Goal: Contribute content: Contribute content

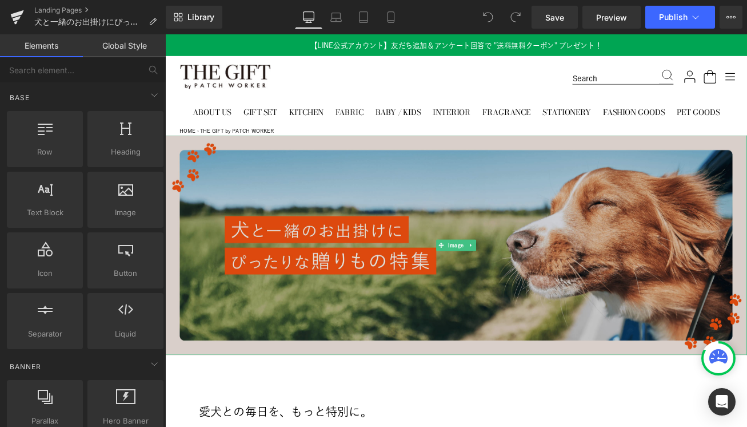
click at [224, 157] on img at bounding box center [511, 284] width 692 height 261
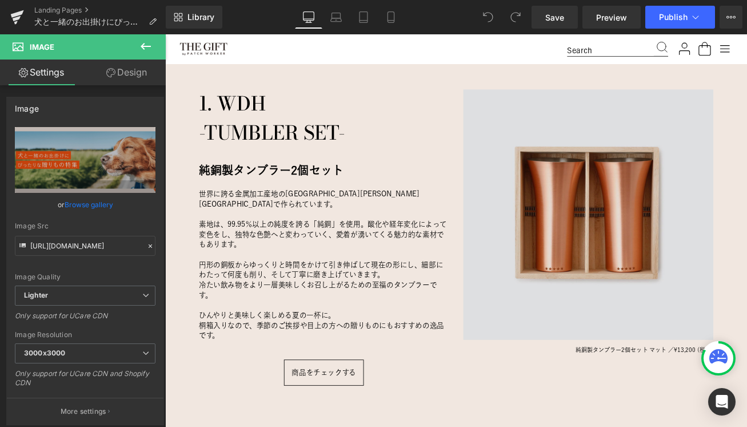
scroll to position [946, 0]
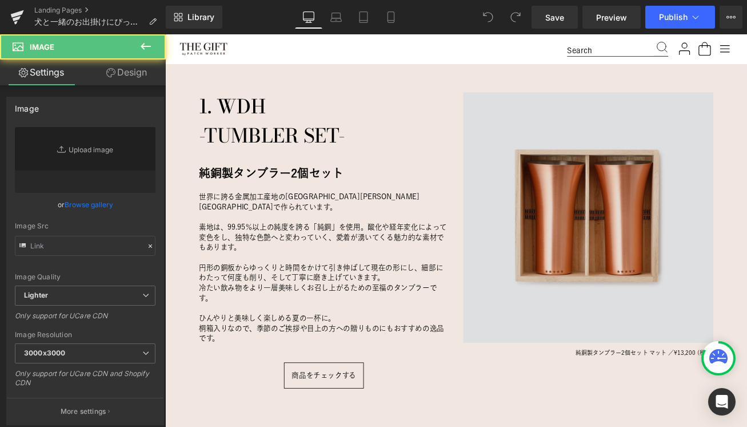
type input "https://ucarecdn.com/669cbf10-359d-4a67-98b2-52d3d740e479/-/format/auto/-/previ…"
click at [594, 258] on img at bounding box center [668, 251] width 297 height 297
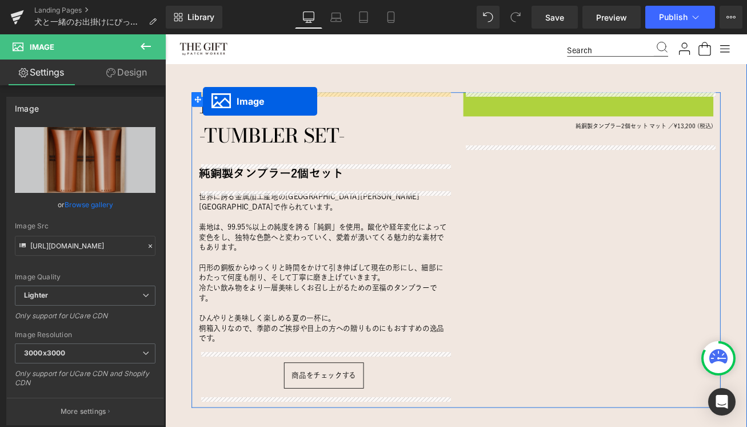
drag, startPoint x: 652, startPoint y: 252, endPoint x: 210, endPoint y: 114, distance: 462.8
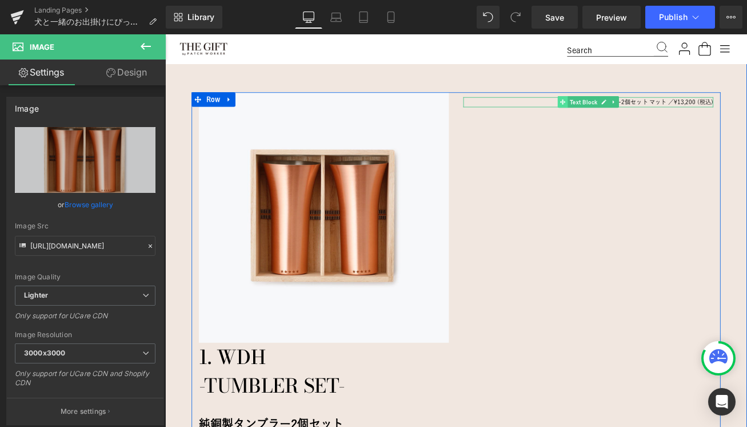
click at [636, 113] on icon at bounding box center [638, 114] width 6 height 7
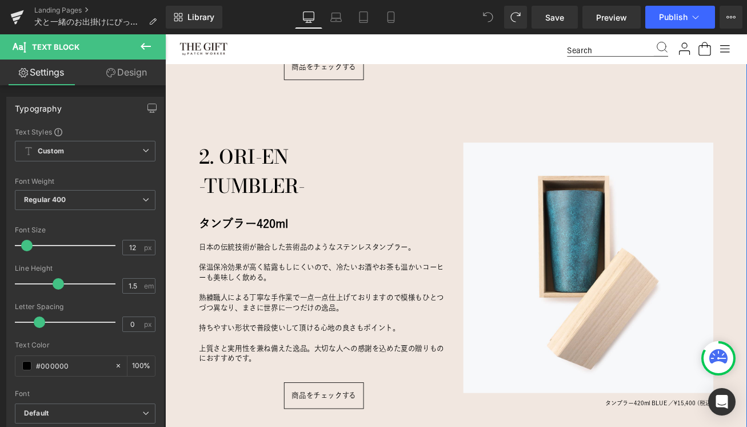
scroll to position [1314, 0]
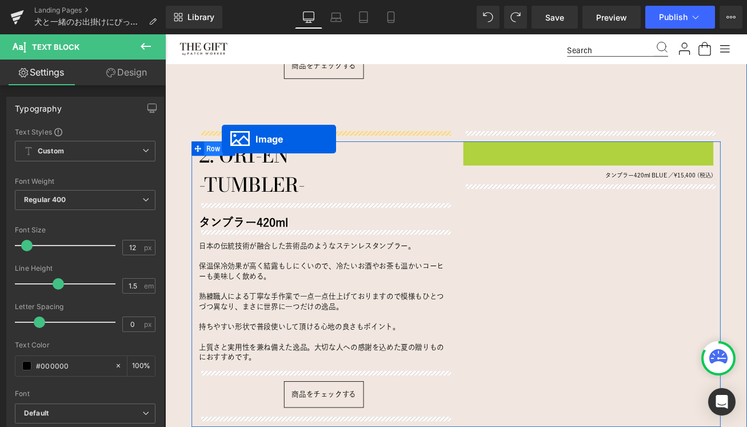
drag, startPoint x: 651, startPoint y: 294, endPoint x: 233, endPoint y: 159, distance: 439.4
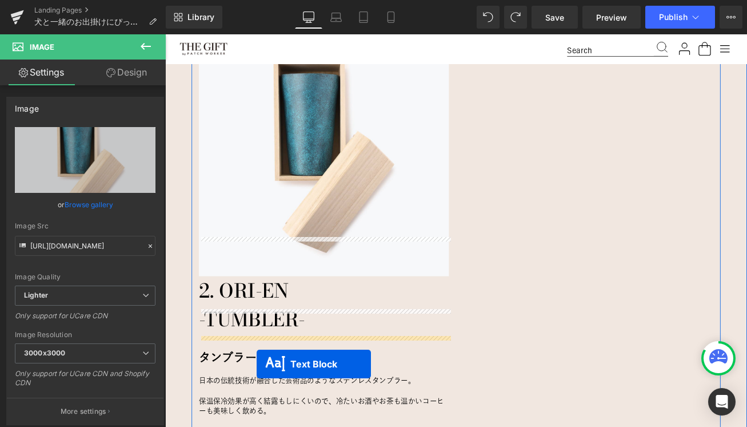
scroll to position [1486, 0]
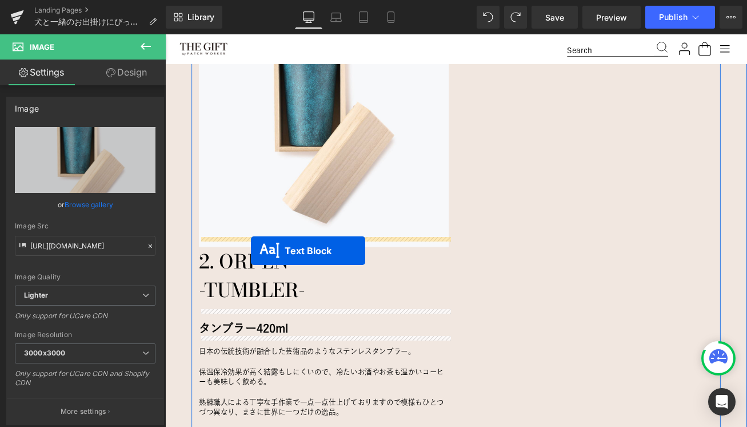
drag, startPoint x: 639, startPoint y: 161, endPoint x: 267, endPoint y: 291, distance: 394.2
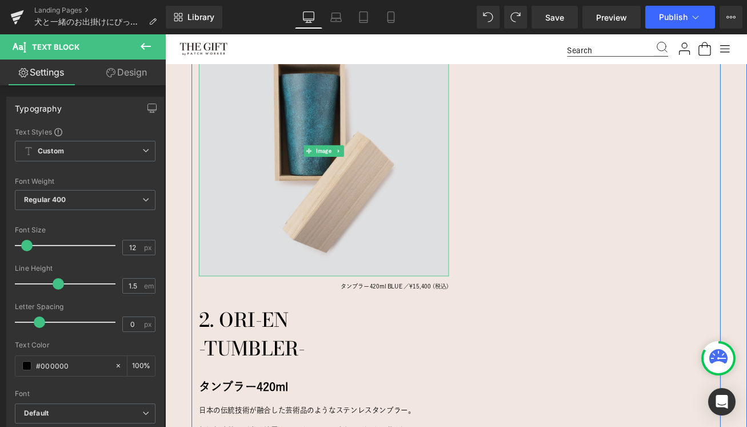
scroll to position [1450, 0]
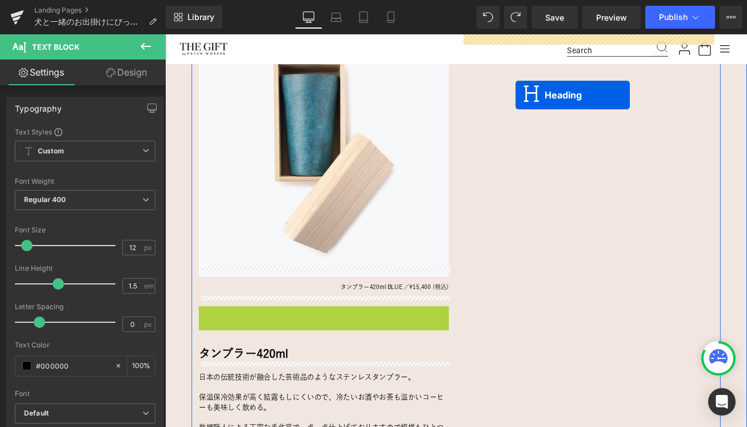
drag, startPoint x: 322, startPoint y: 380, endPoint x: 582, endPoint y: 106, distance: 377.0
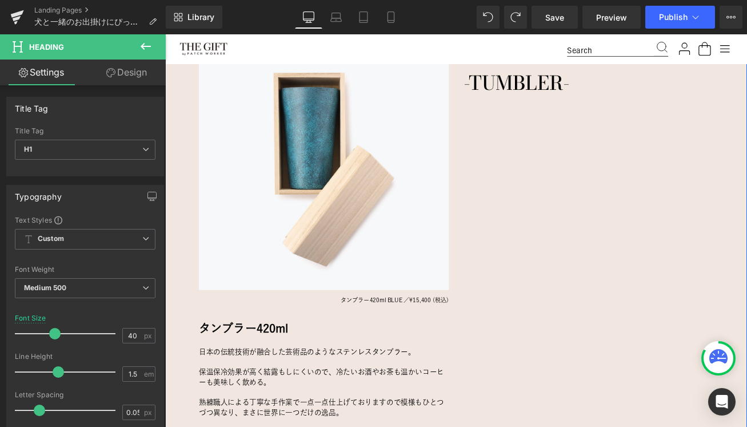
scroll to position [1436, 0]
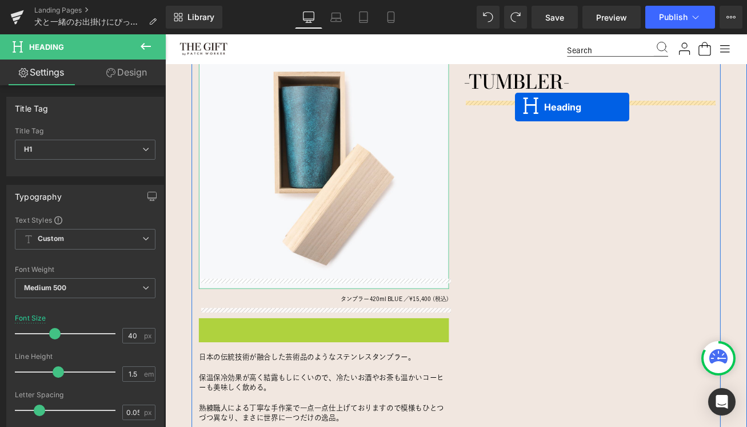
drag, startPoint x: 325, startPoint y: 371, endPoint x: 581, endPoint y: 121, distance: 357.9
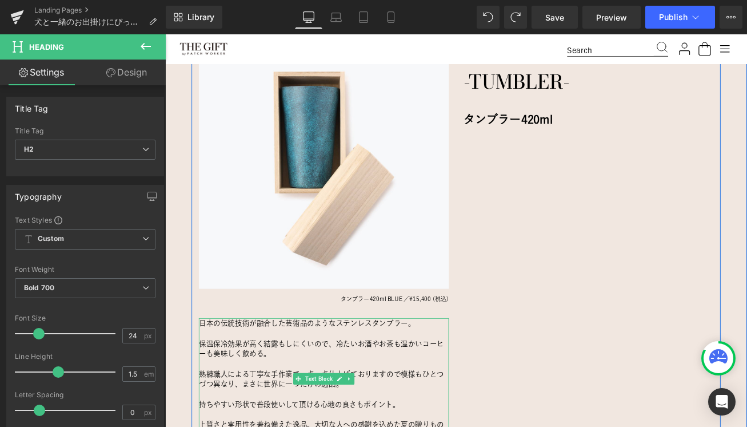
scroll to position [1483, 0]
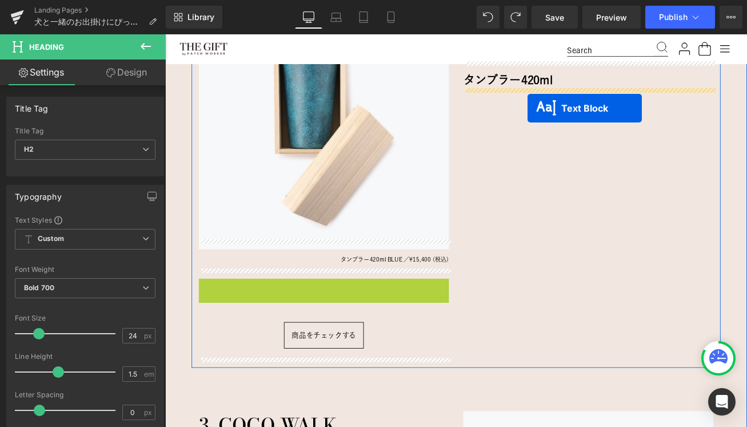
drag, startPoint x: 321, startPoint y: 384, endPoint x: 596, endPoint y: 122, distance: 379.8
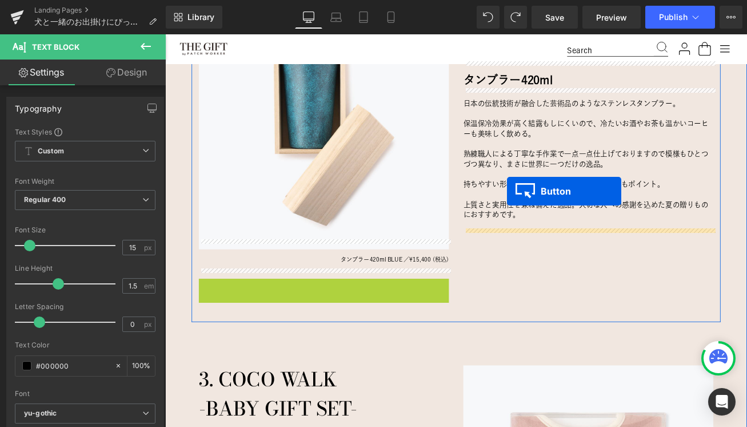
drag, startPoint x: 336, startPoint y: 326, endPoint x: 572, endPoint y: 220, distance: 258.8
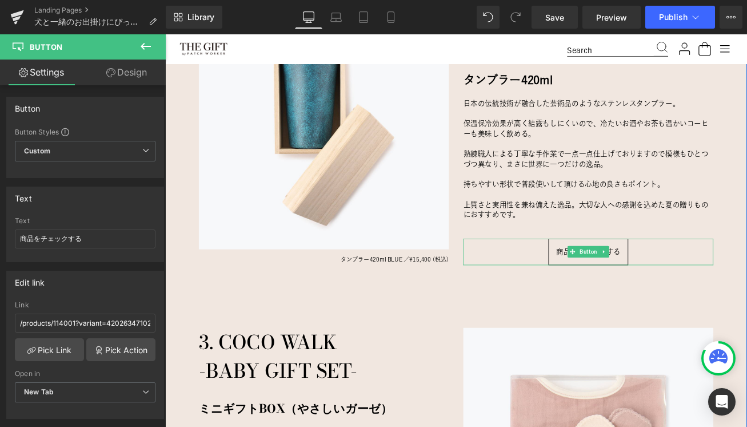
click at [451, 351] on div "愛犬にとっておもちゃは、ただの“遊び道具”じゃない。 Heading 犬と一緒に暮らす中で、「おもちゃ」はとても大切な存在。 噛んだり、引っ張ったり、追いかけ…" at bounding box center [511, 47] width 692 height 1427
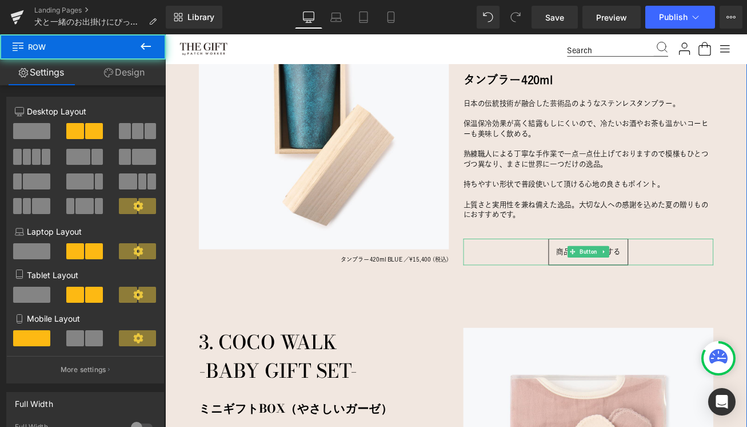
click at [165, 34] on div at bounding box center [165, 34] width 0 height 0
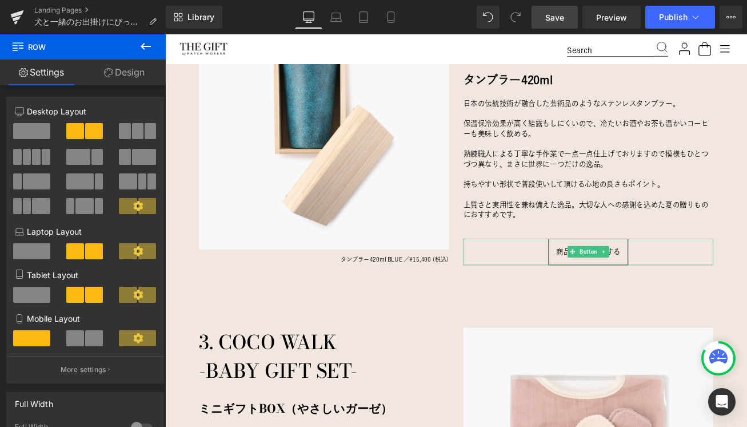
click at [545, 22] on link "Save" at bounding box center [555, 17] width 46 height 23
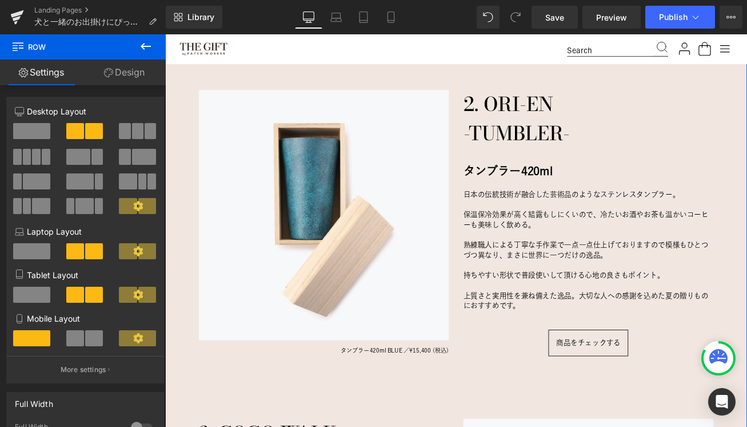
scroll to position [1389, 0]
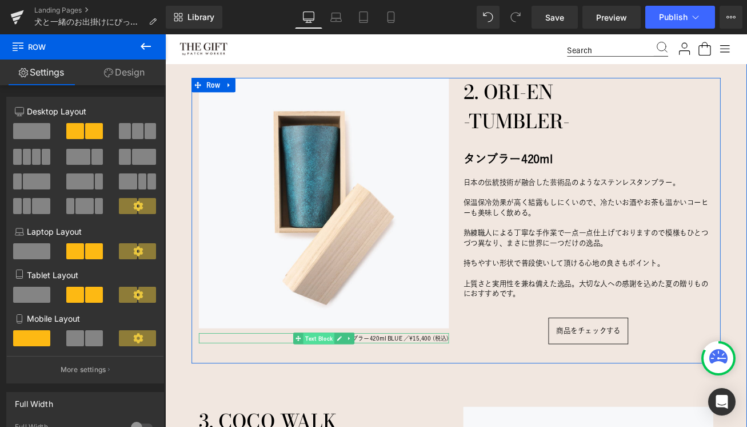
click at [335, 389] on span "Text Block" at bounding box center [347, 396] width 37 height 14
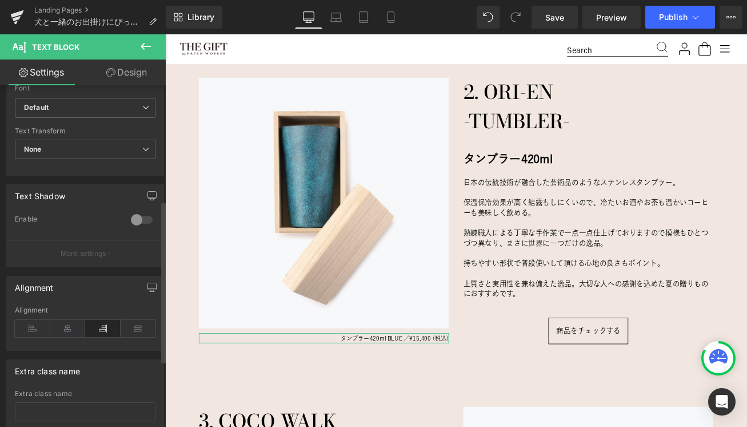
scroll to position [383, 0]
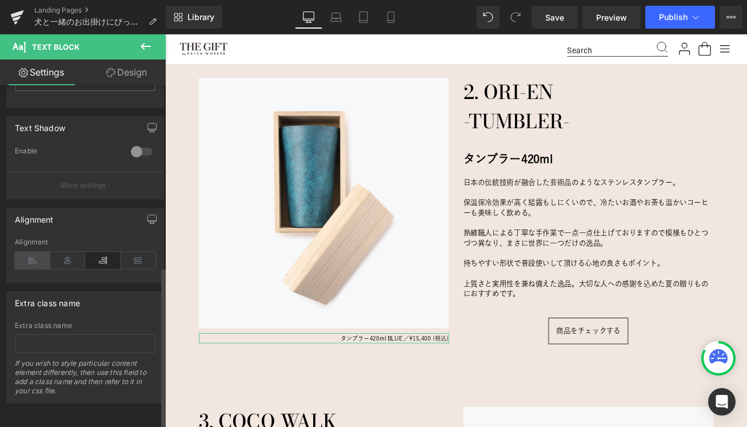
click at [25, 252] on icon at bounding box center [32, 260] width 35 height 17
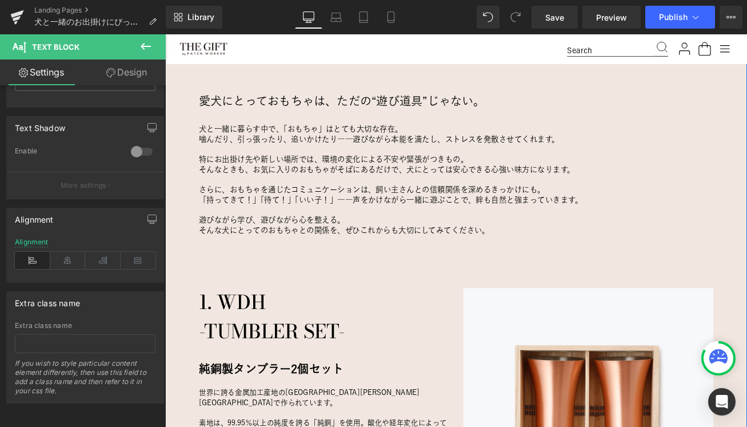
scroll to position [700, 0]
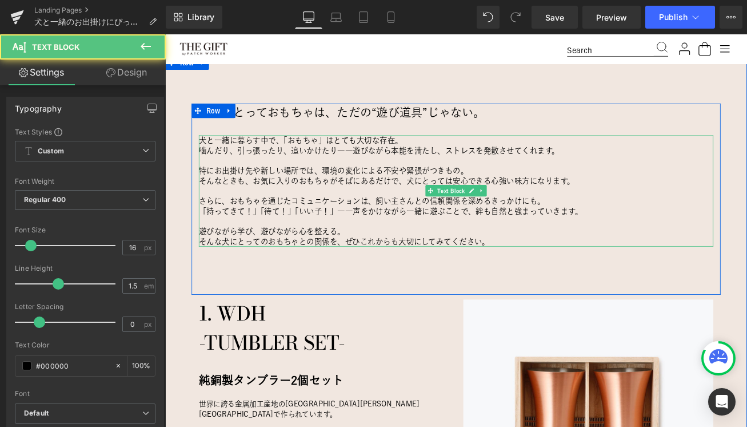
click at [341, 223] on p at bounding box center [511, 220] width 612 height 12
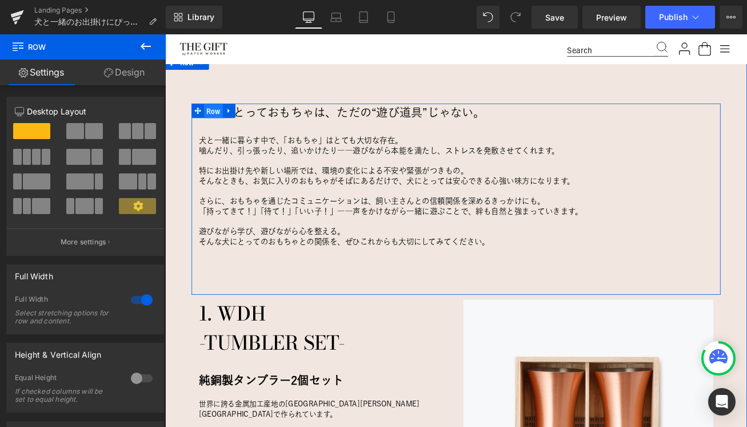
click at [216, 124] on span "Row" at bounding box center [223, 125] width 22 height 17
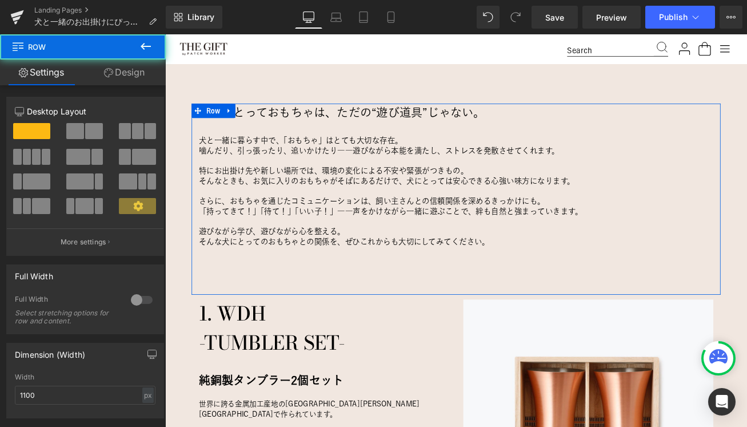
click at [128, 67] on link "Design" at bounding box center [124, 72] width 83 height 26
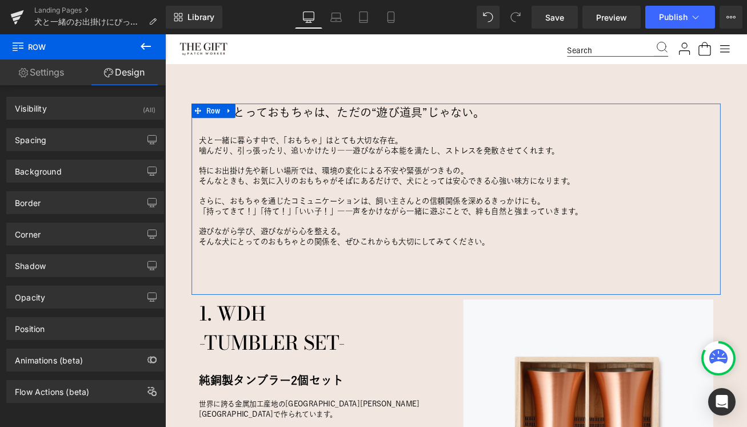
type input "0"
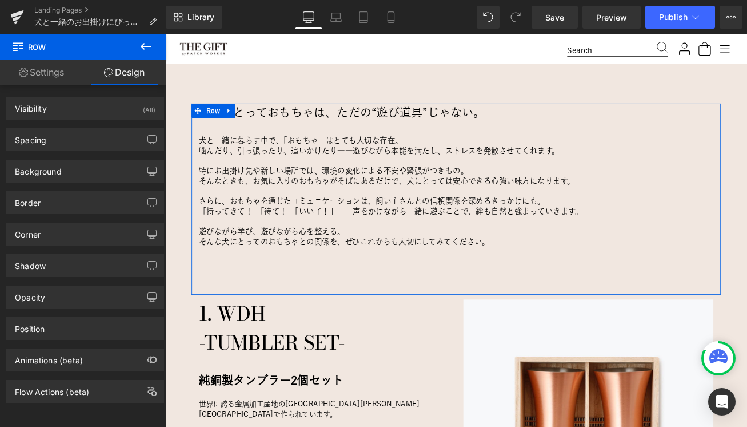
type input "0"
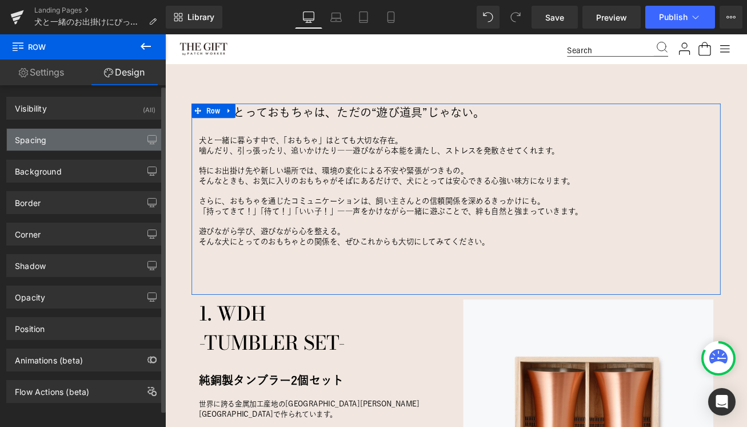
click at [59, 137] on div "Spacing" at bounding box center [85, 140] width 157 height 22
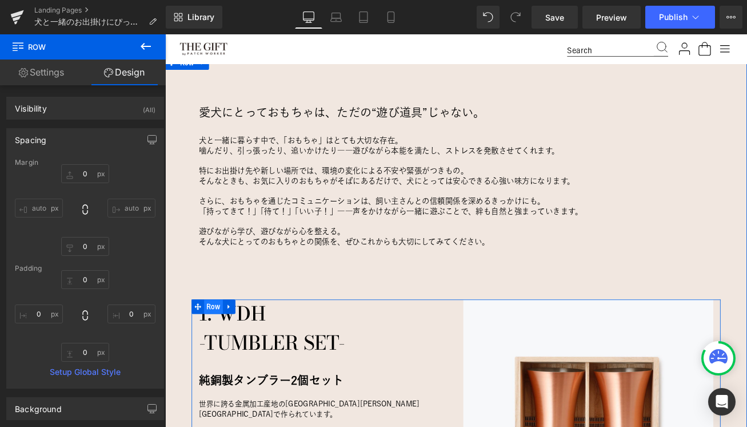
click at [227, 360] on span "Row" at bounding box center [223, 357] width 22 height 17
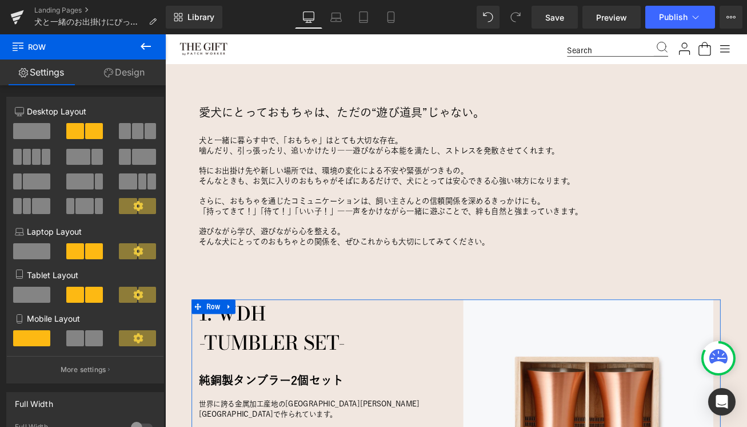
click at [130, 69] on link "Design" at bounding box center [124, 72] width 83 height 26
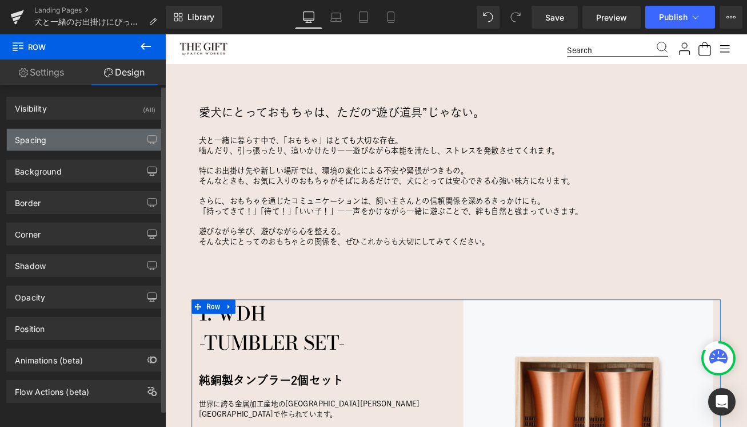
click at [43, 143] on div "Spacing" at bounding box center [30, 137] width 31 height 16
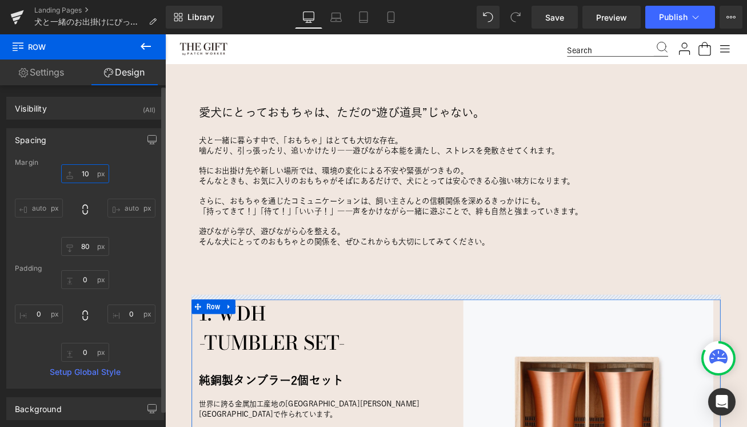
click at [87, 178] on input "10" at bounding box center [85, 173] width 48 height 19
click at [133, 161] on div "Margin" at bounding box center [85, 162] width 141 height 8
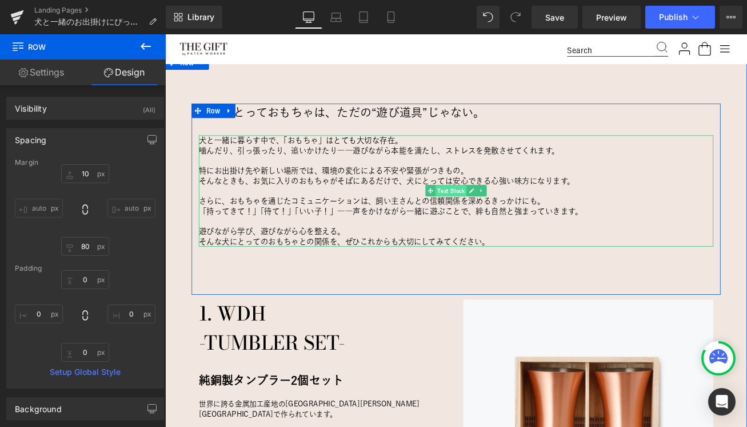
click at [509, 221] on span "Text Block" at bounding box center [505, 220] width 37 height 14
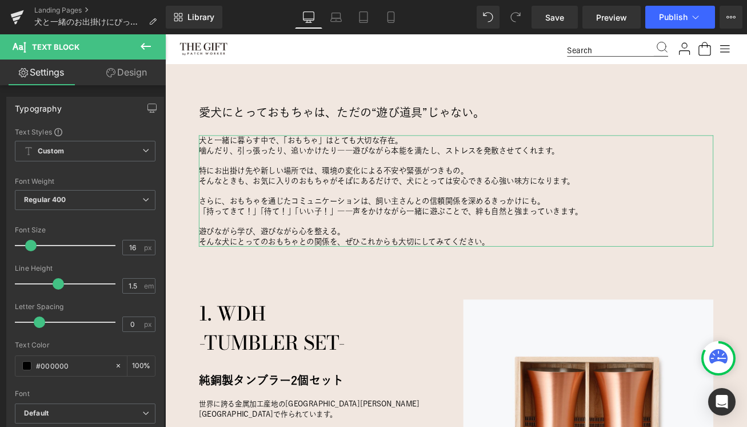
click at [112, 69] on icon at bounding box center [110, 72] width 9 height 9
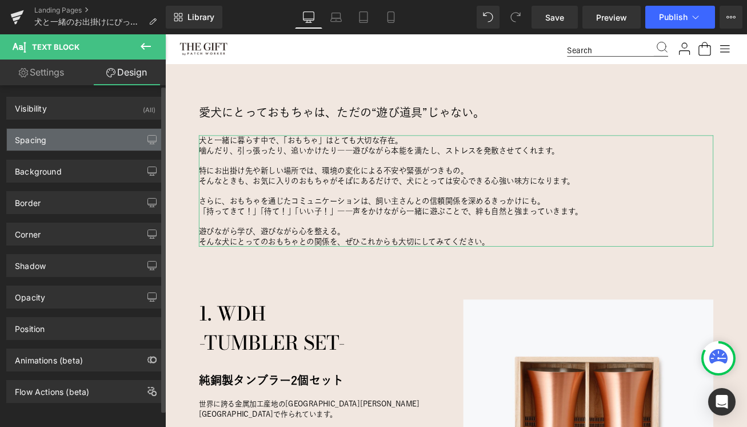
click at [80, 144] on div "Spacing" at bounding box center [85, 140] width 157 height 22
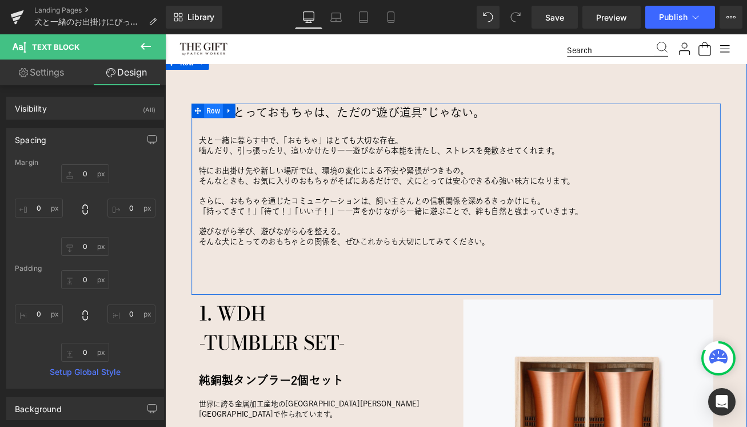
click at [220, 123] on span "Row" at bounding box center [223, 125] width 22 height 17
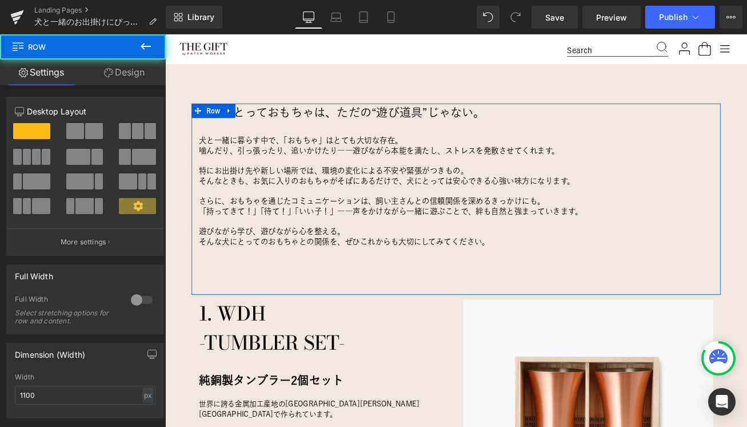
click at [117, 72] on link "Design" at bounding box center [124, 72] width 83 height 26
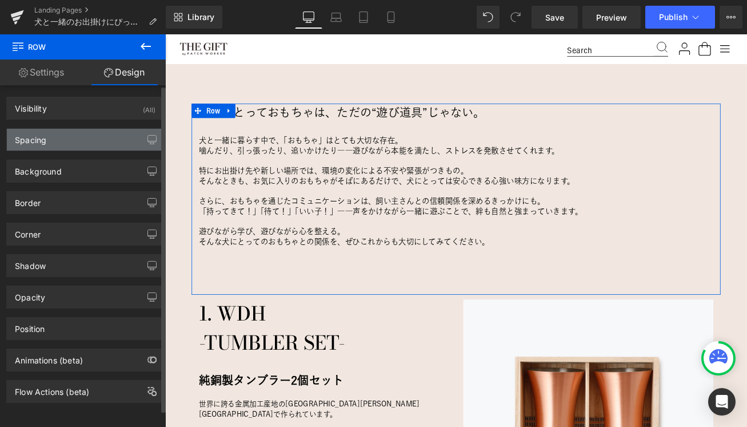
click at [74, 141] on div "Spacing" at bounding box center [85, 140] width 157 height 22
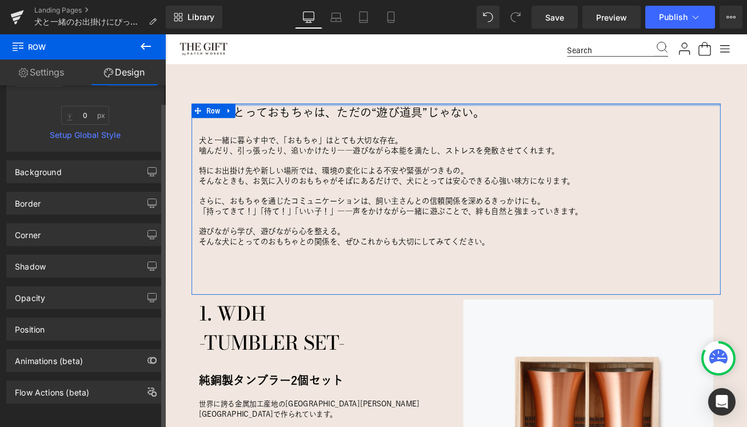
scroll to position [238, 0]
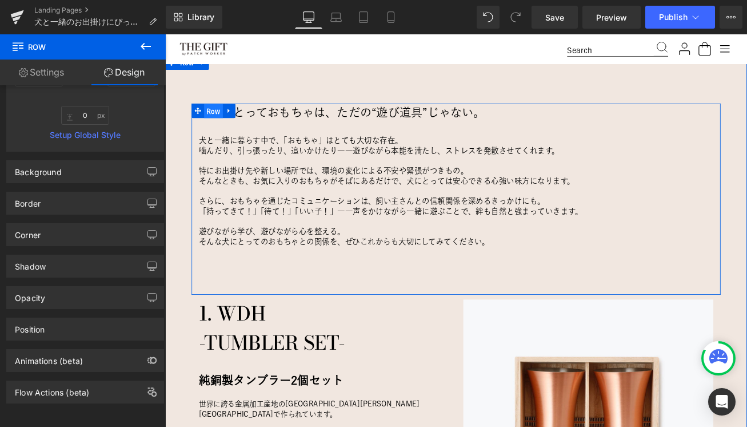
click at [225, 124] on span "Row" at bounding box center [223, 125] width 22 height 17
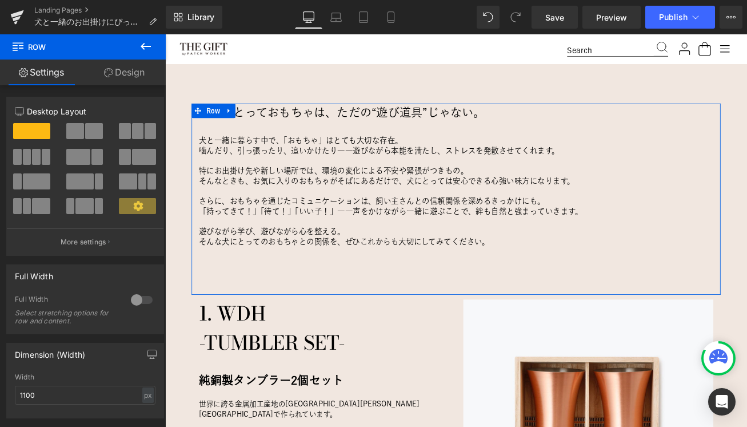
click at [128, 73] on link "Design" at bounding box center [124, 72] width 83 height 26
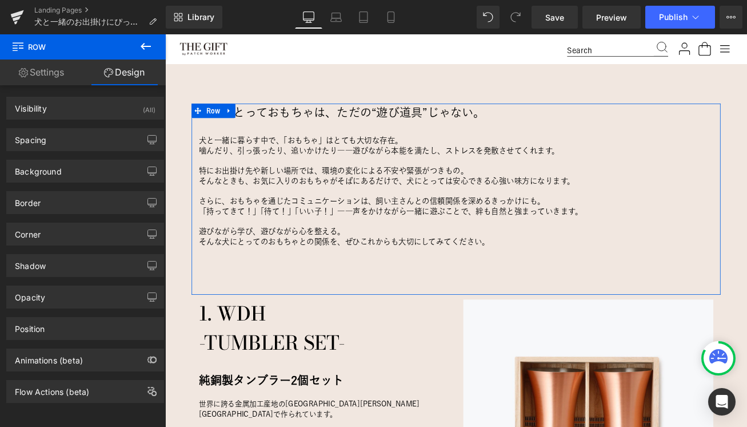
type input "0"
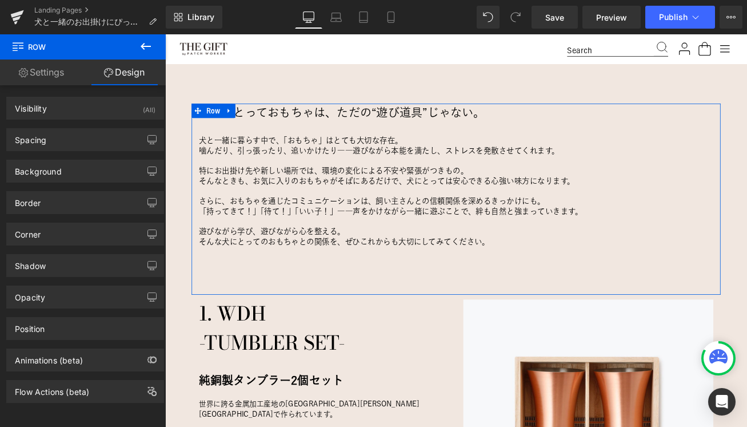
type input "0"
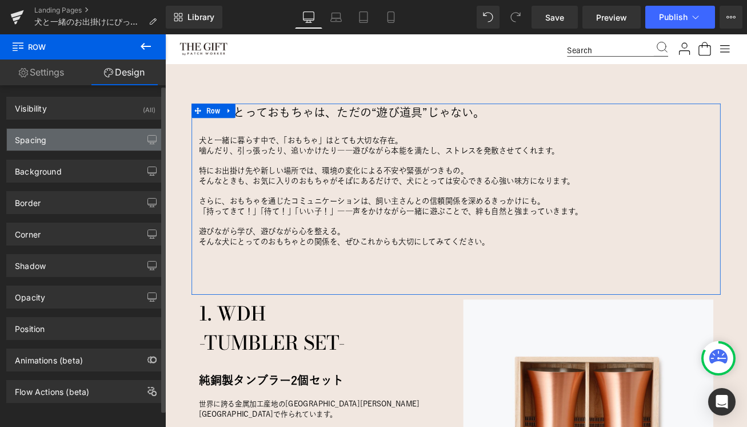
click at [81, 138] on div "Spacing" at bounding box center [85, 140] width 157 height 22
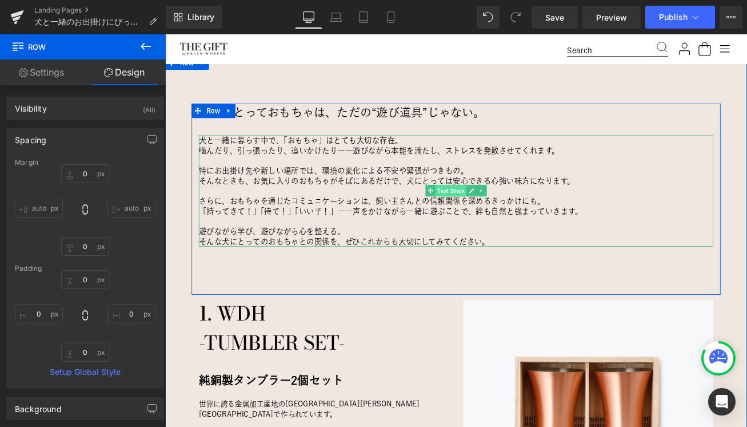
click at [505, 217] on span "Text Block" at bounding box center [505, 220] width 37 height 14
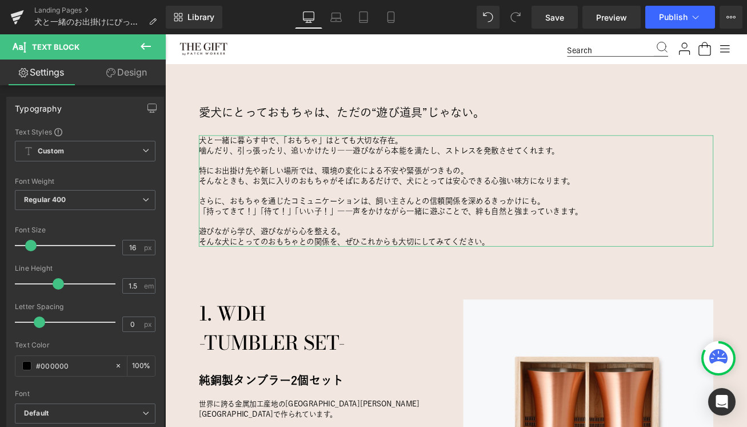
click at [127, 73] on link "Design" at bounding box center [126, 72] width 83 height 26
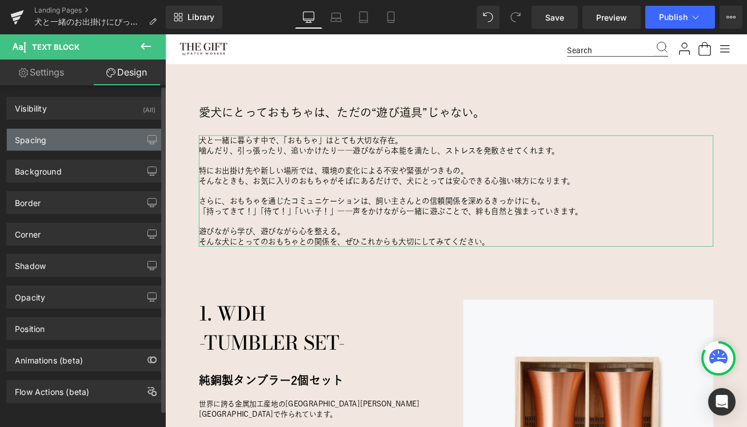
click at [67, 144] on div "Spacing" at bounding box center [85, 140] width 157 height 22
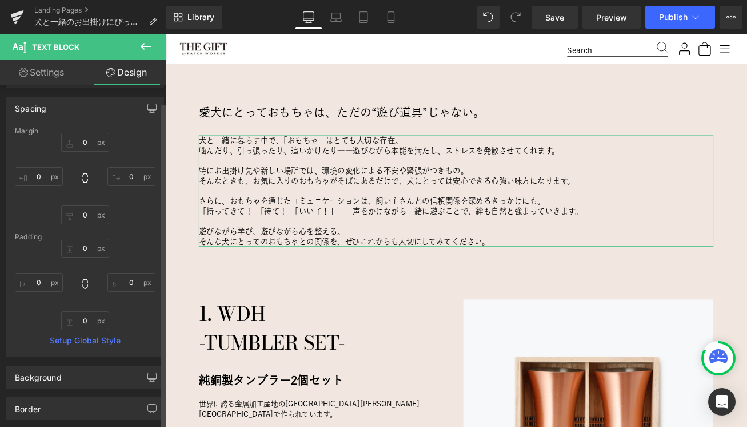
scroll to position [35, 0]
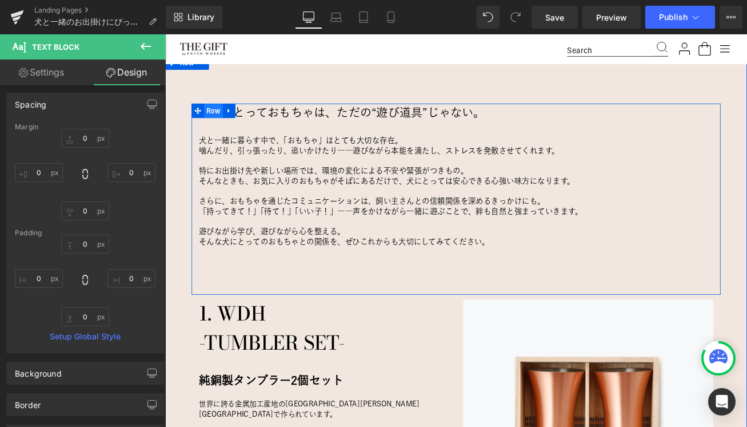
click at [220, 128] on span "Row" at bounding box center [223, 125] width 22 height 17
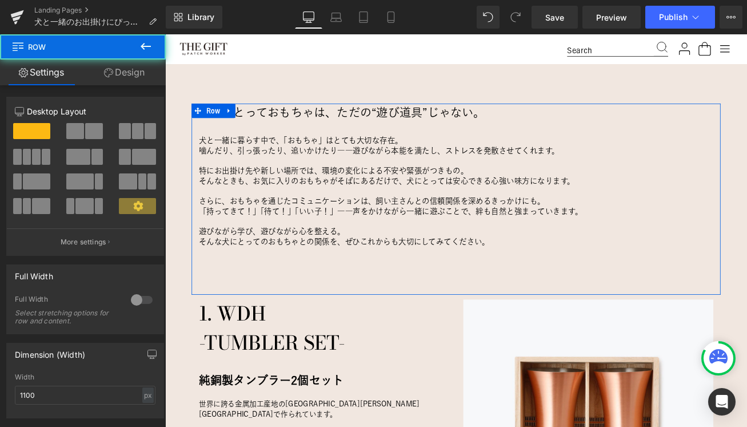
click at [120, 70] on link "Design" at bounding box center [124, 72] width 83 height 26
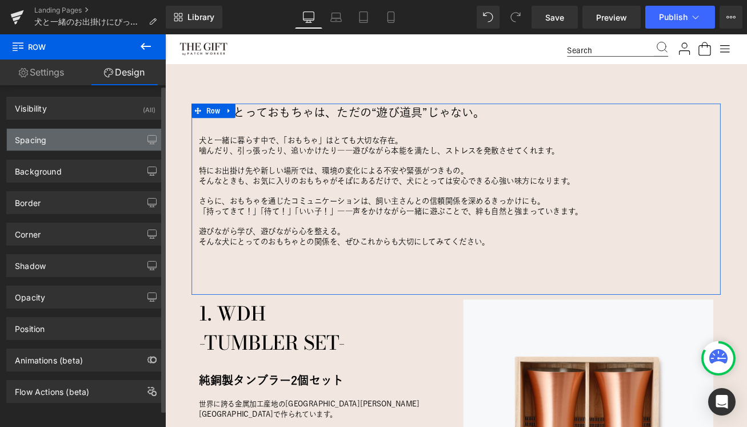
click at [80, 136] on div "Spacing" at bounding box center [85, 140] width 157 height 22
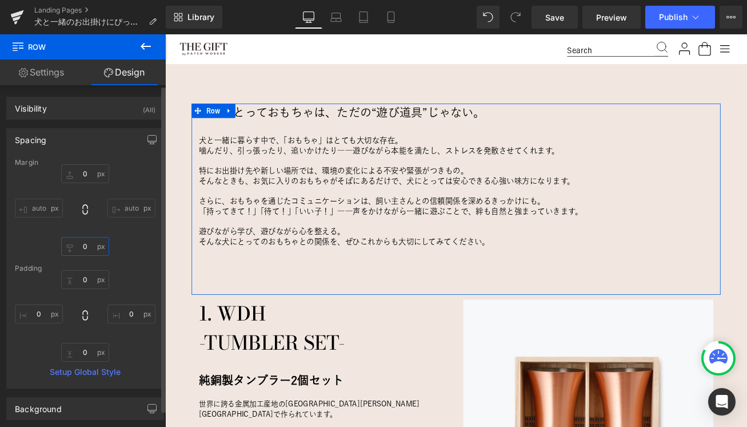
click at [88, 249] on input "0" at bounding box center [85, 246] width 48 height 19
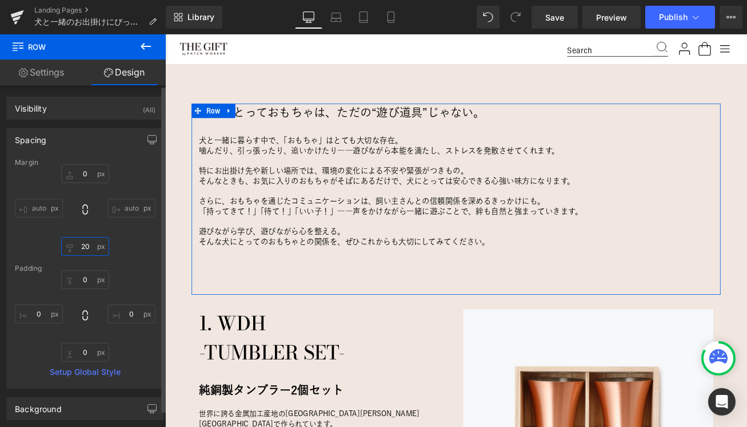
type input "30"
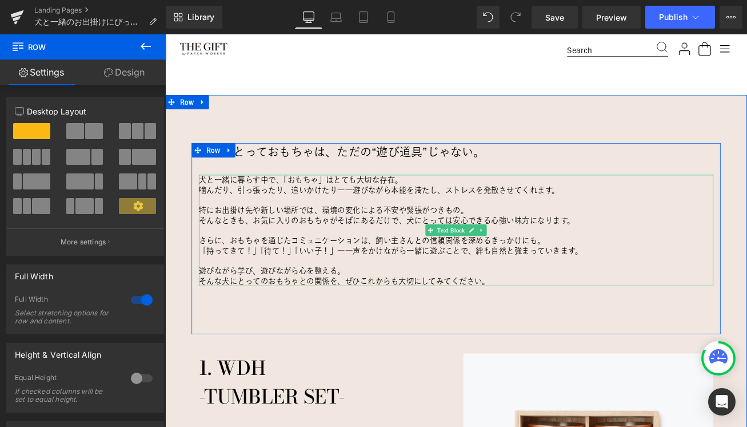
scroll to position [654, 0]
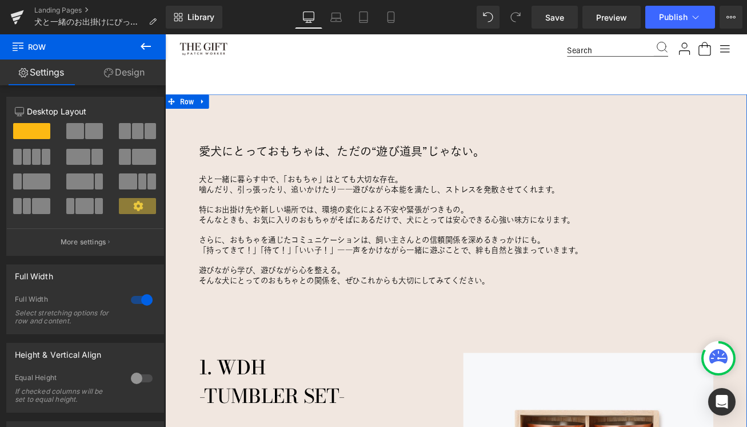
click at [120, 66] on link "Design" at bounding box center [124, 72] width 83 height 26
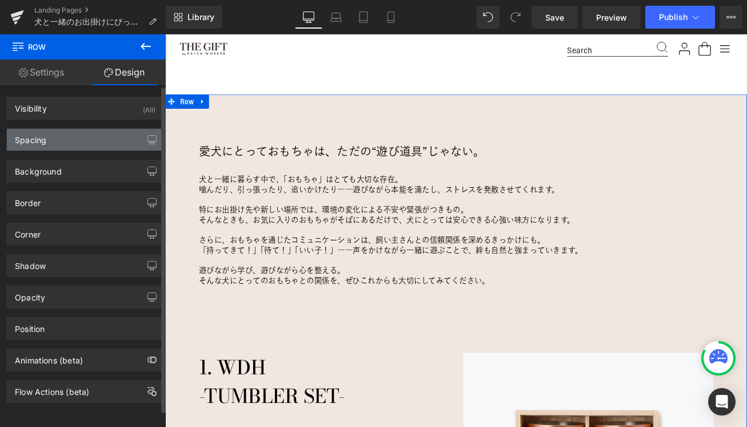
click at [55, 141] on div "Spacing" at bounding box center [85, 140] width 157 height 22
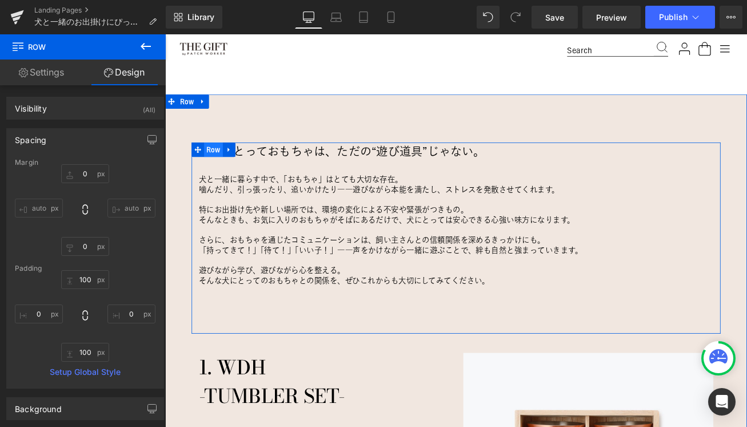
click at [219, 169] on span "Row" at bounding box center [223, 171] width 22 height 17
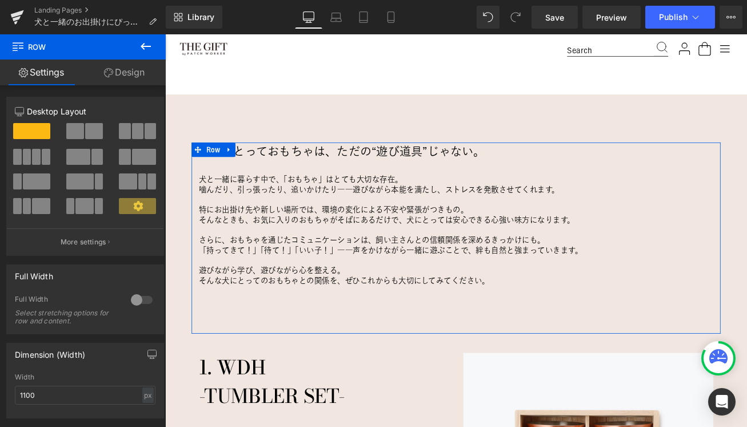
click at [124, 75] on link "Design" at bounding box center [124, 72] width 83 height 26
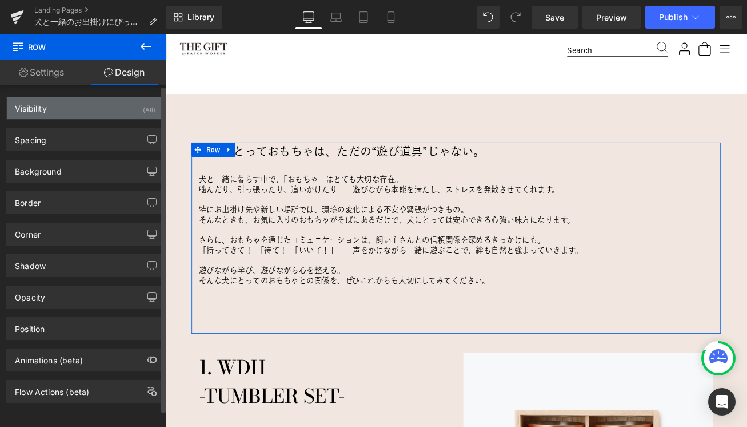
type input "0"
type input "30"
type input "0"
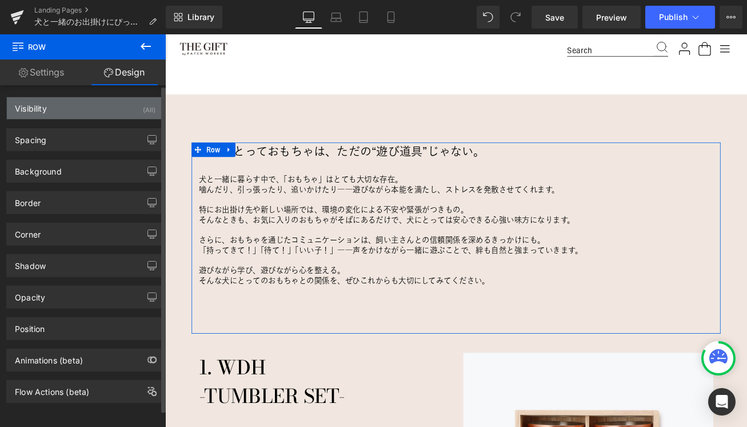
type input "0"
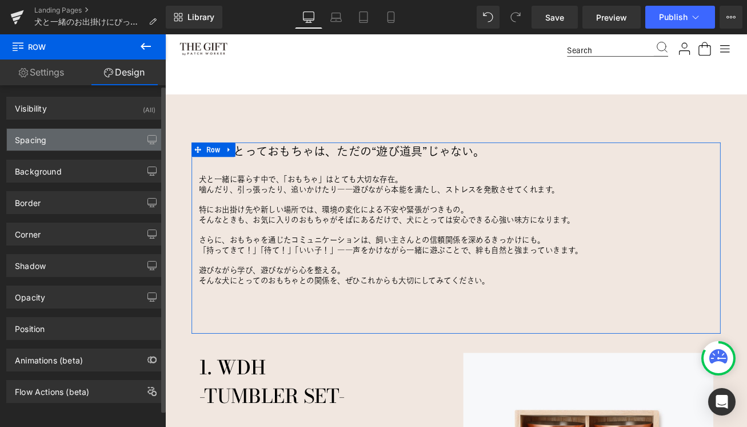
click at [62, 141] on div "Spacing" at bounding box center [85, 140] width 157 height 22
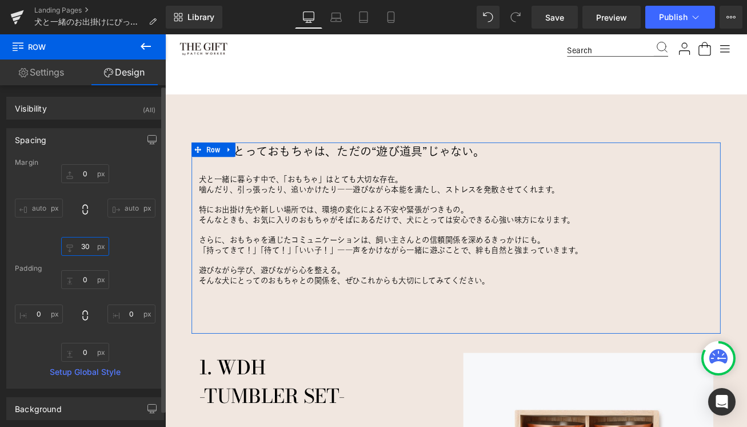
click at [88, 248] on input "30" at bounding box center [85, 246] width 48 height 19
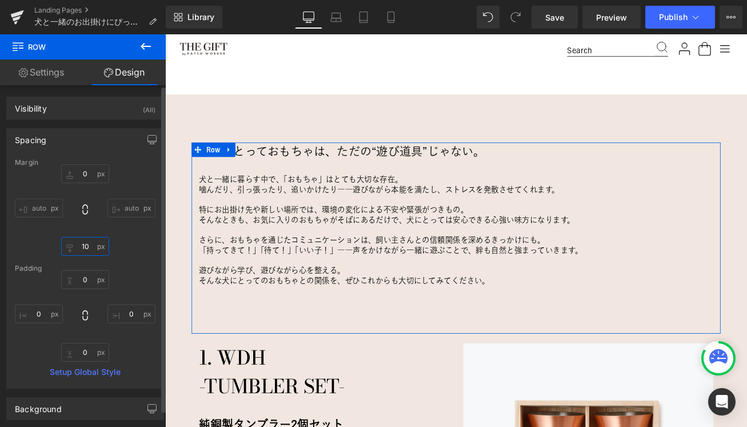
type input "0"
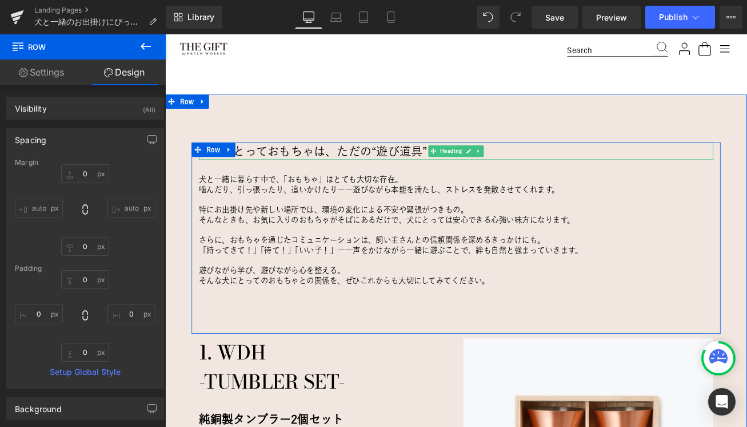
click at [273, 173] on h2 "愛犬にとっておもちゃは、ただの“遊び道具”じゃない。" at bounding box center [511, 173] width 612 height 21
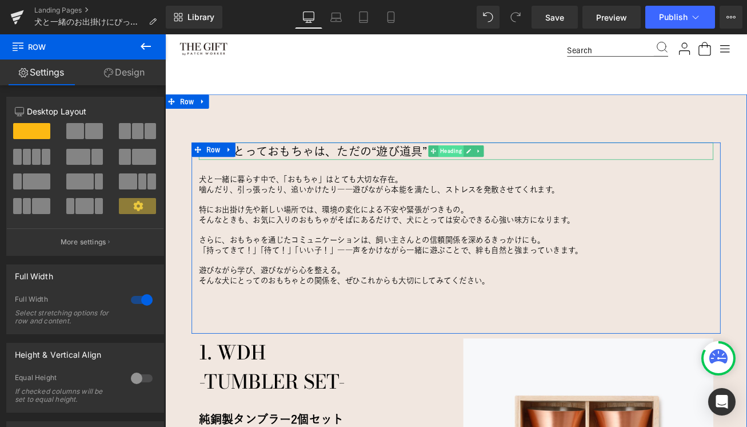
click at [505, 176] on span "Heading" at bounding box center [505, 173] width 30 height 14
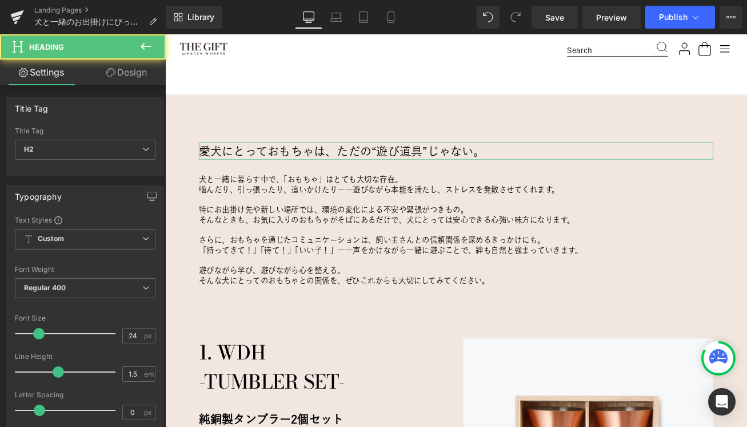
click at [134, 72] on link "Design" at bounding box center [126, 72] width 83 height 26
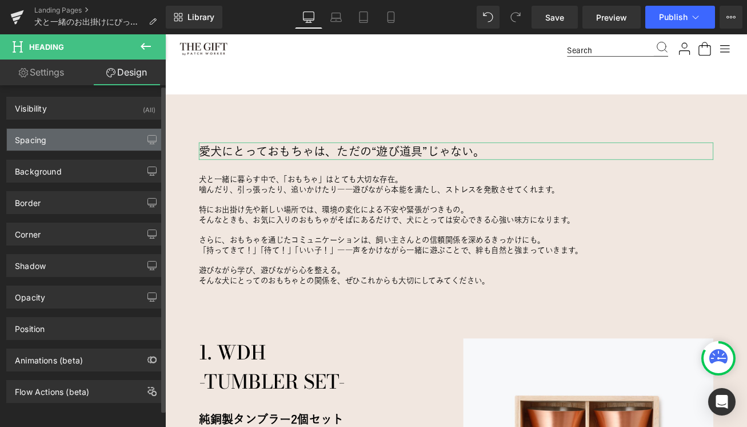
click at [50, 138] on div "Spacing" at bounding box center [85, 140] width 157 height 22
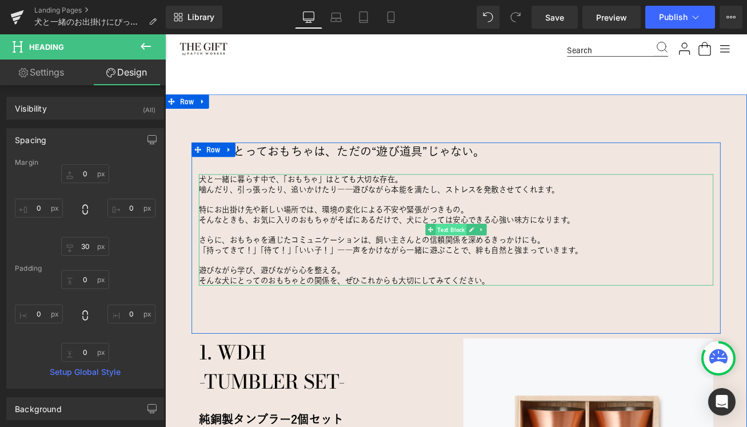
click at [507, 268] on span "Text Block" at bounding box center [505, 267] width 37 height 14
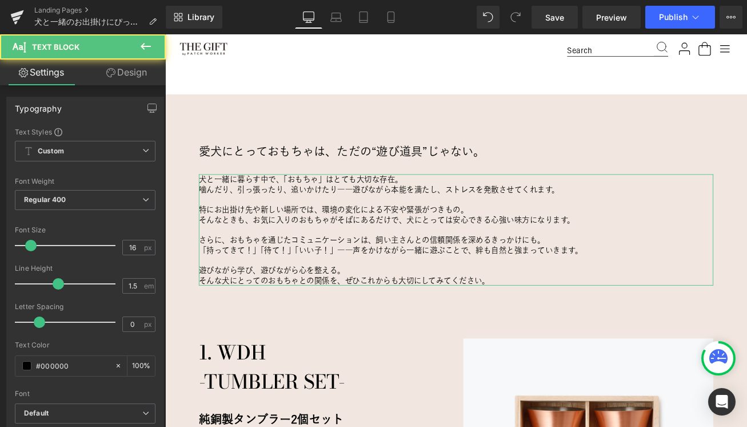
click at [124, 73] on link "Design" at bounding box center [126, 72] width 83 height 26
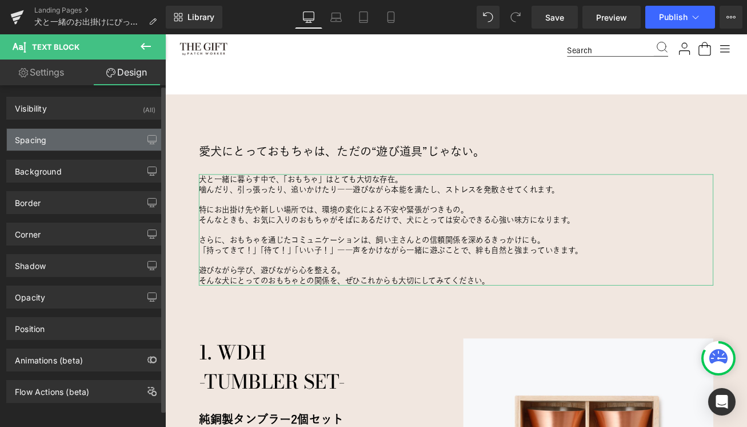
click at [67, 136] on div "Spacing" at bounding box center [85, 140] width 157 height 22
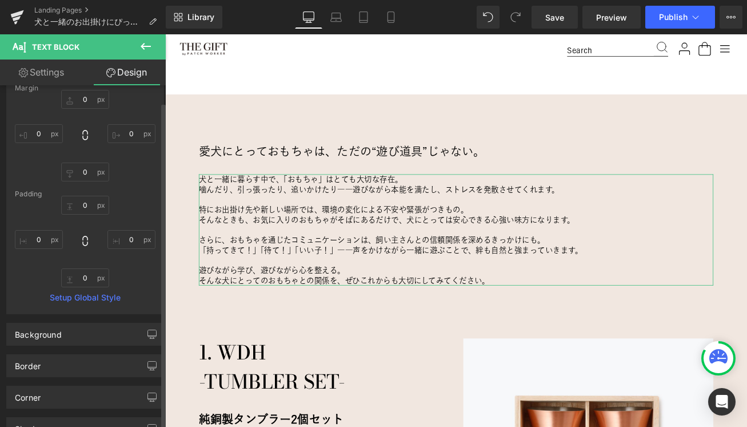
scroll to position [78, 0]
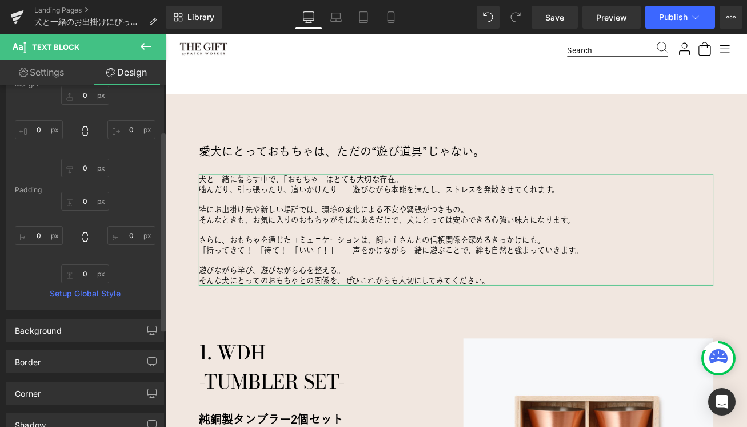
click at [83, 296] on link "Setup Global Style" at bounding box center [85, 293] width 141 height 9
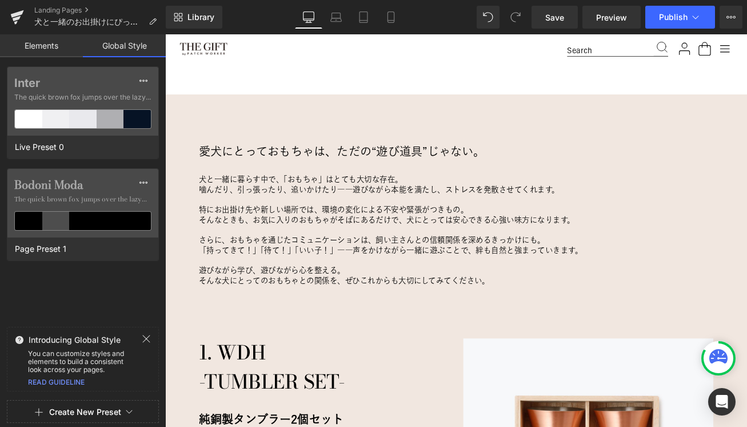
click at [53, 46] on link "Elements" at bounding box center [41, 45] width 83 height 23
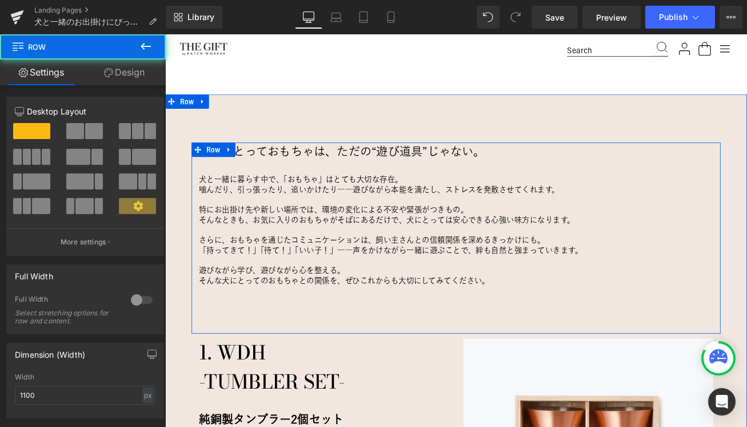
click at [408, 355] on div "愛犬にとっておもちゃは、ただの“遊び道具”じゃない。 Heading 犬と一緒に暮らす中で、「おもちゃ」はとても大切な存在。 噛んだり、引っ張ったり、追いかけ…" at bounding box center [511, 276] width 629 height 227
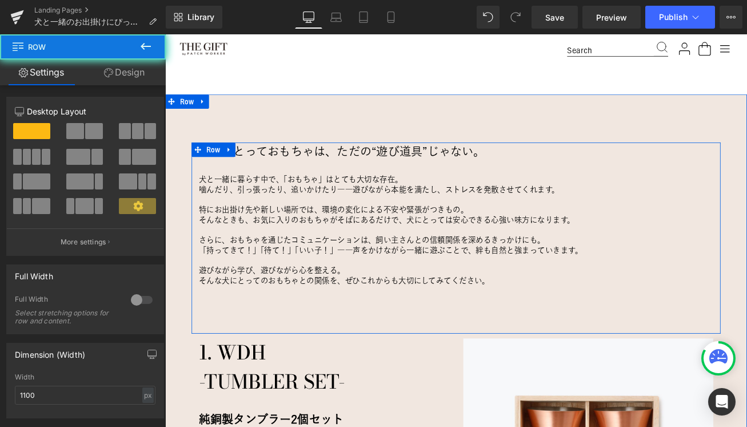
click at [337, 345] on div "愛犬にとっておもちゃは、ただの“遊び道具”じゃない。 Heading 犬と一緒に暮らす中で、「おもちゃ」はとても大切な存在。 噛んだり、引っ張ったり、追いかけ…" at bounding box center [511, 276] width 629 height 227
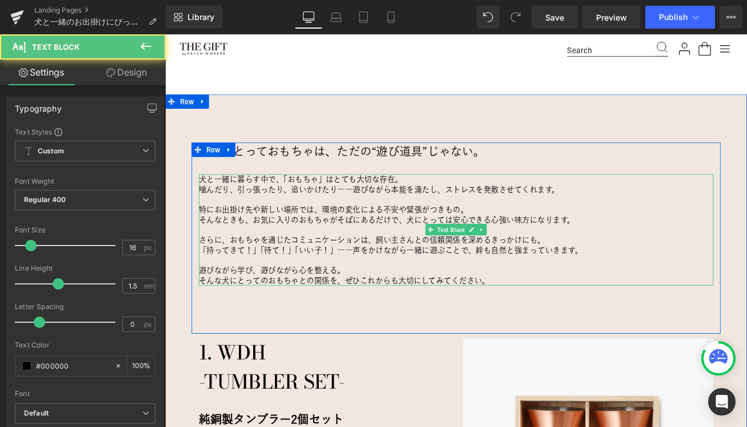
click at [335, 273] on p "さらに、おもちゃを通じたコミュニケーションは、飼い主さんとの信頼関係を深めるきっかけにも。" at bounding box center [511, 279] width 612 height 12
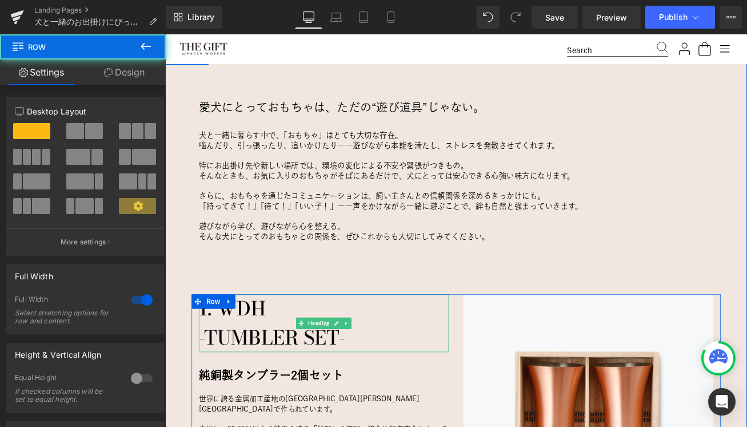
scroll to position [737, 0]
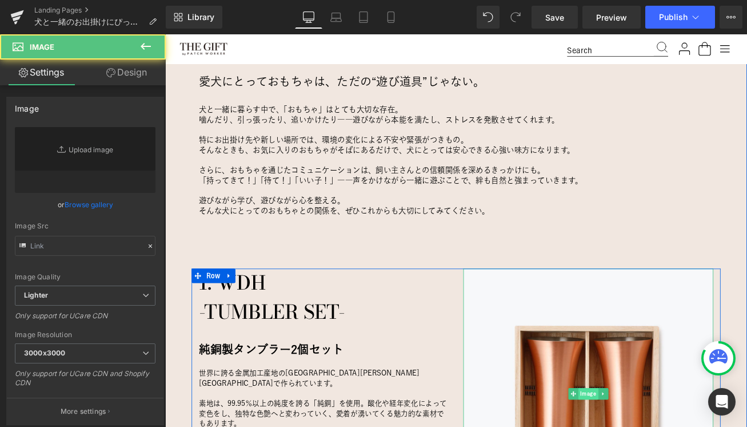
type input "https://ucarecdn.com/669cbf10-359d-4a67-98b2-52d3d740e479/-/format/auto/-/previ…"
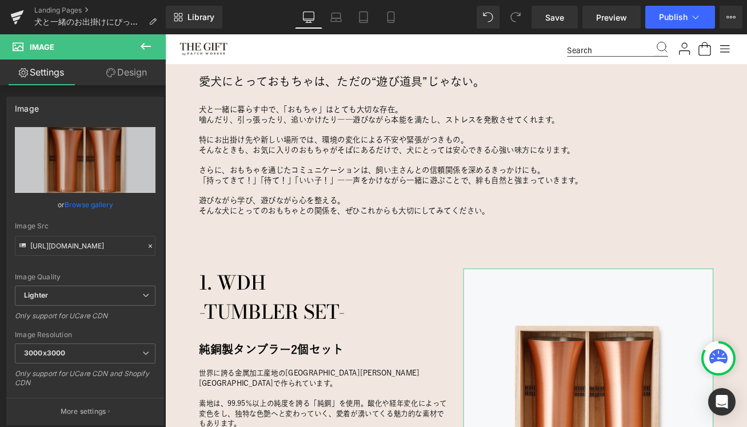
click at [134, 75] on link "Design" at bounding box center [126, 72] width 83 height 26
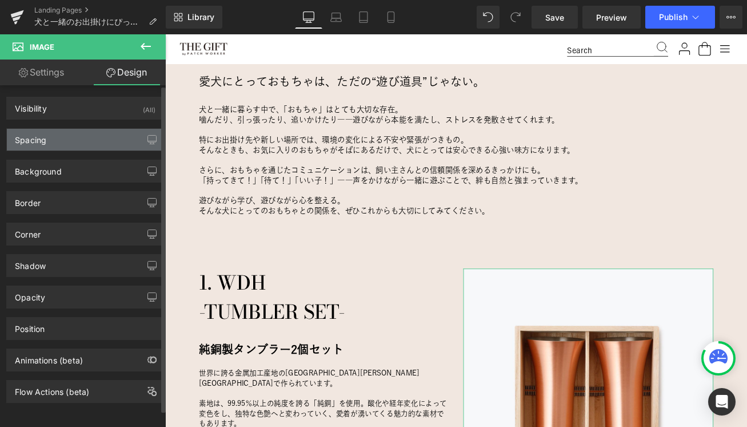
click at [84, 137] on div "Spacing" at bounding box center [85, 140] width 157 height 22
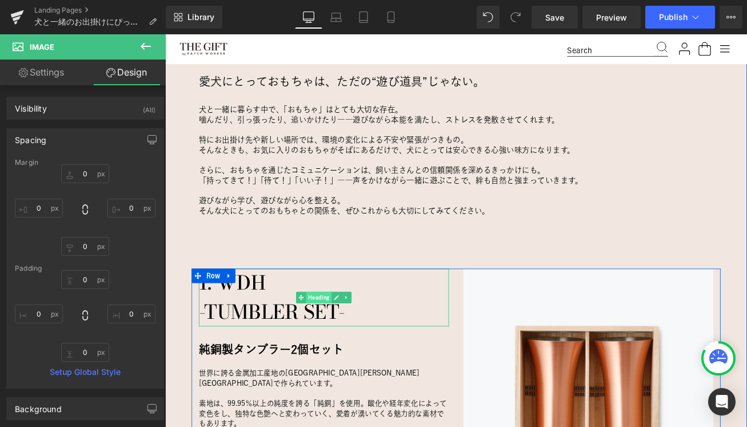
click at [353, 348] on span "Heading" at bounding box center [348, 347] width 30 height 14
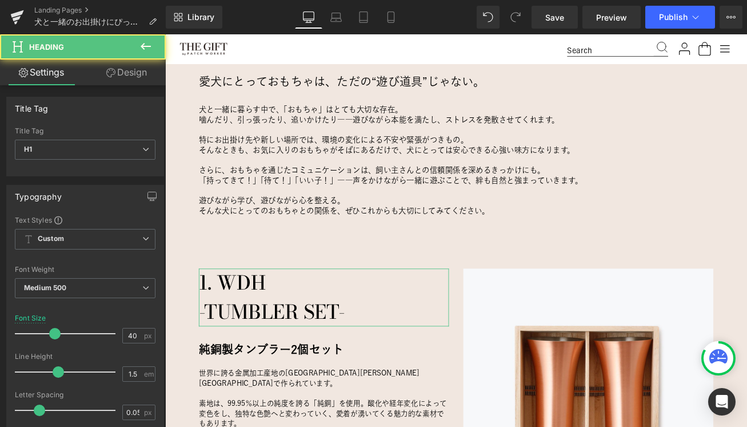
click at [132, 76] on link "Design" at bounding box center [126, 72] width 83 height 26
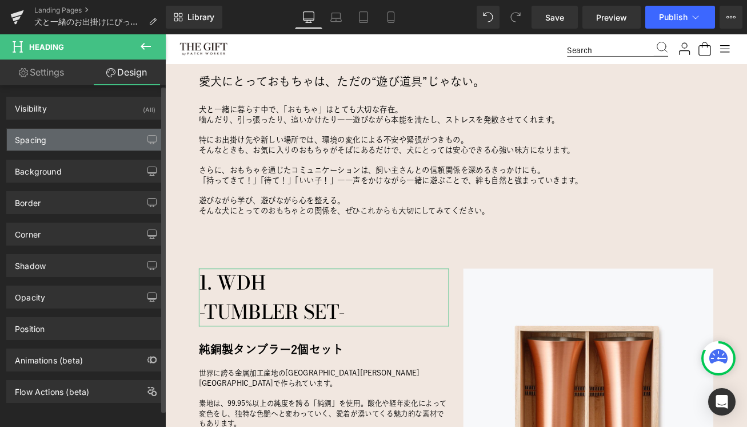
click at [70, 140] on div "Spacing" at bounding box center [85, 140] width 157 height 22
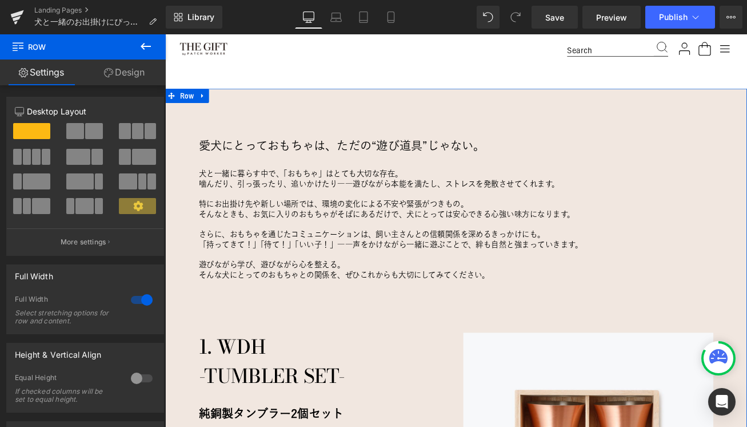
scroll to position [662, 0]
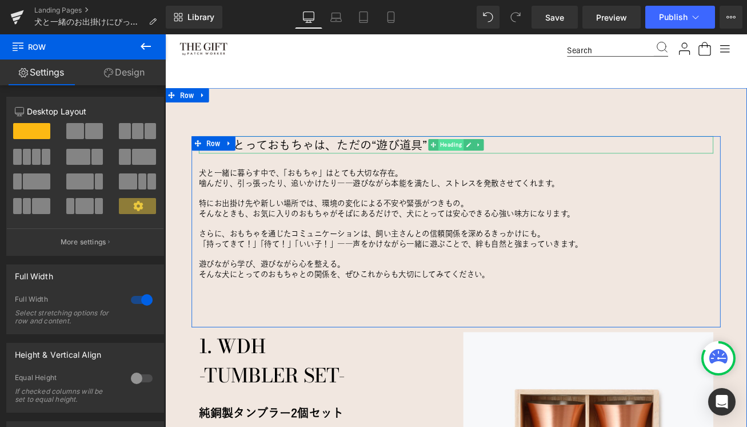
click at [501, 166] on span "Heading" at bounding box center [505, 165] width 30 height 14
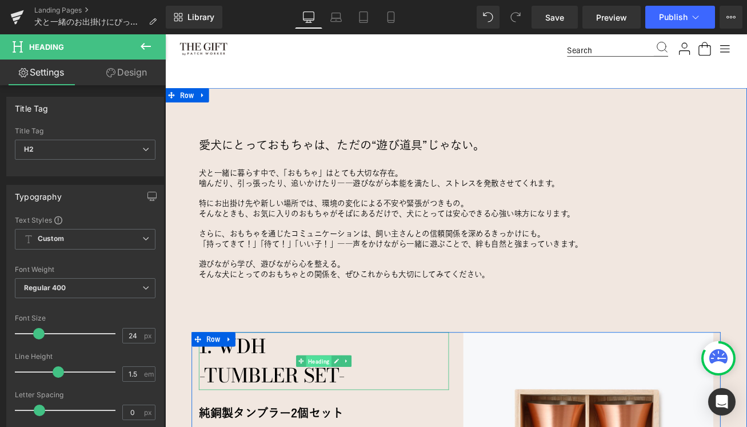
click at [347, 424] on span "Heading" at bounding box center [348, 422] width 30 height 14
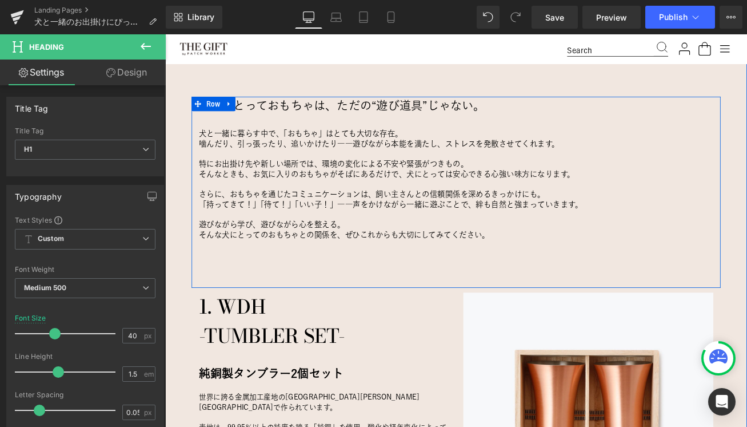
scroll to position [708, 0]
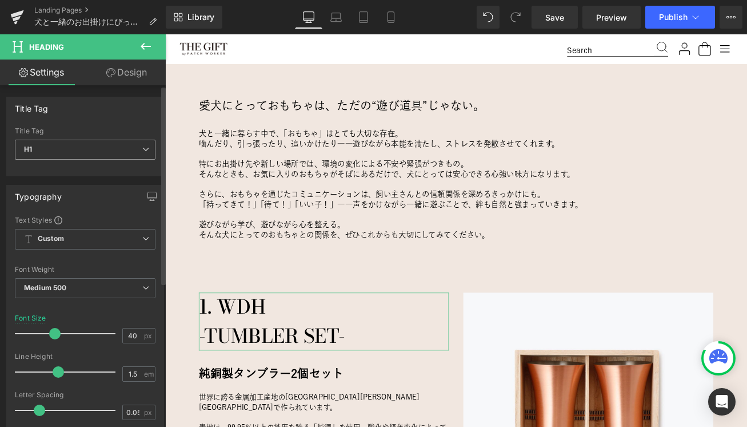
click at [143, 146] on icon at bounding box center [145, 149] width 7 height 7
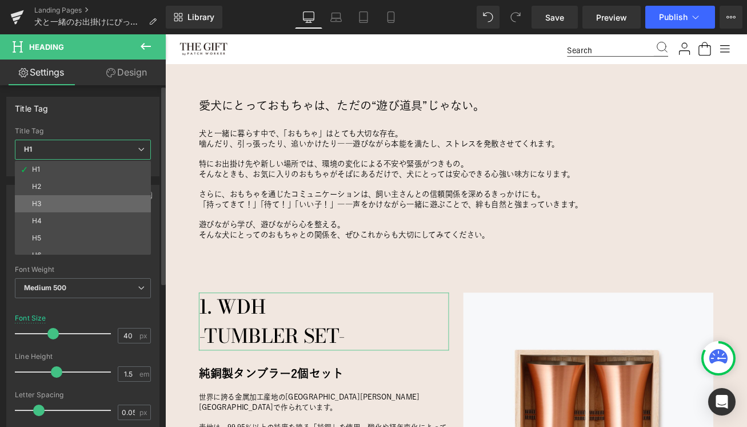
click at [89, 197] on li "H3" at bounding box center [85, 203] width 141 height 17
type input "18.72"
type input "0"
type input "100"
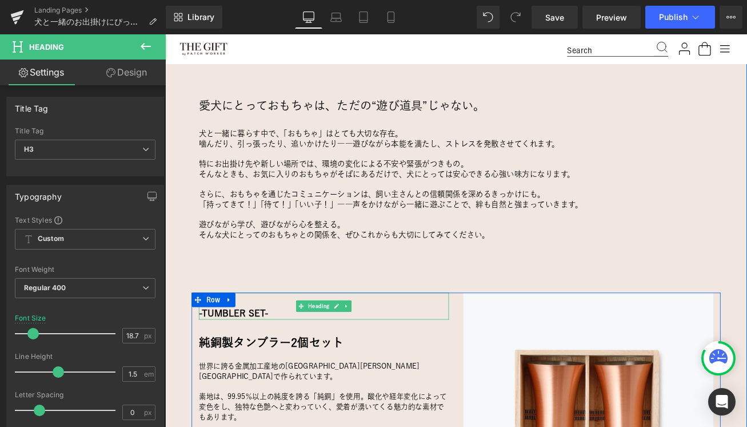
type input "40"
type input "0.05"
type input "100"
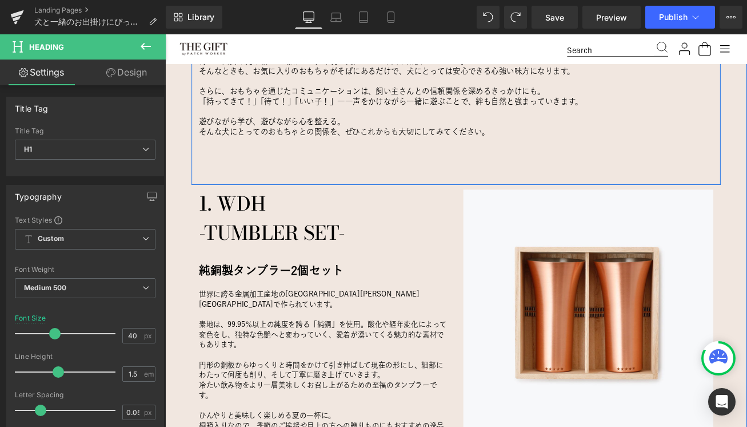
scroll to position [846, 0]
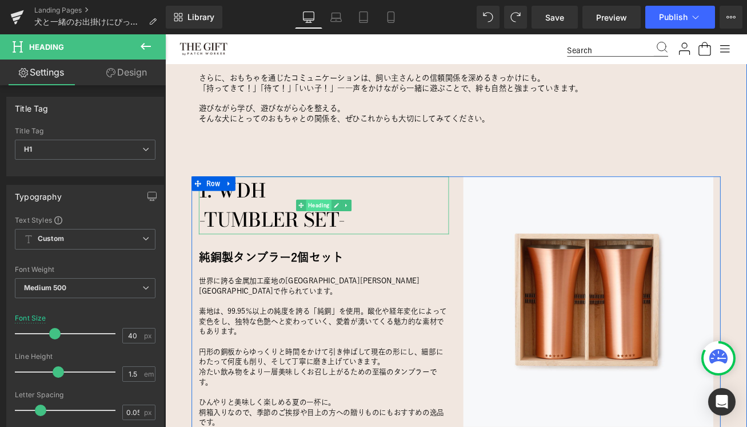
click at [350, 237] on span "Heading" at bounding box center [348, 237] width 30 height 14
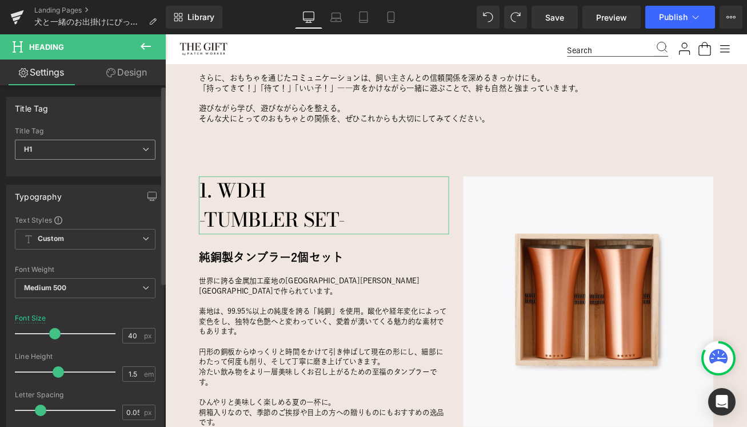
click at [105, 156] on span "H1" at bounding box center [85, 150] width 141 height 20
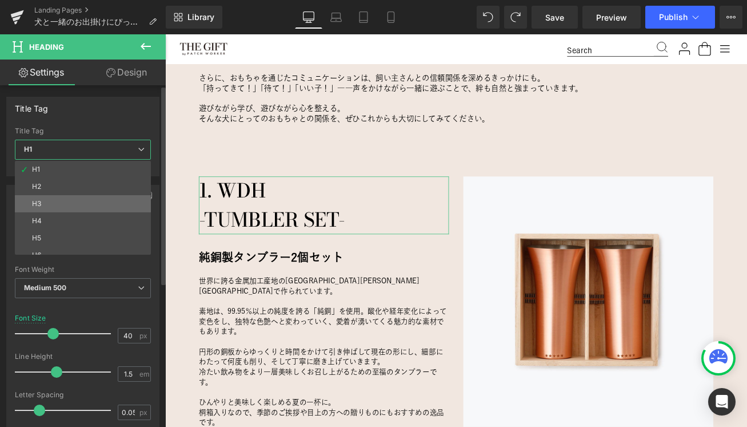
click at [92, 197] on li "H3" at bounding box center [85, 203] width 141 height 17
type input "18.72"
type input "0"
type input "100"
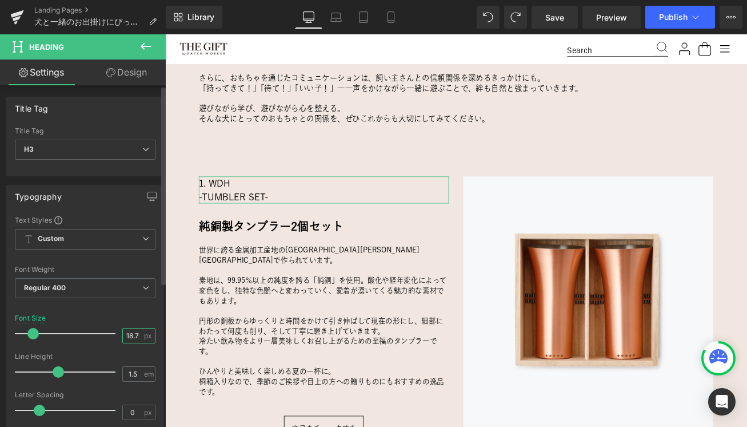
click at [126, 334] on input "18.72" at bounding box center [133, 335] width 20 height 14
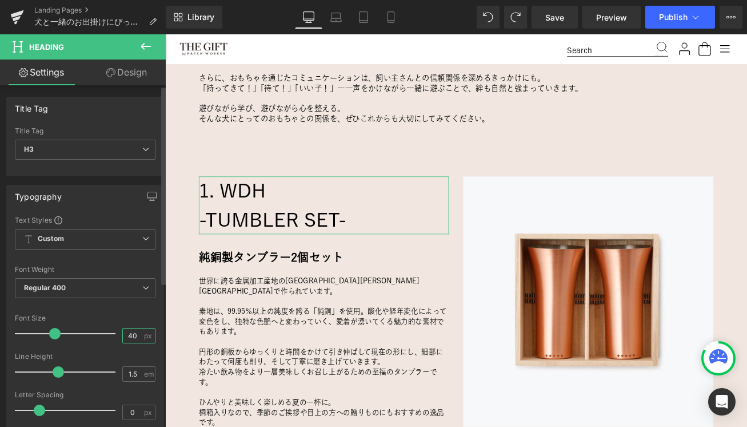
type input "40"
click at [129, 308] on div at bounding box center [85, 307] width 141 height 7
click at [98, 238] on span "Custom Setup Global Style" at bounding box center [85, 239] width 141 height 21
click at [109, 313] on div "Font Default Bodoni Moda Noto Sans JP yu-gothic Default Default Bodoni Moda Not…" at bounding box center [85, 353] width 141 height 276
click at [98, 238] on span "Custom Setup Global Style" at bounding box center [85, 239] width 141 height 21
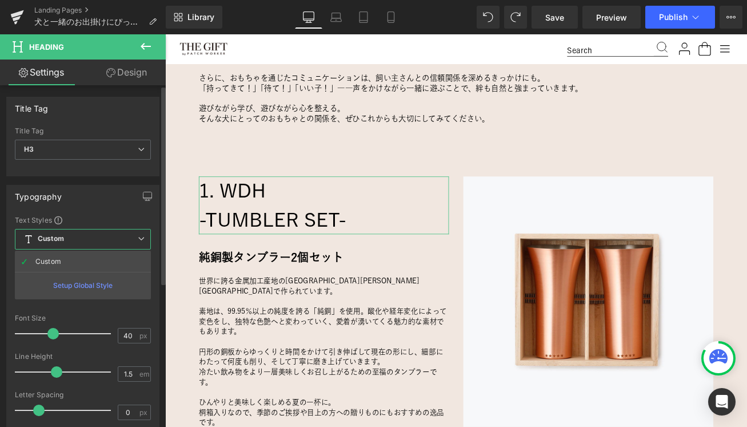
click at [87, 282] on div "Setup Global Style" at bounding box center [83, 285] width 136 height 27
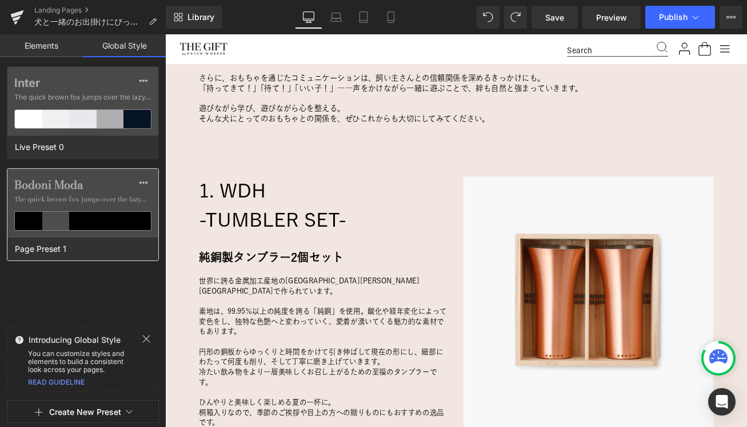
click at [86, 190] on label "Bodoni Moda" at bounding box center [82, 185] width 137 height 14
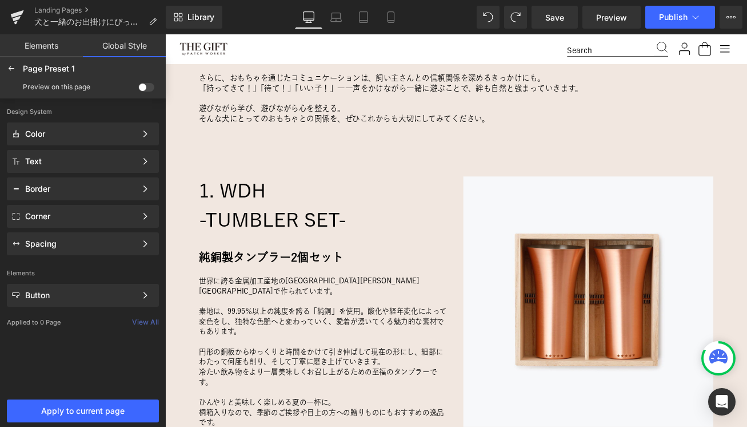
click at [142, 86] on span at bounding box center [146, 87] width 16 height 9
click at [138, 89] on input "checkbox" at bounding box center [138, 89] width 0 height 0
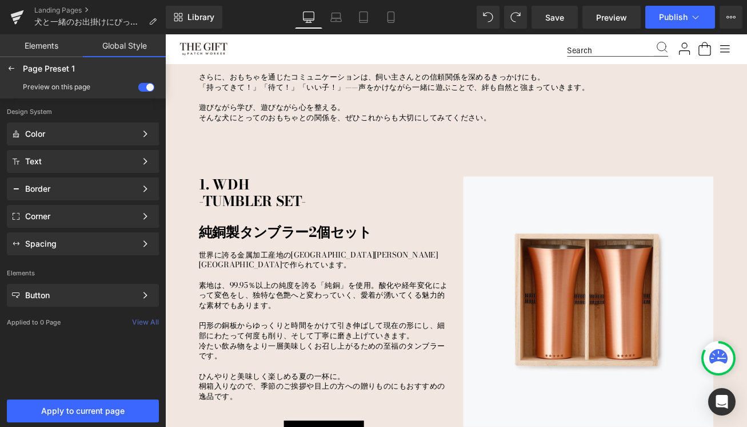
scroll to position [846, 0]
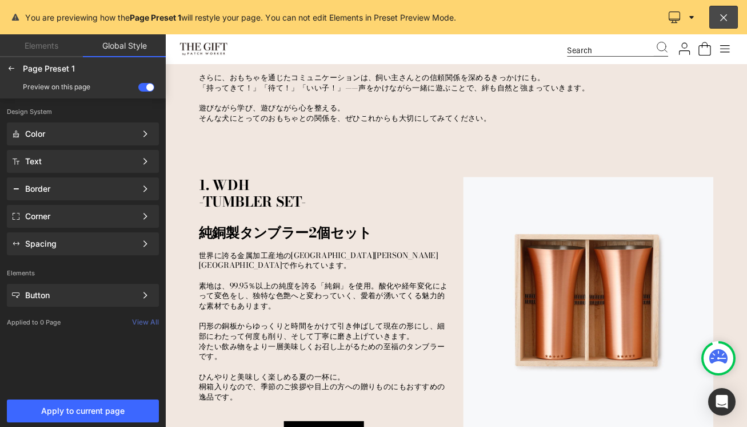
click at [142, 86] on span at bounding box center [146, 87] width 16 height 9
click at [138, 89] on input "checkbox" at bounding box center [138, 89] width 0 height 0
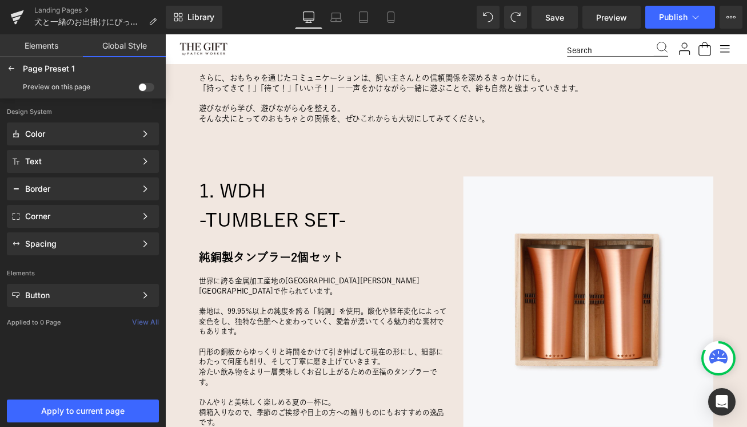
click at [142, 86] on span at bounding box center [146, 87] width 16 height 9
click at [138, 89] on input "checkbox" at bounding box center [138, 89] width 0 height 0
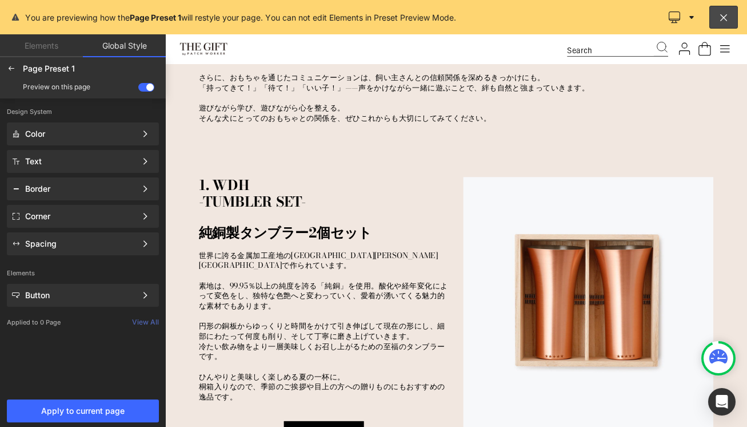
click at [142, 86] on span at bounding box center [146, 87] width 16 height 9
click at [138, 89] on input "checkbox" at bounding box center [138, 89] width 0 height 0
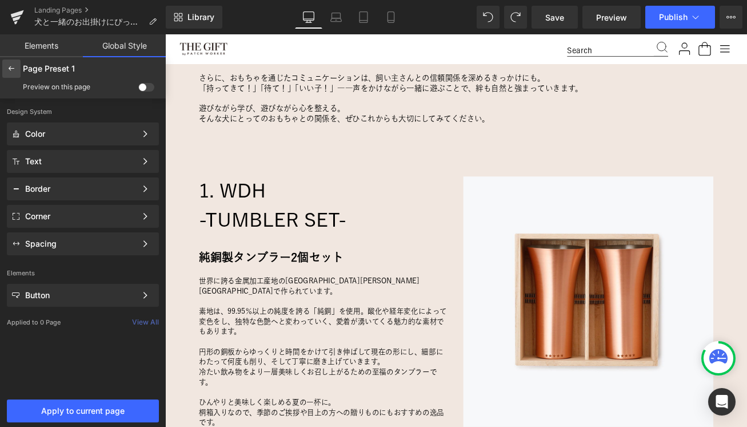
click at [13, 73] on icon at bounding box center [11, 68] width 9 height 9
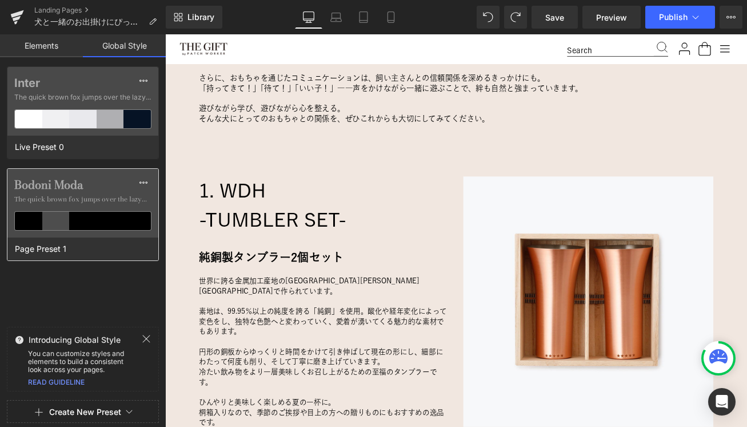
click at [88, 209] on div "Bodoni Moda The quick brown fox jumps over the lazy..." at bounding box center [82, 203] width 151 height 69
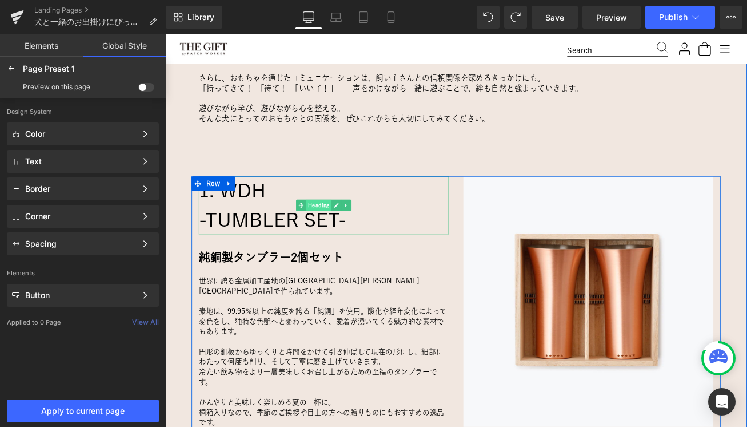
click at [351, 237] on span "Heading" at bounding box center [348, 237] width 30 height 14
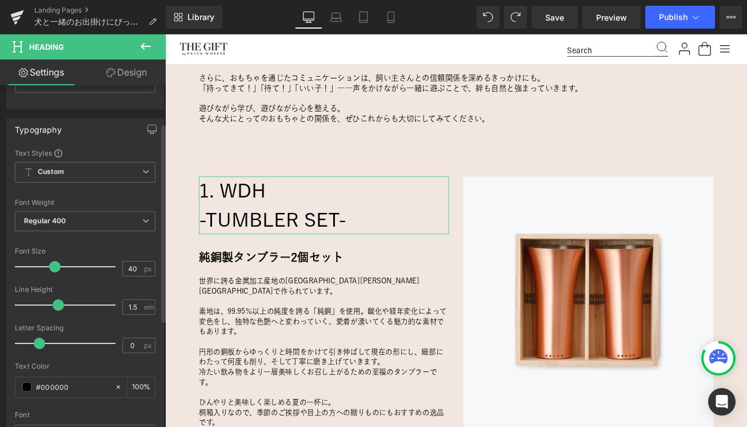
scroll to position [73, 0]
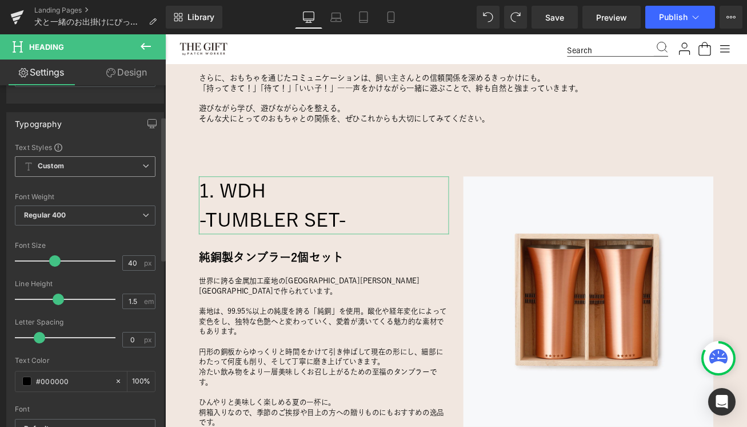
click at [71, 158] on span "Custom Setup Global Style" at bounding box center [85, 166] width 141 height 21
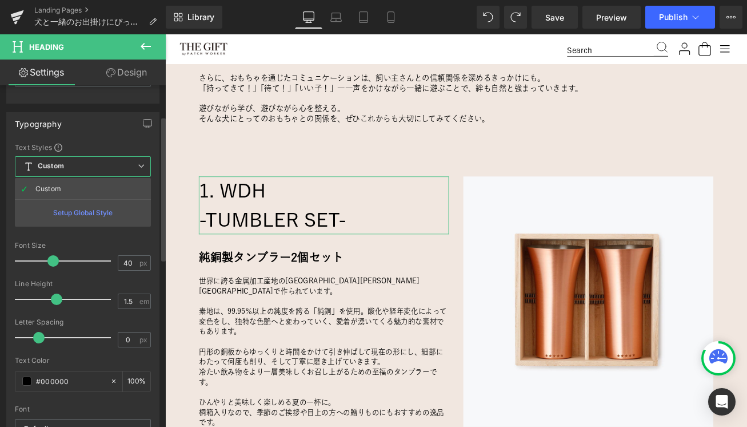
click at [69, 213] on div "Setup Global Style" at bounding box center [83, 212] width 136 height 27
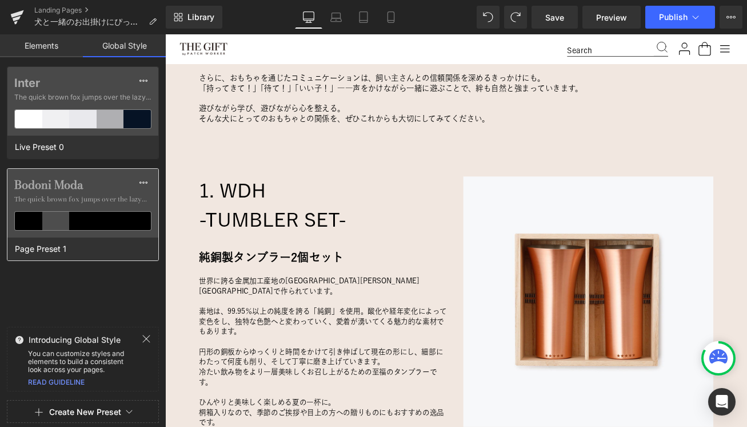
click at [58, 184] on label "Bodoni Moda" at bounding box center [82, 185] width 137 height 14
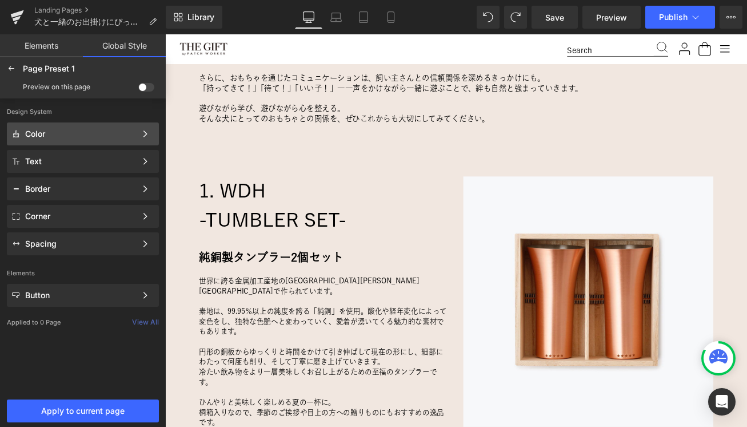
click at [64, 133] on div "Color" at bounding box center [80, 133] width 111 height 9
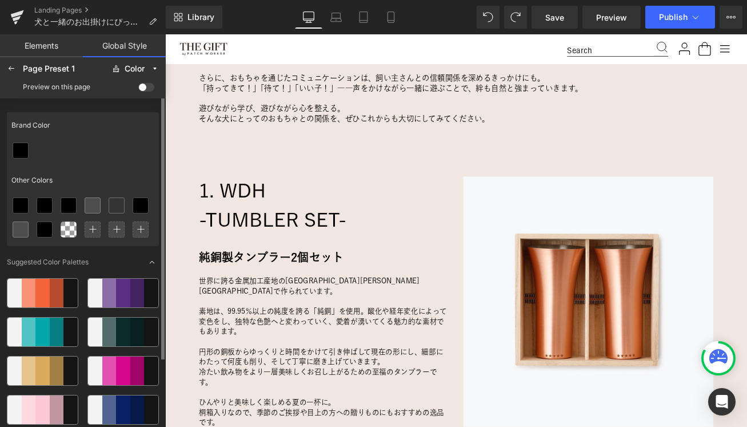
click at [87, 109] on div "Brand Color Other Colors Suggested Color Palettes" at bounding box center [83, 270] width 152 height 326
click at [8, 69] on icon at bounding box center [11, 68] width 9 height 9
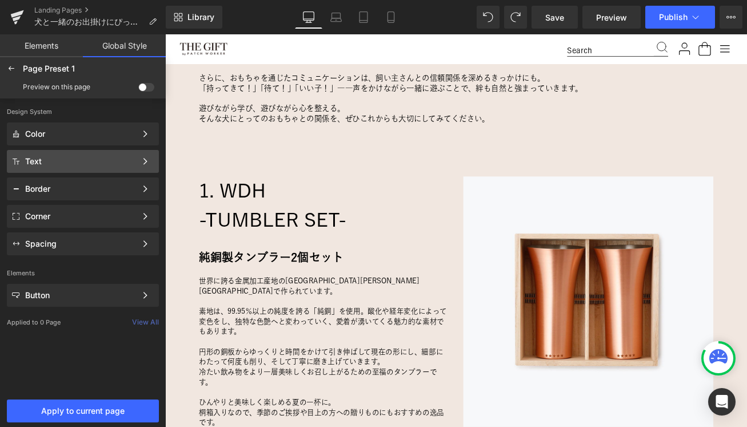
click at [74, 166] on div "Text Color Style Define a color palette and apply it to your pages 1 of 3 Next" at bounding box center [83, 161] width 152 height 23
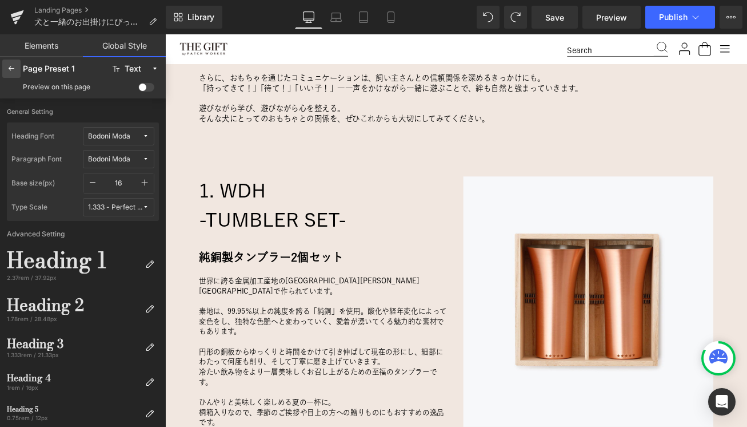
click at [12, 67] on icon at bounding box center [11, 68] width 9 height 9
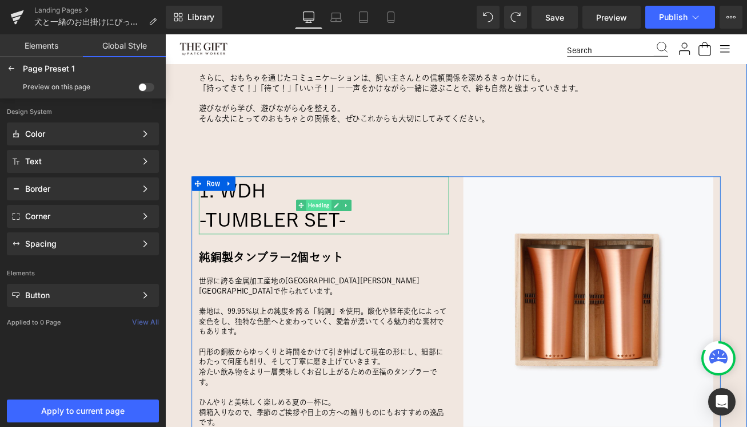
click at [342, 236] on span "Heading" at bounding box center [348, 237] width 30 height 14
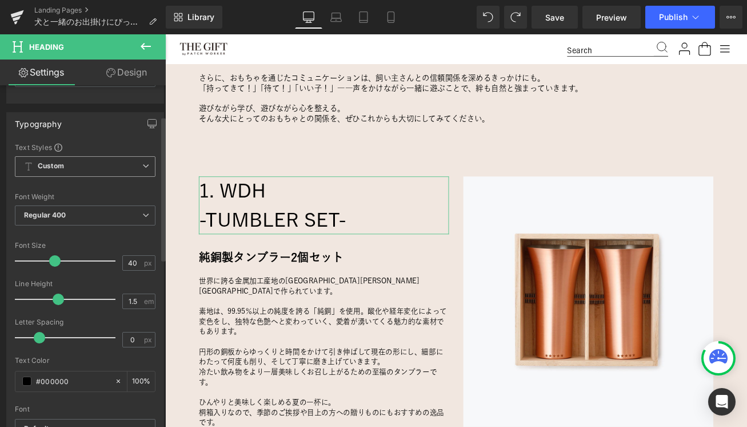
click at [110, 162] on span "Custom Setup Global Style" at bounding box center [85, 166] width 141 height 21
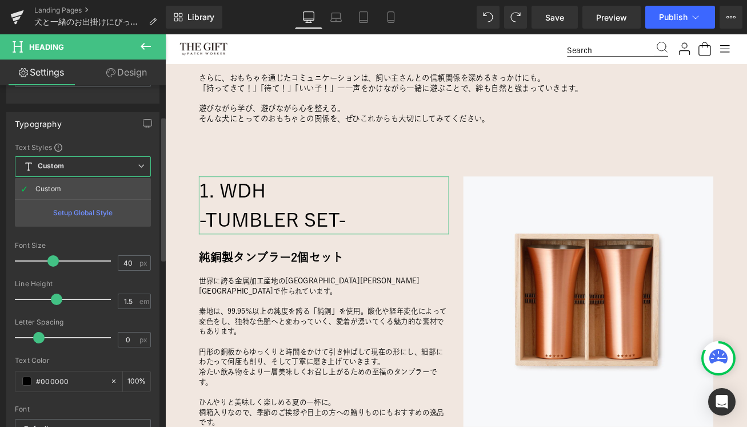
click at [79, 212] on div "Setup Global Style" at bounding box center [83, 212] width 136 height 27
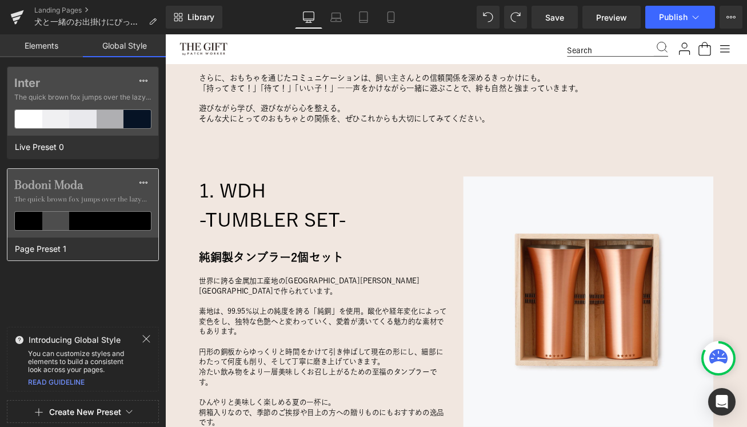
click at [60, 196] on span "The quick brown fox jumps over the lazy..." at bounding box center [82, 199] width 137 height 10
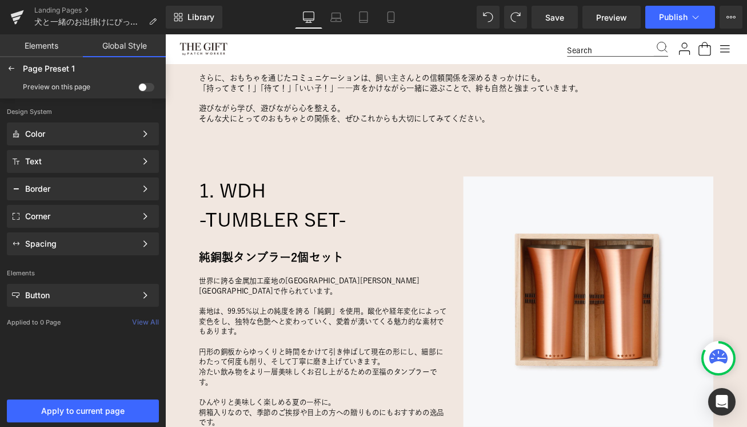
click at [41, 42] on link "Elements" at bounding box center [41, 45] width 83 height 23
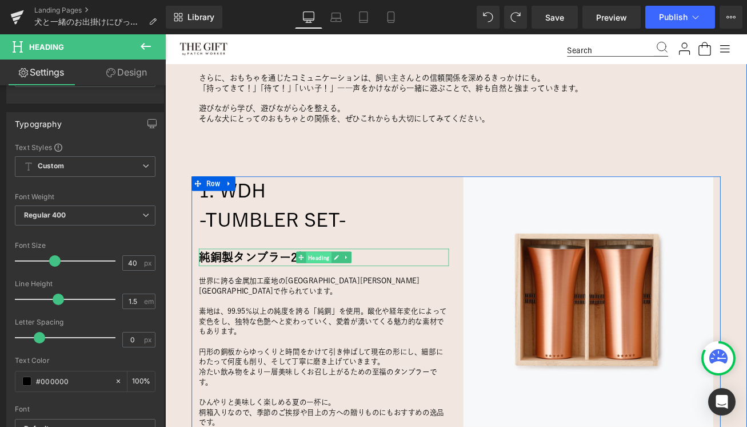
click at [348, 304] on span "Heading" at bounding box center [348, 299] width 30 height 14
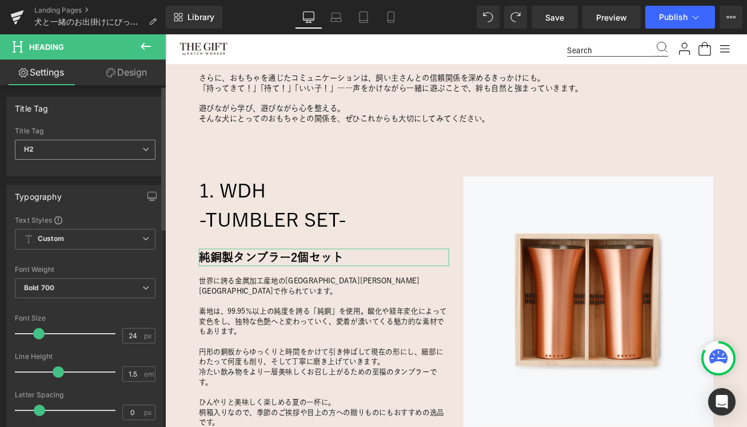
click at [113, 150] on span "H2" at bounding box center [85, 150] width 141 height 20
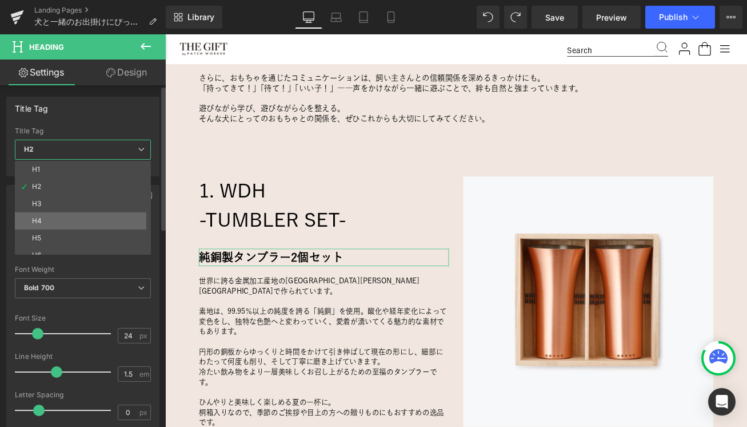
click at [79, 219] on li "H4" at bounding box center [85, 220] width 141 height 17
type input "16"
type input "100"
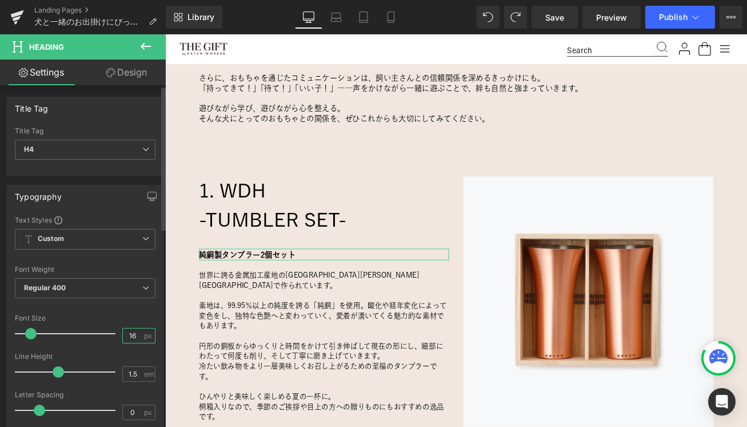
click at [125, 331] on input "16" at bounding box center [133, 335] width 20 height 14
type input "24"
click at [99, 314] on div "Font Size" at bounding box center [85, 318] width 141 height 8
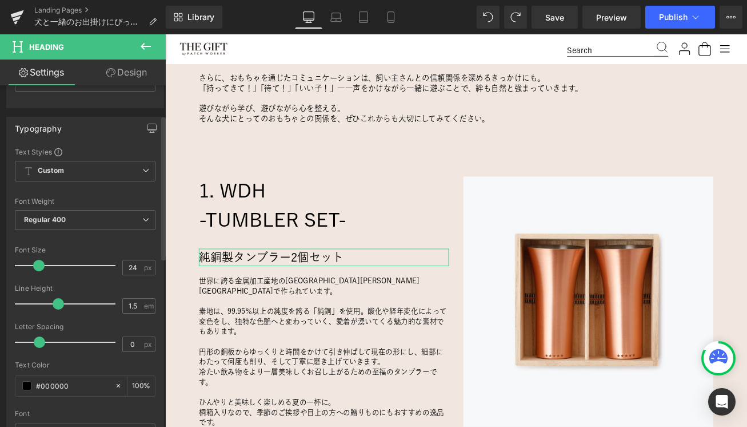
scroll to position [70, 0]
click at [112, 226] on span "Regular 400" at bounding box center [85, 218] width 141 height 20
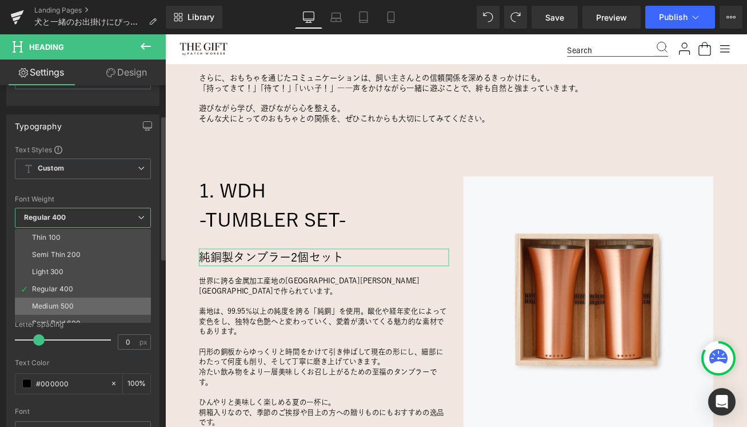
click at [93, 306] on li "Medium 500" at bounding box center [85, 305] width 141 height 17
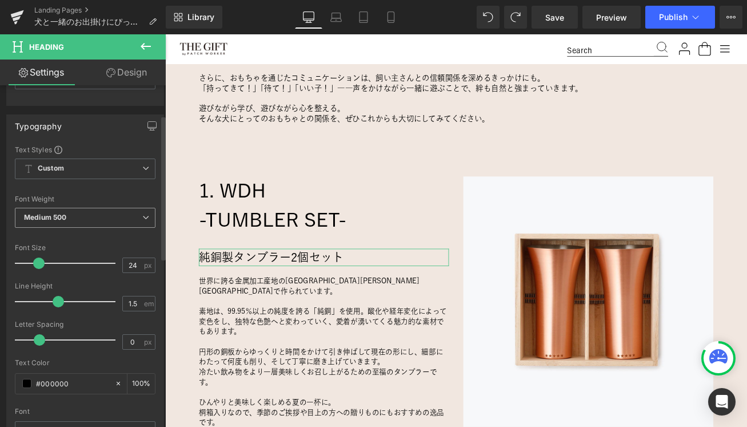
click at [97, 222] on span "Medium 500" at bounding box center [85, 218] width 141 height 20
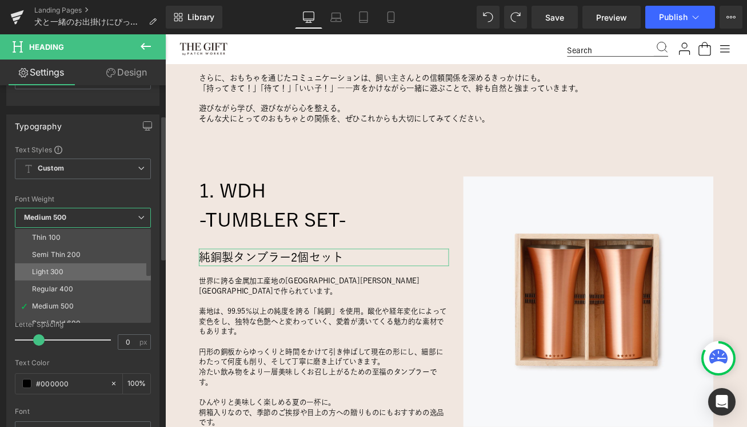
scroll to position [34, 0]
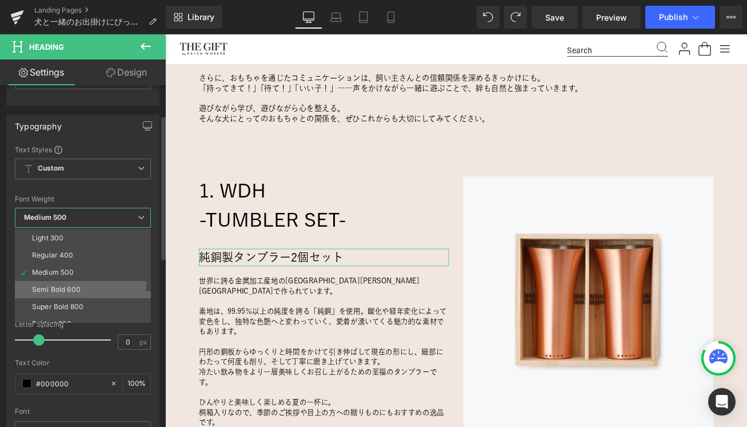
click at [76, 287] on div "Semi Bold 600" at bounding box center [56, 289] width 49 height 8
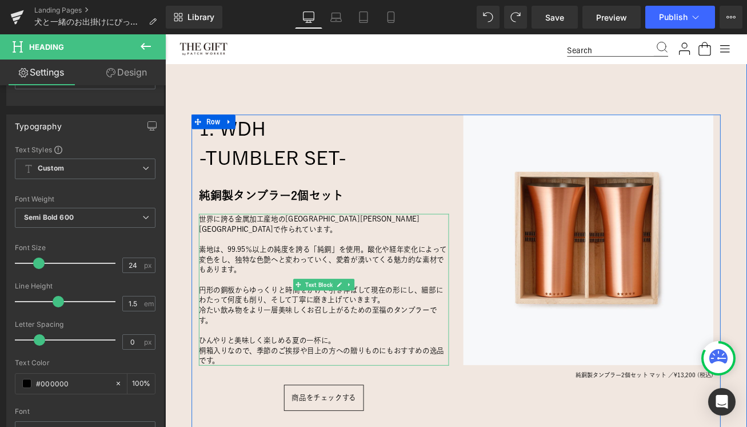
scroll to position [912, 0]
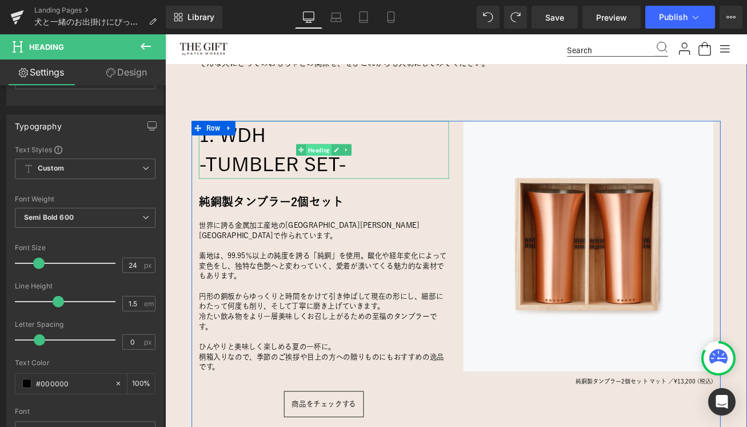
click at [343, 172] on span "Heading" at bounding box center [348, 172] width 30 height 14
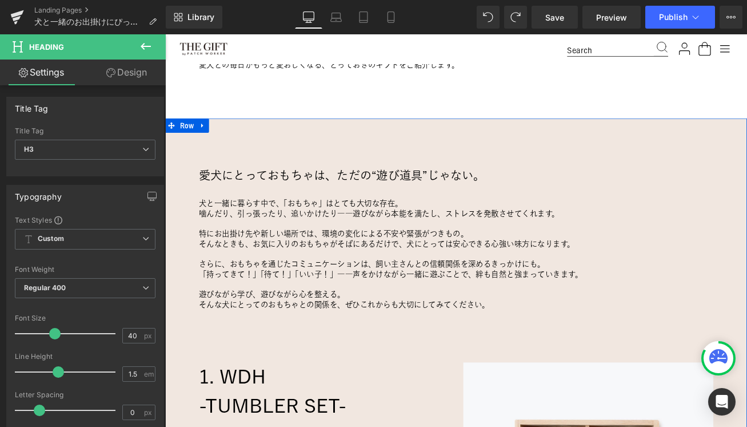
scroll to position [625, 0]
click at [312, 205] on h2 "愛犬にとっておもちゃは、ただの“遊び道具”じゃない。" at bounding box center [511, 202] width 612 height 21
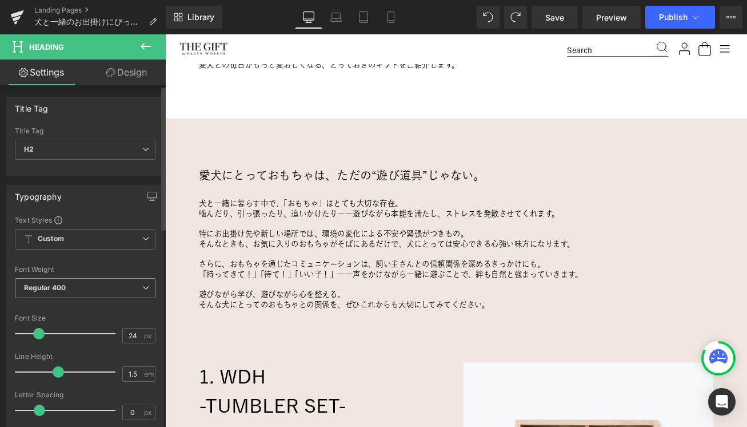
click at [98, 286] on span "Regular 400" at bounding box center [85, 288] width 141 height 20
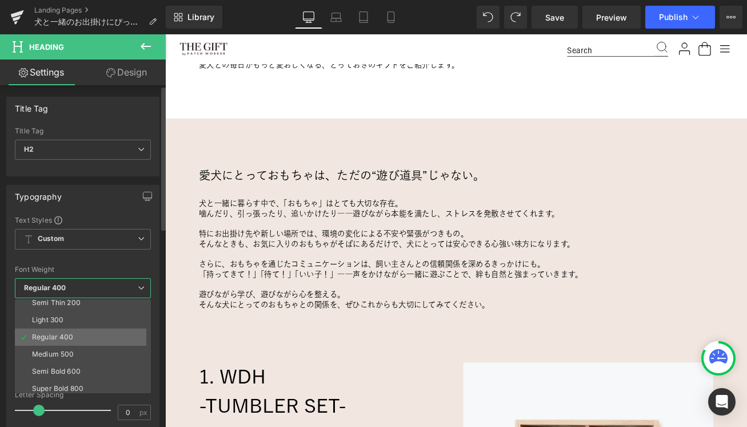
scroll to position [23, 0]
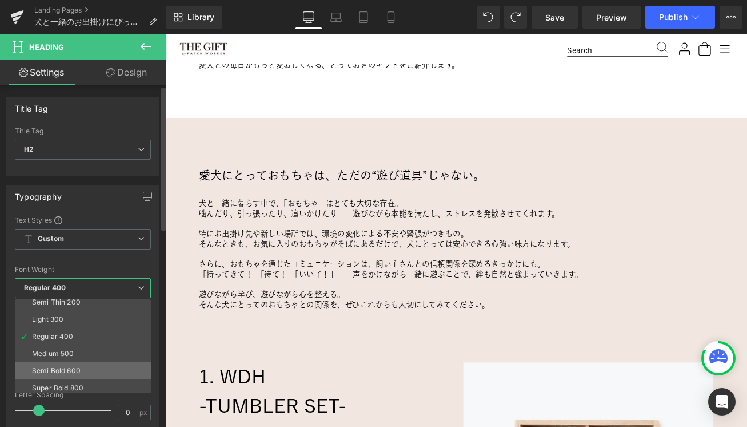
click at [73, 369] on div "Semi Bold 600" at bounding box center [56, 371] width 49 height 8
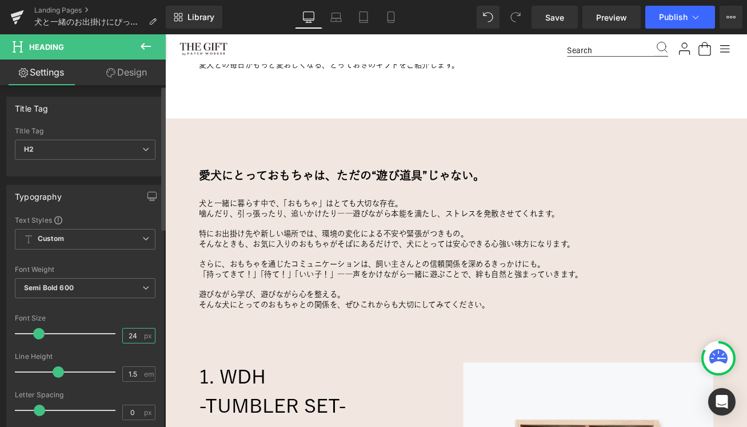
click at [129, 333] on input "24" at bounding box center [133, 335] width 20 height 14
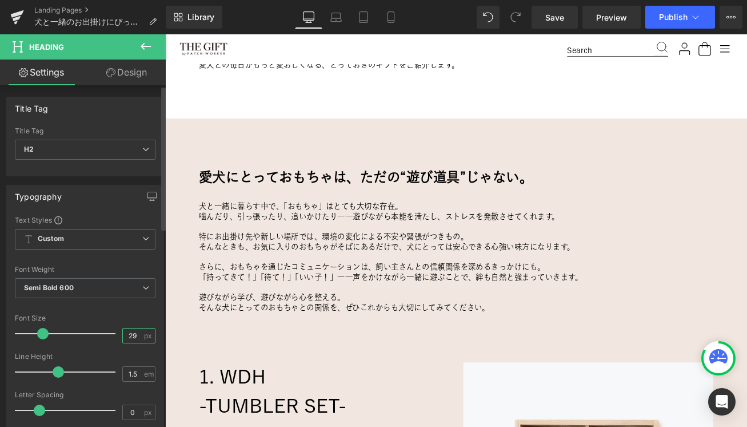
type input "30"
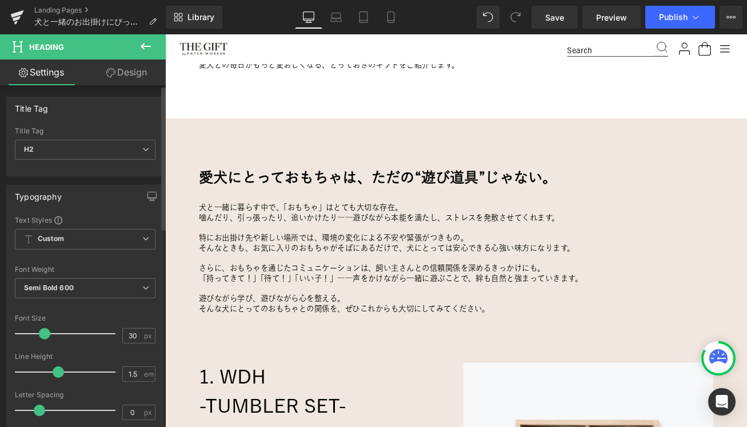
click at [107, 311] on div "Font Default Bodoni Moda Noto Sans JP yu-gothic Default Default Bodoni Moda Not…" at bounding box center [85, 353] width 141 height 276
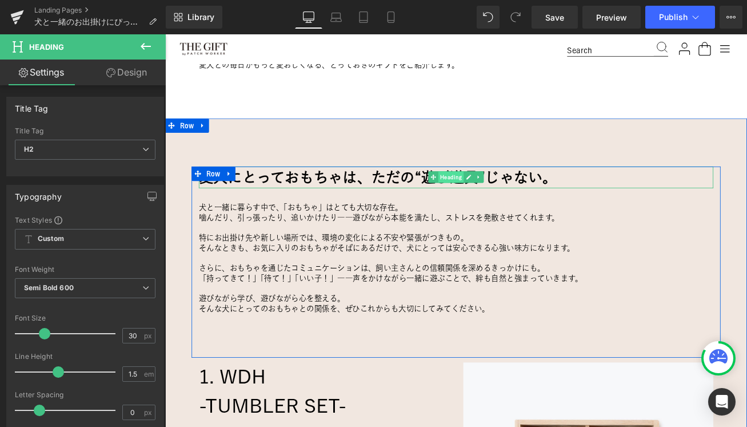
click at [499, 204] on span "Heading" at bounding box center [505, 204] width 30 height 14
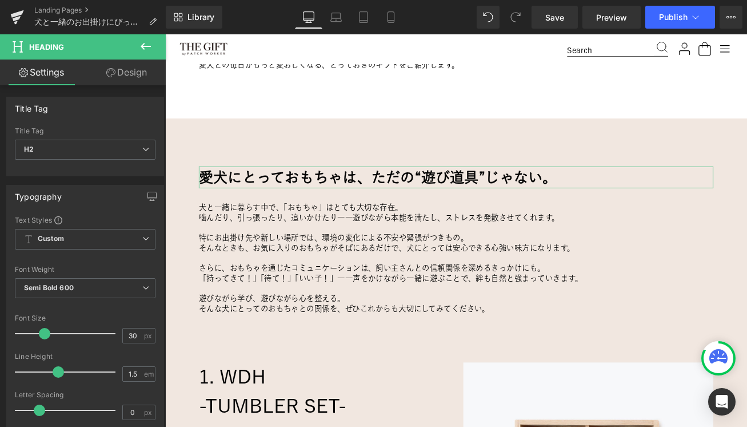
click at [120, 73] on link "Design" at bounding box center [126, 72] width 83 height 26
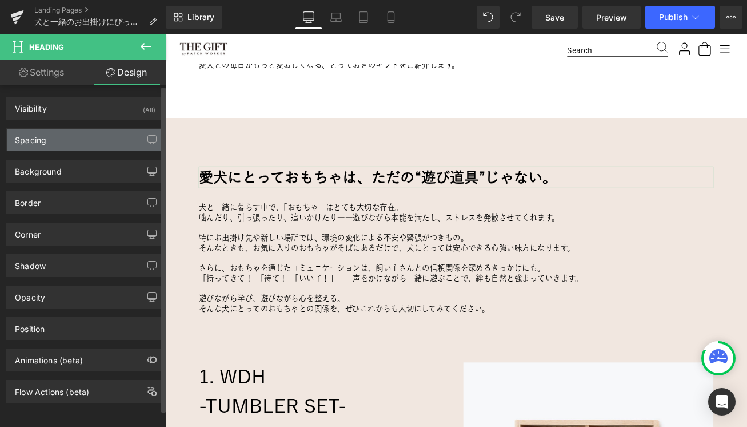
click at [77, 140] on div "Spacing" at bounding box center [85, 140] width 157 height 22
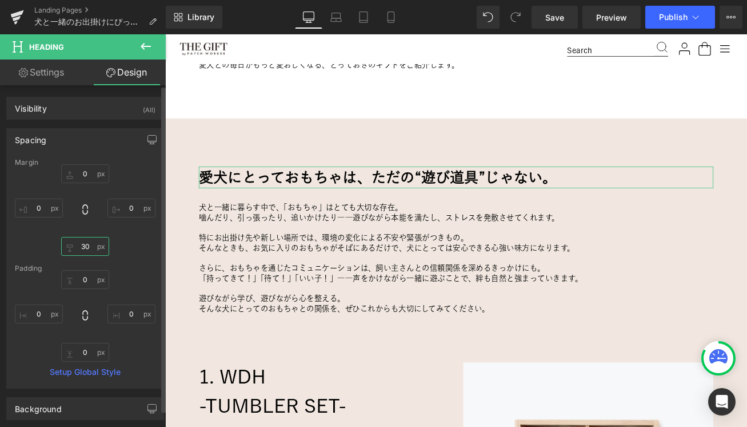
click at [92, 242] on input "30" at bounding box center [85, 246] width 48 height 19
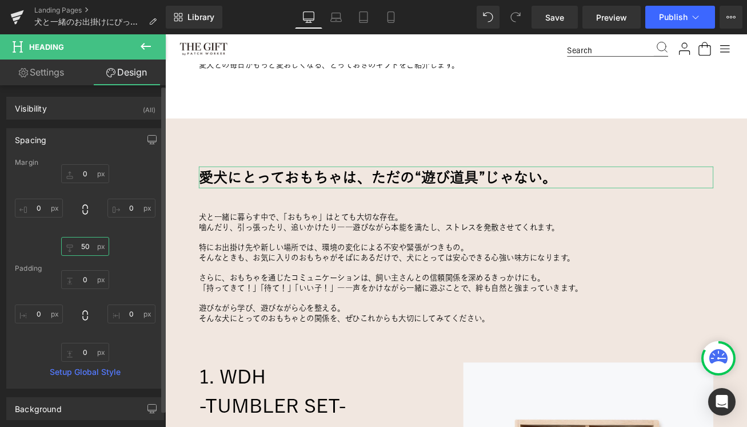
type input "40"
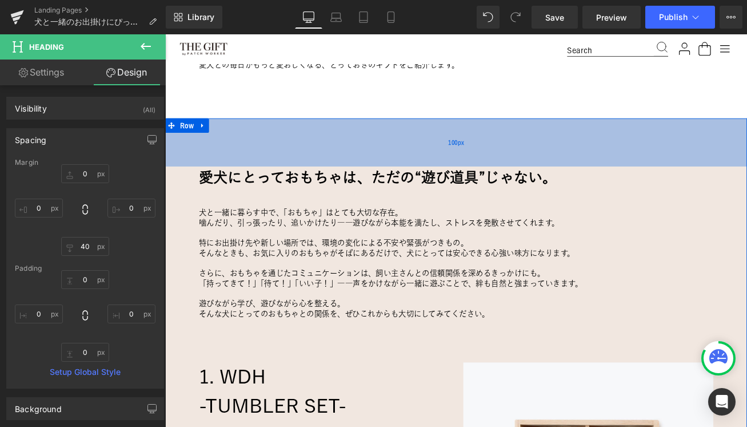
click at [242, 177] on div "100px" at bounding box center [511, 162] width 692 height 57
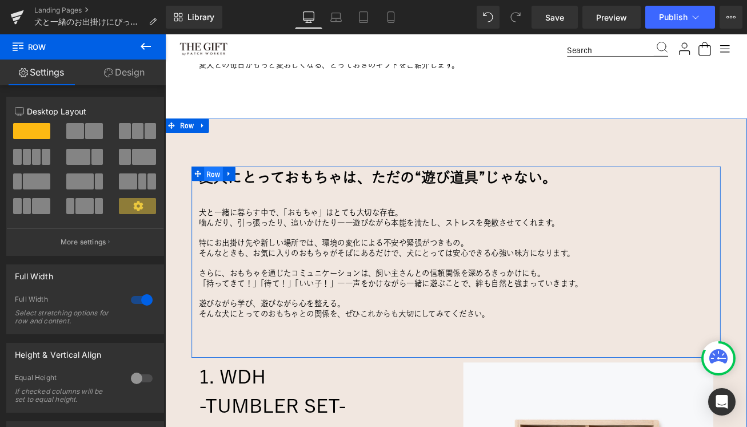
click at [225, 198] on span "Row" at bounding box center [223, 200] width 22 height 17
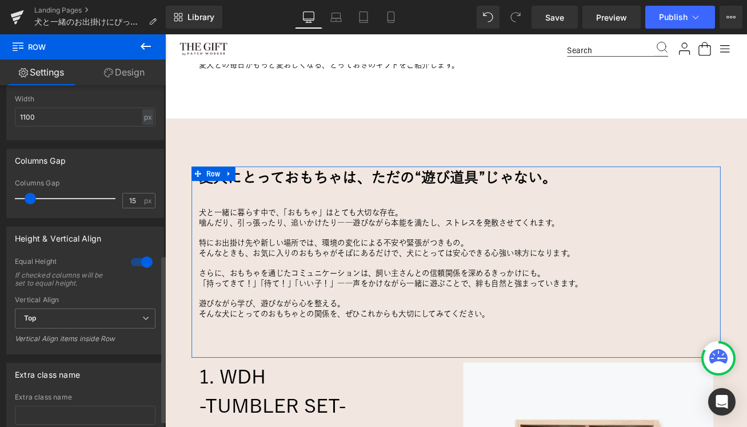
scroll to position [359, 0]
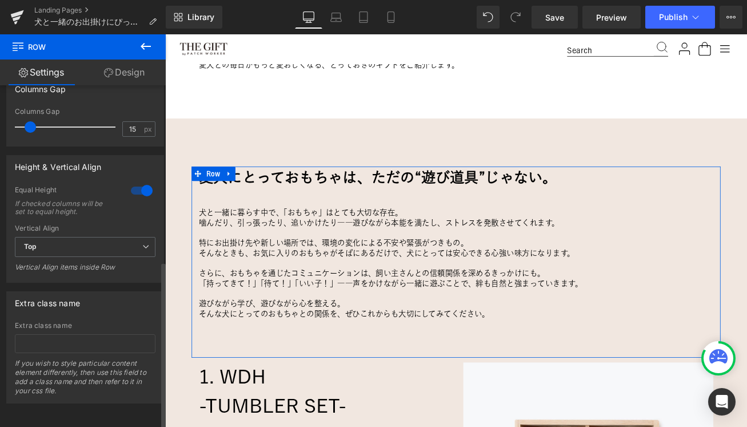
click at [140, 183] on div at bounding box center [141, 190] width 27 height 18
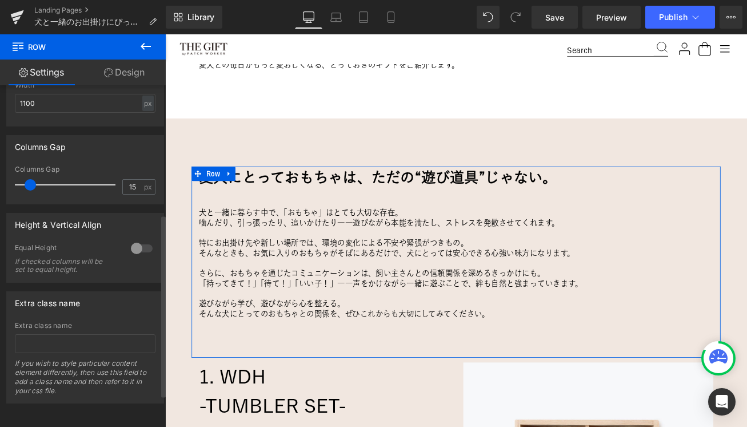
scroll to position [0, 0]
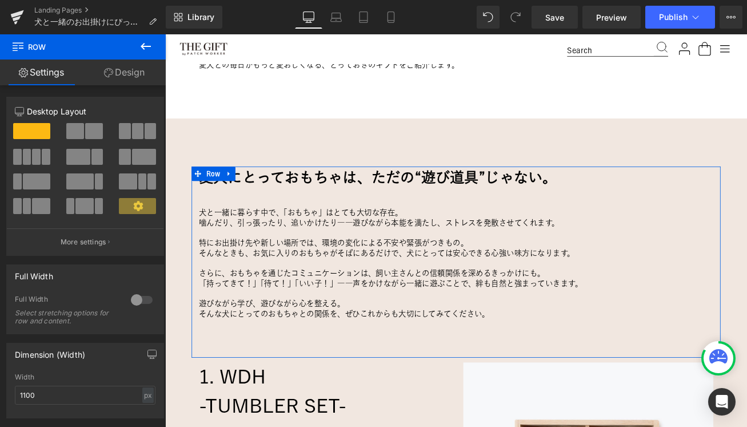
click at [124, 73] on link "Design" at bounding box center [124, 72] width 83 height 26
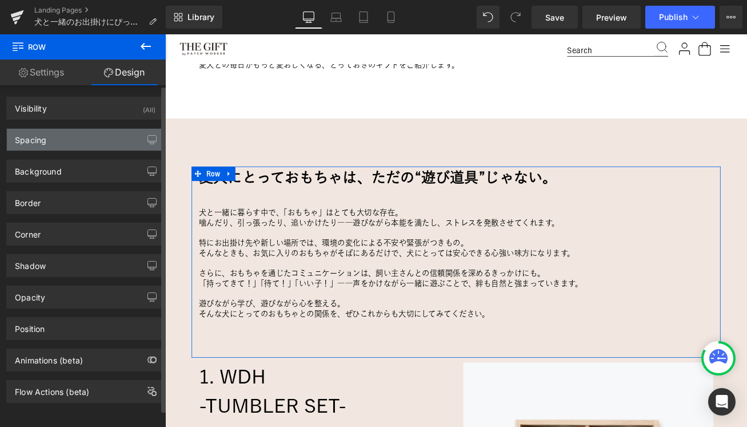
click at [90, 136] on div "Spacing" at bounding box center [85, 140] width 157 height 22
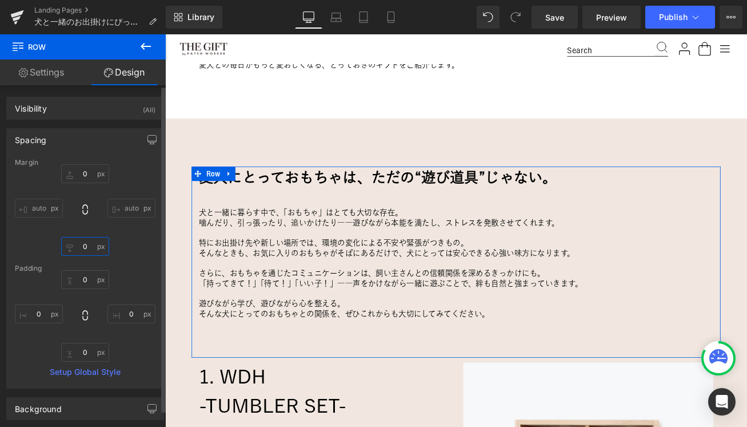
click at [87, 243] on input "0" at bounding box center [85, 246] width 48 height 19
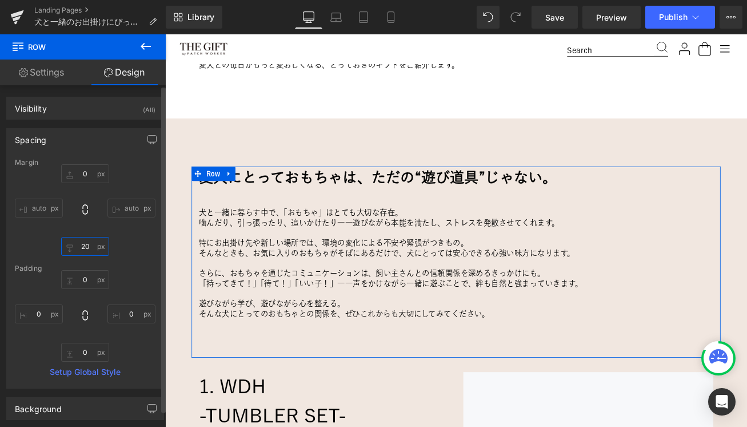
type input "30"
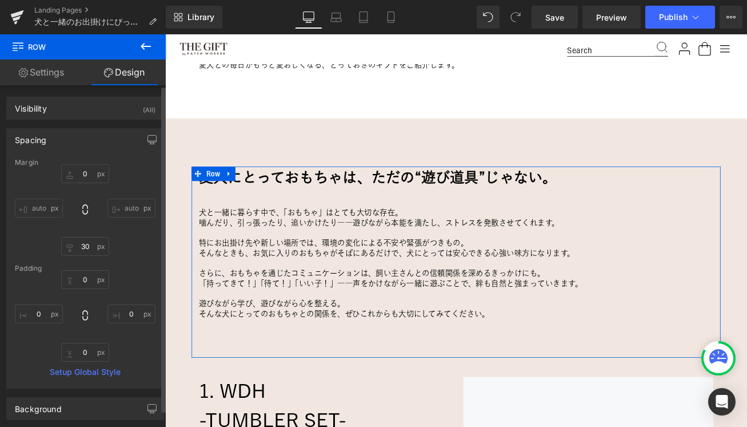
click at [148, 249] on div "0px 0 auto auto 30 30 auto auto" at bounding box center [85, 209] width 141 height 91
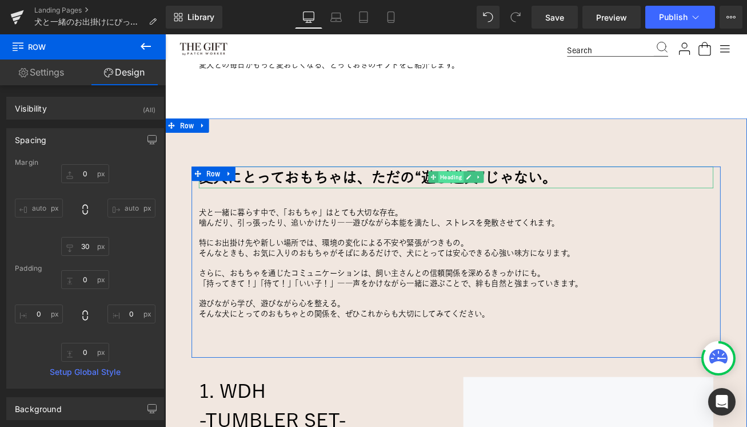
click at [498, 204] on span "Heading" at bounding box center [505, 204] width 30 height 14
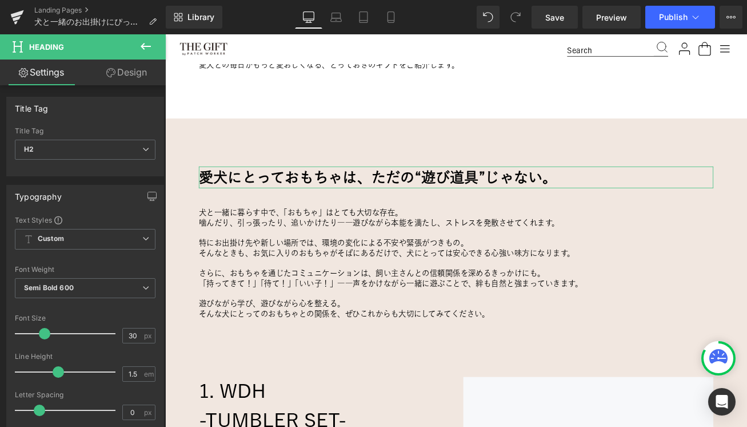
click at [120, 68] on link "Design" at bounding box center [126, 72] width 83 height 26
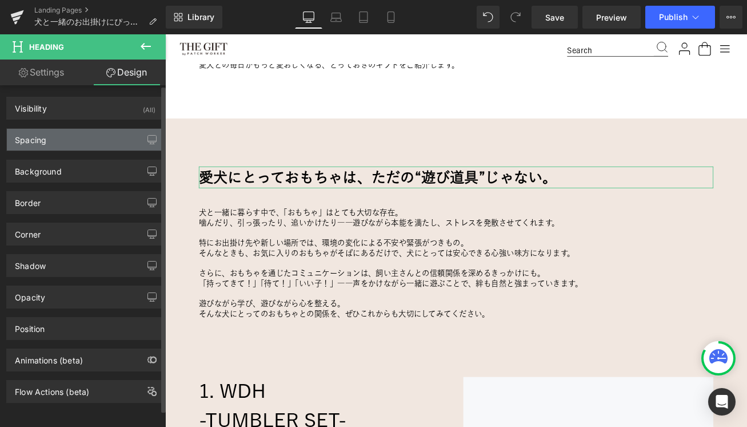
click at [81, 143] on div "Spacing" at bounding box center [85, 140] width 157 height 22
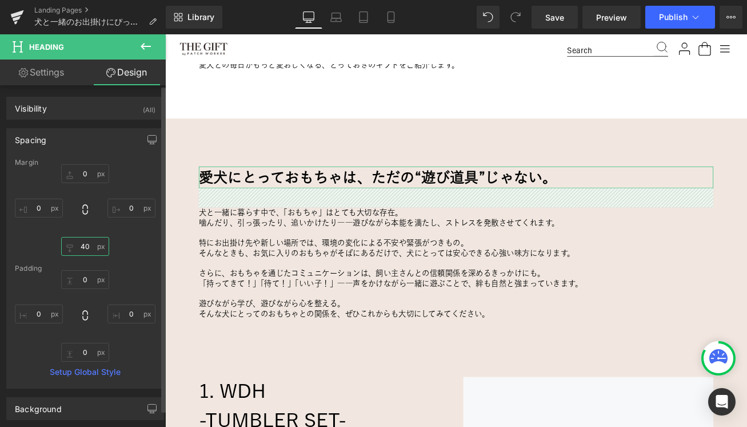
click at [85, 247] on input "40" at bounding box center [85, 246] width 48 height 19
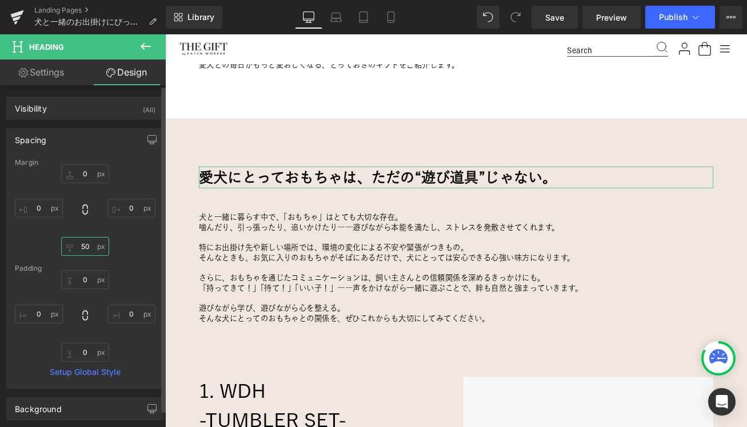
type input "60"
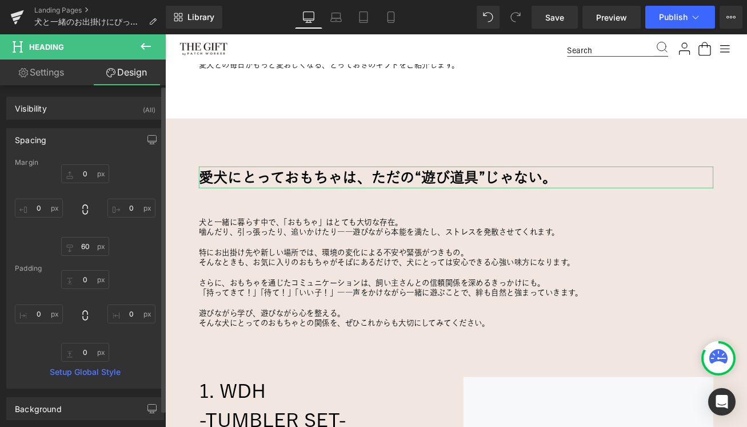
click at [132, 230] on div "0px 0 0px 0 60 60 0px 0" at bounding box center [85, 209] width 141 height 91
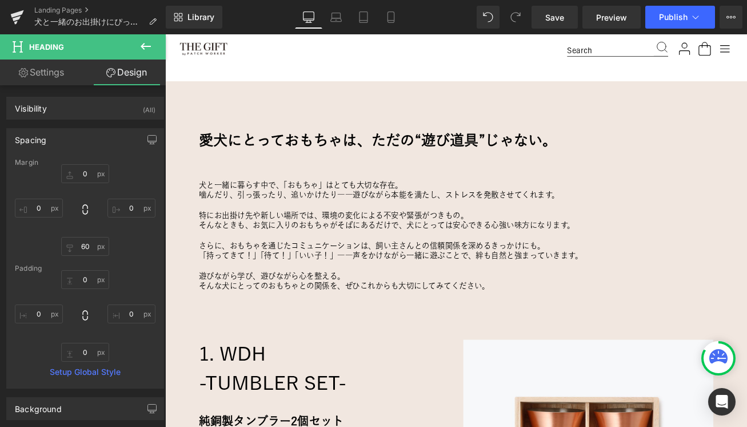
scroll to position [678, 0]
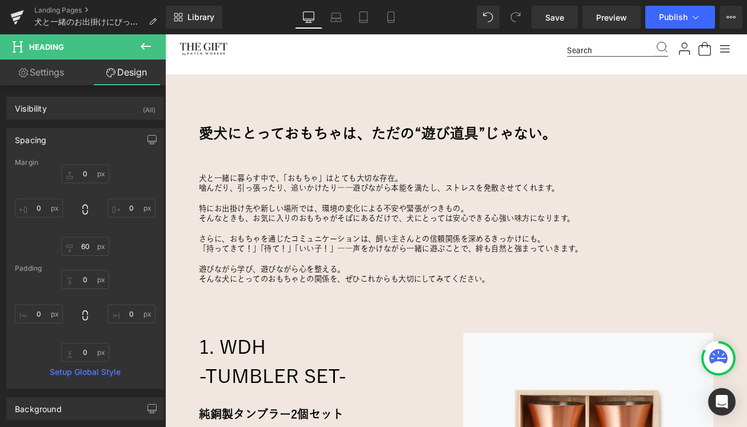
click at [284, 65] on div "0" at bounding box center [511, 51] width 692 height 35
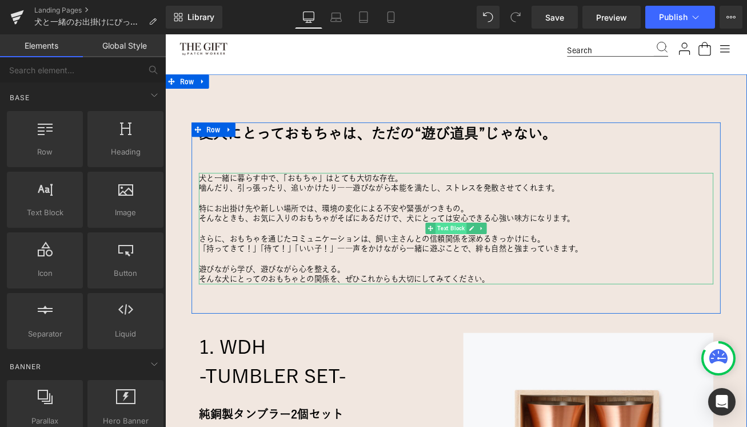
click at [507, 266] on span "Text Block" at bounding box center [505, 265] width 37 height 14
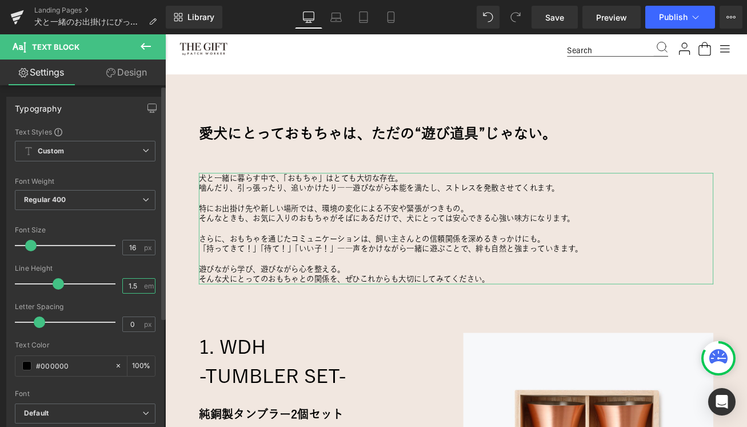
click at [123, 288] on input "1.5" at bounding box center [133, 285] width 20 height 14
click at [110, 270] on div "Line Height" at bounding box center [85, 268] width 141 height 8
click at [130, 288] on input "2" at bounding box center [133, 285] width 20 height 14
click at [109, 266] on div "Line Height" at bounding box center [85, 268] width 141 height 8
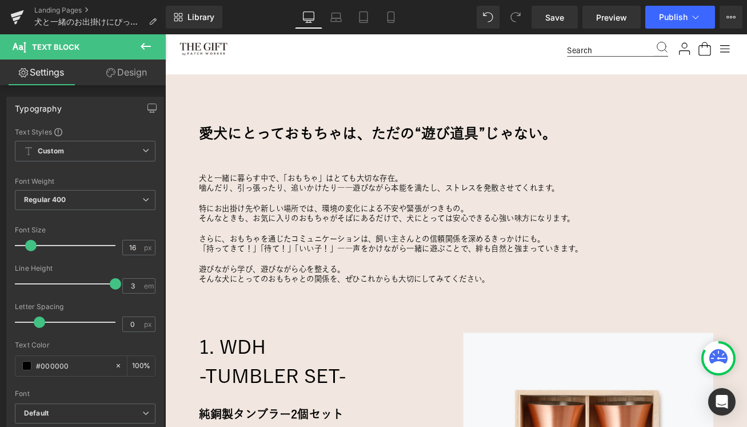
click at [328, 250] on p "そんなときも、お気に入りのおもちゃがそばにあるだけで、犬にとっては安心できる心強い味方になります。" at bounding box center [511, 253] width 612 height 12
drag, startPoint x: 134, startPoint y: 284, endPoint x: 70, endPoint y: 281, distance: 64.7
click at [70, 282] on div "Line Height 3 em" at bounding box center [85, 283] width 141 height 38
type input "5"
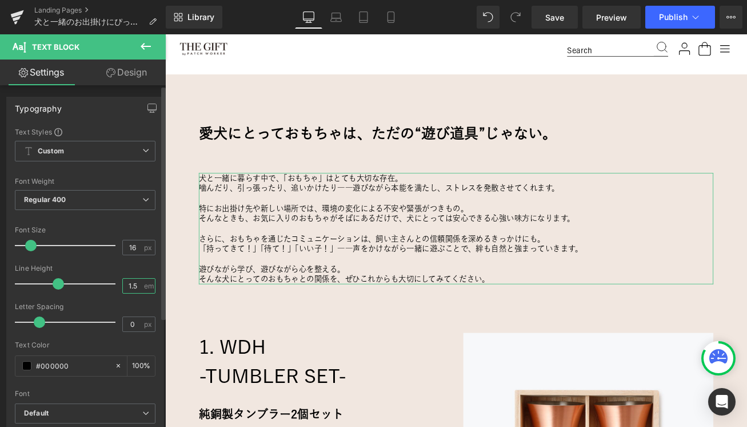
type input "1.5"
click at [117, 262] on div at bounding box center [85, 260] width 141 height 7
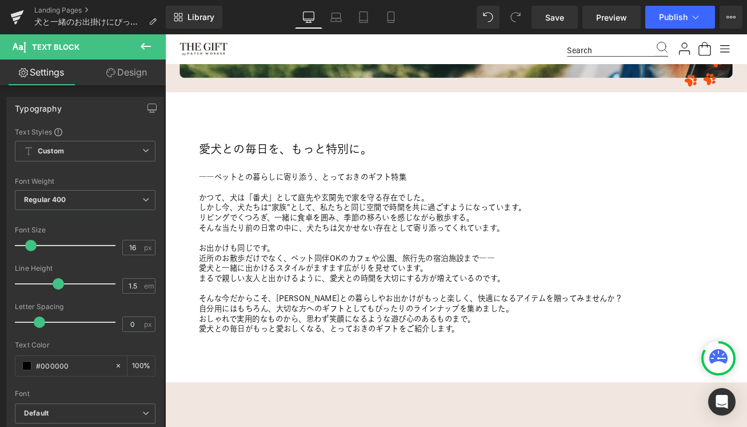
scroll to position [313, 0]
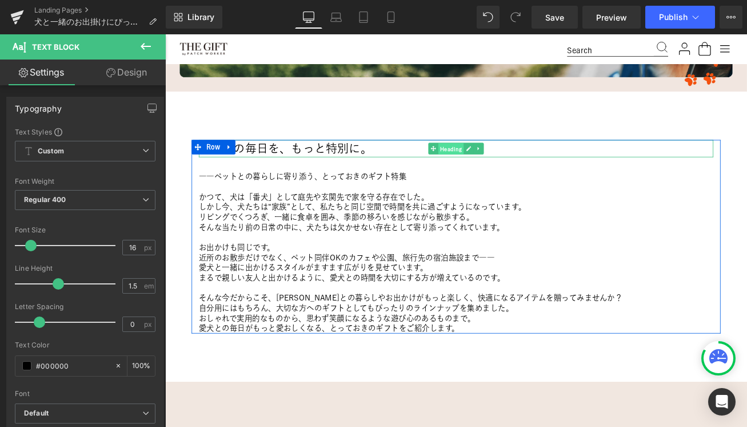
click at [498, 169] on span "Heading" at bounding box center [505, 170] width 30 height 14
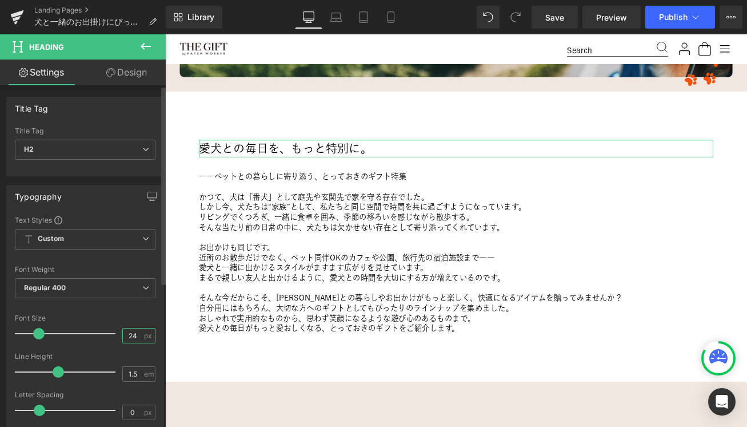
click at [128, 336] on input "24" at bounding box center [133, 335] width 20 height 14
type input "30"
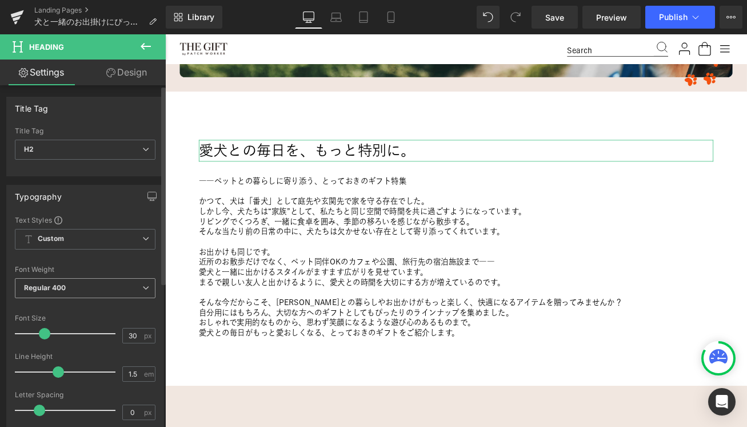
click at [102, 289] on span "Regular 400" at bounding box center [85, 288] width 141 height 20
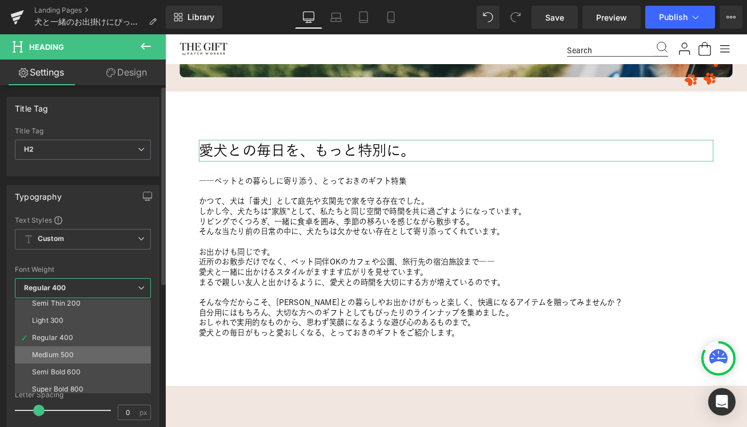
scroll to position [27, 0]
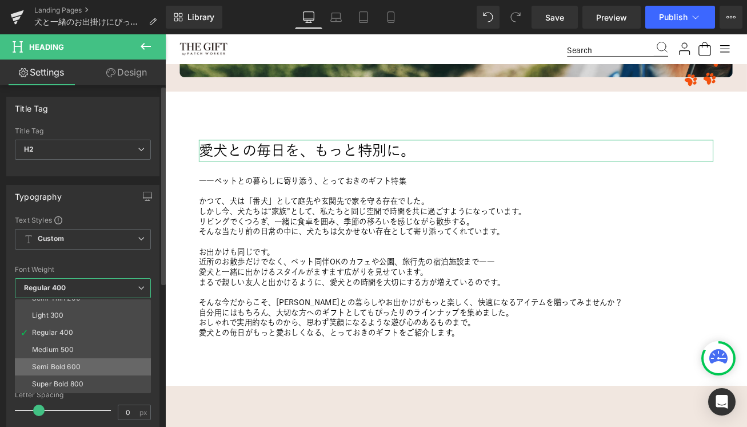
click at [76, 369] on div "Semi Bold 600" at bounding box center [56, 367] width 49 height 8
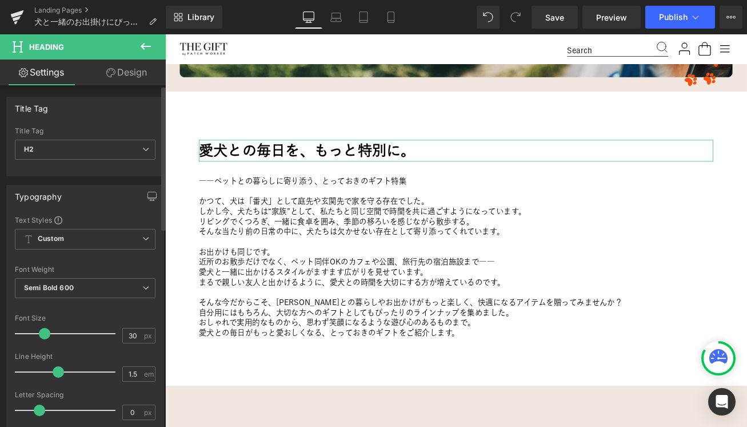
click at [106, 205] on div "Typography" at bounding box center [85, 196] width 157 height 22
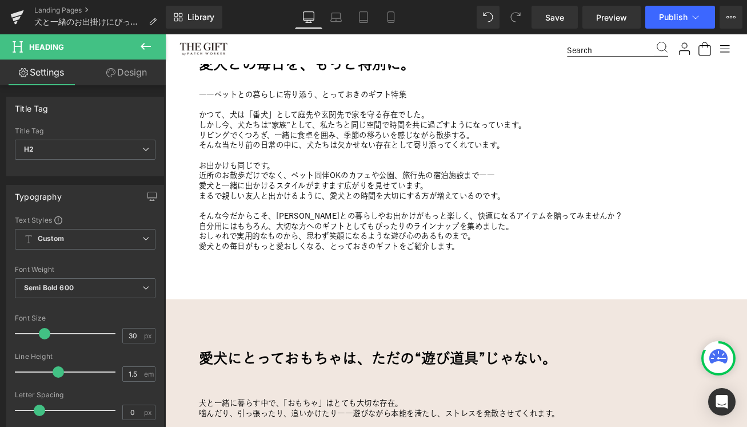
scroll to position [412, 0]
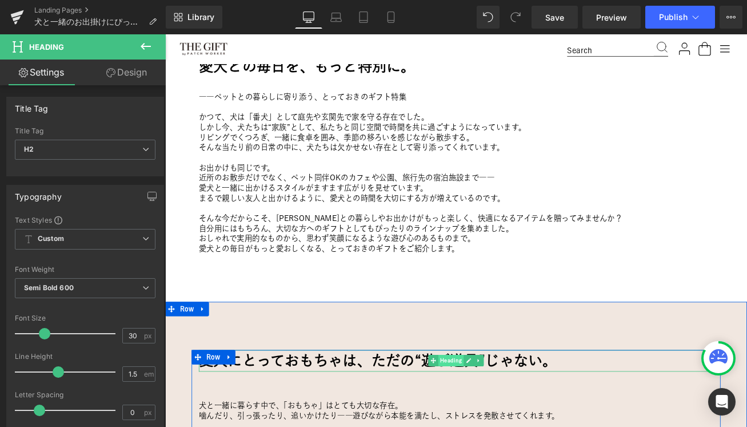
click at [501, 419] on span "Heading" at bounding box center [505, 422] width 30 height 14
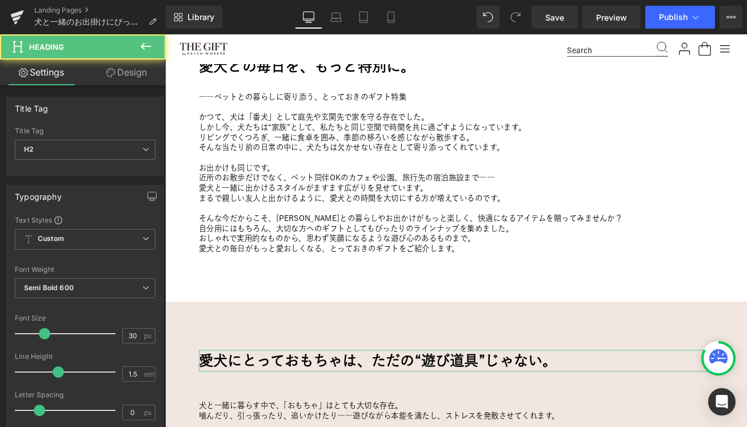
click at [126, 69] on link "Design" at bounding box center [126, 72] width 83 height 26
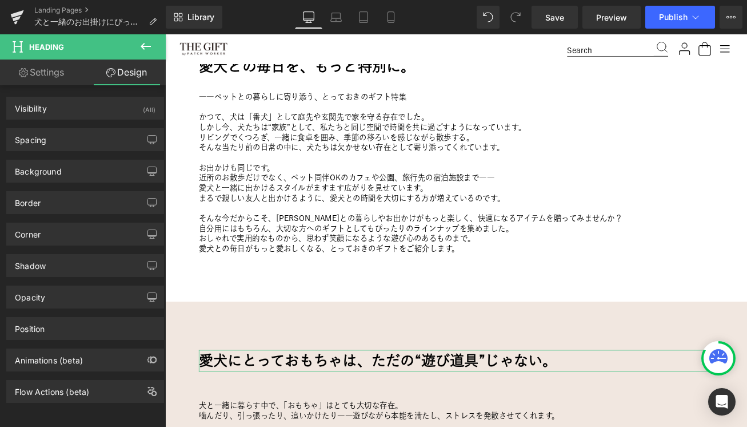
type input "0"
type input "60"
type input "0"
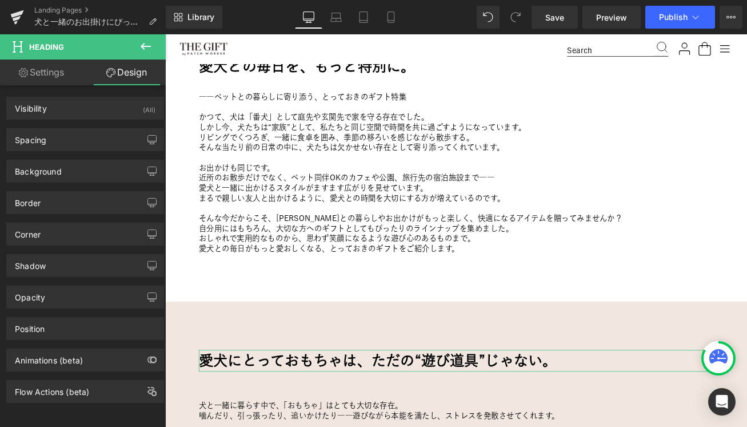
type input "0"
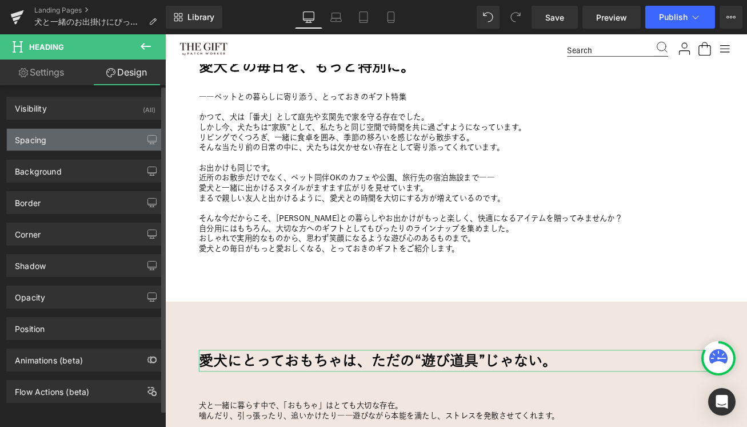
click at [80, 144] on div "Spacing" at bounding box center [85, 140] width 157 height 22
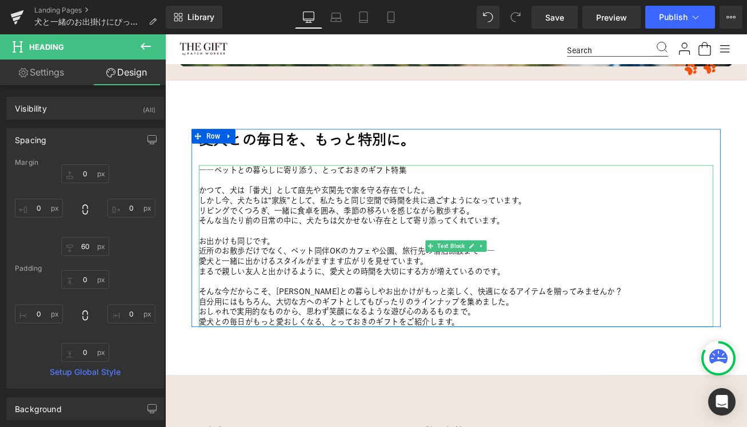
scroll to position [319, 0]
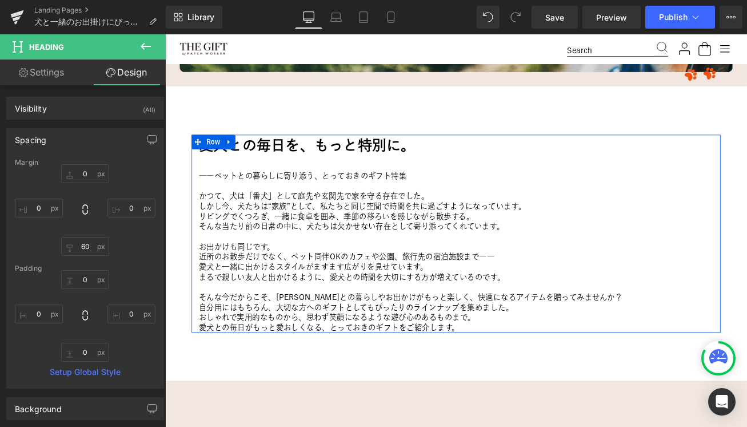
click at [348, 166] on h2 "愛犬との毎日を、もっと特別に。" at bounding box center [511, 166] width 612 height 26
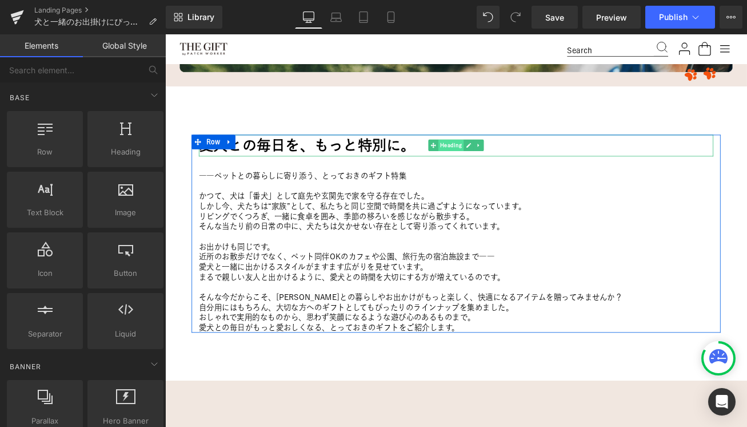
click at [504, 162] on span "Heading" at bounding box center [505, 166] width 30 height 14
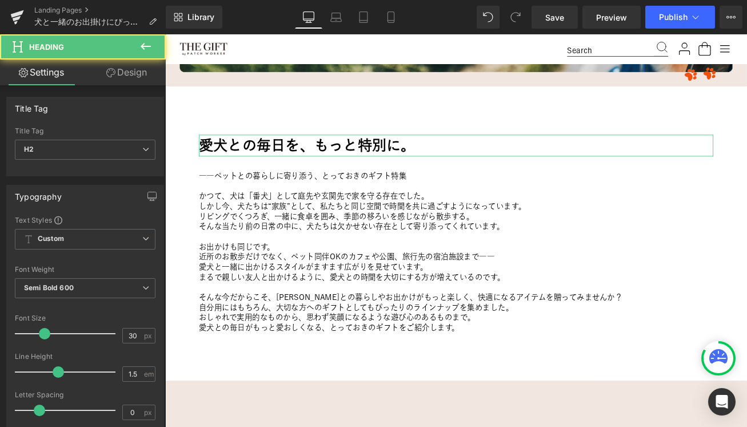
click at [129, 70] on link "Design" at bounding box center [126, 72] width 83 height 26
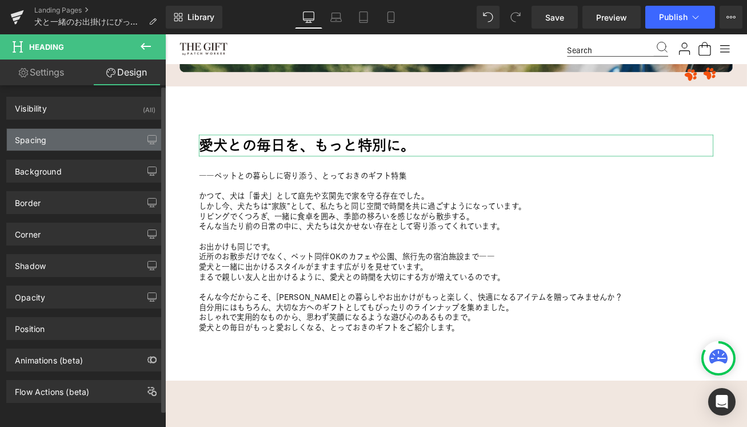
click at [69, 143] on div "Spacing" at bounding box center [85, 140] width 157 height 22
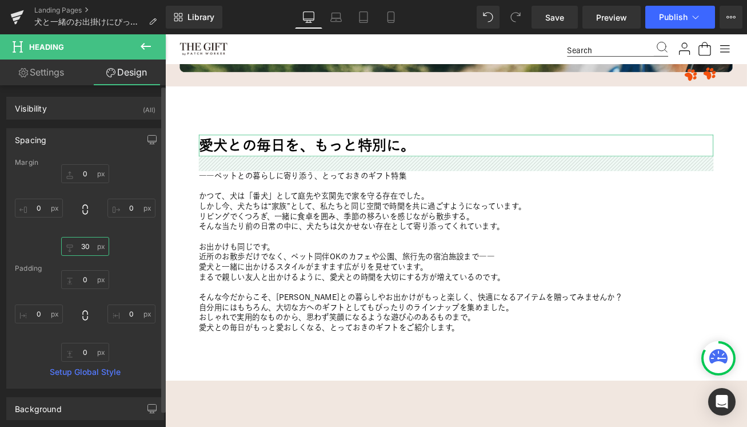
click at [85, 247] on input "30" at bounding box center [85, 246] width 48 height 19
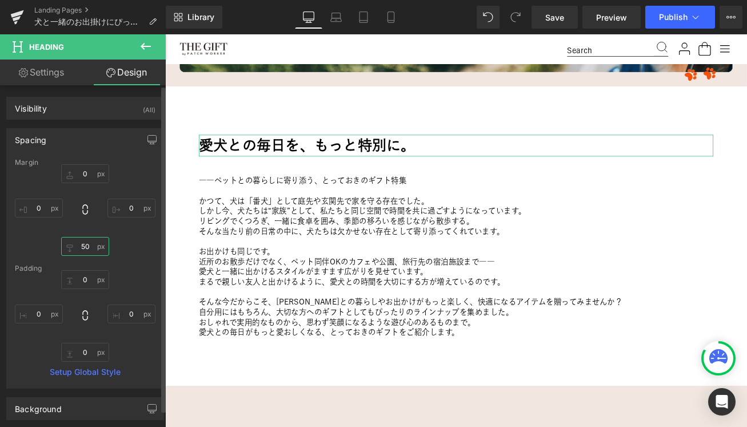
type input "60"
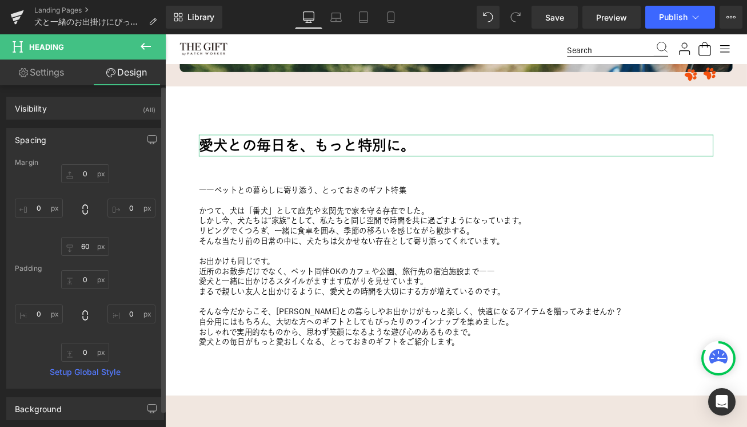
click at [124, 178] on div "0px 0 0px 0 60 60 0px 0" at bounding box center [85, 209] width 141 height 91
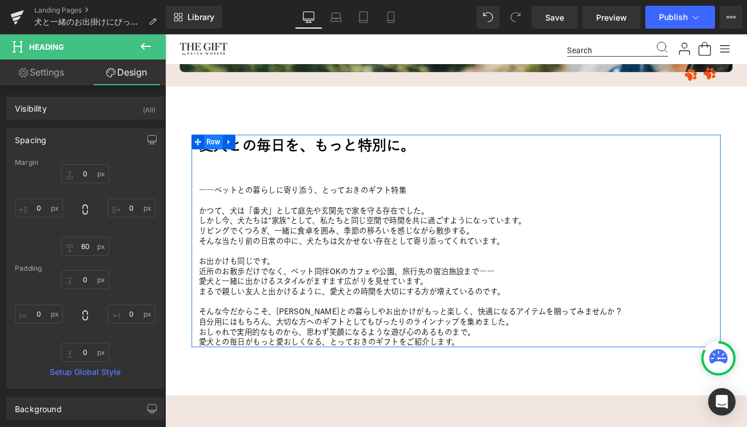
click at [216, 161] on span "Row" at bounding box center [223, 161] width 22 height 17
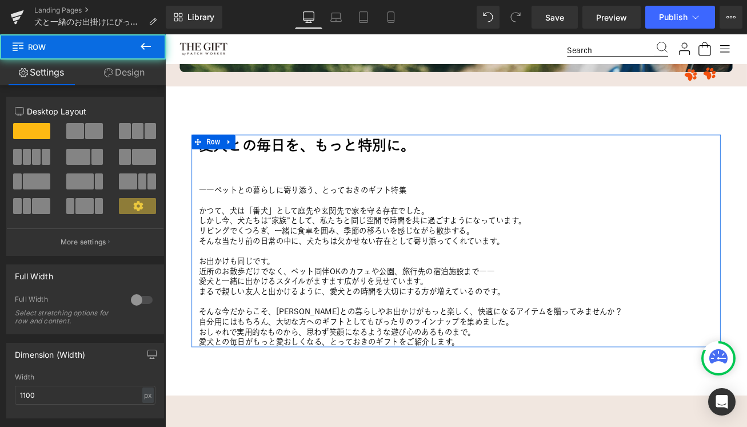
click at [127, 78] on link "Design" at bounding box center [124, 72] width 83 height 26
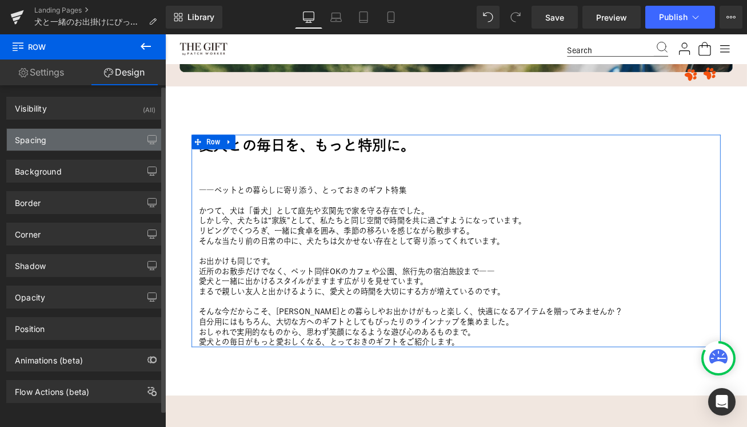
click at [71, 144] on div "Spacing" at bounding box center [85, 140] width 157 height 22
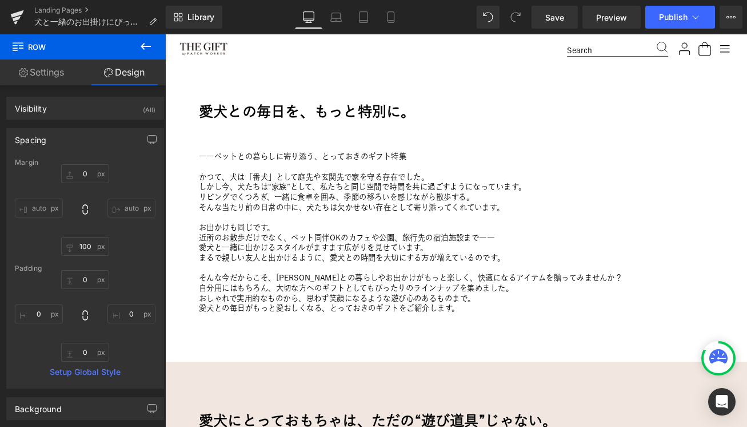
scroll to position [352, 0]
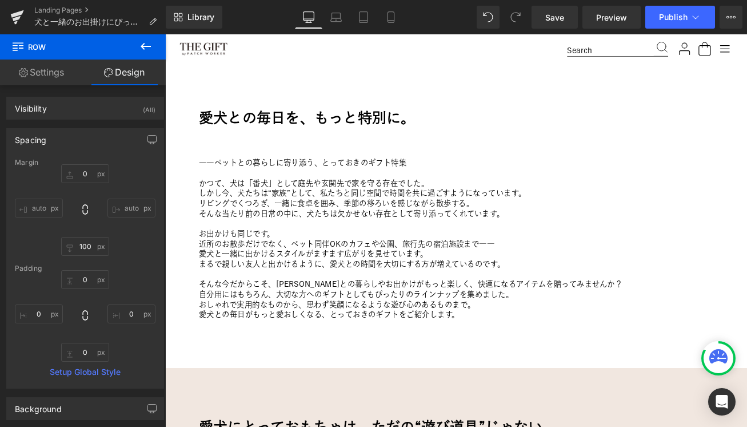
click at [280, 206] on p "かつて、犬は「番犬」として庭先や玄関先で家を守る存在でした。" at bounding box center [511, 211] width 612 height 12
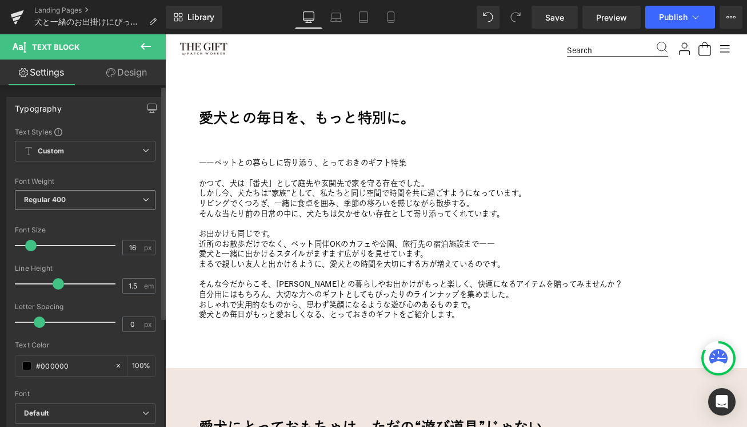
scroll to position [23, 0]
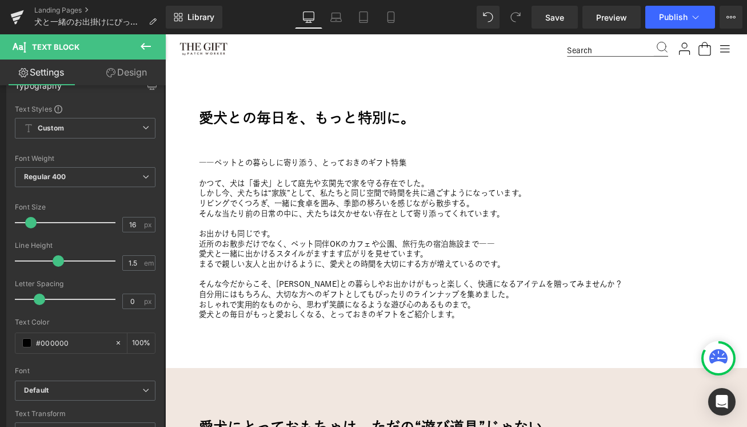
click at [237, 236] on p "リビングでくつろぎ、一緒に食卓を囲み、季節の移ろいを感じながら散歩する。" at bounding box center [511, 235] width 612 height 12
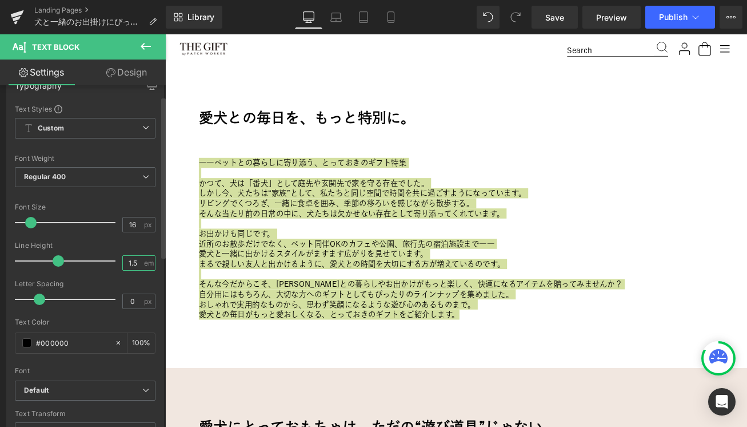
click at [129, 260] on input "1.5" at bounding box center [133, 263] width 20 height 14
click at [146, 244] on div "Line Height" at bounding box center [85, 245] width 141 height 8
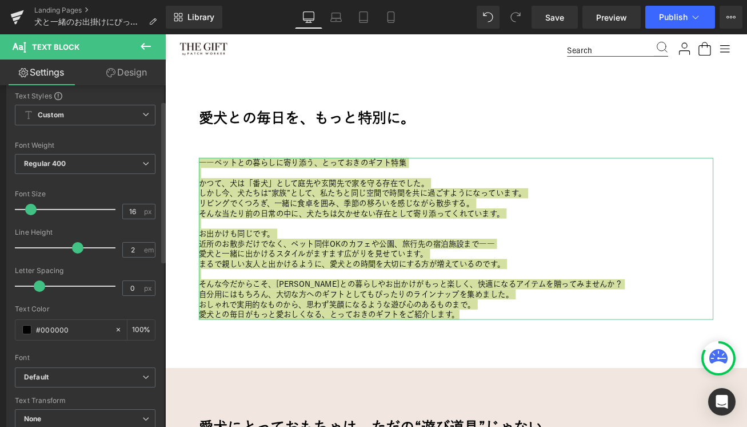
scroll to position [37, 0]
drag, startPoint x: 133, startPoint y: 246, endPoint x: 104, endPoint y: 242, distance: 28.9
click at [107, 246] on div "Line Height 2 em" at bounding box center [85, 246] width 141 height 38
type input "1.5"
click at [94, 225] on div at bounding box center [85, 223] width 141 height 7
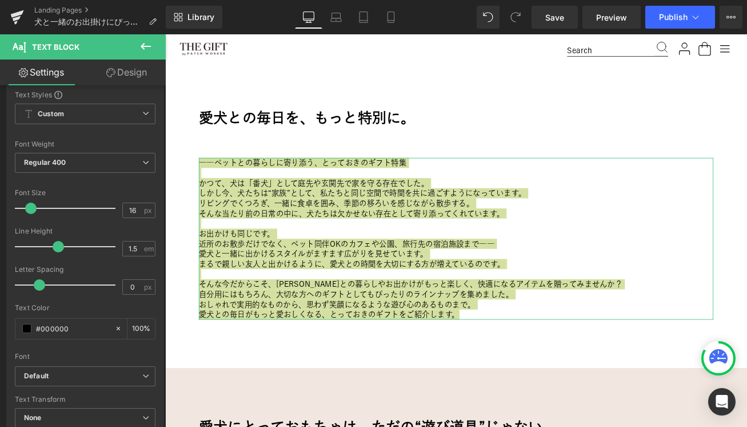
click at [129, 72] on link "Design" at bounding box center [126, 72] width 83 height 26
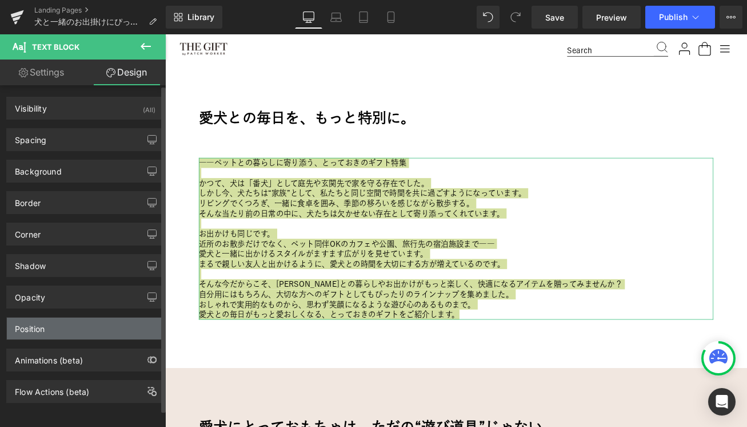
click at [67, 335] on div "Position" at bounding box center [85, 328] width 157 height 22
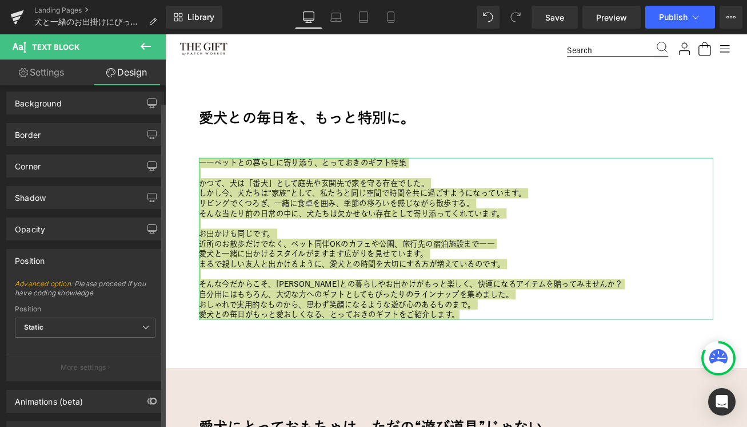
click at [65, 268] on div "Position" at bounding box center [85, 260] width 157 height 22
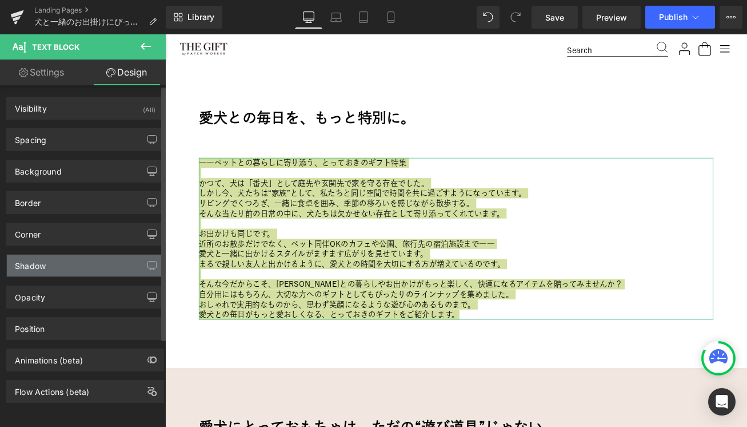
scroll to position [0, 0]
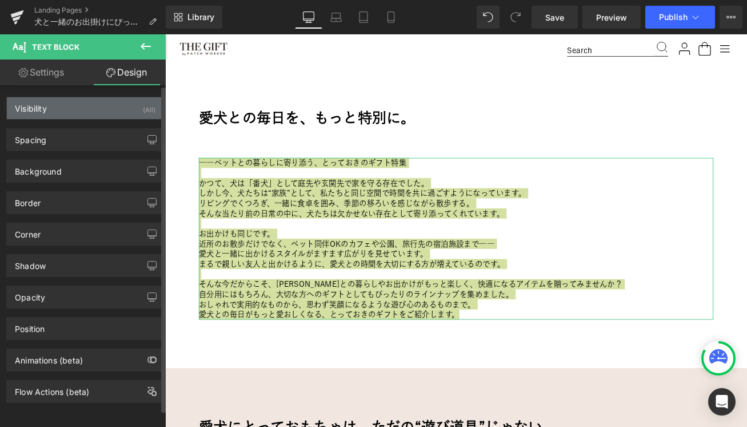
click at [81, 109] on div "Visibility (All)" at bounding box center [85, 108] width 157 height 22
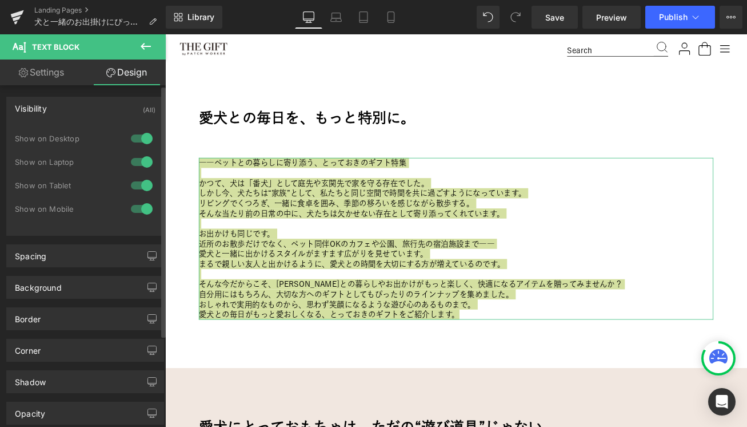
click at [81, 109] on div "Visibility (All)" at bounding box center [85, 108] width 157 height 22
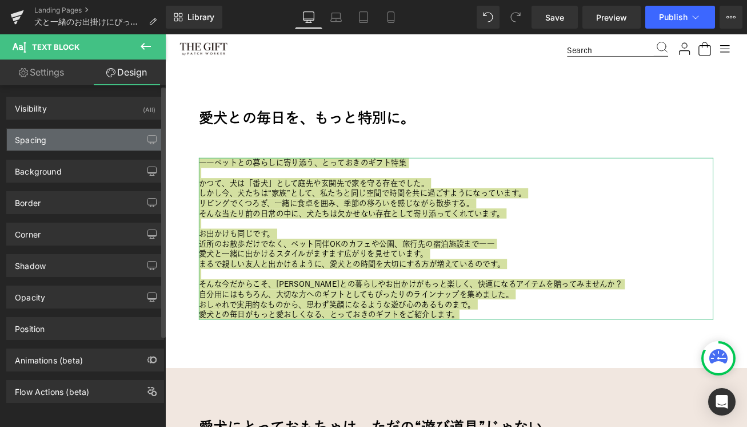
click at [75, 146] on div "Spacing" at bounding box center [85, 140] width 157 height 22
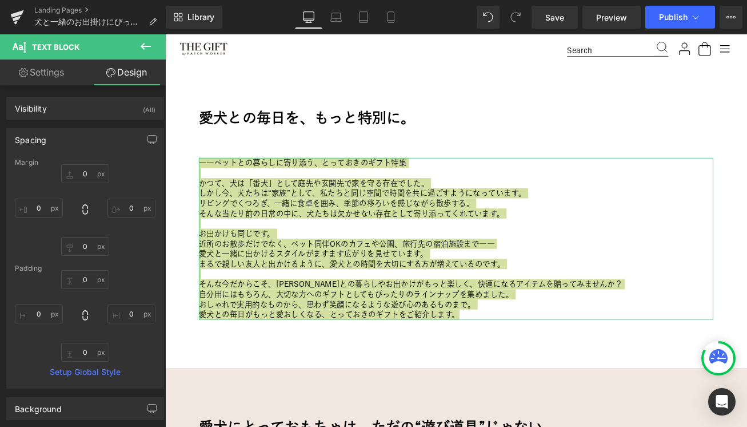
click at [43, 75] on link "Settings" at bounding box center [41, 72] width 83 height 26
type input "100"
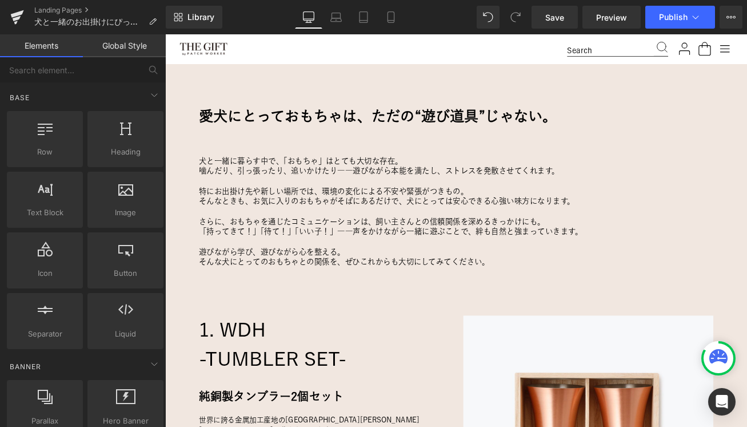
scroll to position [694, 0]
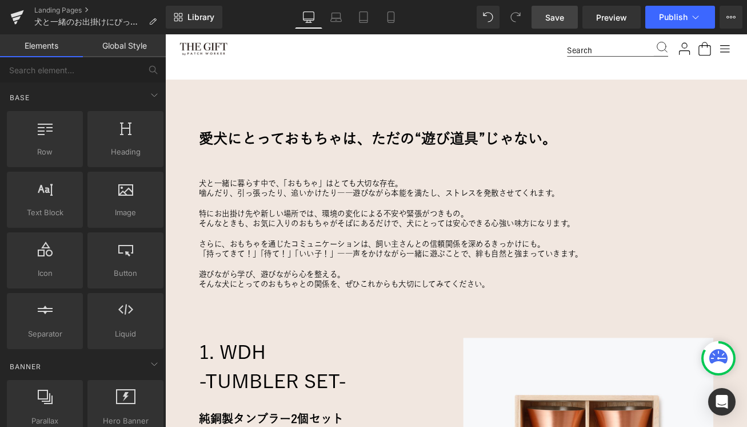
click at [547, 21] on span "Save" at bounding box center [554, 17] width 19 height 12
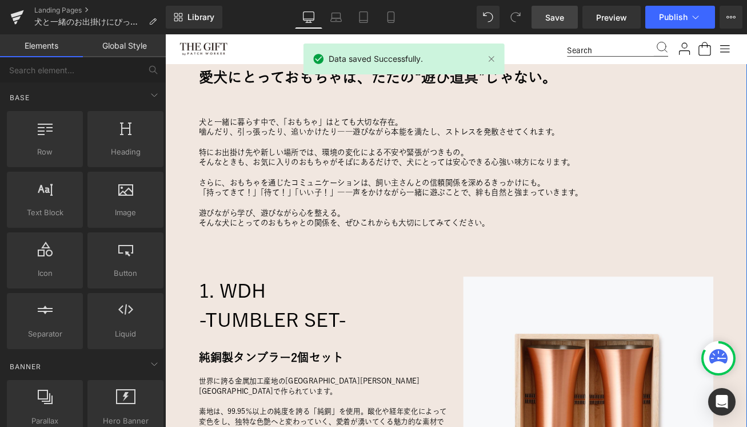
scroll to position [787, 0]
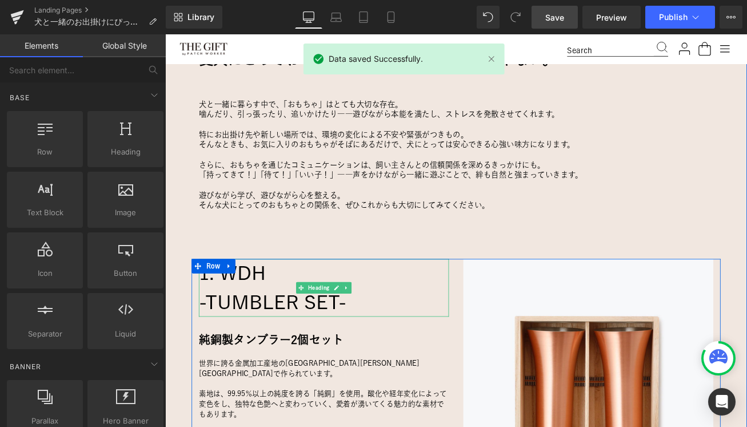
click at [306, 348] on h3 "-TUMBLER SET-" at bounding box center [353, 353] width 297 height 34
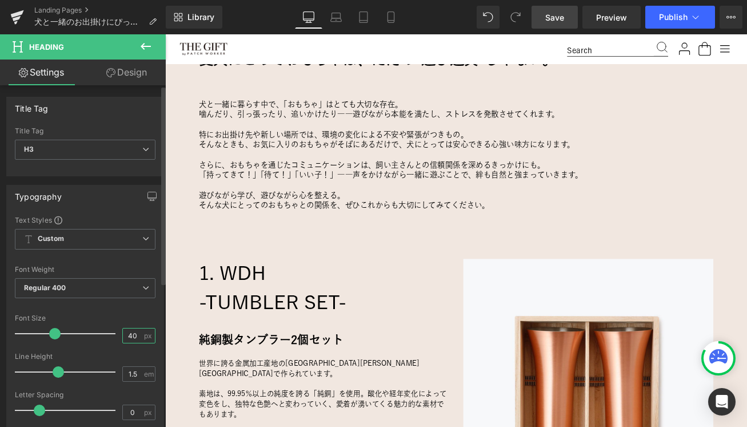
click at [134, 334] on input "40" at bounding box center [133, 335] width 20 height 14
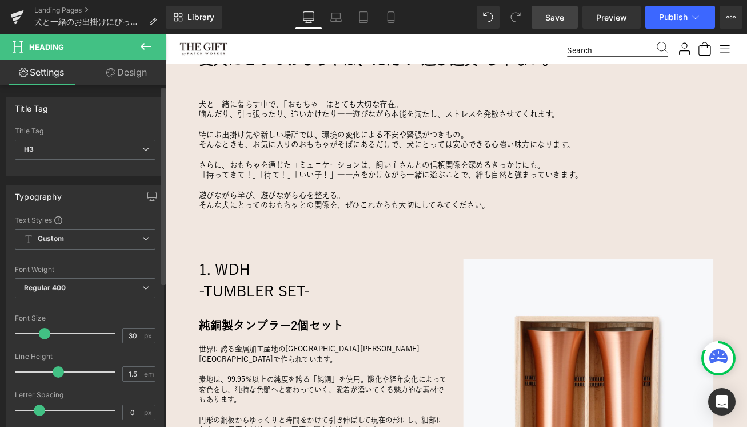
click at [130, 316] on div "Font Size" at bounding box center [85, 318] width 141 height 8
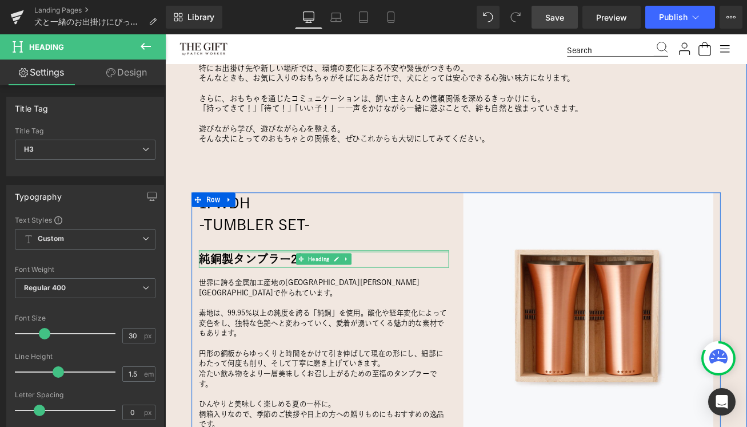
scroll to position [867, 0]
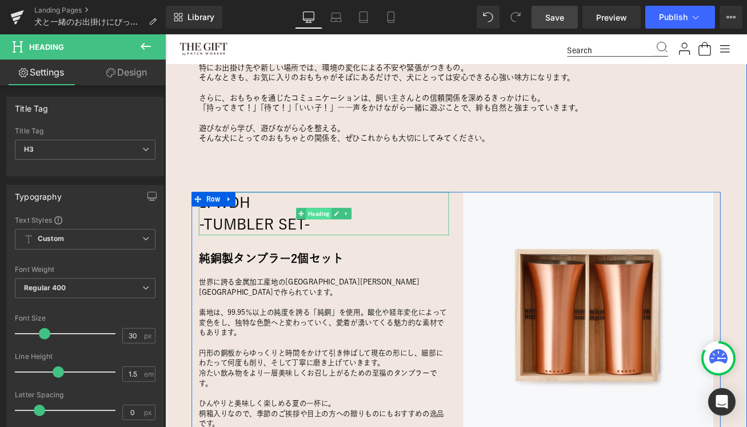
click at [353, 248] on span "Heading" at bounding box center [348, 247] width 30 height 14
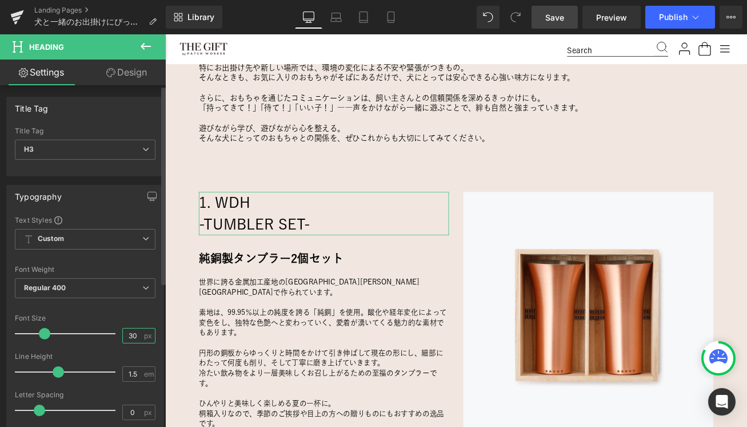
click at [129, 333] on input "30" at bounding box center [133, 335] width 20 height 14
type input "40"
click at [105, 318] on div "Font Size" at bounding box center [85, 318] width 141 height 8
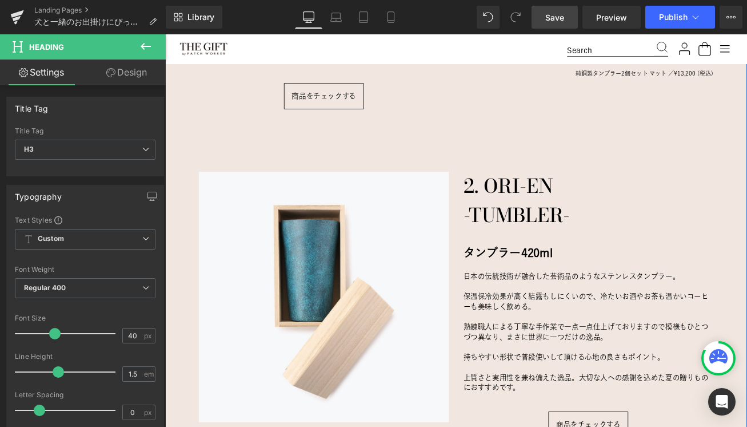
scroll to position [1319, 0]
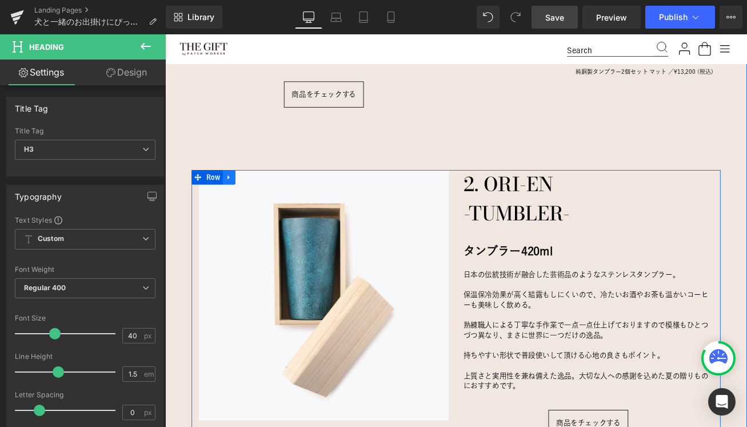
click at [241, 200] on icon at bounding box center [241, 204] width 8 height 9
click at [273, 200] on icon at bounding box center [271, 204] width 8 height 8
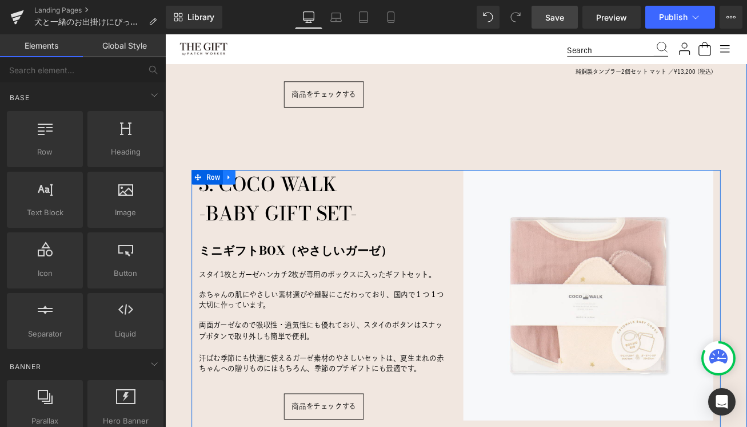
click at [242, 200] on icon at bounding box center [241, 204] width 8 height 9
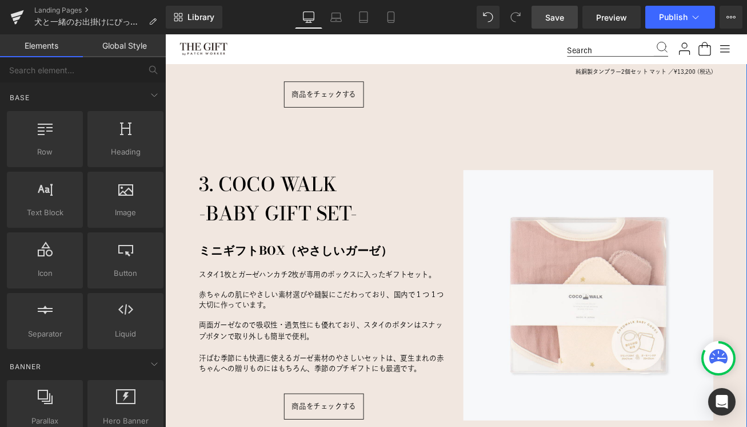
click at [196, 170] on div "愛犬にとっておもちゃは、ただの“遊び道具”じゃない。 Heading 犬と一緒に暮らす中で、「おもちゃ」はとても大切な存在。 噛んだり、引っ張ったり、追いかけ…" at bounding box center [511, 47] width 692 height 1054
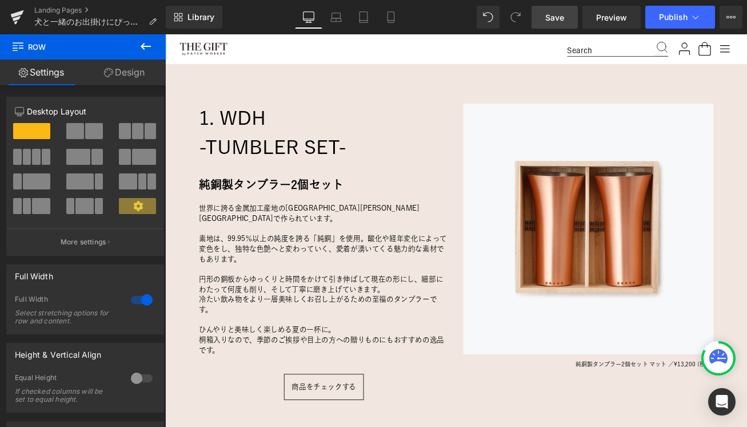
scroll to position [971, 0]
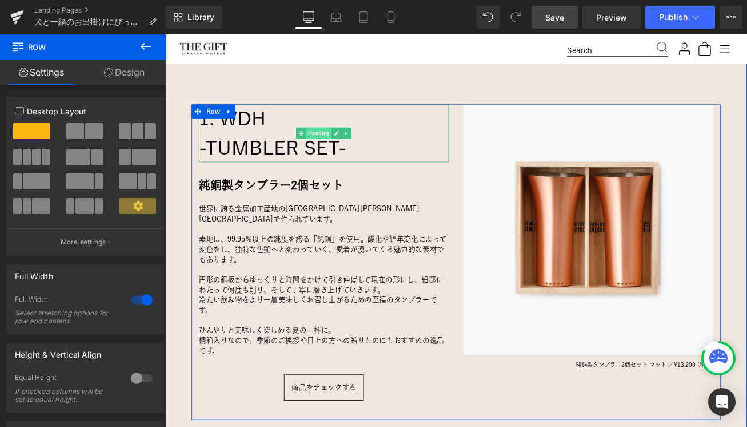
click at [347, 152] on span "Heading" at bounding box center [348, 152] width 30 height 14
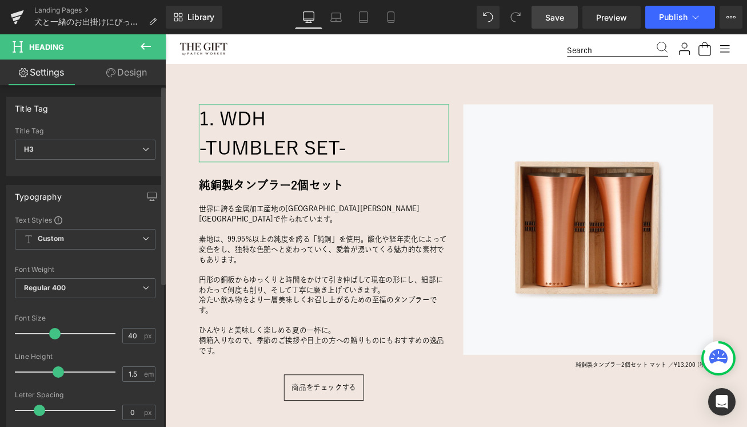
click at [59, 220] on span at bounding box center [58, 220] width 8 height 8
click at [99, 215] on div "Text Styles" at bounding box center [85, 219] width 141 height 9
click at [90, 235] on span "Custom Setup Global Style" at bounding box center [85, 239] width 141 height 21
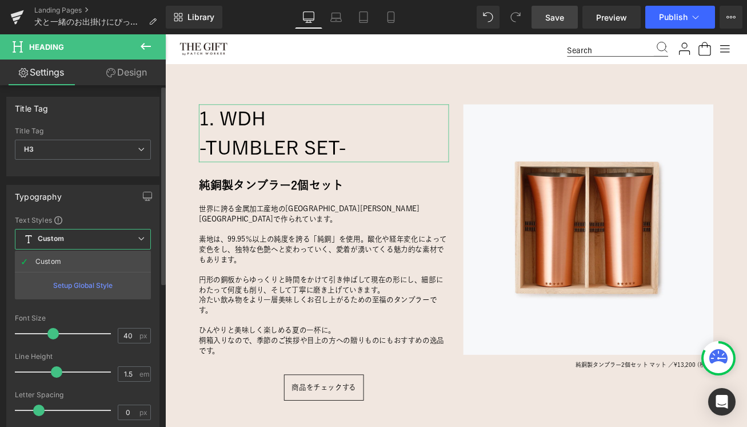
click at [81, 282] on div "Setup Global Style" at bounding box center [83, 285] width 136 height 27
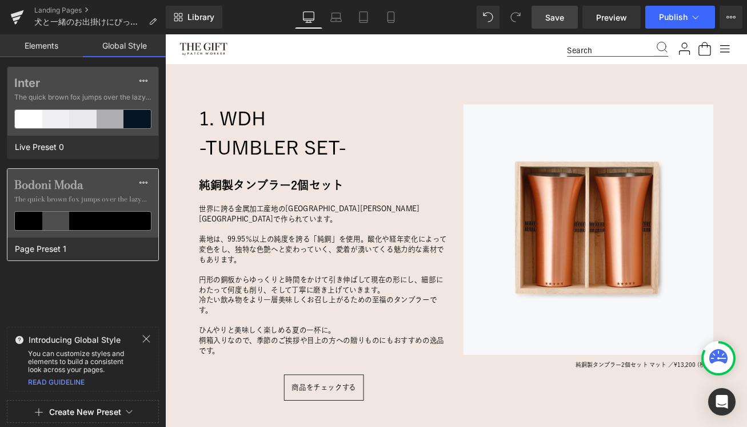
click at [75, 200] on span "The quick brown fox jumps over the lazy..." at bounding box center [82, 199] width 137 height 10
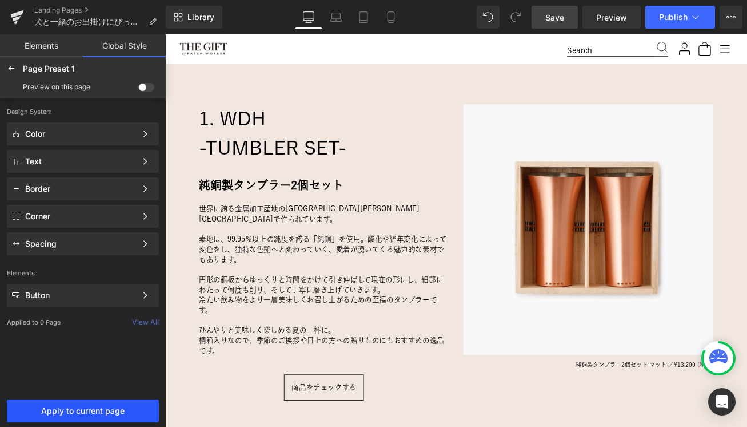
click at [75, 411] on span "Apply to current page" at bounding box center [83, 410] width 138 height 9
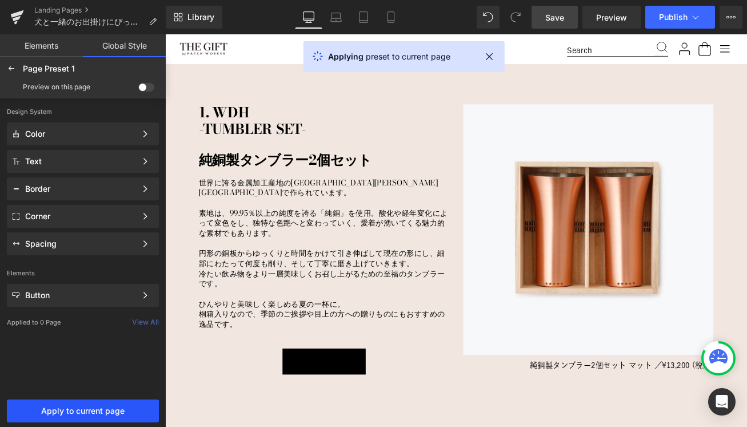
scroll to position [965, 0]
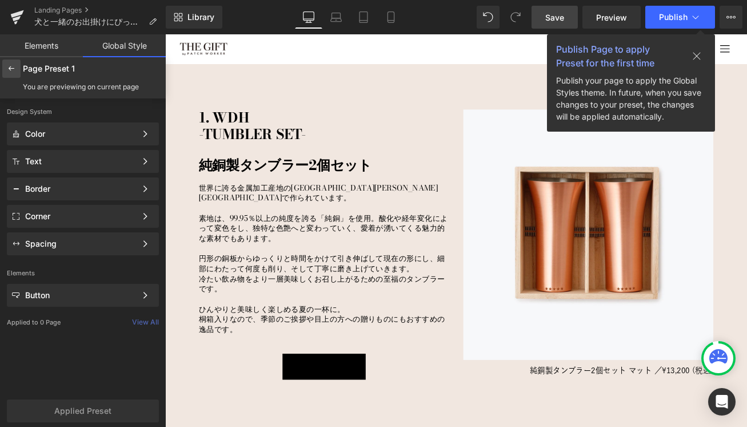
click at [11, 66] on icon at bounding box center [11, 68] width 9 height 9
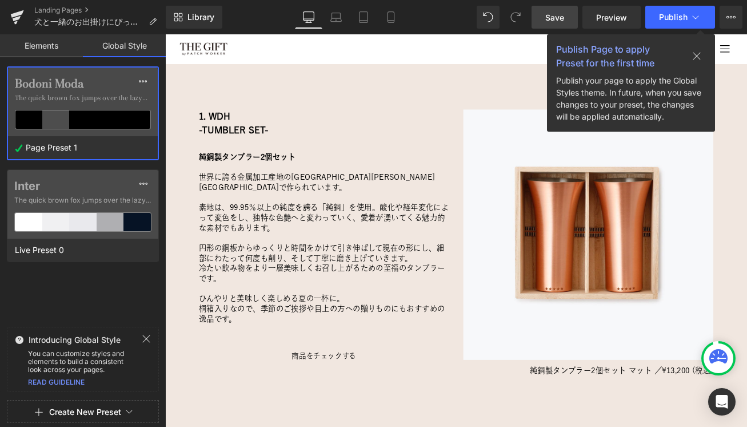
click at [120, 49] on link "Global Style" at bounding box center [124, 45] width 83 height 23
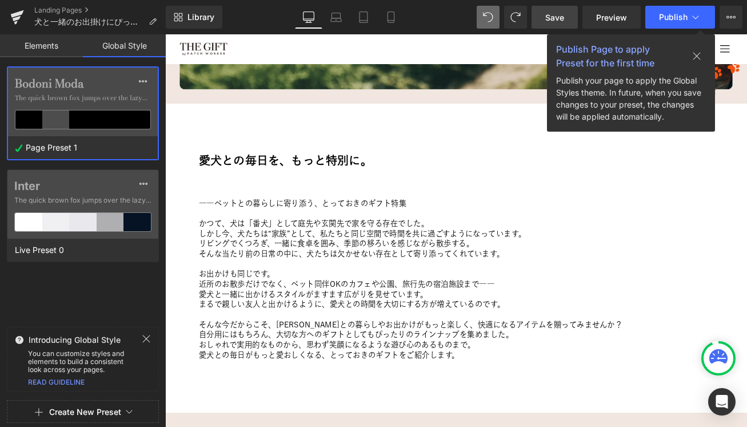
scroll to position [300, 0]
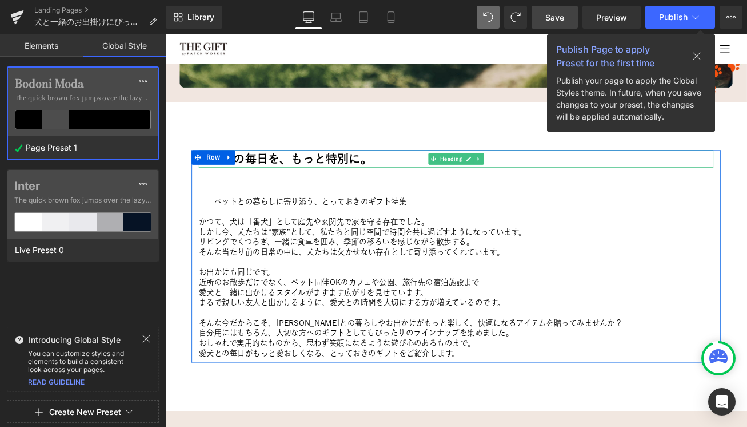
click at [333, 183] on h2 "愛犬との毎日を、もっと特別に。" at bounding box center [511, 182] width 612 height 21
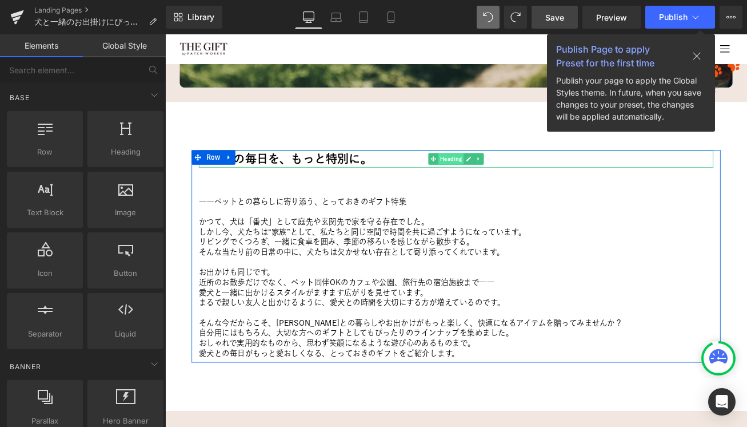
click at [496, 182] on span "Heading" at bounding box center [505, 183] width 30 height 14
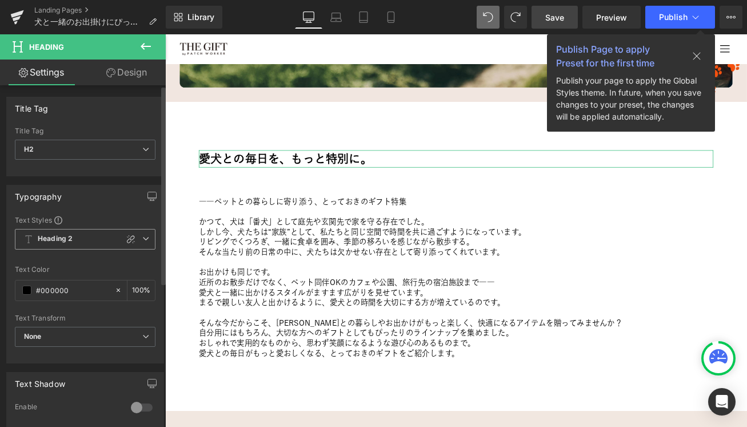
click at [90, 240] on span "Heading 2" at bounding box center [85, 239] width 141 height 21
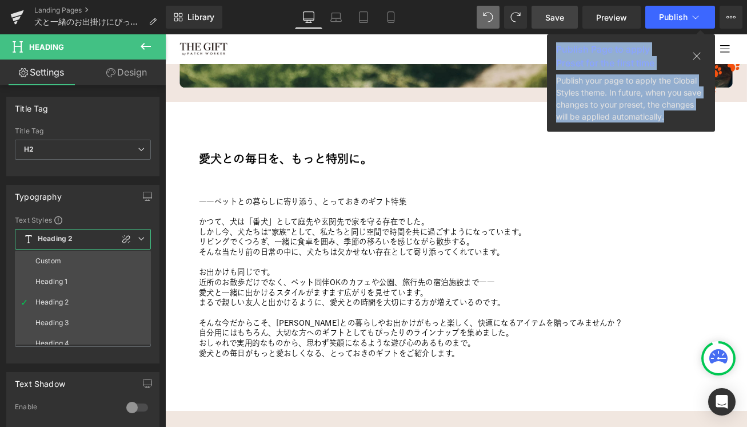
drag, startPoint x: 557, startPoint y: 47, endPoint x: 672, endPoint y: 116, distance: 134.3
click at [672, 116] on div "Publish Page to apply Preset for the first time Publish your page to apply the …" at bounding box center [631, 82] width 168 height 97
copy div "Publish Page to apply Preset for the first time Publish your page to apply the …"
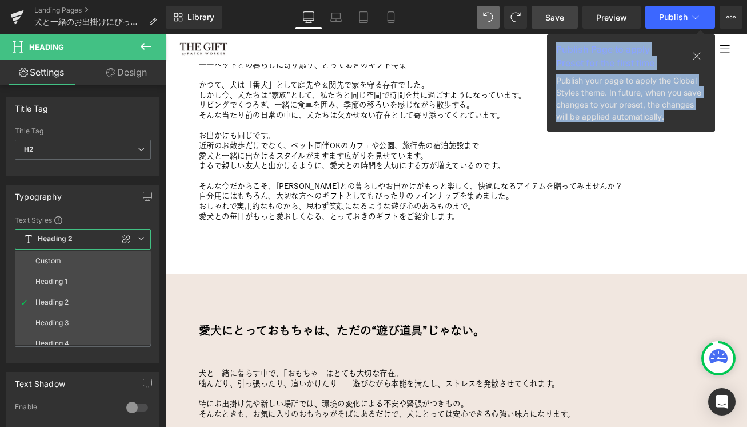
scroll to position [511, 0]
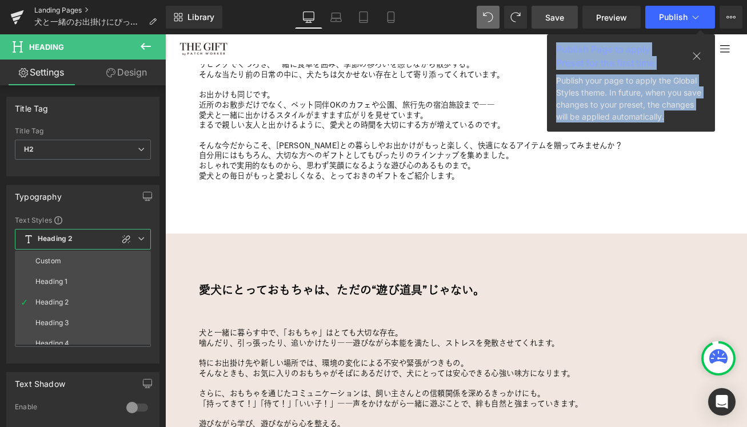
click at [70, 11] on link "Landing Pages" at bounding box center [100, 10] width 132 height 9
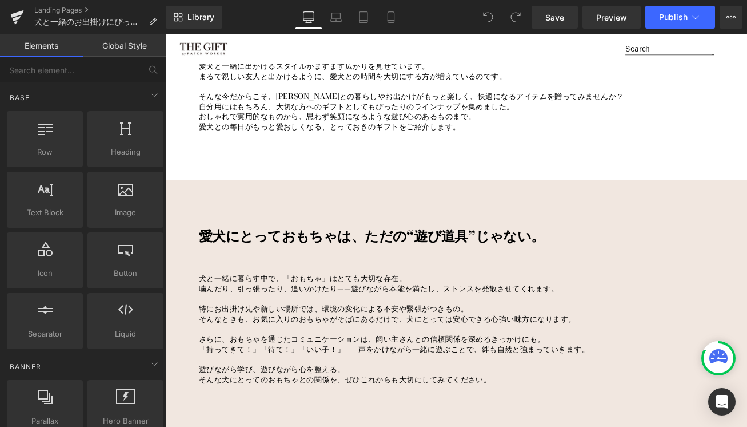
scroll to position [598, 0]
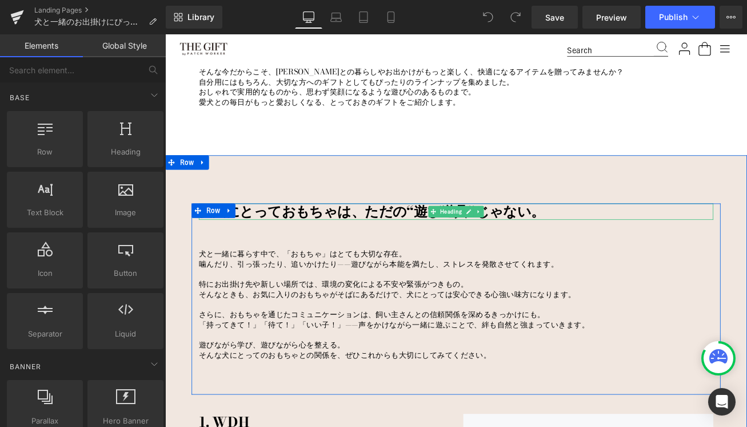
click at [324, 246] on h2 "愛犬にとっておもちゃは、ただの“遊び道具”じゃない。" at bounding box center [511, 244] width 612 height 19
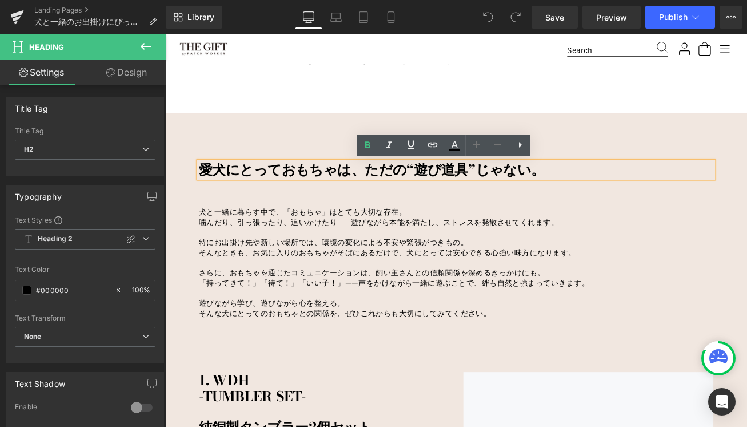
scroll to position [791, 0]
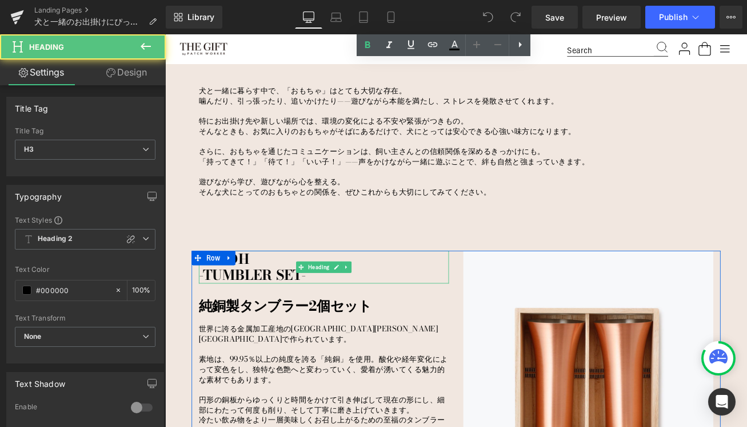
click at [258, 318] on h3 "-TUMBLER SET-" at bounding box center [353, 319] width 297 height 19
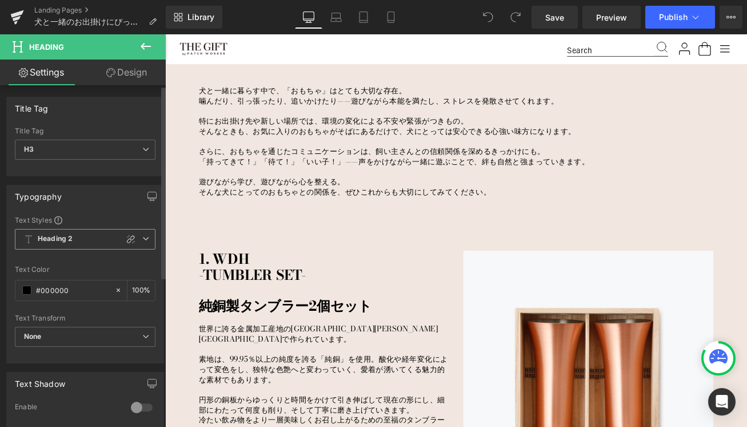
click at [142, 238] on icon at bounding box center [145, 238] width 7 height 7
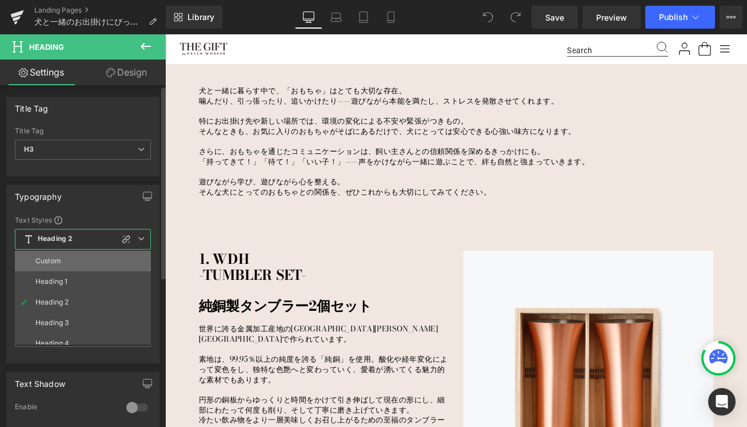
click at [73, 261] on li "Custom" at bounding box center [85, 260] width 141 height 21
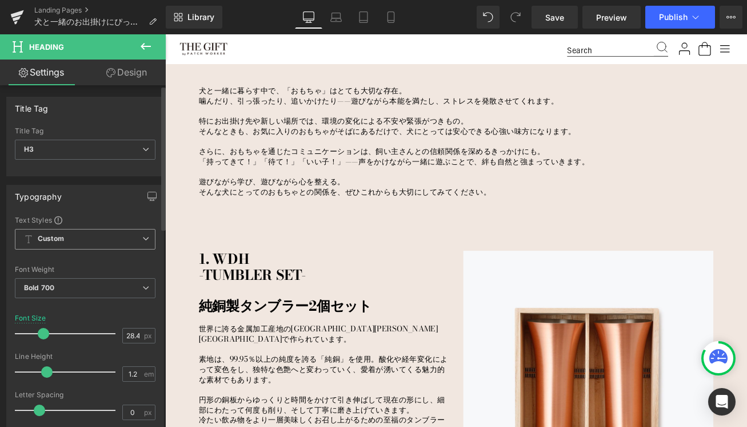
click at [77, 241] on span "Custom" at bounding box center [85, 239] width 141 height 21
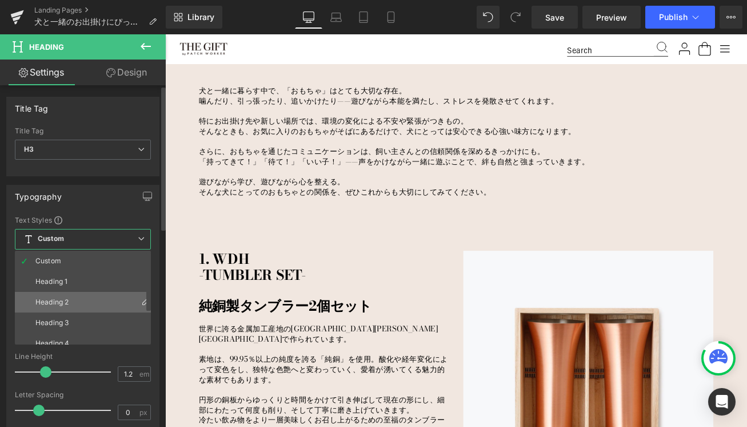
scroll to position [50, 0]
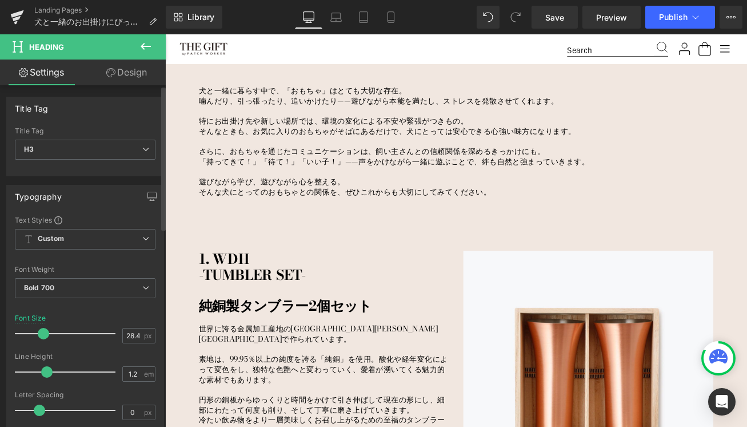
click at [101, 218] on div "Text Styles" at bounding box center [85, 219] width 141 height 9
click at [148, 198] on icon "button" at bounding box center [152, 196] width 9 height 9
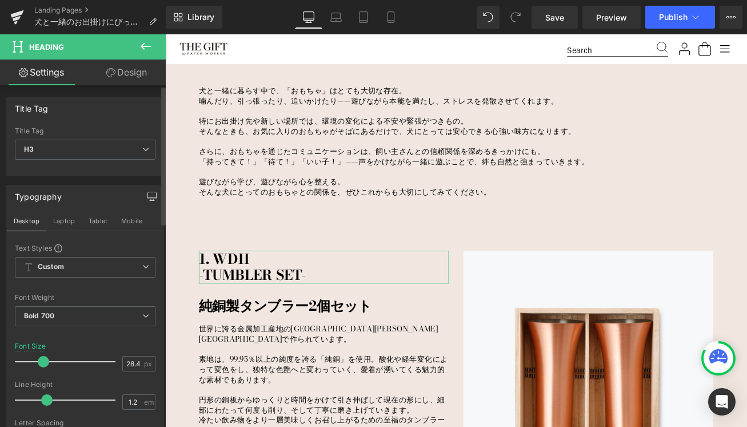
click at [148, 198] on icon "button" at bounding box center [152, 196] width 9 height 9
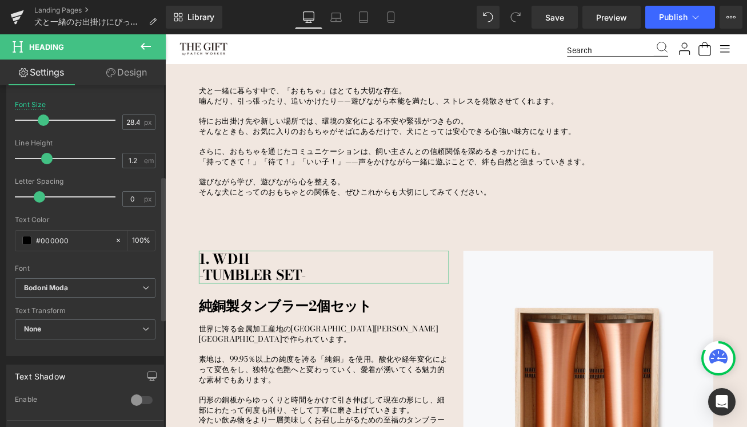
scroll to position [214, 0]
click at [75, 282] on b "Bodoni Moda" at bounding box center [83, 287] width 118 height 10
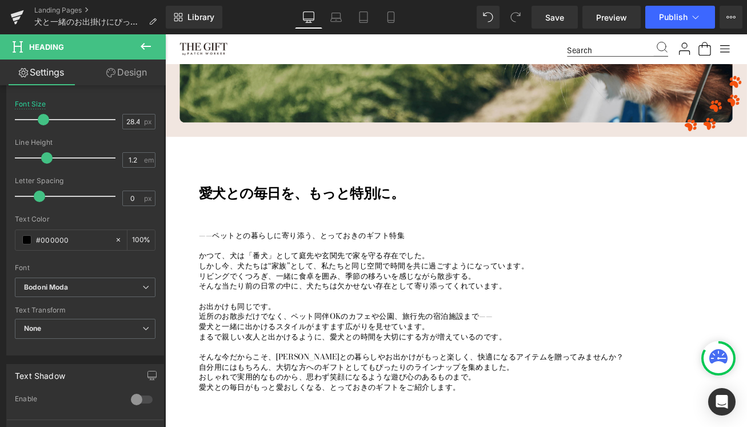
scroll to position [312, 0]
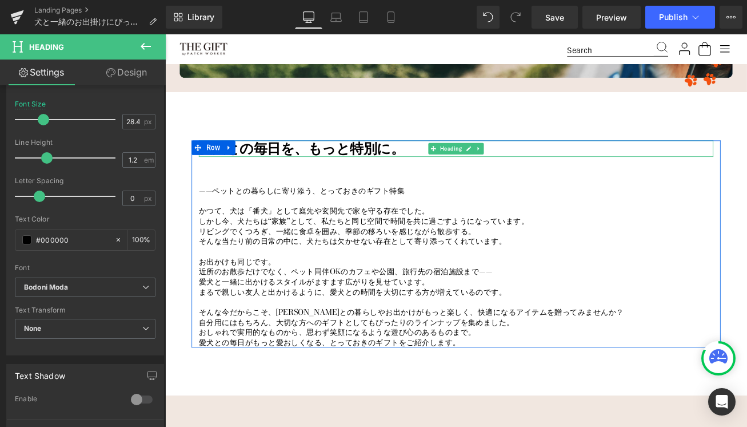
click at [282, 172] on h2 "愛犬との毎日を、もっと特別に。" at bounding box center [511, 170] width 612 height 19
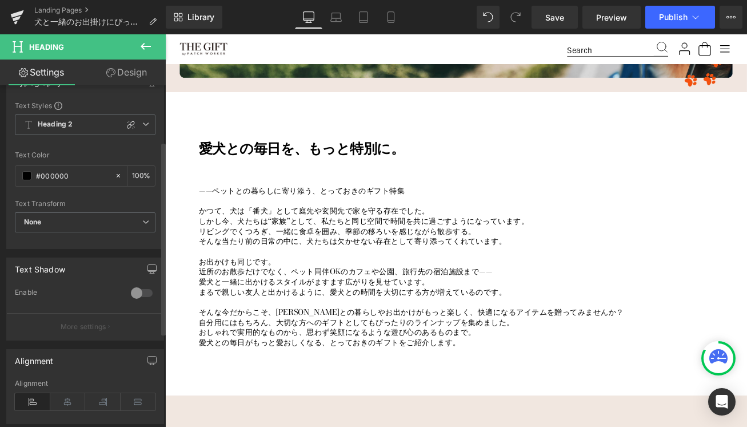
scroll to position [50, 0]
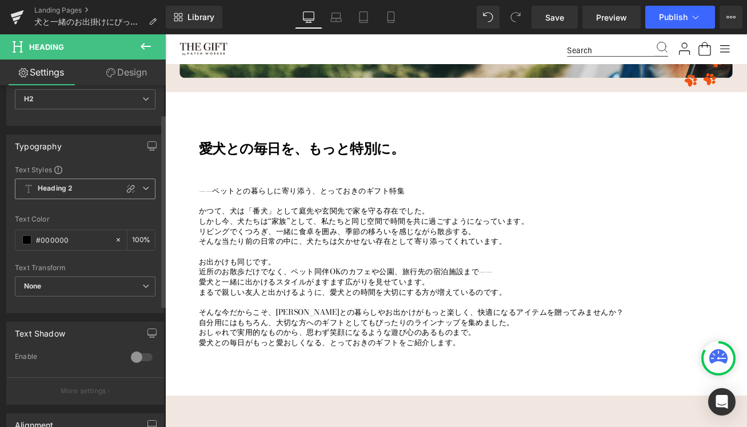
click at [89, 179] on span "Heading 2" at bounding box center [85, 188] width 141 height 21
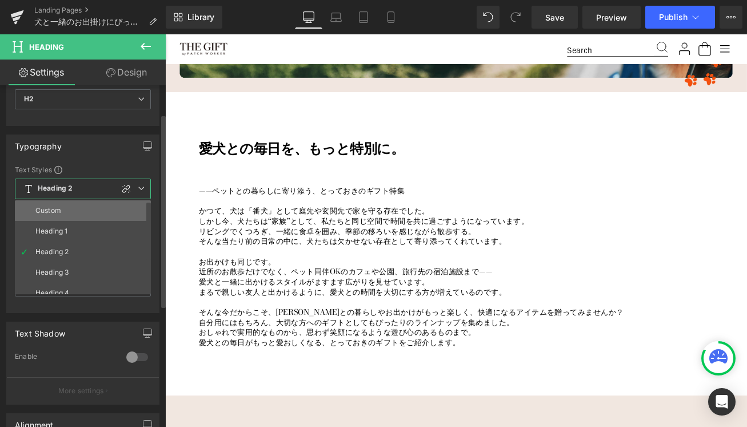
click at [83, 216] on li "Custom" at bounding box center [85, 210] width 141 height 21
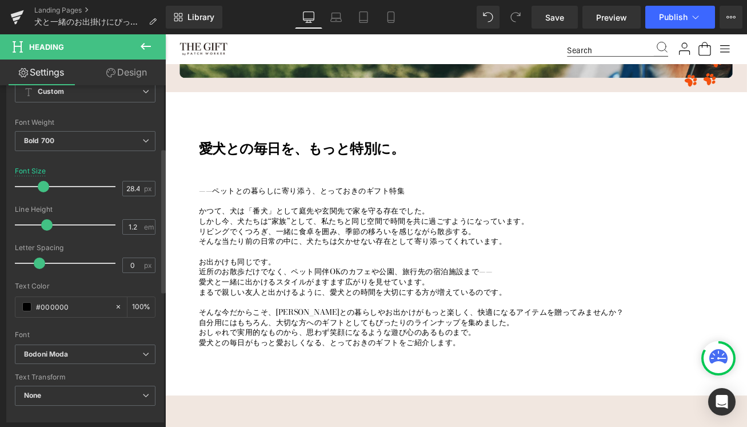
scroll to position [158, 0]
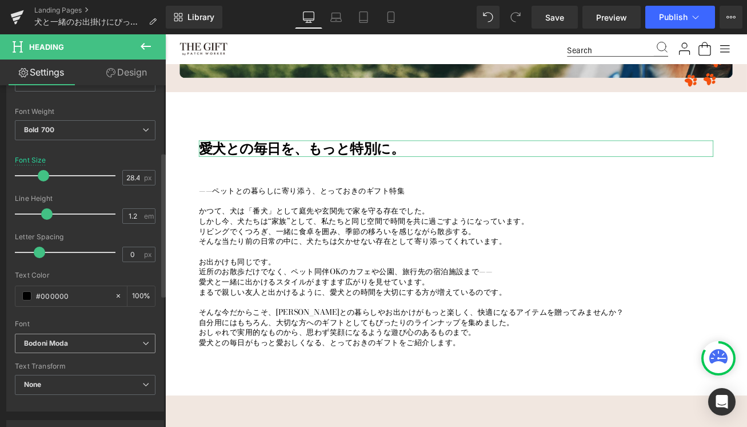
click at [78, 341] on b "Bodoni Moda" at bounding box center [83, 344] width 118 height 10
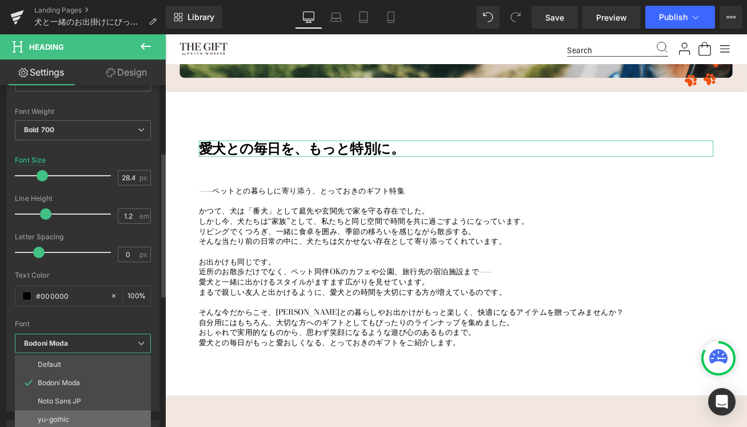
click at [52, 416] on p "yu-gothic" at bounding box center [53, 419] width 31 height 8
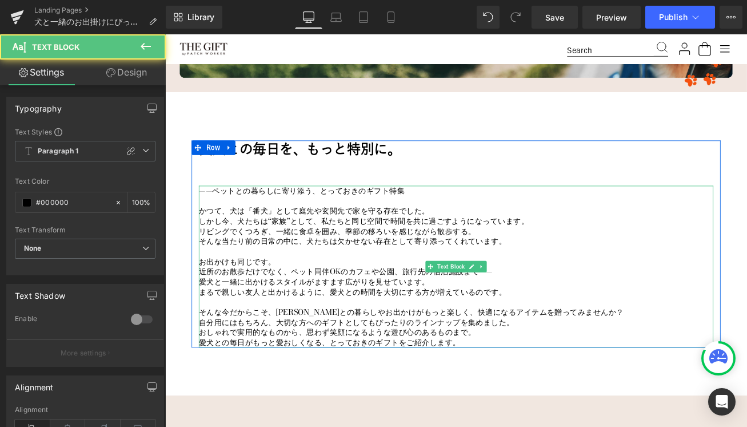
click at [277, 277] on p "そんな当たり前の日常の中に、犬たちは欠かせない存在として寄り添ってくれています。" at bounding box center [511, 280] width 612 height 12
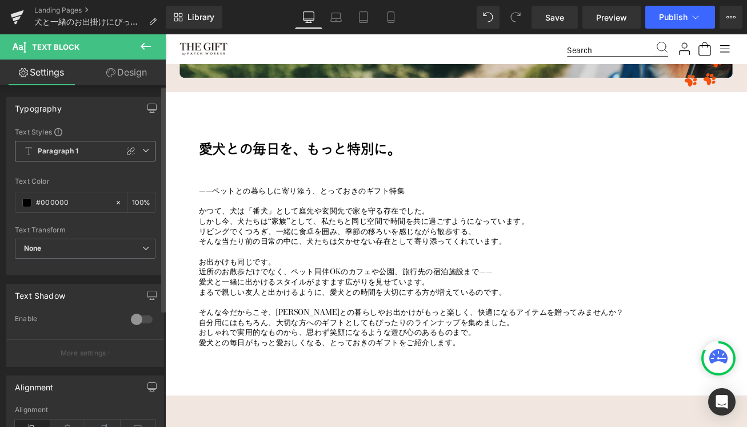
click at [106, 156] on span "Paragraph 1" at bounding box center [85, 151] width 141 height 21
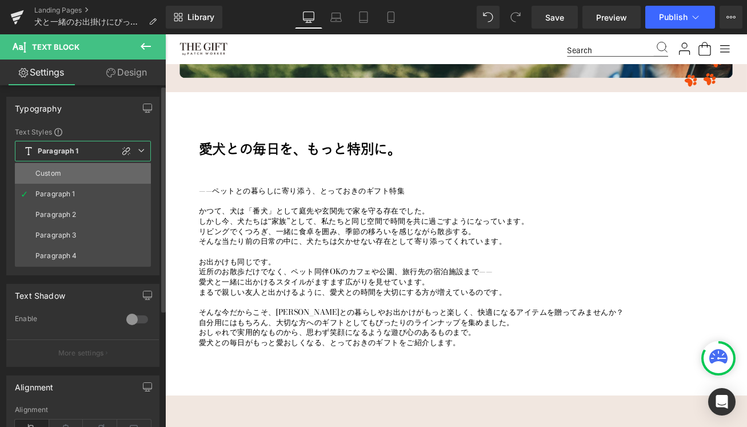
click at [83, 169] on li "Custom" at bounding box center [83, 173] width 136 height 21
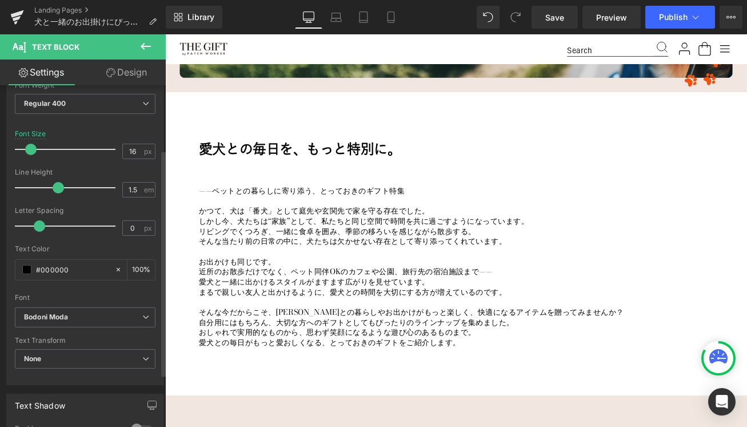
scroll to position [97, 0]
click at [63, 317] on icon "Bodoni Moda" at bounding box center [46, 317] width 45 height 10
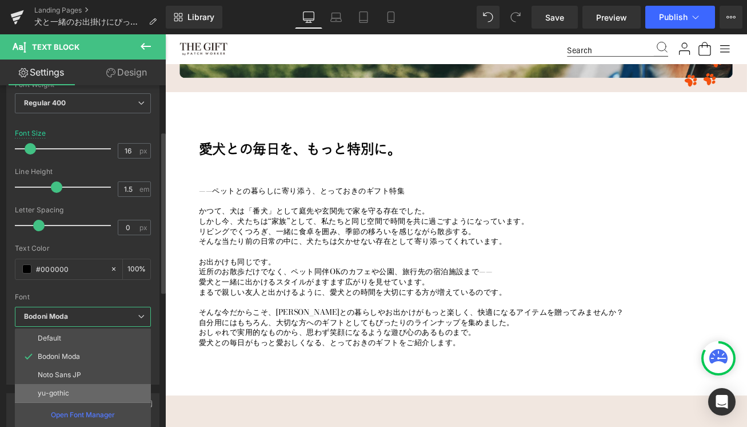
click at [55, 386] on li "yu-gothic" at bounding box center [83, 393] width 136 height 18
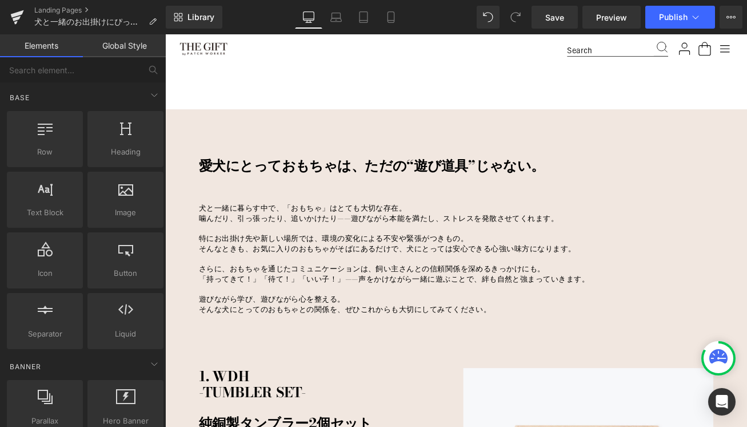
scroll to position [667, 0]
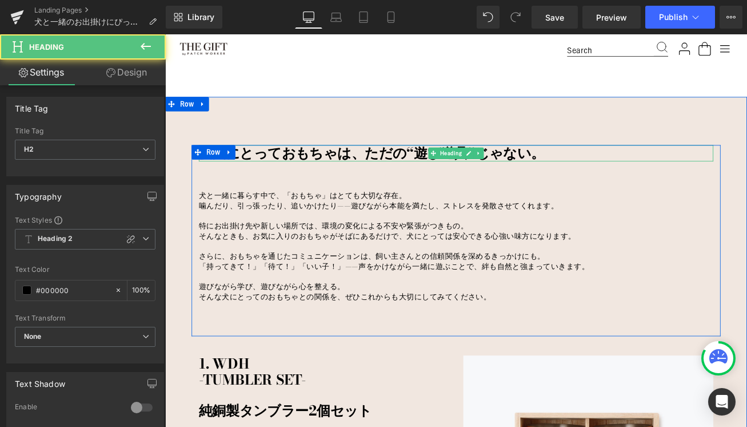
click at [272, 180] on h2 "愛犬にとっておもちゃは、ただの“遊び道具”じゃない。" at bounding box center [511, 175] width 612 height 19
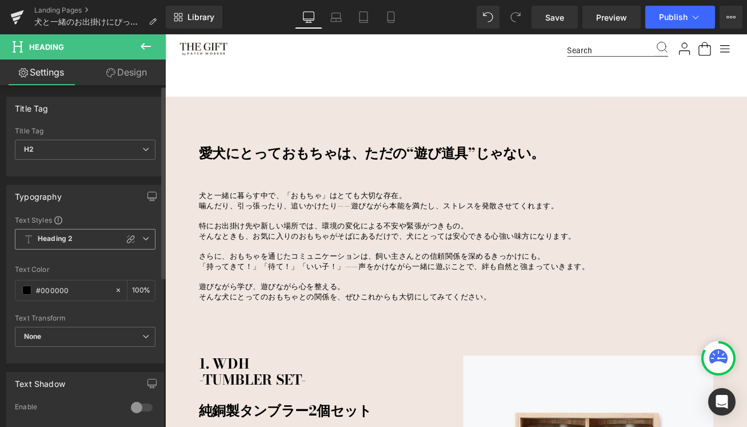
click at [89, 237] on span "Heading 2" at bounding box center [85, 239] width 141 height 21
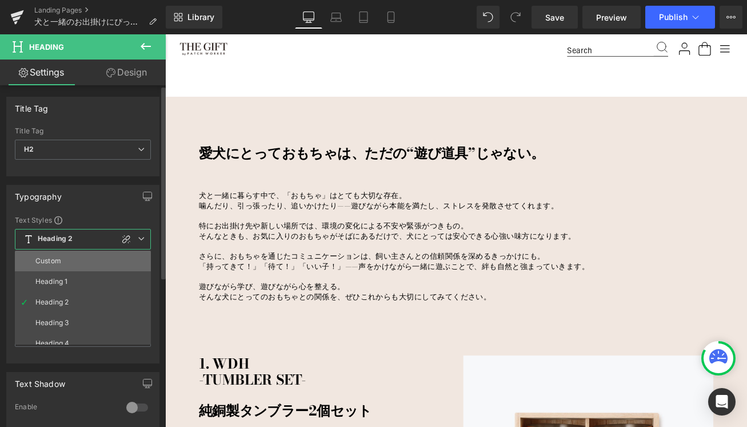
click at [65, 259] on li "Custom" at bounding box center [85, 260] width 141 height 21
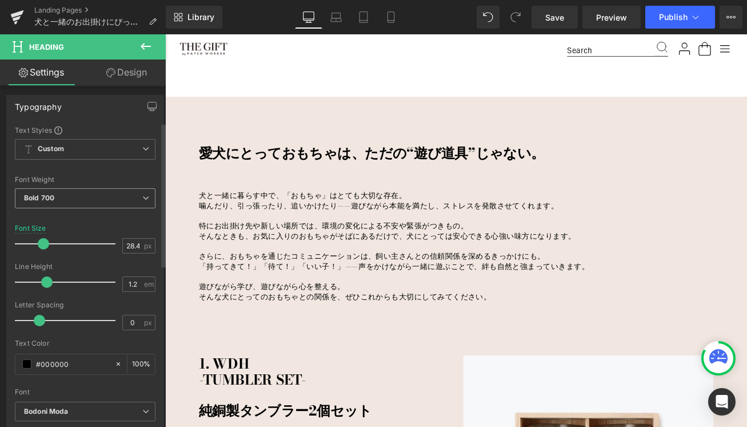
scroll to position [87, 0]
click at [83, 147] on span "Custom" at bounding box center [85, 151] width 141 height 21
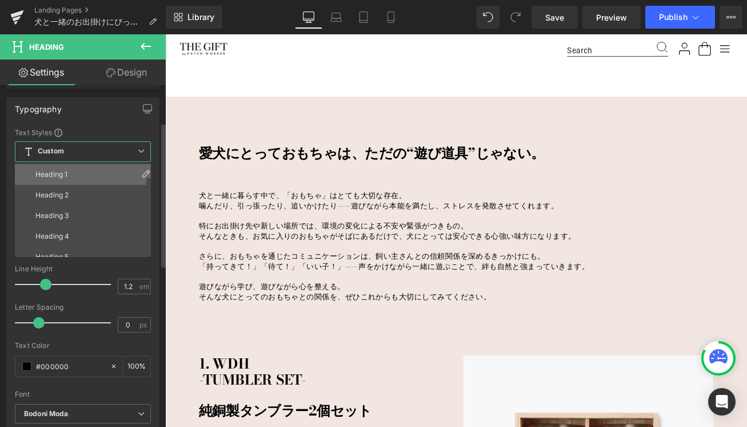
scroll to position [17, 0]
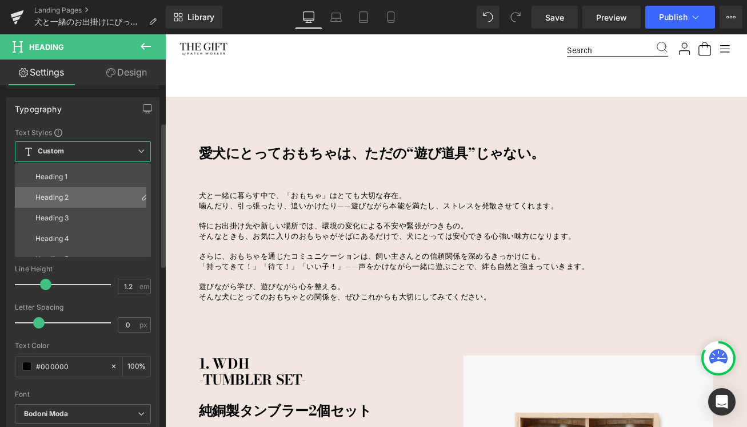
click at [61, 198] on div "Heading 2" at bounding box center [51, 197] width 33 height 8
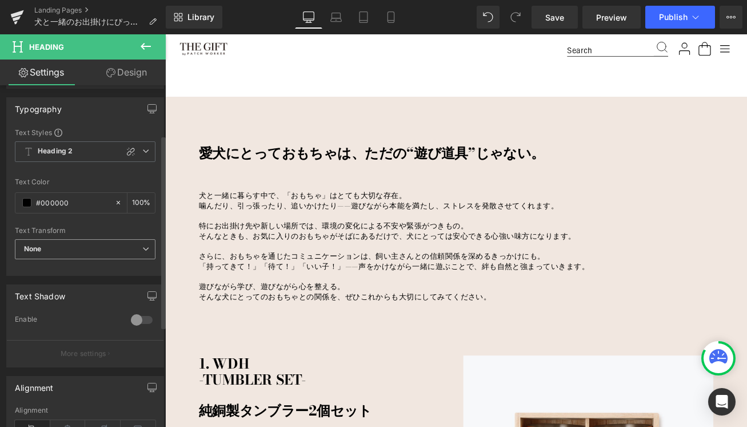
click at [111, 253] on span "None" at bounding box center [85, 249] width 141 height 20
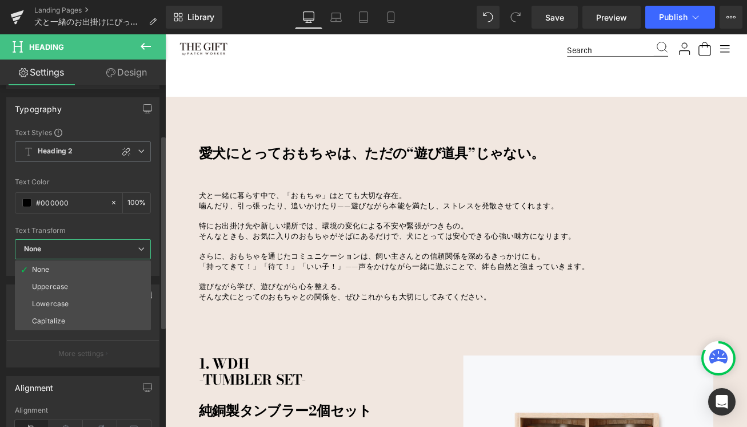
click at [95, 121] on div "Typography Text Styles Custom Heading 1 Heading 2 Heading 3 Heading 4 Heading 5…" at bounding box center [82, 186] width 153 height 178
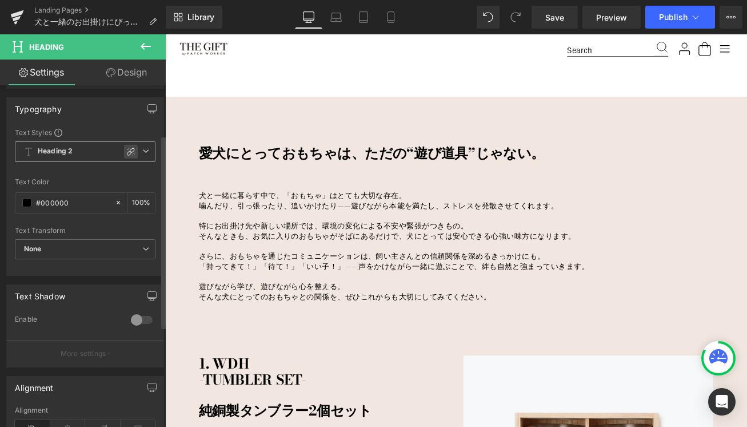
click at [127, 152] on icon at bounding box center [131, 152] width 8 height 8
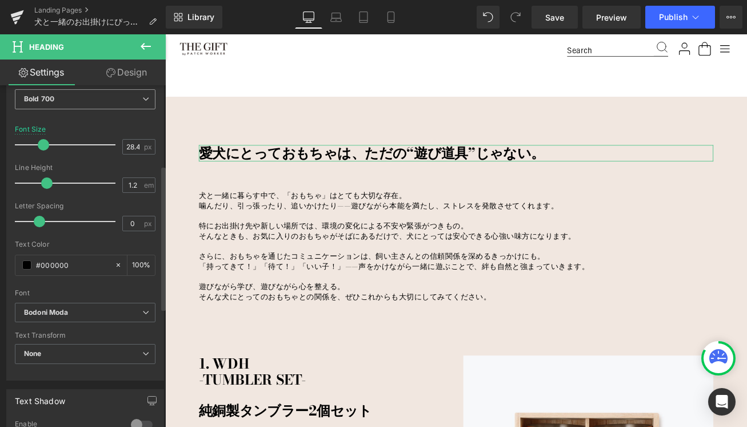
scroll to position [193, 0]
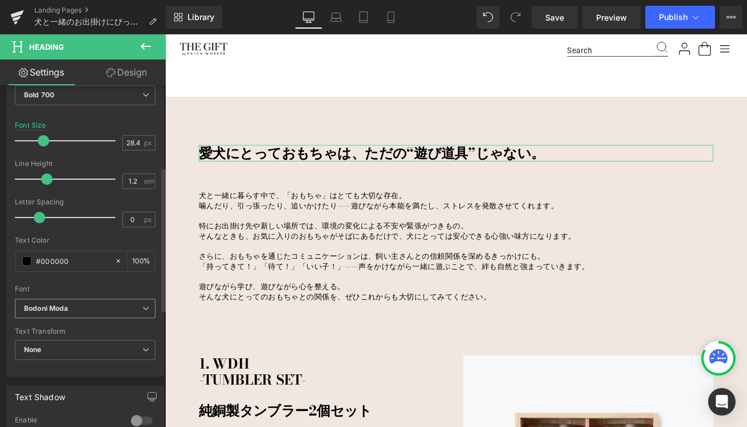
click at [63, 314] on span "Bodoni Moda" at bounding box center [85, 308] width 141 height 20
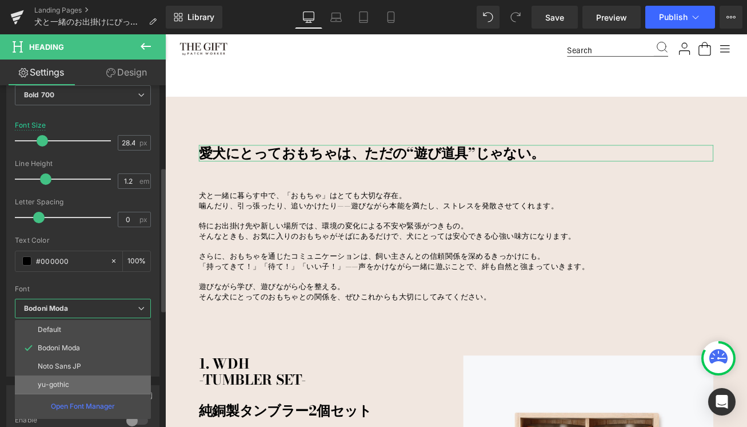
click at [50, 381] on p "yu-gothic" at bounding box center [53, 384] width 31 height 8
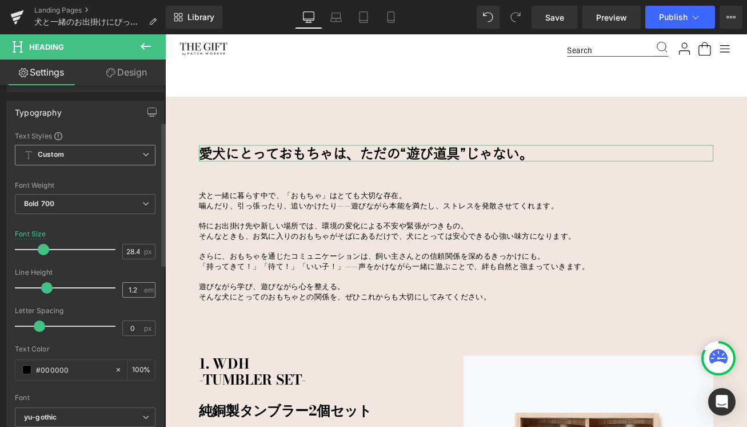
scroll to position [82, 0]
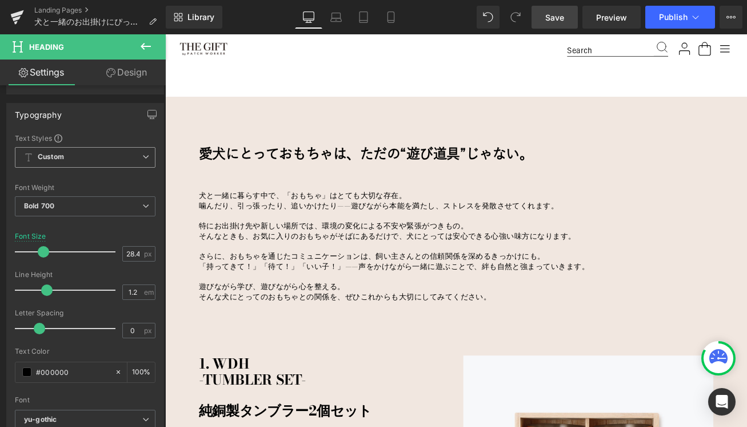
click at [552, 18] on span "Save" at bounding box center [554, 17] width 19 height 12
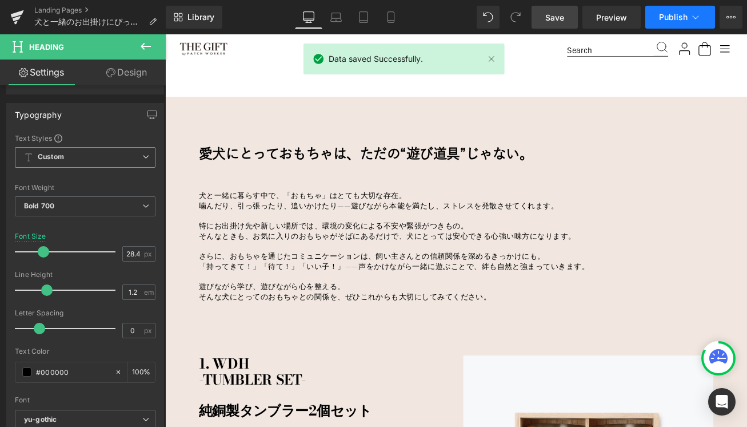
click at [687, 21] on span "Publish" at bounding box center [673, 17] width 29 height 9
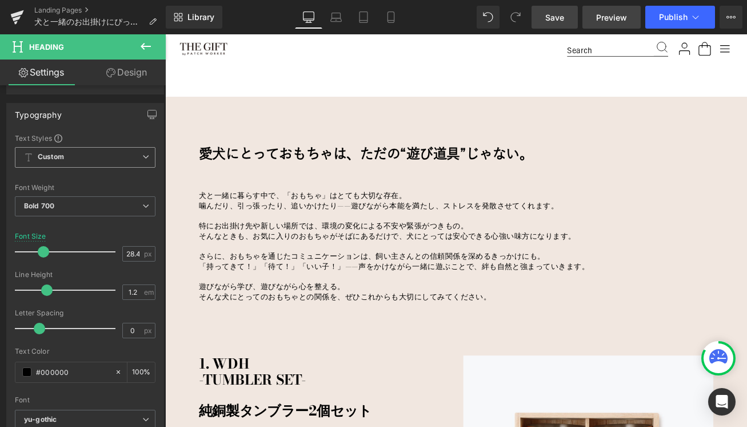
click at [602, 19] on span "Preview" at bounding box center [611, 17] width 31 height 12
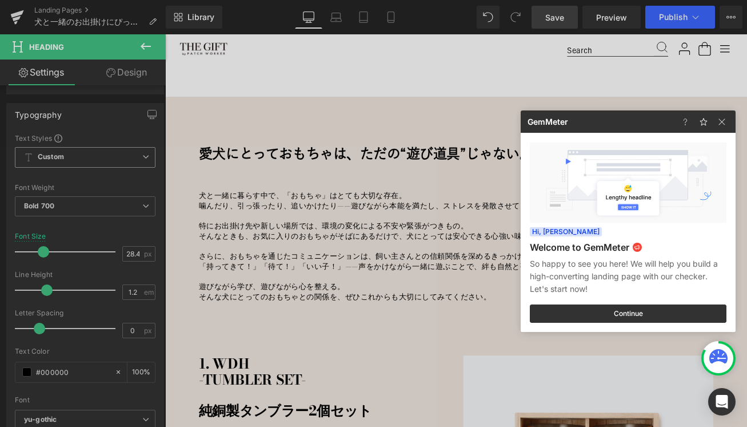
click at [283, 208] on div at bounding box center [373, 213] width 747 height 427
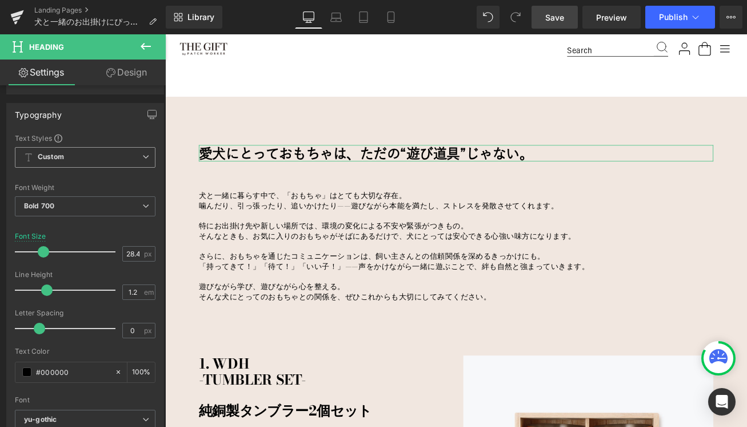
click at [71, 153] on span "Custom" at bounding box center [85, 157] width 141 height 21
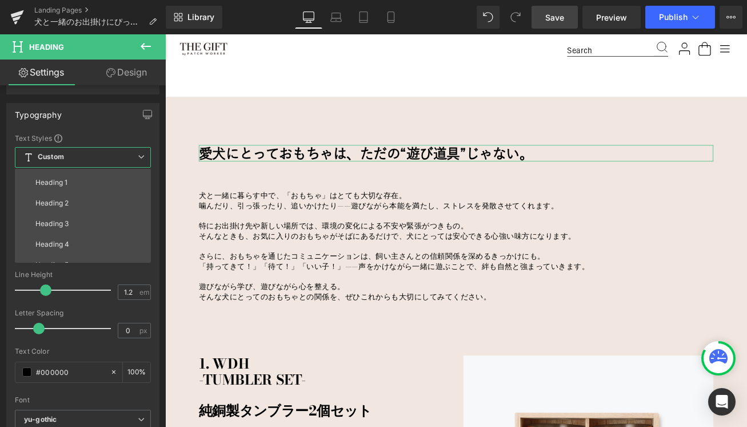
click at [71, 153] on span "Custom" at bounding box center [83, 157] width 136 height 21
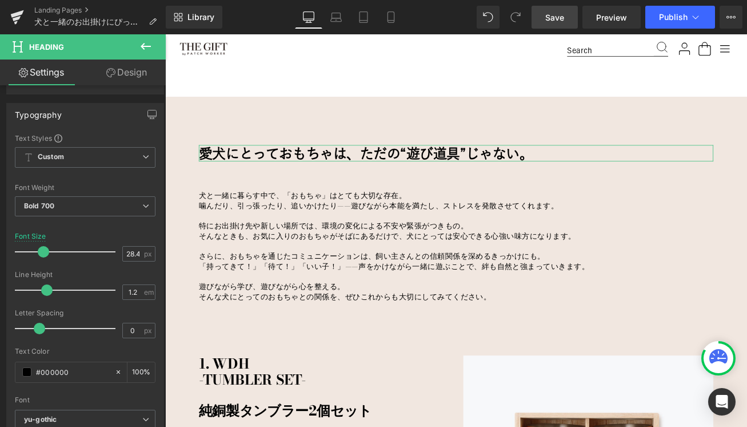
scroll to position [96, 0]
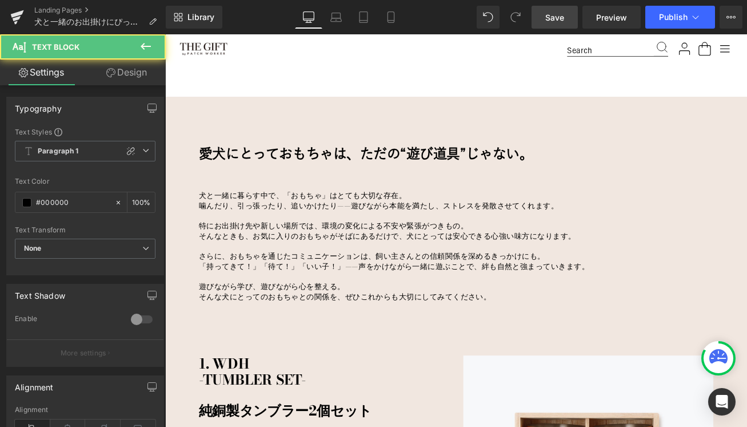
click at [317, 294] on p "さらに、おもちゃを通じたコミュニケーションは、飼い主さんとの信頼関係を深めるきっかけにも。" at bounding box center [511, 298] width 612 height 12
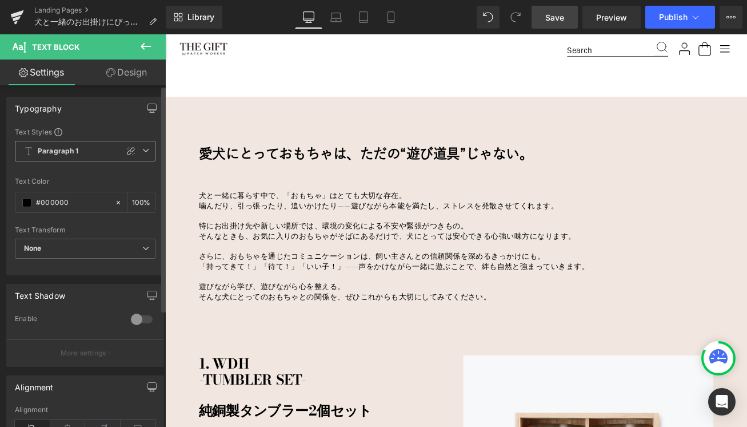
click at [69, 148] on b "Paragraph 1" at bounding box center [58, 151] width 41 height 10
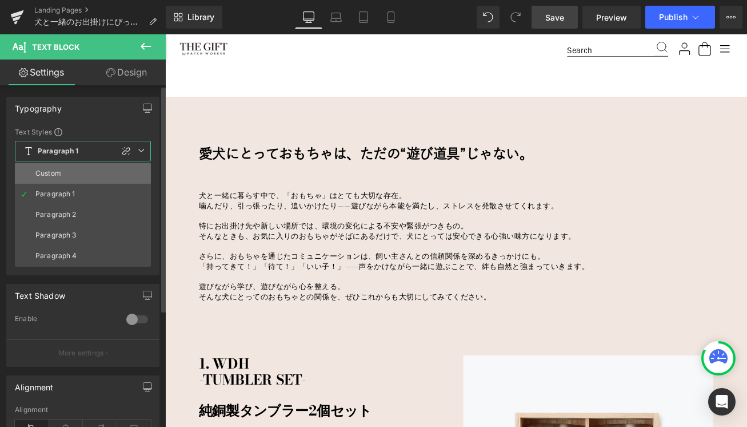
click at [65, 170] on li "Custom" at bounding box center [83, 173] width 136 height 21
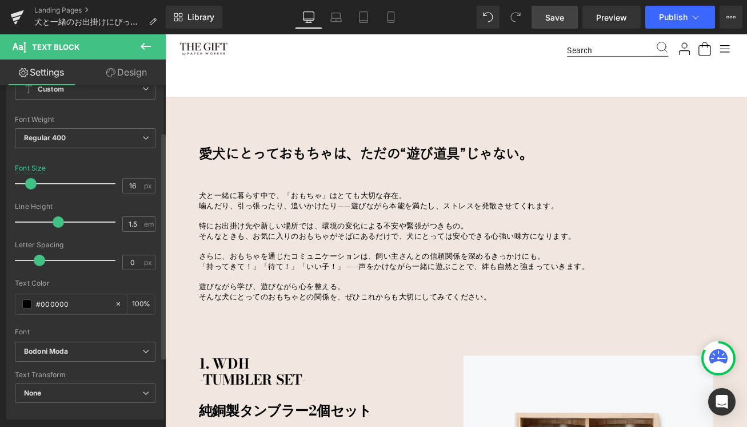
scroll to position [71, 0]
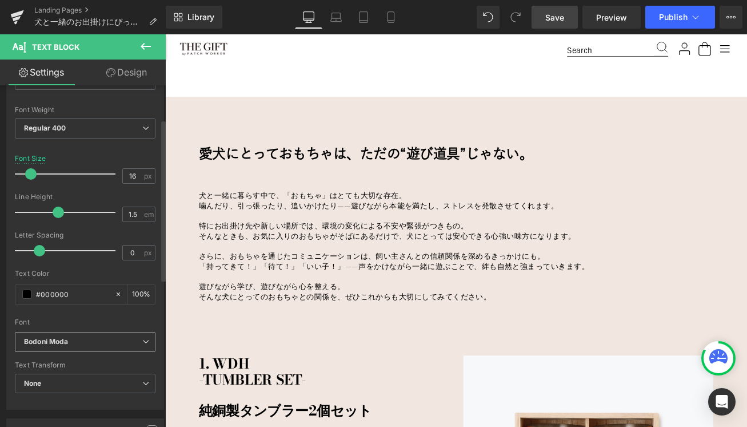
click at [72, 351] on span "Bodoni Moda" at bounding box center [85, 342] width 141 height 20
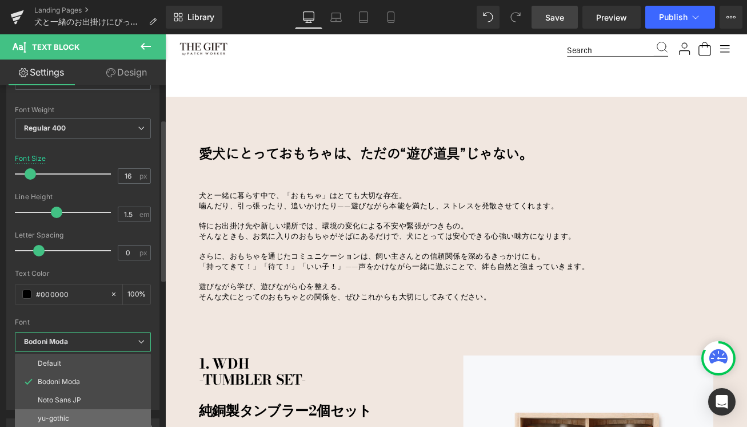
click at [56, 415] on p "yu-gothic" at bounding box center [53, 418] width 31 height 8
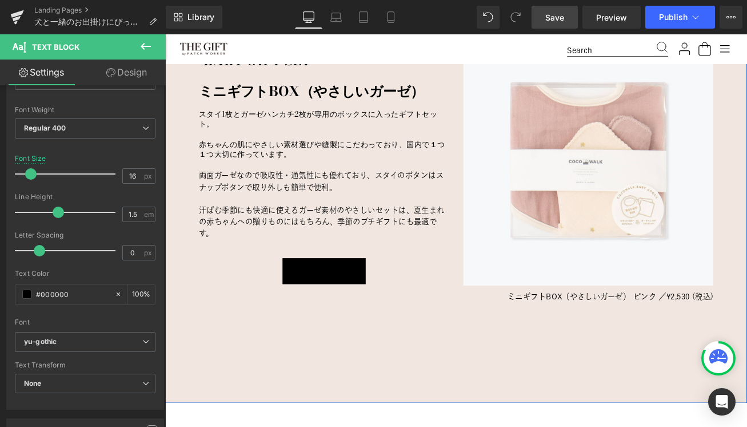
scroll to position [1845, 0]
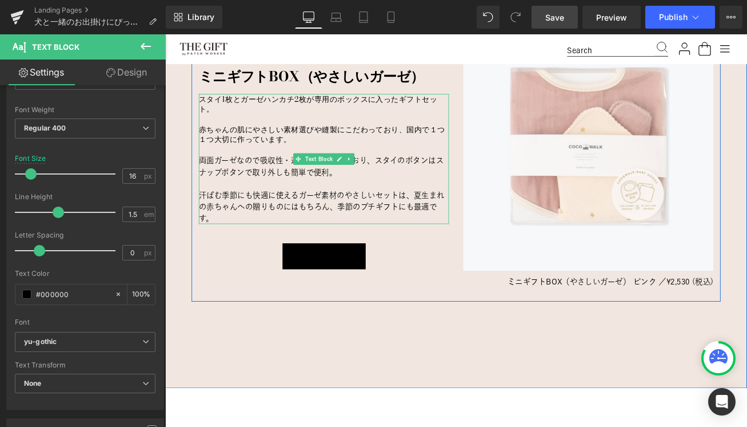
click at [285, 165] on p at bounding box center [353, 171] width 297 height 12
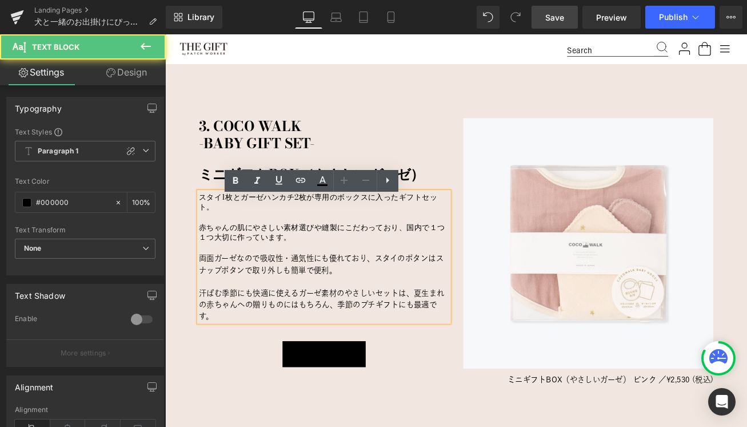
scroll to position [1713, 0]
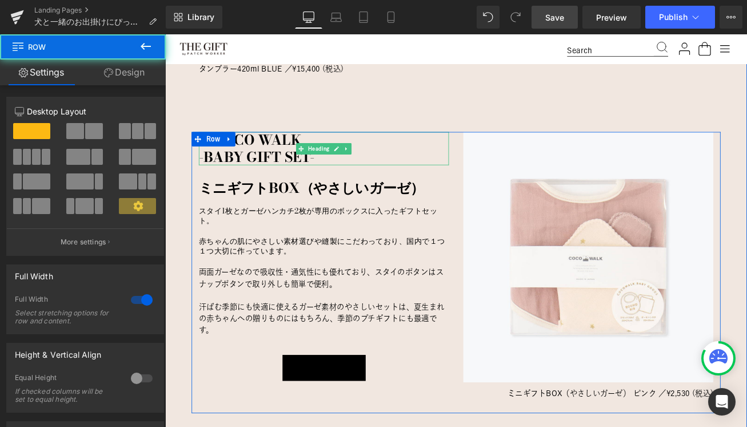
click at [217, 170] on h1 "-BABY GIFT SET-" at bounding box center [353, 179] width 297 height 19
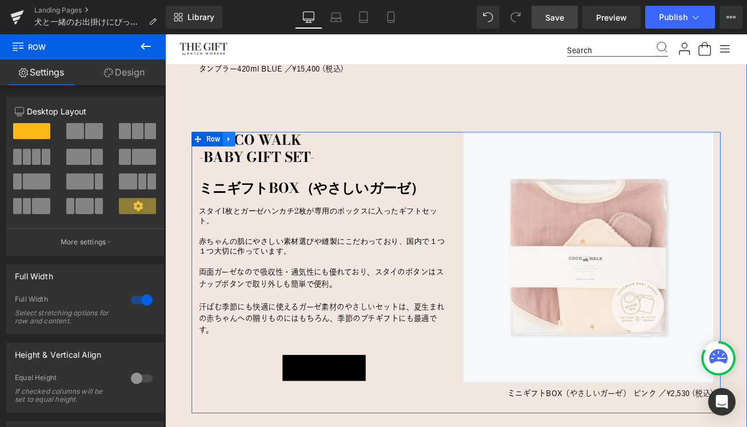
click at [241, 157] on icon at bounding box center [241, 159] width 2 height 5
click at [272, 155] on icon at bounding box center [271, 159] width 8 height 8
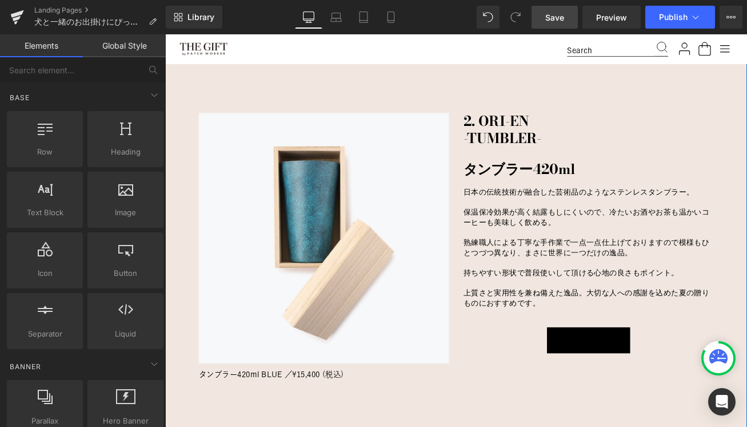
scroll to position [1298, 0]
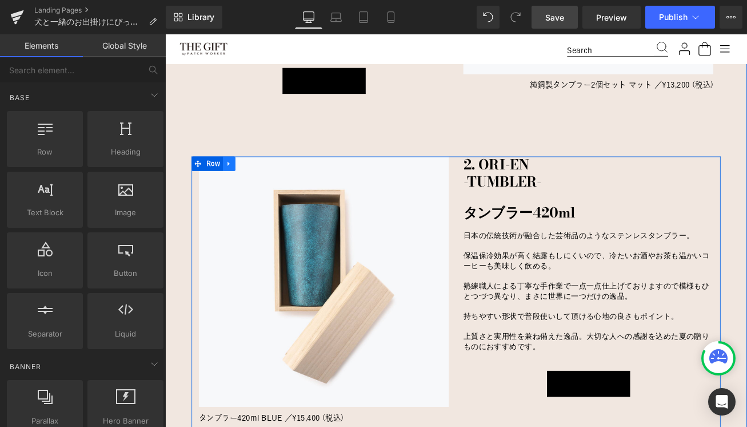
click at [240, 186] on icon at bounding box center [241, 188] width 2 height 5
click at [271, 184] on icon at bounding box center [271, 188] width 8 height 8
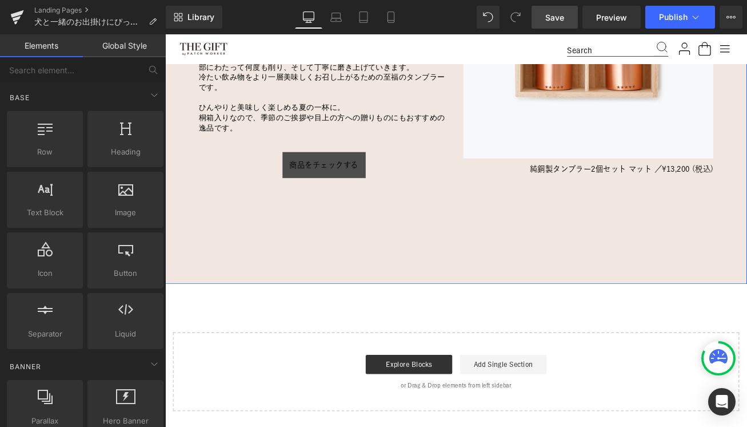
scroll to position [1172, 0]
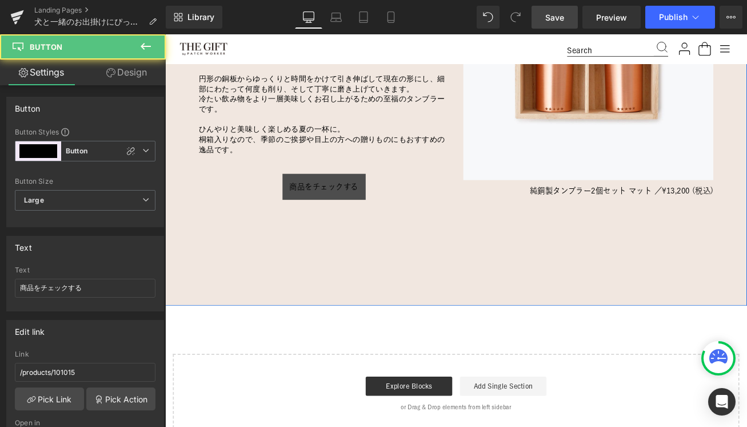
click at [328, 210] on span "商品をチェックする" at bounding box center [354, 216] width 82 height 14
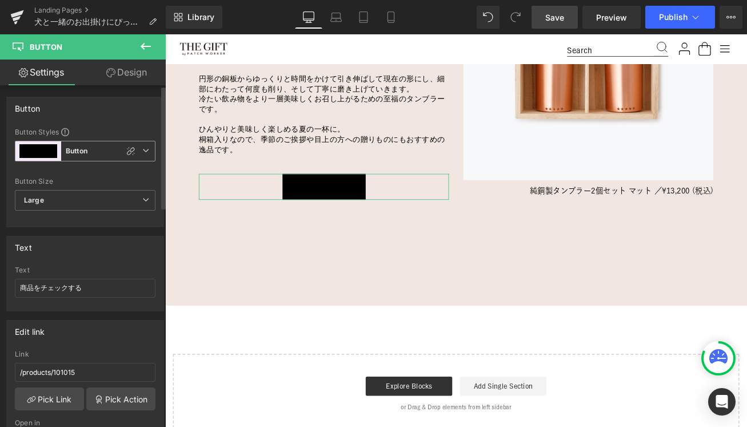
click at [118, 159] on span "Button Button" at bounding box center [85, 151] width 141 height 21
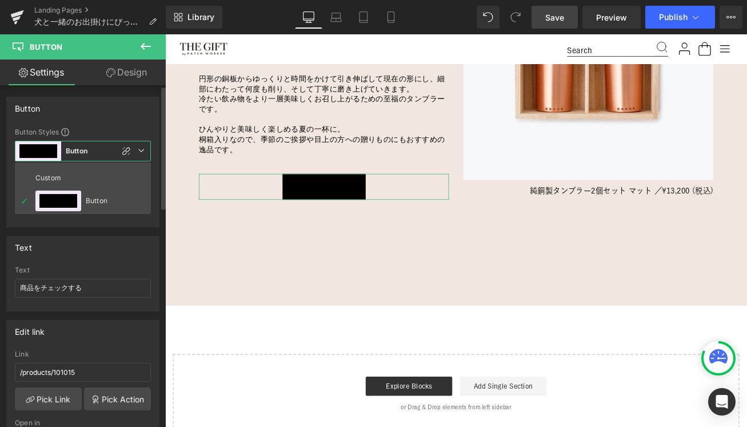
click at [108, 129] on div "Button Styles" at bounding box center [83, 131] width 136 height 9
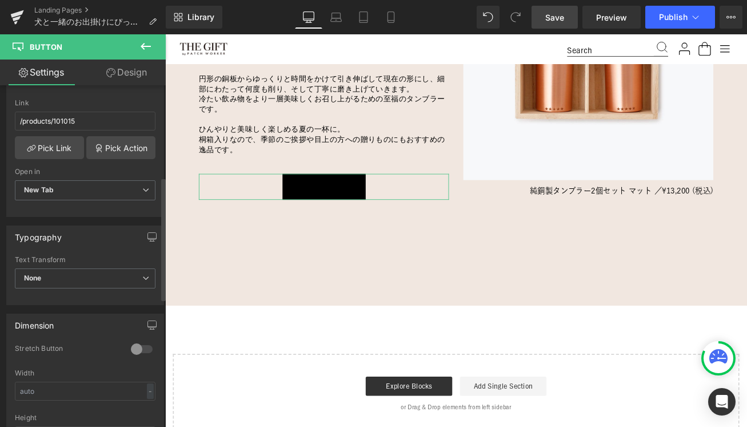
scroll to position [258, 0]
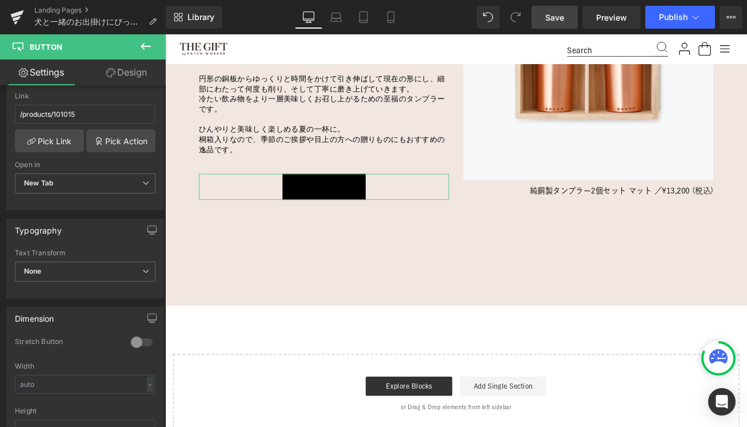
click at [129, 71] on link "Design" at bounding box center [126, 72] width 83 height 26
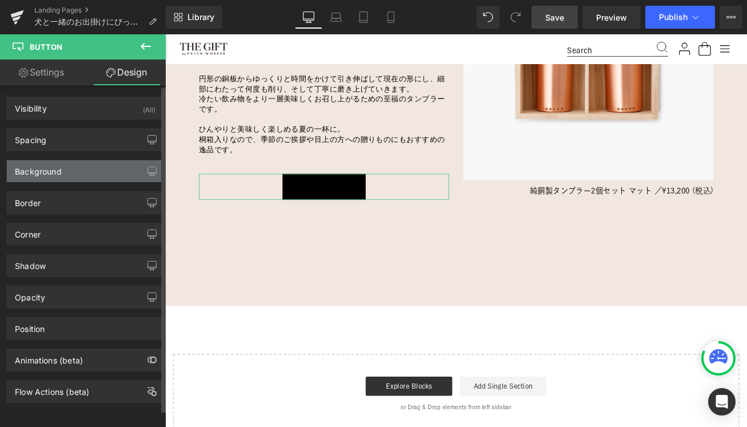
click at [71, 176] on div "Background" at bounding box center [85, 171] width 157 height 22
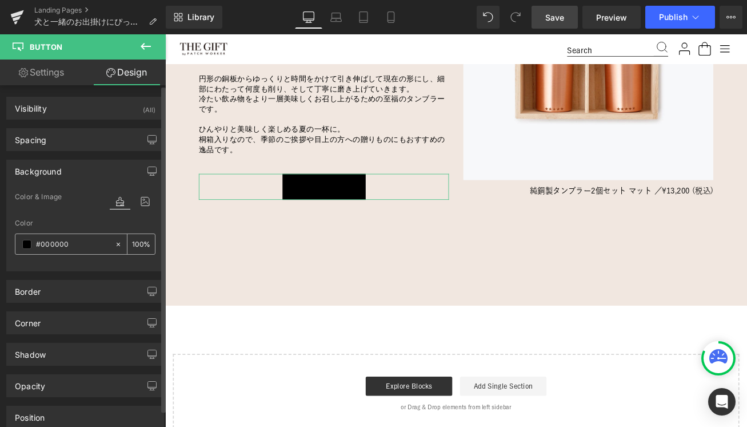
click at [115, 246] on icon at bounding box center [118, 244] width 8 height 8
type input "none"
type input "0"
click at [83, 225] on div "Color" at bounding box center [85, 223] width 141 height 8
click at [65, 173] on div "Background" at bounding box center [85, 171] width 157 height 22
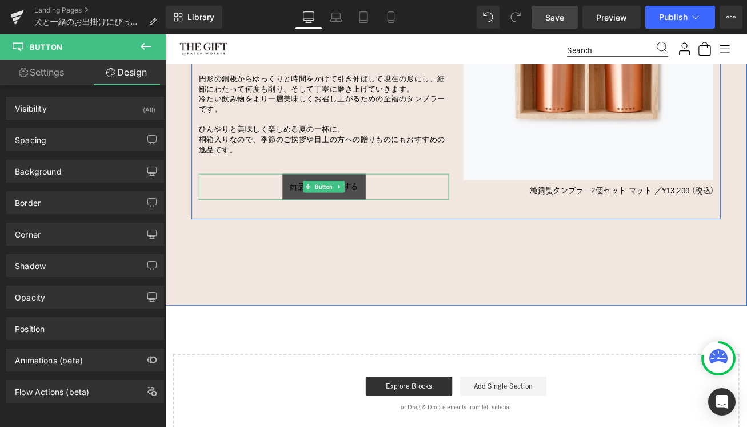
click at [359, 208] on div "商品をチェックする Button" at bounding box center [353, 215] width 297 height 31
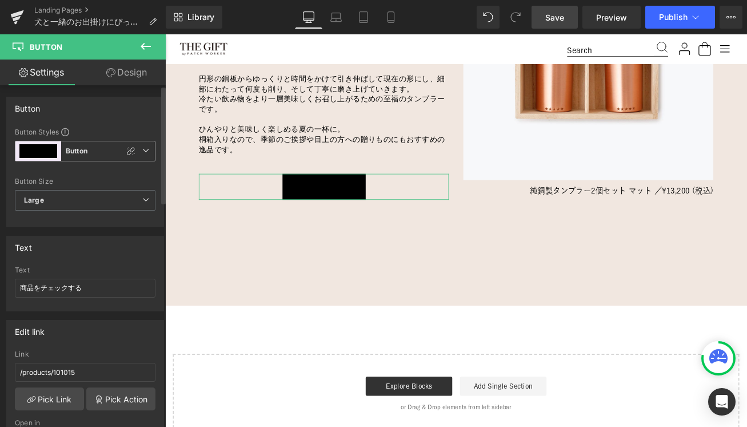
click at [146, 148] on span "Button Button" at bounding box center [85, 151] width 141 height 21
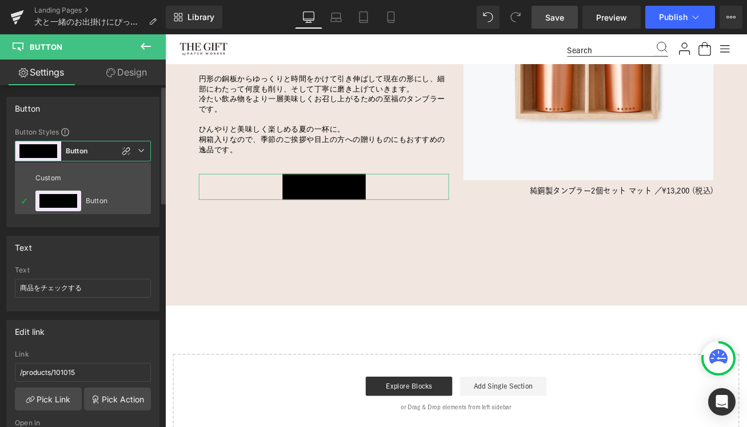
click at [113, 151] on span "Button Button" at bounding box center [83, 151] width 136 height 21
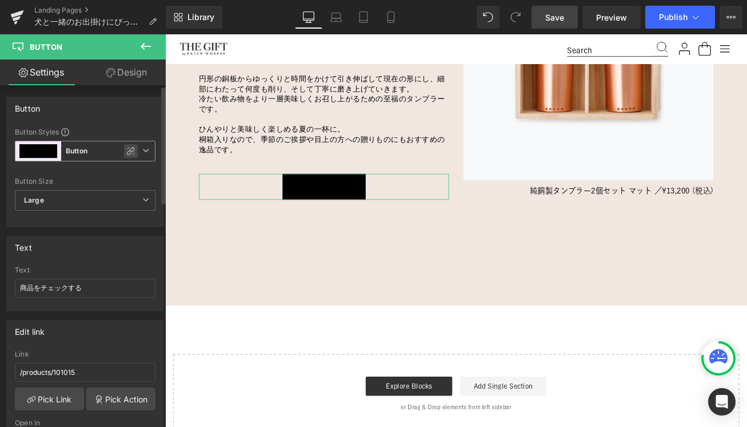
click at [126, 148] on icon at bounding box center [130, 150] width 9 height 9
type input "Brand Color"
type input "Color 1"
type input "Color 7"
type input "Color 1"
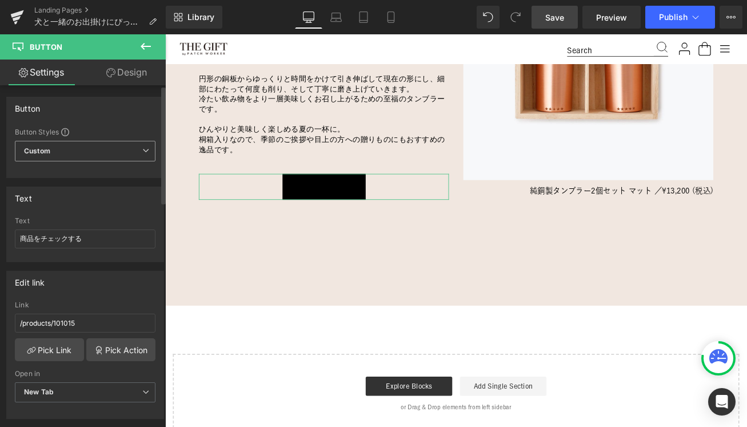
click at [137, 79] on link "Design" at bounding box center [126, 72] width 83 height 26
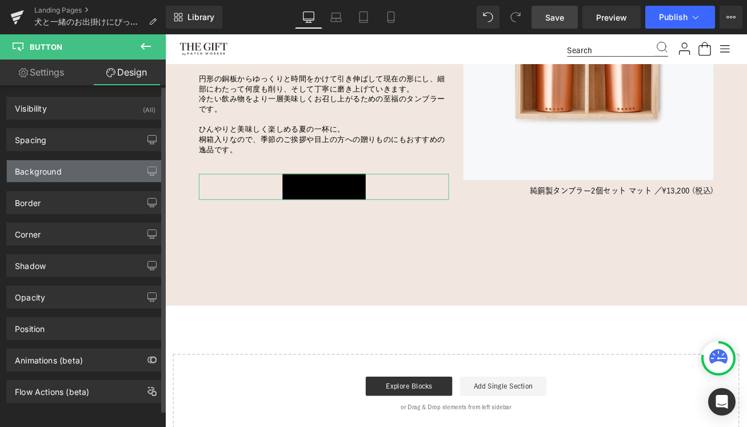
click at [70, 173] on div "Background" at bounding box center [85, 171] width 157 height 22
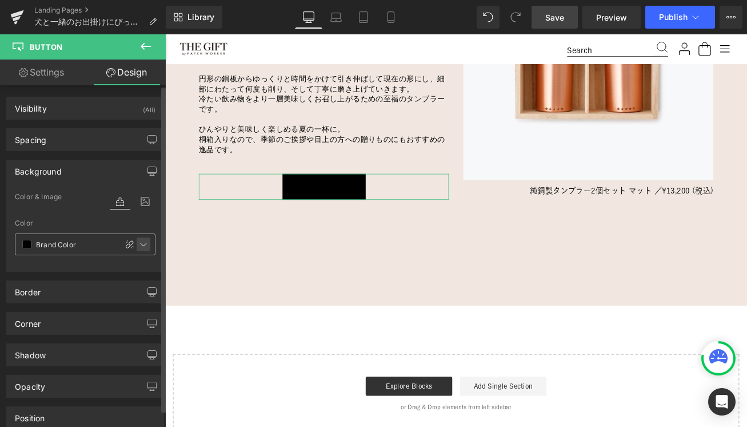
click at [141, 243] on icon at bounding box center [144, 244] width 6 height 3
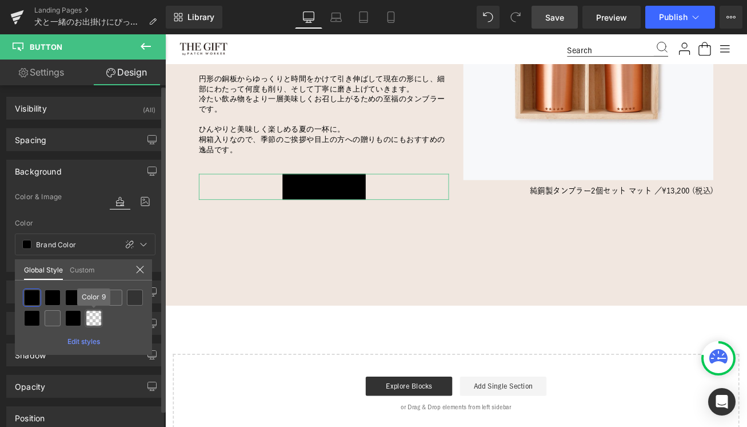
click at [91, 314] on div at bounding box center [94, 318] width 16 height 16
type input "Color 9"
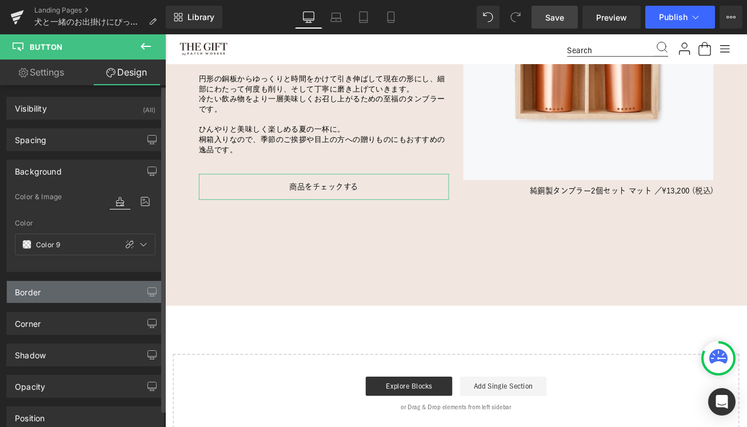
click at [67, 295] on div "Border" at bounding box center [85, 292] width 157 height 22
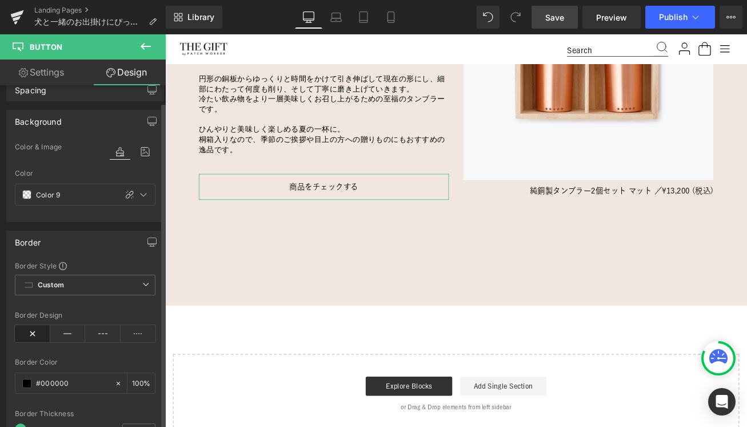
scroll to position [54, 0]
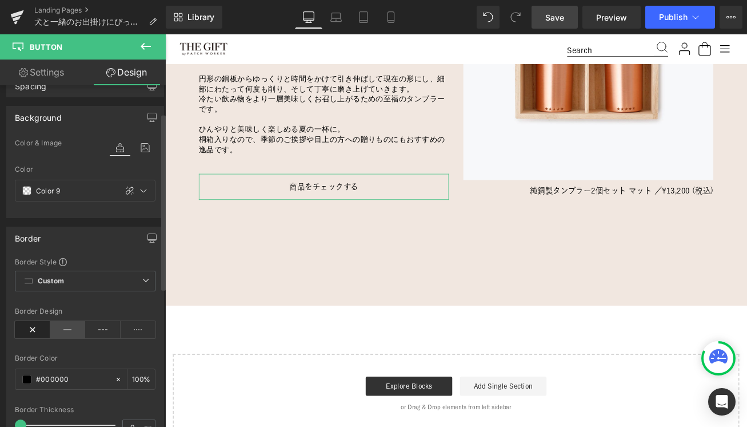
click at [64, 332] on icon at bounding box center [67, 329] width 35 height 17
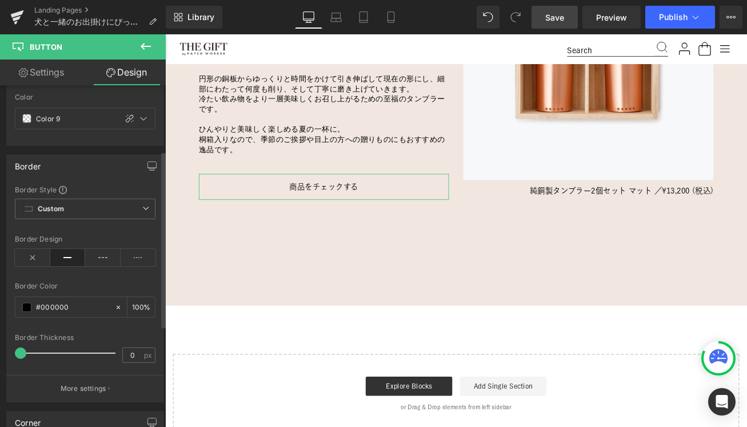
scroll to position [126, 0]
click at [144, 356] on span "px" at bounding box center [149, 354] width 10 height 7
click at [124, 356] on input "0" at bounding box center [133, 354] width 20 height 14
type input "1"
click at [133, 269] on div "Border Design" at bounding box center [85, 256] width 141 height 44
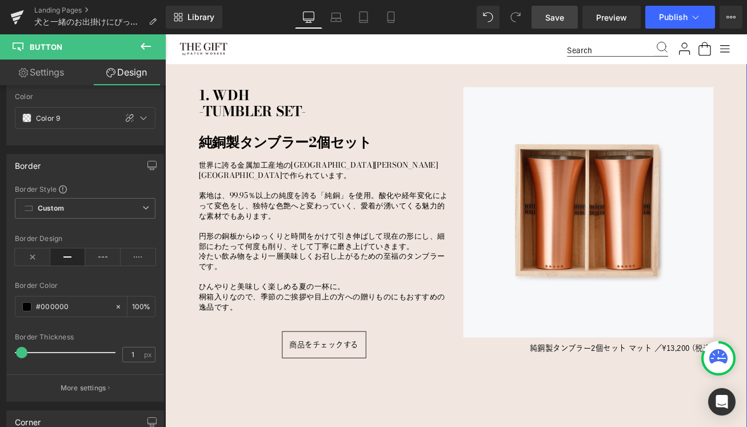
scroll to position [988, 0]
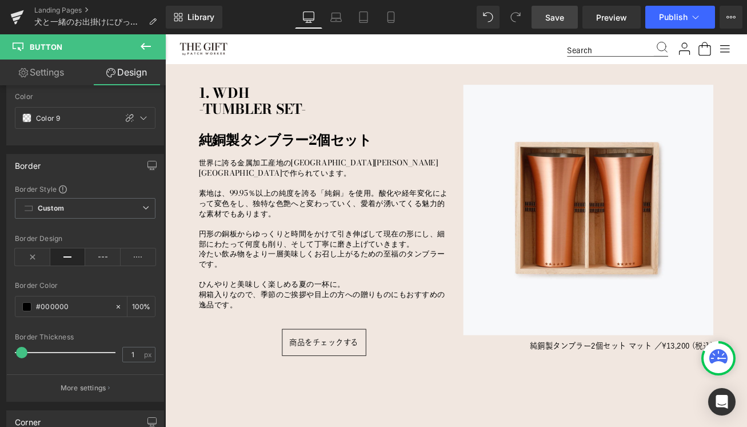
click at [549, 25] on link "Save" at bounding box center [555, 17] width 46 height 23
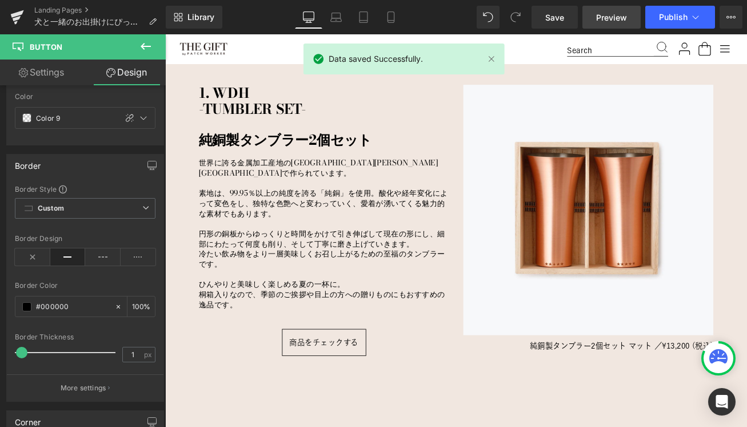
click at [602, 12] on span "Preview" at bounding box center [611, 17] width 31 height 12
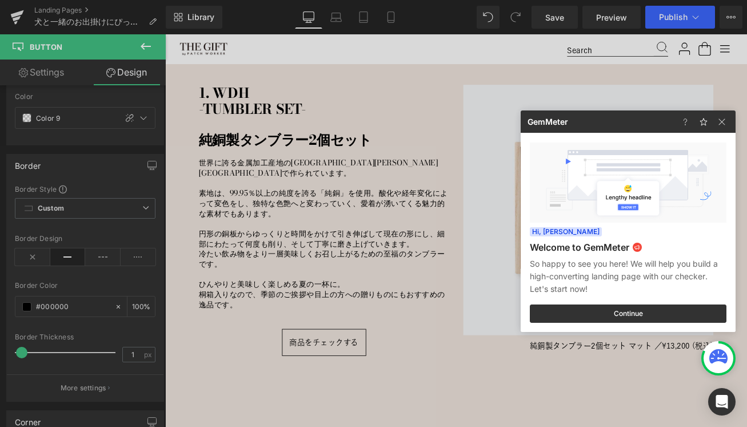
click at [310, 322] on div at bounding box center [373, 213] width 747 height 427
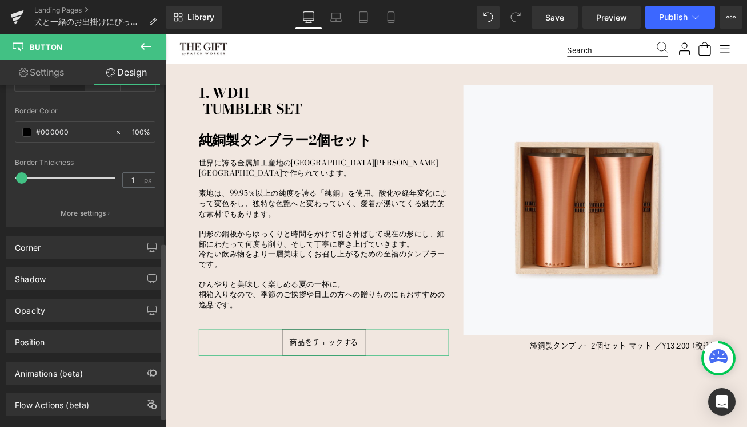
scroll to position [304, 0]
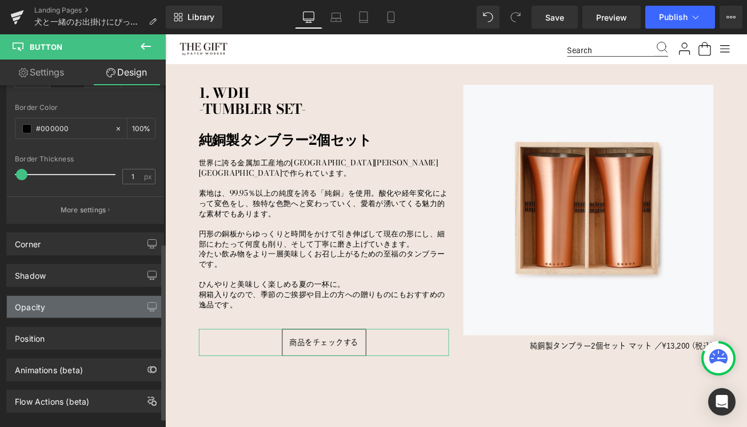
click at [61, 309] on div "Opacity" at bounding box center [85, 307] width 157 height 22
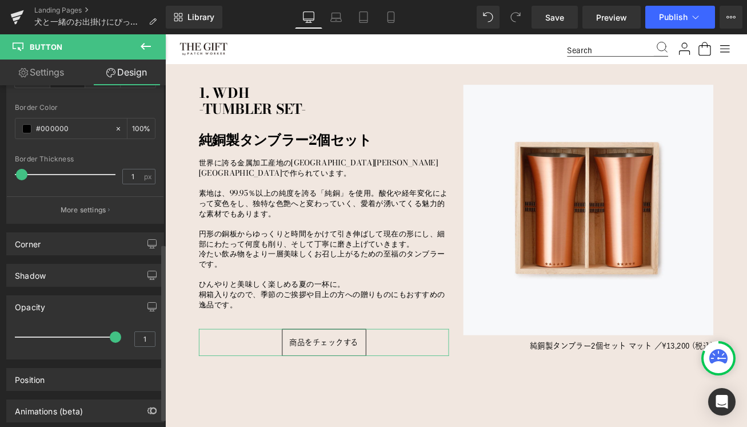
scroll to position [364, 0]
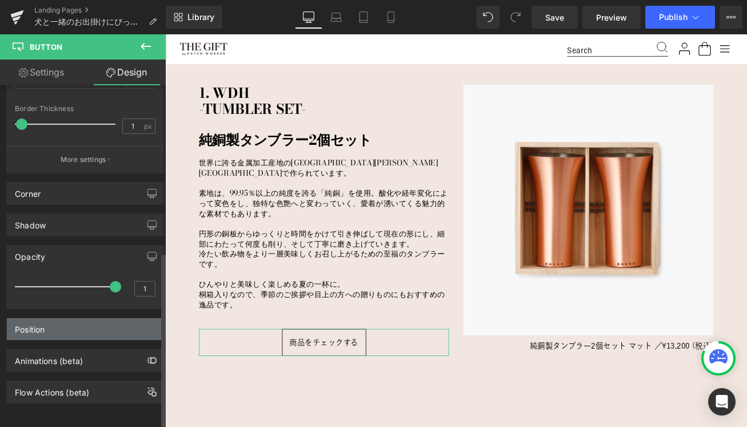
click at [65, 320] on div "Position" at bounding box center [85, 329] width 157 height 22
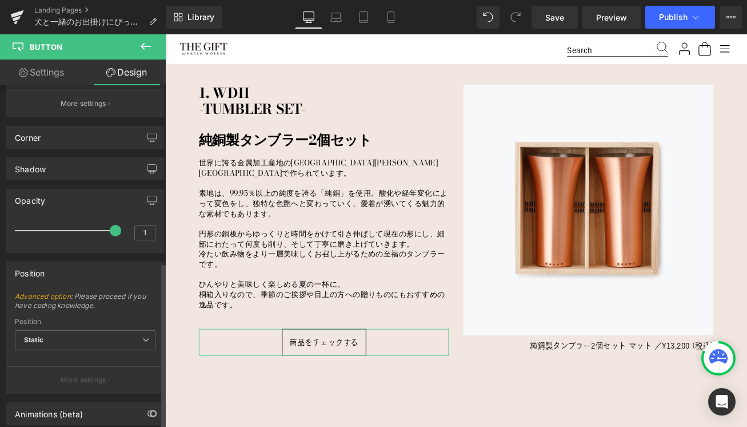
scroll to position [473, 0]
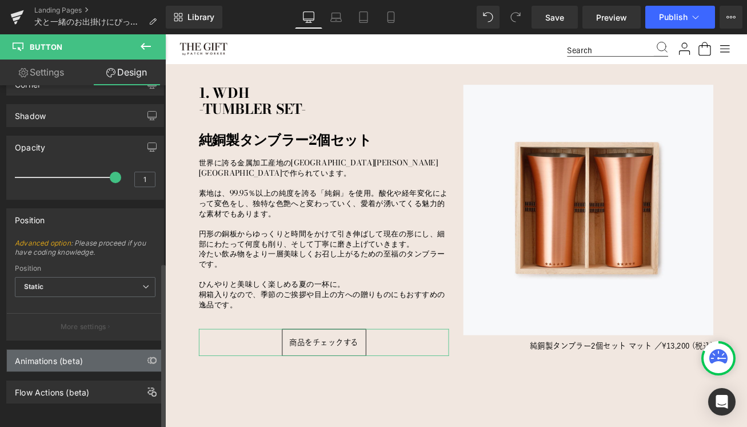
click at [83, 349] on div "Animations (beta)" at bounding box center [49, 357] width 68 height 16
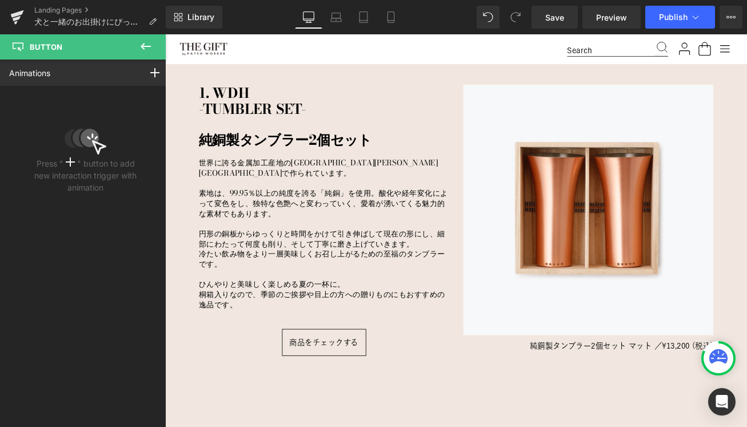
click at [147, 40] on icon at bounding box center [146, 46] width 14 height 14
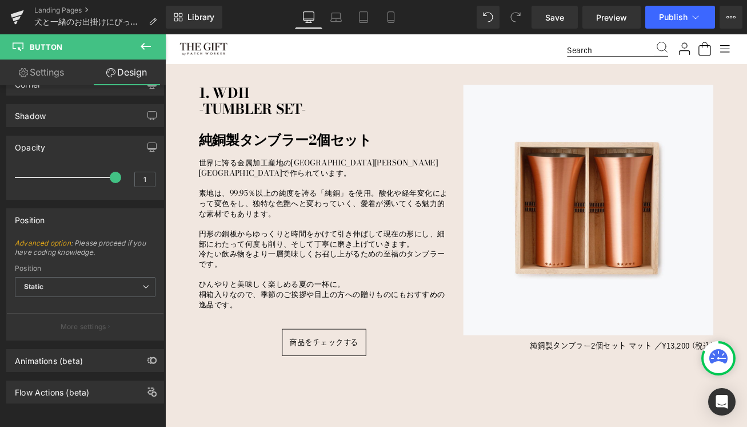
type input "100"
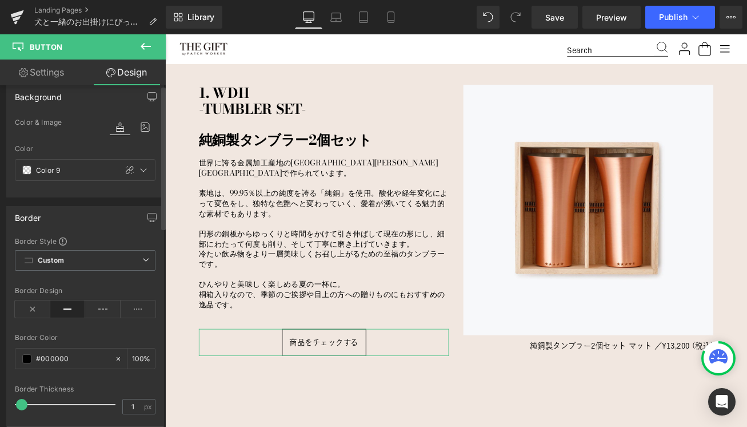
scroll to position [0, 0]
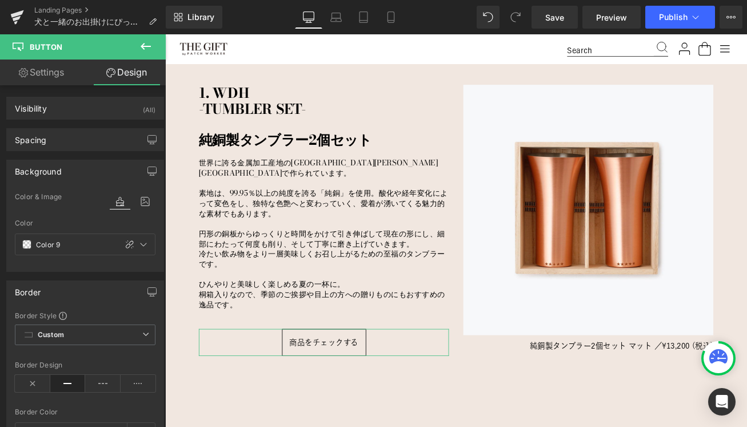
click at [67, 162] on div "Background" at bounding box center [85, 171] width 157 height 22
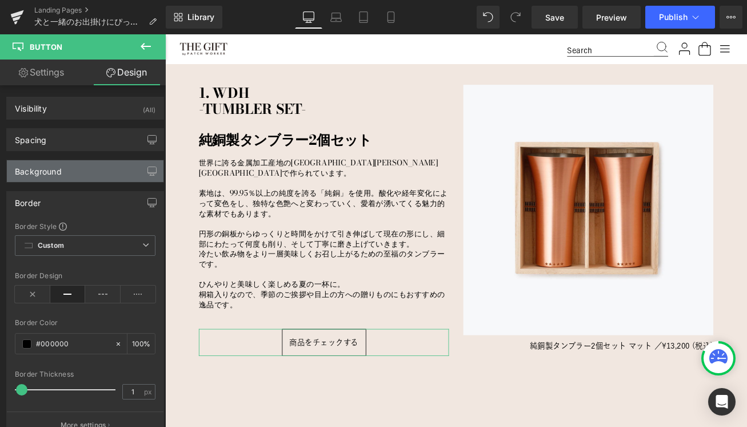
click at [64, 170] on div "Background" at bounding box center [85, 171] width 157 height 22
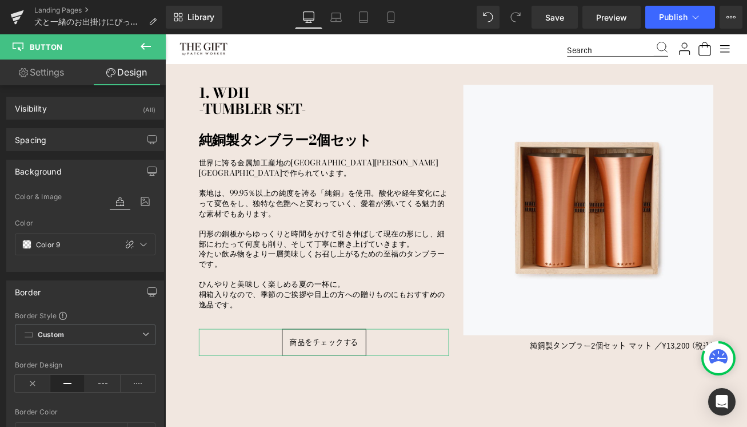
click at [66, 171] on div "Background" at bounding box center [85, 171] width 157 height 22
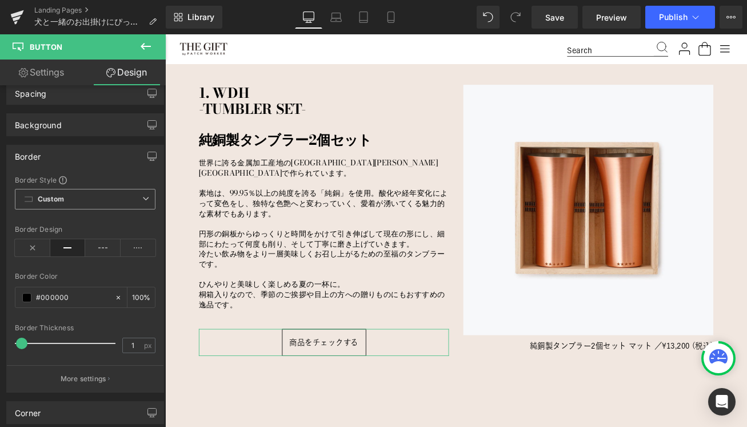
scroll to position [26, 0]
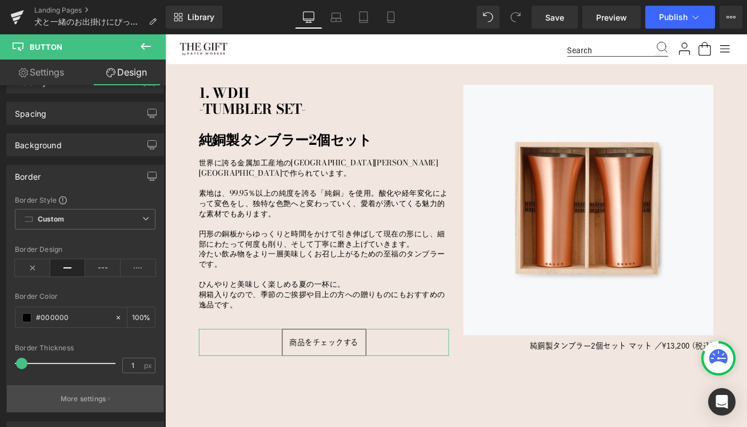
click at [69, 401] on p "More settings" at bounding box center [84, 398] width 46 height 10
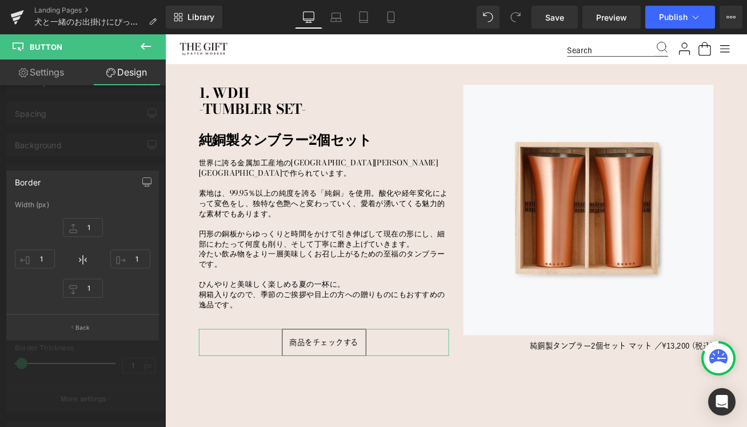
click at [74, 159] on div at bounding box center [83, 233] width 166 height 398
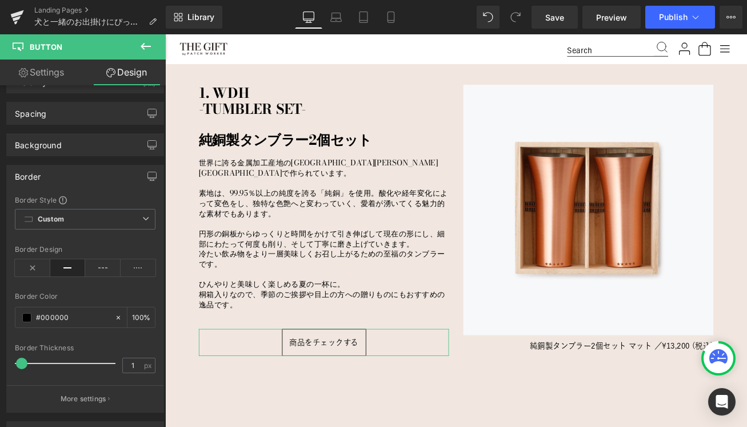
click at [51, 175] on div "Border" at bounding box center [85, 176] width 157 height 22
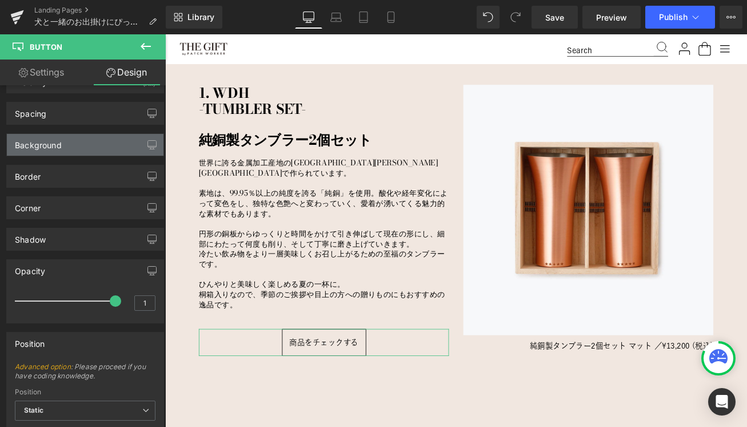
click at [38, 142] on div "Background" at bounding box center [38, 142] width 47 height 16
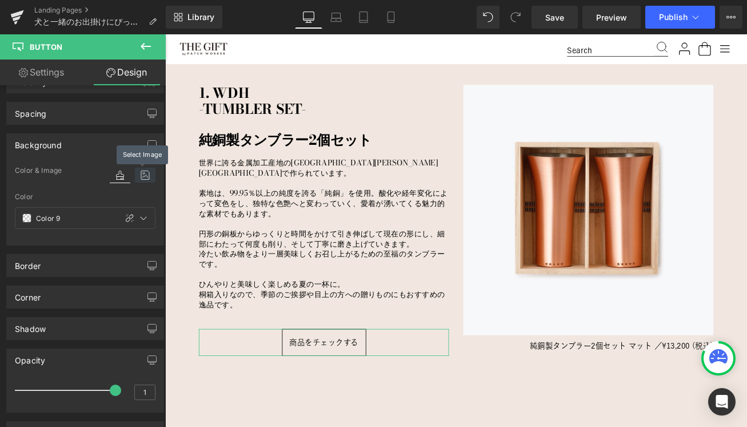
click at [140, 178] on icon at bounding box center [145, 175] width 21 height 15
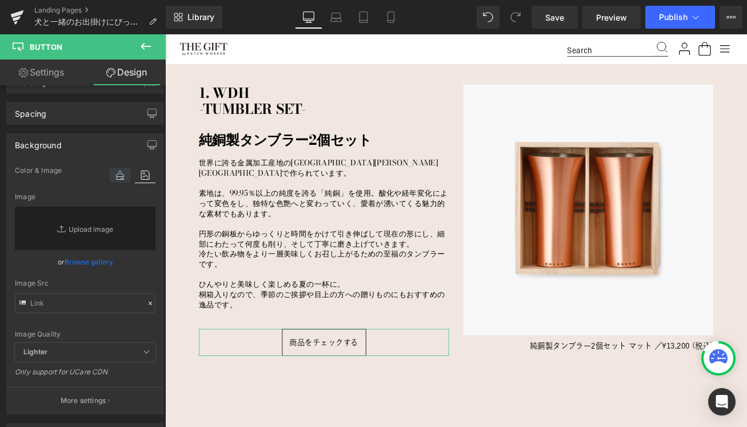
click at [114, 174] on icon at bounding box center [120, 175] width 21 height 15
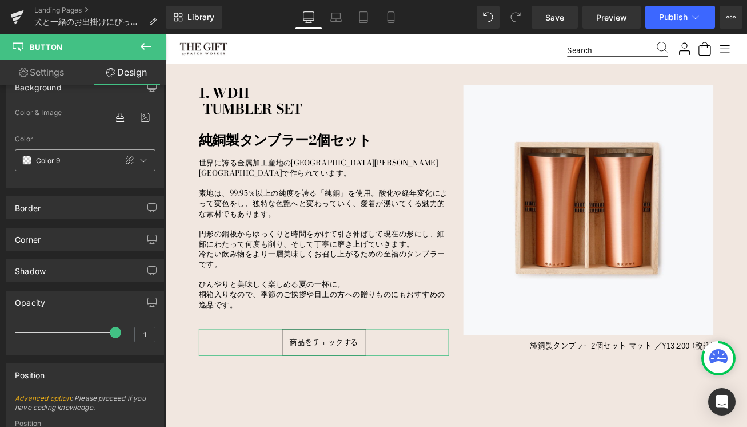
scroll to position [86, 0]
click at [46, 305] on div "Opacity" at bounding box center [85, 300] width 157 height 22
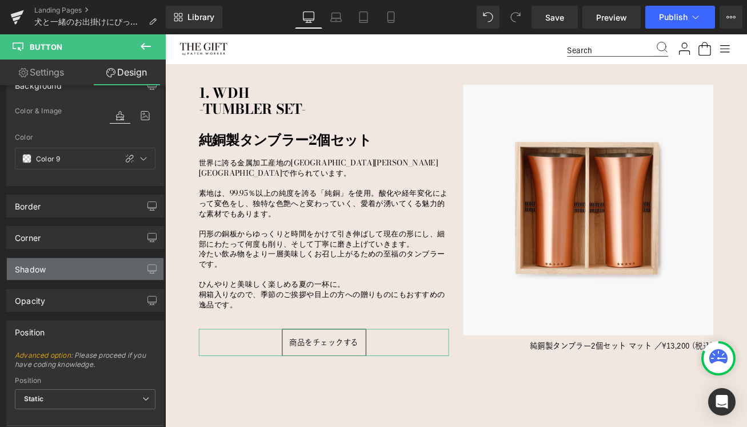
click at [46, 271] on div "Shadow" at bounding box center [85, 269] width 157 height 22
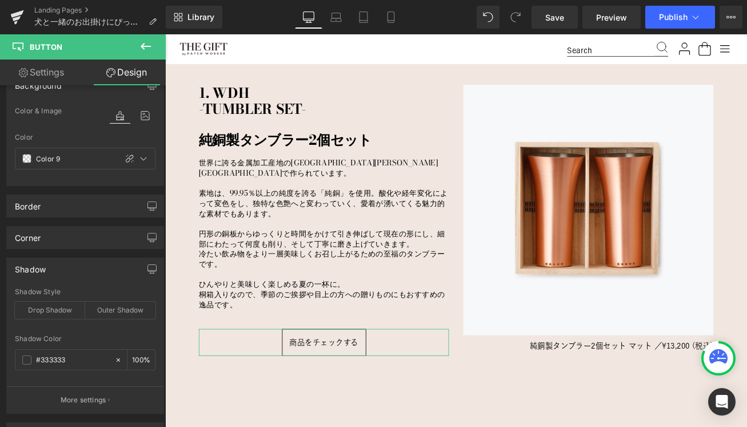
click at [46, 271] on div "Shadow" at bounding box center [85, 269] width 157 height 22
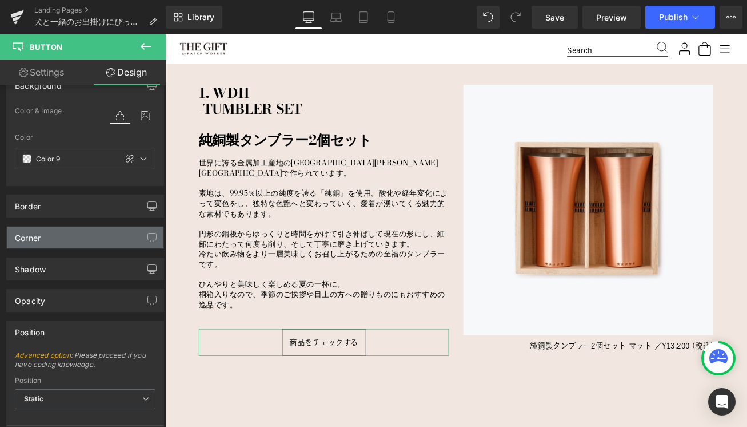
click at [46, 246] on div "Corner" at bounding box center [85, 237] width 157 height 22
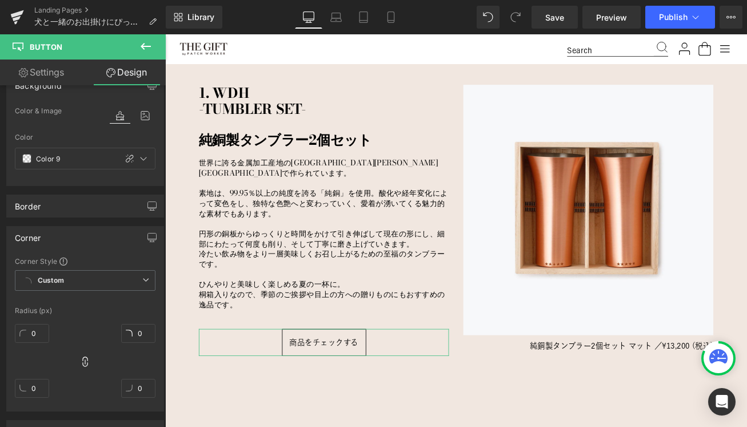
click at [46, 246] on div "Corner" at bounding box center [85, 237] width 157 height 22
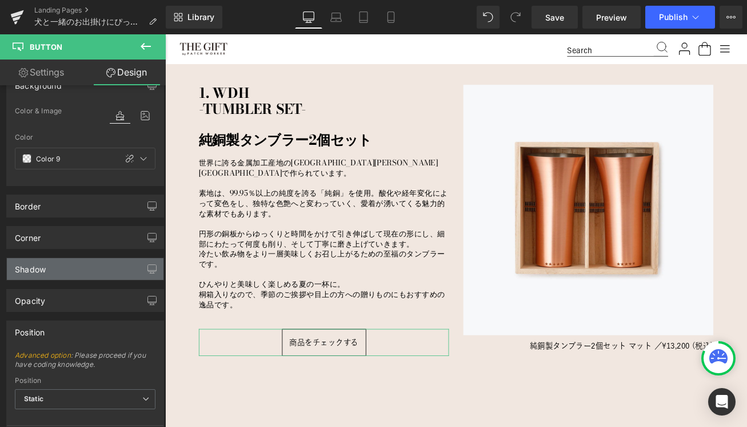
click at [43, 268] on div "Shadow" at bounding box center [30, 266] width 31 height 16
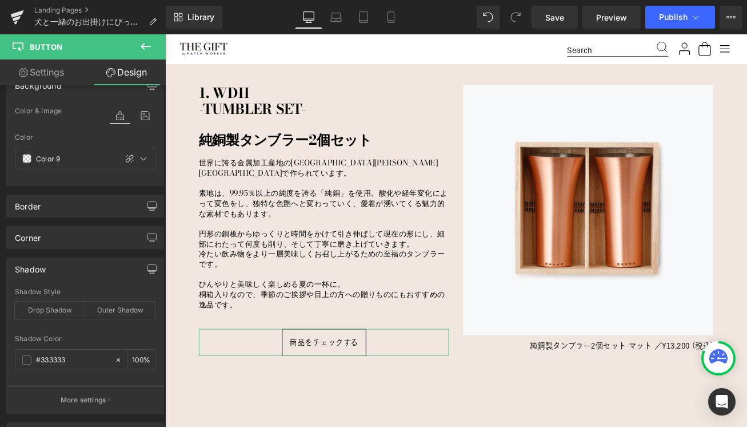
click at [48, 249] on div "Shadow Shadow Style Drop Shadow Outer Shadow #333333 Shadow Color #333333 100 %…" at bounding box center [85, 331] width 171 height 165
click at [43, 266] on div "Shadow" at bounding box center [30, 266] width 31 height 16
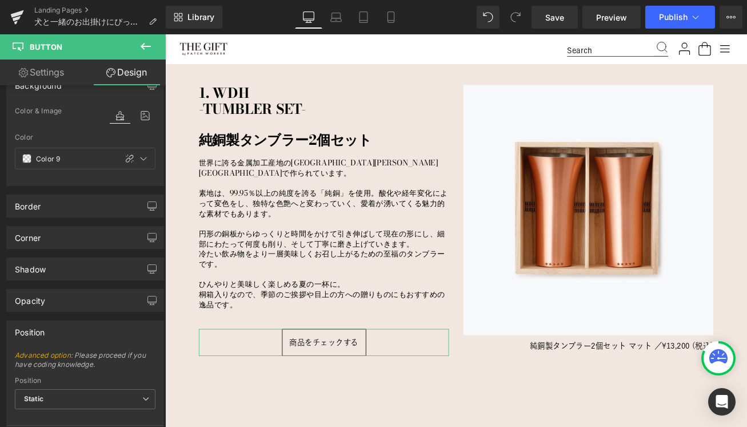
scroll to position [207, 0]
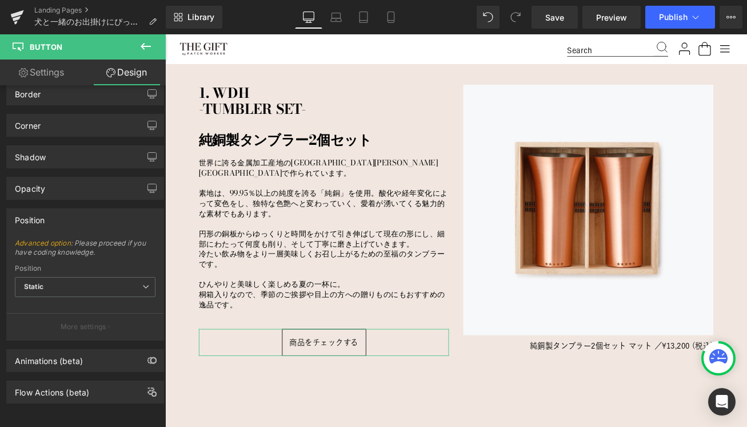
click at [40, 209] on div "Position" at bounding box center [30, 217] width 30 height 16
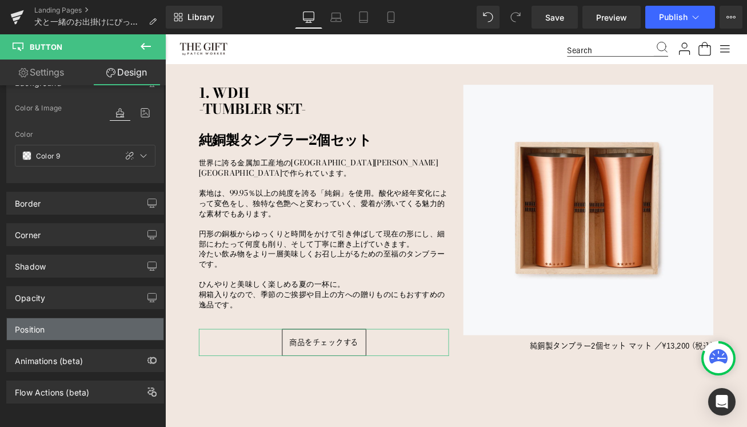
scroll to position [98, 0]
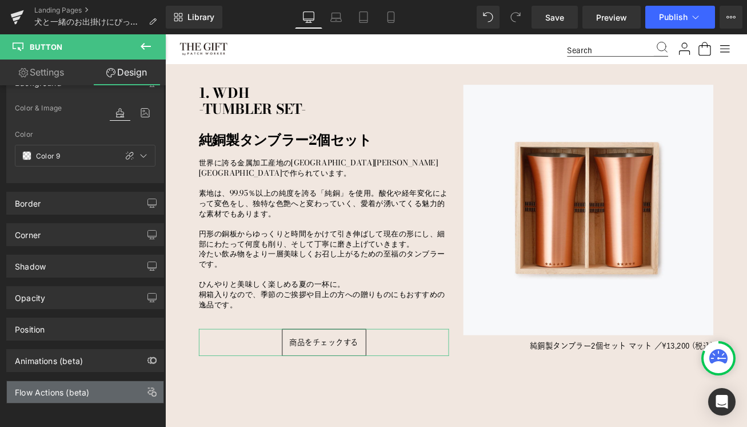
click at [63, 381] on div "Flow Actions (beta)" at bounding box center [52, 389] width 74 height 16
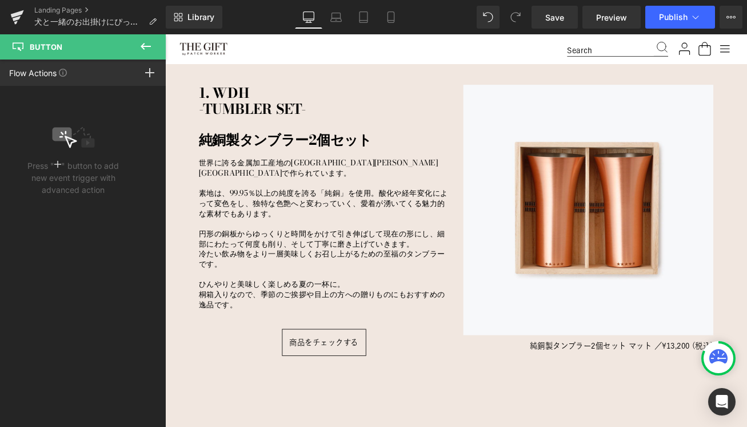
click at [148, 47] on icon at bounding box center [146, 46] width 14 height 14
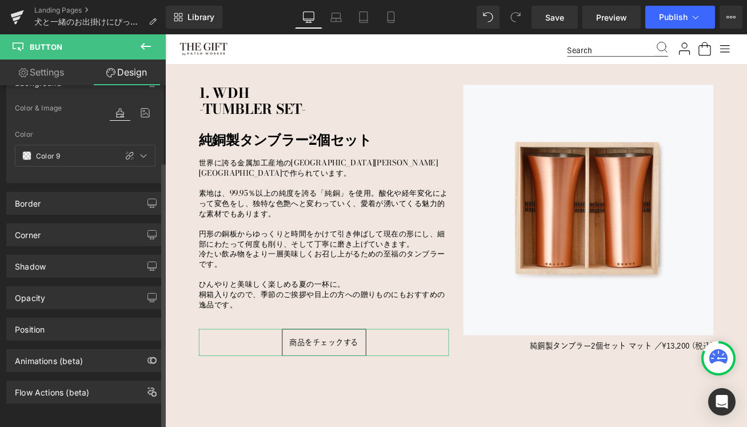
scroll to position [0, 0]
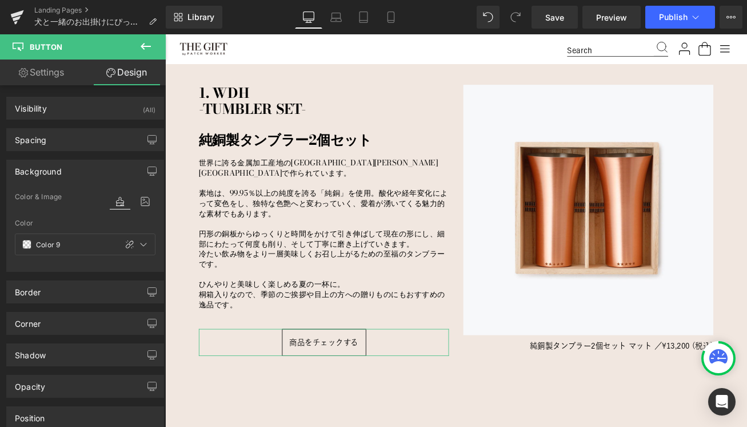
click at [51, 78] on link "Settings" at bounding box center [41, 72] width 83 height 26
type input "Color 9"
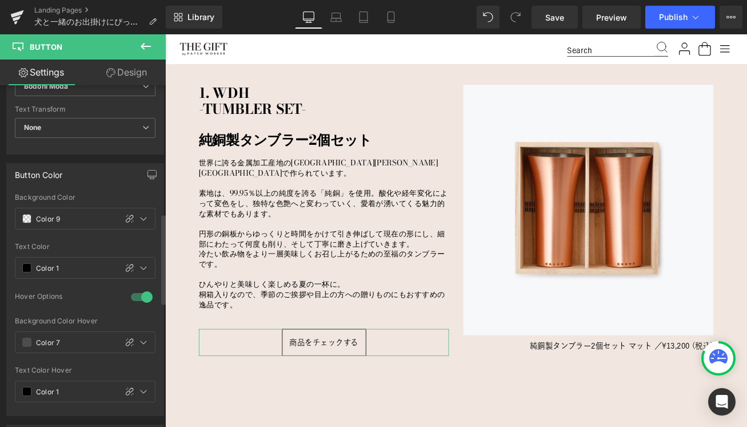
scroll to position [500, 0]
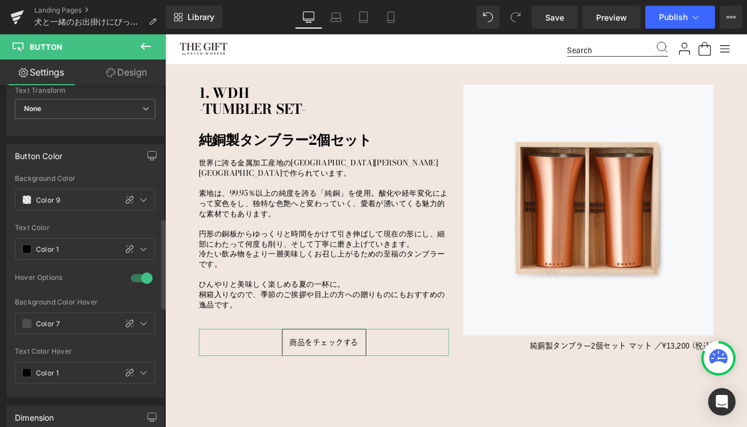
click at [140, 277] on div at bounding box center [141, 278] width 27 height 18
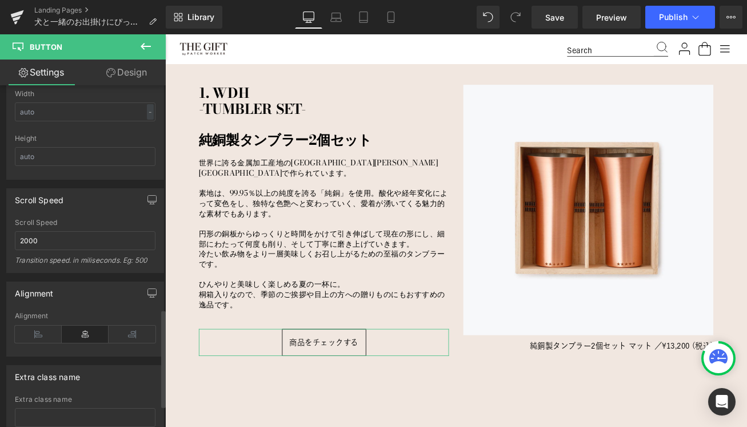
scroll to position [781, 0]
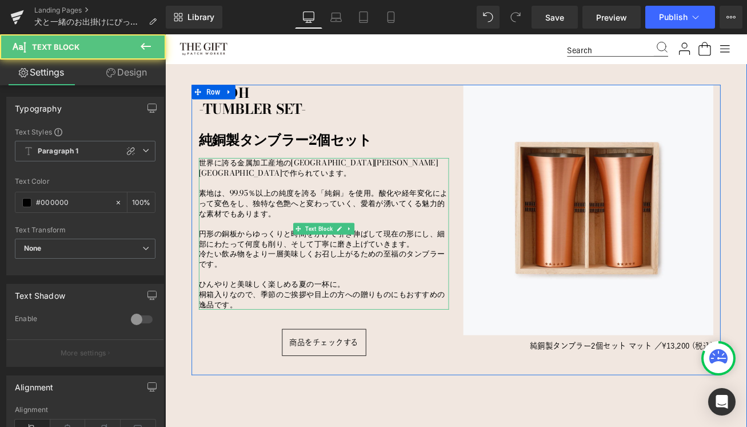
click at [232, 236] on p "素地は、99.95％以上の純度を誇る「純銅」を使用。酸化や経年変化によって変色をし、独特な色艶へと変わっていく、愛着が湧いてくる魅力的な素材でもあります。" at bounding box center [353, 235] width 297 height 36
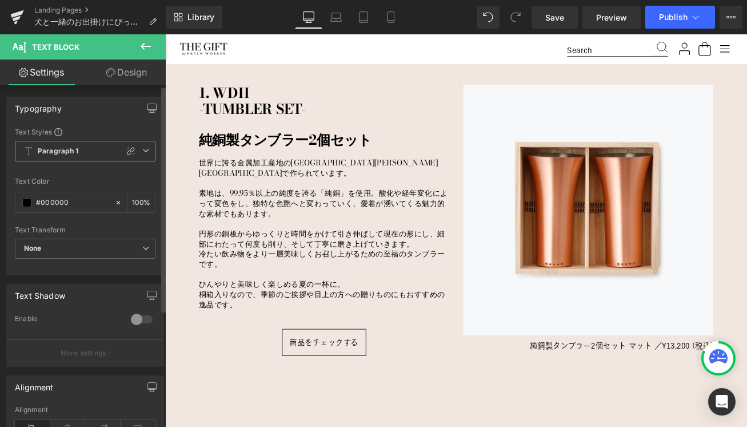
click at [145, 146] on span "Paragraph 1" at bounding box center [85, 151] width 141 height 21
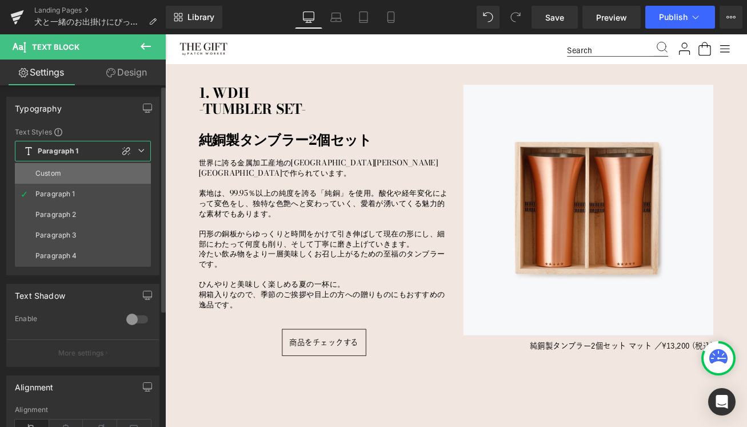
click at [73, 166] on li "Custom" at bounding box center [83, 173] width 136 height 21
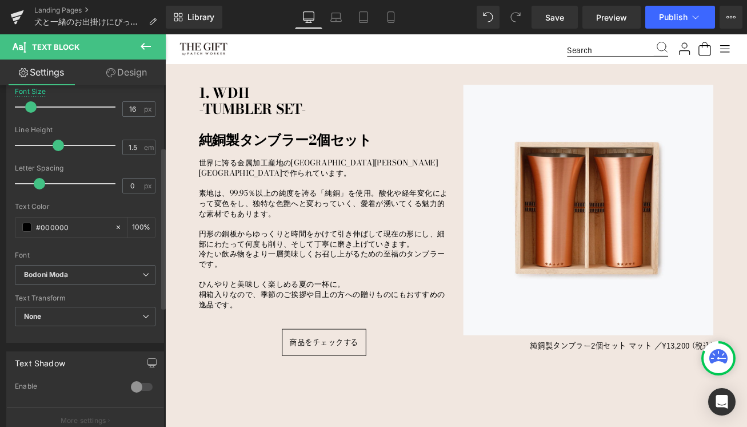
scroll to position [146, 0]
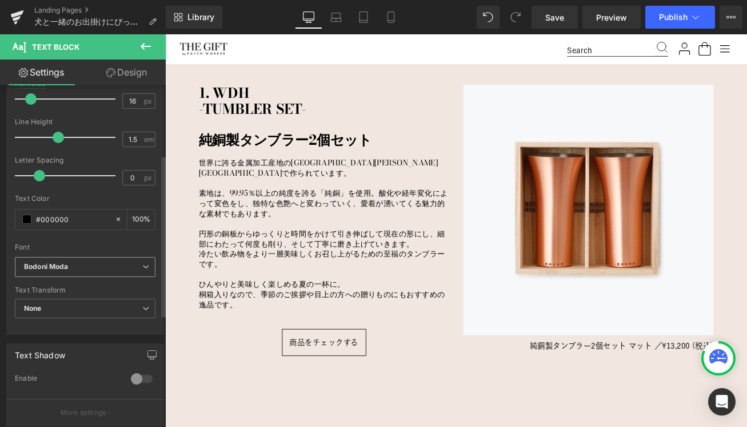
click at [73, 276] on span "Bodoni Moda" at bounding box center [85, 267] width 141 height 20
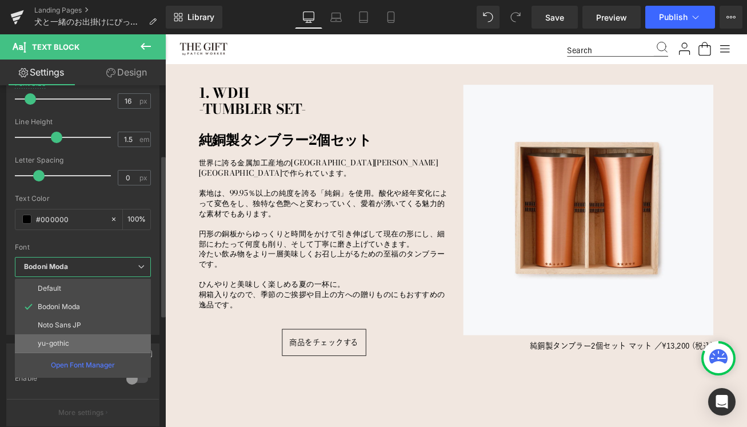
click at [54, 346] on p "yu-gothic" at bounding box center [53, 343] width 31 height 8
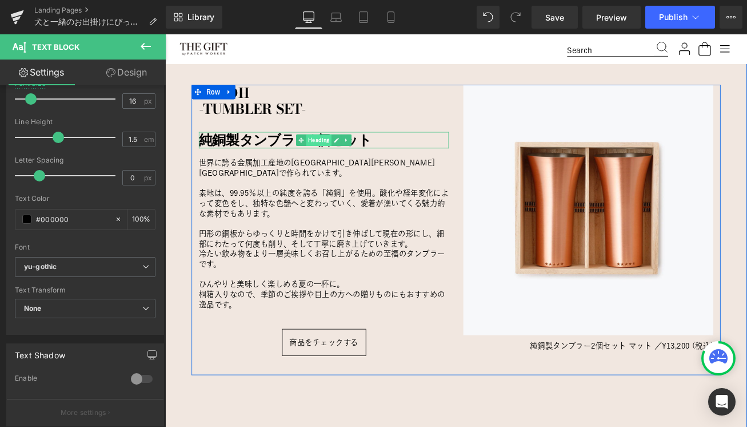
click at [344, 157] on span "Heading" at bounding box center [348, 160] width 30 height 14
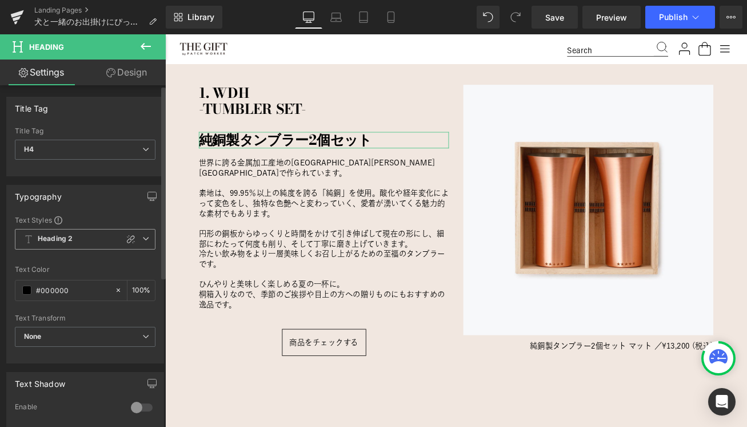
click at [101, 232] on span "Heading 2" at bounding box center [85, 239] width 141 height 21
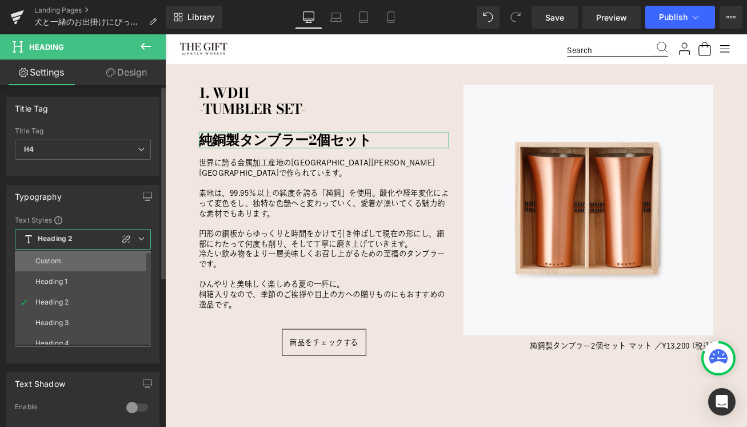
click at [75, 258] on li "Custom" at bounding box center [85, 260] width 141 height 21
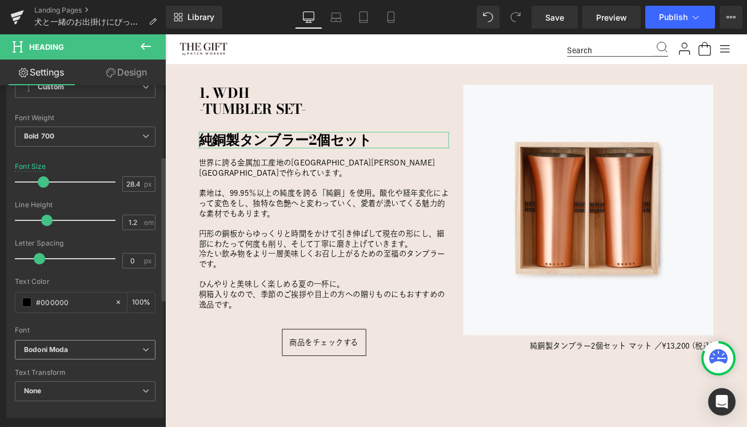
scroll to position [168, 0]
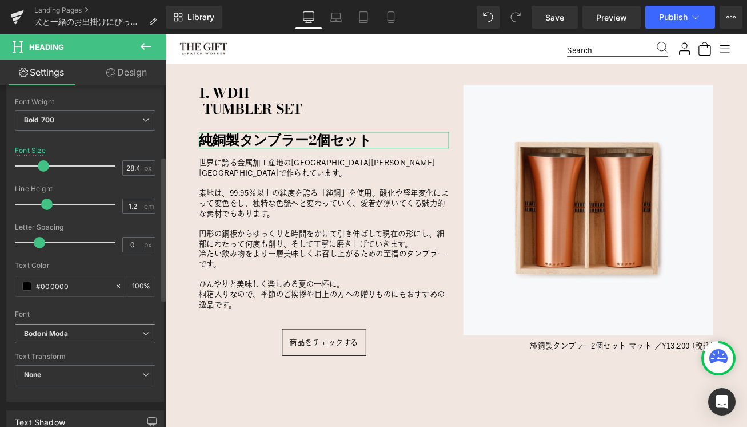
click at [80, 330] on b "Bodoni Moda" at bounding box center [83, 334] width 118 height 10
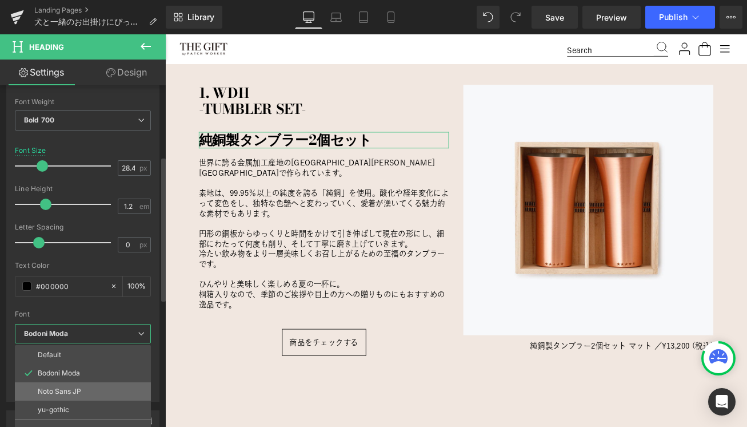
click at [57, 395] on p "Noto Sans JP" at bounding box center [59, 391] width 43 height 8
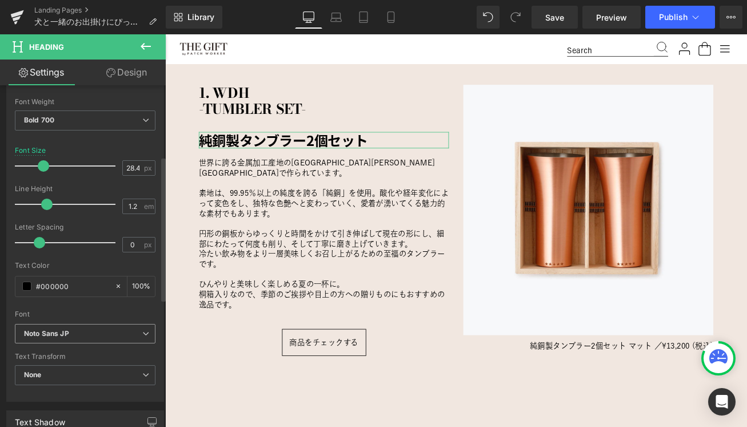
click at [59, 331] on icon "Noto Sans JP" at bounding box center [46, 334] width 45 height 10
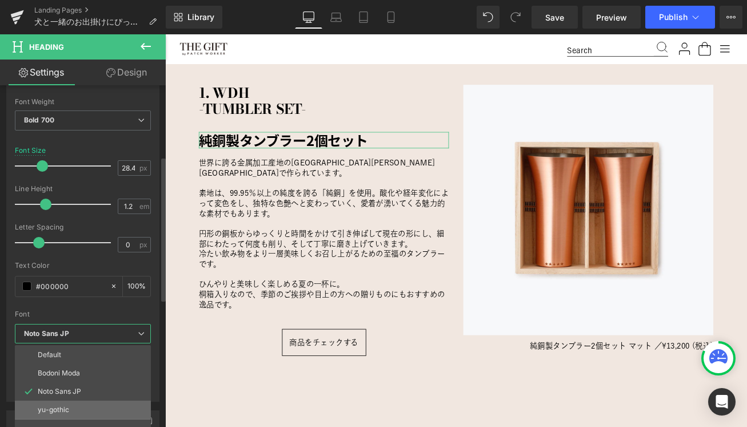
click at [51, 405] on p "yu-gothic" at bounding box center [53, 409] width 31 height 8
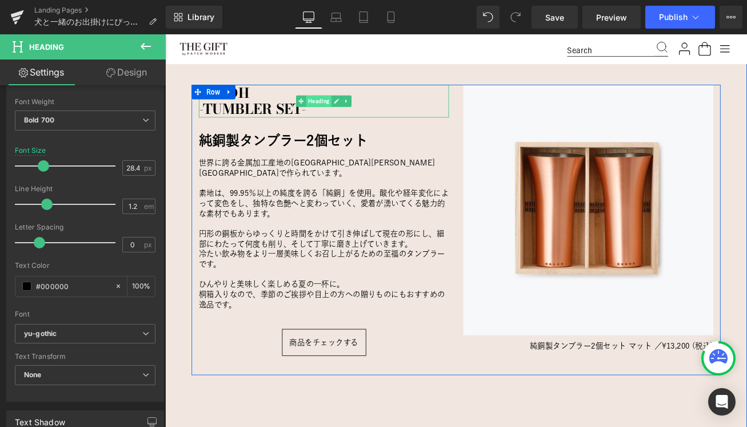
click at [357, 110] on span "Heading" at bounding box center [348, 114] width 30 height 14
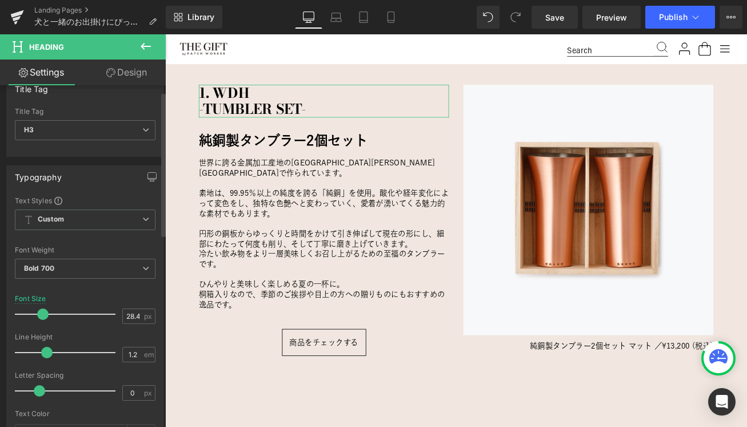
scroll to position [3, 0]
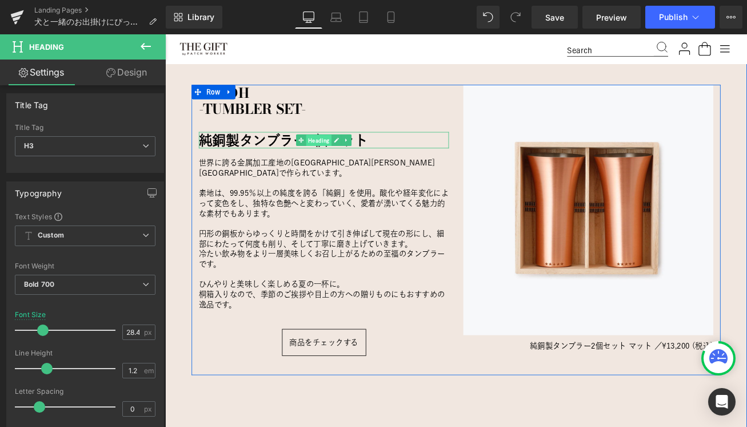
click at [340, 158] on span "Heading" at bounding box center [348, 161] width 30 height 14
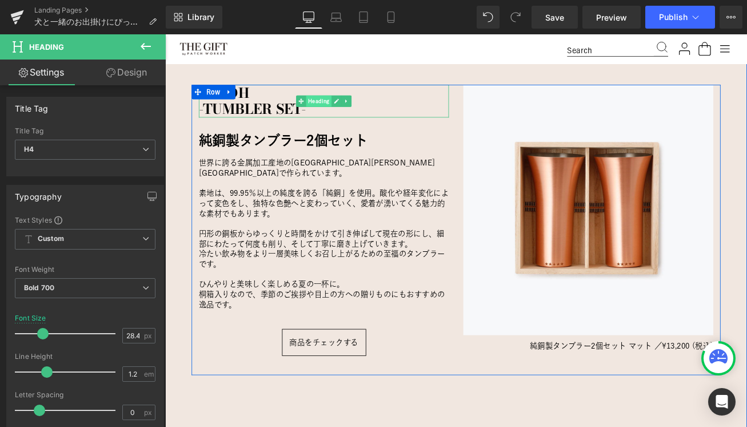
click at [345, 113] on span "Heading" at bounding box center [348, 114] width 30 height 14
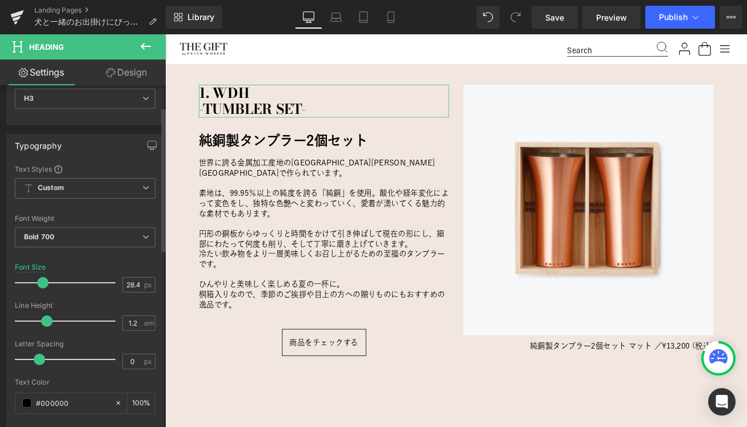
scroll to position [52, 0]
click at [92, 236] on span "Bold 700" at bounding box center [85, 236] width 141 height 20
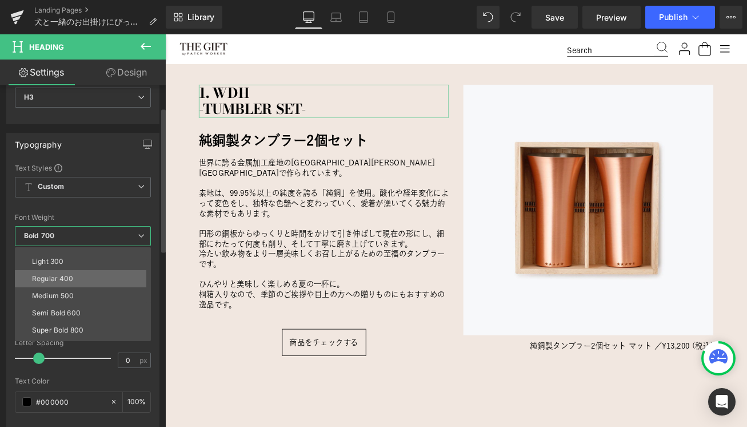
scroll to position [31, 0]
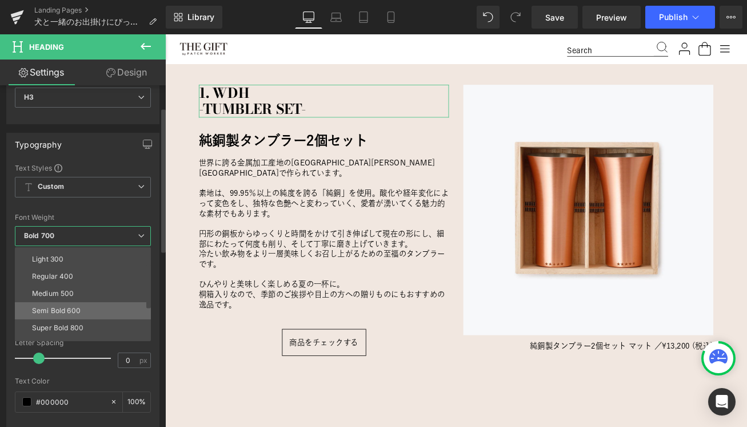
click at [59, 308] on div "Semi Bold 600" at bounding box center [56, 310] width 49 height 8
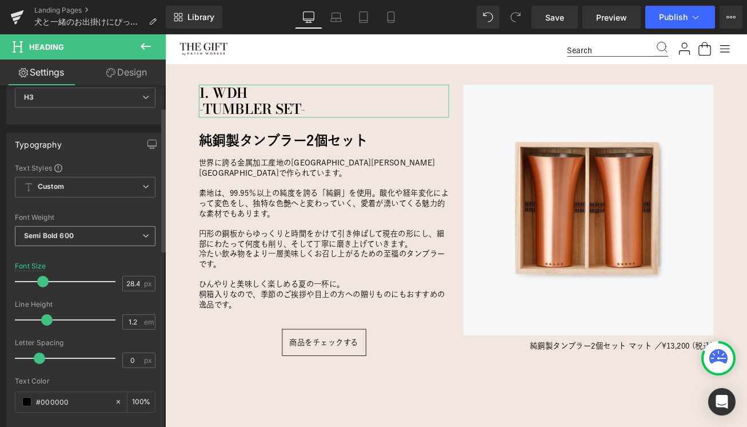
click at [98, 229] on span "Semi Bold 600" at bounding box center [85, 236] width 141 height 20
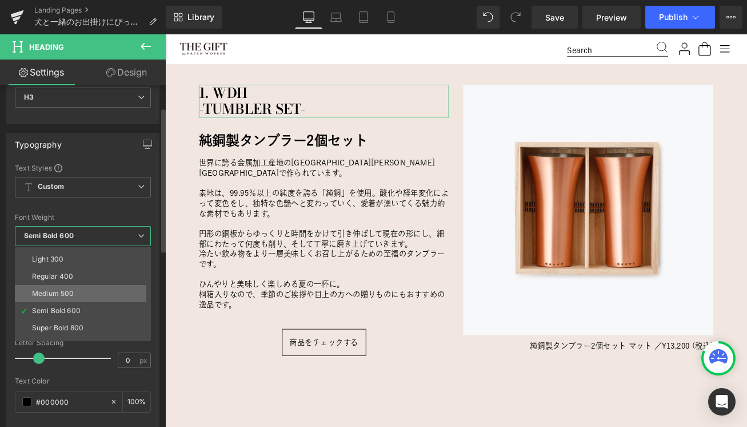
click at [78, 285] on li "Medium 500" at bounding box center [85, 293] width 141 height 17
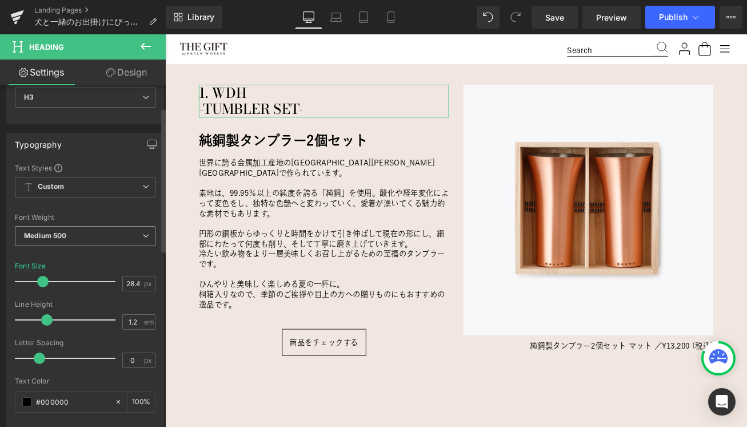
click at [80, 234] on span "Medium 500" at bounding box center [85, 236] width 141 height 20
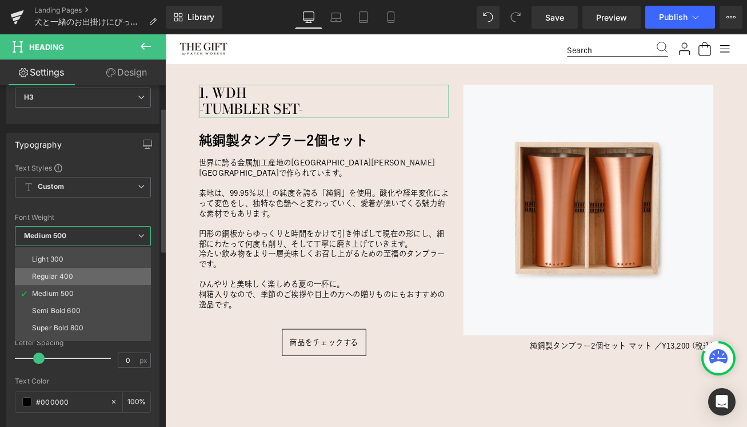
click at [82, 269] on li "Regular 400" at bounding box center [85, 276] width 141 height 17
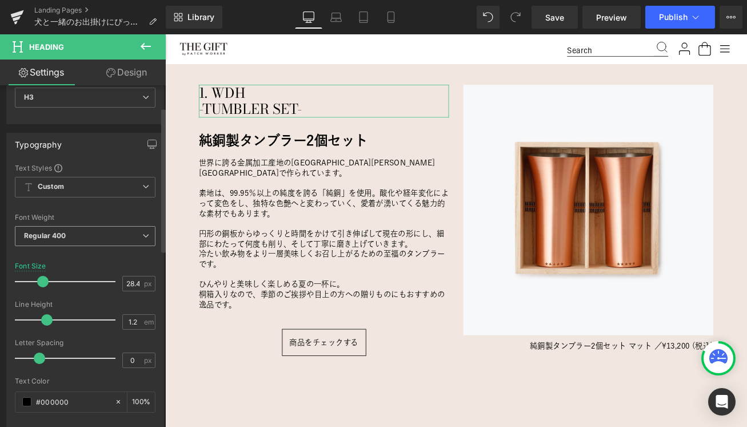
click at [73, 235] on span "Regular 400" at bounding box center [85, 236] width 141 height 20
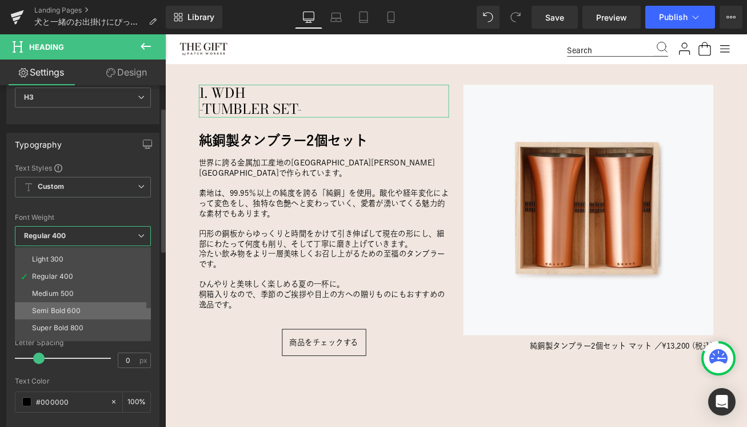
click at [59, 305] on li "Semi Bold 600" at bounding box center [85, 310] width 141 height 17
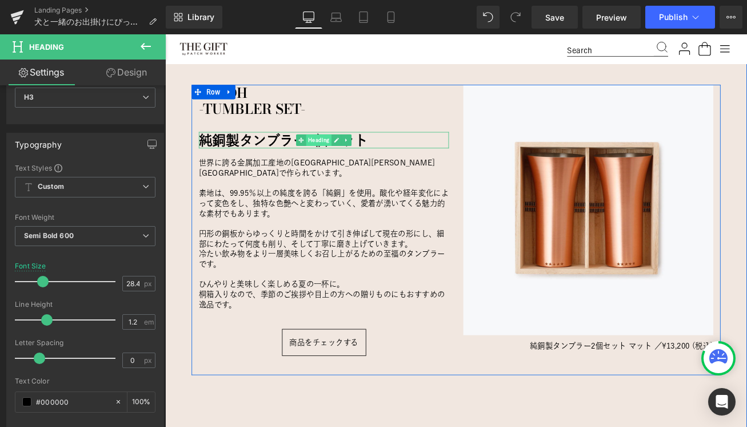
click at [344, 158] on span "Heading" at bounding box center [348, 160] width 30 height 14
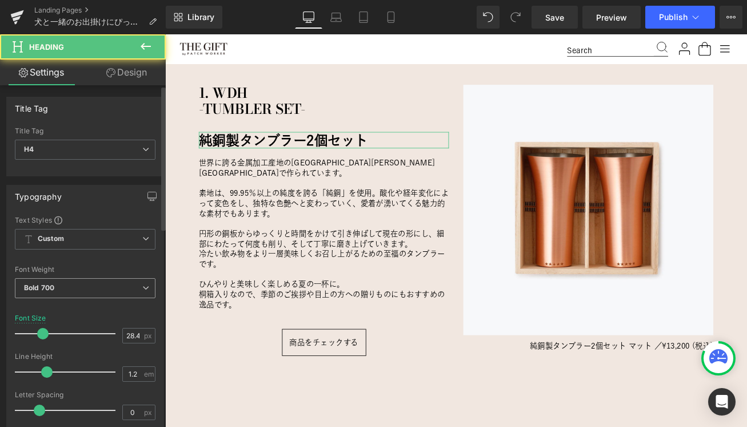
scroll to position [46, 0]
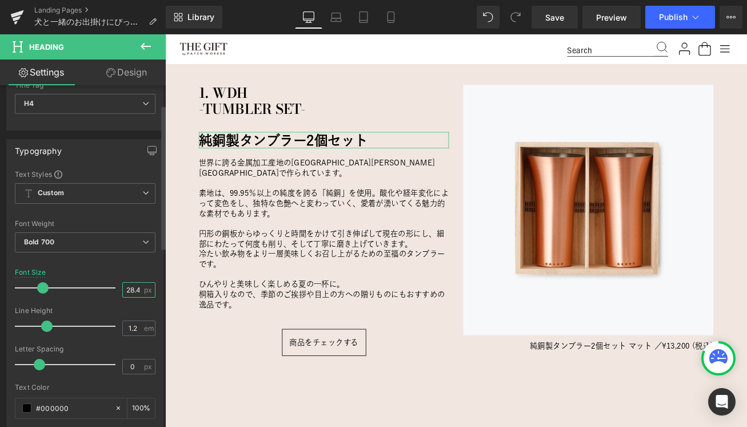
click at [129, 291] on input "28.48" at bounding box center [133, 289] width 20 height 14
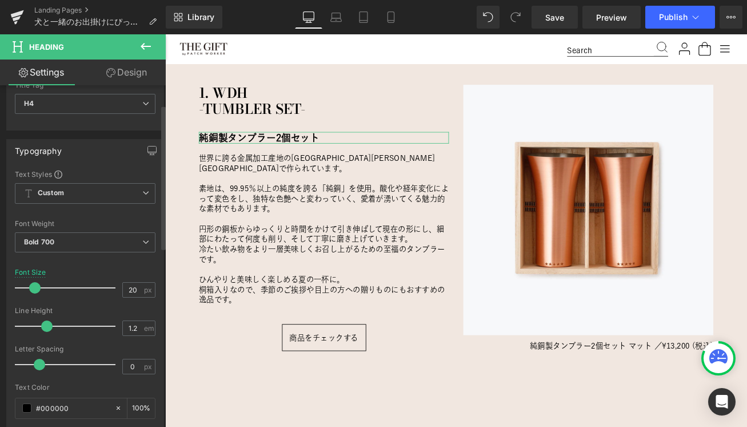
click at [133, 276] on div "Font Size 20 px" at bounding box center [85, 287] width 141 height 38
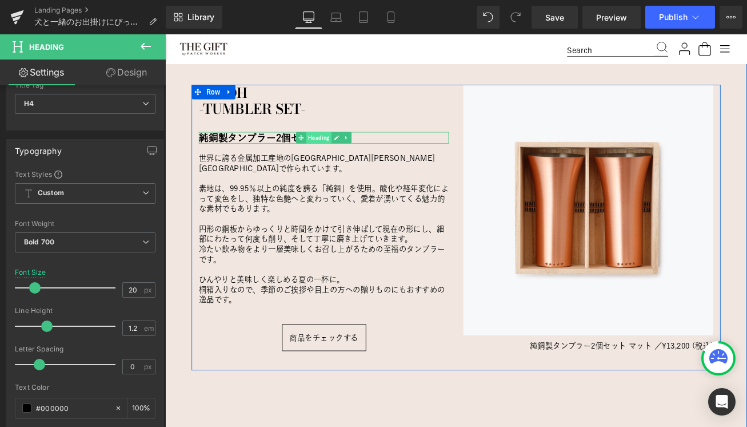
click at [350, 157] on span "Heading" at bounding box center [348, 157] width 30 height 14
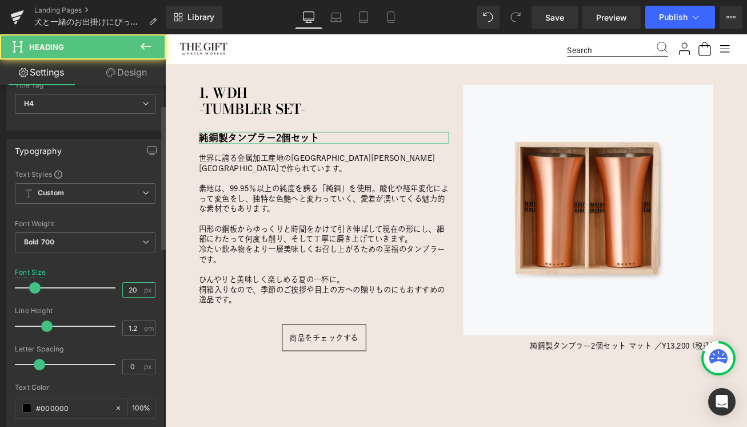
click at [125, 287] on input "20" at bounding box center [133, 289] width 20 height 14
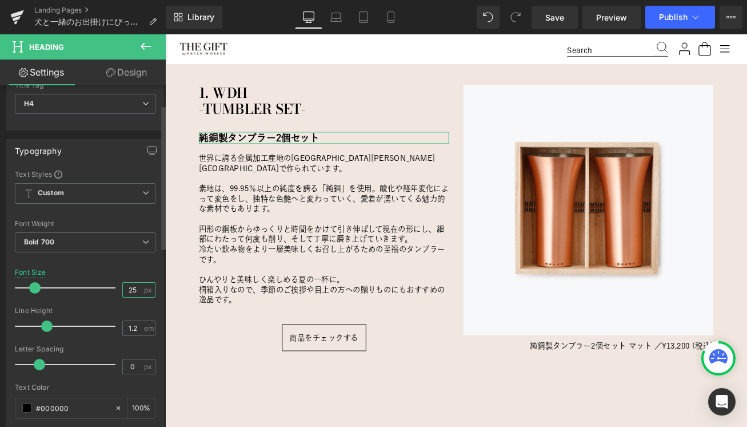
type input "24"
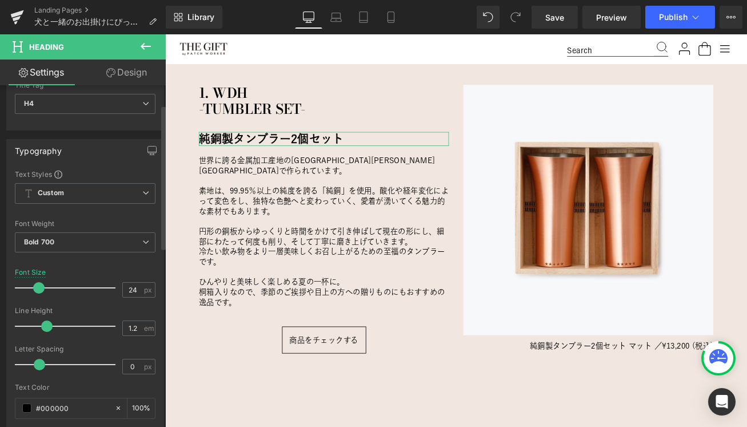
click at [103, 270] on div "Font Size 24 px" at bounding box center [85, 287] width 141 height 38
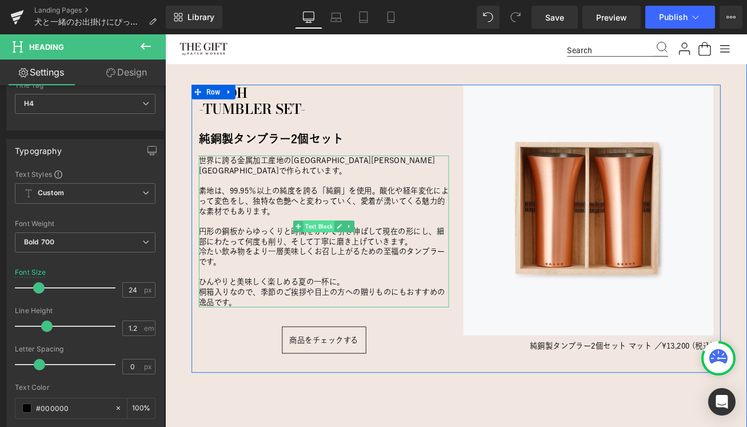
click at [349, 261] on span "Text Block" at bounding box center [347, 263] width 37 height 14
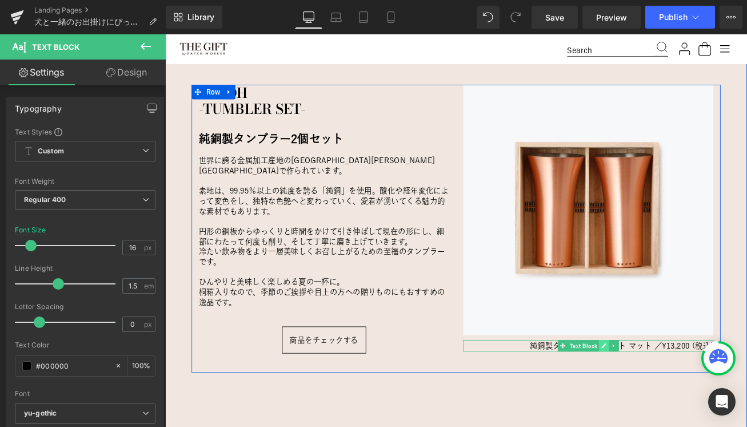
click at [683, 409] on link at bounding box center [687, 404] width 12 height 14
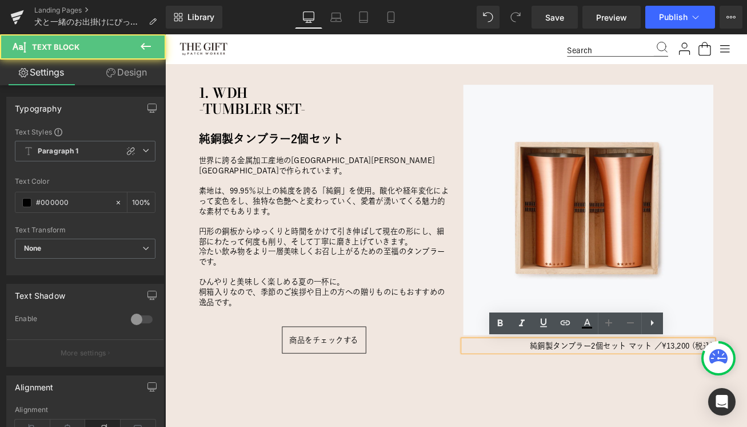
click at [662, 408] on span "純銅製タンブラー2個セット マット ／" at bounding box center [677, 404] width 157 height 9
click at [646, 426] on div "愛犬にとっておもちゃは、ただの“遊び道具”じゃない。 Heading 犬と一緒に暮らす中で、「おもちゃ」はとても大切な存在。 噛んだり、引っ張ったり、追いかけ…" at bounding box center [511, 163] width 692 height 638
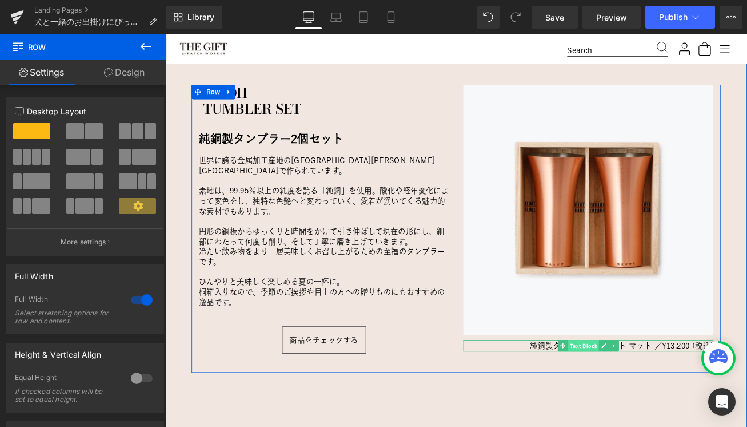
click at [656, 404] on span "Text Block" at bounding box center [662, 404] width 37 height 14
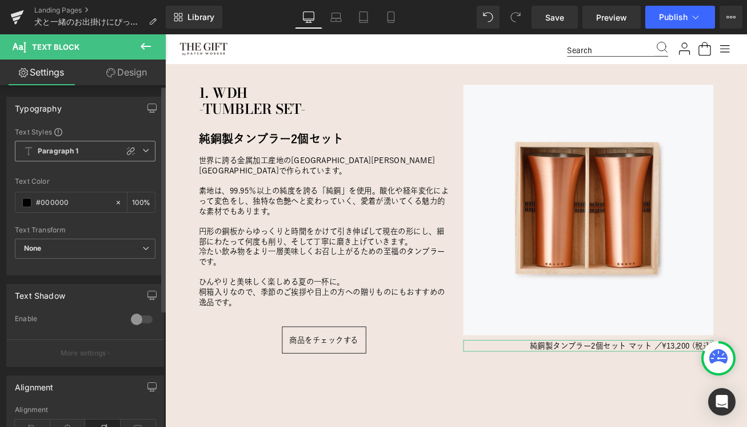
click at [94, 154] on span "Paragraph 1" at bounding box center [85, 151] width 141 height 21
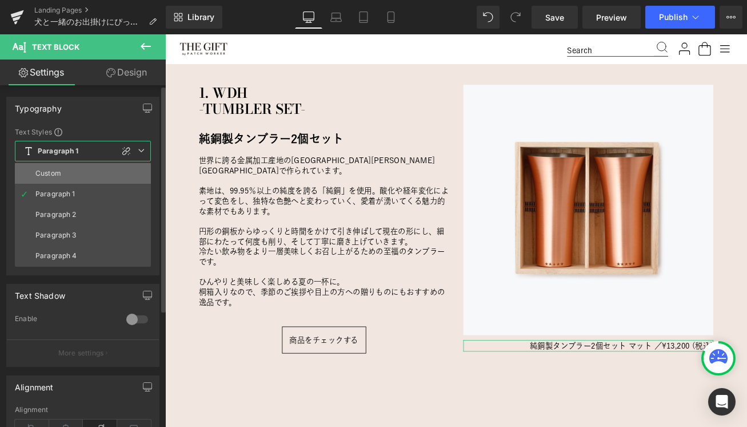
click at [79, 169] on li "Custom" at bounding box center [83, 173] width 136 height 21
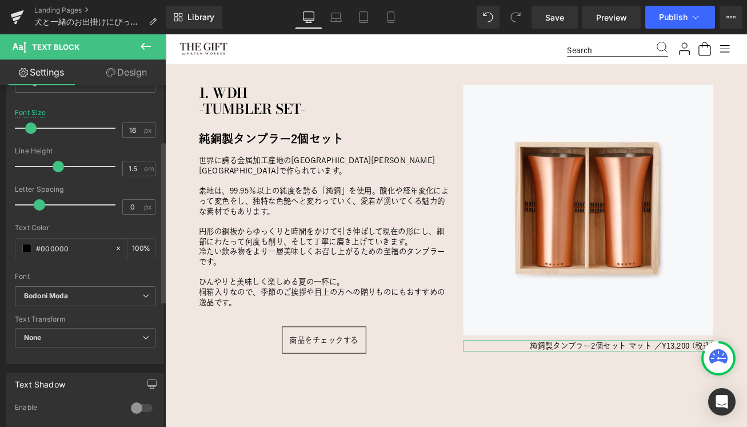
scroll to position [126, 0]
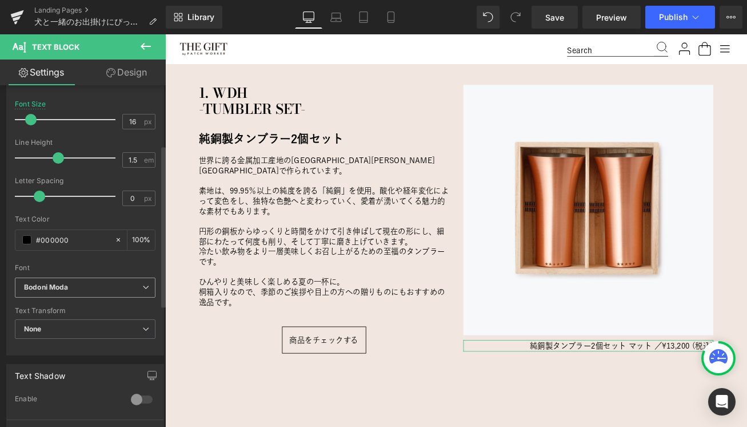
click at [65, 287] on icon "Bodoni Moda" at bounding box center [46, 287] width 45 height 10
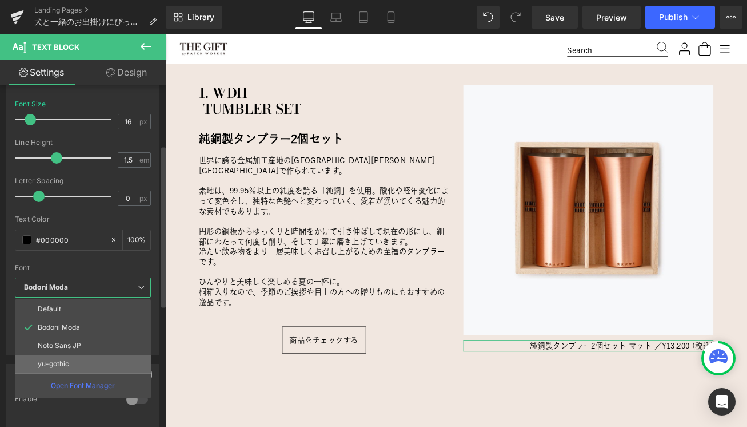
click at [53, 364] on p "yu-gothic" at bounding box center [53, 364] width 31 height 8
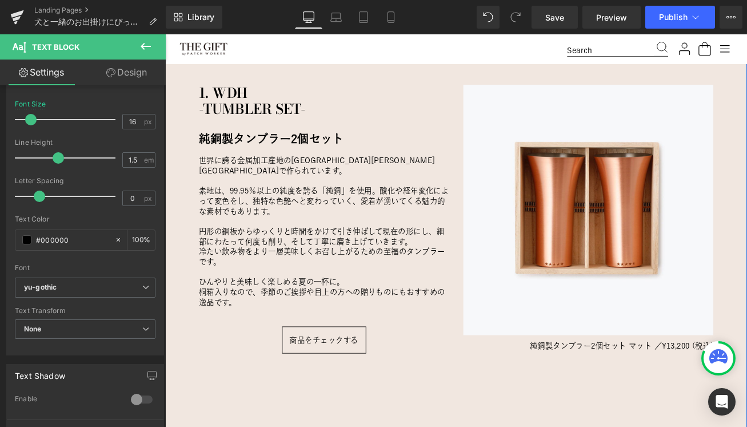
click at [436, 426] on div "愛犬にとっておもちゃは、ただの“遊び道具”じゃない。 Heading 犬と一緒に暮らす中で、「おもちゃ」はとても大切な存在。 噛んだり、引っ張ったり、追いかけ…" at bounding box center [511, 163] width 692 height 638
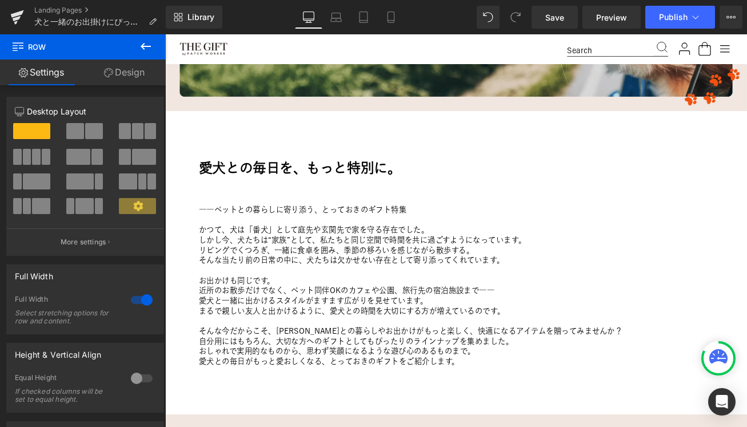
scroll to position [292, 0]
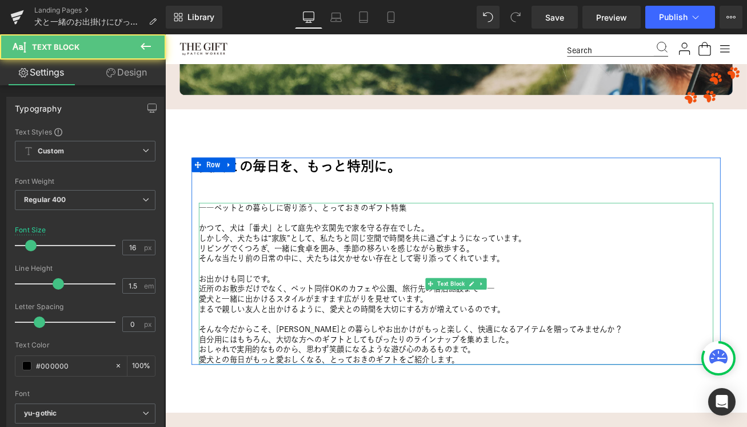
click at [331, 302] on p "そんな当たり前の日常の中に、犬たちは欠かせない存在として寄り添ってくれています。" at bounding box center [511, 300] width 612 height 12
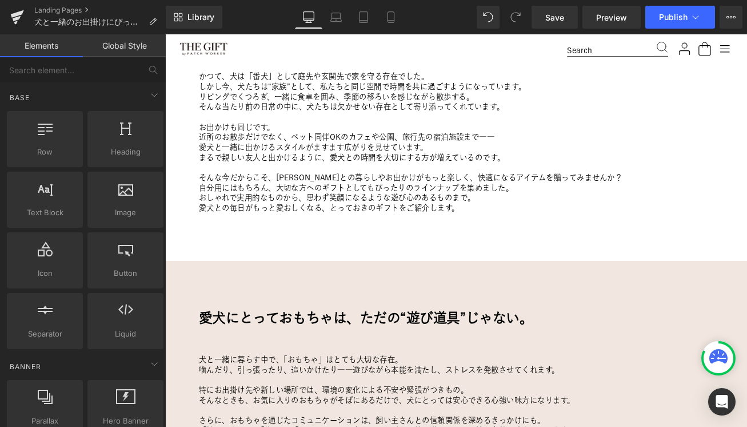
scroll to position [418, 0]
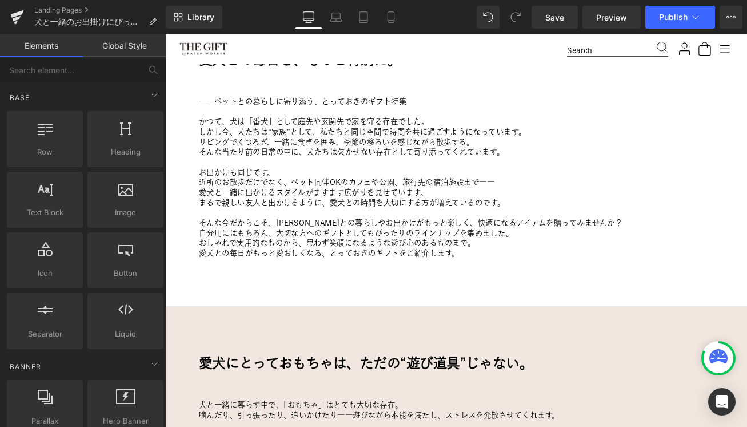
click at [405, 201] on p "お出かけも同じです。" at bounding box center [511, 198] width 612 height 12
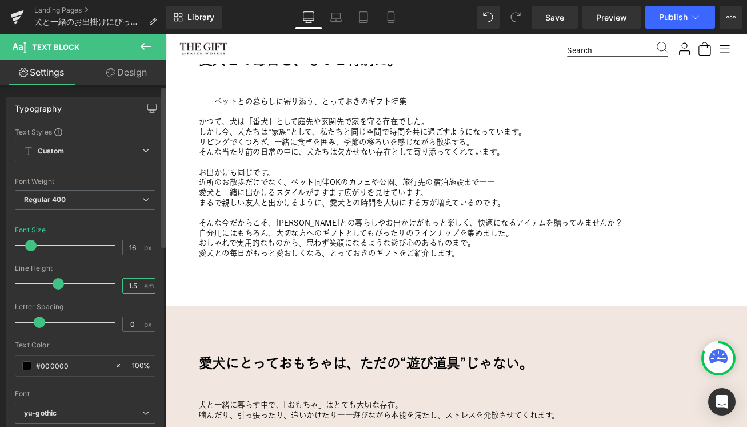
click at [128, 284] on input "1.5" at bounding box center [133, 285] width 20 height 14
type input "2"
click at [90, 261] on div at bounding box center [85, 260] width 141 height 7
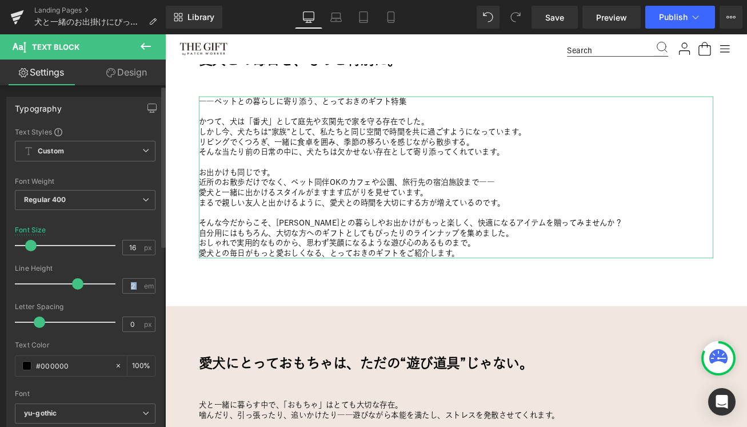
drag, startPoint x: 141, startPoint y: 285, endPoint x: 94, endPoint y: 286, distance: 47.5
click at [94, 286] on div "Line Height 2 em" at bounding box center [85, 283] width 141 height 38
click at [132, 290] on input "2" at bounding box center [133, 285] width 20 height 14
type input "1.5"
click at [101, 265] on div "Line Height" at bounding box center [85, 268] width 141 height 8
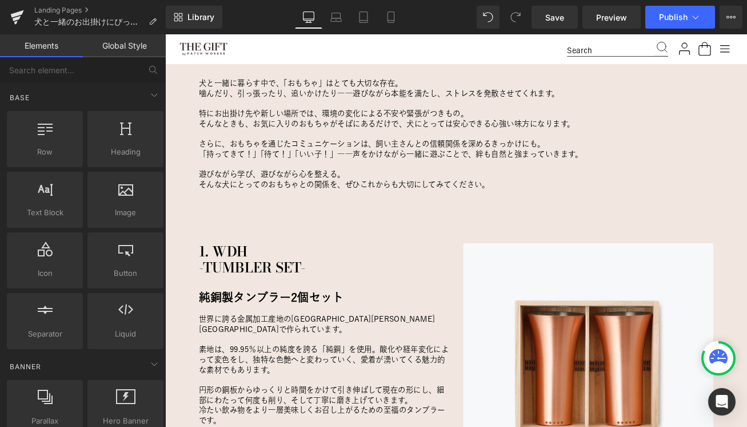
scroll to position [837, 0]
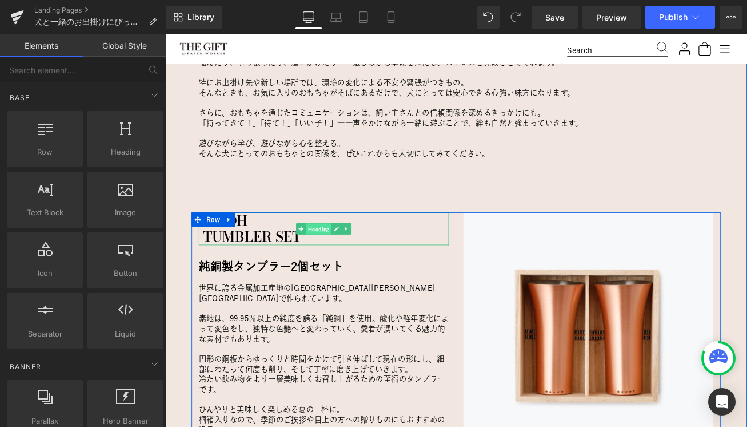
click at [345, 265] on span "Heading" at bounding box center [348, 266] width 30 height 14
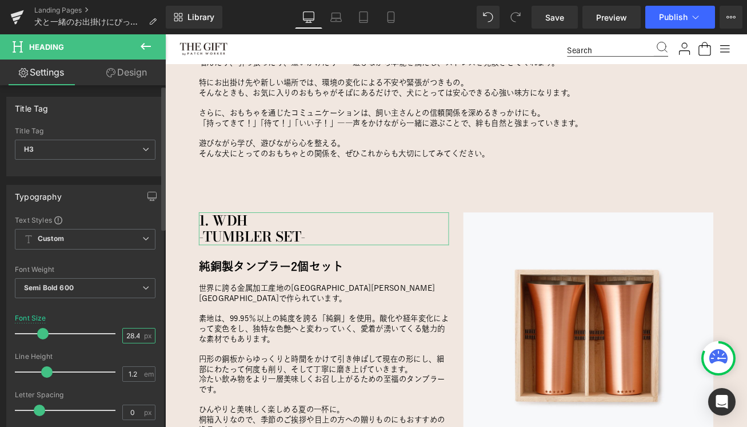
click at [129, 337] on input "28.48" at bounding box center [133, 335] width 20 height 14
type input "40"
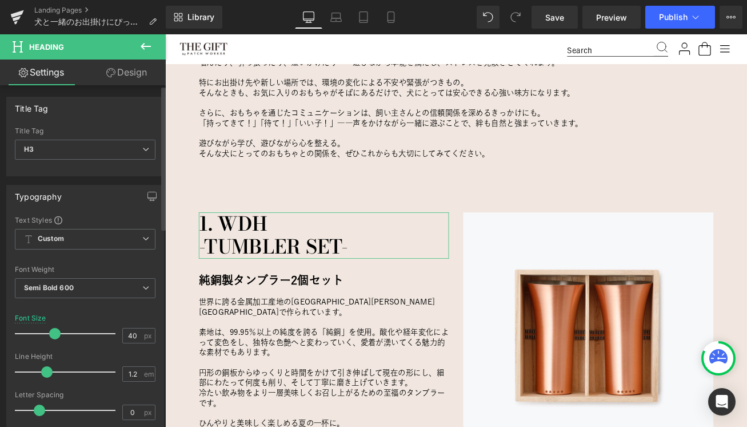
click at [116, 314] on div "Font Size 40 px" at bounding box center [85, 333] width 141 height 38
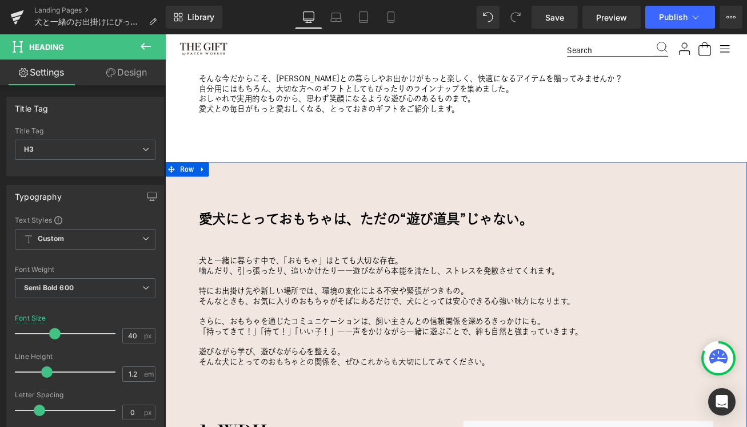
scroll to position [472, 0]
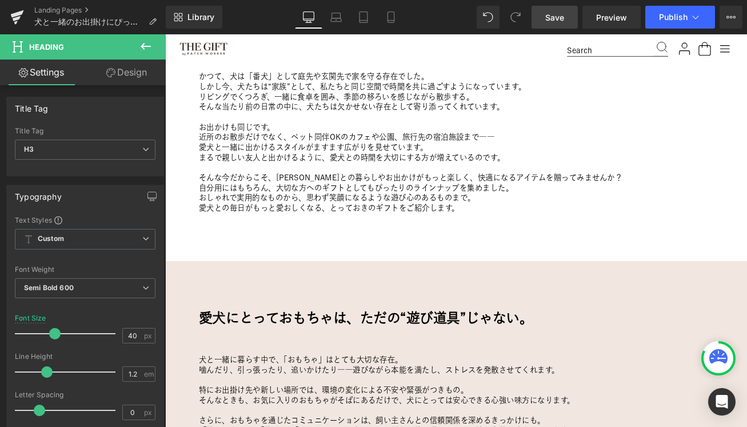
click at [551, 15] on span "Save" at bounding box center [554, 17] width 19 height 12
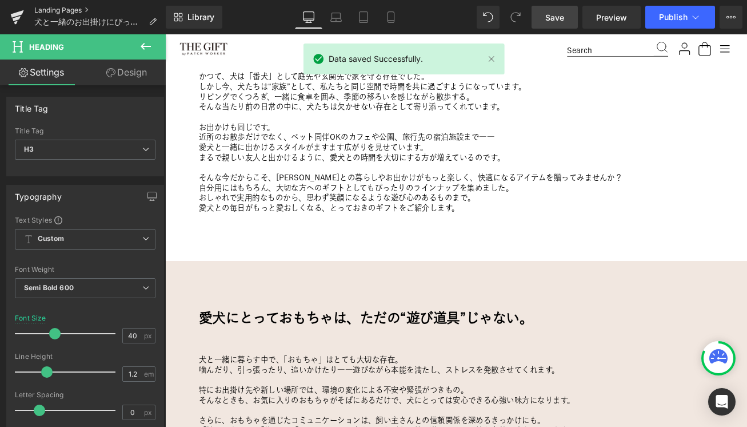
click at [58, 11] on link "Landing Pages" at bounding box center [100, 10] width 132 height 9
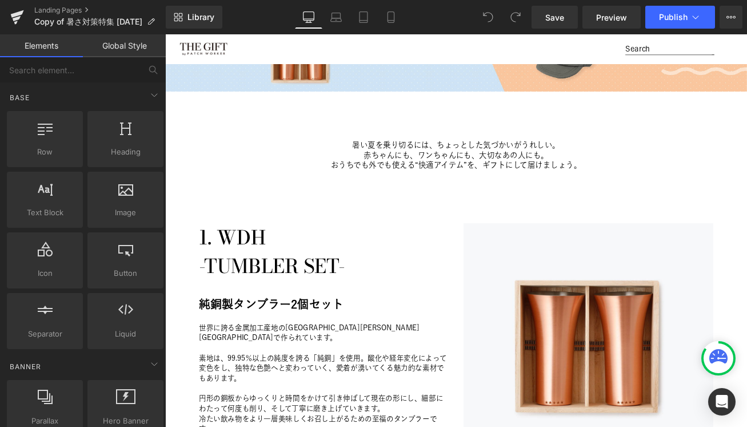
scroll to position [316, 0]
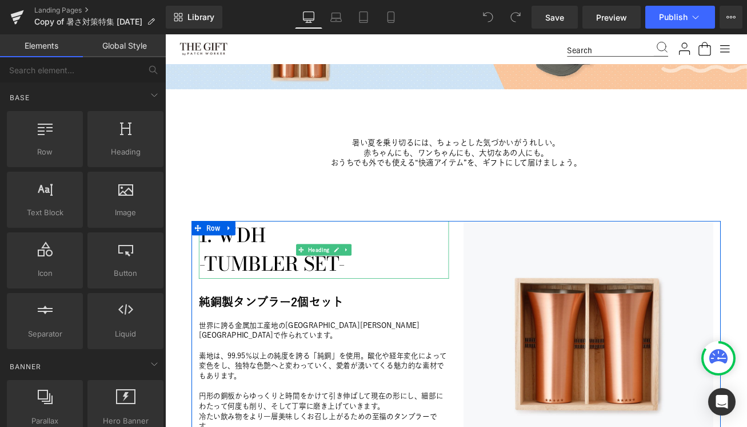
click at [257, 274] on h1 "1. WDH" at bounding box center [353, 273] width 297 height 34
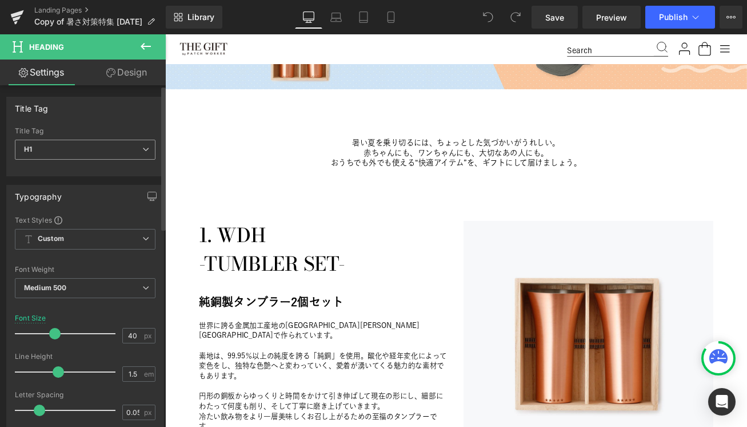
click at [78, 142] on span "H1" at bounding box center [85, 150] width 141 height 20
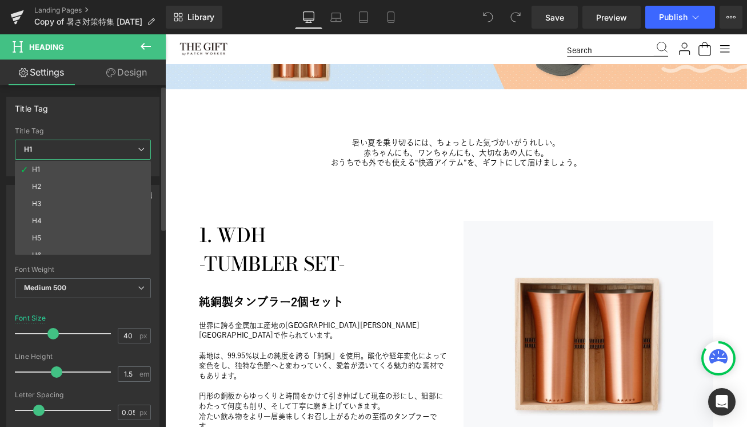
click at [89, 115] on div "Title Tag" at bounding box center [83, 108] width 152 height 22
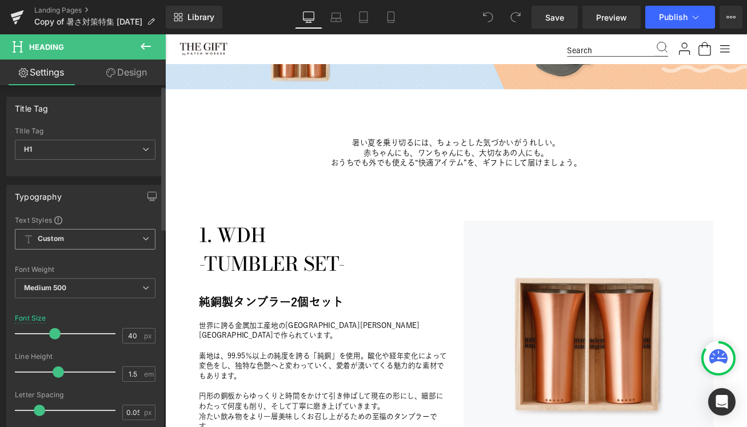
click at [77, 249] on span "Custom Setup Global Style" at bounding box center [85, 239] width 141 height 21
click at [95, 211] on div "Typography Text Styles Custom Custom Setup Global Style Custom Setup Global Sty…" at bounding box center [85, 377] width 158 height 384
click at [50, 6] on link "Landing Pages" at bounding box center [100, 10] width 132 height 9
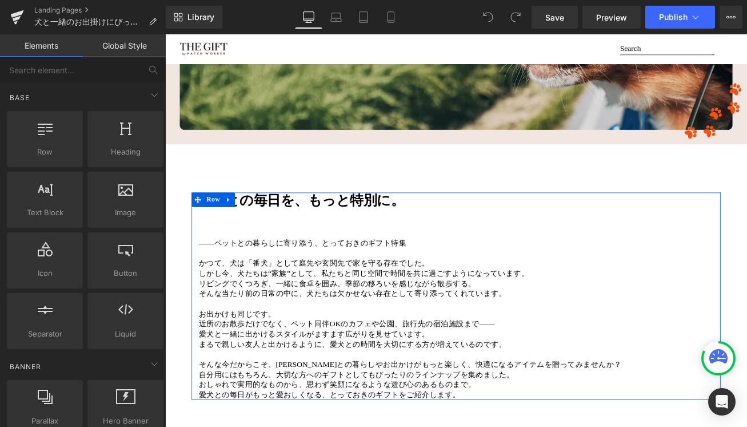
scroll to position [333, 0]
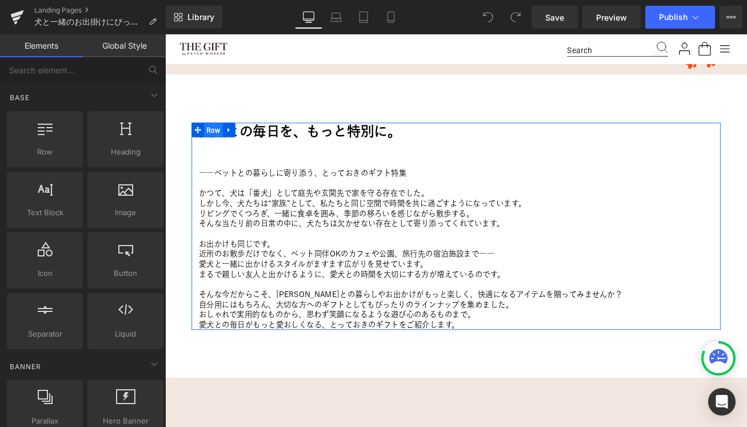
click at [224, 145] on span "Row" at bounding box center [223, 148] width 22 height 17
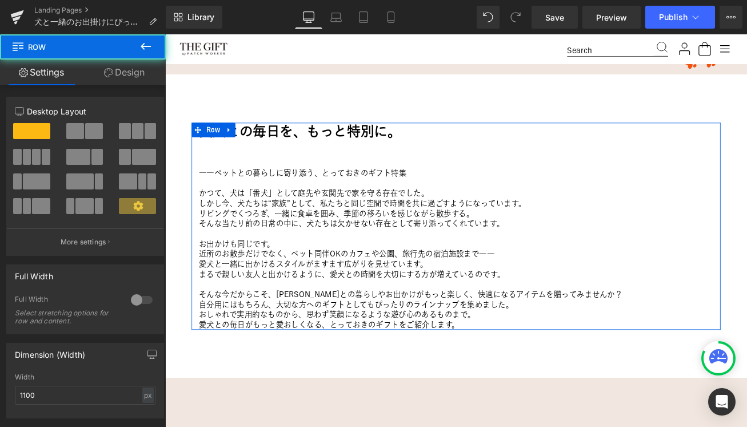
click at [122, 70] on link "Design" at bounding box center [124, 72] width 83 height 26
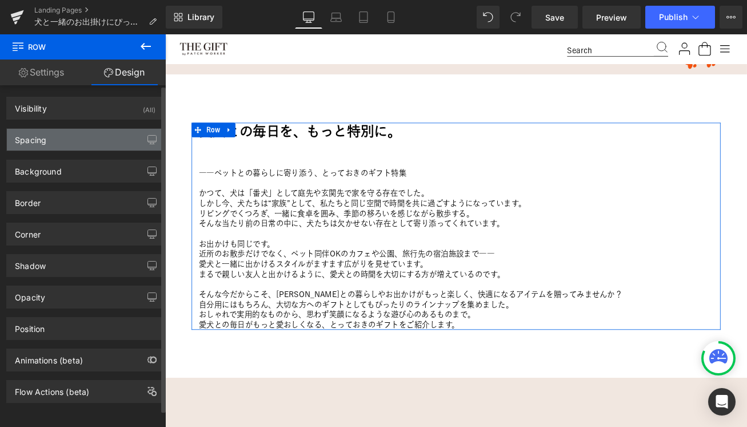
click at [81, 134] on div "Spacing" at bounding box center [85, 140] width 157 height 22
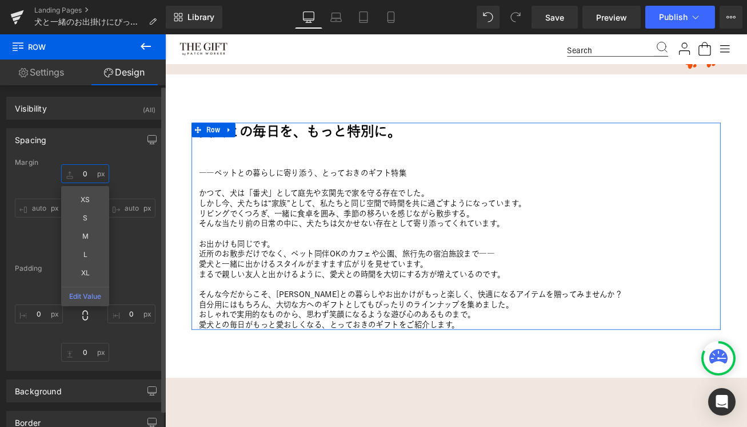
click at [85, 178] on input "0" at bounding box center [85, 173] width 48 height 19
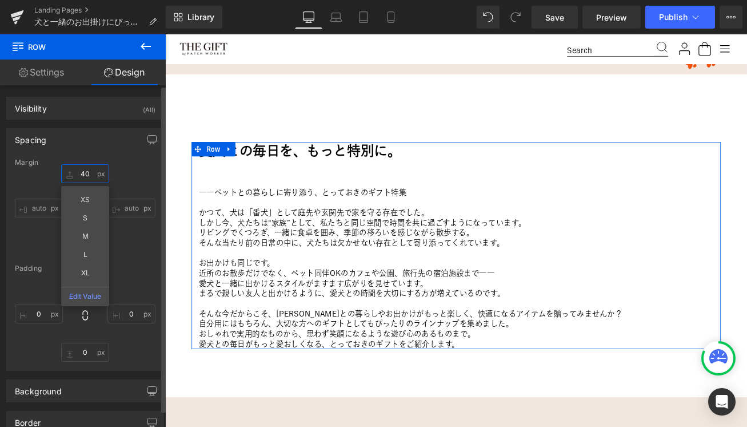
type input "50"
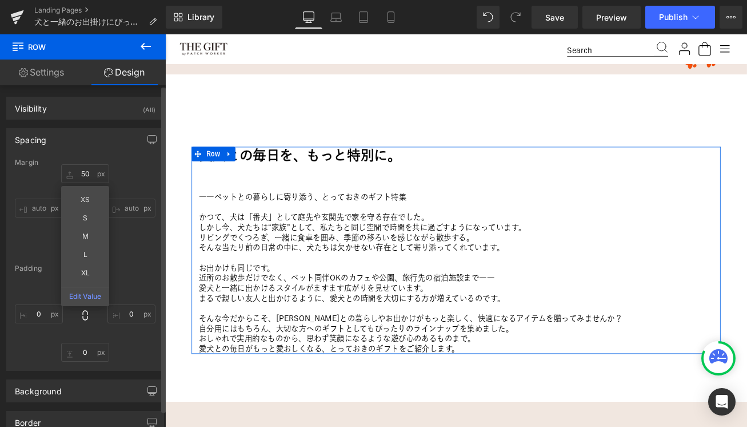
click at [138, 152] on div "Spacing Margin 50 50 XS S M L XL Edit Value auto auto 100px 100 auto auto Paddi…" at bounding box center [85, 249] width 158 height 242
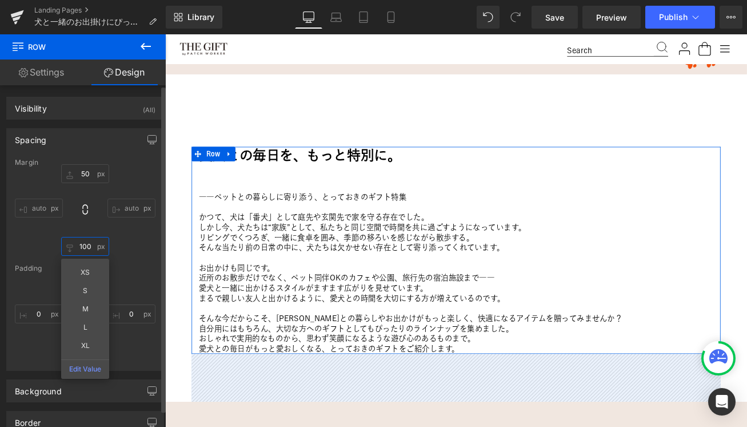
click at [84, 246] on input "100" at bounding box center [85, 246] width 48 height 19
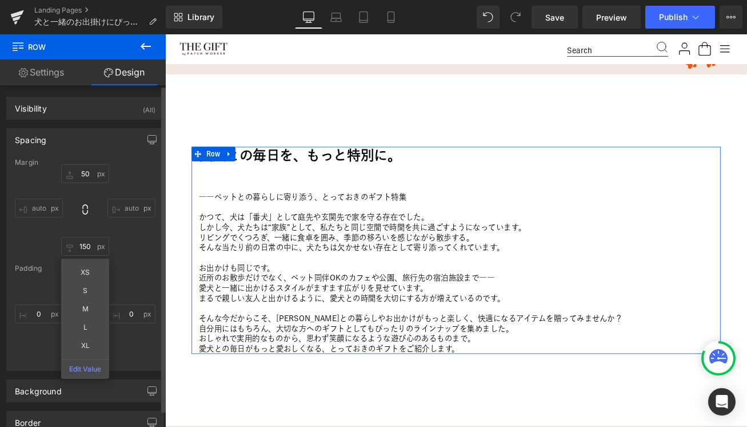
click at [126, 168] on div "50 50 auto auto 150 150 XS S M L XL Edit Value auto auto" at bounding box center [85, 209] width 141 height 91
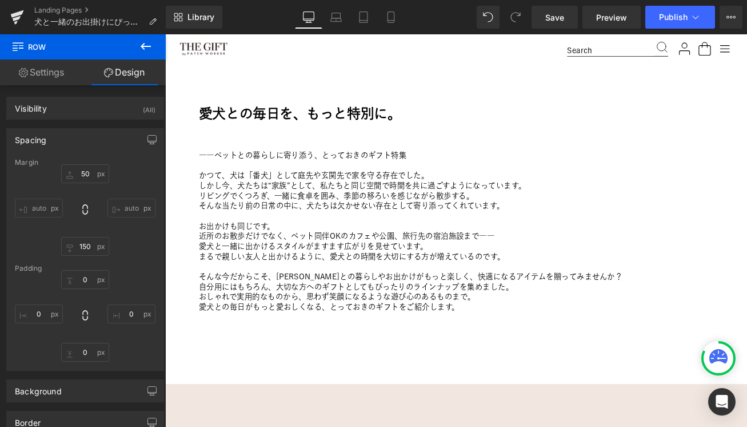
scroll to position [384, 0]
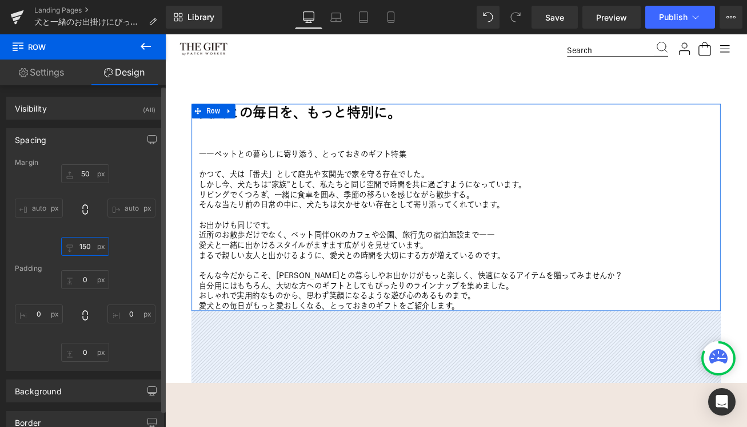
click at [87, 244] on input "150" at bounding box center [85, 246] width 48 height 19
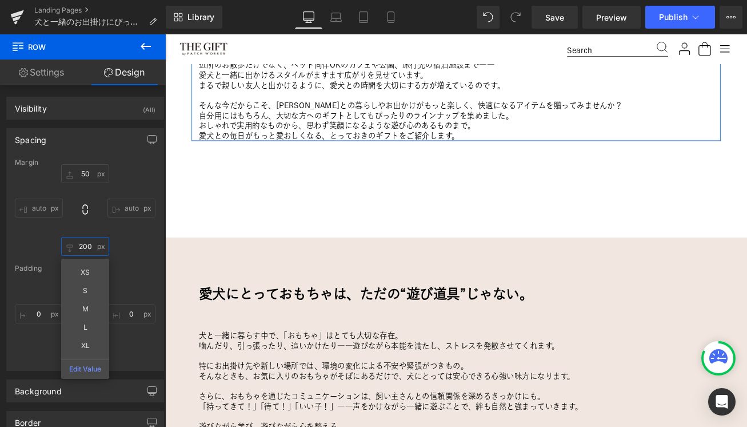
scroll to position [643, 0]
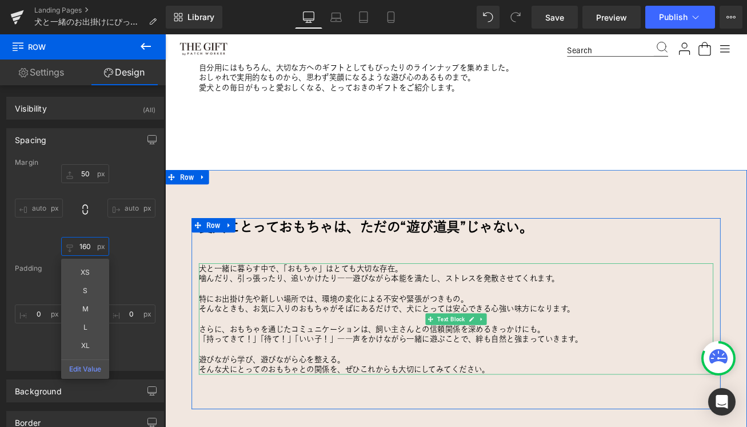
type input "150"
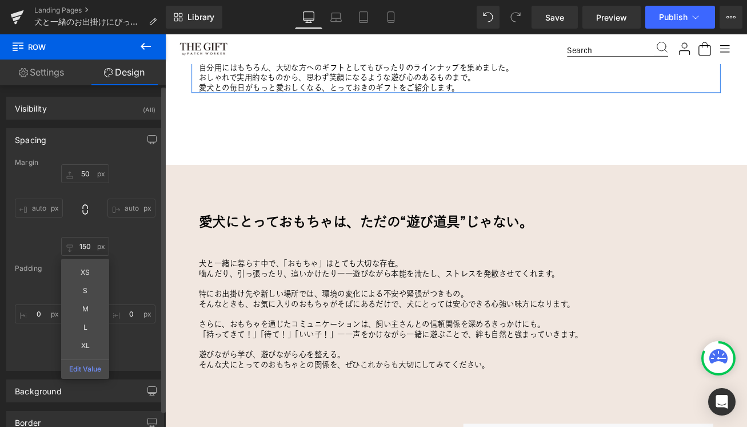
click at [132, 245] on div "50 50 auto auto 150 150 XS S M L XL Edit Value auto auto" at bounding box center [85, 209] width 141 height 91
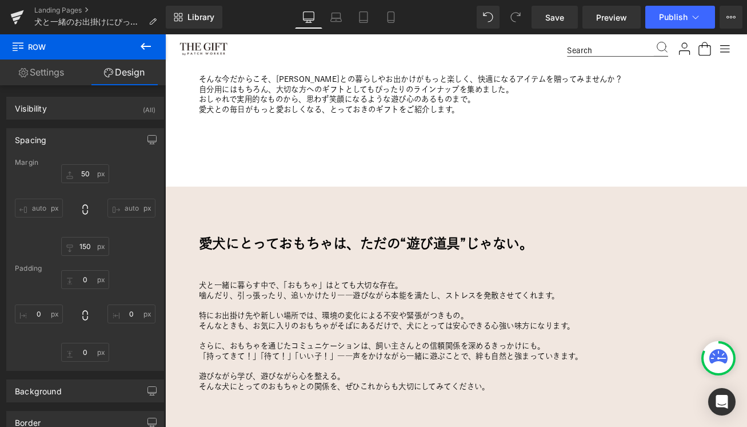
scroll to position [694, 0]
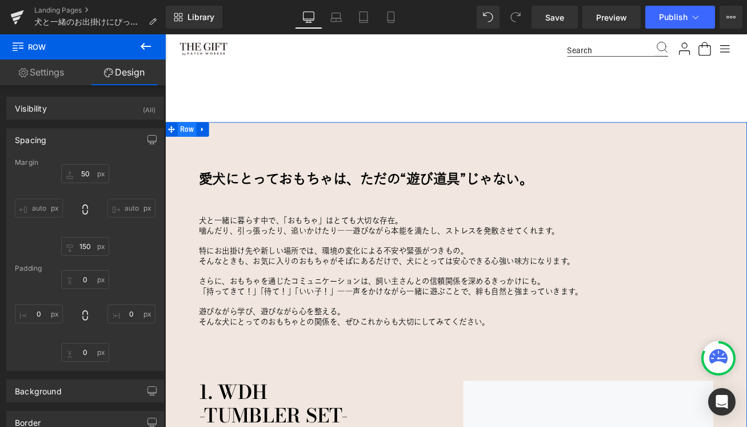
click at [188, 150] on span "Row" at bounding box center [191, 146] width 22 height 17
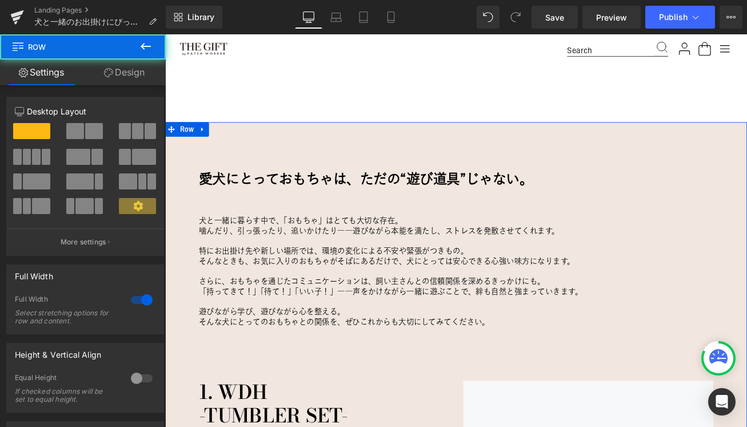
click at [124, 63] on link "Design" at bounding box center [124, 72] width 83 height 26
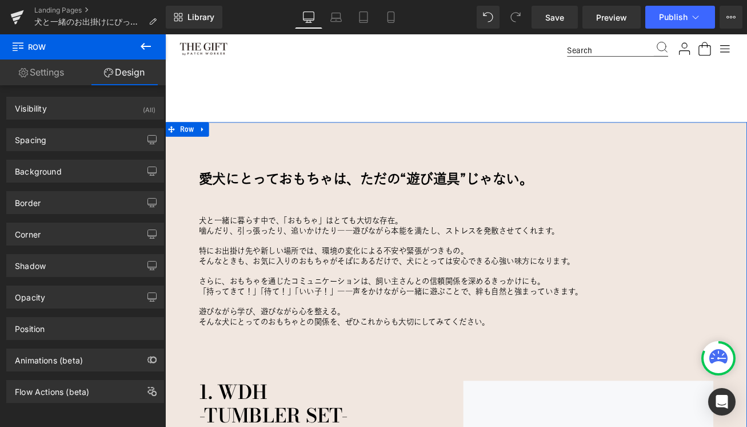
type input "0"
type input "100"
type input "0"
type input "100"
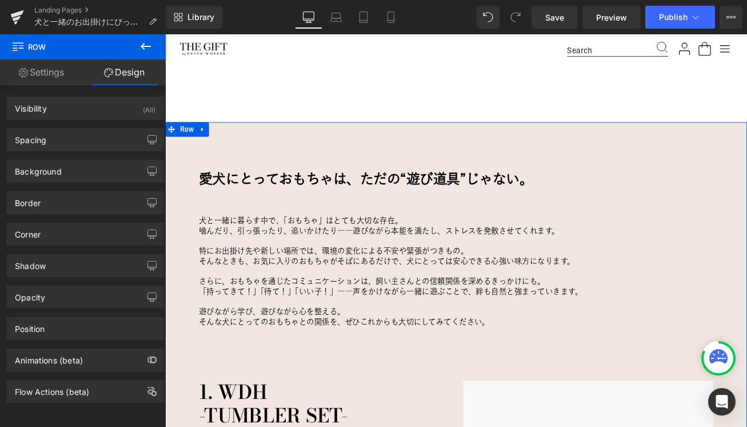
type input "0"
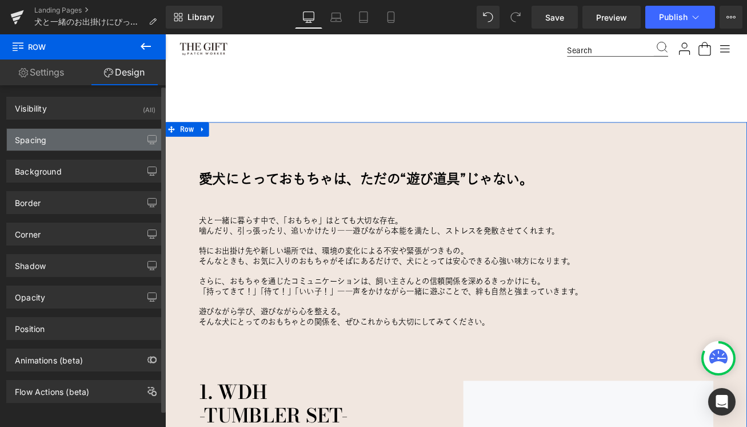
click at [74, 133] on div "Spacing" at bounding box center [85, 140] width 157 height 22
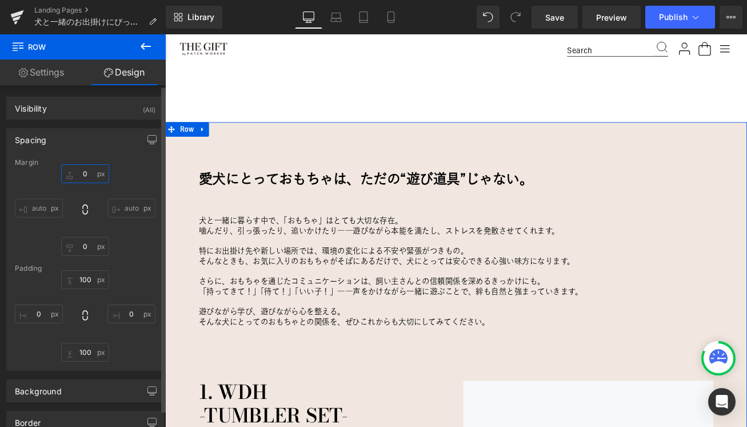
click at [90, 177] on input "0" at bounding box center [85, 173] width 48 height 19
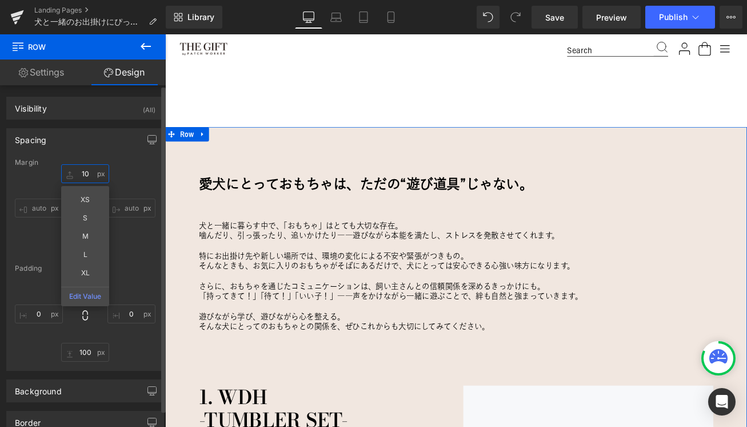
type input "0"
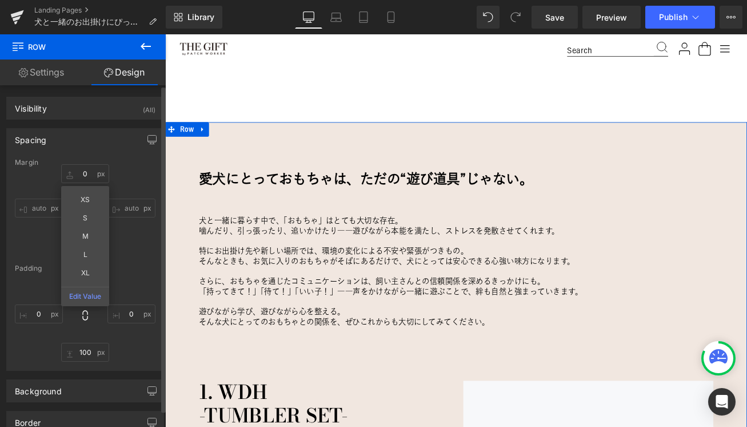
click at [6, 249] on div "Spacing Margin 0 0 XS S M L XL Edit Value auto auto 0px 0 auto auto Padding 100…" at bounding box center [85, 245] width 171 height 251
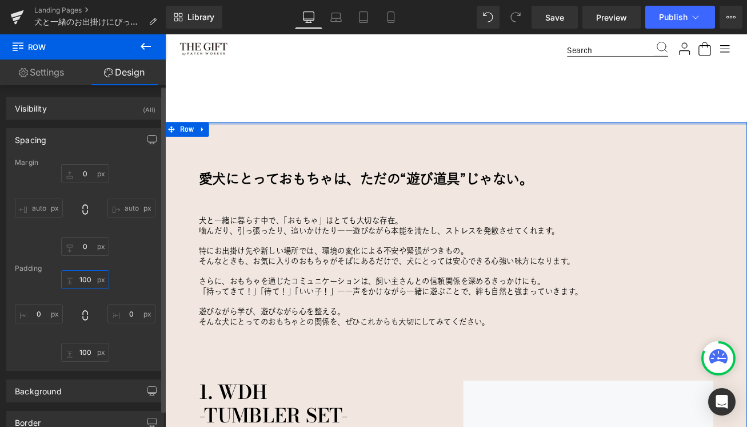
click at [87, 284] on input "100" at bounding box center [85, 279] width 48 height 19
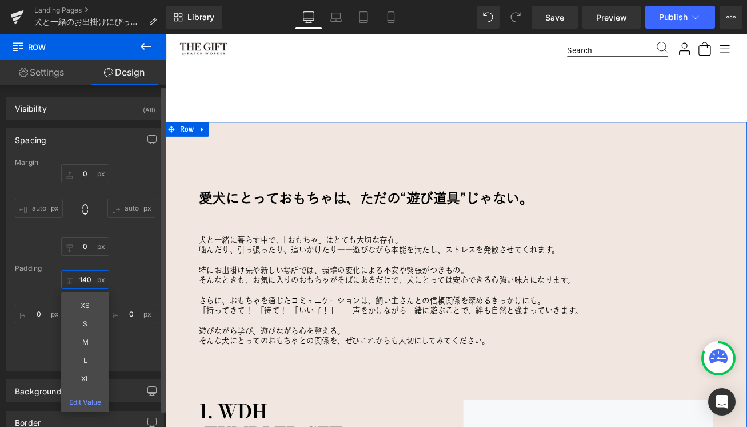
type input "150"
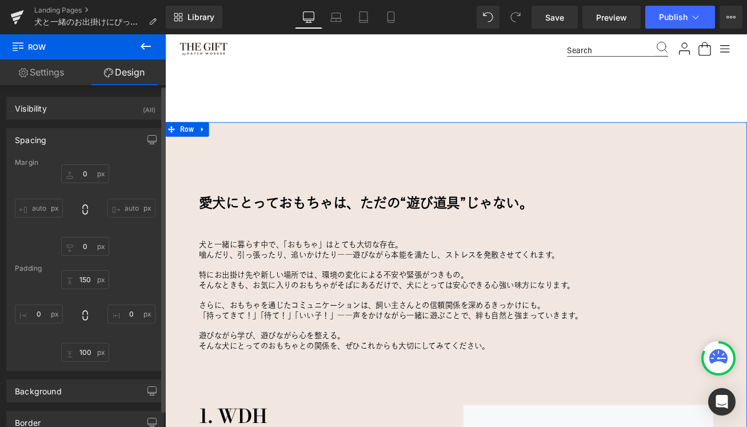
click at [127, 273] on div "150 150 0px 0 100px 100 0px 0" at bounding box center [85, 315] width 141 height 91
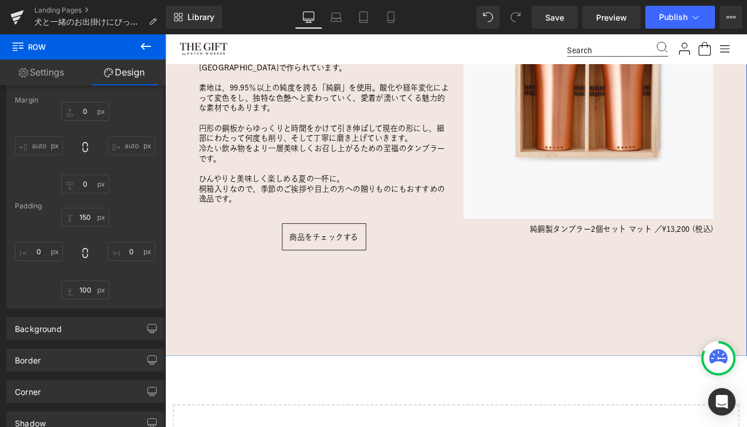
scroll to position [1216, 0]
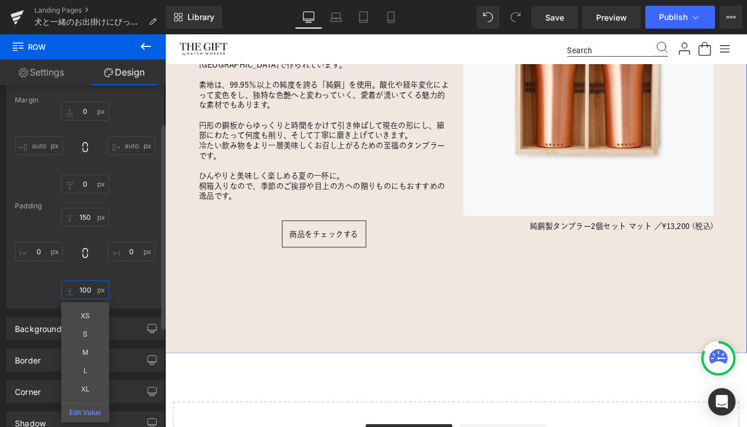
click at [83, 285] on input "100" at bounding box center [85, 289] width 48 height 19
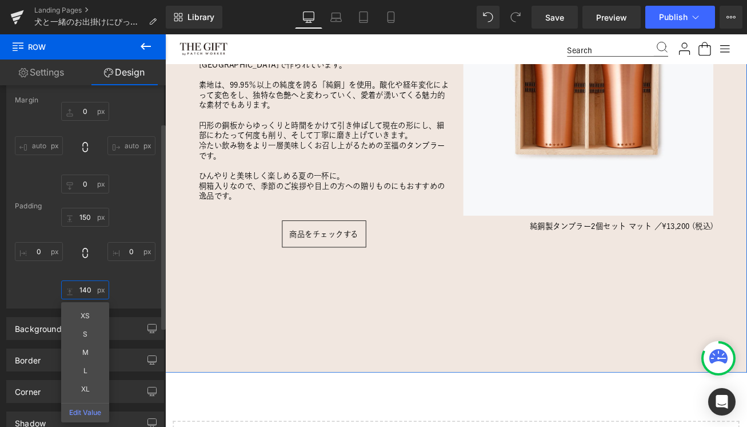
type input "150"
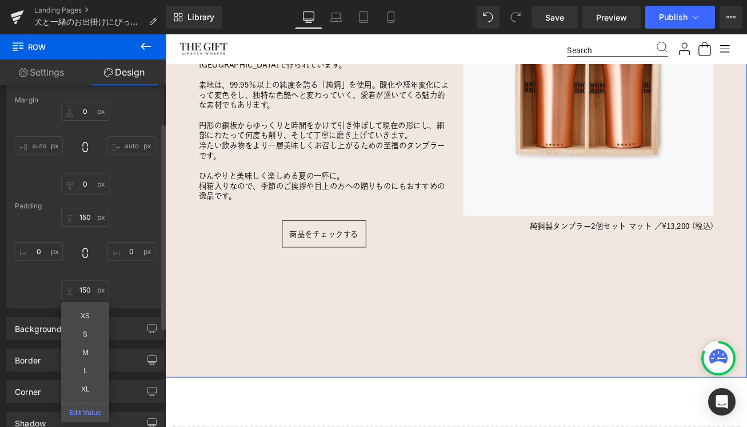
click at [126, 282] on div "150 150 0px 0 150 150 XS S M L XL Edit Value 0px 0" at bounding box center [85, 253] width 141 height 91
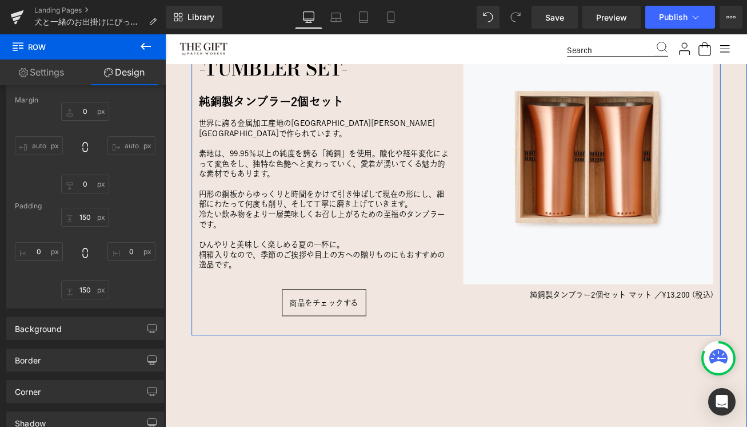
scroll to position [1089, 0]
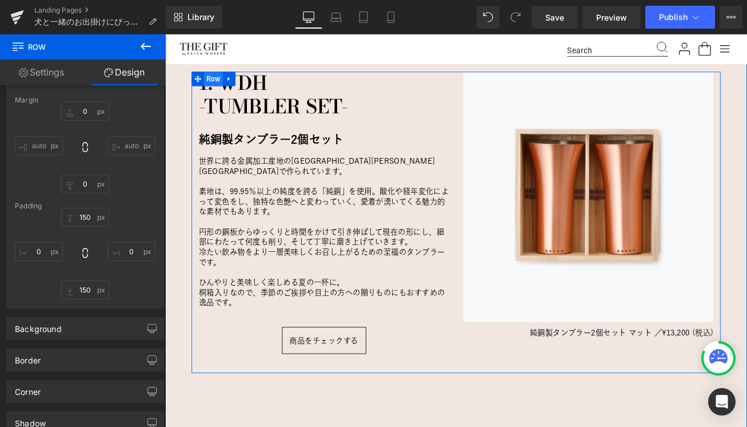
click at [214, 84] on span "Row" at bounding box center [223, 87] width 22 height 17
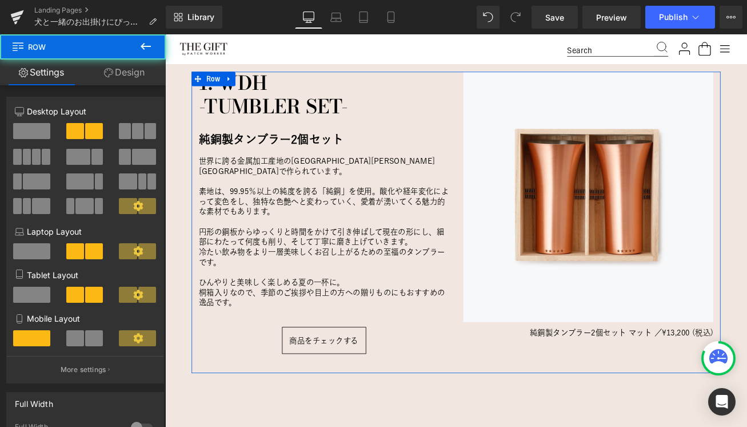
click at [116, 76] on link "Design" at bounding box center [124, 72] width 83 height 26
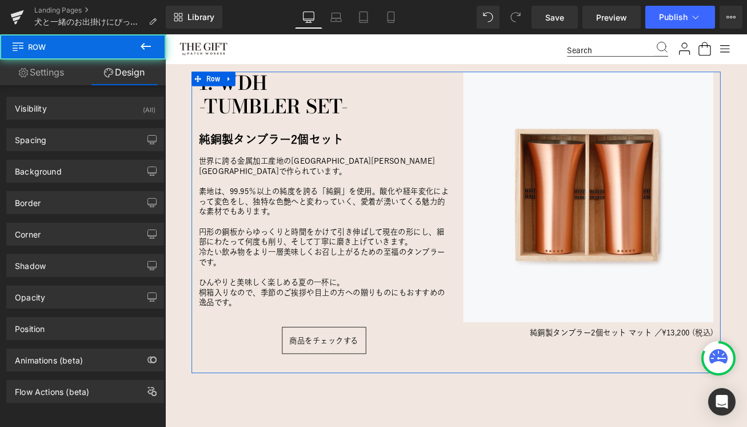
type input "10"
type input "80"
type input "0"
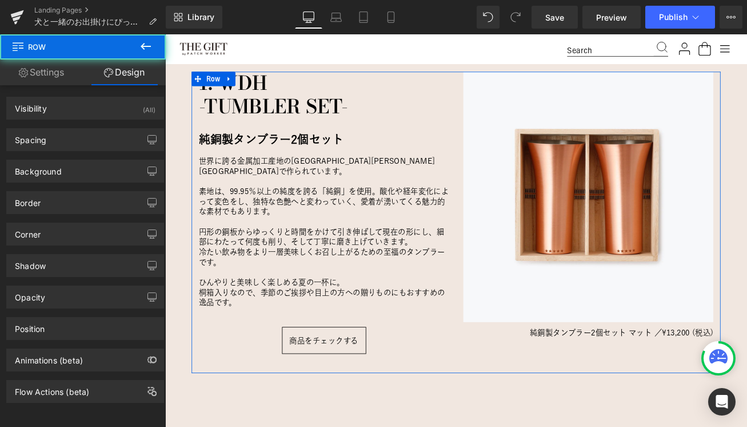
type input "0"
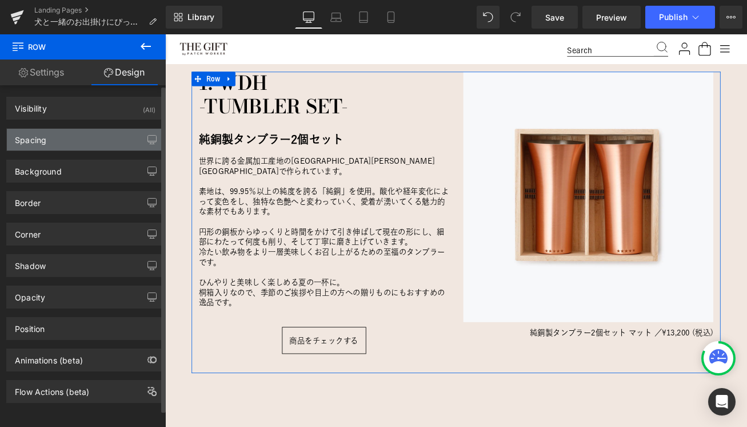
click at [89, 145] on div "Spacing" at bounding box center [85, 140] width 157 height 22
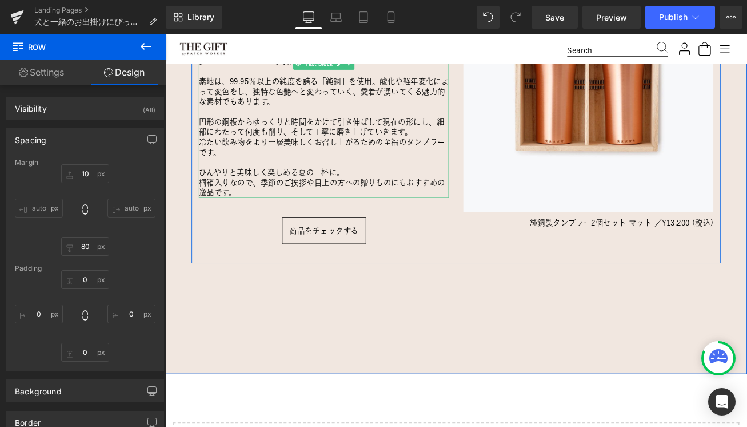
scroll to position [1279, 0]
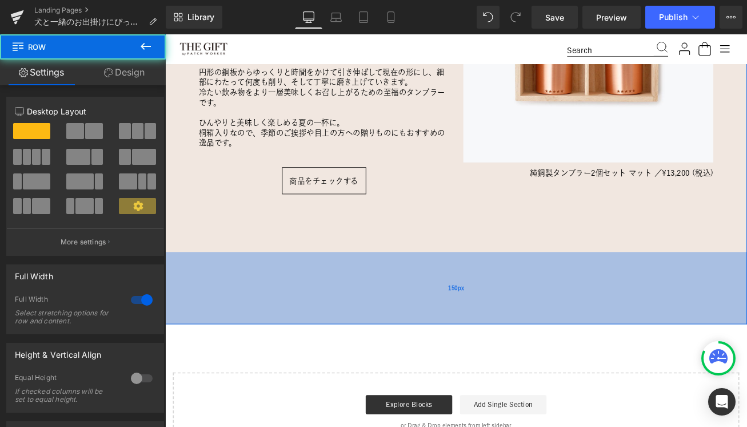
click at [229, 315] on div "150px" at bounding box center [511, 336] width 692 height 86
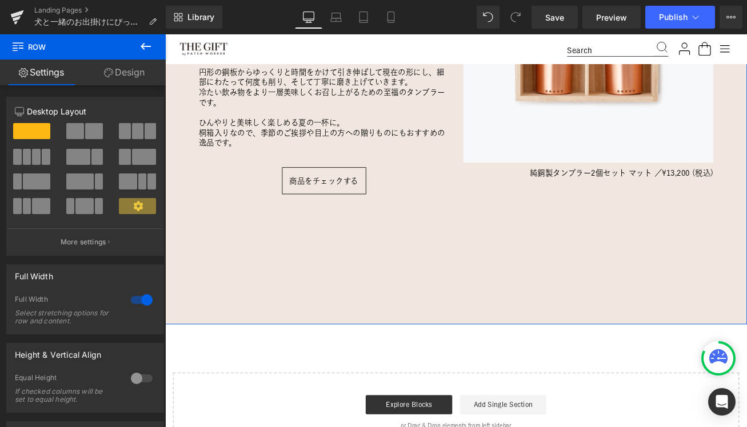
click at [138, 69] on link "Design" at bounding box center [124, 72] width 83 height 26
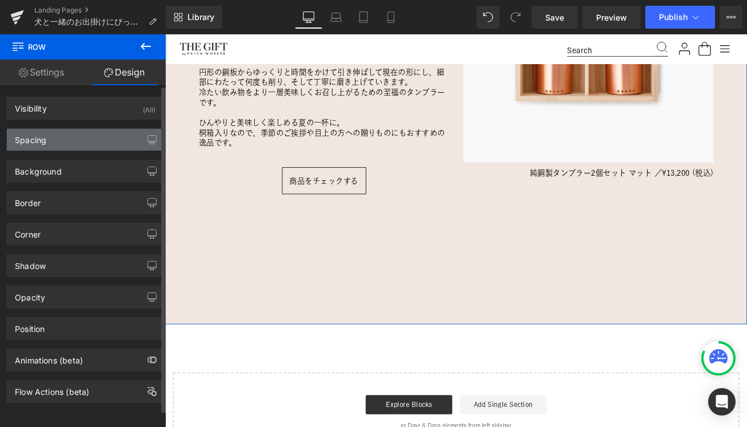
click at [74, 137] on div "Spacing" at bounding box center [85, 140] width 157 height 22
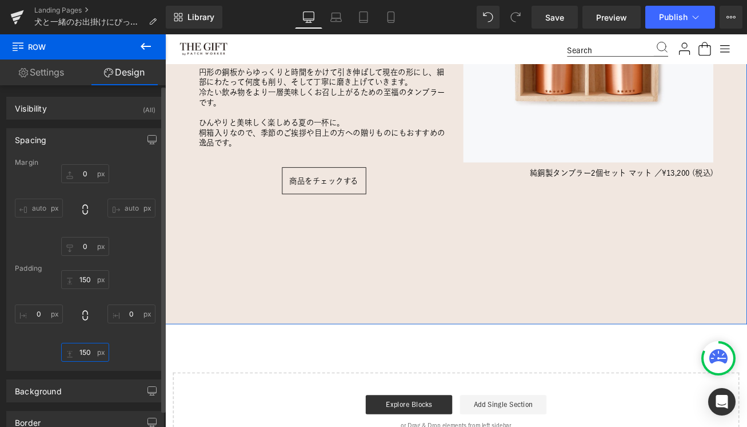
click at [83, 355] on input "150" at bounding box center [85, 352] width 48 height 19
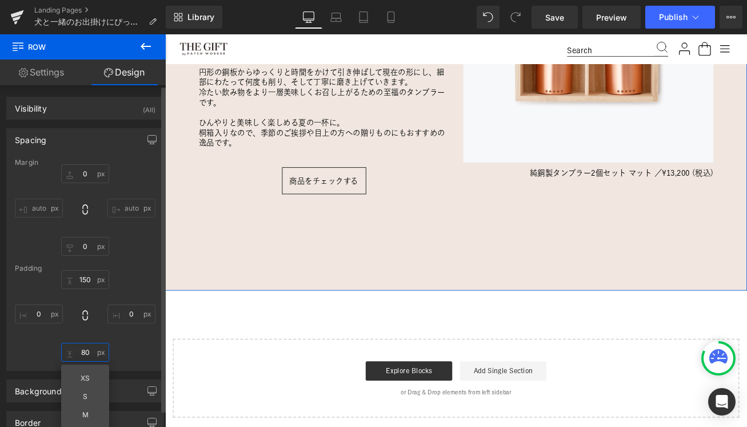
type input "70"
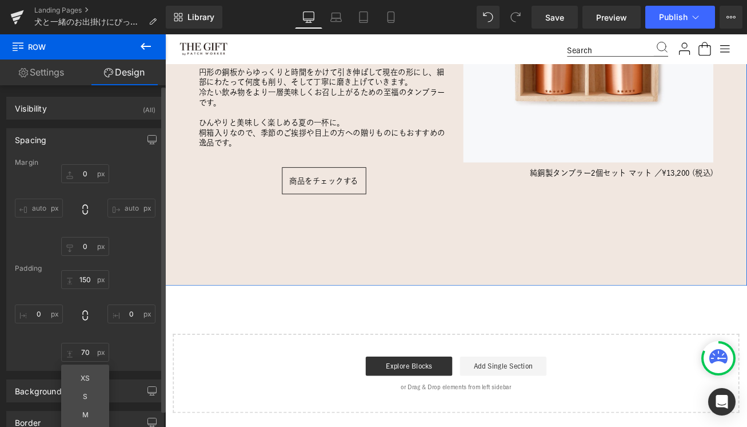
click at [132, 274] on div "150px 150 0px 0 70 70 XS S M L XL Edit Value 0px 0" at bounding box center [85, 315] width 141 height 91
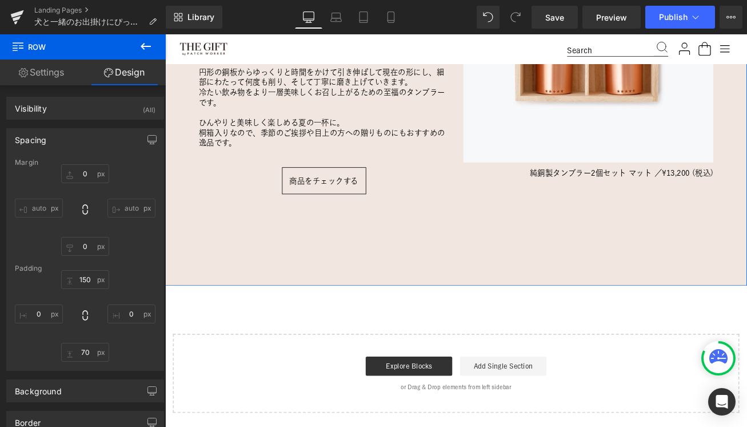
scroll to position [1244, 0]
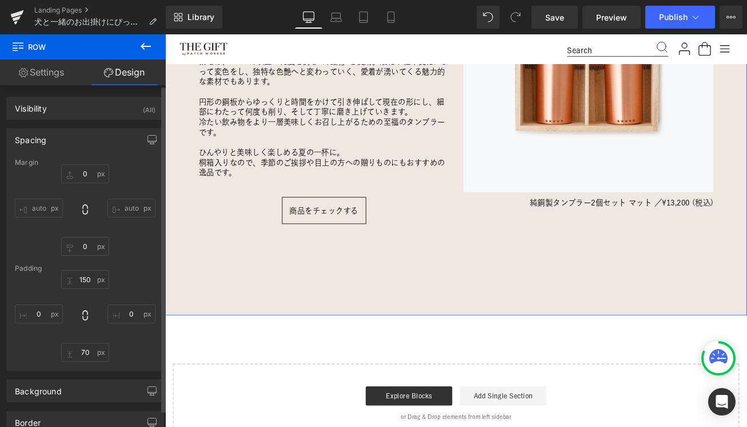
click at [136, 152] on div "Spacing Margin 0px 0 auto auto 0px 0 auto auto Padding 150px 150 0px 0 70 70 0p…" at bounding box center [85, 249] width 158 height 242
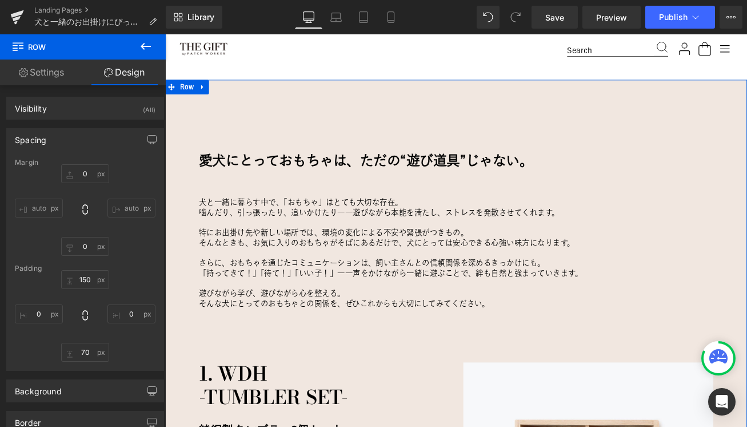
scroll to position [734, 0]
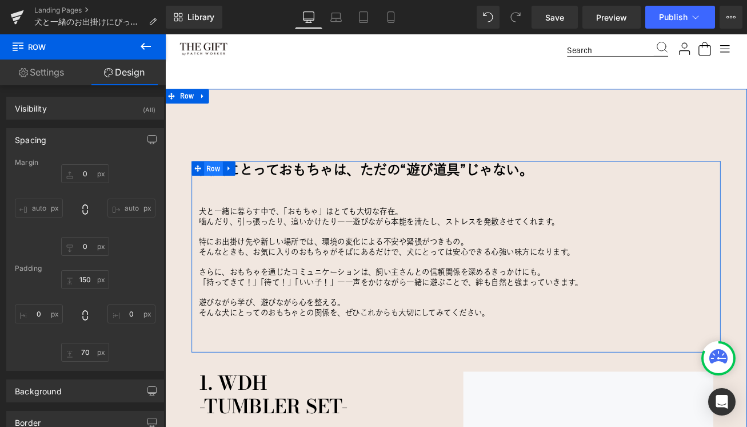
click at [221, 195] on span "Row" at bounding box center [223, 193] width 22 height 17
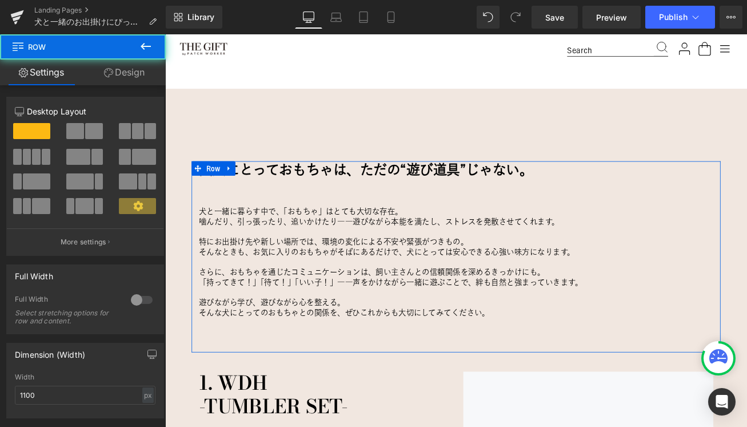
click at [122, 73] on link "Design" at bounding box center [124, 72] width 83 height 26
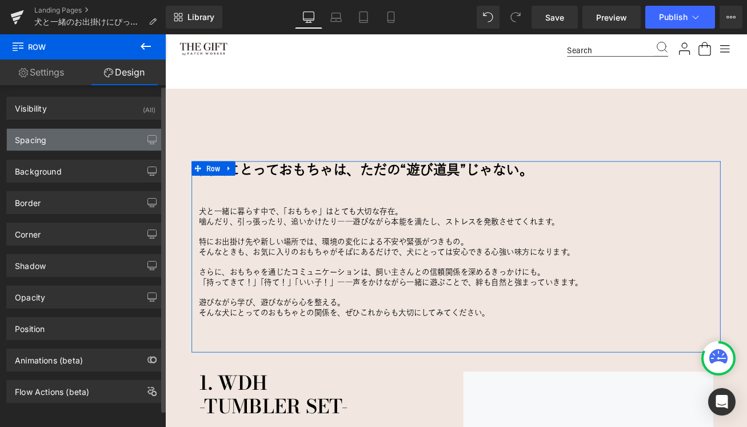
click at [87, 140] on div "Spacing" at bounding box center [85, 140] width 157 height 22
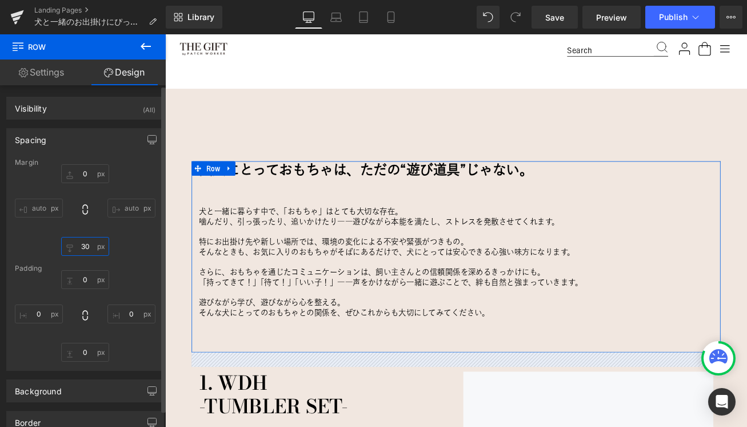
click at [90, 242] on input "30" at bounding box center [85, 246] width 48 height 19
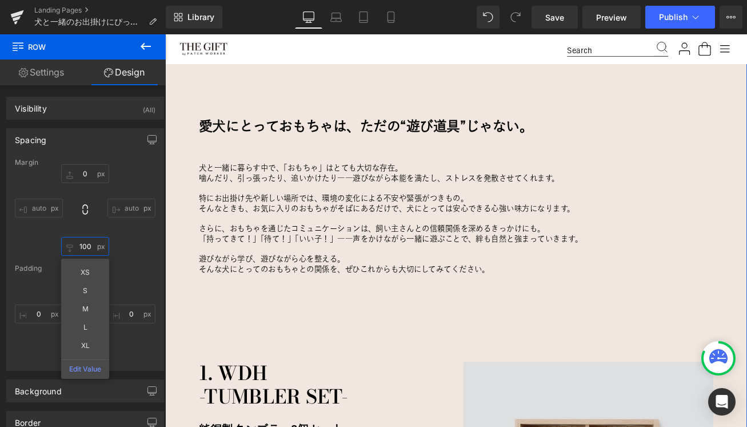
scroll to position [786, 0]
type input "80"
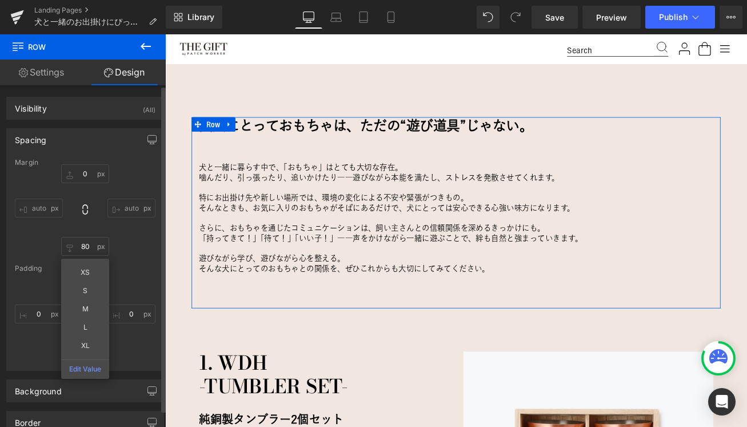
click at [126, 252] on div "0px 0 auto auto 80 80 XS S M L XL Edit Value auto auto" at bounding box center [85, 209] width 141 height 91
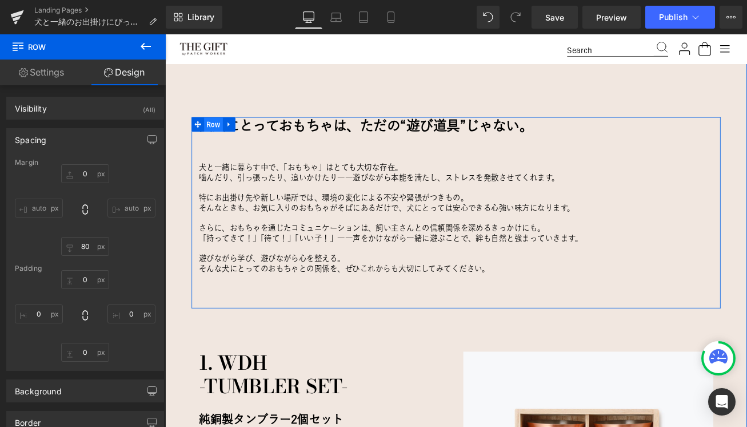
click at [224, 142] on span "Row" at bounding box center [223, 141] width 22 height 17
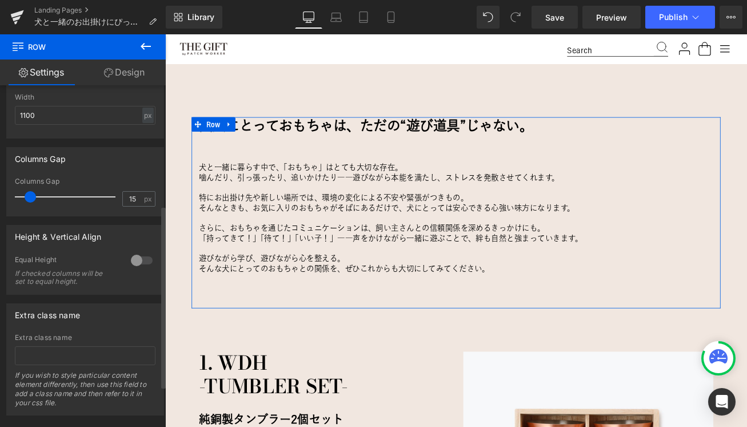
scroll to position [301, 0]
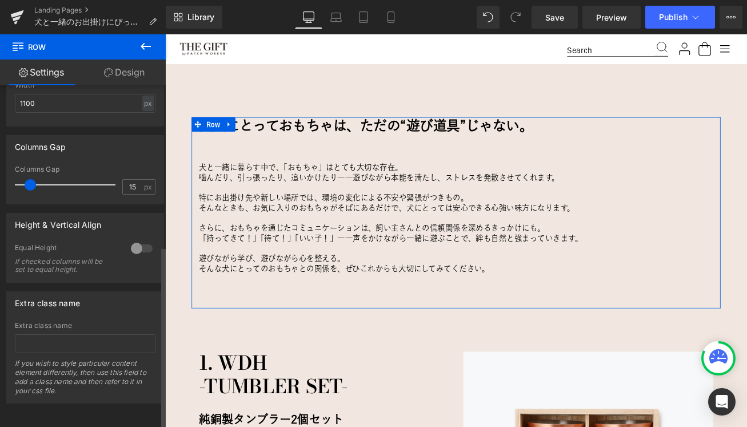
click at [137, 241] on div at bounding box center [141, 248] width 27 height 18
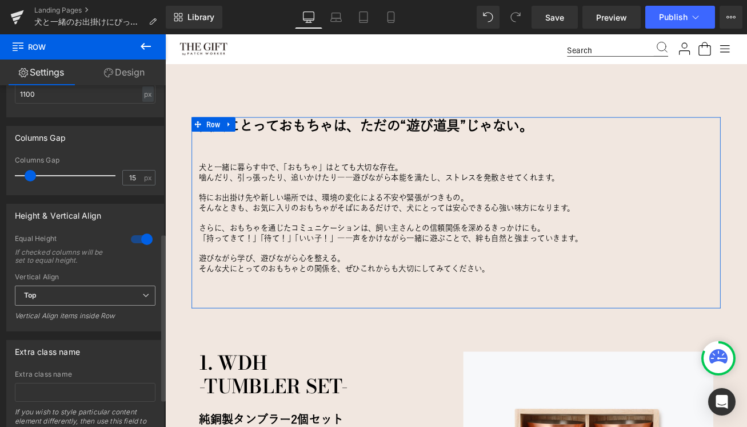
click at [81, 288] on span "Top" at bounding box center [85, 295] width 141 height 20
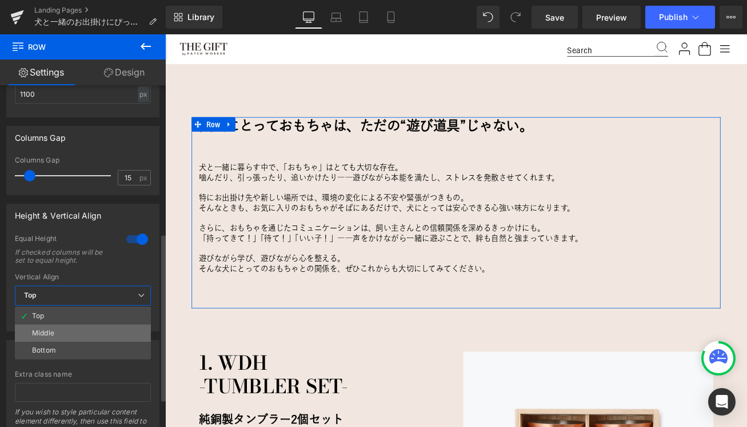
click at [67, 335] on li "Middle" at bounding box center [83, 332] width 136 height 17
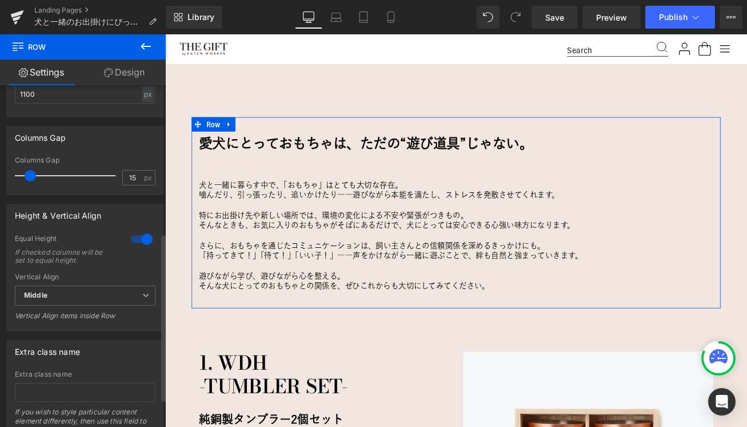
click at [130, 261] on div "Equal Height If checked columns will be set to equal height." at bounding box center [85, 253] width 141 height 39
click at [131, 65] on link "Design" at bounding box center [124, 72] width 83 height 26
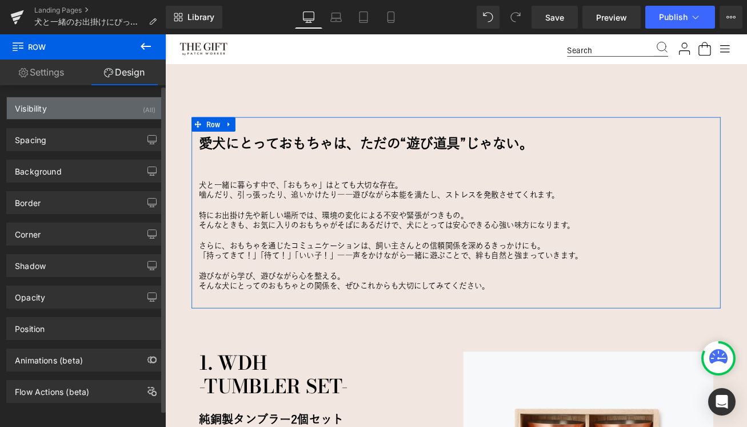
click at [86, 113] on div "Visibility (All)" at bounding box center [85, 108] width 157 height 22
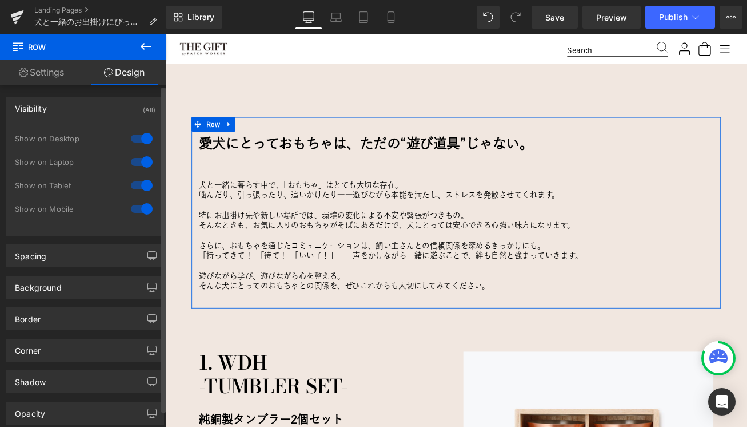
click at [86, 113] on div "Visibility (All)" at bounding box center [85, 108] width 157 height 22
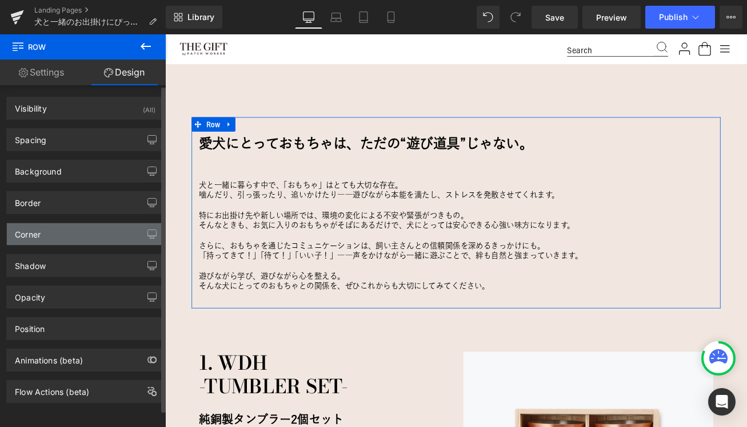
scroll to position [9, 0]
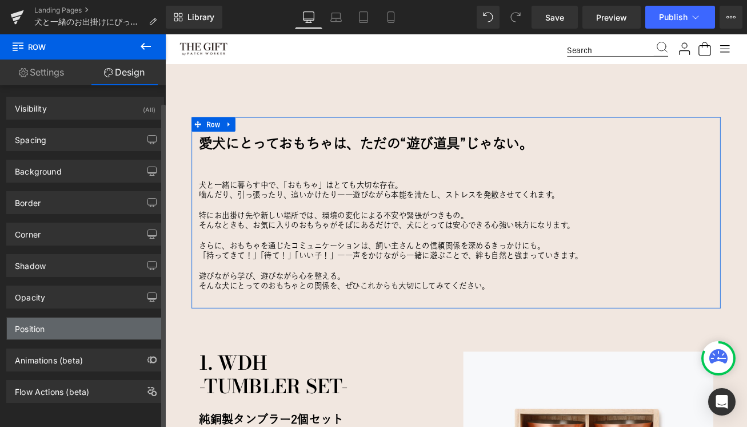
click at [74, 324] on div "Position" at bounding box center [85, 328] width 157 height 22
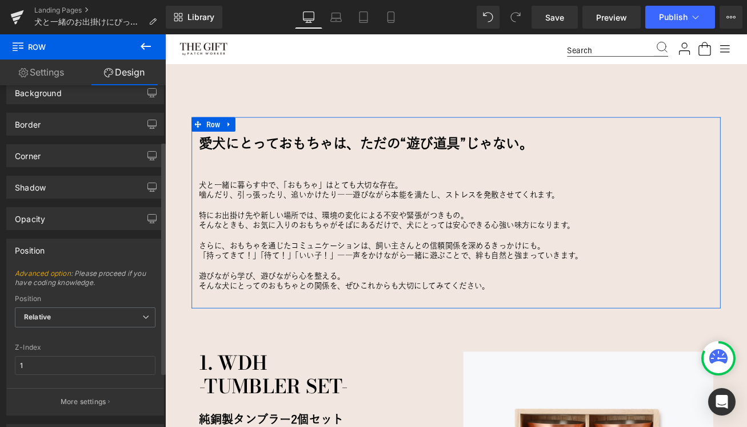
scroll to position [82, 0]
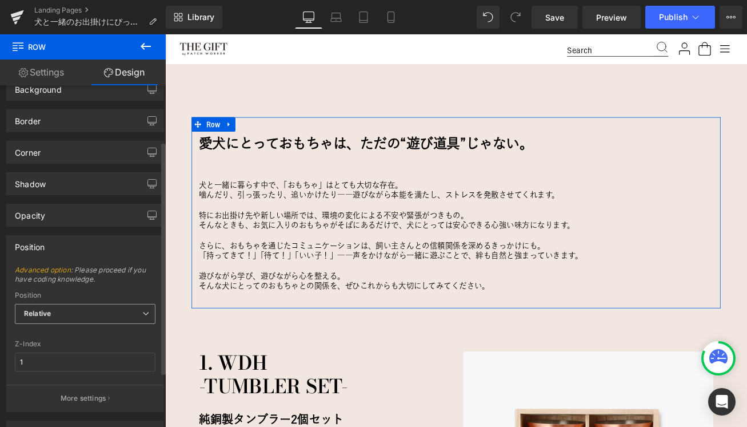
click at [78, 312] on span "Relative" at bounding box center [85, 314] width 141 height 20
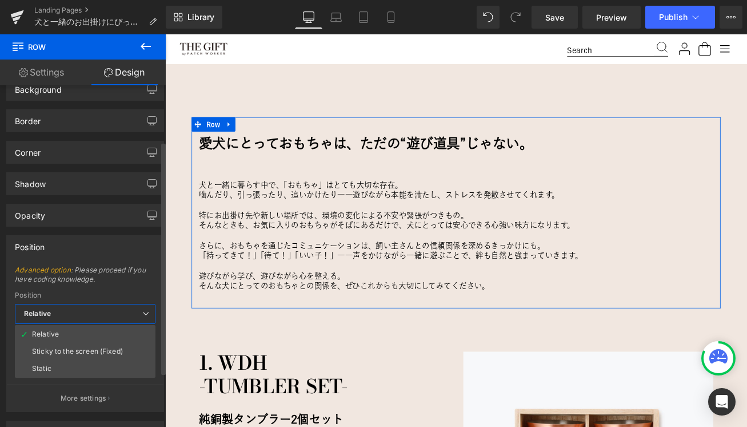
click at [78, 311] on span "Relative" at bounding box center [85, 314] width 141 height 20
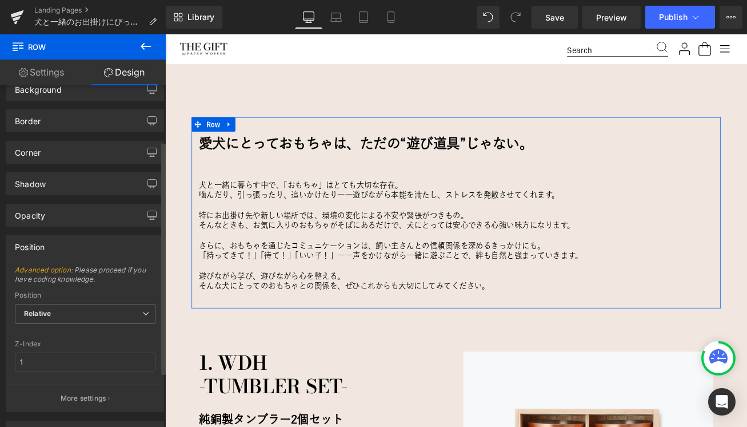
click at [73, 233] on div "Position Advanced option : Please proceed if you have coding knowledge. Relativ…" at bounding box center [85, 318] width 171 height 185
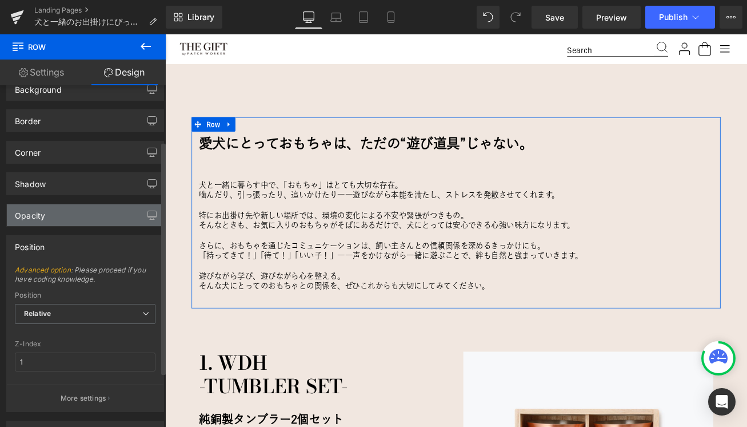
click at [73, 223] on div "Opacity" at bounding box center [85, 215] width 157 height 22
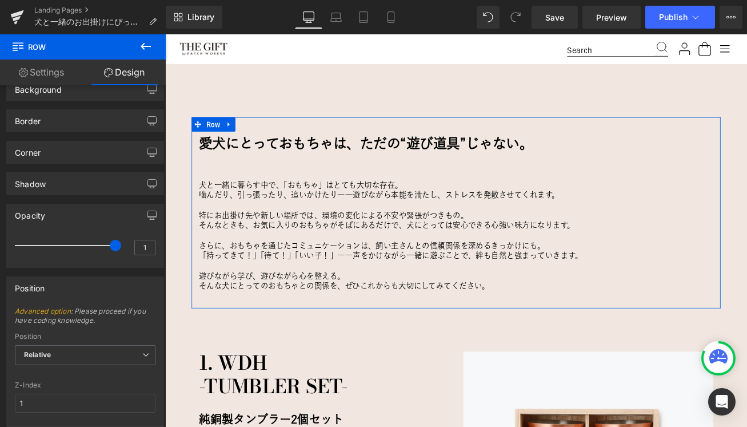
click at [42, 71] on link "Settings" at bounding box center [41, 72] width 83 height 26
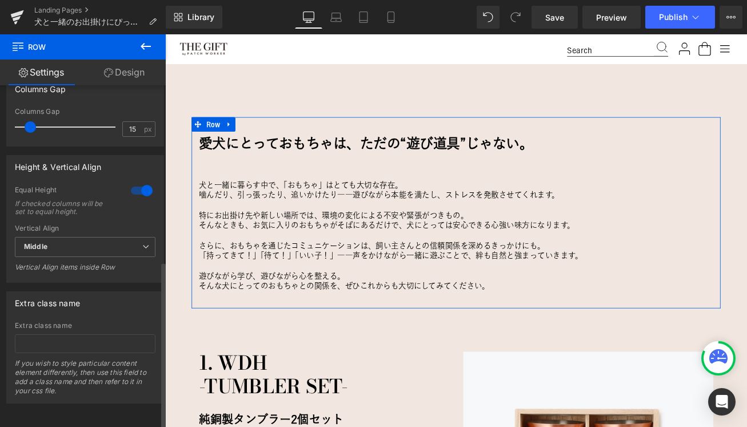
scroll to position [359, 0]
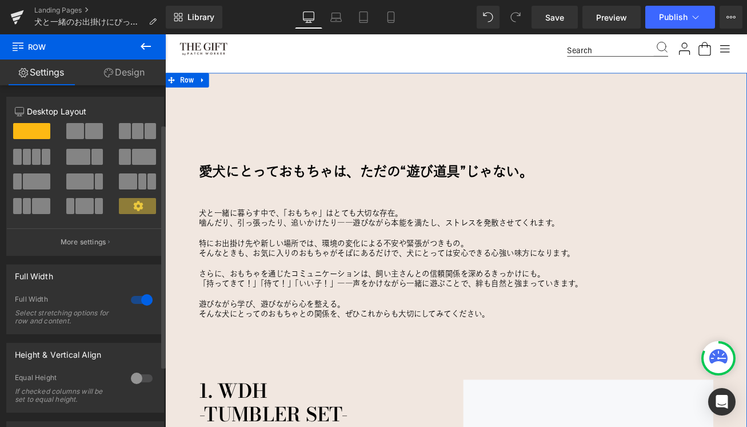
scroll to position [139, 0]
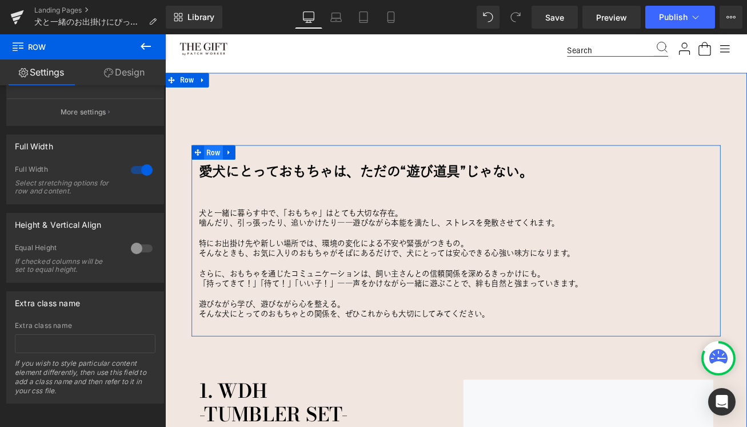
click at [229, 176] on span "Row" at bounding box center [223, 174] width 22 height 17
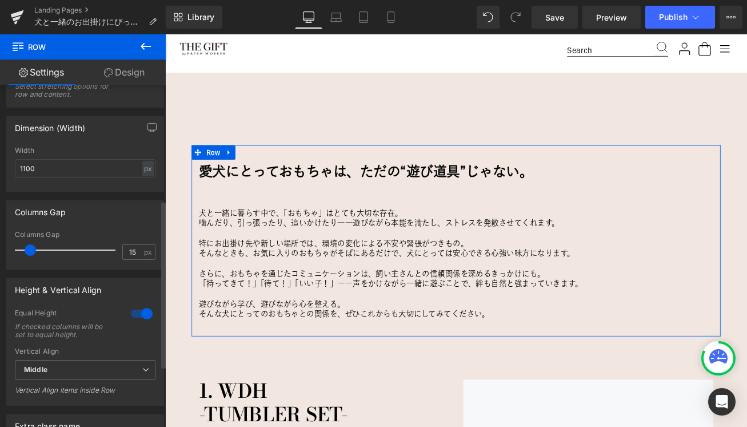
scroll to position [234, 0]
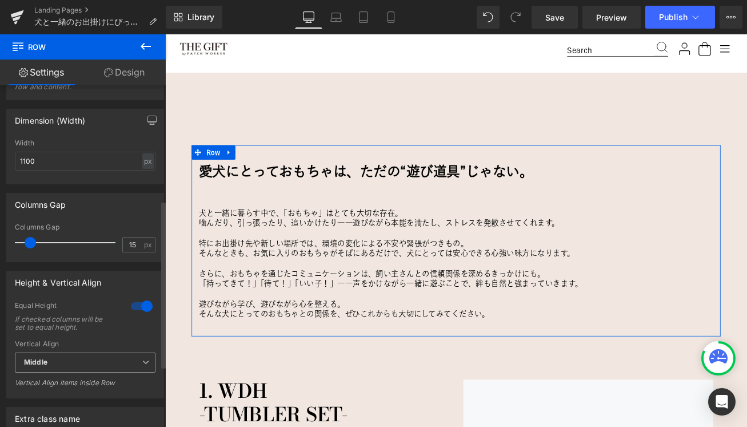
click at [116, 361] on span "Middle" at bounding box center [85, 362] width 141 height 20
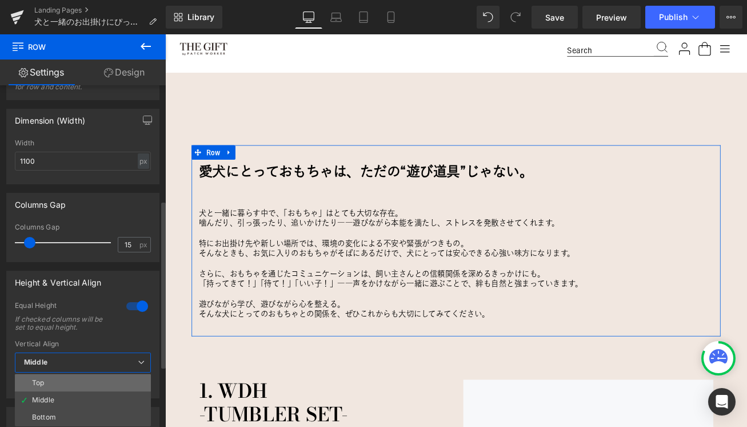
click at [54, 389] on li "Top" at bounding box center [83, 382] width 136 height 17
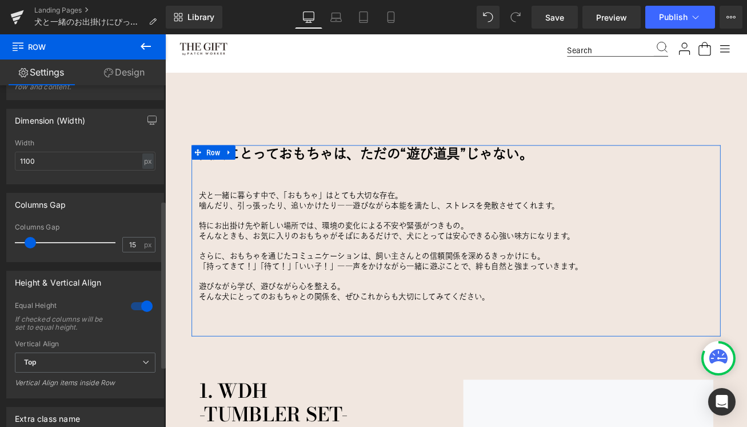
click at [141, 304] on div at bounding box center [141, 306] width 27 height 18
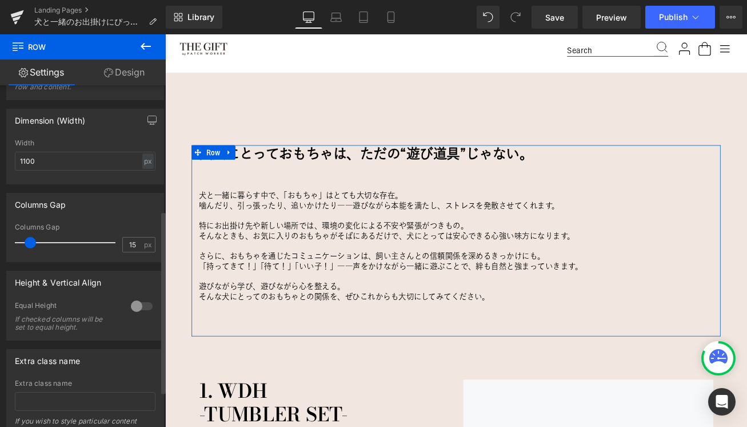
click at [90, 273] on div "Height & Vertical Align" at bounding box center [58, 279] width 86 height 16
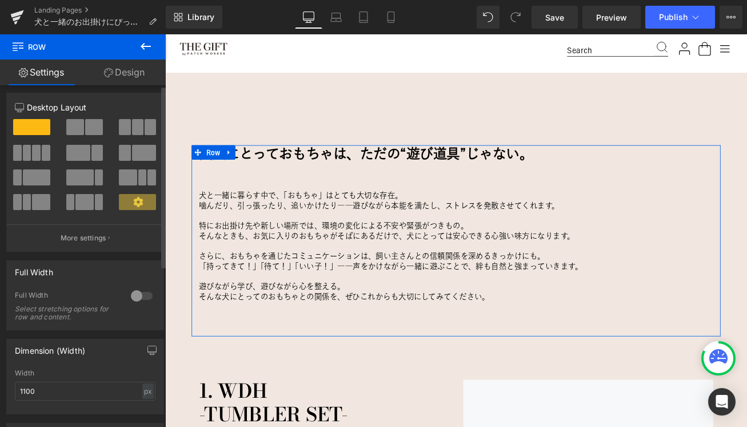
scroll to position [0, 0]
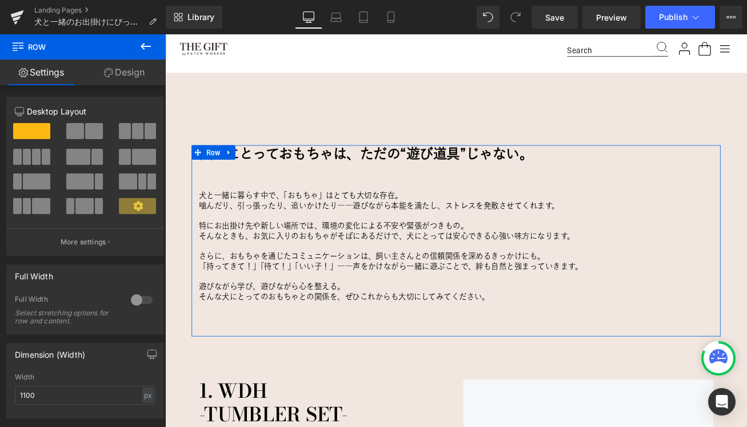
click at [122, 73] on link "Design" at bounding box center [124, 72] width 83 height 26
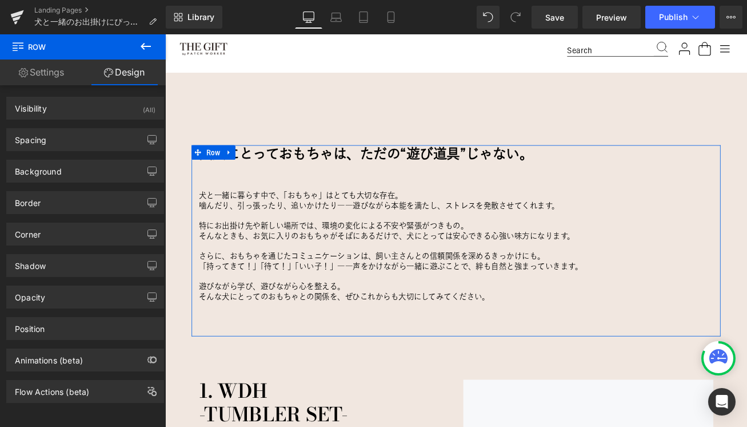
click at [30, 65] on link "Settings" at bounding box center [41, 72] width 83 height 26
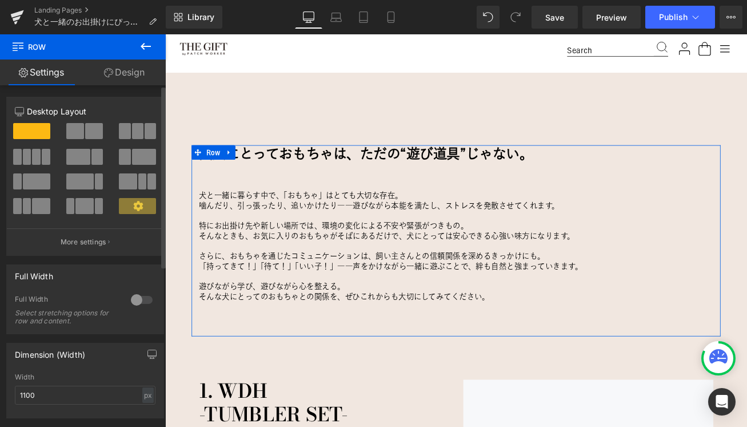
click at [136, 207] on icon at bounding box center [138, 206] width 10 height 10
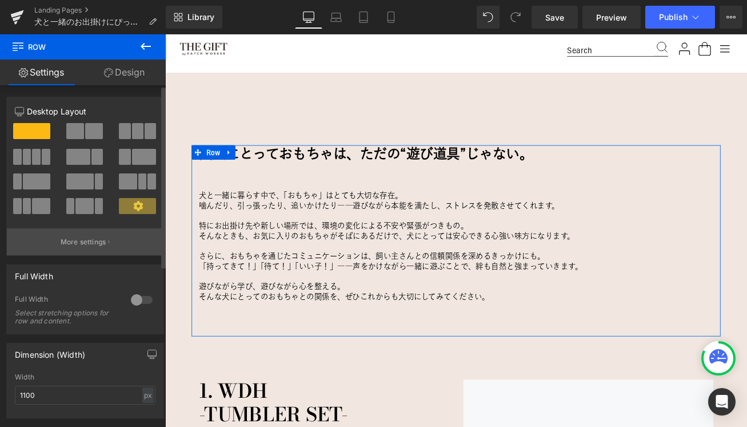
click at [90, 241] on p "More settings" at bounding box center [84, 242] width 46 height 10
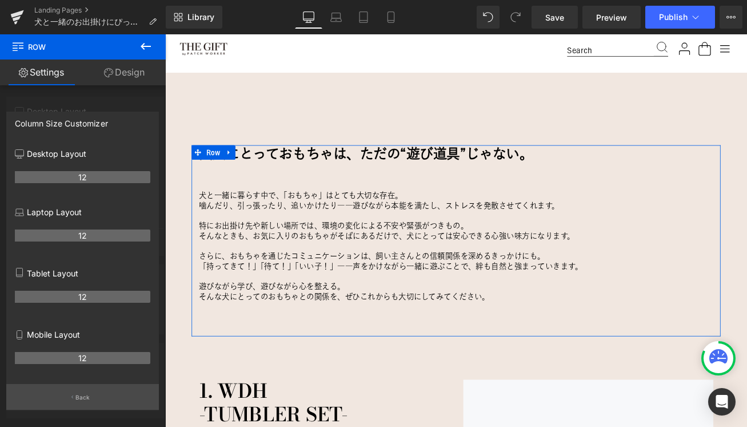
click at [81, 401] on p "Back" at bounding box center [82, 397] width 15 height 9
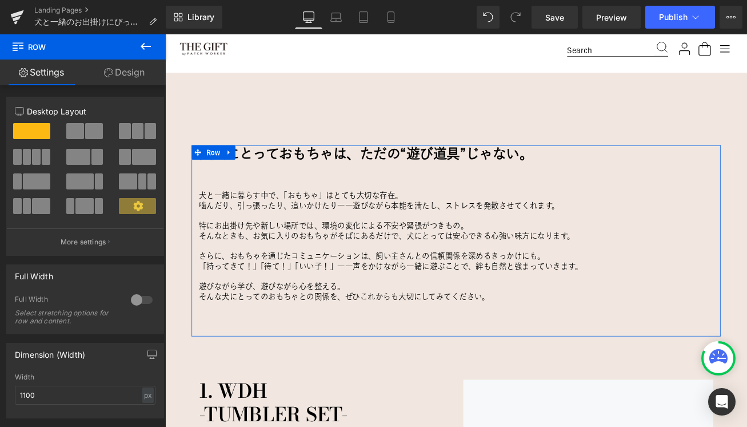
click at [132, 67] on link "Design" at bounding box center [124, 72] width 83 height 26
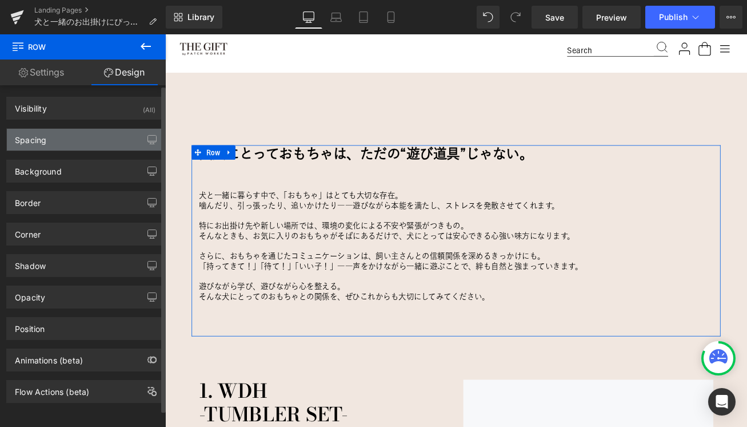
click at [71, 142] on div "Spacing" at bounding box center [85, 140] width 157 height 22
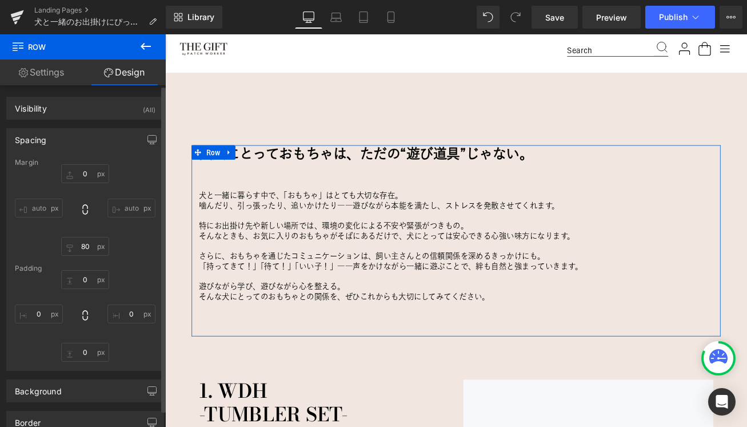
click at [71, 142] on div "Spacing" at bounding box center [85, 140] width 157 height 22
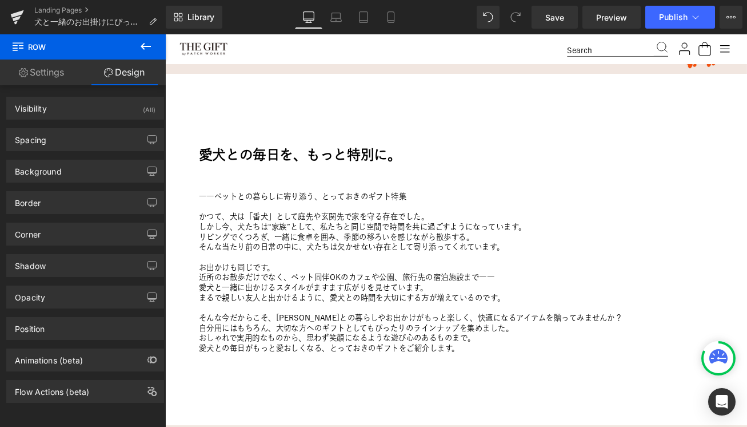
scroll to position [333, 0]
click at [601, 23] on link "Preview" at bounding box center [612, 17] width 58 height 23
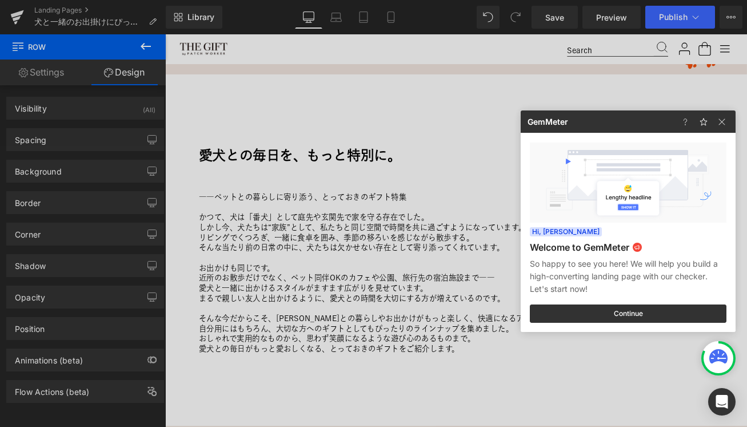
click at [545, 18] on div at bounding box center [373, 213] width 747 height 427
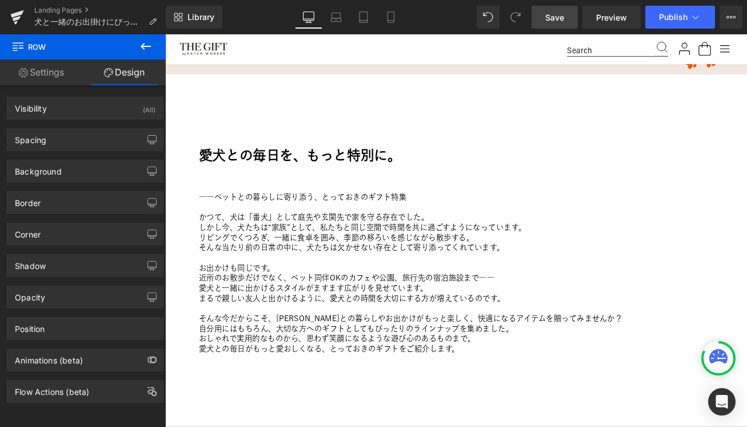
click at [556, 16] on span "Save" at bounding box center [554, 17] width 19 height 12
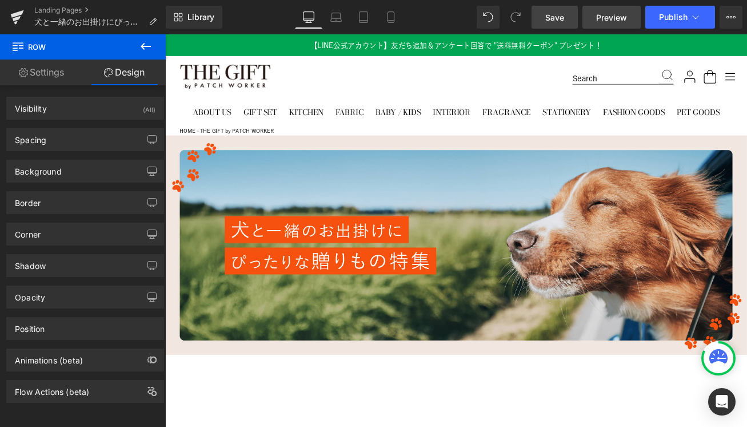
click at [610, 20] on span "Preview" at bounding box center [611, 17] width 31 height 12
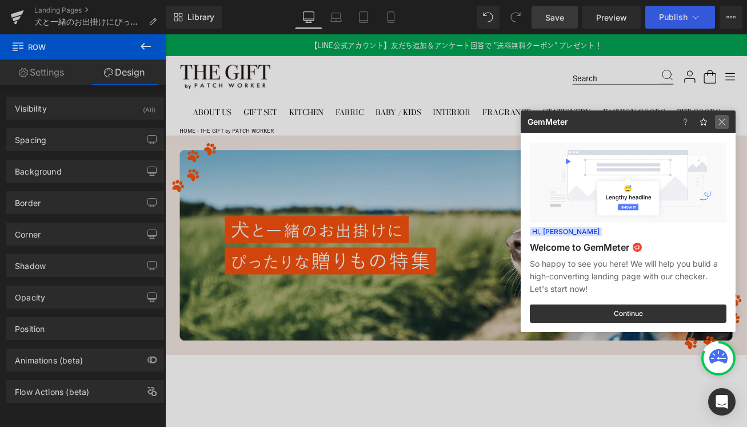
click at [725, 120] on img at bounding box center [722, 122] width 14 height 14
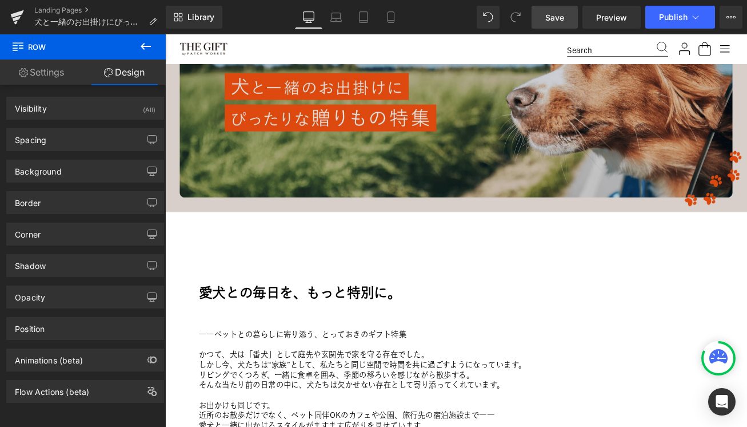
scroll to position [180, 0]
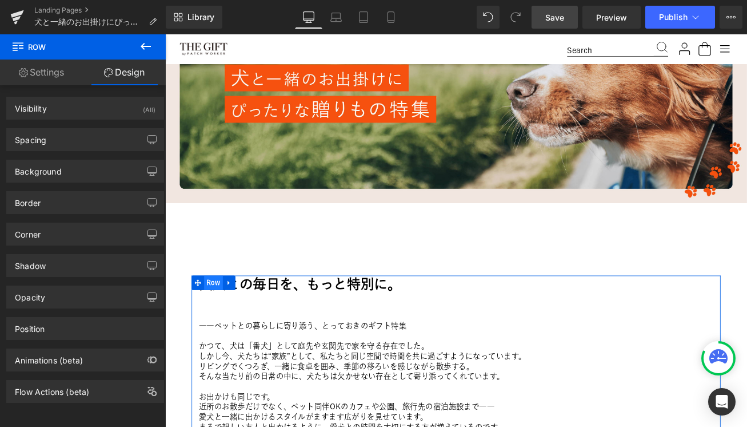
click at [216, 327] on span "Row" at bounding box center [223, 329] width 22 height 17
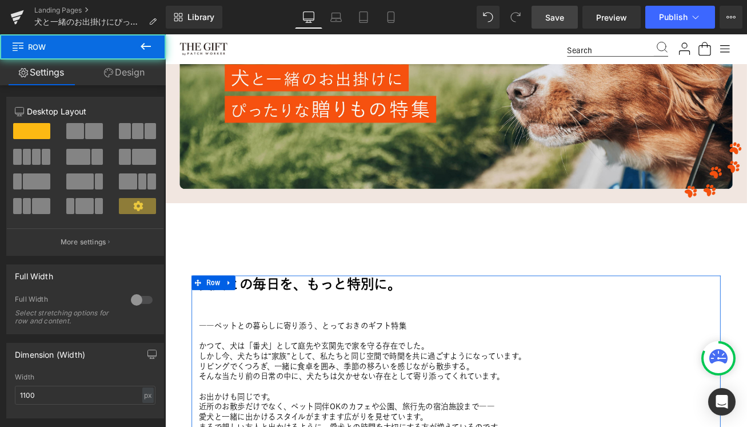
click at [138, 70] on link "Design" at bounding box center [124, 72] width 83 height 26
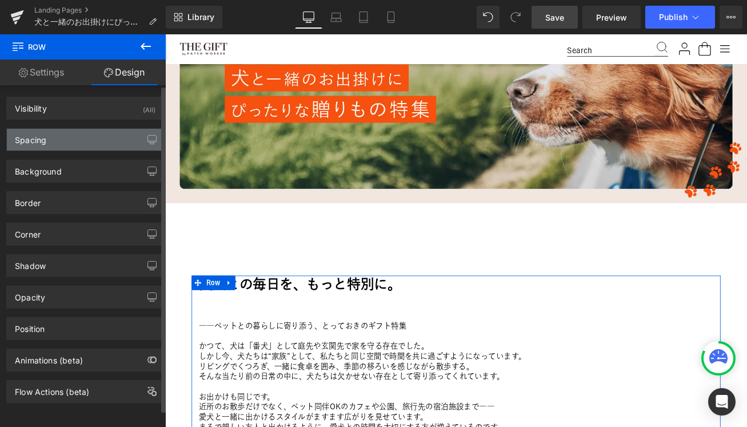
click at [68, 145] on div "Spacing" at bounding box center [85, 140] width 157 height 22
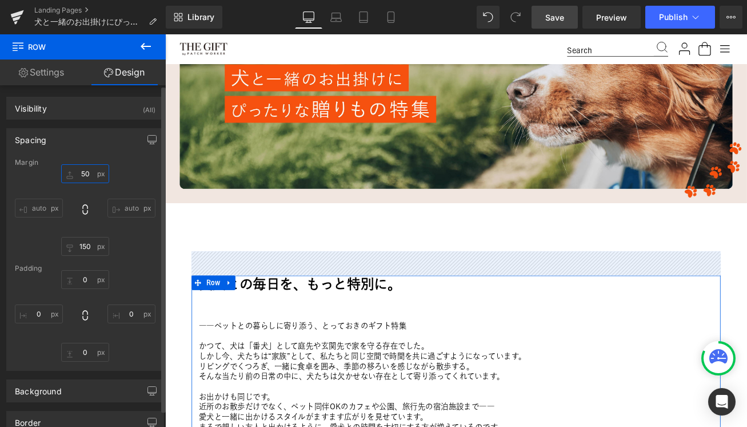
click at [81, 173] on input "50" at bounding box center [85, 173] width 48 height 19
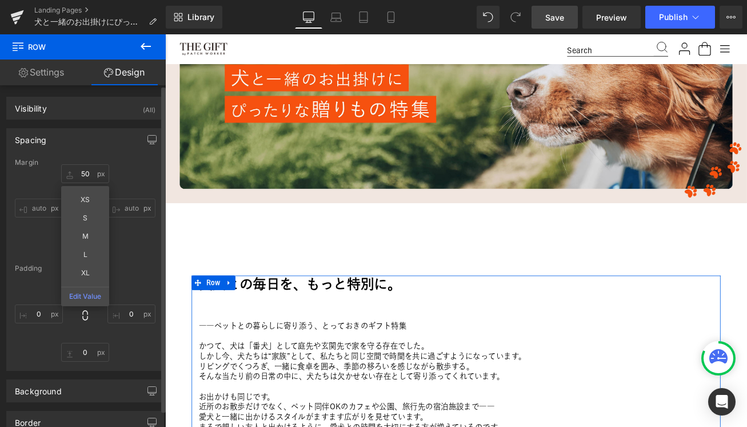
click at [122, 174] on div "50px 50 XS S M L XL Edit Value auto auto 150px 150 auto auto" at bounding box center [85, 209] width 141 height 91
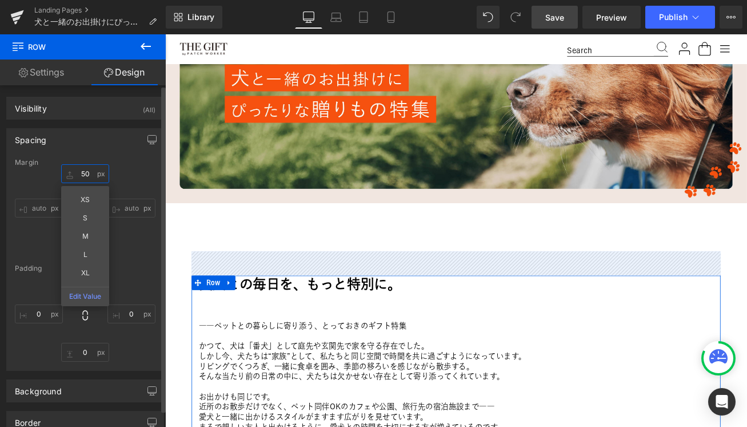
click at [90, 172] on input "50" at bounding box center [85, 173] width 48 height 19
click at [85, 168] on input "50" at bounding box center [85, 173] width 48 height 19
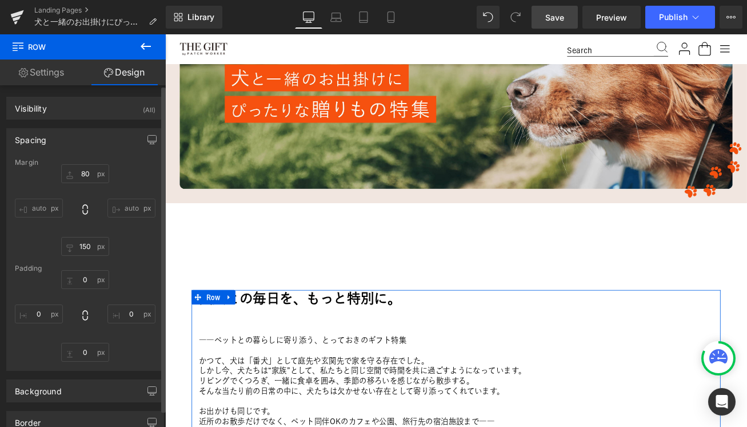
click at [134, 172] on div "80 80 auto auto 150px 150 auto auto" at bounding box center [85, 209] width 141 height 91
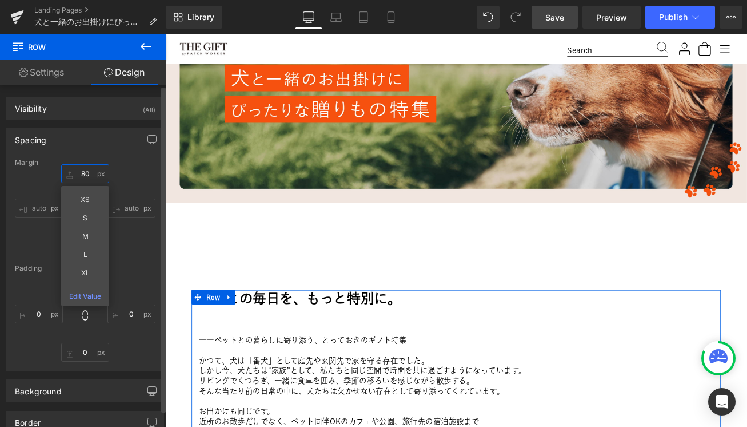
click at [88, 172] on input "80" at bounding box center [85, 173] width 48 height 19
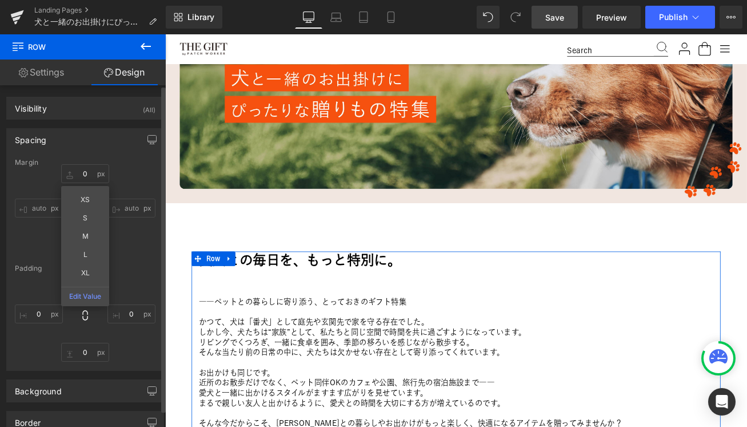
click at [139, 162] on div "Margin" at bounding box center [85, 162] width 141 height 8
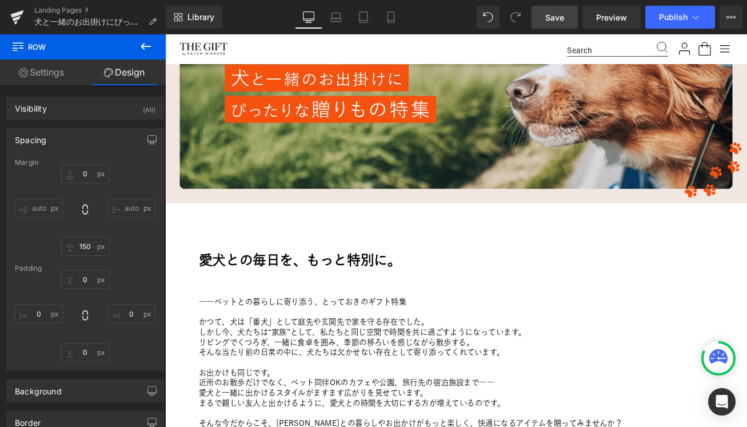
click at [555, 23] on link "Save" at bounding box center [555, 17] width 46 height 23
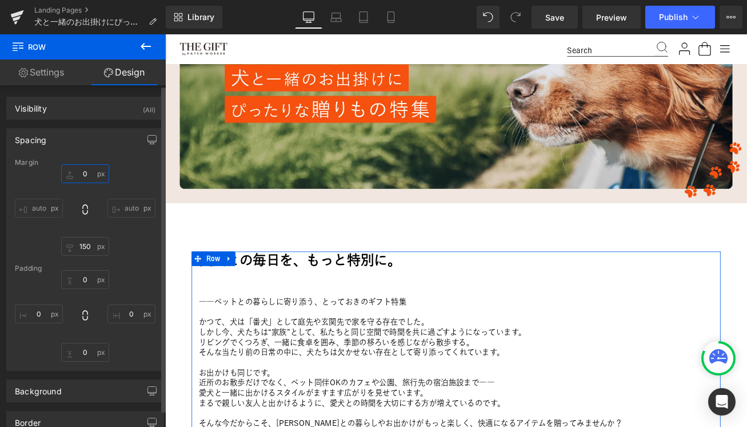
click at [86, 176] on input "0" at bounding box center [85, 173] width 48 height 19
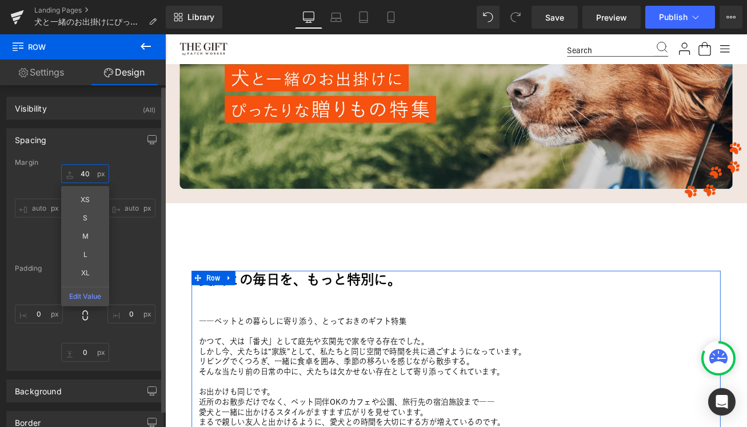
type input "50"
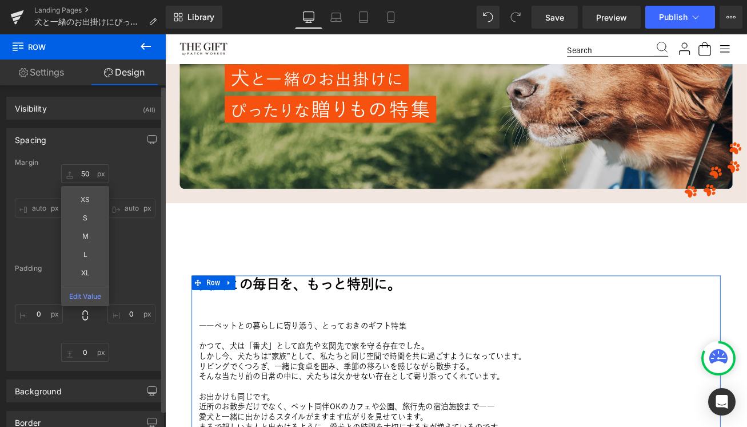
click at [128, 168] on div "50 50 XS S M L XL Edit Value auto auto 150px 150 auto auto" at bounding box center [85, 209] width 141 height 91
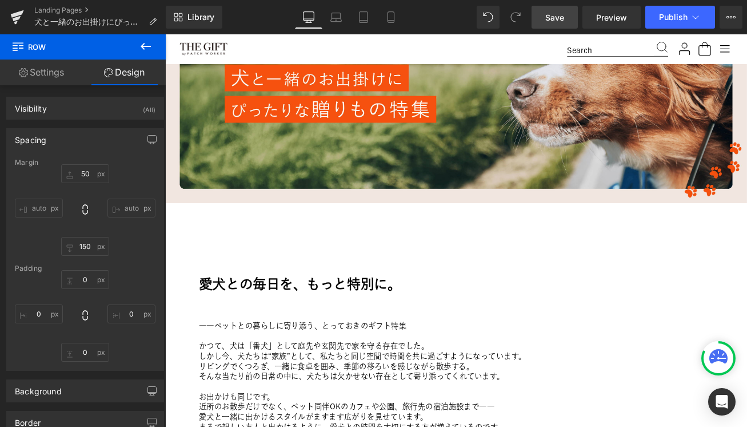
click at [551, 25] on link "Save" at bounding box center [555, 17] width 46 height 23
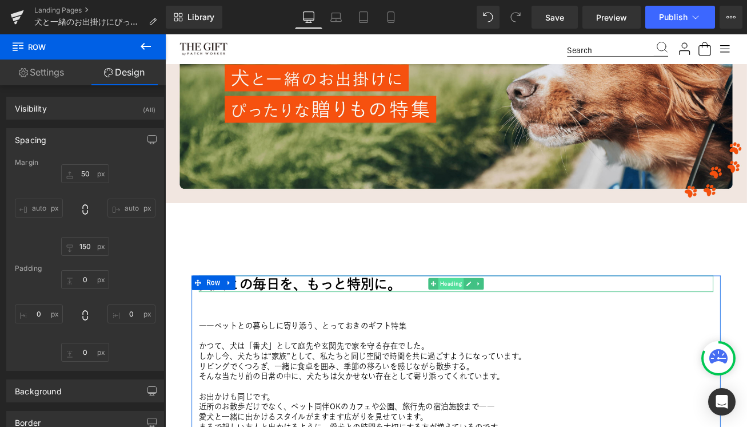
click at [501, 326] on span "Heading" at bounding box center [505, 331] width 30 height 14
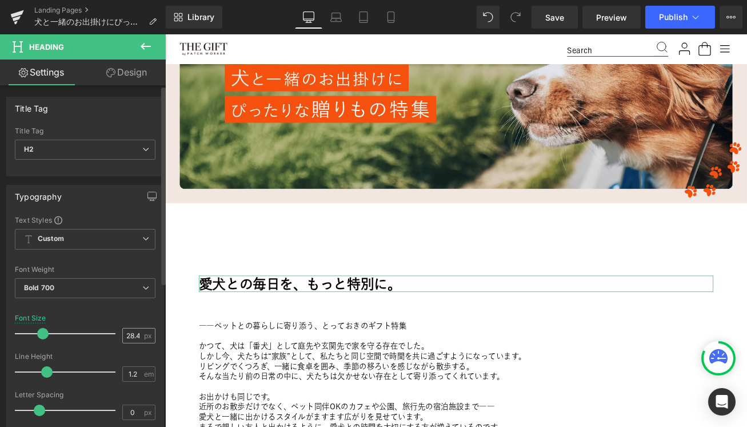
click at [126, 328] on div "28.48 px" at bounding box center [138, 335] width 33 height 15
click at [126, 331] on input "28.48" at bounding box center [133, 335] width 20 height 14
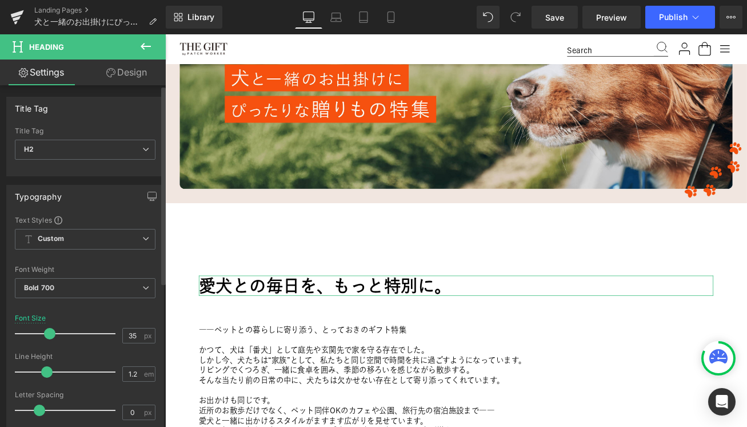
click at [112, 314] on div "Font Size 35 px" at bounding box center [85, 333] width 141 height 38
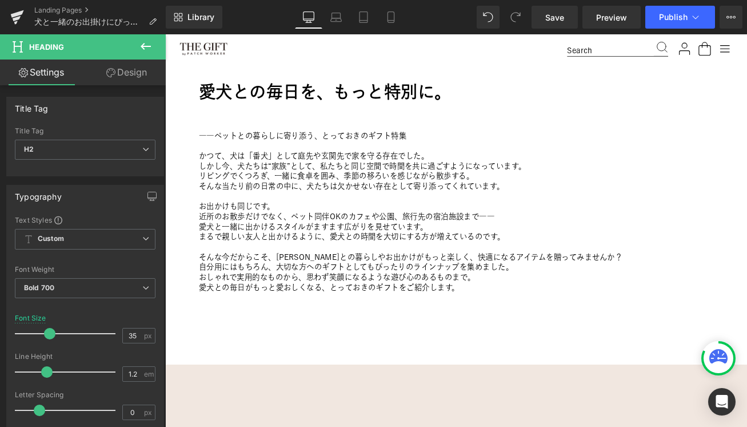
scroll to position [346, 0]
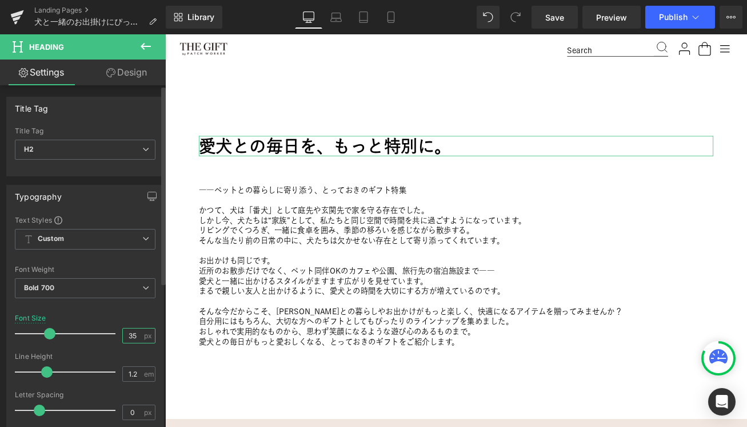
click at [130, 334] on input "35" at bounding box center [133, 335] width 20 height 14
type input "30"
click at [101, 304] on div at bounding box center [85, 307] width 141 height 7
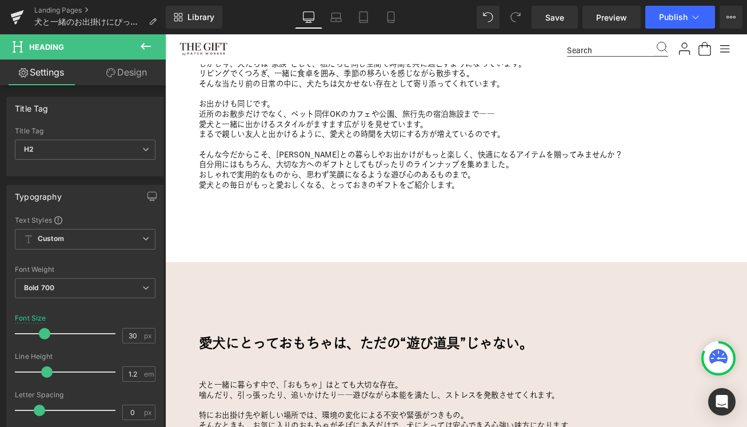
scroll to position [620, 0]
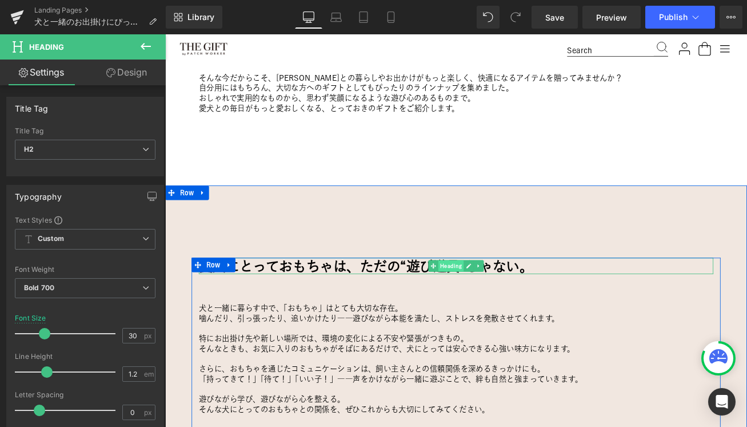
click at [511, 307] on span "Heading" at bounding box center [505, 309] width 30 height 14
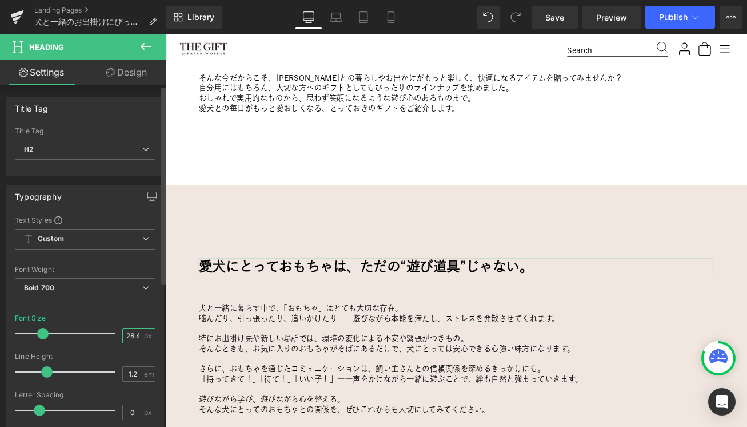
click at [123, 330] on input "28.48" at bounding box center [133, 335] width 20 height 14
type input "30"
click at [111, 315] on div "Font Size 30 px" at bounding box center [85, 333] width 141 height 38
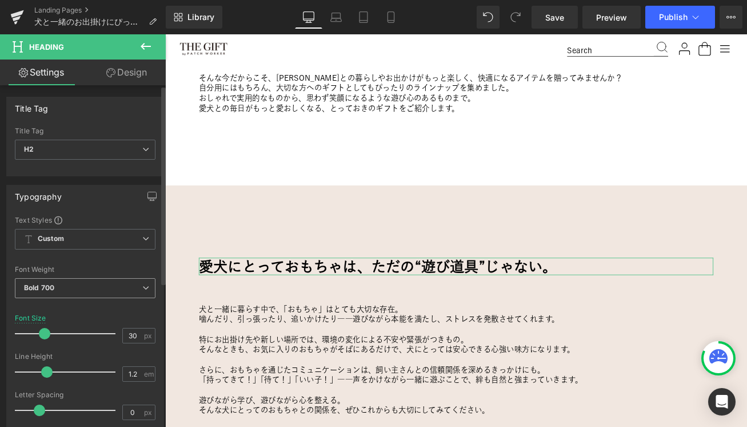
click at [142, 287] on icon at bounding box center [145, 287] width 7 height 7
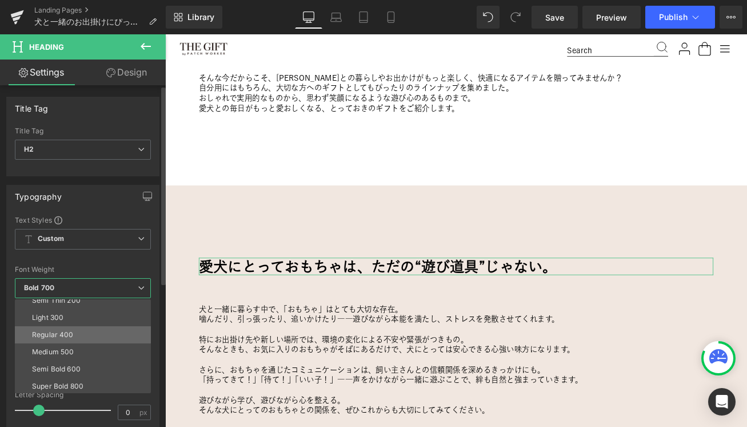
scroll to position [30, 0]
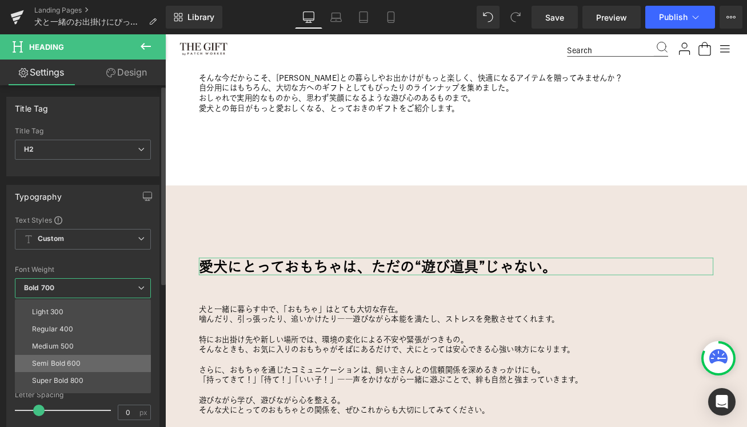
click at [74, 363] on div "Semi Bold 600" at bounding box center [56, 363] width 49 height 8
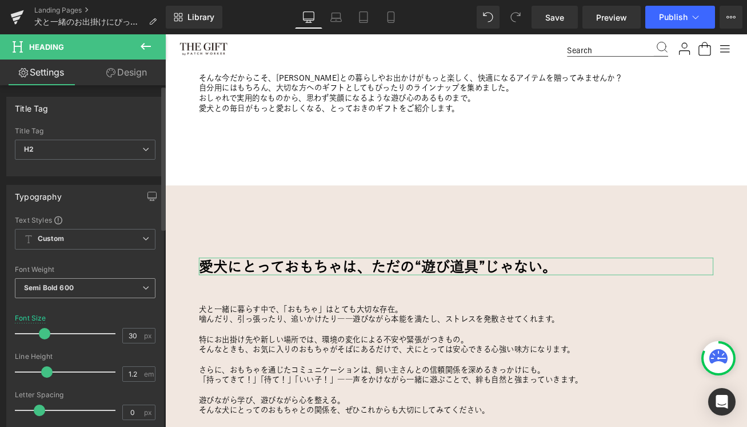
click at [85, 292] on span "Semi Bold 600" at bounding box center [85, 288] width 141 height 20
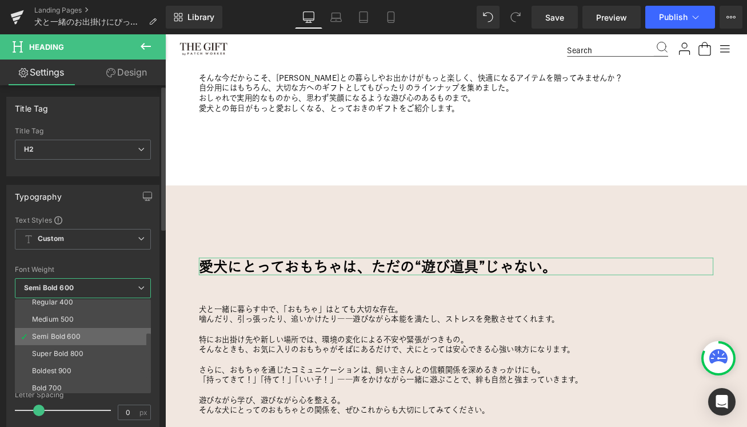
scroll to position [69, 0]
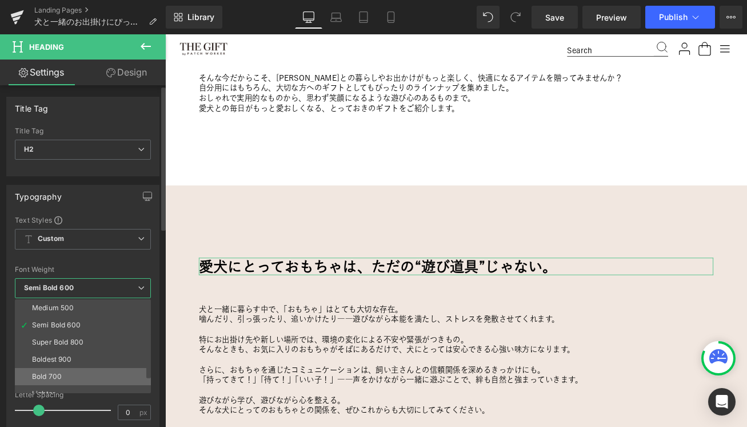
click at [44, 375] on div "Bold 700" at bounding box center [47, 376] width 30 height 8
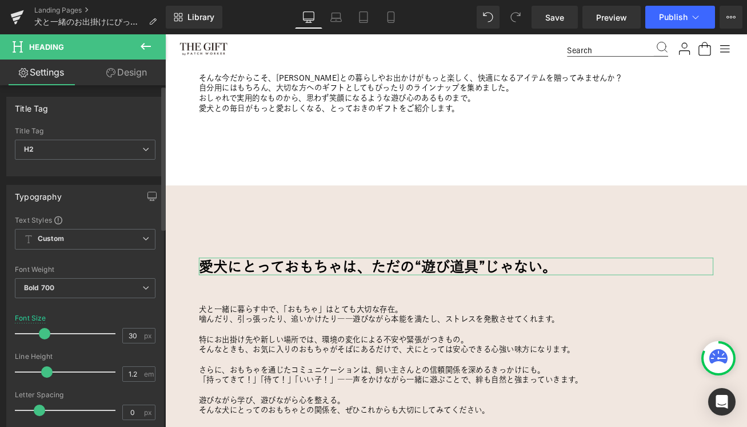
click at [91, 318] on div "Font Size 30 px" at bounding box center [85, 333] width 141 height 38
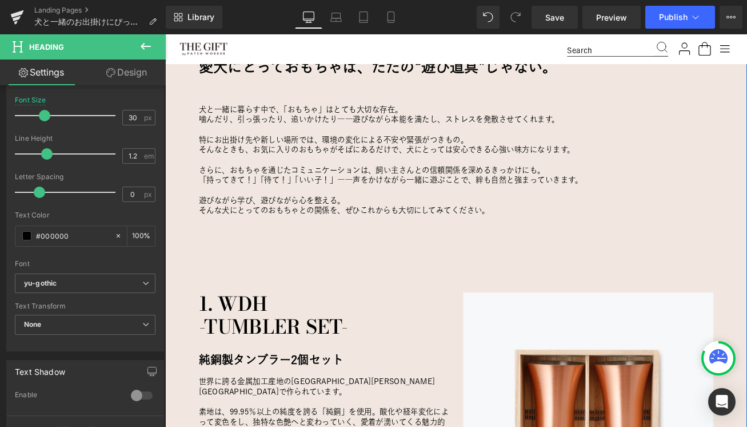
scroll to position [858, 0]
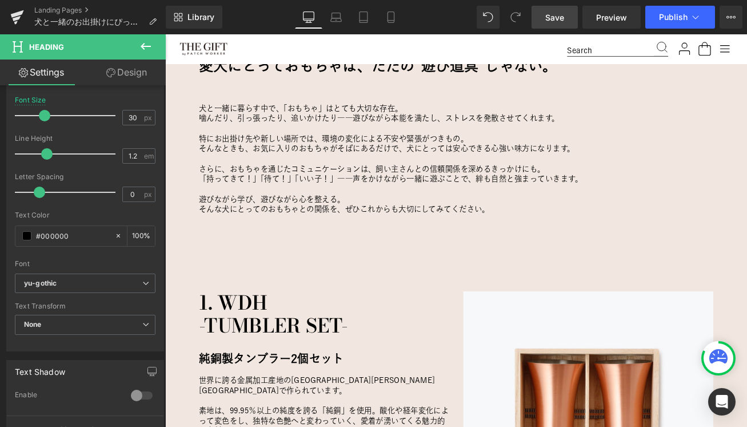
click at [550, 19] on span "Save" at bounding box center [554, 17] width 19 height 12
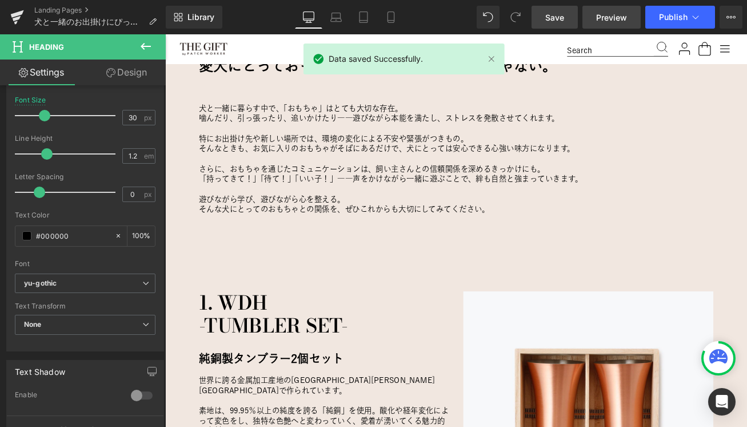
click at [609, 16] on span "Preview" at bounding box center [611, 17] width 31 height 12
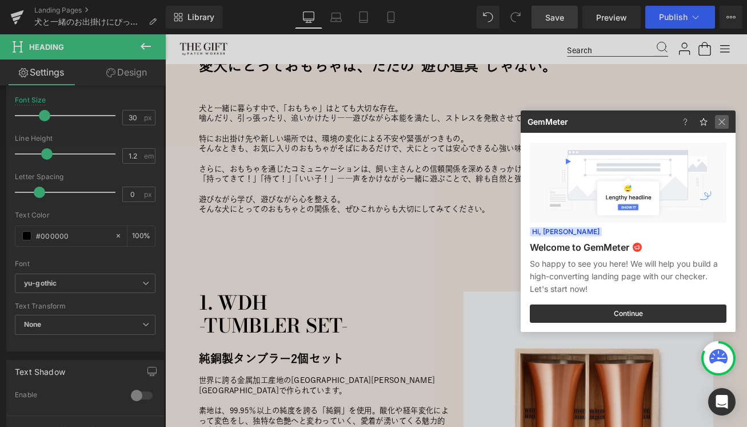
click at [722, 120] on img at bounding box center [722, 122] width 14 height 14
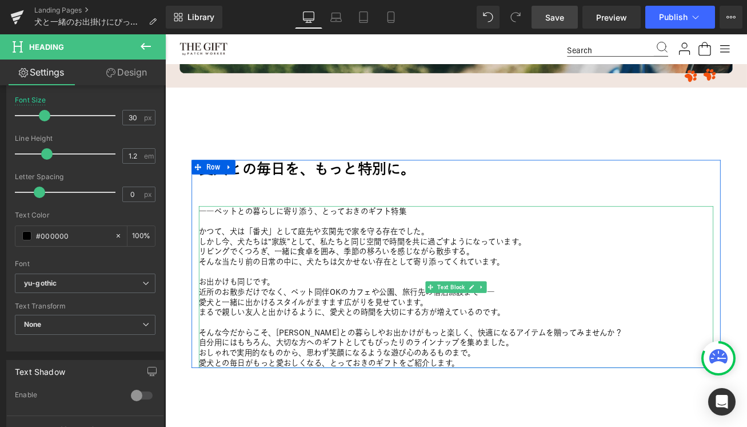
scroll to position [295, 0]
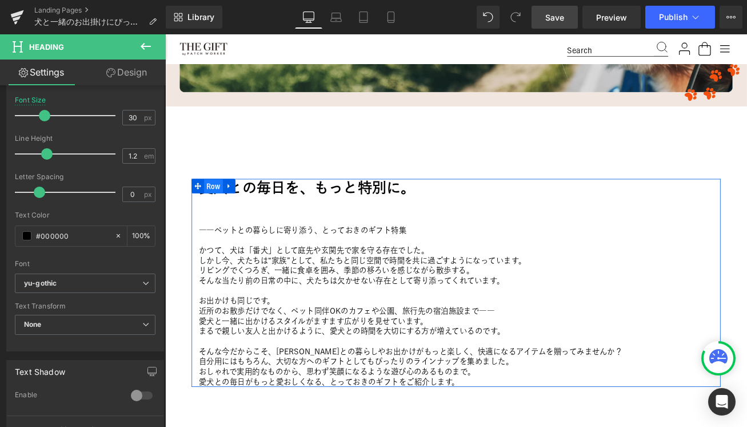
click at [228, 213] on span "Row" at bounding box center [223, 214] width 22 height 17
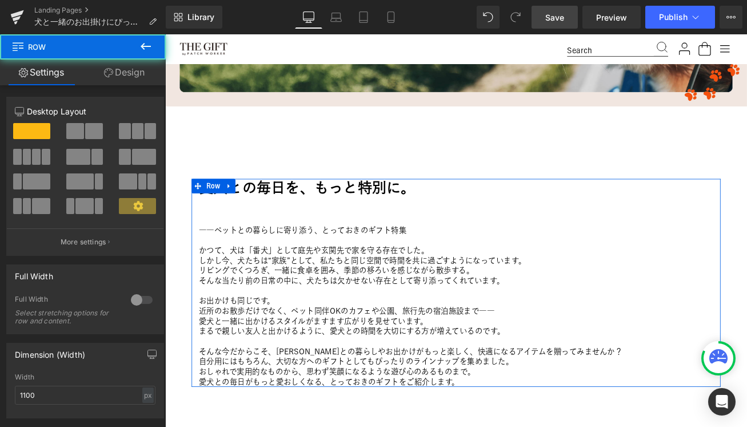
click at [137, 70] on link "Design" at bounding box center [124, 72] width 83 height 26
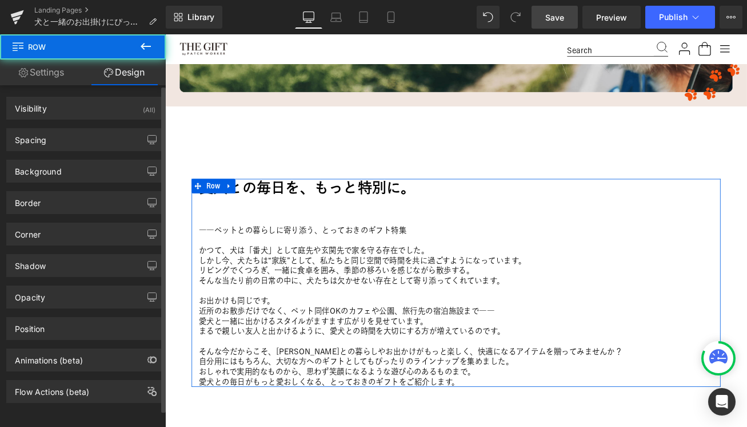
type input "50"
type input "150"
type input "0"
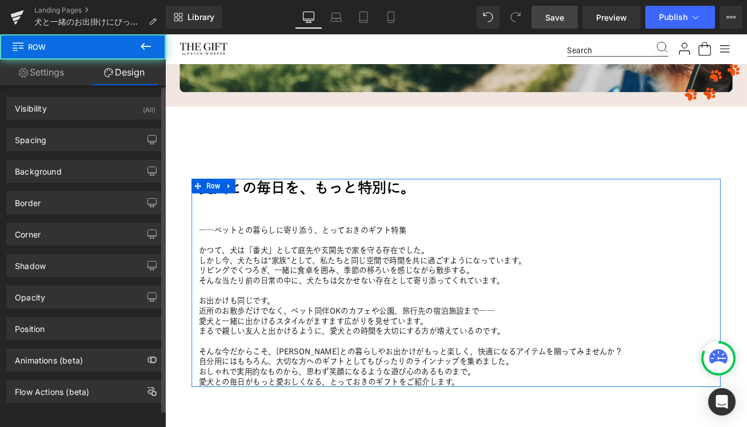
type input "0"
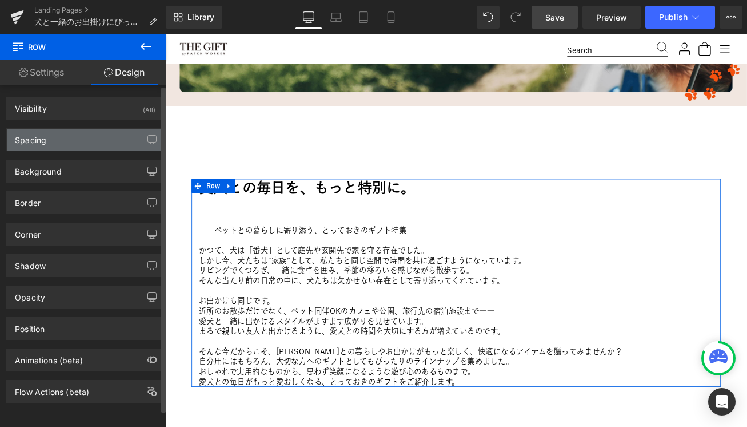
click at [90, 134] on div "Spacing" at bounding box center [85, 140] width 157 height 22
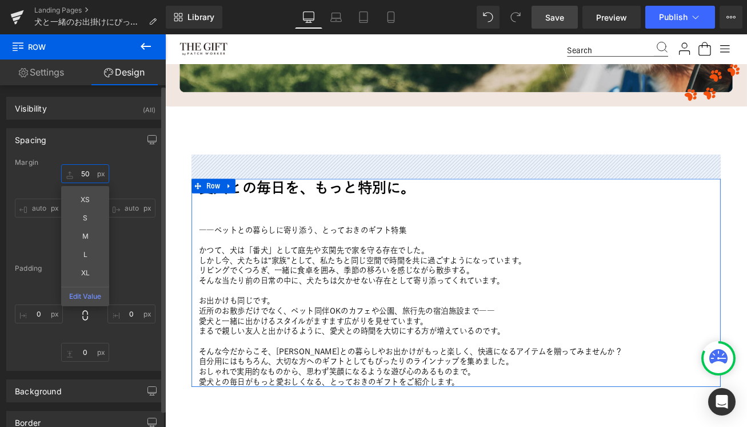
click at [83, 177] on input "50" at bounding box center [85, 173] width 48 height 19
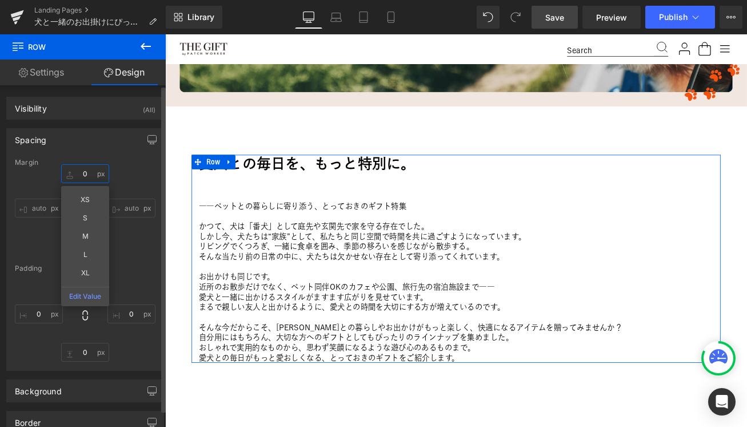
type input "0"
click at [129, 160] on div "Margin" at bounding box center [85, 162] width 141 height 8
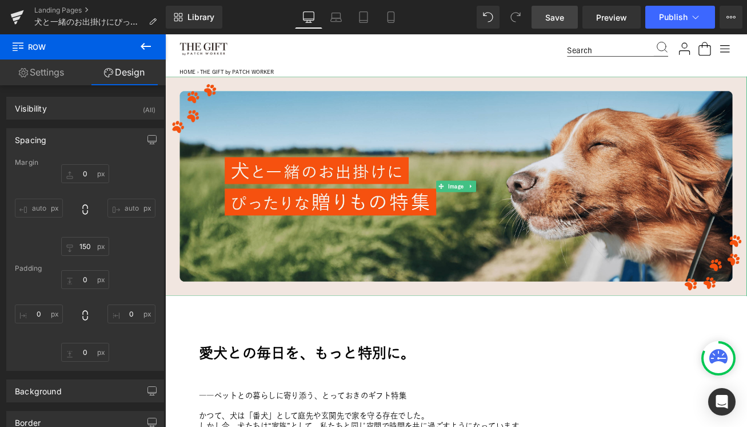
scroll to position [38, 0]
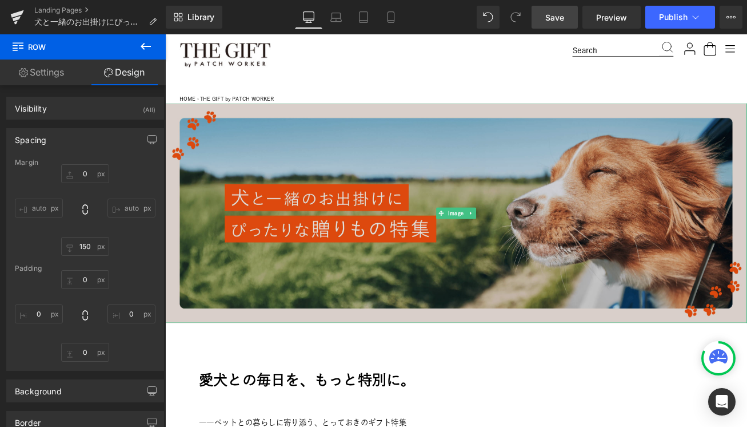
click at [236, 190] on img at bounding box center [511, 247] width 692 height 261
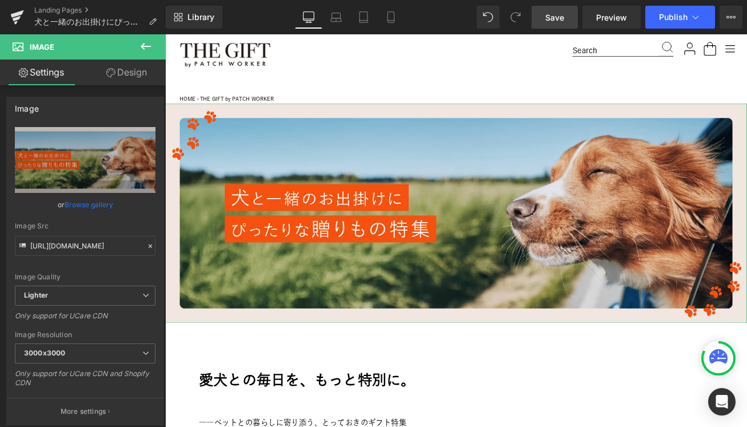
click at [121, 63] on link "Design" at bounding box center [126, 72] width 83 height 26
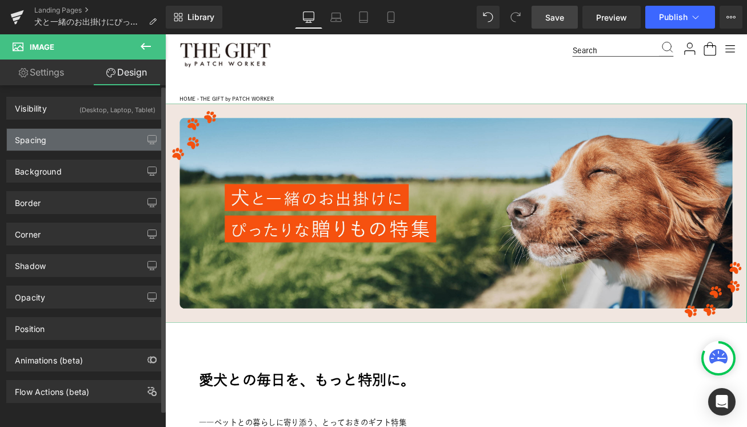
click at [77, 139] on div "Spacing" at bounding box center [85, 140] width 157 height 22
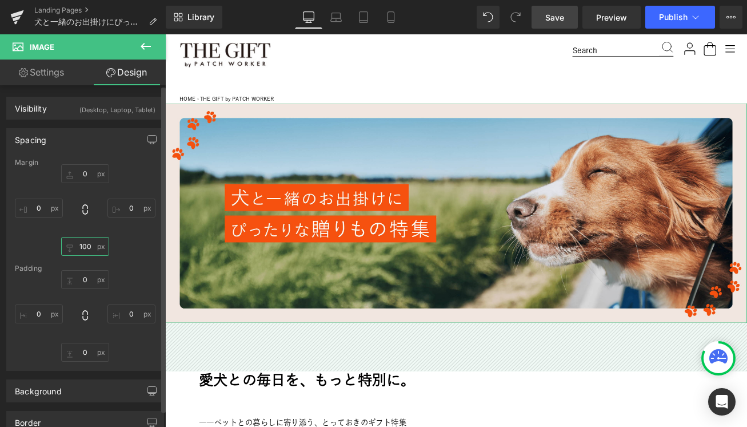
click at [83, 250] on input "100" at bounding box center [85, 246] width 48 height 19
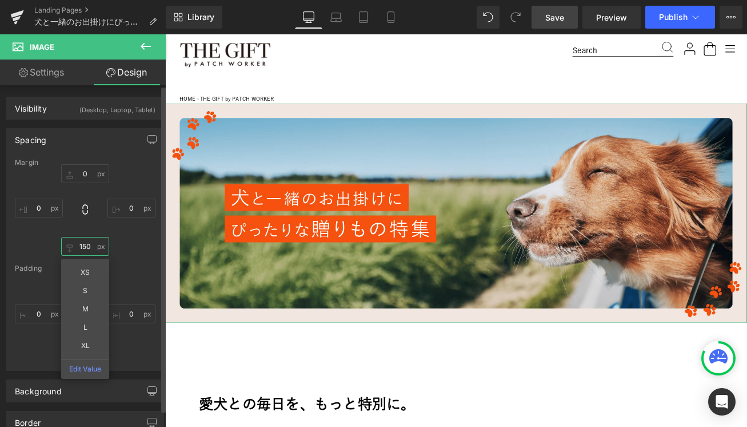
type input "150"
click at [131, 252] on div "0px 0 0px 0 150 150 XS S M L XL Edit Value 0px 0" at bounding box center [85, 209] width 141 height 91
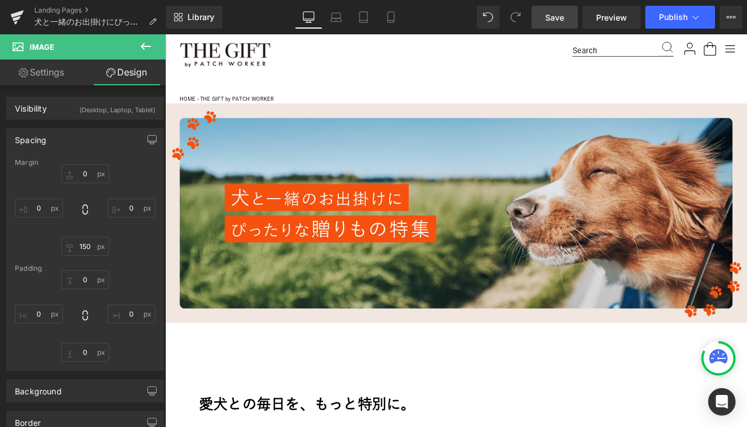
click at [545, 15] on link "Save" at bounding box center [555, 17] width 46 height 23
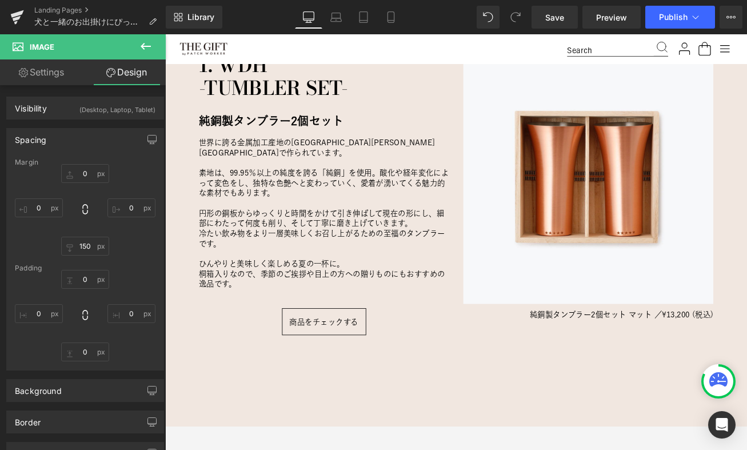
scroll to position [1205, 0]
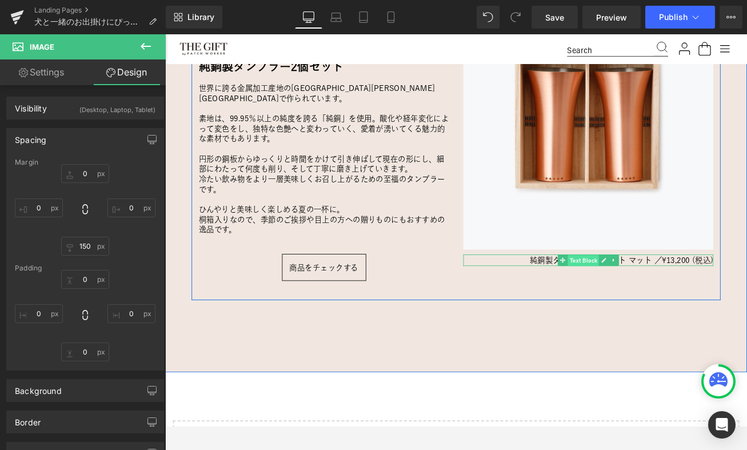
click at [667, 306] on span "Text Block" at bounding box center [662, 303] width 37 height 14
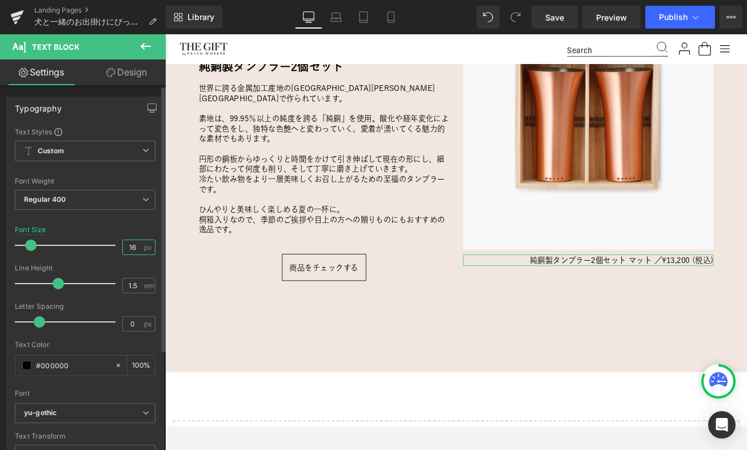
click at [128, 249] on input "16" at bounding box center [133, 247] width 20 height 14
type input "12"
click at [118, 220] on div at bounding box center [85, 219] width 141 height 7
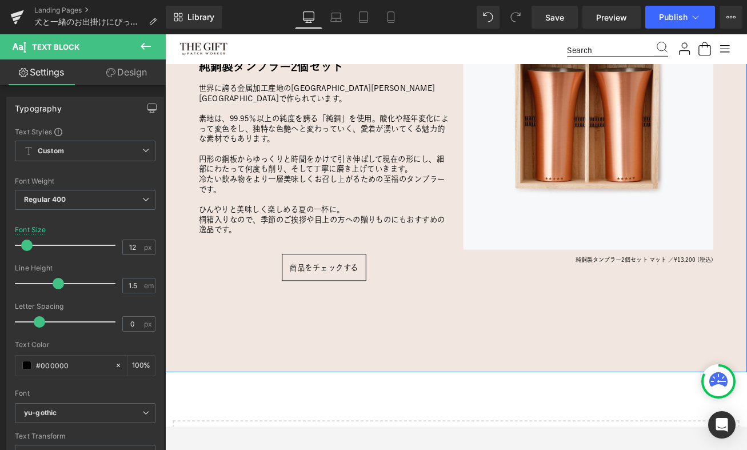
click at [505, 380] on div "愛犬にとっておもちゃは、ただの“遊び道具”じゃない。 Heading 犬と一緒に暮らす中で、「おもちゃ」はとても大切な存在。 噛んだり、引っ張ったり、追いかけ…" at bounding box center [511, 56] width 692 height 682
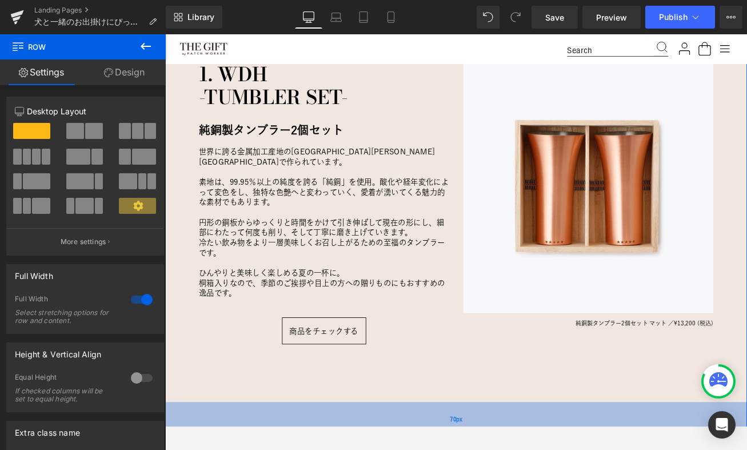
scroll to position [1106, 0]
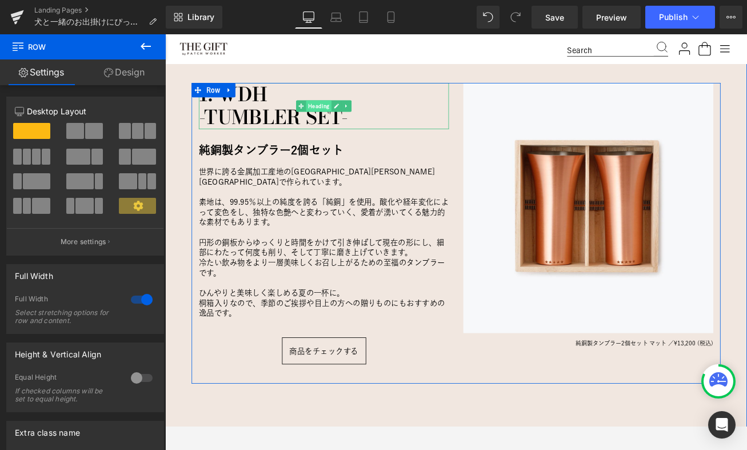
click at [344, 125] on span "Heading" at bounding box center [348, 120] width 30 height 14
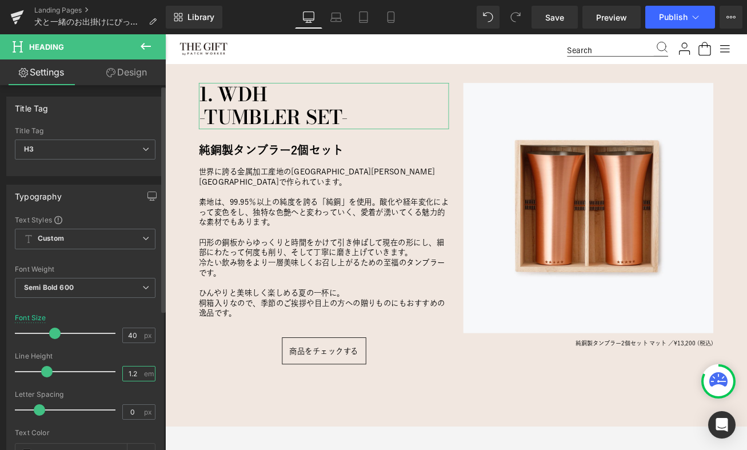
click at [130, 367] on input "1.2" at bounding box center [133, 374] width 20 height 14
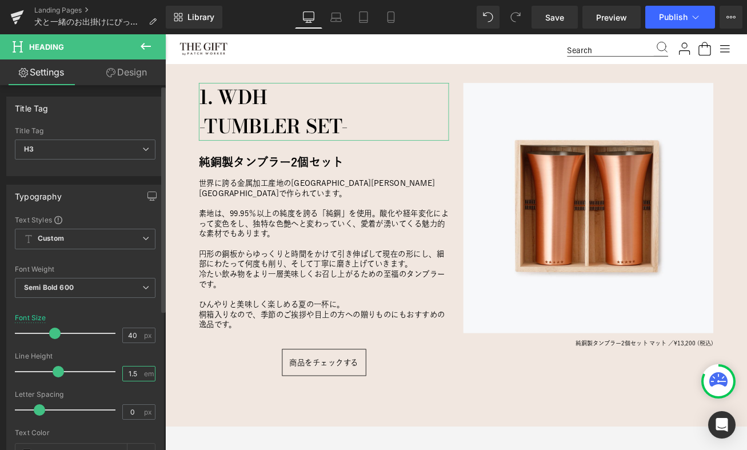
type input "1.4"
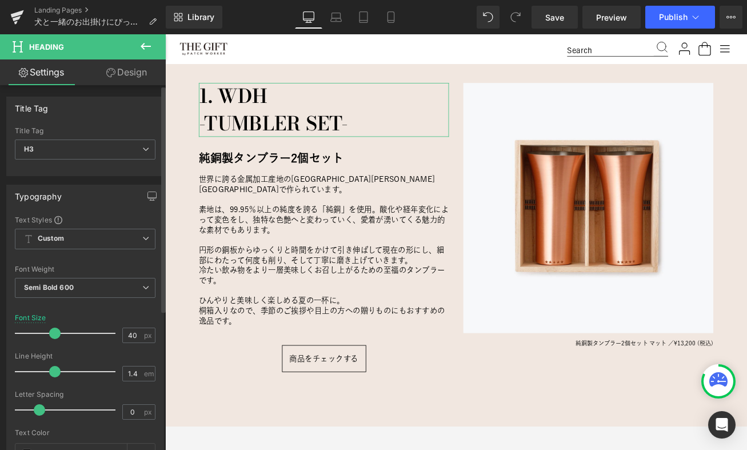
click at [96, 353] on div "Line Height" at bounding box center [85, 356] width 141 height 8
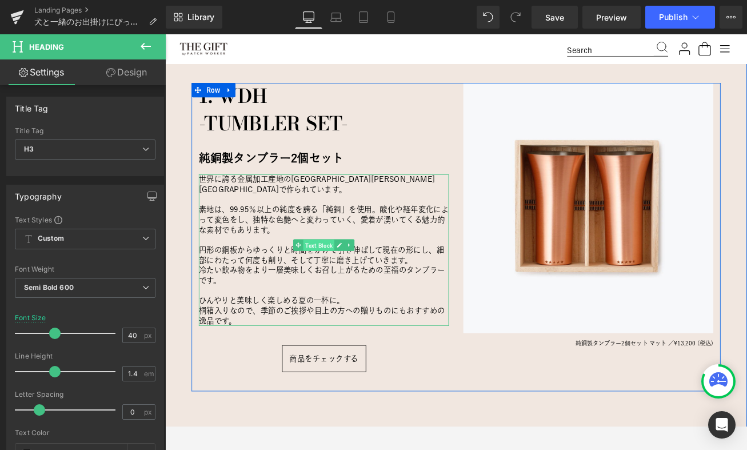
click at [339, 282] on span "Text Block" at bounding box center [347, 285] width 37 height 14
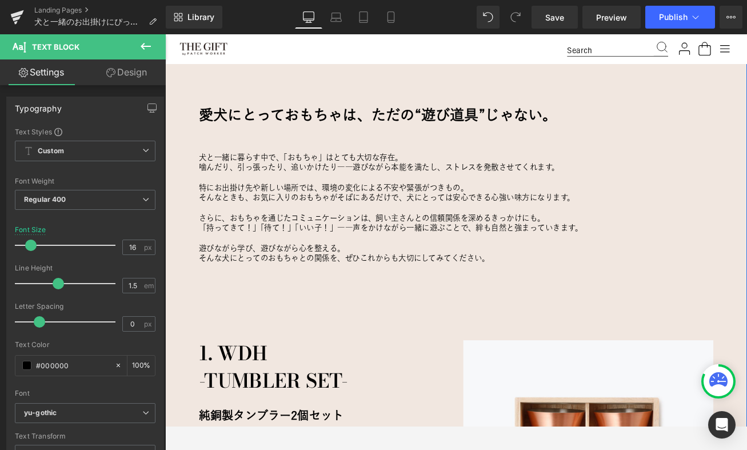
scroll to position [795, 0]
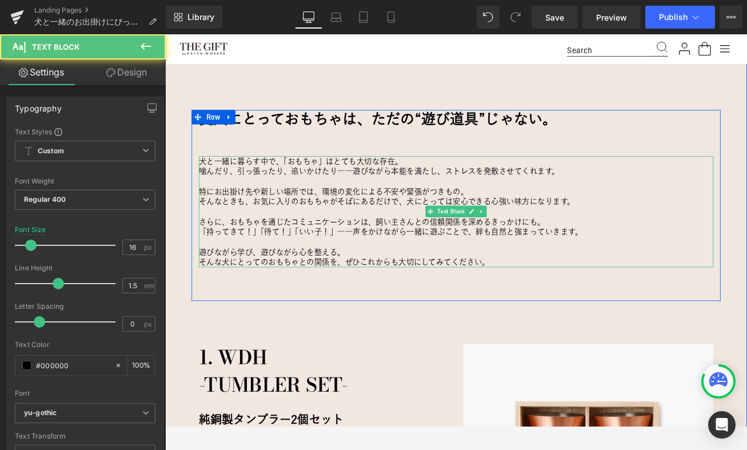
click at [328, 230] on p "そんなときも、お気に入りのおもちゃがそばにあるだけで、犬にとっては安心できる心強い味方になります。" at bounding box center [511, 233] width 612 height 12
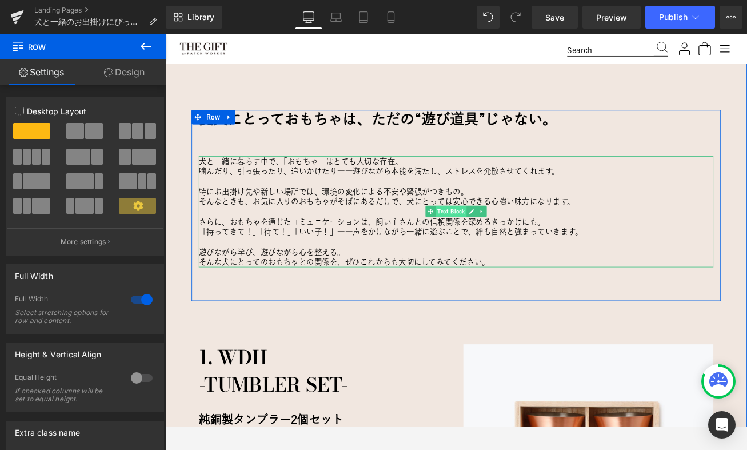
click at [505, 247] on span "Text Block" at bounding box center [505, 245] width 37 height 14
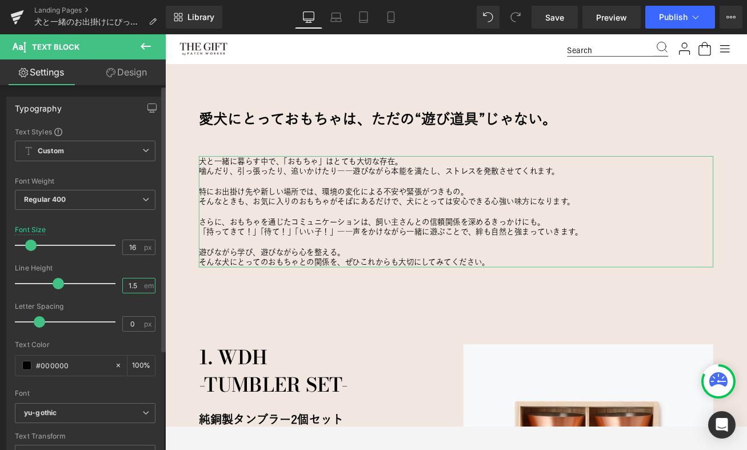
click at [126, 282] on input "1.5" at bounding box center [133, 285] width 20 height 14
click at [106, 272] on div at bounding box center [68, 283] width 95 height 23
type input "1.5"
drag, startPoint x: 107, startPoint y: 283, endPoint x: 57, endPoint y: 283, distance: 50.3
click at [57, 283] on span at bounding box center [58, 283] width 11 height 11
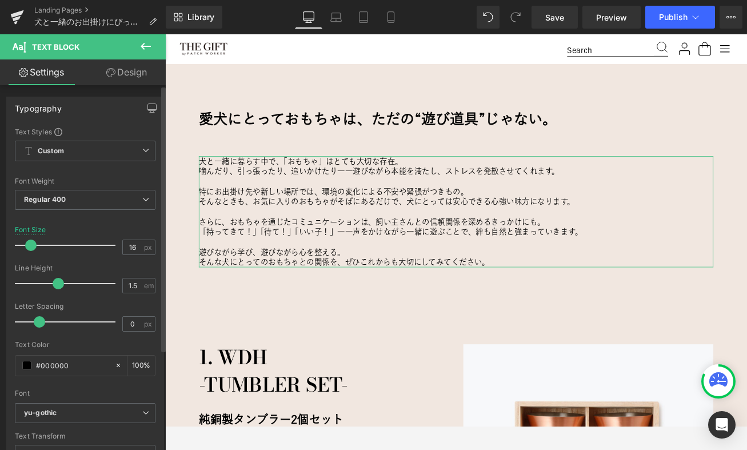
click at [90, 270] on div "Line Height" at bounding box center [85, 268] width 141 height 8
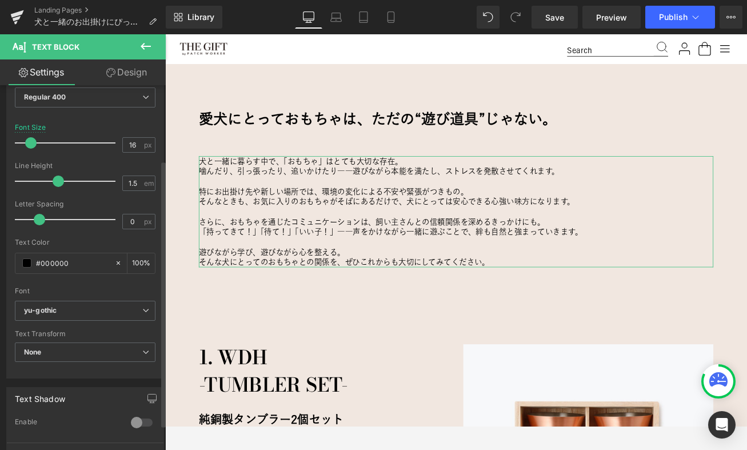
scroll to position [0, 0]
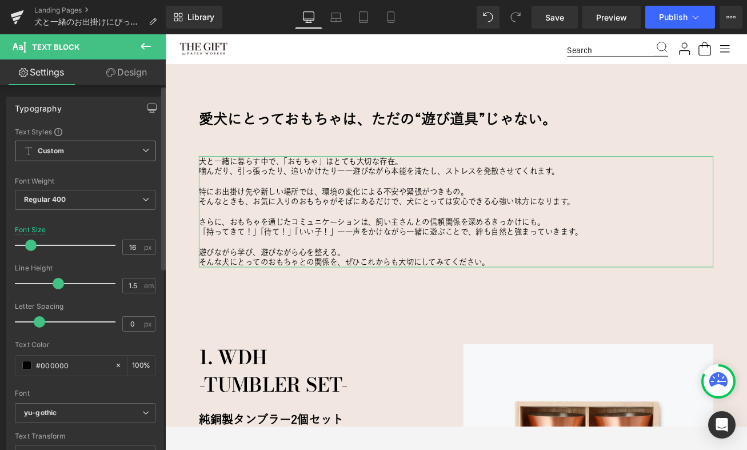
click at [124, 150] on span "Custom" at bounding box center [85, 151] width 141 height 21
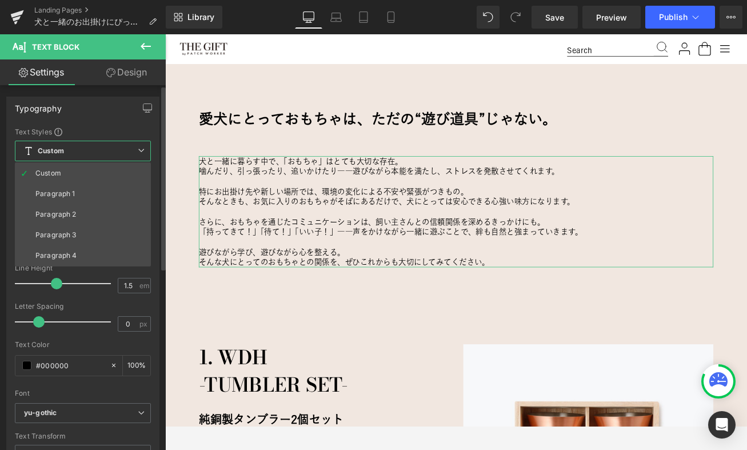
click at [90, 121] on div "Typography Text Styles Custom Paragraph 1 Paragraph 2 Paragraph 3 Paragraph 4 C…" at bounding box center [82, 289] width 153 height 384
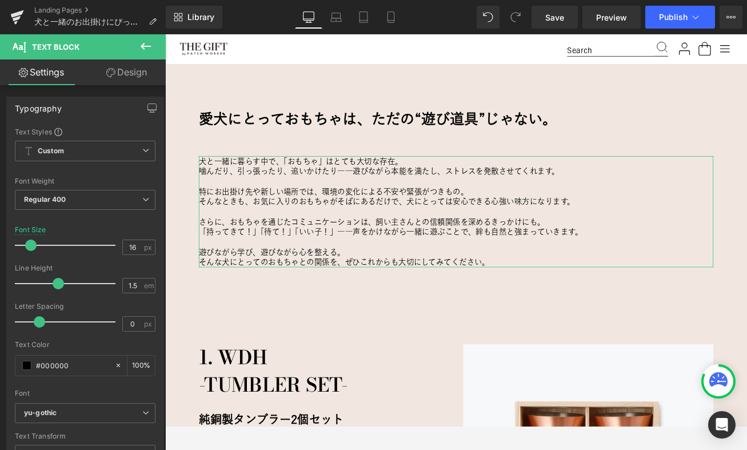
click at [125, 66] on link "Design" at bounding box center [126, 72] width 83 height 26
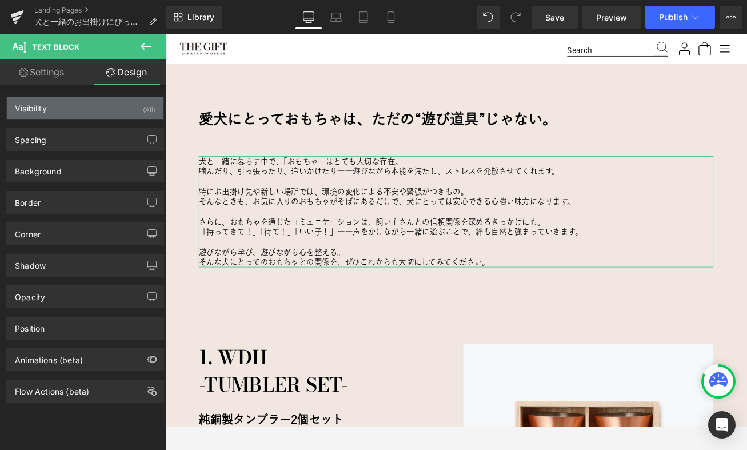
click at [78, 108] on div "Visibility (All)" at bounding box center [85, 108] width 157 height 22
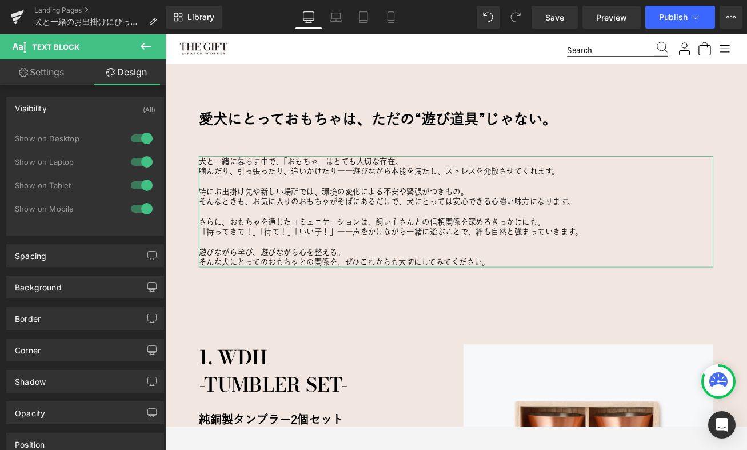
click at [78, 108] on div "Visibility (All)" at bounding box center [85, 108] width 157 height 22
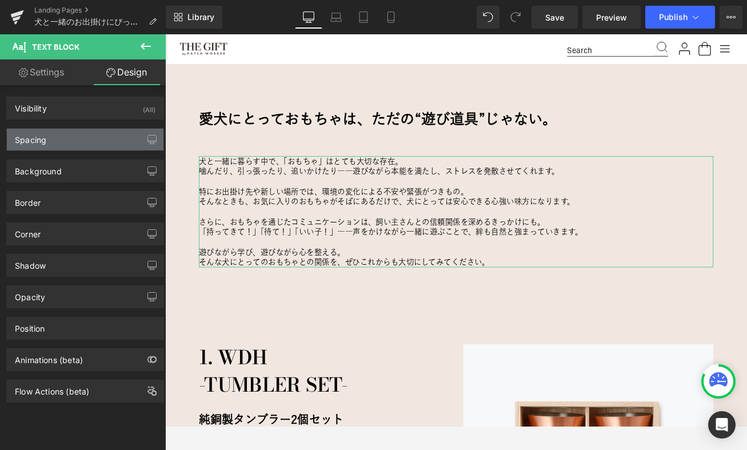
click at [86, 145] on div "Spacing" at bounding box center [85, 140] width 157 height 22
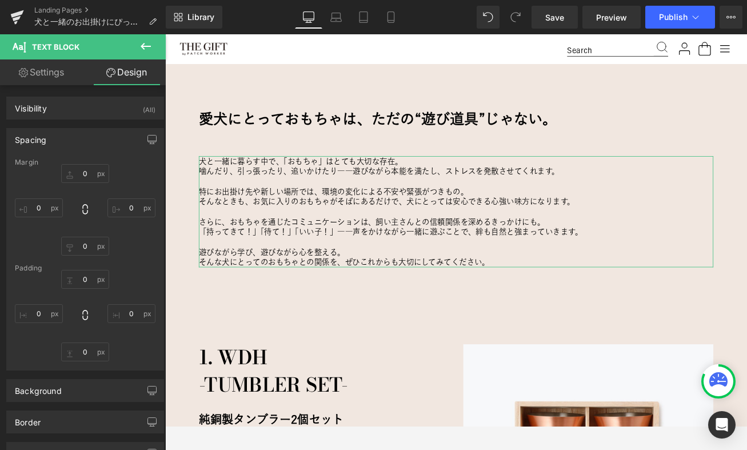
click at [83, 130] on div "Spacing" at bounding box center [85, 140] width 157 height 22
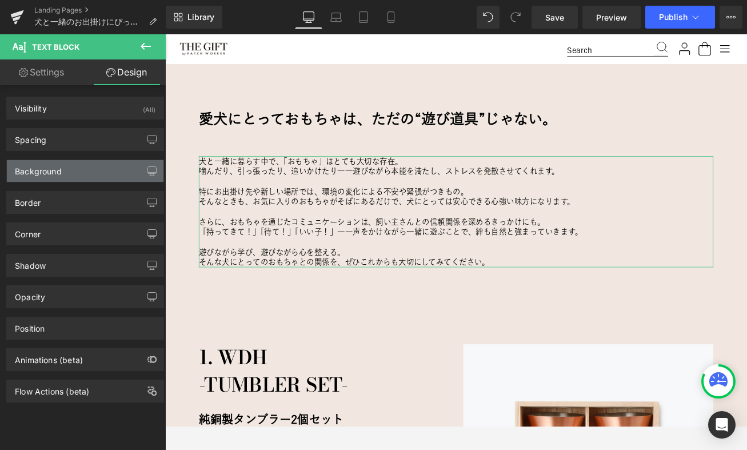
click at [81, 173] on div "Background" at bounding box center [85, 171] width 157 height 22
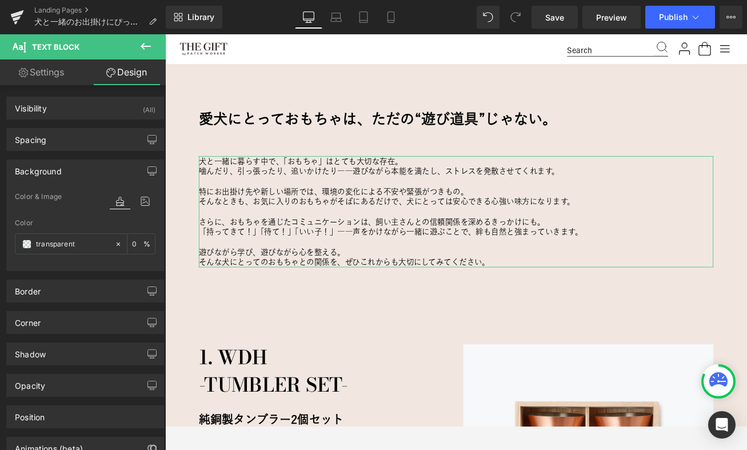
click at [81, 173] on div "Background" at bounding box center [85, 171] width 157 height 22
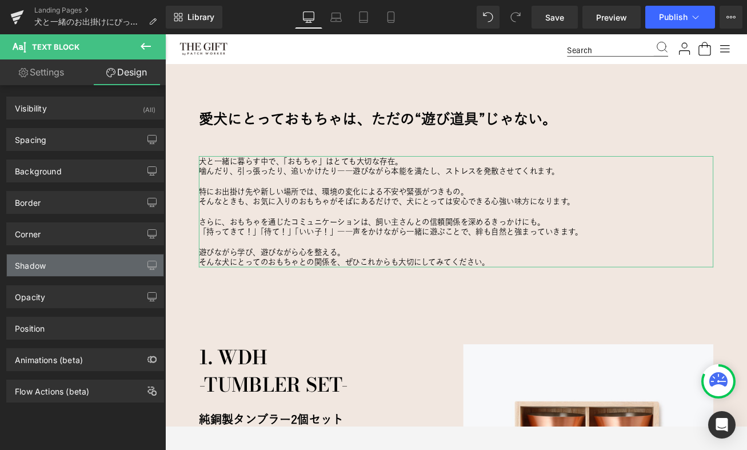
click at [61, 268] on div "Shadow" at bounding box center [85, 265] width 157 height 22
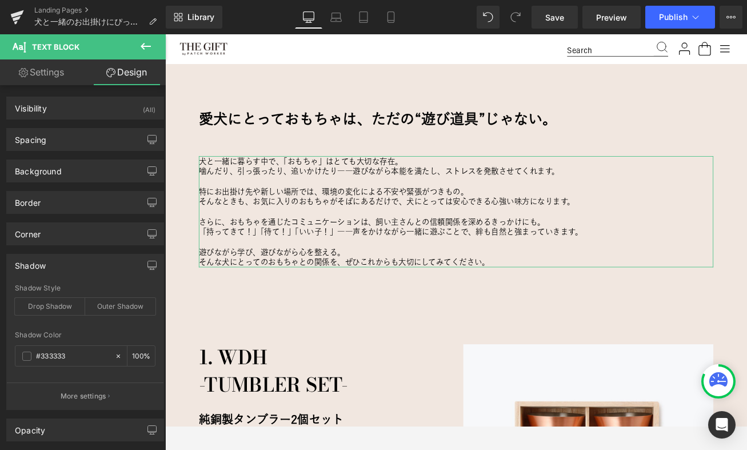
click at [61, 268] on div "Shadow" at bounding box center [85, 265] width 157 height 22
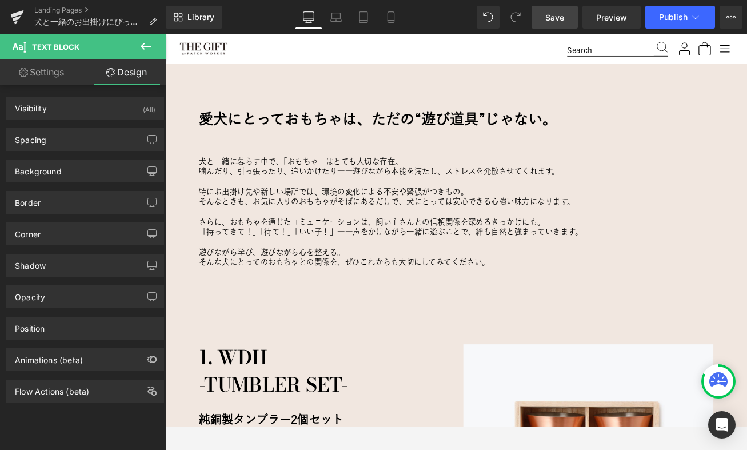
click at [552, 17] on span "Save" at bounding box center [554, 17] width 19 height 12
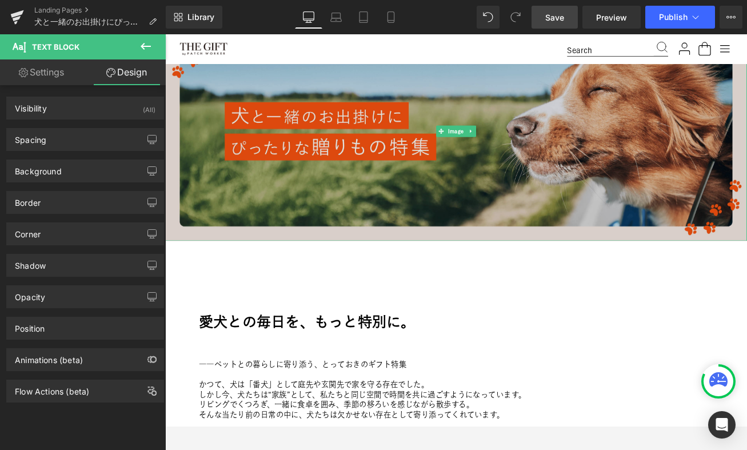
scroll to position [105, 0]
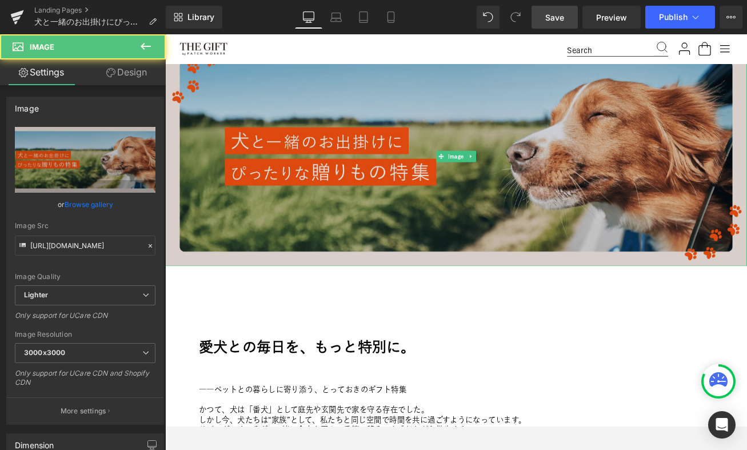
click at [316, 91] on img at bounding box center [511, 179] width 692 height 261
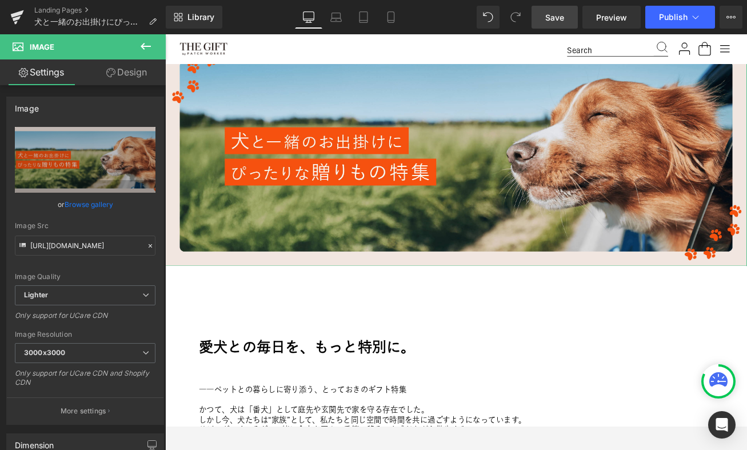
click at [124, 65] on link "Design" at bounding box center [126, 72] width 83 height 26
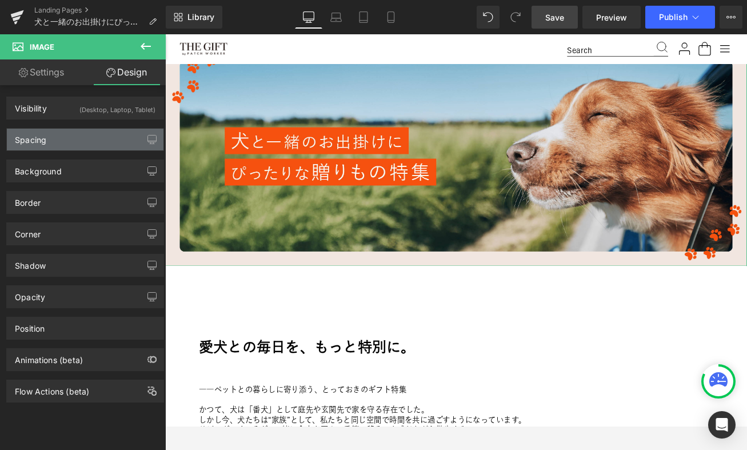
click at [71, 142] on div "Spacing" at bounding box center [85, 140] width 157 height 22
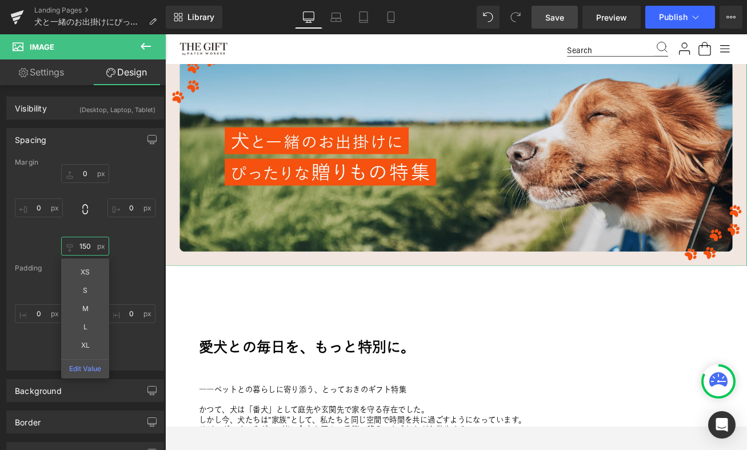
click at [82, 242] on input "150" at bounding box center [85, 246] width 48 height 19
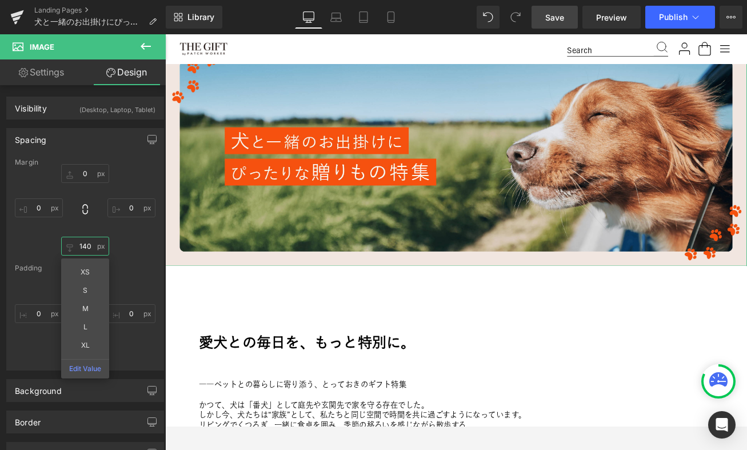
type input "130"
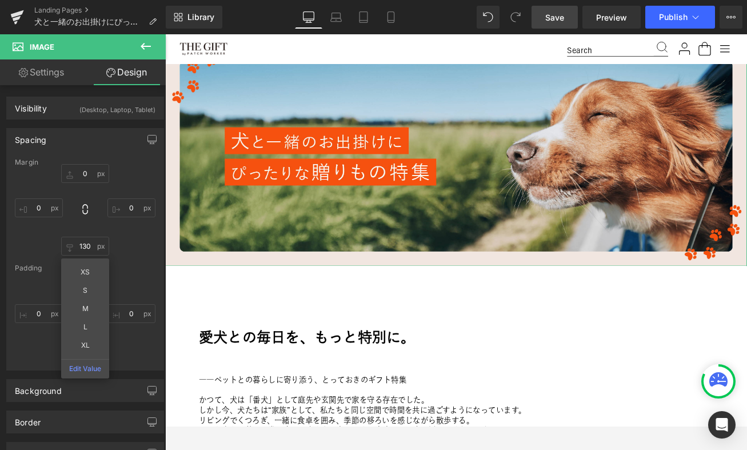
click at [133, 248] on div "0px 0 0px 0 130 130 XS S M L XL Edit Value 0px 0" at bounding box center [85, 209] width 141 height 91
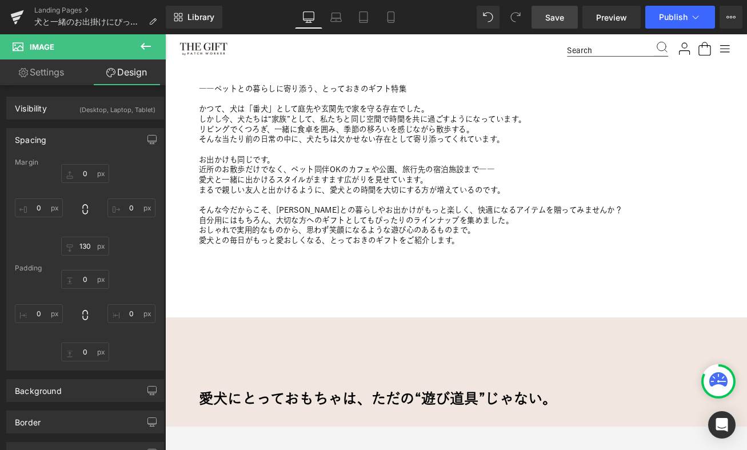
scroll to position [486, 0]
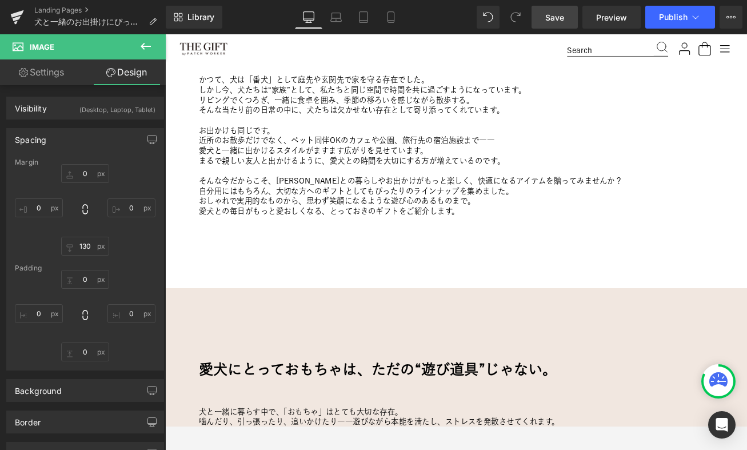
click at [335, 221] on p "自分用にはもちろん、大切な方へのギフトとしてもぴったりのラインナップを集めました。" at bounding box center [511, 220] width 612 height 12
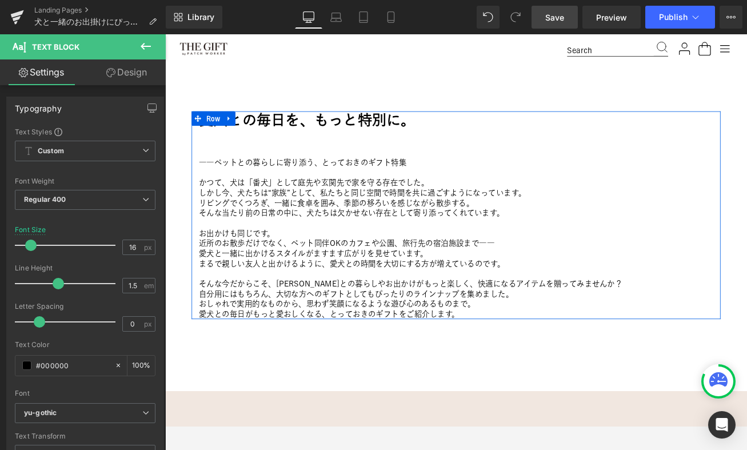
scroll to position [319, 0]
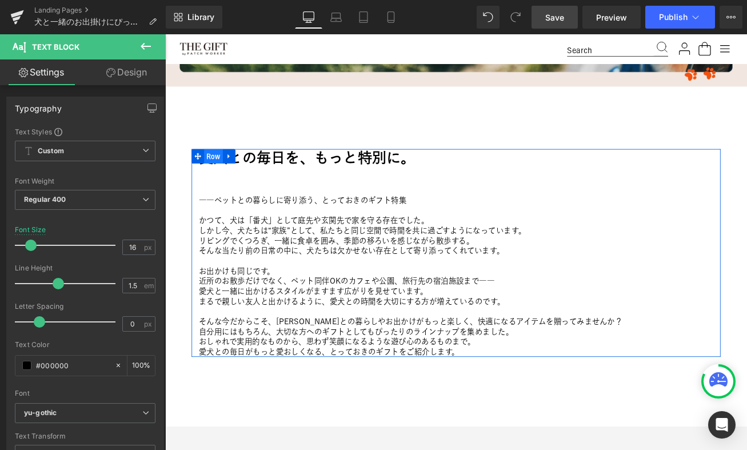
click at [222, 182] on span "Row" at bounding box center [223, 178] width 22 height 17
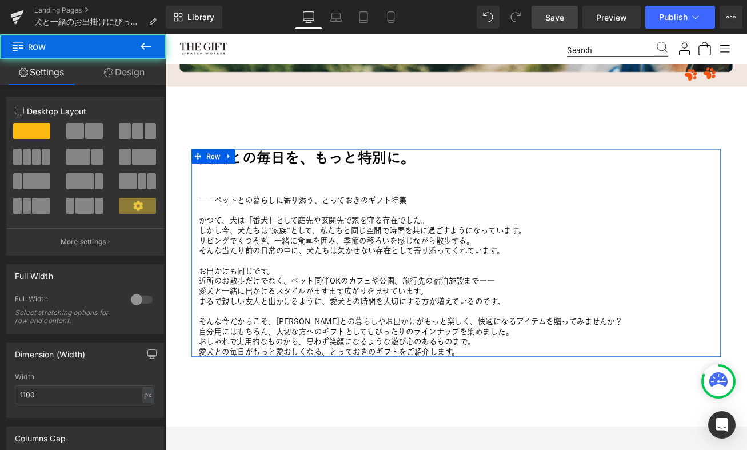
click at [129, 69] on link "Design" at bounding box center [124, 72] width 83 height 26
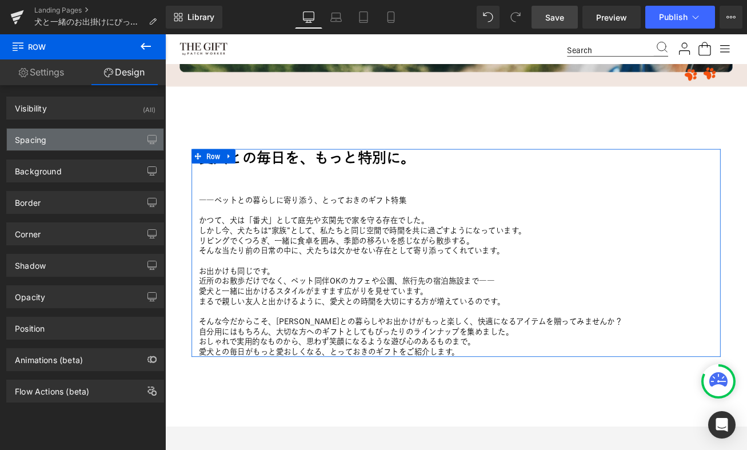
click at [74, 143] on div "Spacing" at bounding box center [85, 140] width 157 height 22
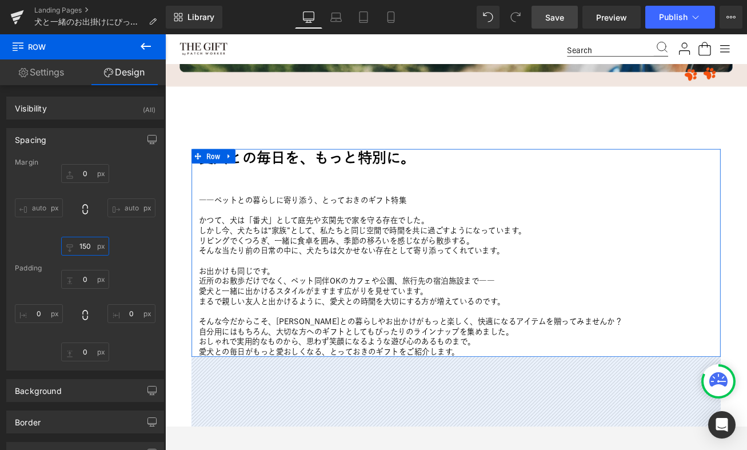
click at [83, 245] on input "150" at bounding box center [85, 246] width 48 height 19
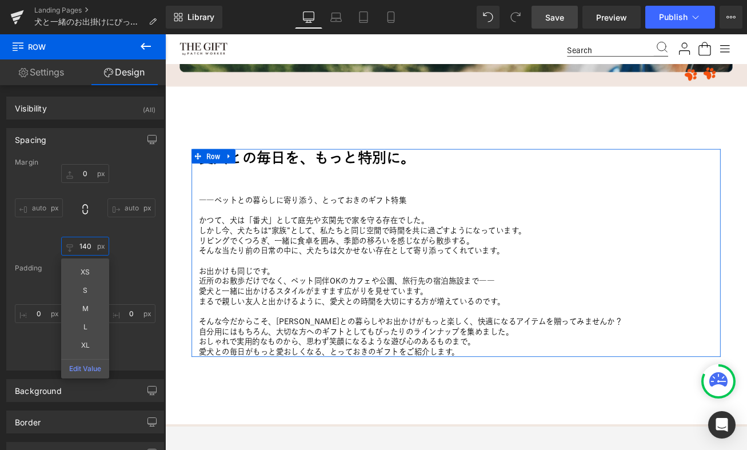
type input "130"
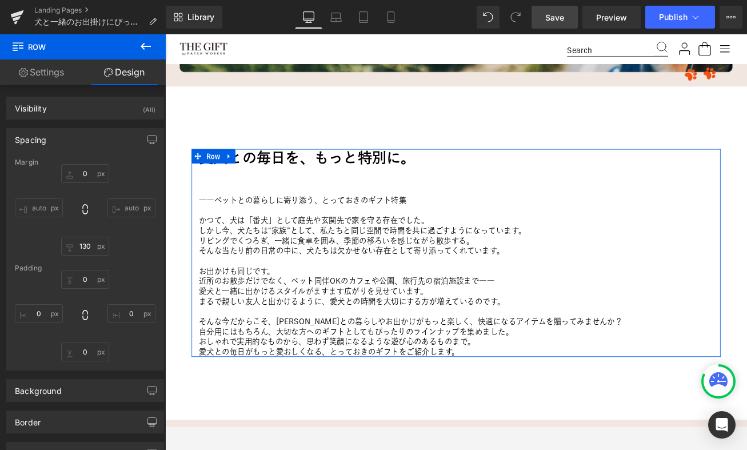
click at [124, 245] on div "0px 0 auto auto 130 130 auto auto" at bounding box center [85, 209] width 141 height 91
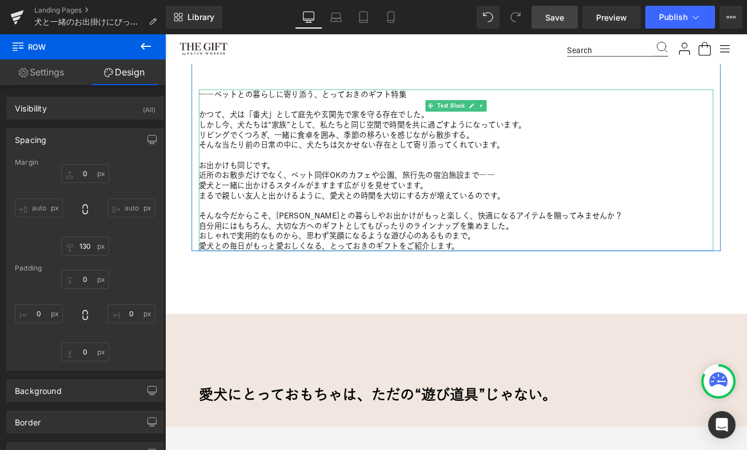
scroll to position [531, 0]
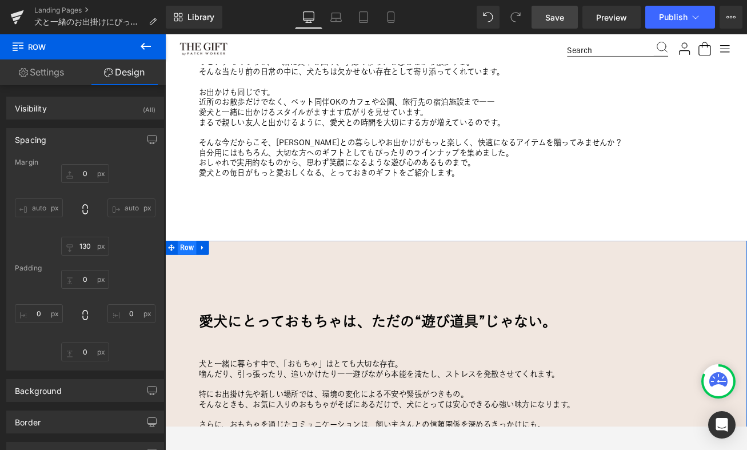
click at [192, 288] on span "Row" at bounding box center [191, 288] width 22 height 17
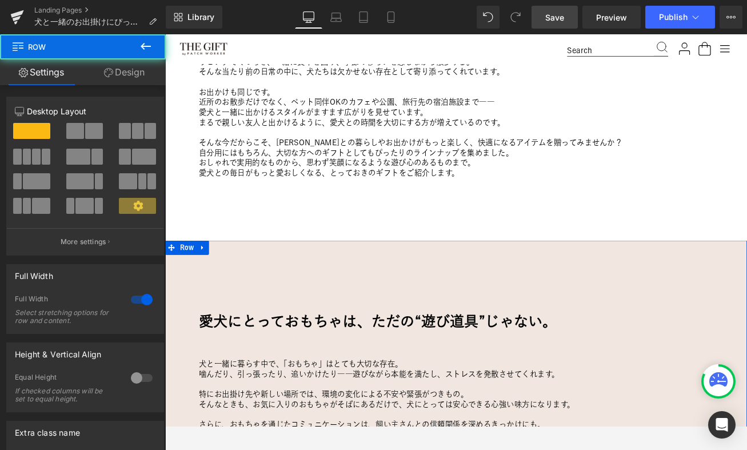
click at [120, 75] on link "Design" at bounding box center [124, 72] width 83 height 26
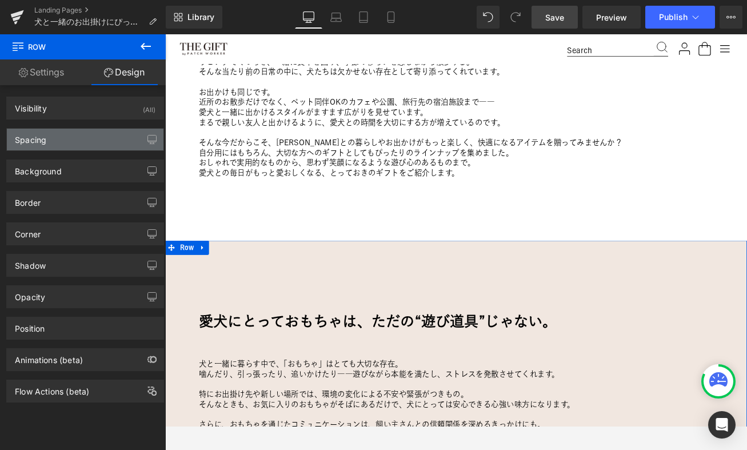
click at [87, 139] on div "Spacing" at bounding box center [85, 140] width 157 height 22
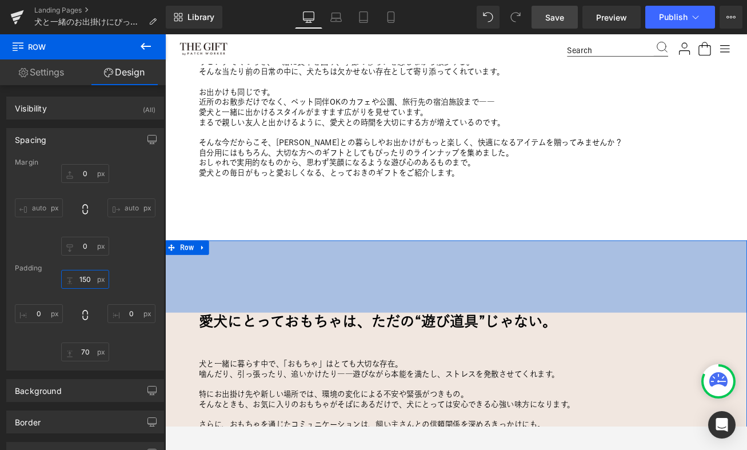
click at [80, 278] on input "150" at bounding box center [85, 279] width 48 height 19
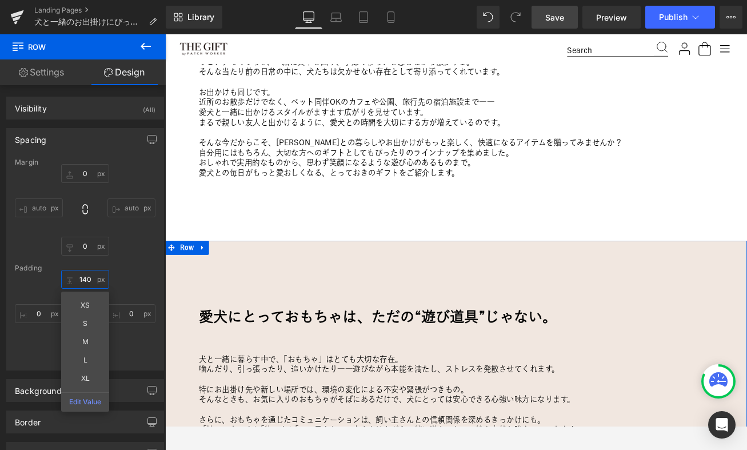
type input "130"
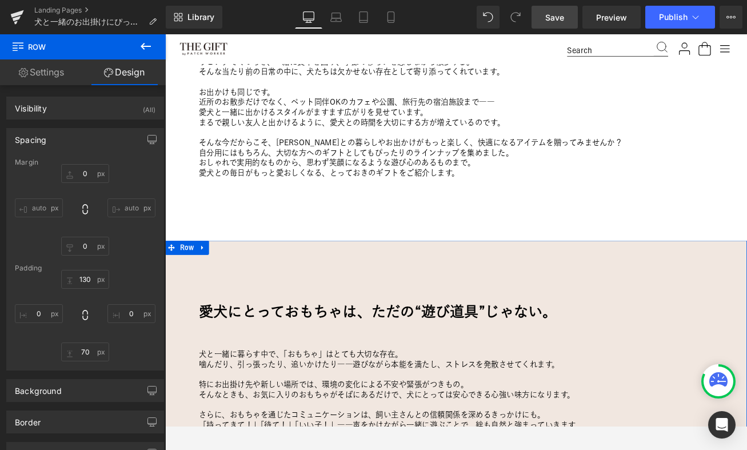
click at [139, 257] on div "Margin 0px 0 auto auto 0px 0 auto auto Padding 130 130 0px 0 70px 70 0px 0" at bounding box center [85, 264] width 157 height 212
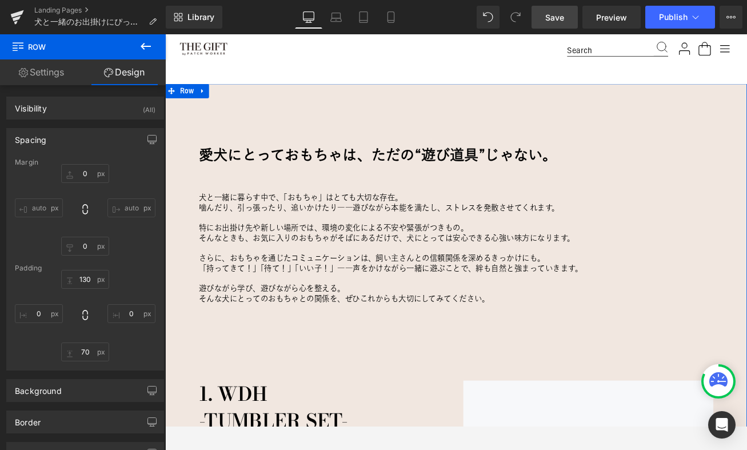
scroll to position [717, 0]
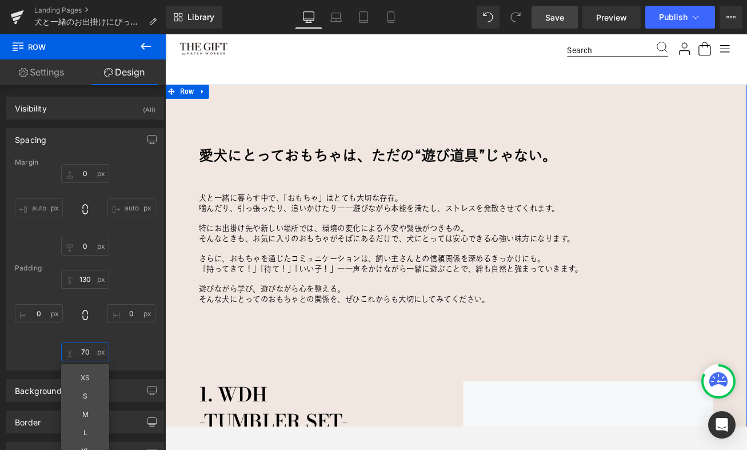
click at [77, 352] on input "70" at bounding box center [85, 352] width 48 height 19
type input "50"
click at [129, 363] on div "Margin 0px 0 auto auto 0px 0 auto auto Padding 130 130 0px 0 50 50 XS S M L XL …" at bounding box center [85, 264] width 157 height 212
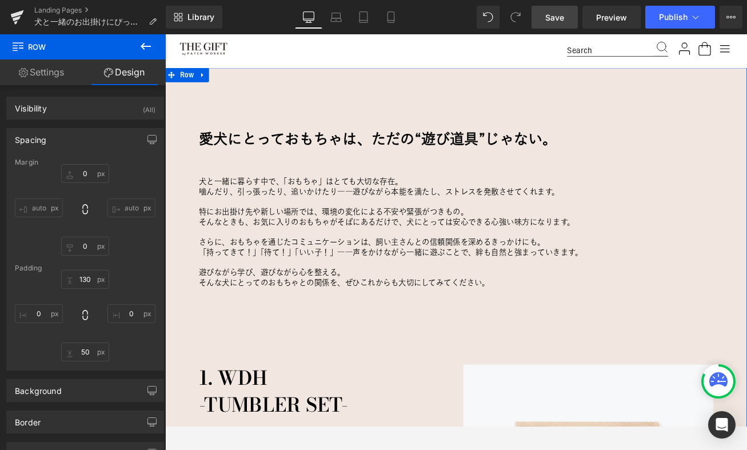
scroll to position [738, 0]
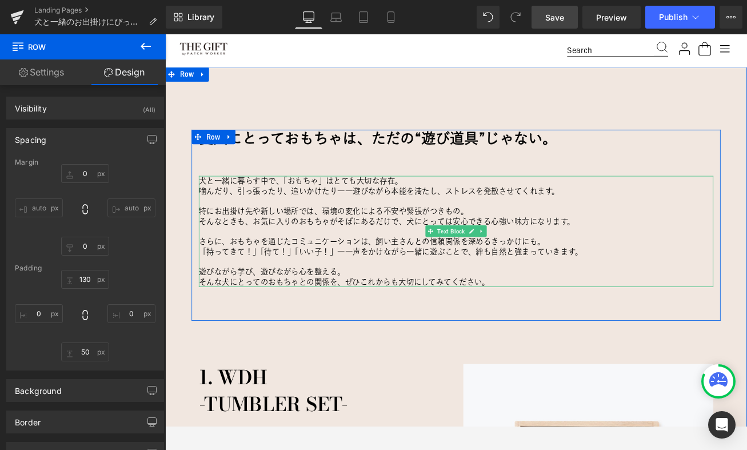
click at [323, 262] on p "そんなときも、お気に入りのおもちゃがそばにあるだけで、犬にとっては安心できる心強い味方になります。" at bounding box center [511, 256] width 612 height 12
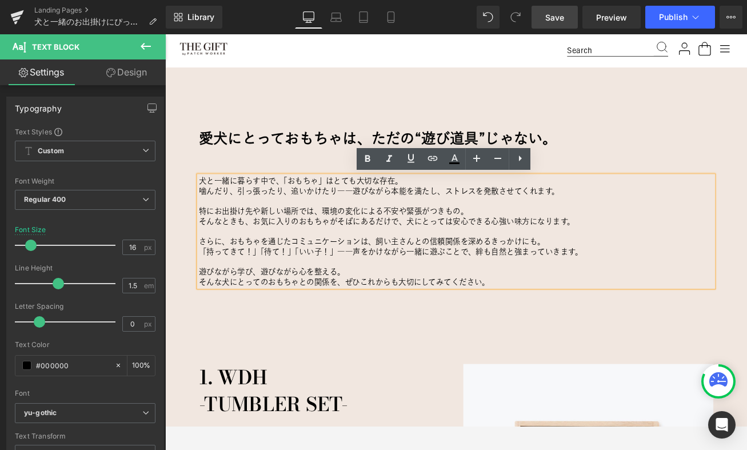
click at [213, 363] on div "愛犬にとっておもちゃは、ただの“遊び道具”じゃない。 Heading 犬と一緒に暮らす中で、「おもちゃ」はとても大切な存在。 噛んだり、引っ張ったり、追いかけ…" at bounding box center [511, 261] width 629 height 227
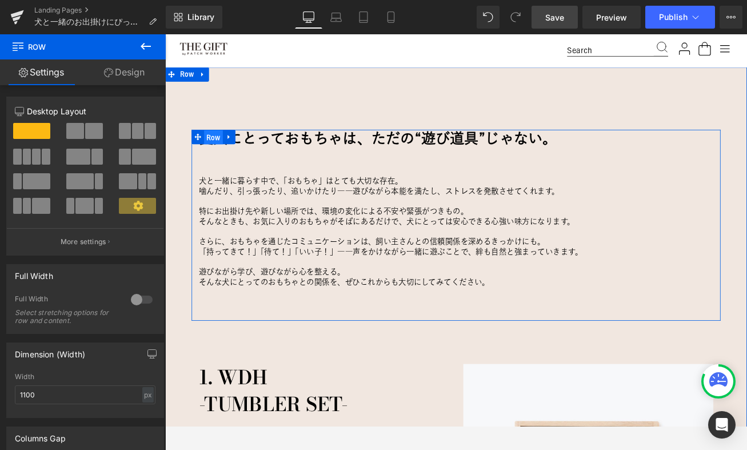
click at [224, 156] on span "Row" at bounding box center [223, 156] width 22 height 17
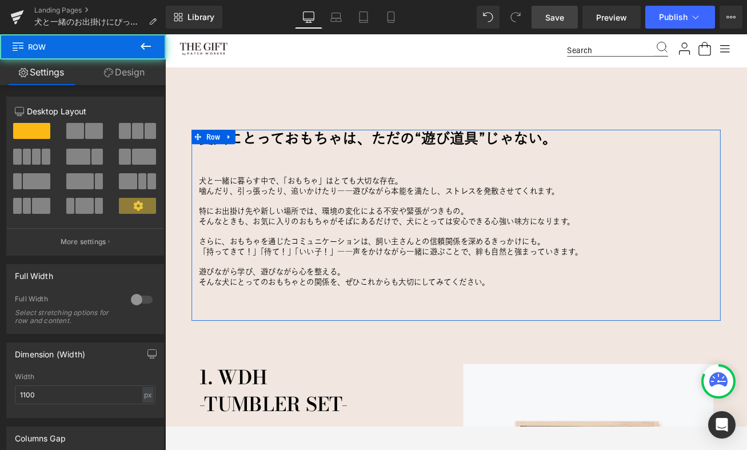
click at [131, 71] on link "Design" at bounding box center [124, 72] width 83 height 26
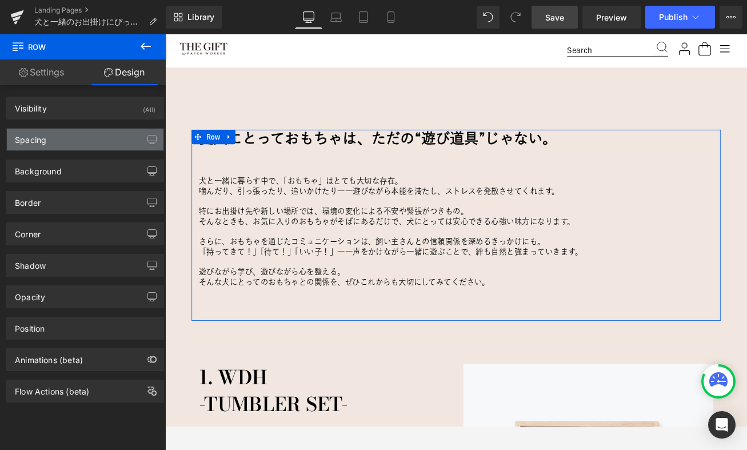
click at [93, 137] on div "Spacing" at bounding box center [85, 140] width 157 height 22
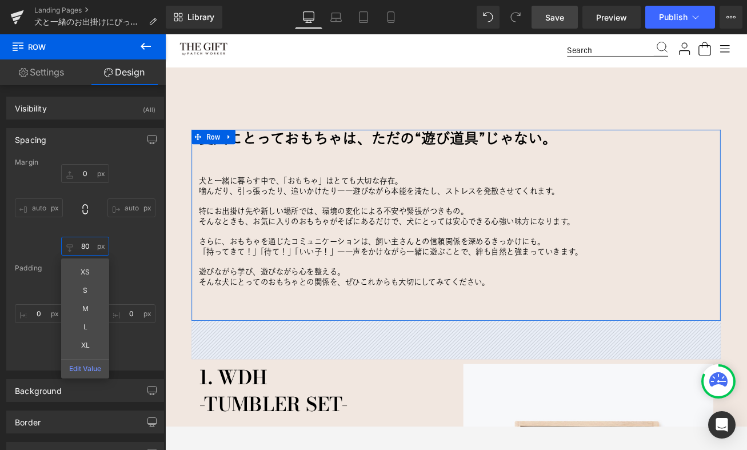
click at [87, 249] on input "80" at bounding box center [85, 246] width 48 height 19
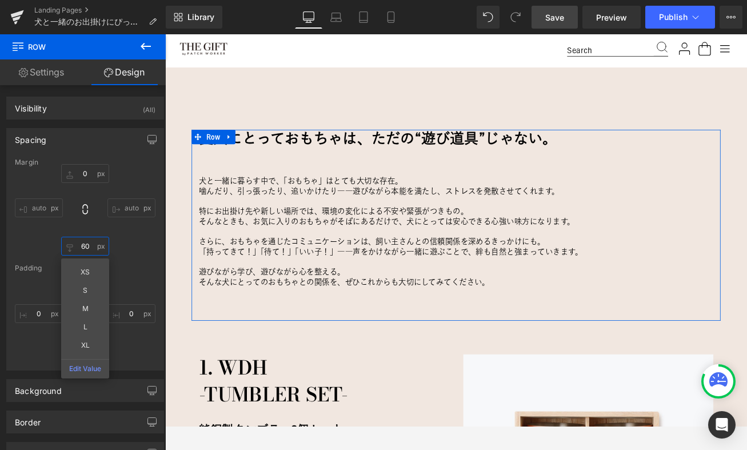
type input "50"
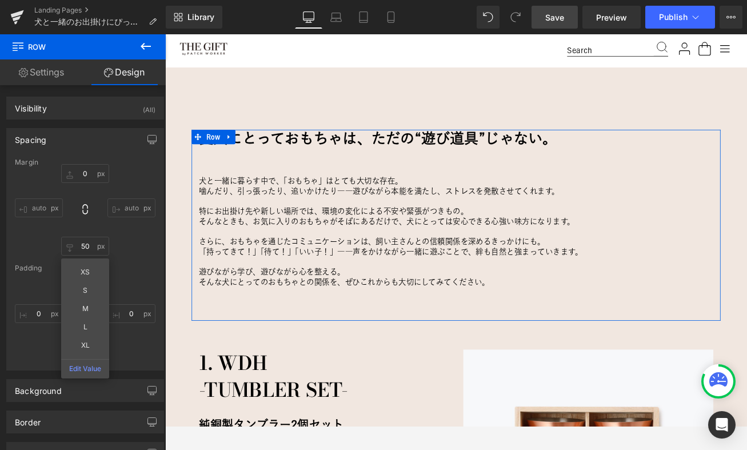
click at [118, 236] on div "0px 0 auto auto 50 50 XS S M L XL Edit Value auto auto" at bounding box center [85, 209] width 141 height 91
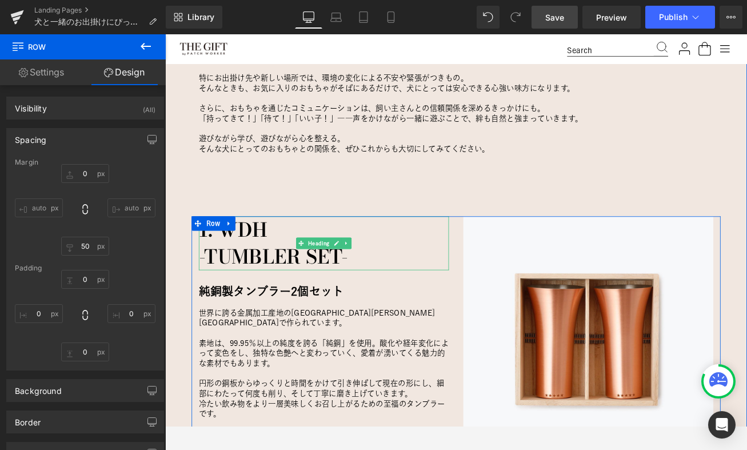
scroll to position [897, 0]
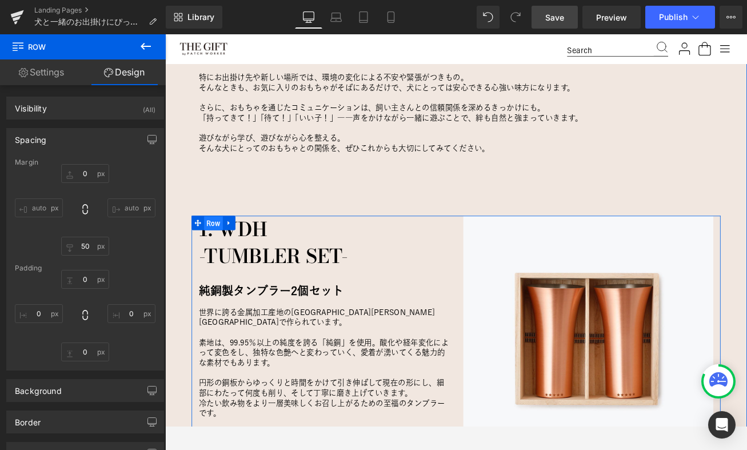
click at [220, 257] on span "Row" at bounding box center [223, 258] width 22 height 17
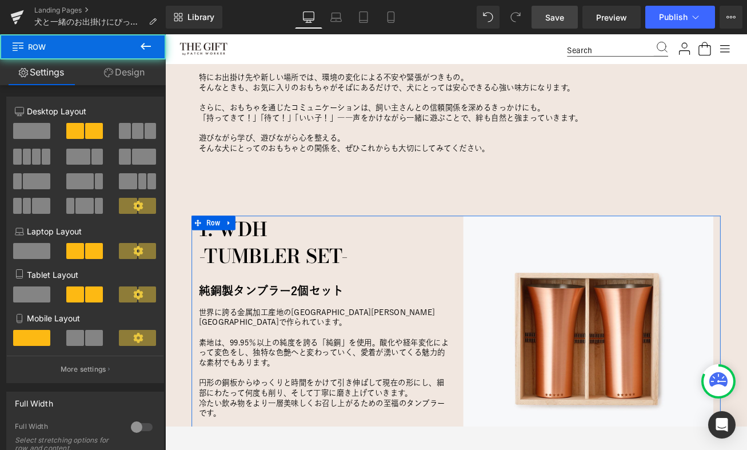
click at [121, 74] on link "Design" at bounding box center [124, 72] width 83 height 26
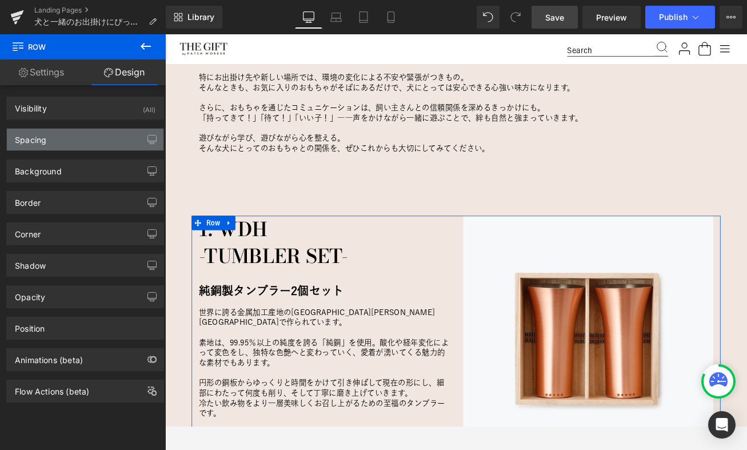
click at [73, 143] on div "Spacing" at bounding box center [85, 140] width 157 height 22
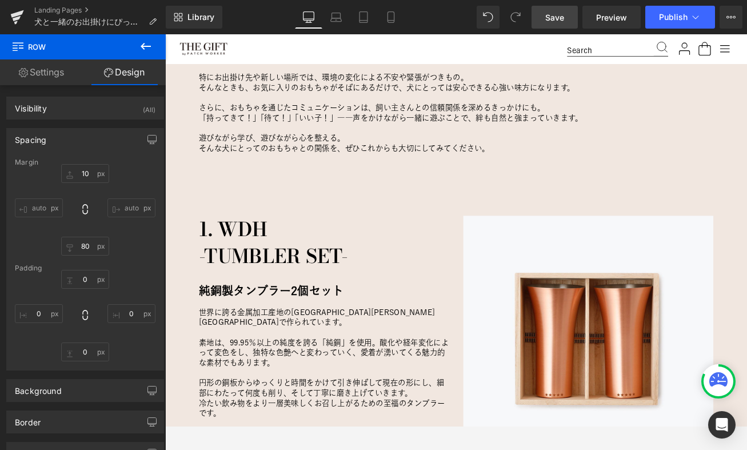
click at [554, 11] on span "Save" at bounding box center [554, 17] width 19 height 12
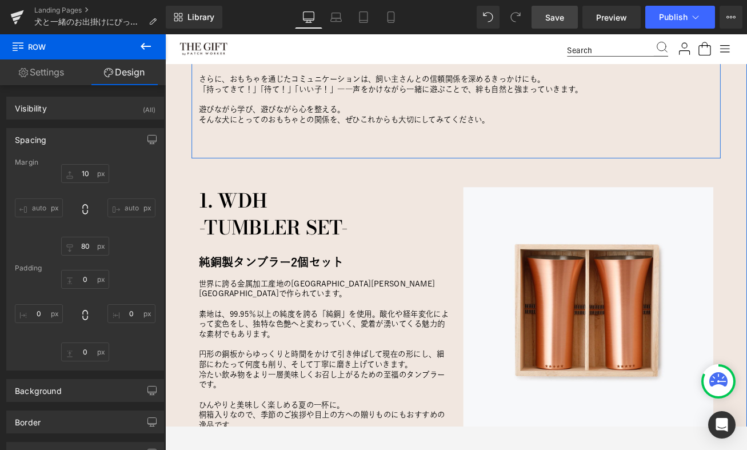
scroll to position [936, 0]
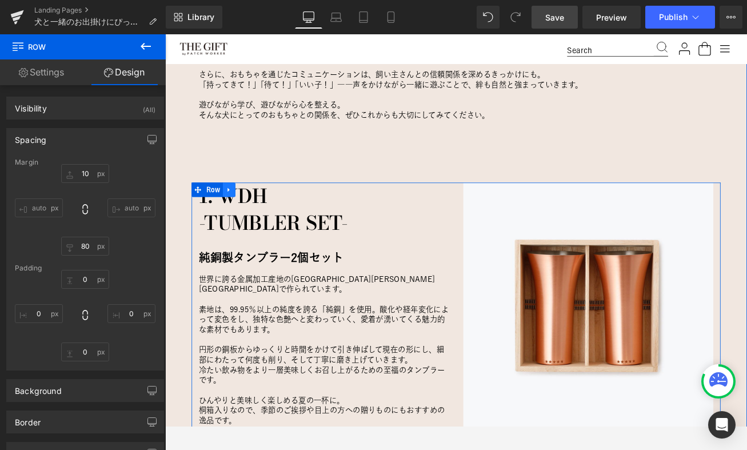
click at [243, 217] on icon at bounding box center [241, 218] width 8 height 9
click at [257, 220] on icon at bounding box center [256, 219] width 8 height 8
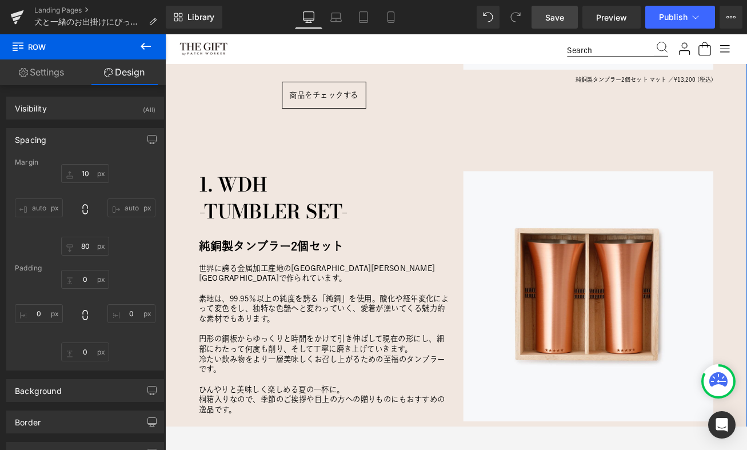
scroll to position [1368, 0]
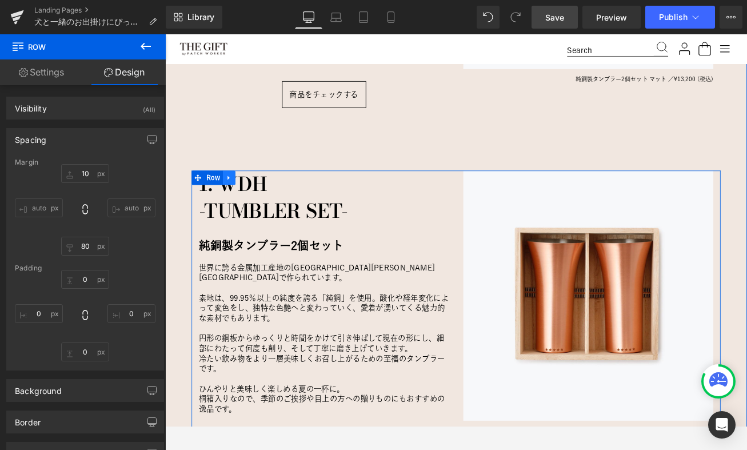
click at [238, 201] on icon at bounding box center [241, 205] width 8 height 9
click at [280, 341] on p "素地は、99.95％以上の純度を誇る「純銅」を使用。酸化や経年変化によって変色をし、独特な色艶へと変わっていく、愛着が湧いてくる魅力的な素材でもあります。" at bounding box center [353, 359] width 297 height 36
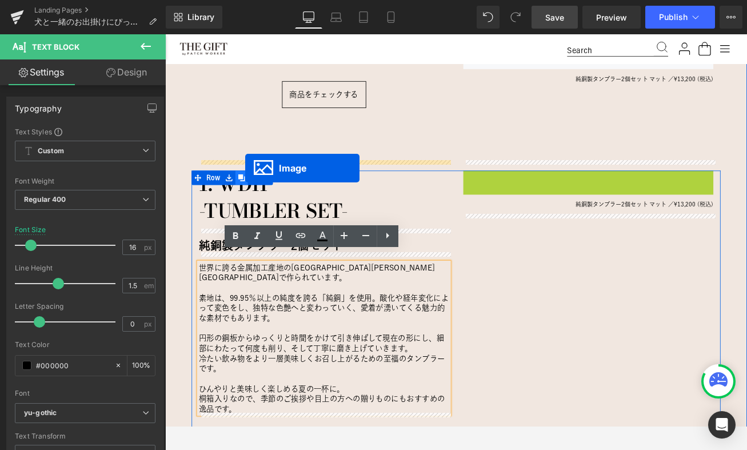
drag, startPoint x: 654, startPoint y: 330, endPoint x: 259, endPoint y: 193, distance: 418.1
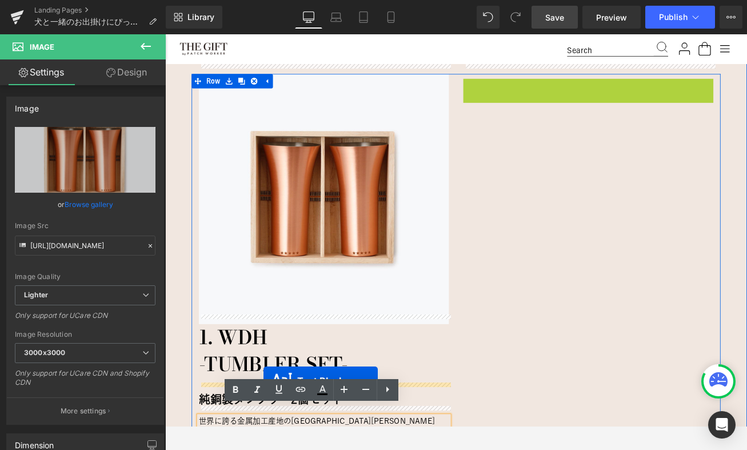
scroll to position [1517, 0]
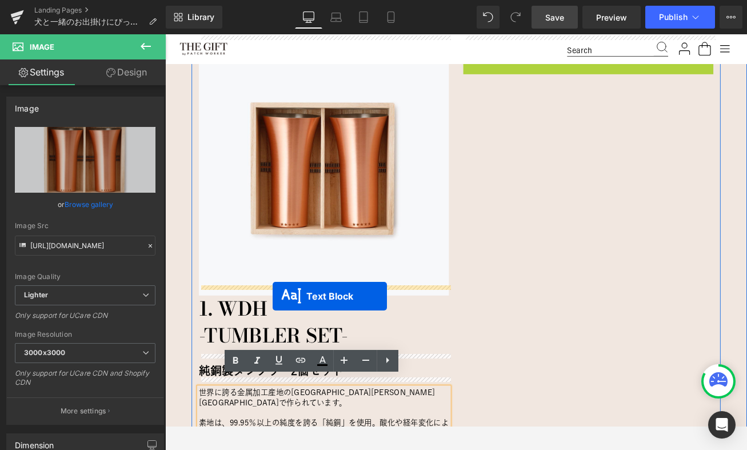
drag, startPoint x: 637, startPoint y: 195, endPoint x: 293, endPoint y: 345, distance: 375.1
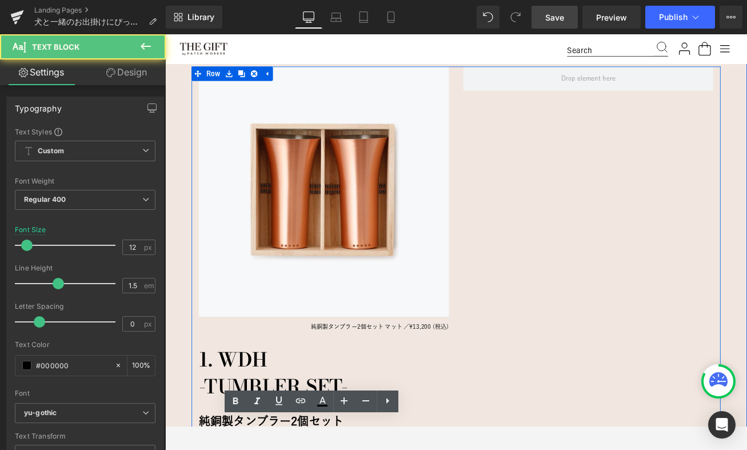
scroll to position [1475, 0]
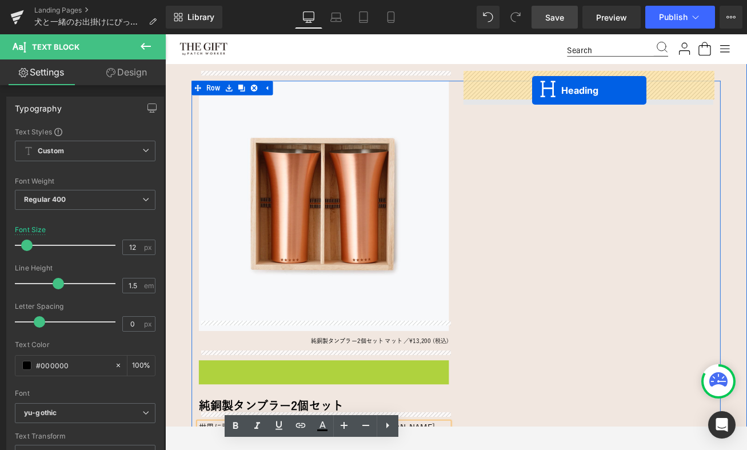
drag, startPoint x: 327, startPoint y: 442, endPoint x: 601, endPoint y: 101, distance: 437.2
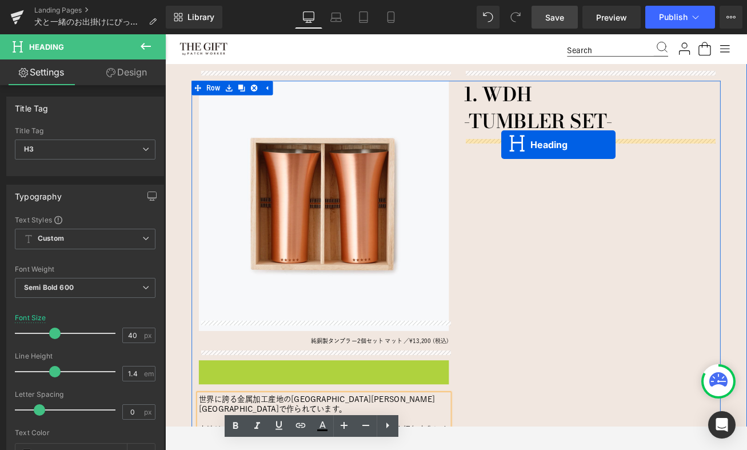
drag, startPoint x: 328, startPoint y: 418, endPoint x: 565, endPoint y: 166, distance: 346.3
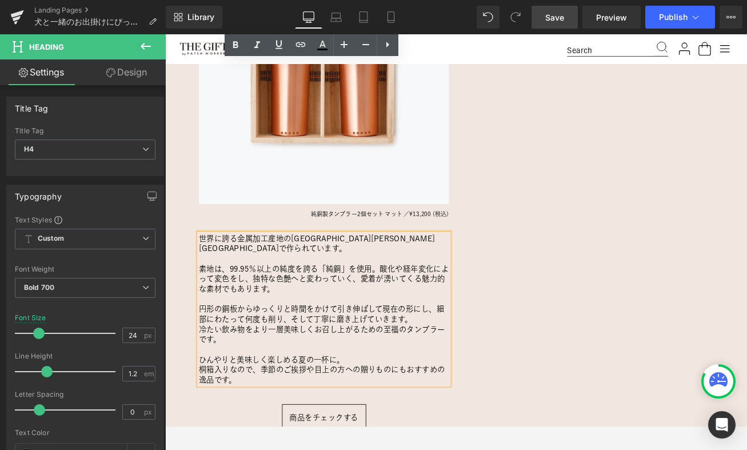
scroll to position [1627, 0]
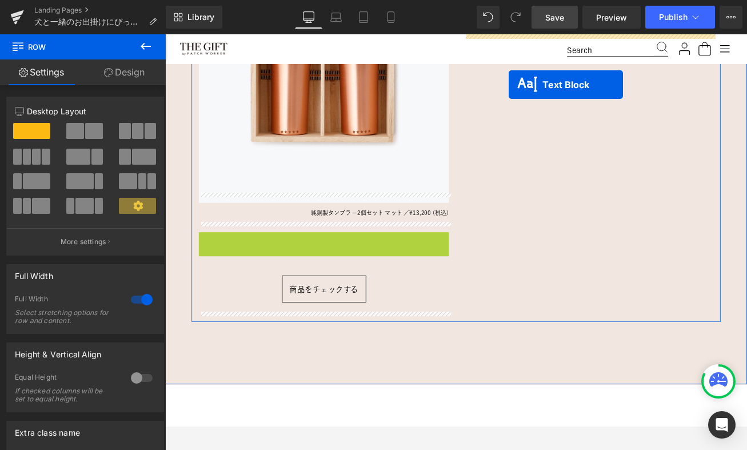
drag, startPoint x: 323, startPoint y: 340, endPoint x: 575, endPoint y: 95, distance: 351.0
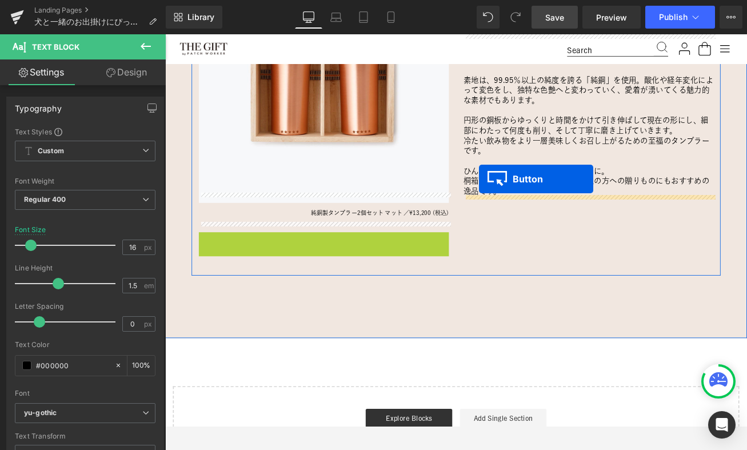
drag, startPoint x: 336, startPoint y: 274, endPoint x: 538, endPoint y: 206, distance: 213.5
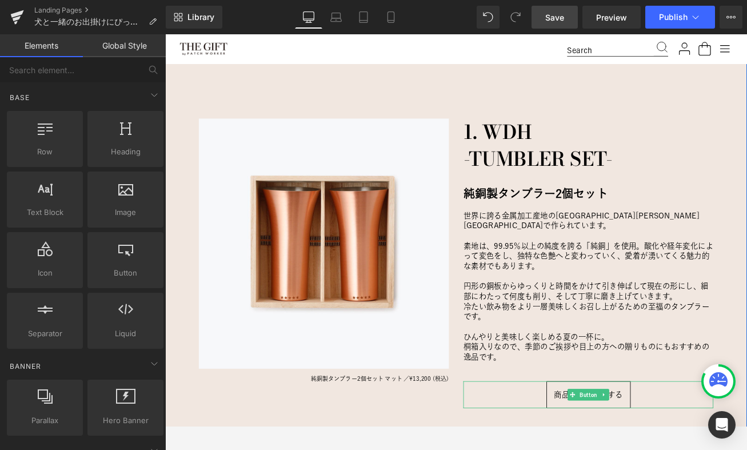
scroll to position [1447, 0]
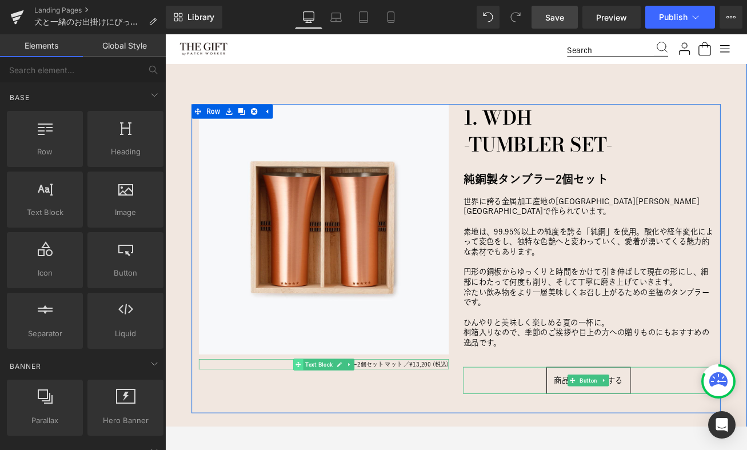
click at [322, 424] on icon at bounding box center [323, 427] width 6 height 6
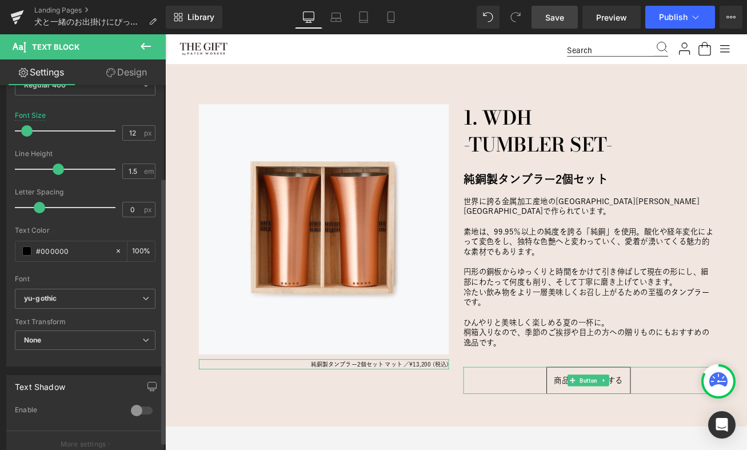
scroll to position [221, 0]
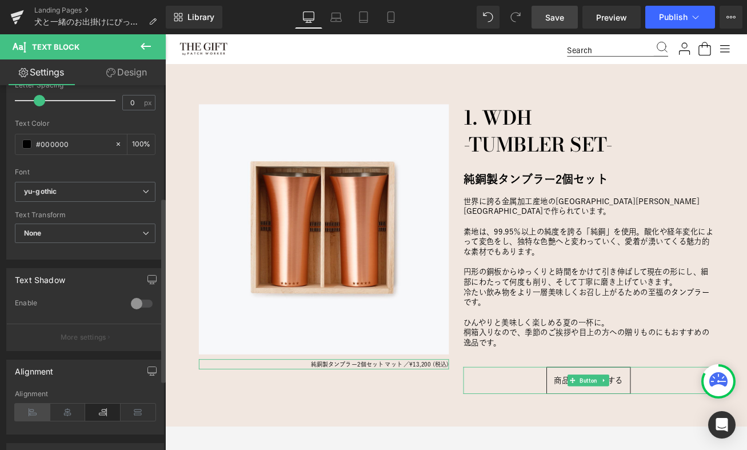
click at [26, 411] on icon at bounding box center [32, 412] width 35 height 17
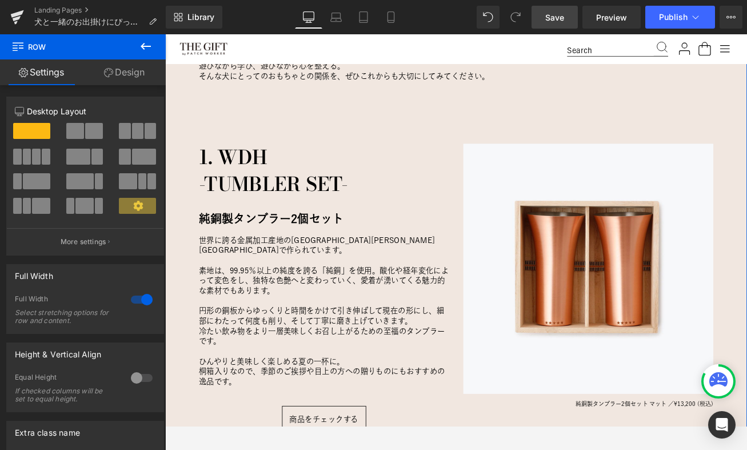
scroll to position [955, 0]
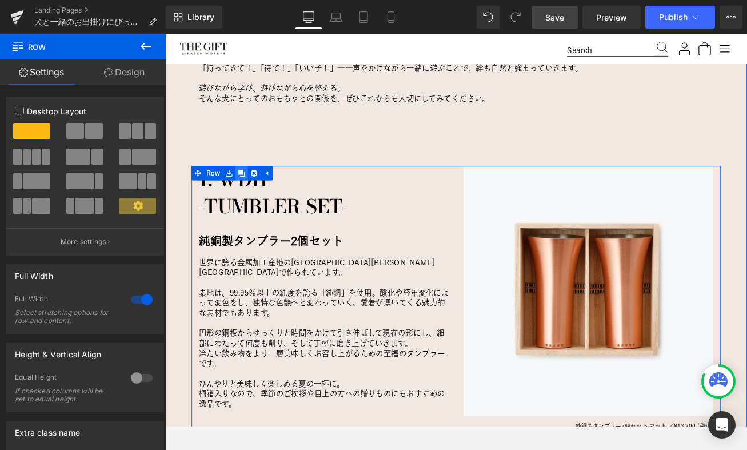
click at [259, 199] on icon at bounding box center [256, 200] width 8 height 8
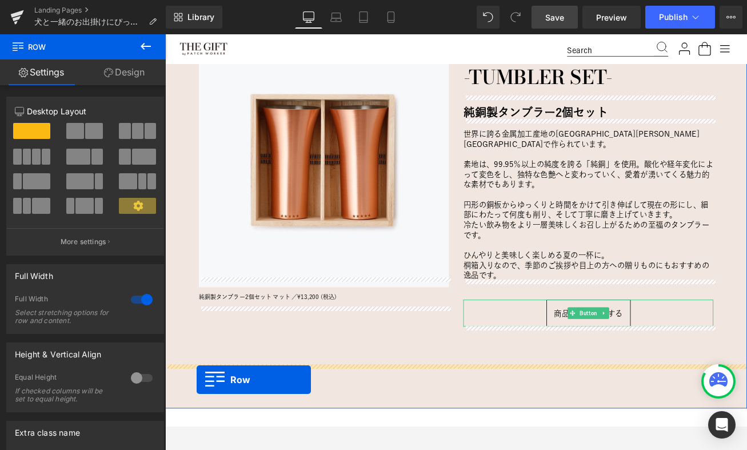
scroll to position [1635, 0]
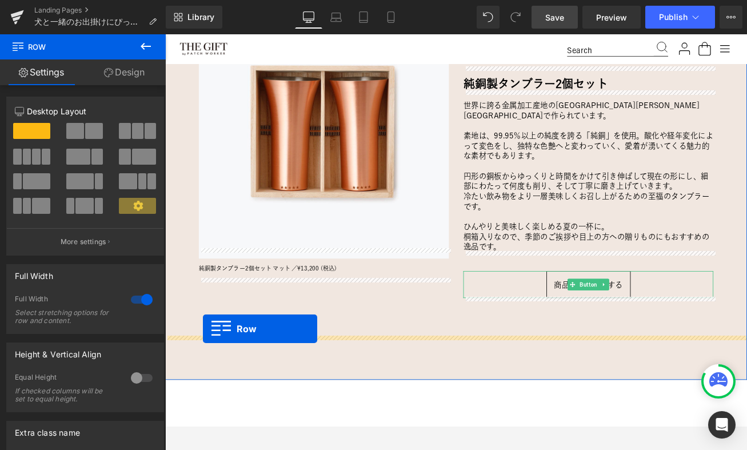
drag, startPoint x: 203, startPoint y: 128, endPoint x: 210, endPoint y: 384, distance: 256.3
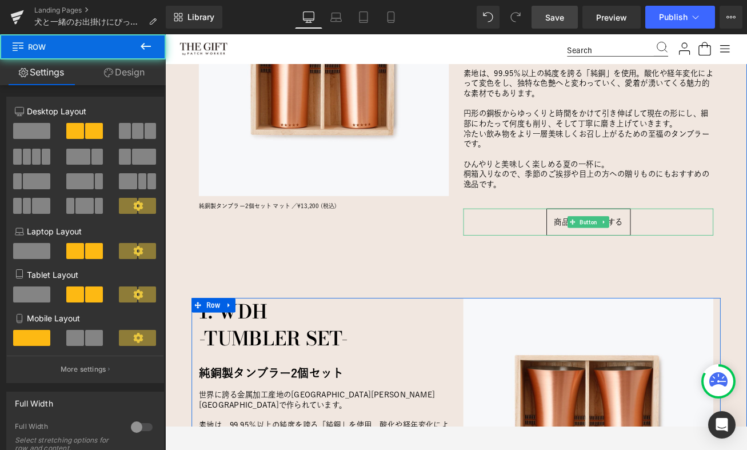
scroll to position [1561, 0]
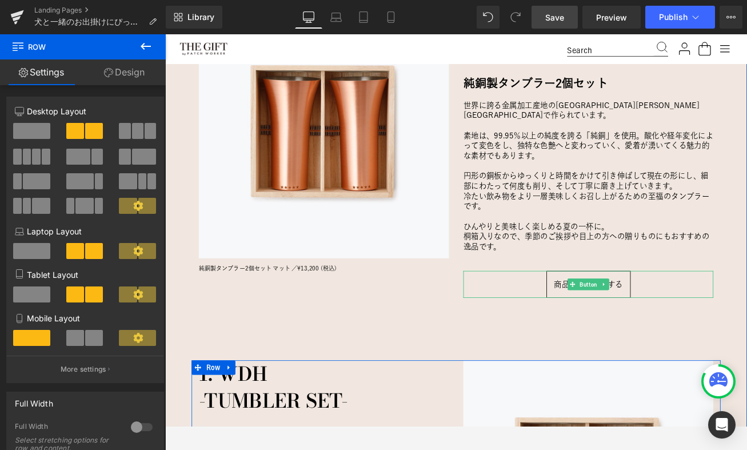
click at [181, 360] on div "愛犬にとっておもちゃは、ただの“遊び道具”じゃない。 Heading 犬と一緒に暮らす中で、「おもちゃ」はとても大切な存在。 噛んだり、引っ張ったり、追いかけ…" at bounding box center [511, 79] width 692 height 1511
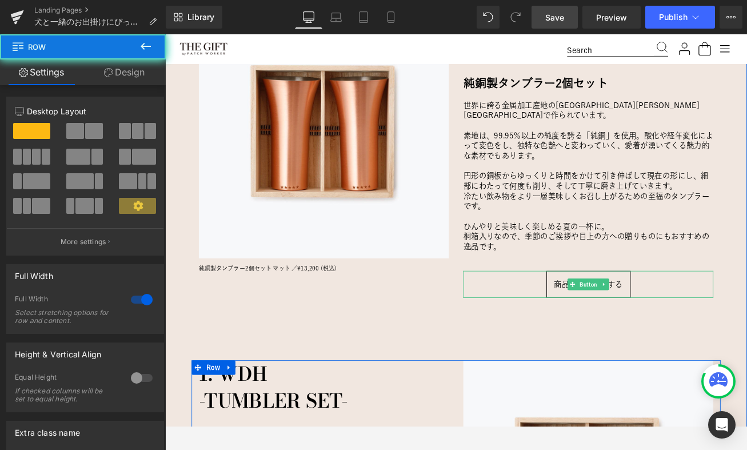
click at [185, 327] on div "愛犬にとっておもちゃは、ただの“遊び道具”じゃない。 Heading 犬と一緒に暮らす中で、「おもちゃ」はとても大切な存在。 噛んだり、引っ張ったり、追いかけ…" at bounding box center [511, 79] width 692 height 1511
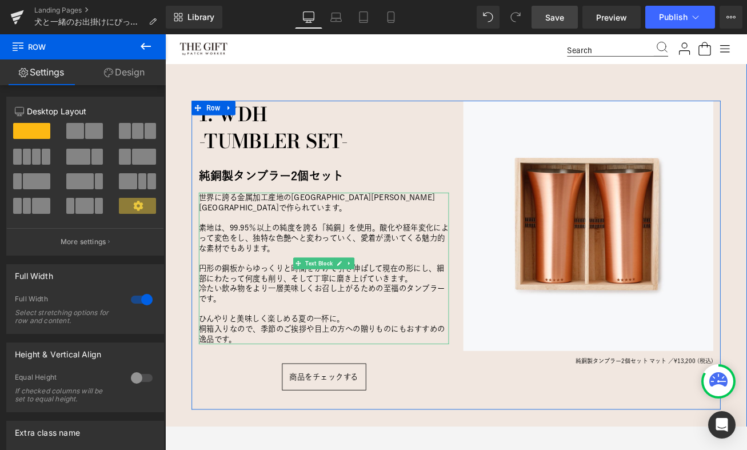
scroll to position [1811, 0]
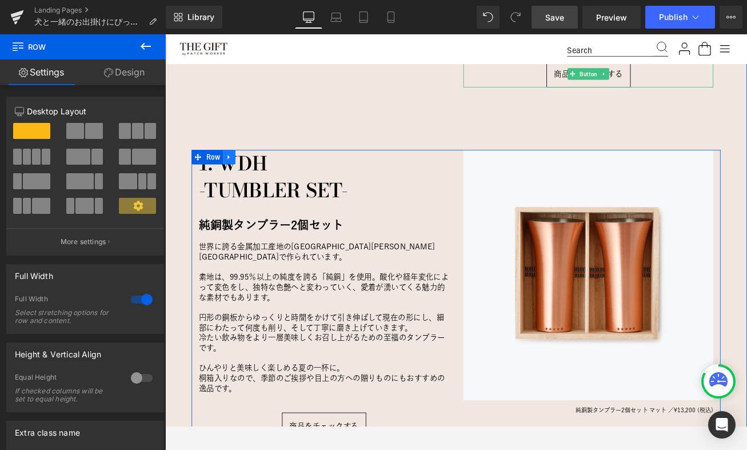
click at [242, 176] on icon at bounding box center [241, 180] width 8 height 9
click at [273, 176] on icon at bounding box center [271, 180] width 8 height 8
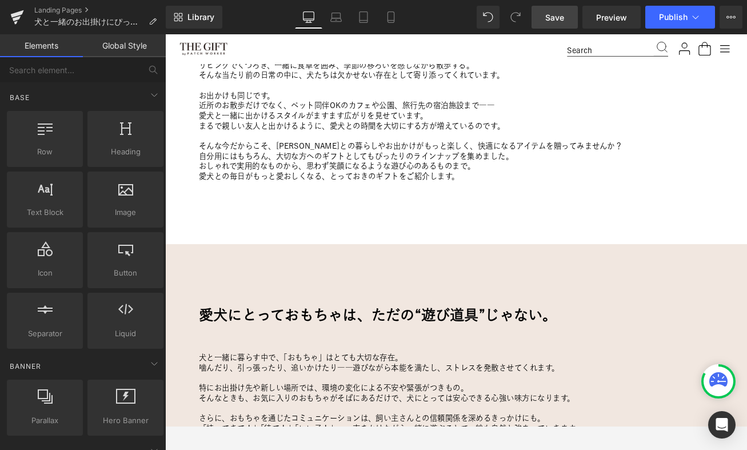
scroll to position [556, 0]
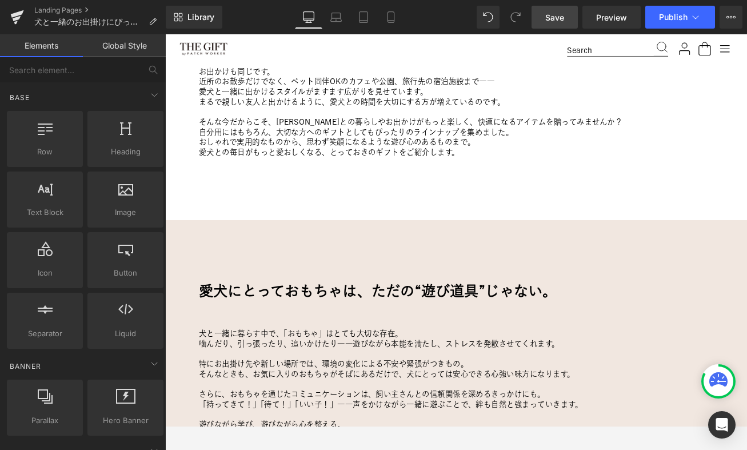
click at [210, 264] on icon at bounding box center [209, 263] width 2 height 5
click at [224, 258] on link at bounding box center [224, 263] width 15 height 17
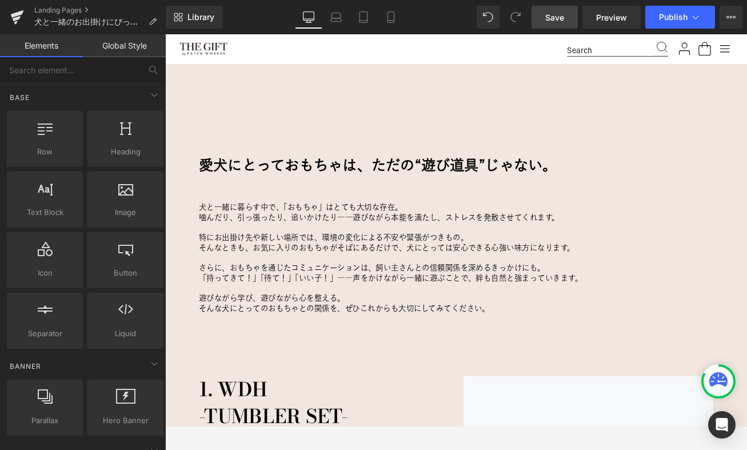
scroll to position [1902, 0]
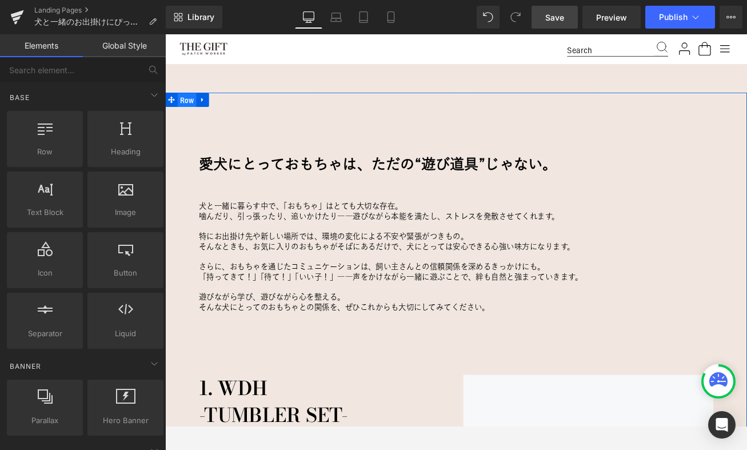
click at [188, 104] on span "Row" at bounding box center [191, 112] width 22 height 17
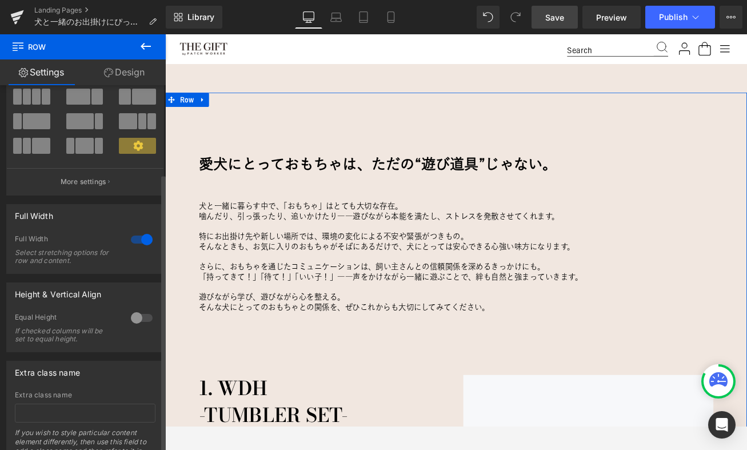
scroll to position [116, 0]
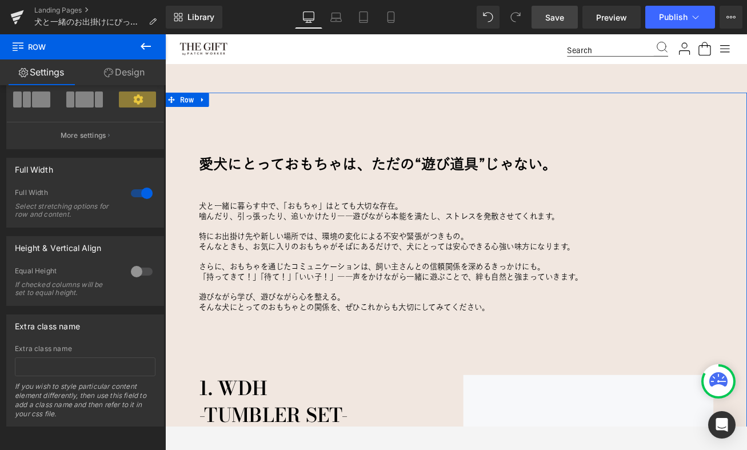
click at [128, 70] on link "Design" at bounding box center [124, 72] width 83 height 26
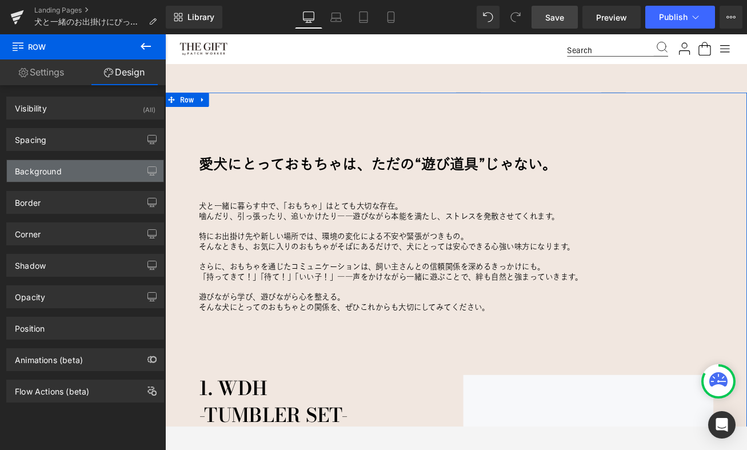
click at [77, 171] on div "Background" at bounding box center [85, 171] width 157 height 22
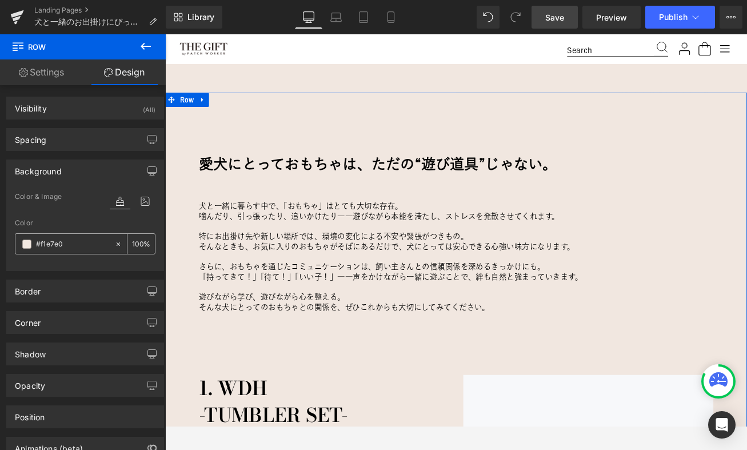
click at [114, 244] on icon at bounding box center [118, 244] width 8 height 8
type input "none"
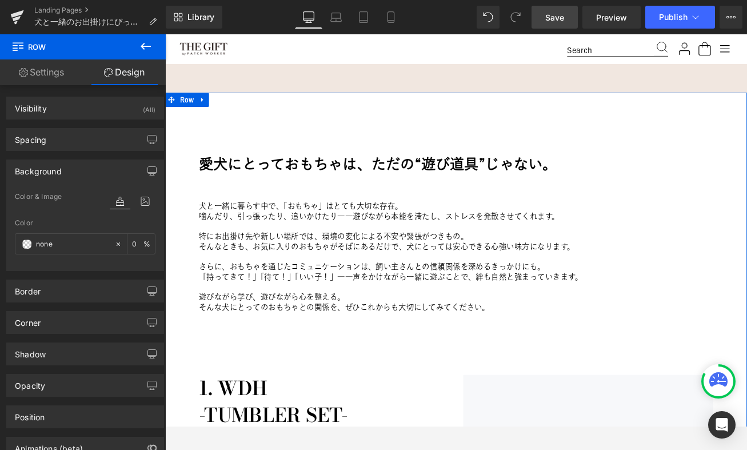
click at [82, 222] on div "Color" at bounding box center [85, 223] width 141 height 8
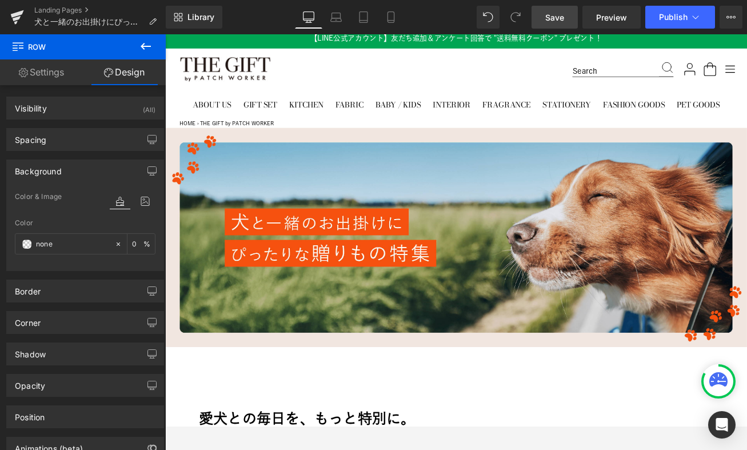
scroll to position [2, 0]
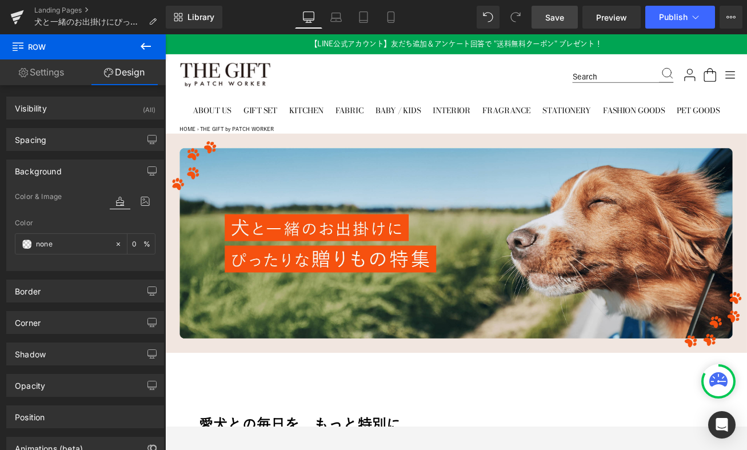
click at [548, 15] on span "Save" at bounding box center [554, 17] width 19 height 12
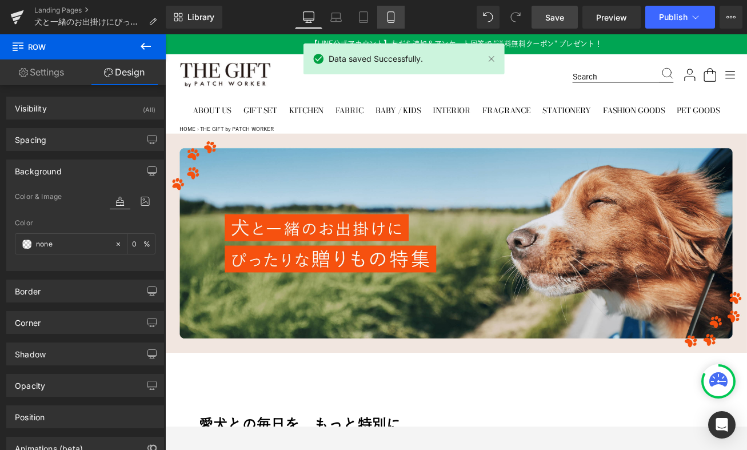
click at [390, 19] on icon at bounding box center [390, 16] width 11 height 11
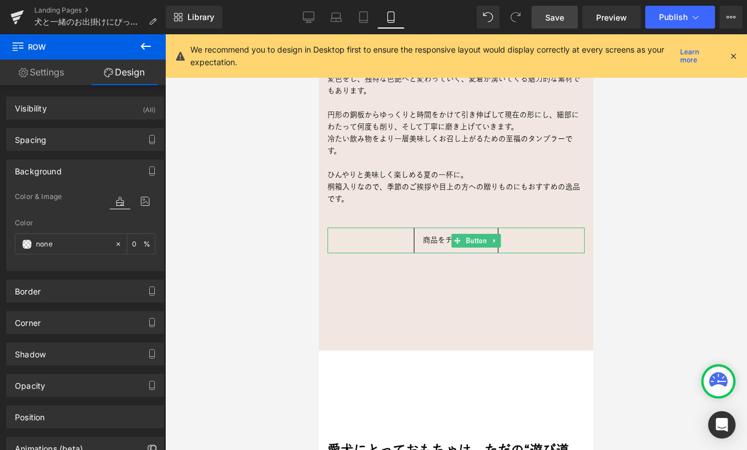
scroll to position [2279, 0]
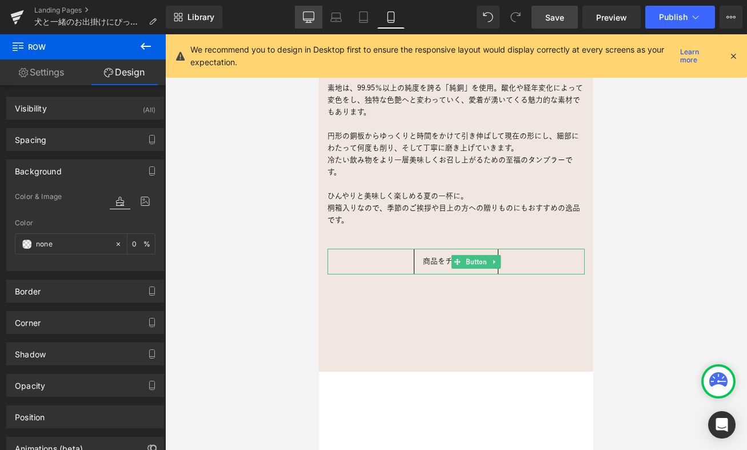
click at [308, 14] on icon at bounding box center [308, 16] width 11 height 11
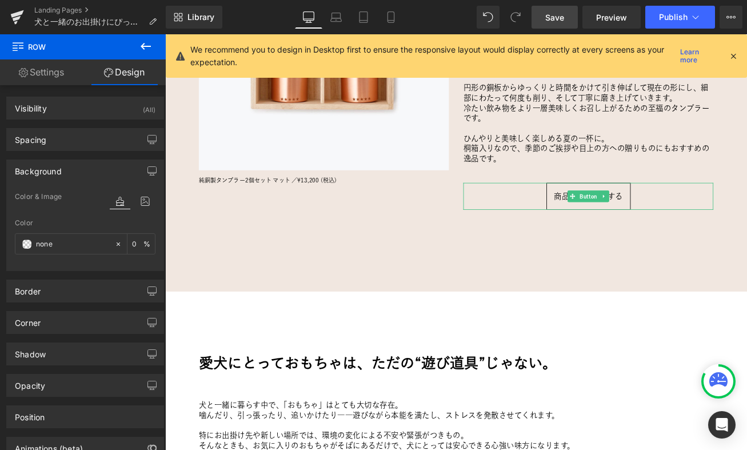
type input "0"
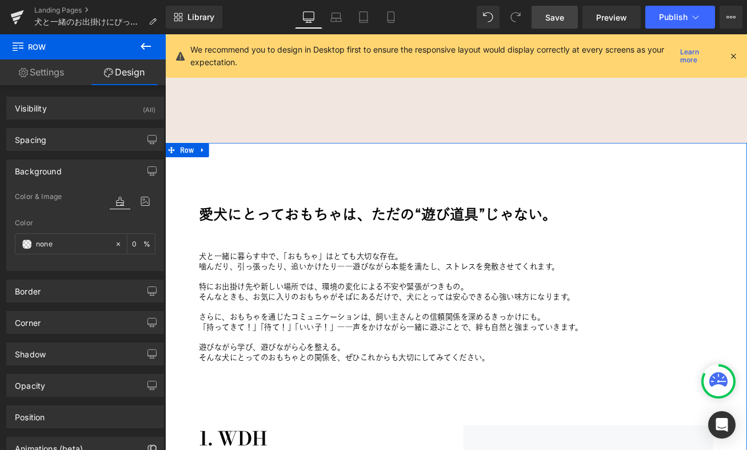
scroll to position [1705, 0]
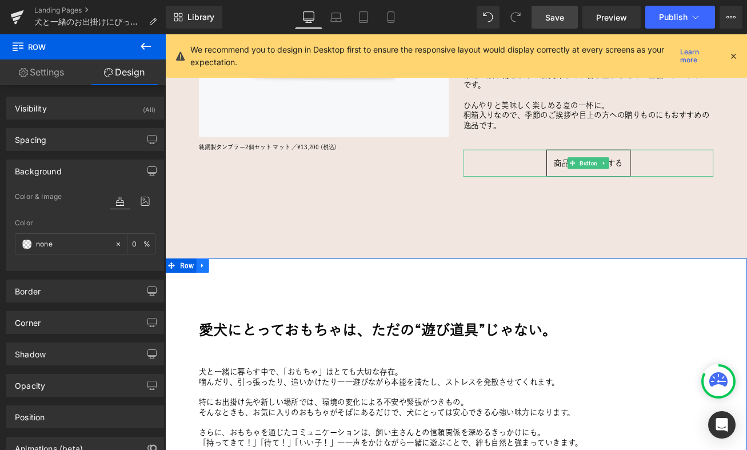
click at [208, 307] on icon at bounding box center [209, 309] width 2 height 5
click at [236, 305] on icon at bounding box center [240, 309] width 8 height 8
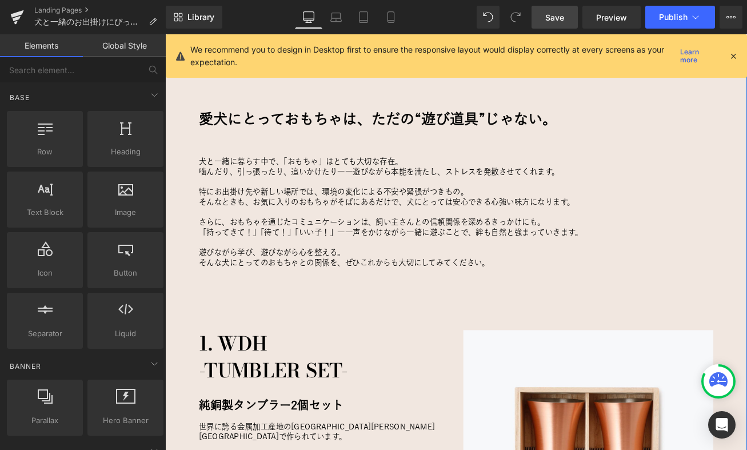
scroll to position [646, 0]
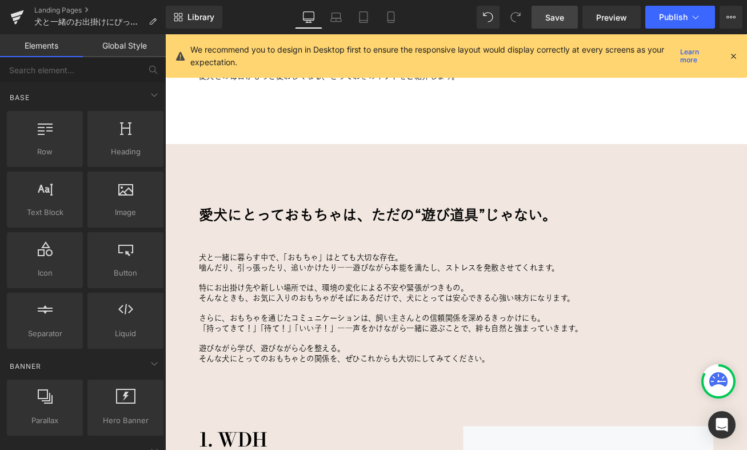
click at [555, 19] on span "Save" at bounding box center [554, 17] width 19 height 12
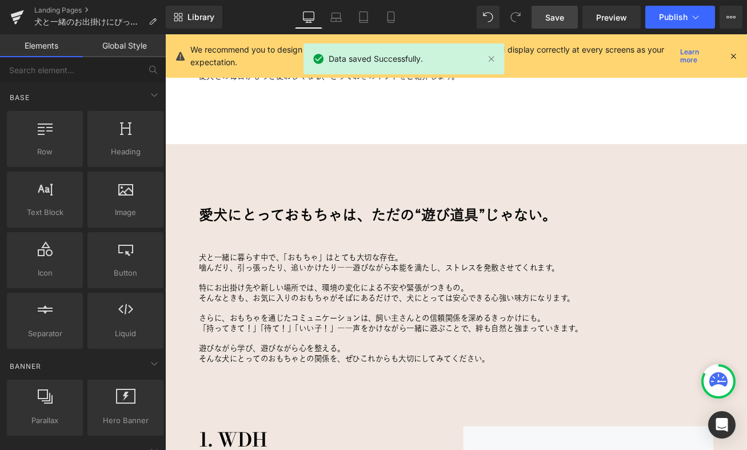
click at [735, 57] on icon at bounding box center [733, 56] width 10 height 10
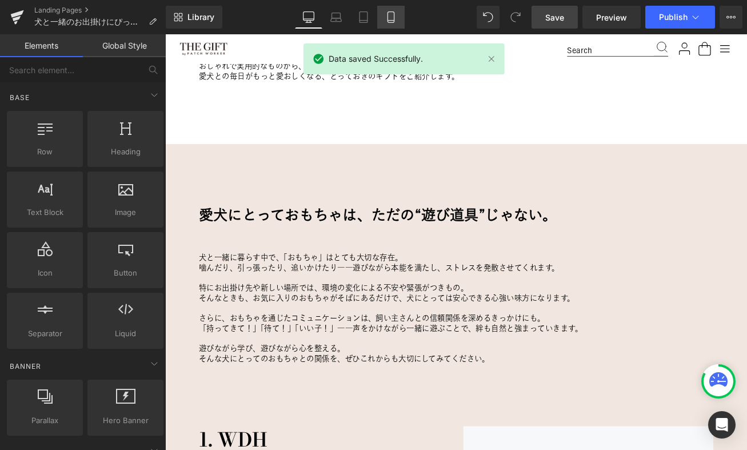
click at [391, 18] on icon at bounding box center [390, 16] width 11 height 11
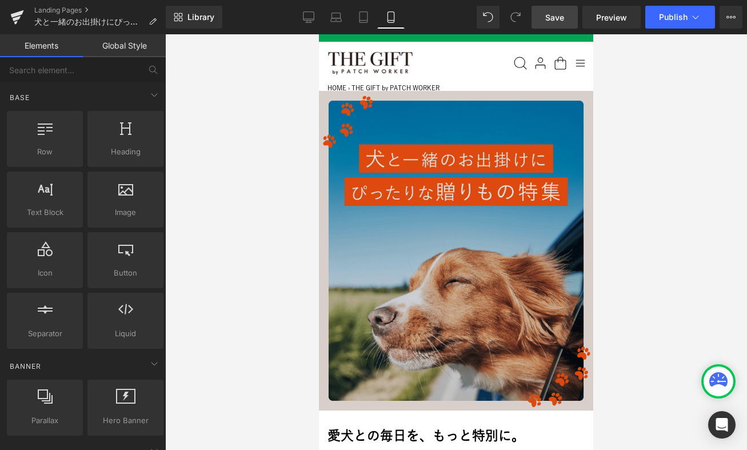
scroll to position [0, 0]
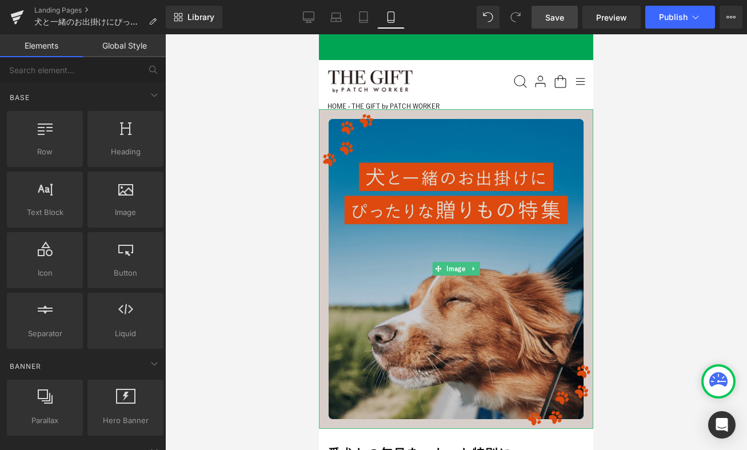
click at [364, 324] on img at bounding box center [456, 269] width 274 height 320
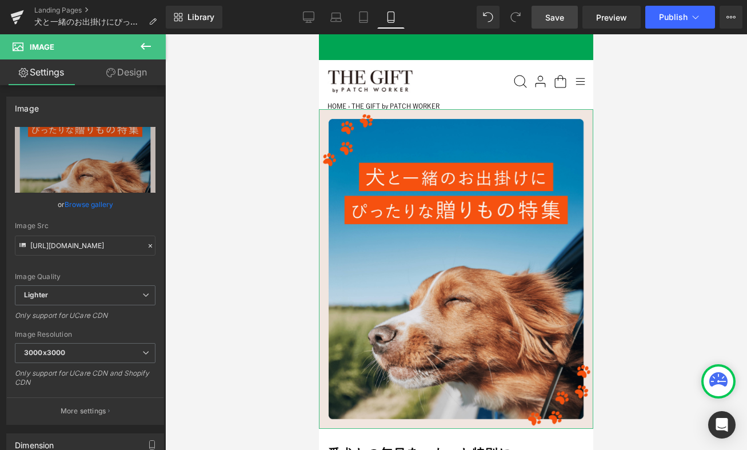
click at [112, 73] on icon at bounding box center [110, 72] width 9 height 9
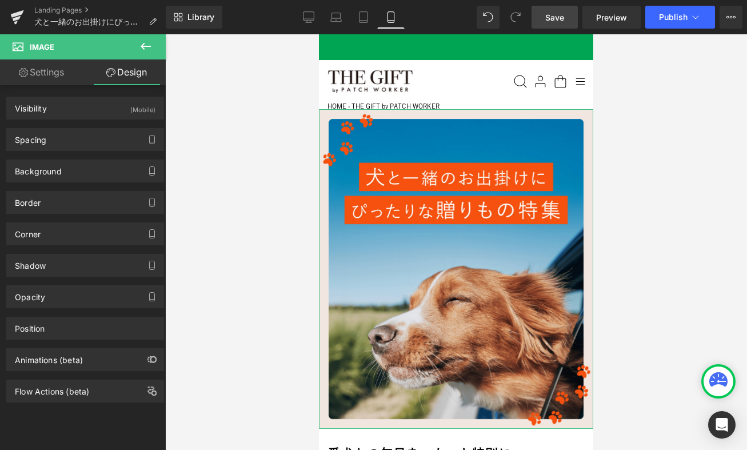
type input "0"
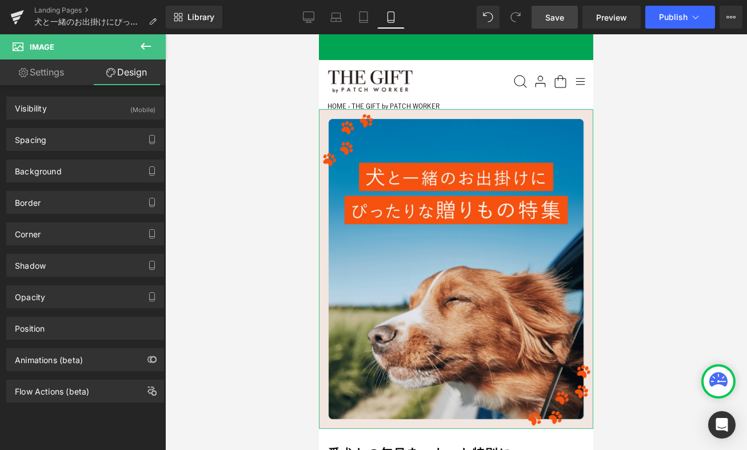
type input "0"
click at [80, 144] on div "Spacing" at bounding box center [85, 140] width 157 height 22
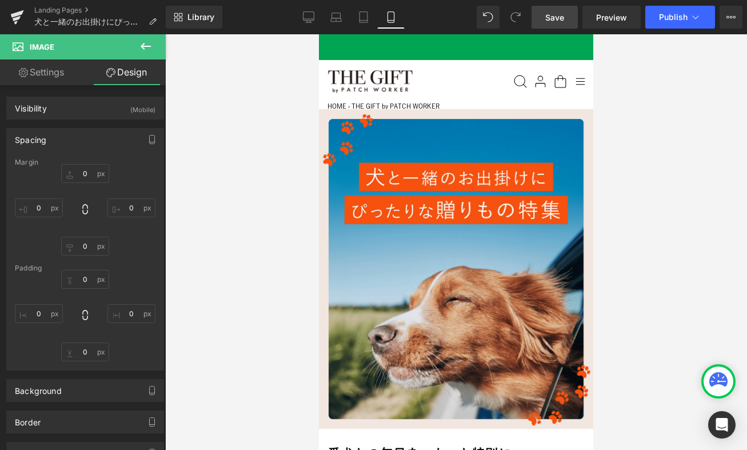
click at [216, 233] on div at bounding box center [456, 242] width 582 height 416
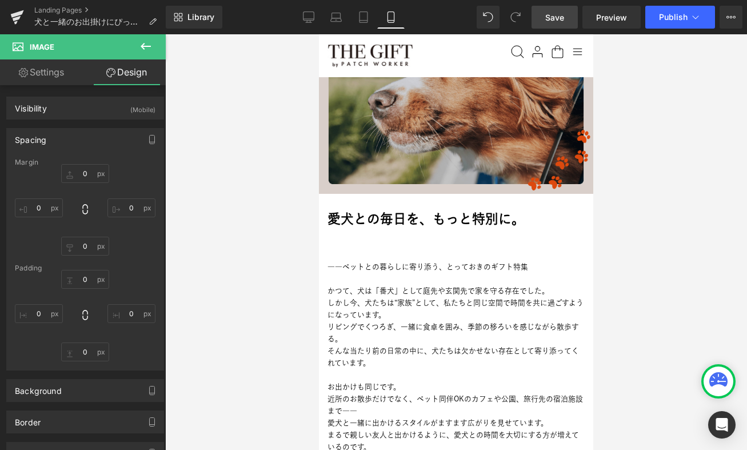
scroll to position [346, 0]
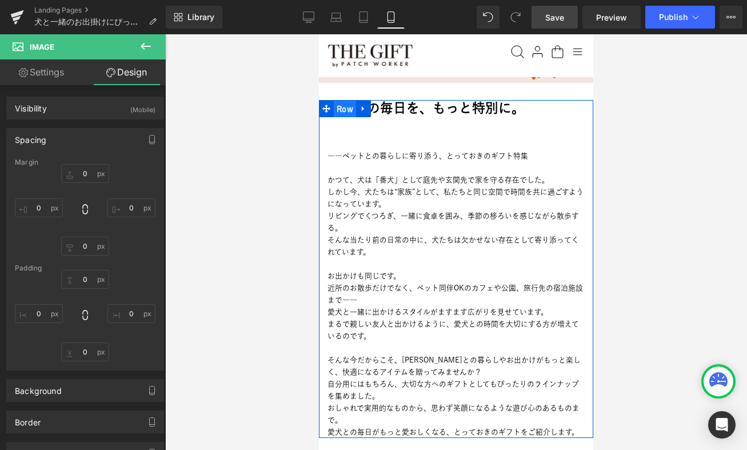
click at [341, 105] on span "Row" at bounding box center [345, 109] width 22 height 17
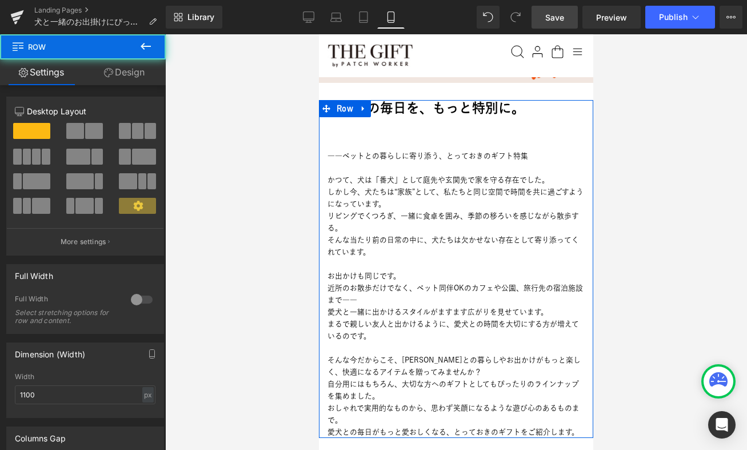
click at [125, 70] on link "Design" at bounding box center [124, 72] width 83 height 26
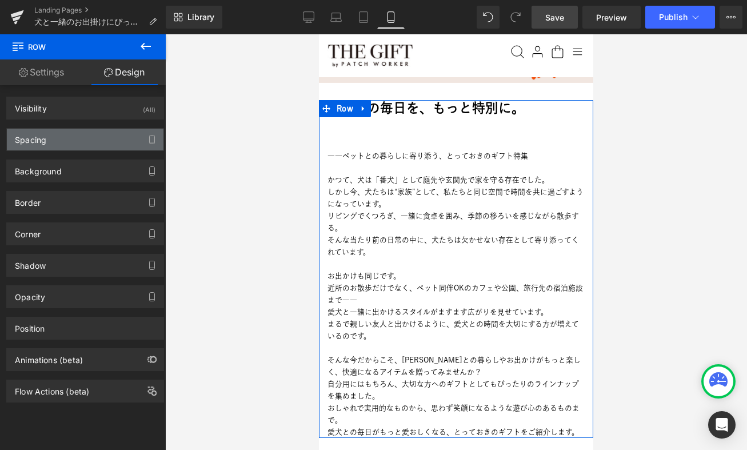
type input "30"
type input "130"
type input "0"
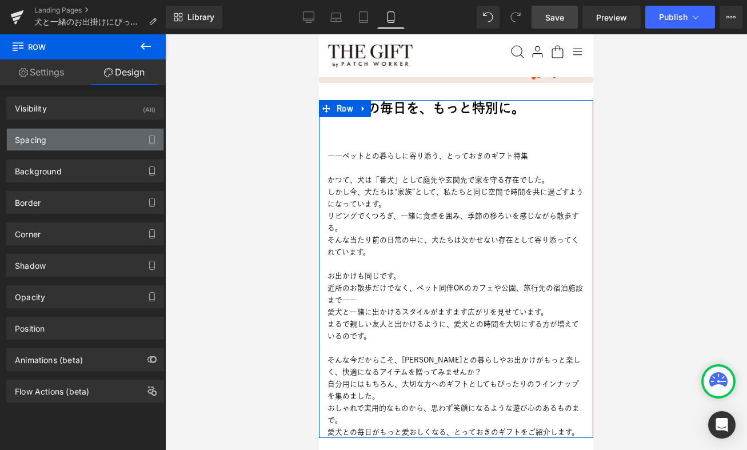
type input "0"
click at [53, 143] on div "Spacing" at bounding box center [85, 140] width 157 height 22
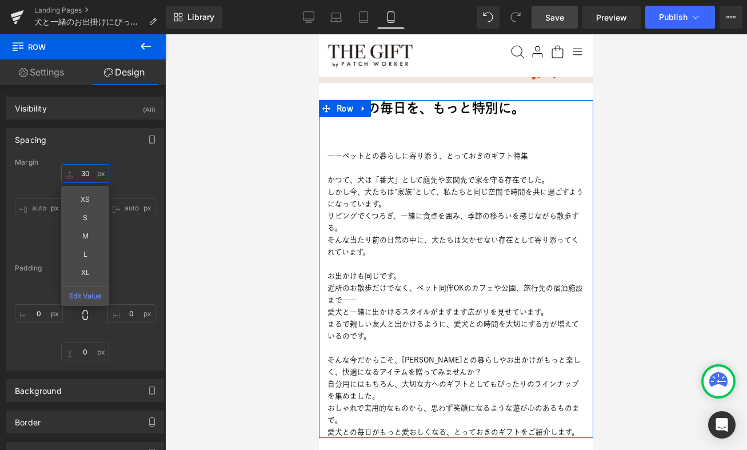
click at [83, 169] on input "30" at bounding box center [85, 173] width 48 height 19
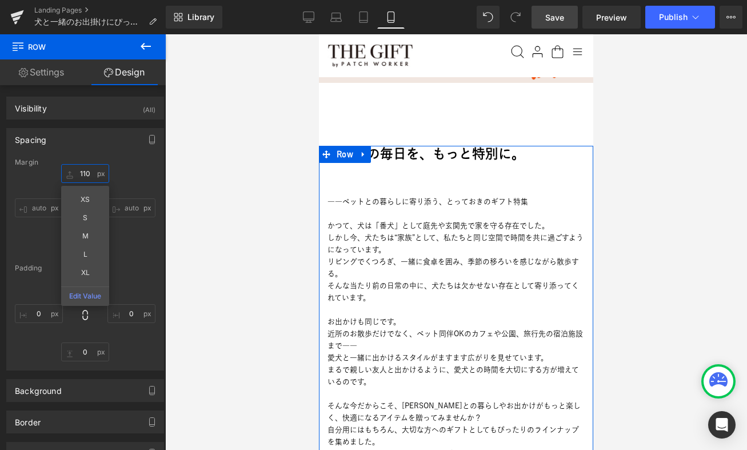
type input "100"
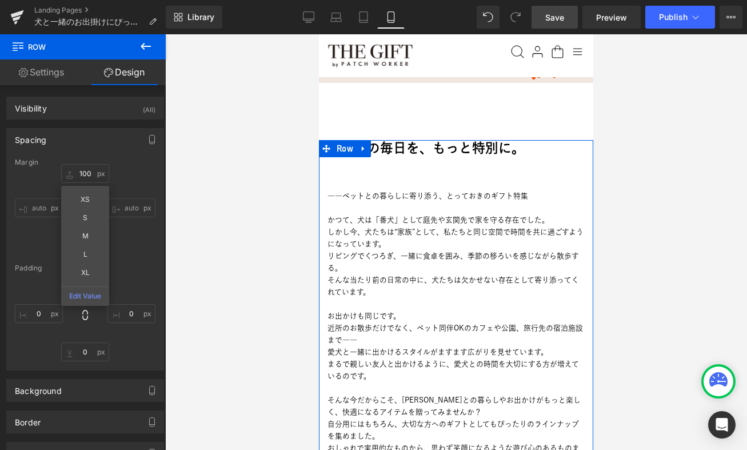
click at [142, 165] on div "Margin 100 100 XS S M L XL Edit Value auto auto 130px 130 auto auto Padding 0px…" at bounding box center [85, 264] width 157 height 212
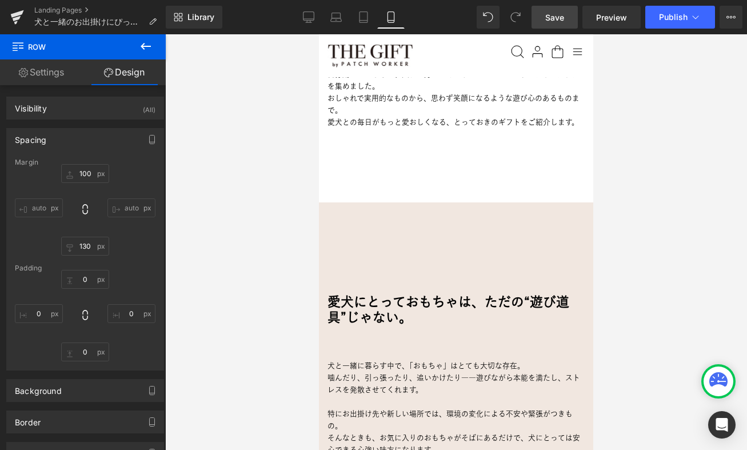
scroll to position [708, 0]
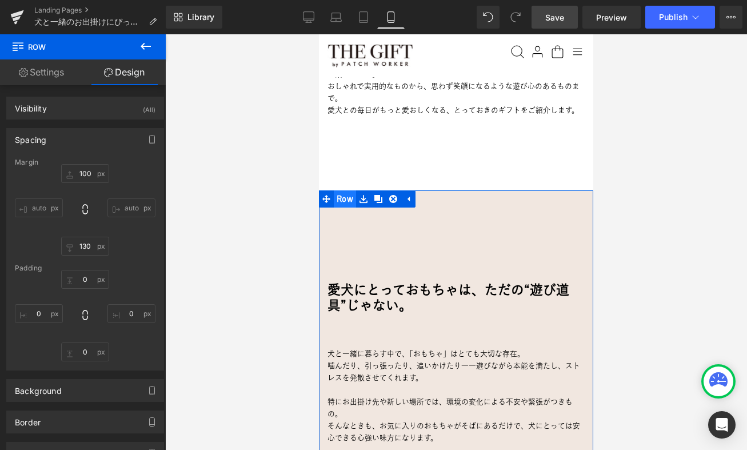
click at [348, 197] on span "Row" at bounding box center [345, 198] width 22 height 17
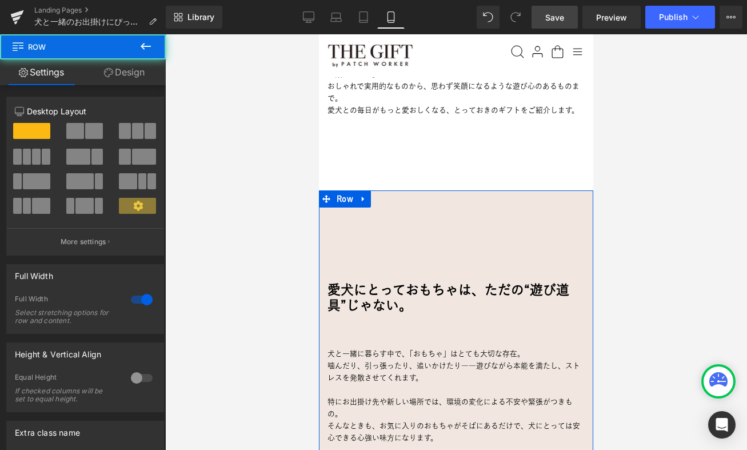
click at [118, 73] on link "Design" at bounding box center [124, 72] width 83 height 26
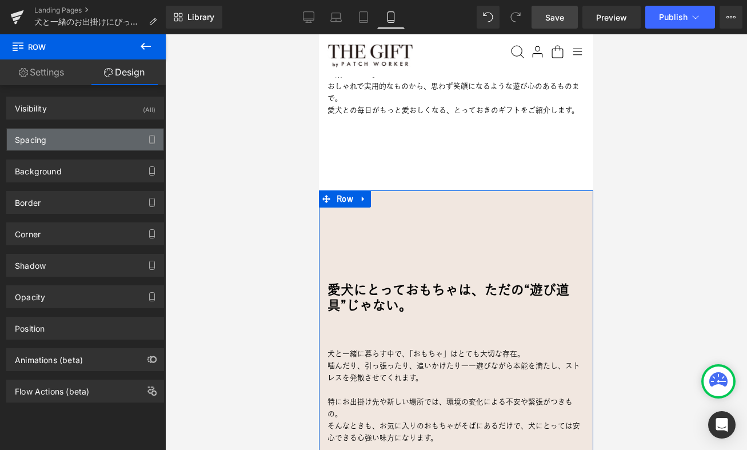
click at [67, 145] on div "Spacing" at bounding box center [85, 140] width 157 height 22
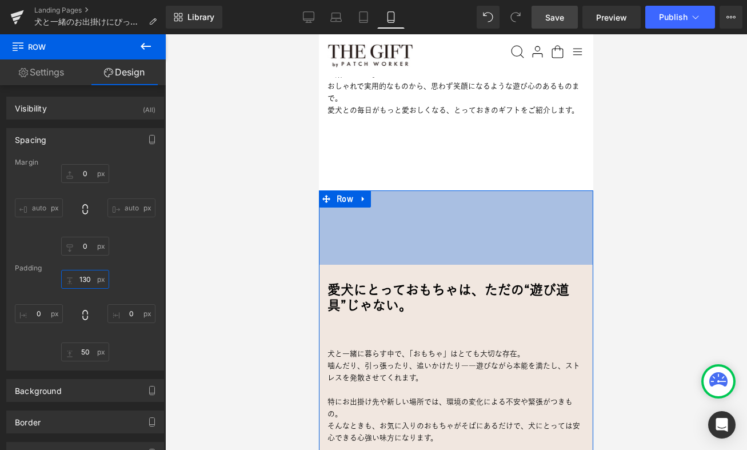
click at [86, 279] on input "130" at bounding box center [85, 279] width 48 height 19
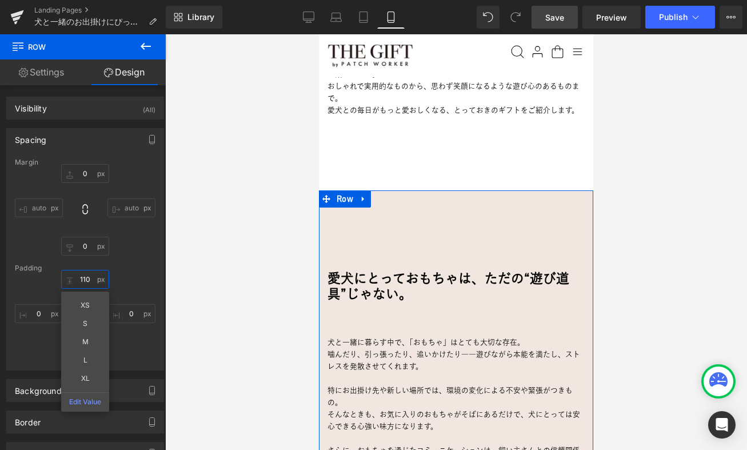
type input "100"
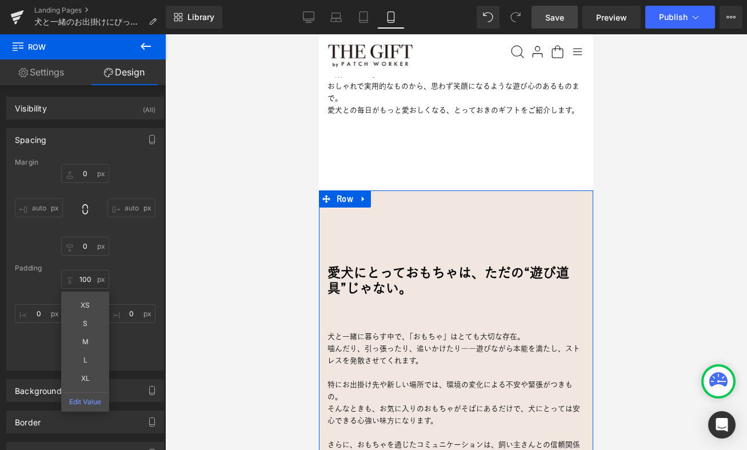
click at [130, 256] on div "Margin 0px 0 auto auto 0px 0 auto auto Padding 100 100 XS S M L XL Edit Value 0…" at bounding box center [85, 264] width 157 height 212
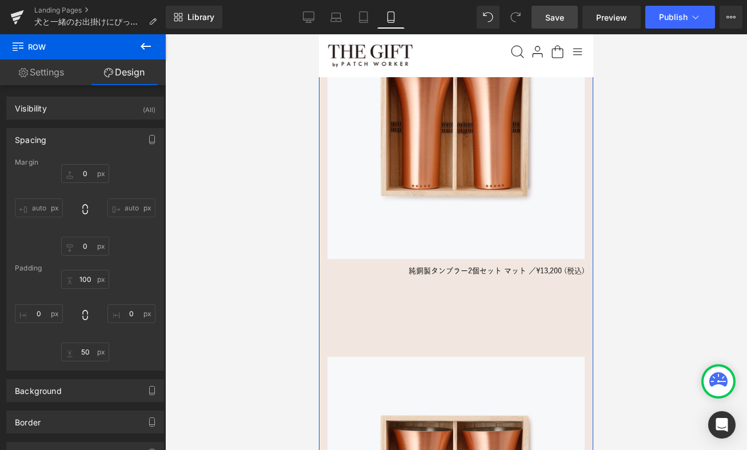
scroll to position [1666, 0]
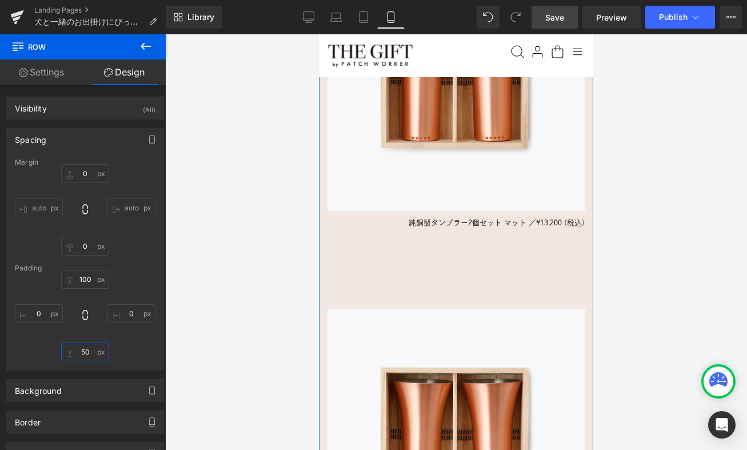
click at [82, 352] on input "50" at bounding box center [85, 352] width 48 height 19
type input "20"
click at [141, 352] on div "100 100 0px 0 20 20 0px 0" at bounding box center [85, 315] width 141 height 91
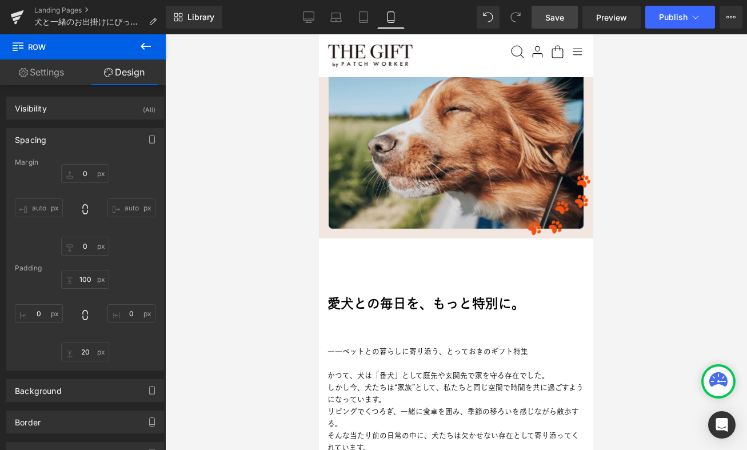
scroll to position [245, 0]
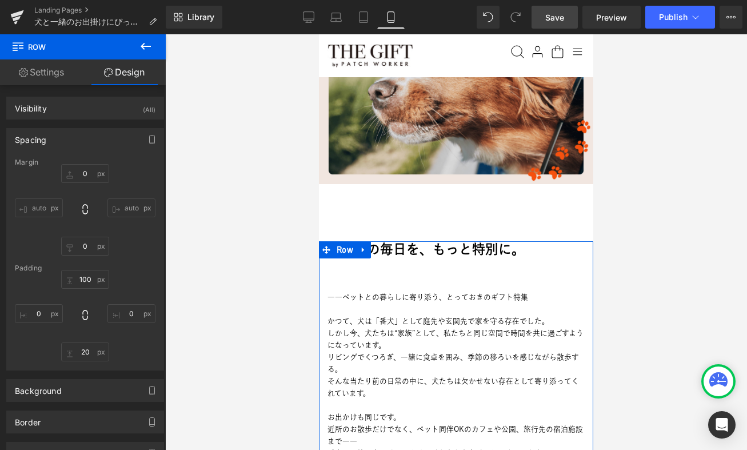
click at [345, 242] on span "Row" at bounding box center [345, 249] width 22 height 17
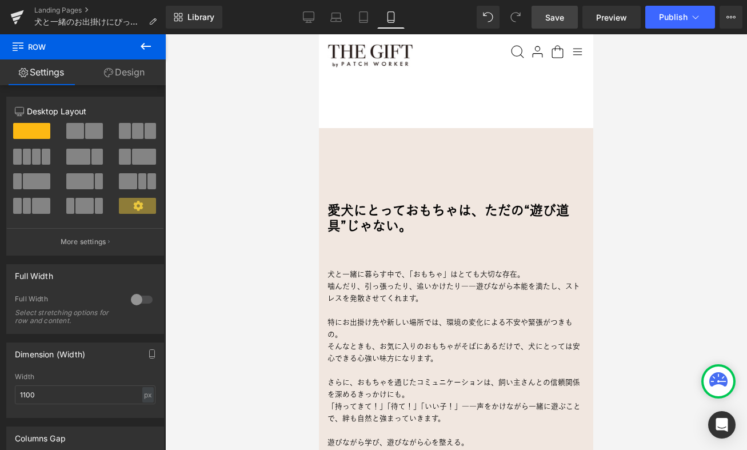
scroll to position [720, 0]
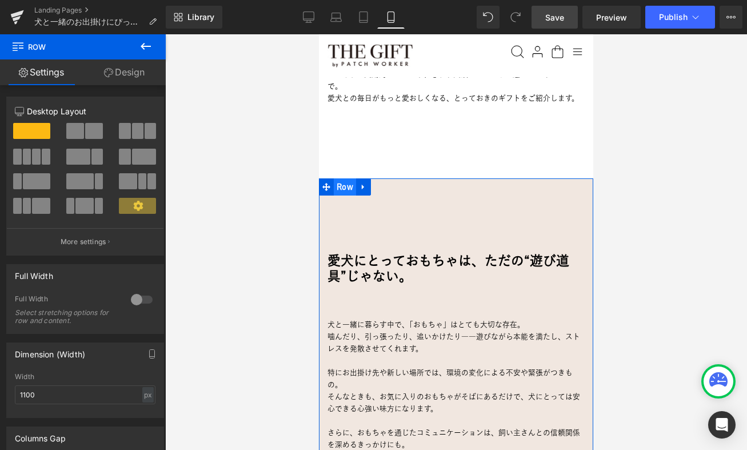
click at [347, 183] on span "Row" at bounding box center [345, 186] width 22 height 17
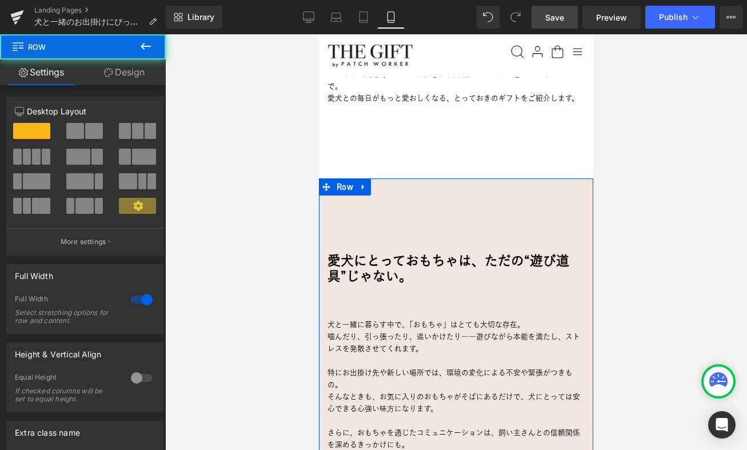
click at [122, 75] on link "Design" at bounding box center [124, 72] width 83 height 26
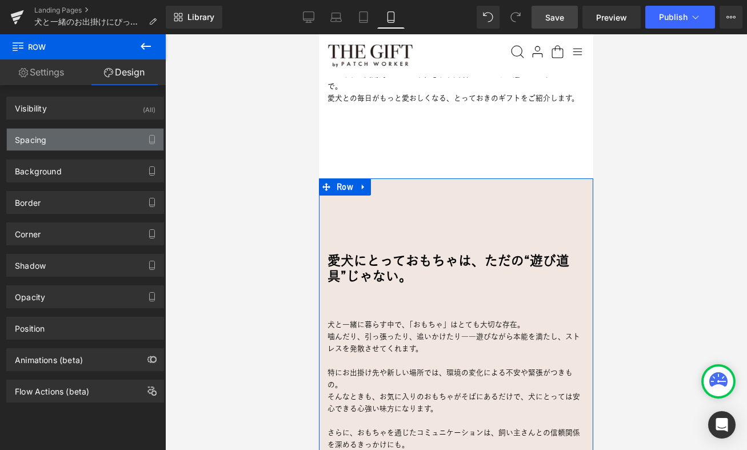
click at [78, 139] on div "Spacing" at bounding box center [85, 140] width 157 height 22
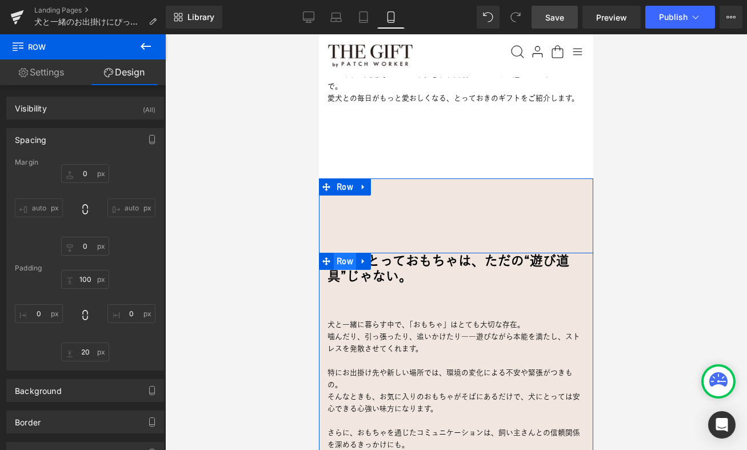
click at [346, 260] on span "Row" at bounding box center [345, 261] width 22 height 17
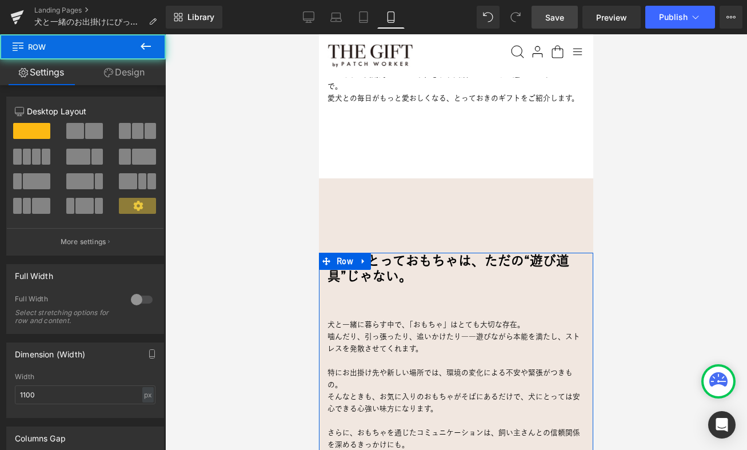
click at [136, 73] on link "Design" at bounding box center [124, 72] width 83 height 26
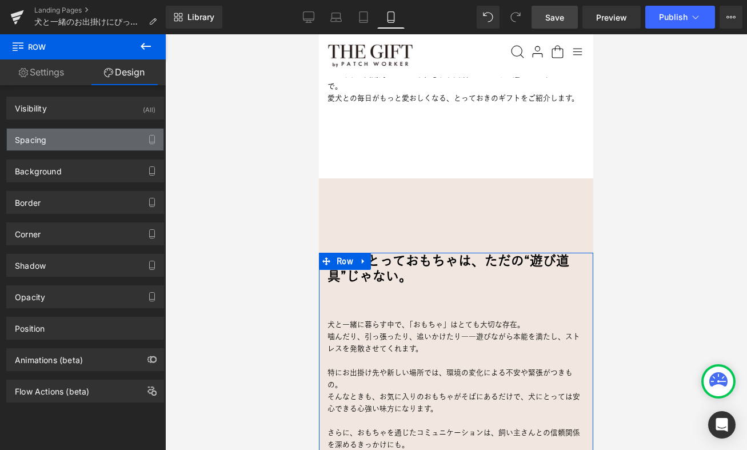
click at [77, 144] on div "Spacing" at bounding box center [85, 140] width 157 height 22
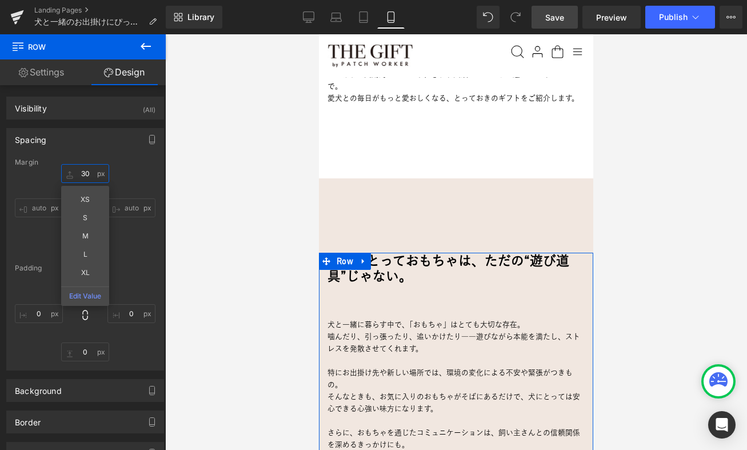
click at [86, 180] on input "30" at bounding box center [85, 173] width 48 height 19
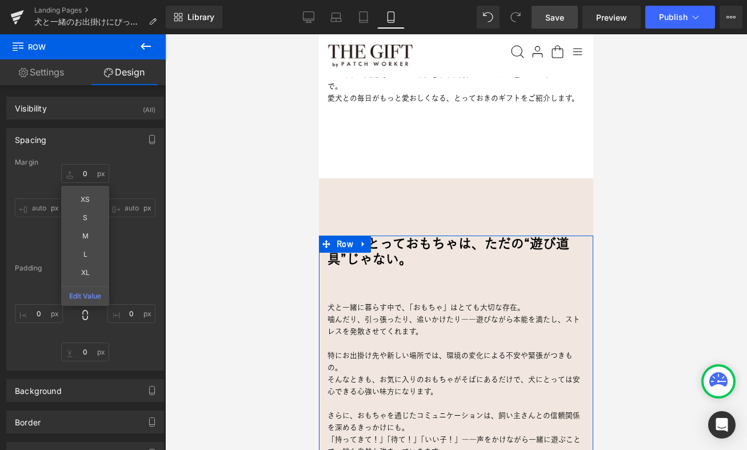
click at [120, 168] on div "0 0 XS S M L XL Edit Value auto auto 50px 50 auto auto" at bounding box center [85, 209] width 141 height 91
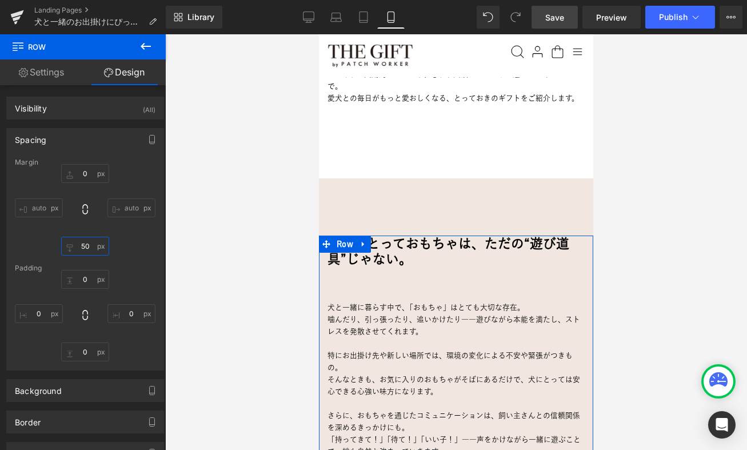
click at [86, 243] on input "50" at bounding box center [85, 246] width 48 height 19
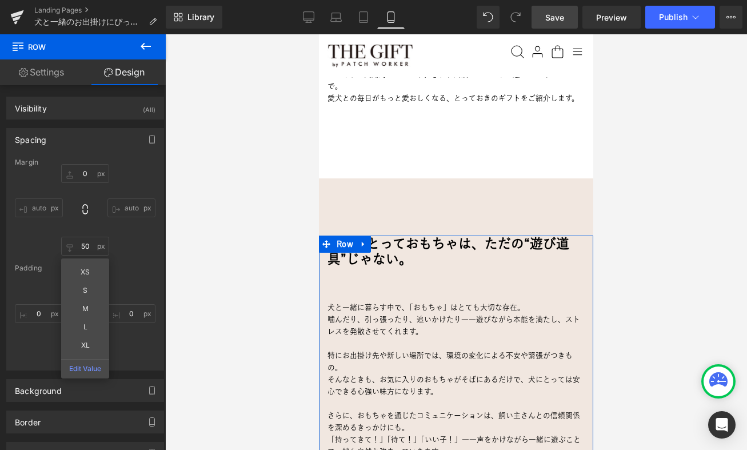
click at [127, 243] on div "0 0 auto auto 50 50 XS S M L XL Edit Value auto auto" at bounding box center [85, 209] width 141 height 91
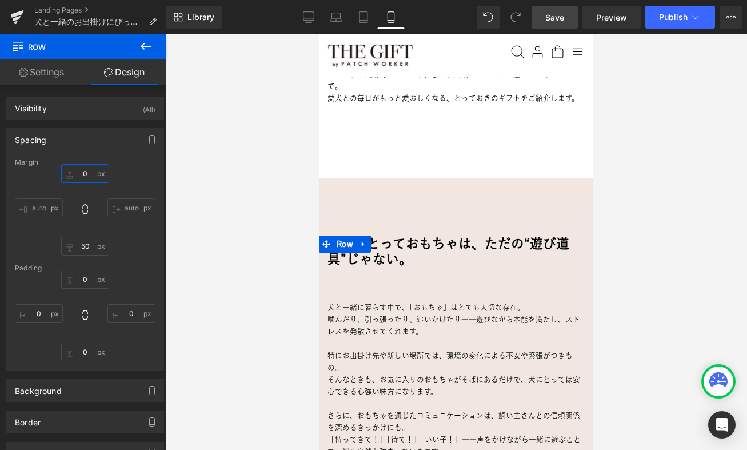
click at [80, 172] on input "0" at bounding box center [85, 173] width 48 height 19
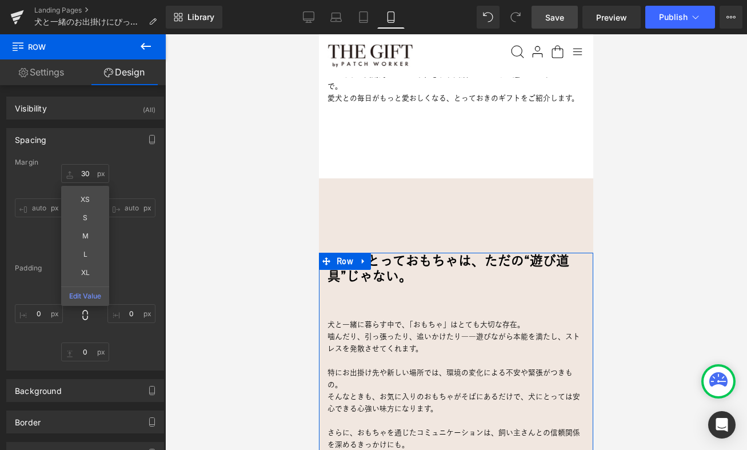
click at [149, 174] on div "30 30 XS S M L XL Edit Value auto auto 50 50 auto auto" at bounding box center [85, 209] width 141 height 91
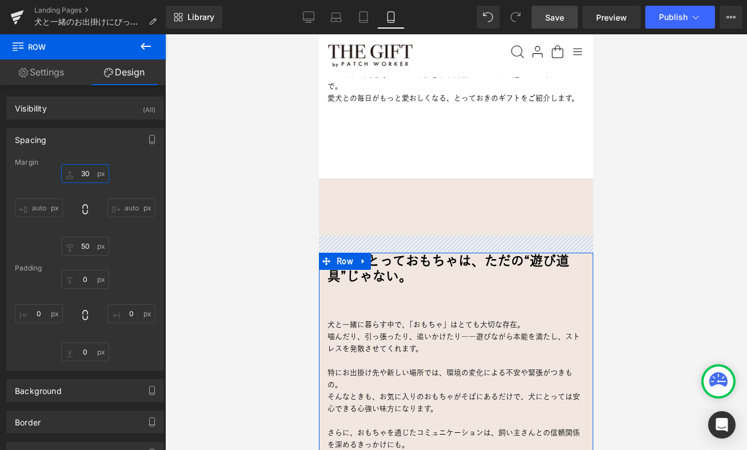
click at [81, 173] on input "30" at bounding box center [85, 173] width 48 height 19
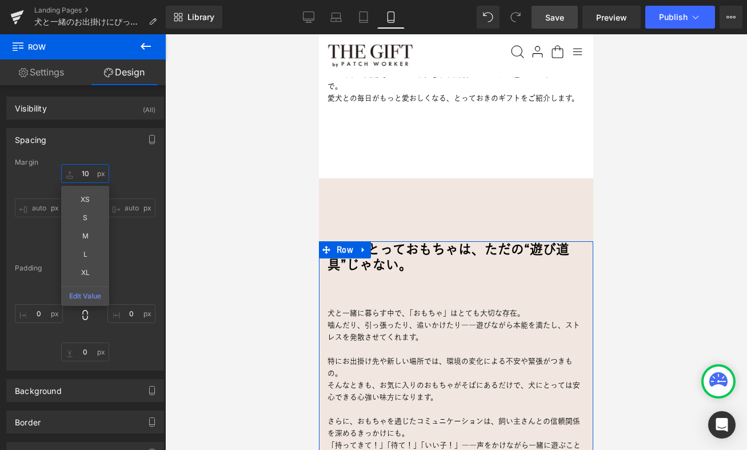
type input "0"
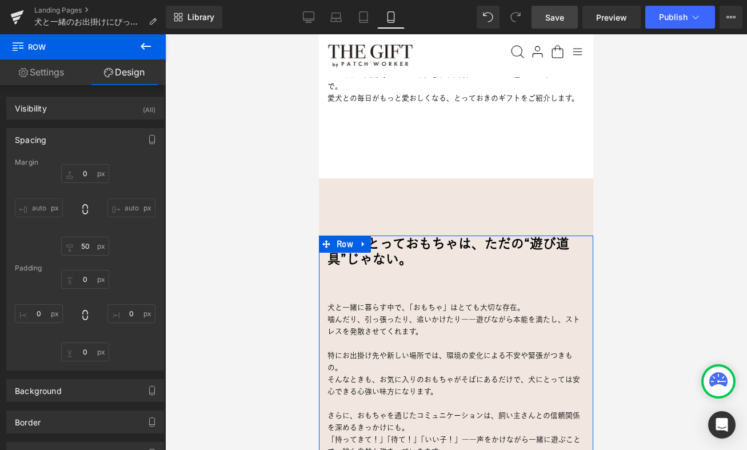
click at [132, 157] on div "Spacing Margin 0 0 auto auto 50 50 auto auto Padding 0px 0 0px 0 0px 0 0px 0" at bounding box center [85, 249] width 158 height 242
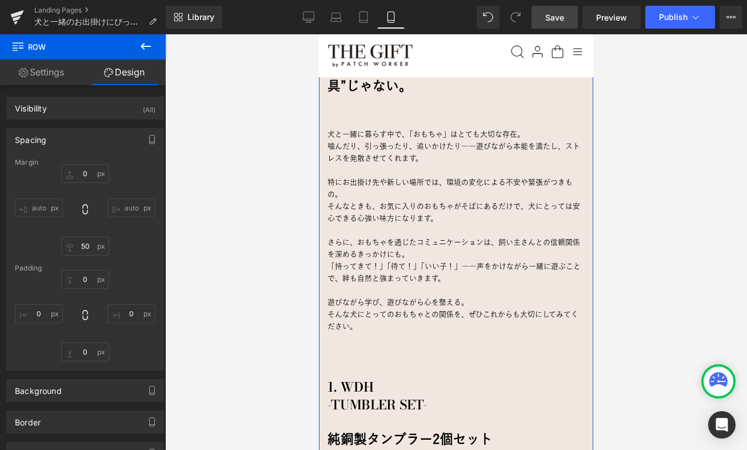
scroll to position [912, 0]
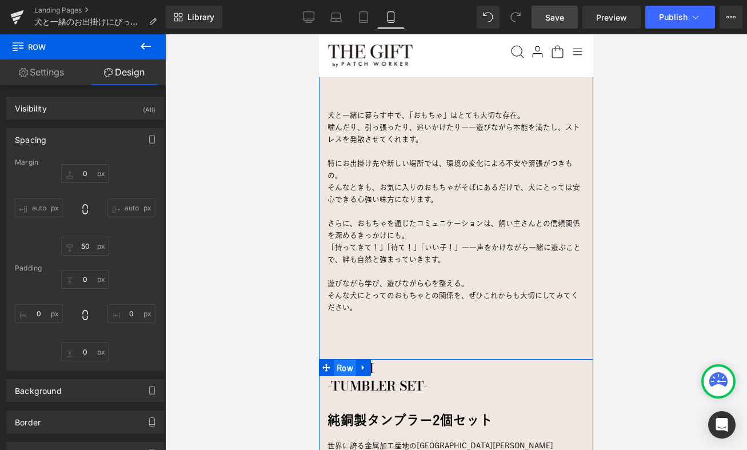
click at [337, 360] on span "Row" at bounding box center [345, 368] width 22 height 17
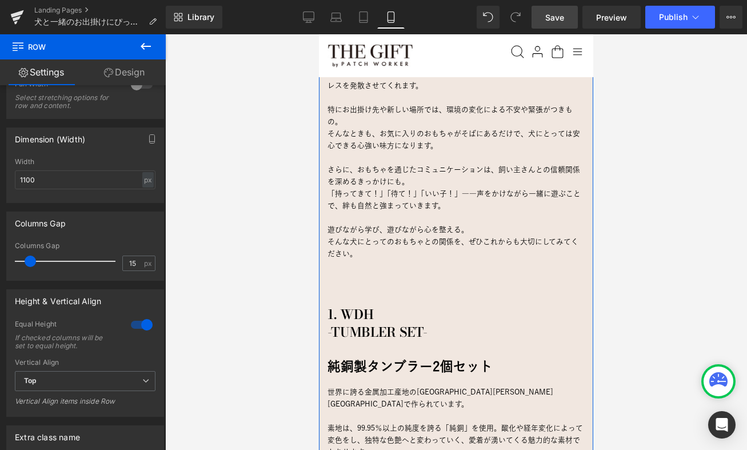
scroll to position [977, 0]
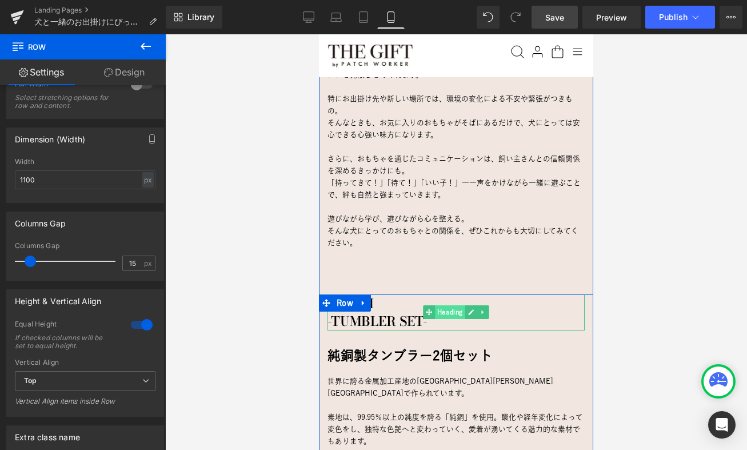
click at [446, 305] on span "Heading" at bounding box center [450, 312] width 30 height 14
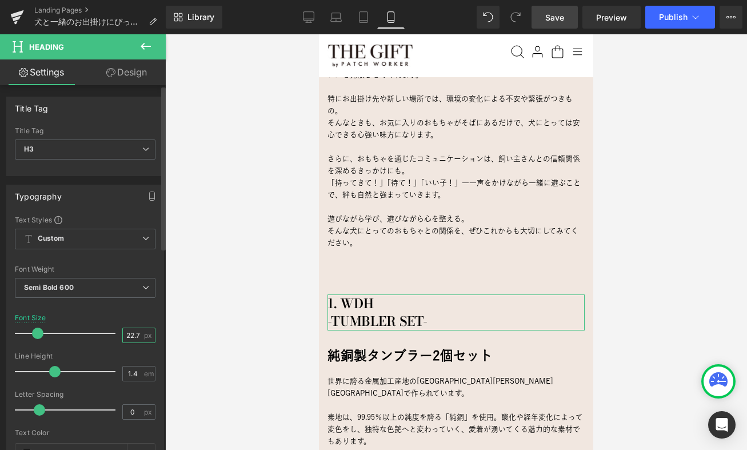
click at [132, 337] on input "22.72" at bounding box center [133, 335] width 20 height 14
click at [116, 312] on div "Font Default Bodoni Moda Noto Sans JP yu-gothic Bodoni Moda Default Bodoni Moda…" at bounding box center [85, 353] width 141 height 276
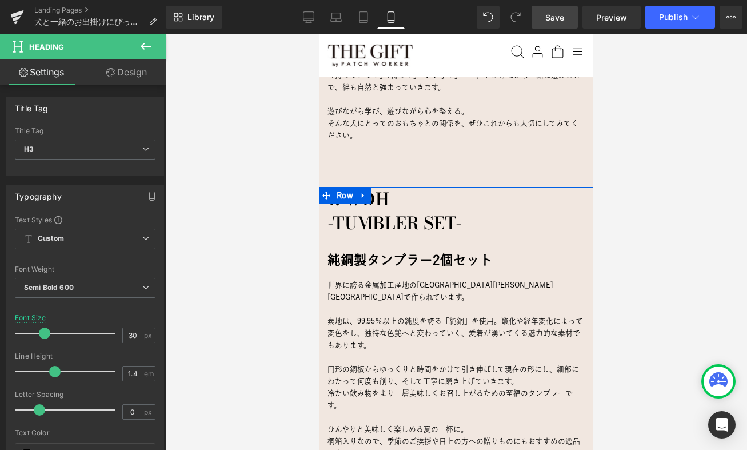
scroll to position [1087, 0]
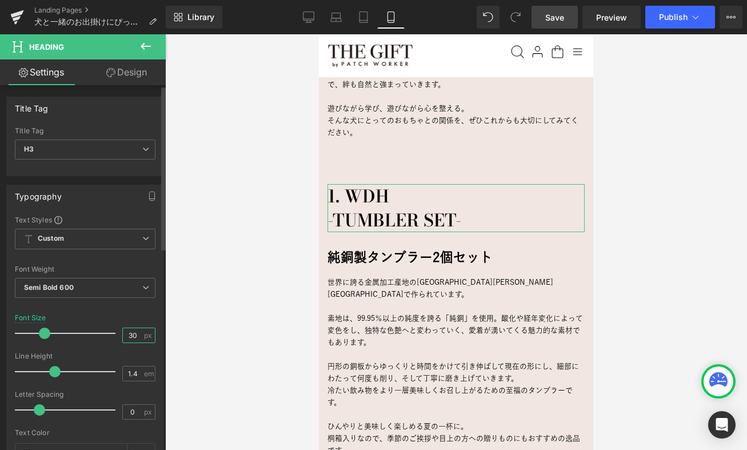
click at [131, 331] on input "30" at bounding box center [133, 335] width 20 height 14
type input "35"
click at [120, 312] on div "Font Default Bodoni Moda Noto Sans JP yu-gothic Bodoni Moda Default Bodoni Moda…" at bounding box center [85, 353] width 141 height 276
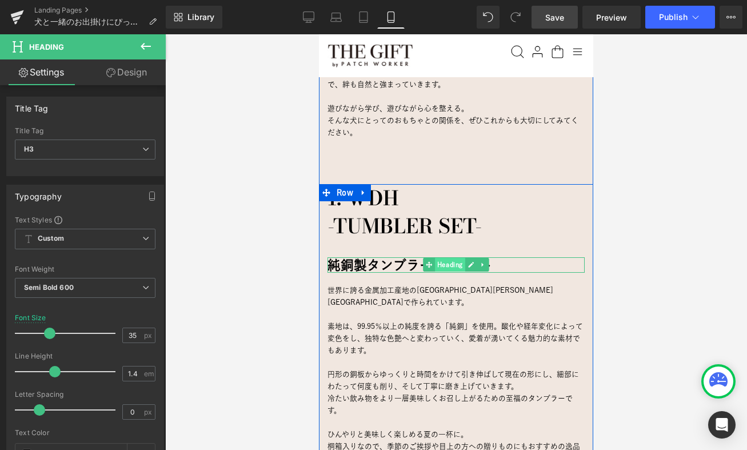
click at [445, 258] on span "Heading" at bounding box center [450, 265] width 30 height 14
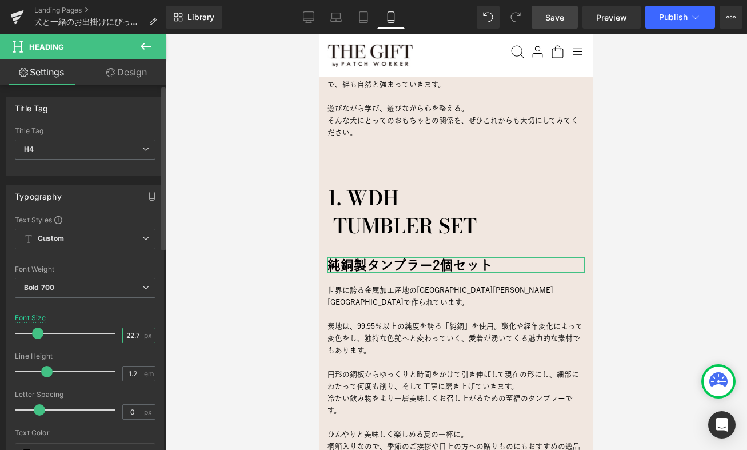
click at [125, 339] on input "22.72" at bounding box center [133, 335] width 20 height 14
click at [129, 332] on input "22.72" at bounding box center [133, 335] width 20 height 14
type input "20"
click at [114, 314] on div "Font Size 20 px" at bounding box center [85, 333] width 141 height 38
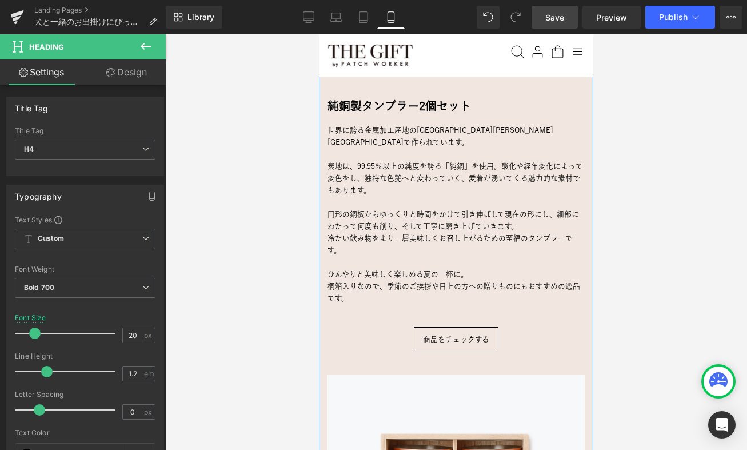
scroll to position [1250, 0]
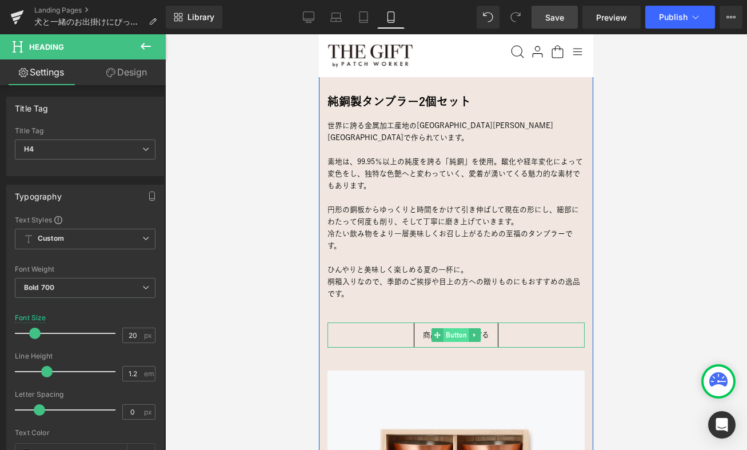
click at [457, 328] on span "Button" at bounding box center [457, 335] width 26 height 14
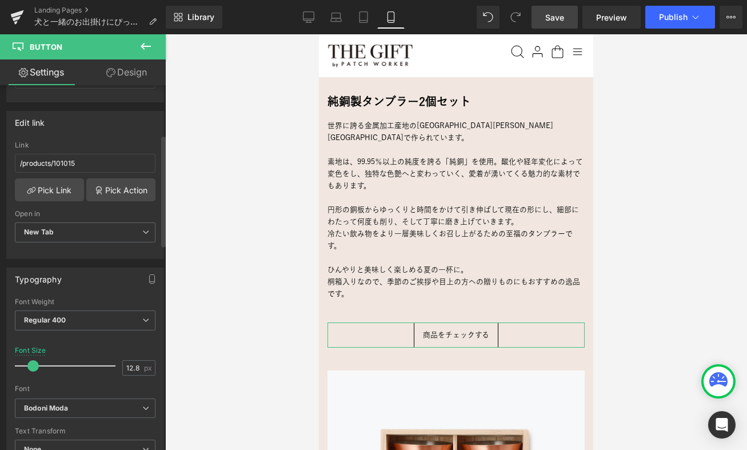
scroll to position [161, 0]
drag, startPoint x: 230, startPoint y: 264, endPoint x: 43, endPoint y: 271, distance: 186.5
click at [230, 264] on div at bounding box center [456, 242] width 582 height 416
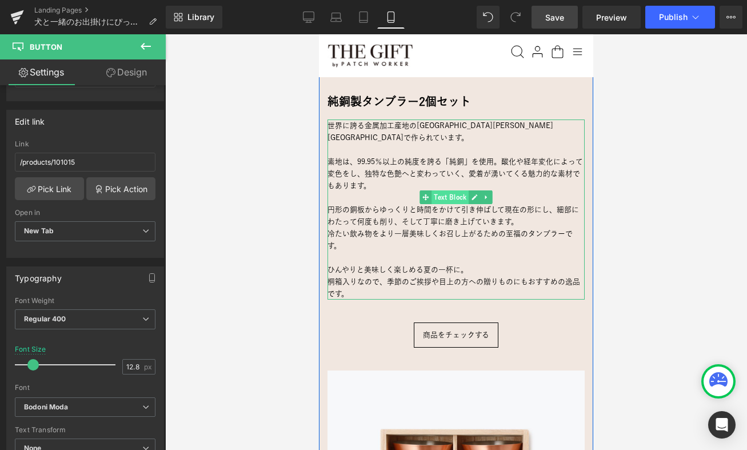
click at [443, 190] on span "Text Block" at bounding box center [450, 197] width 37 height 14
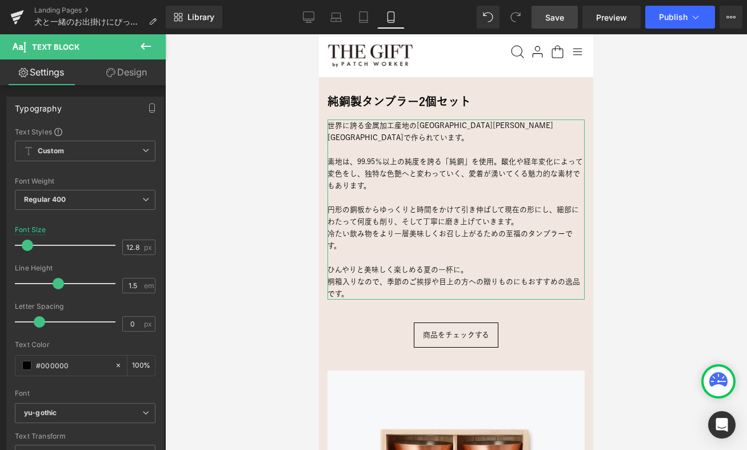
click at [128, 79] on link "Design" at bounding box center [126, 72] width 83 height 26
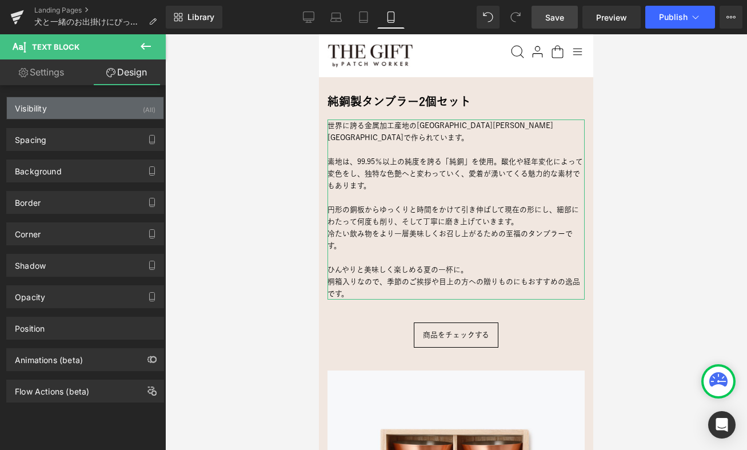
type input "0"
type input "40"
type input "0"
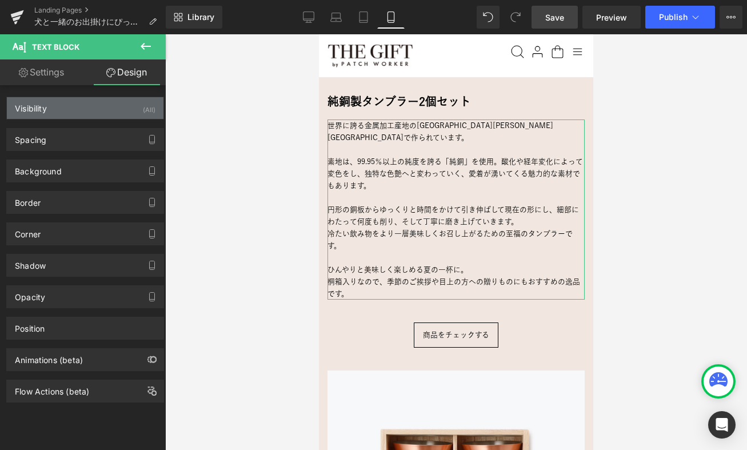
type input "0"
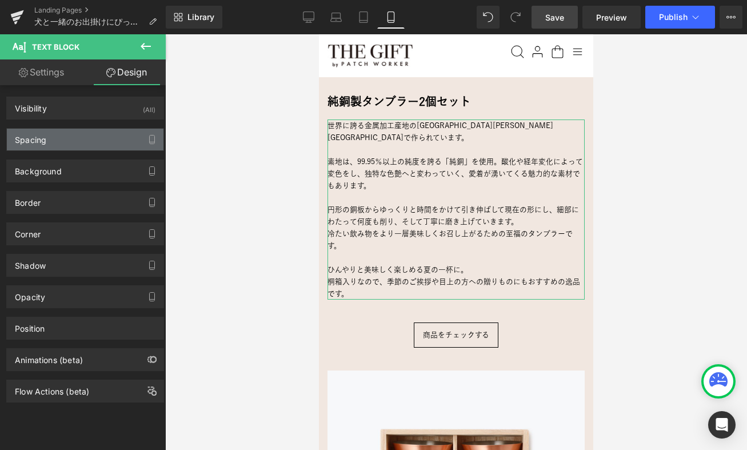
click at [74, 137] on div "Spacing" at bounding box center [85, 140] width 157 height 22
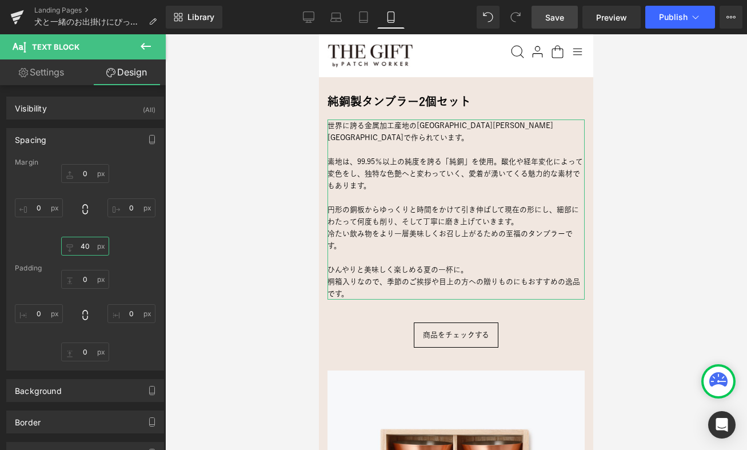
click at [81, 246] on input "40" at bounding box center [85, 246] width 48 height 19
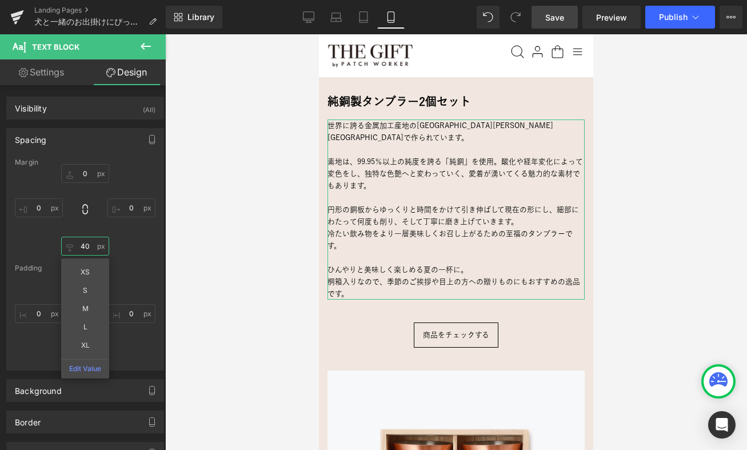
type input "30"
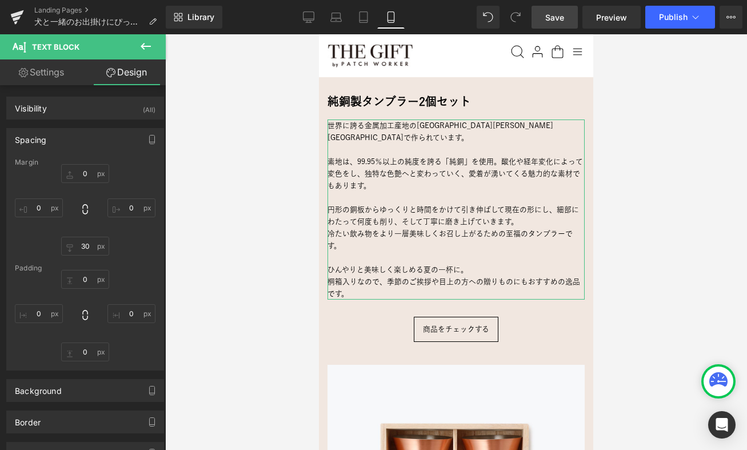
click at [138, 240] on div "0px 0 0px 0 30 30 0px 0" at bounding box center [85, 209] width 141 height 91
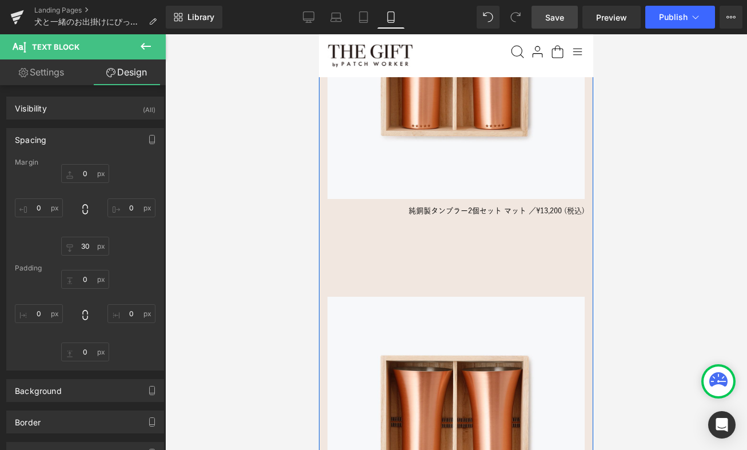
scroll to position [1674, 0]
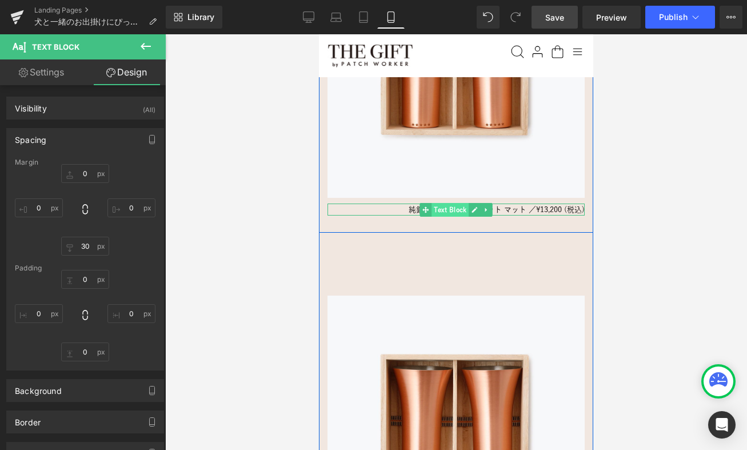
click at [452, 203] on span "Text Block" at bounding box center [450, 210] width 37 height 14
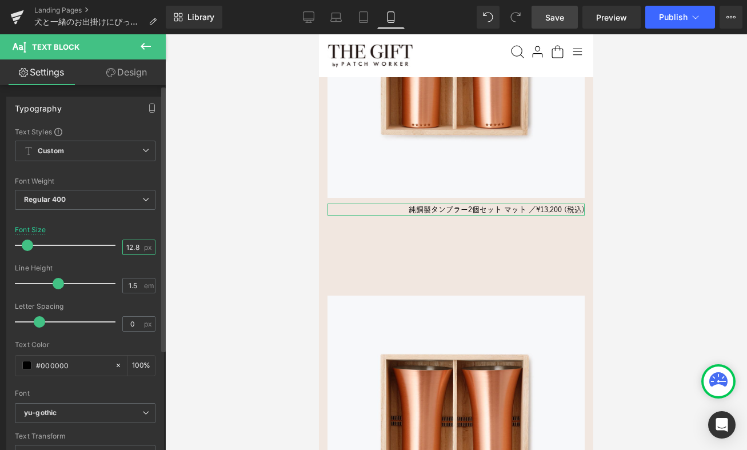
click at [126, 244] on input "12.8" at bounding box center [133, 247] width 20 height 14
type input "10"
click at [122, 216] on div at bounding box center [85, 219] width 141 height 7
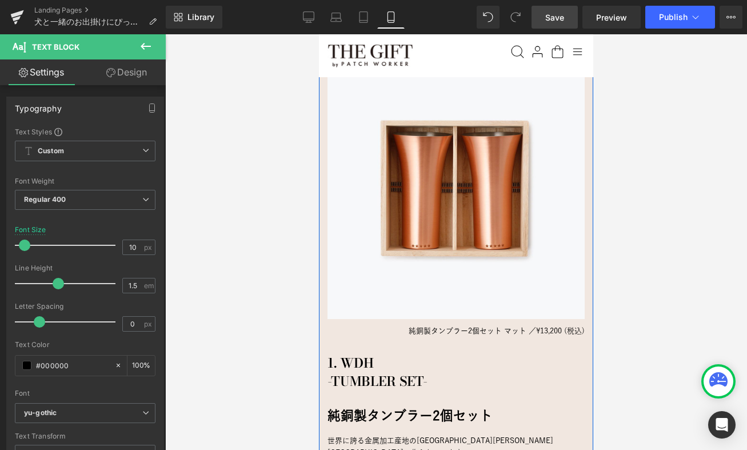
scroll to position [1891, 0]
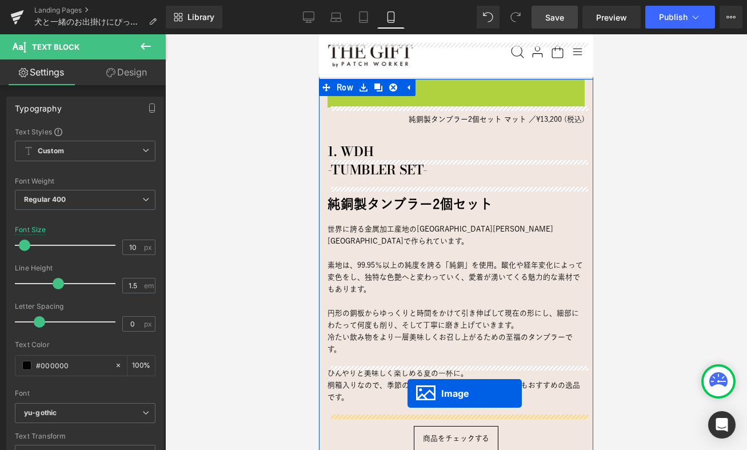
drag, startPoint x: 441, startPoint y: 169, endPoint x: 408, endPoint y: 393, distance: 227.2
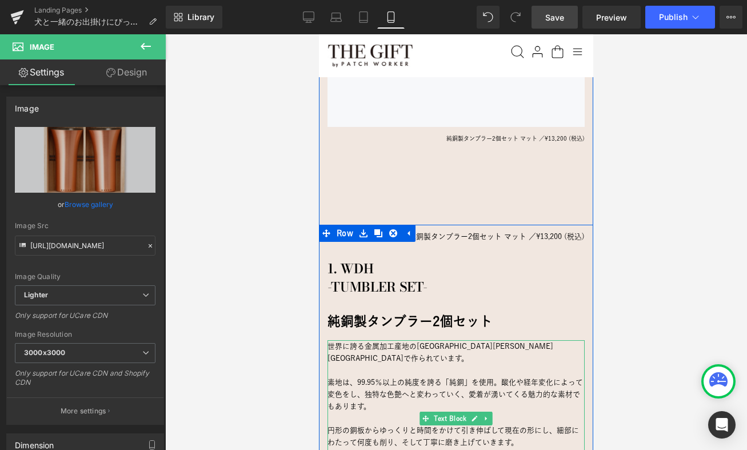
scroll to position [1733, 0]
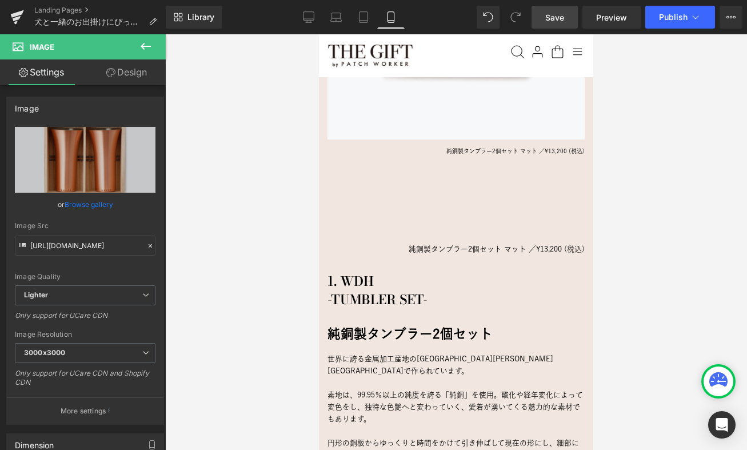
click at [543, 14] on link "Save" at bounding box center [555, 17] width 46 height 23
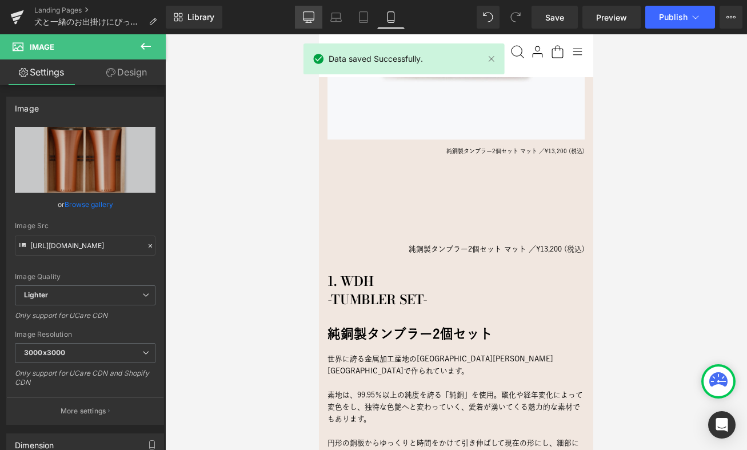
click at [305, 16] on icon at bounding box center [308, 16] width 11 height 11
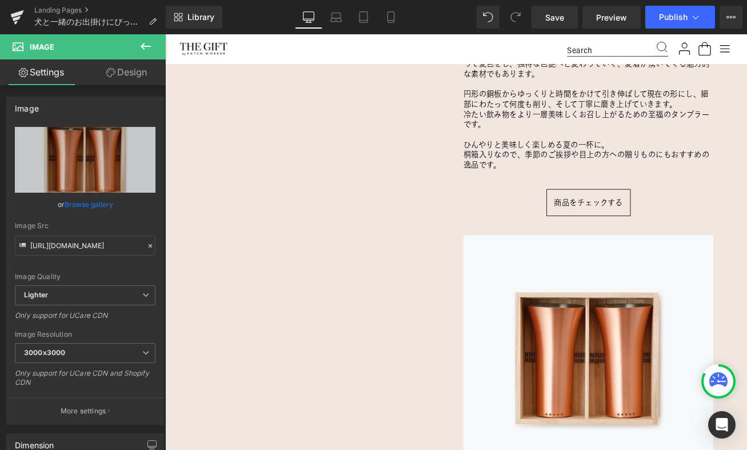
scroll to position [1661, 0]
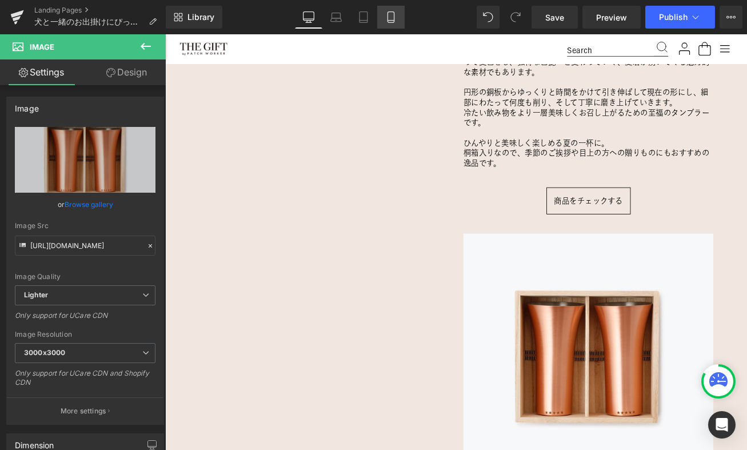
click at [388, 17] on icon at bounding box center [390, 16] width 11 height 11
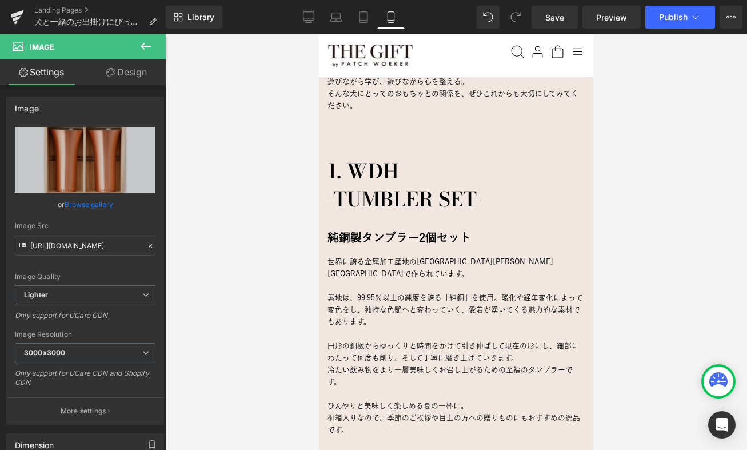
scroll to position [1122, 0]
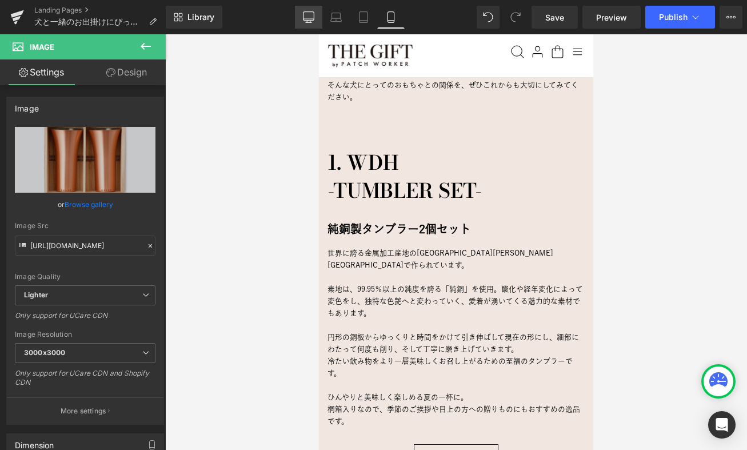
click at [304, 17] on icon at bounding box center [308, 16] width 11 height 9
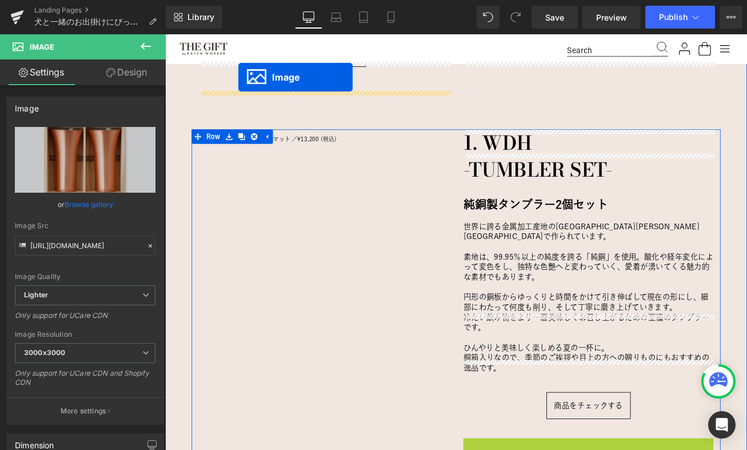
scroll to position [1371, 0]
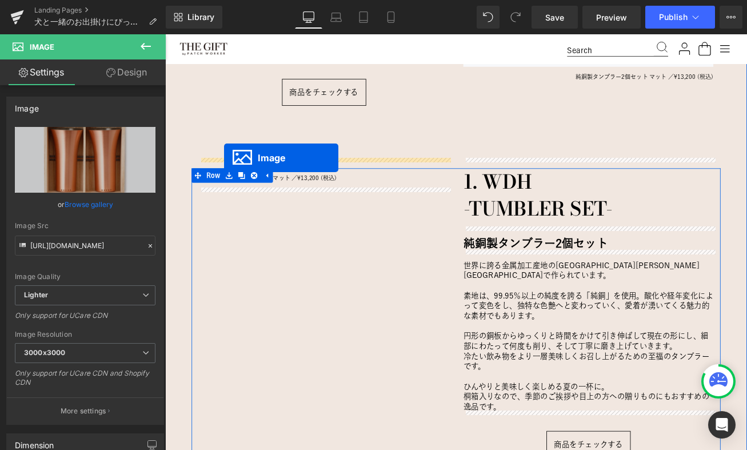
drag, startPoint x: 651, startPoint y: 498, endPoint x: 236, endPoint y: 181, distance: 522.2
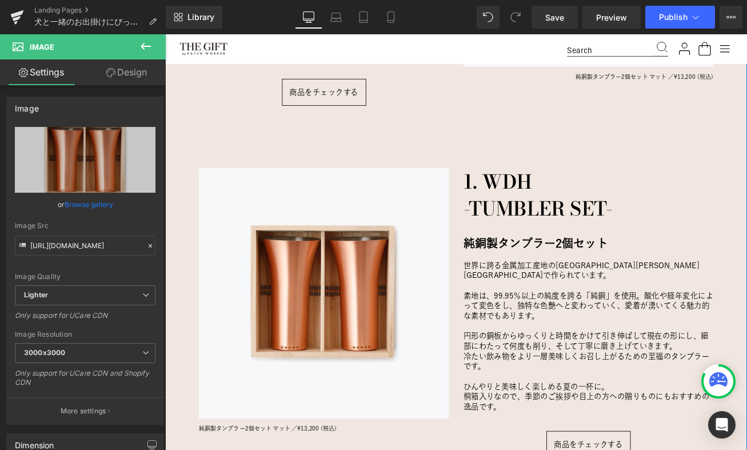
click at [416, 153] on div "愛犬にとっておもちゃは、ただの“遊び道具”じゃない。 Heading 犬と一緒に暮らす中で、「おもちゃ」はとても大切な存在。 噛んだり、引っ張ったり、追いかけ…" at bounding box center [511, 203] width 692 height 1378
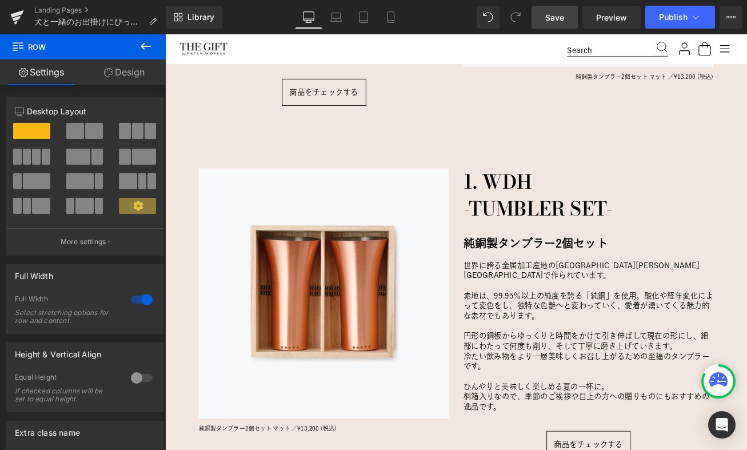
click at [560, 21] on span "Save" at bounding box center [554, 17] width 19 height 12
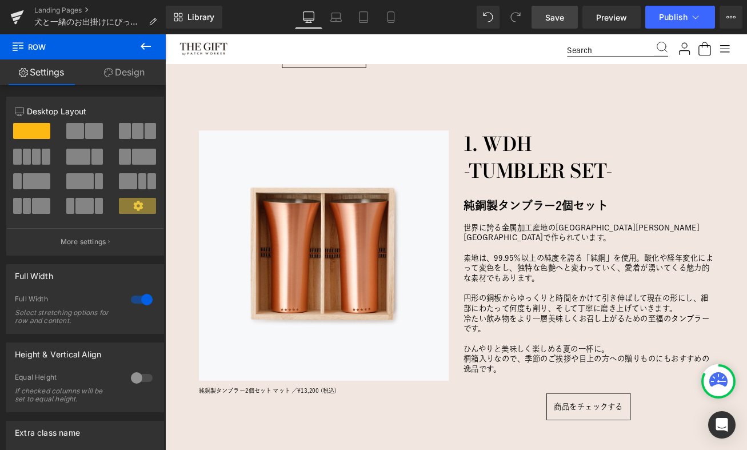
scroll to position [1426, 0]
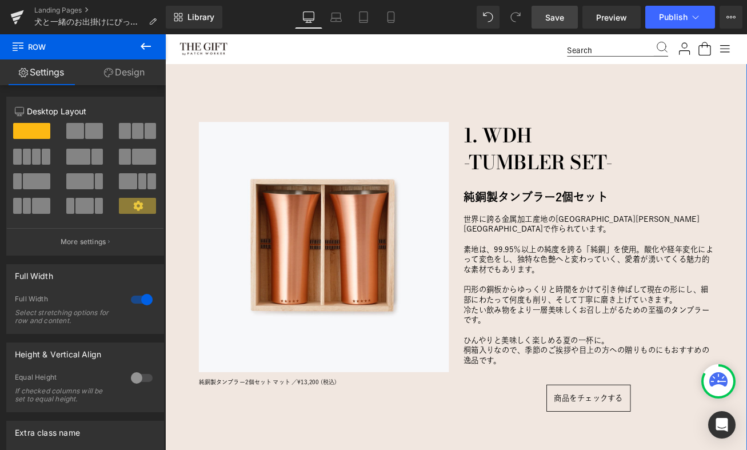
click at [181, 97] on div "愛犬にとっておもちゃは、ただの“遊び道具”じゃない。 Heading 犬と一緒に暮らす中で、「おもちゃ」はとても大切な存在。 噛んだり、引っ張ったり、追いかけ…" at bounding box center [511, 148] width 692 height 1378
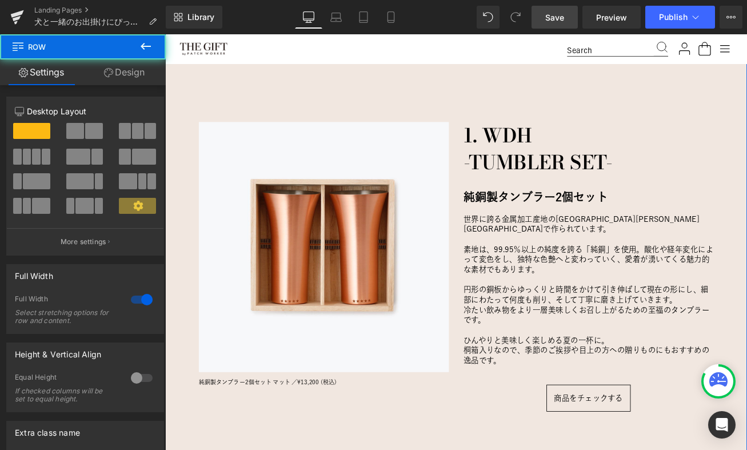
click at [309, 93] on div "愛犬にとっておもちゃは、ただの“遊び道具”じゃない。 Heading 犬と一緒に暮らす中で、「おもちゃ」はとても大切な存在。 噛んだり、引っ張ったり、追いかけ…" at bounding box center [511, 148] width 692 height 1378
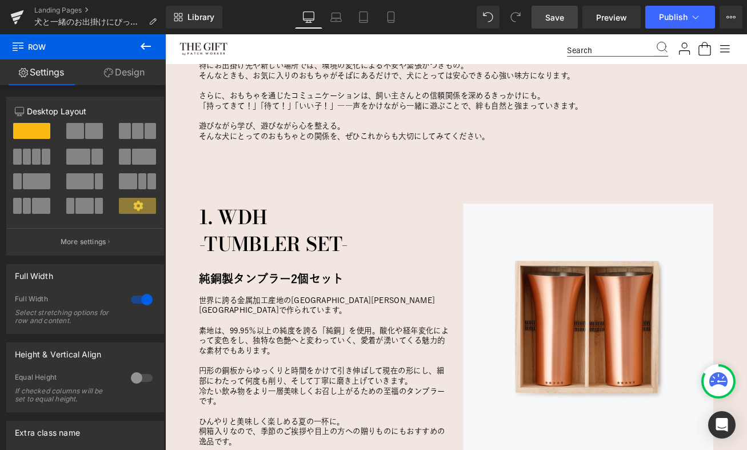
scroll to position [922, 0]
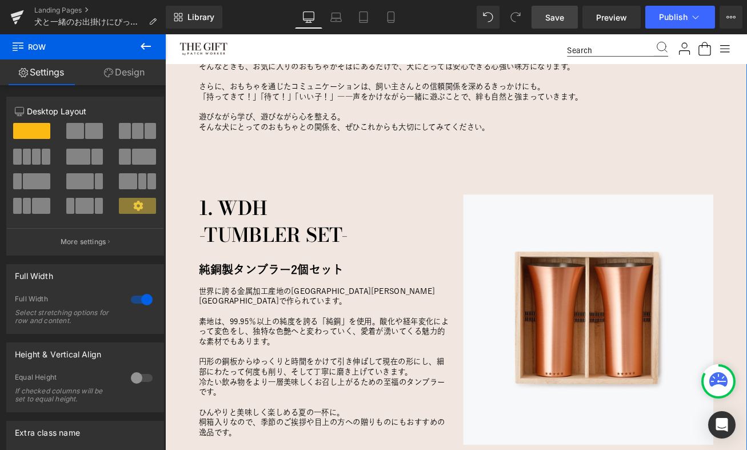
click at [219, 234] on span "Row" at bounding box center [223, 233] width 22 height 17
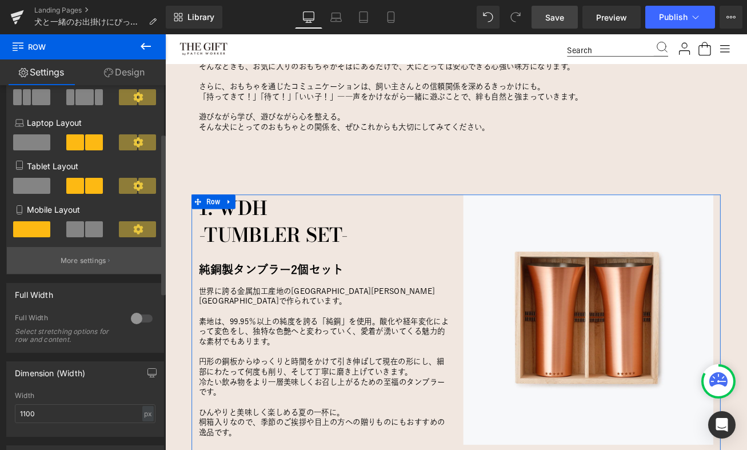
scroll to position [0, 0]
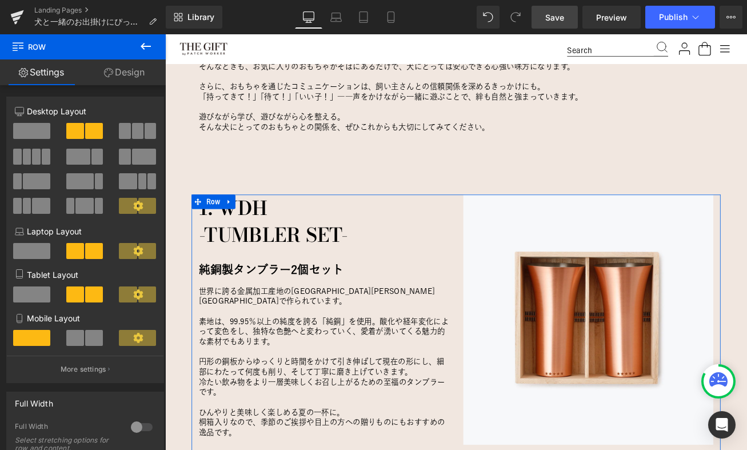
click at [118, 74] on link "Design" at bounding box center [124, 72] width 83 height 26
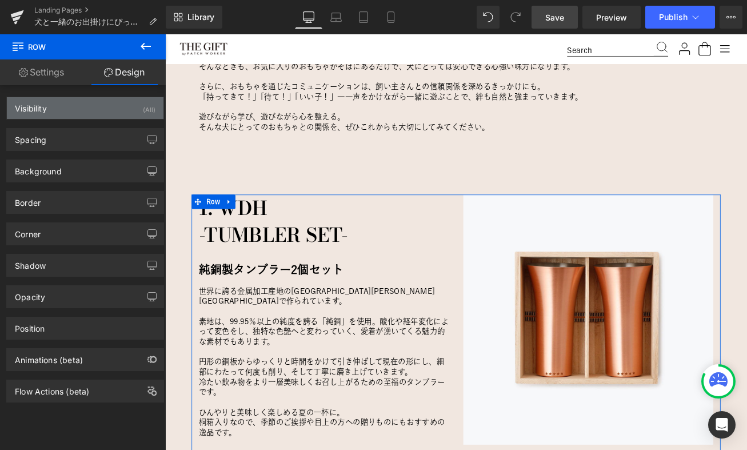
click at [97, 111] on div "Visibility (All)" at bounding box center [85, 108] width 157 height 22
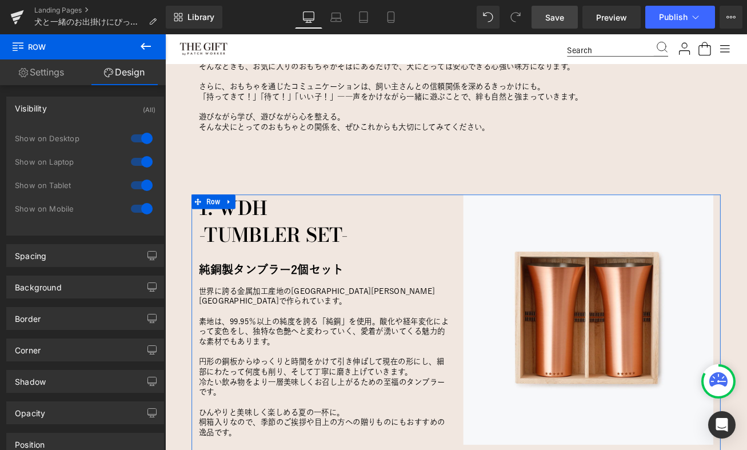
click at [142, 212] on div at bounding box center [141, 209] width 27 height 18
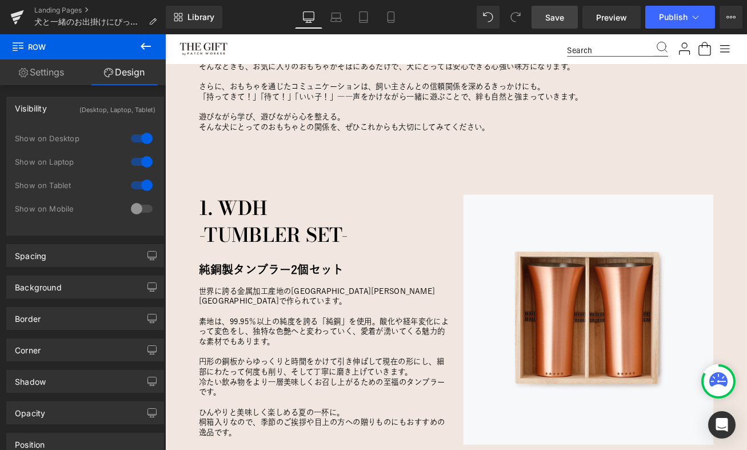
click at [547, 12] on span "Save" at bounding box center [554, 17] width 19 height 12
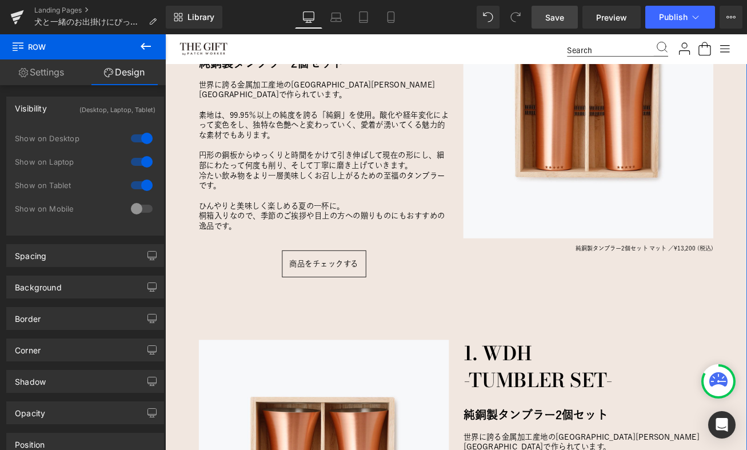
scroll to position [1161, 0]
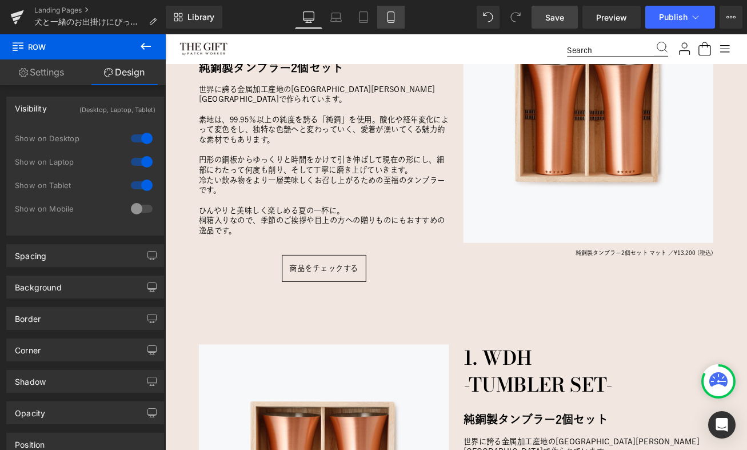
click at [398, 23] on link "Mobile" at bounding box center [390, 17] width 27 height 23
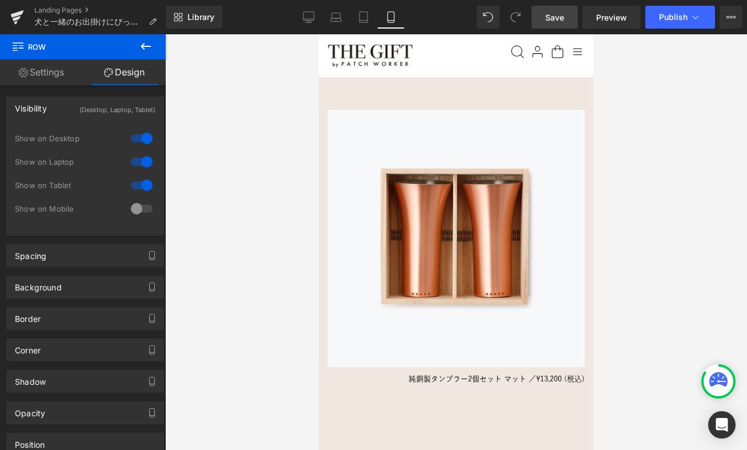
scroll to position [0, 0]
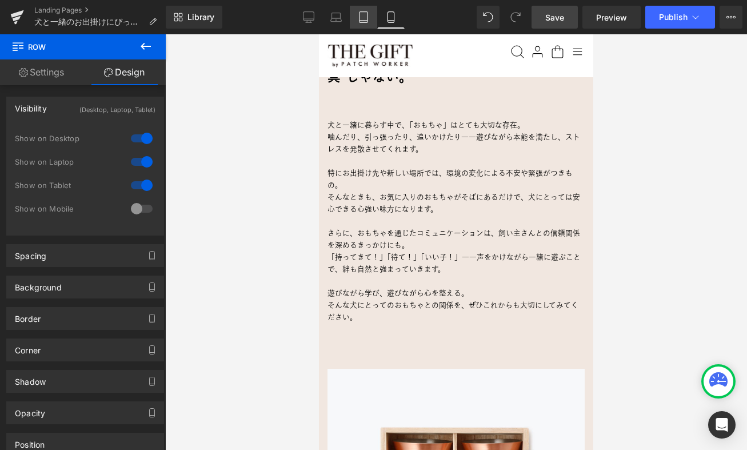
click at [367, 14] on icon at bounding box center [363, 16] width 11 height 11
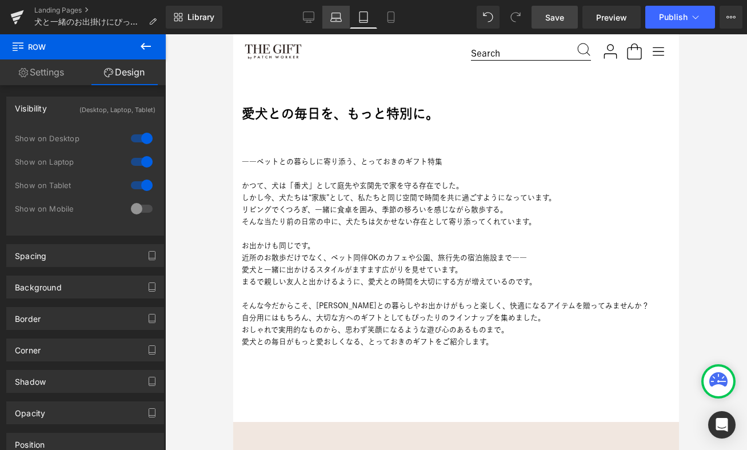
click at [340, 15] on icon at bounding box center [336, 16] width 11 height 11
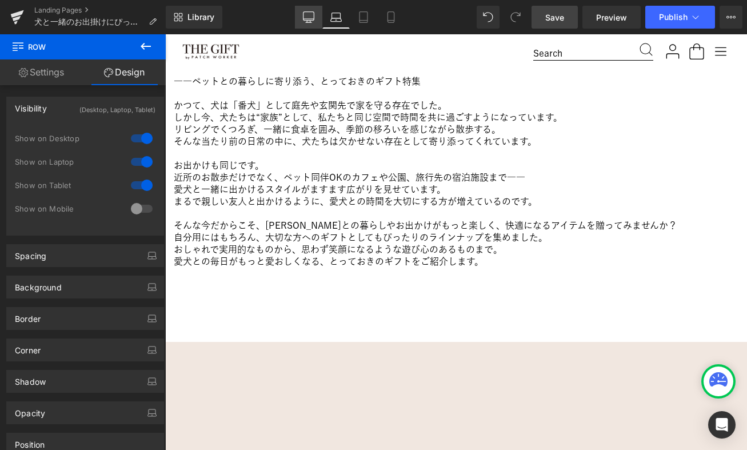
click at [313, 17] on icon at bounding box center [308, 16] width 11 height 11
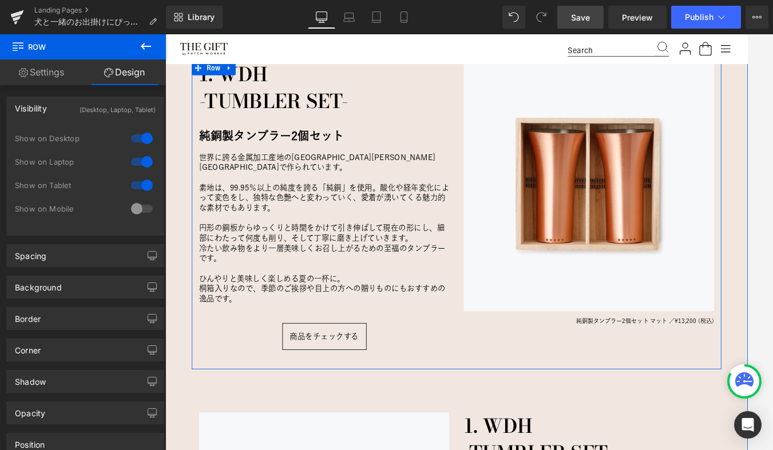
scroll to position [1073, 0]
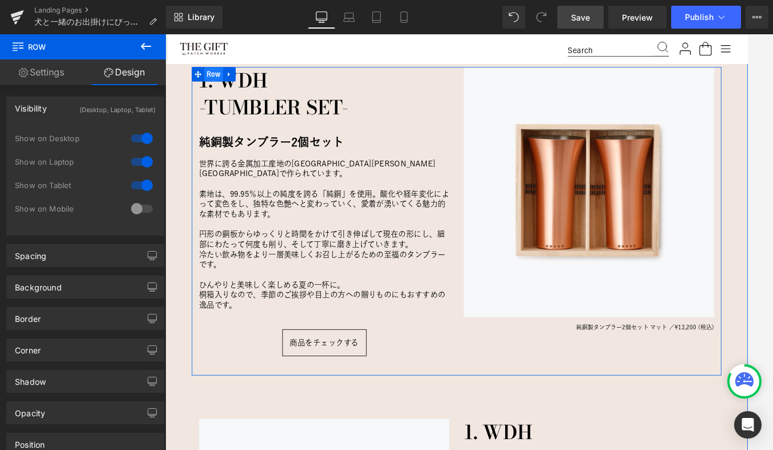
click at [225, 82] on span "Row" at bounding box center [223, 81] width 22 height 17
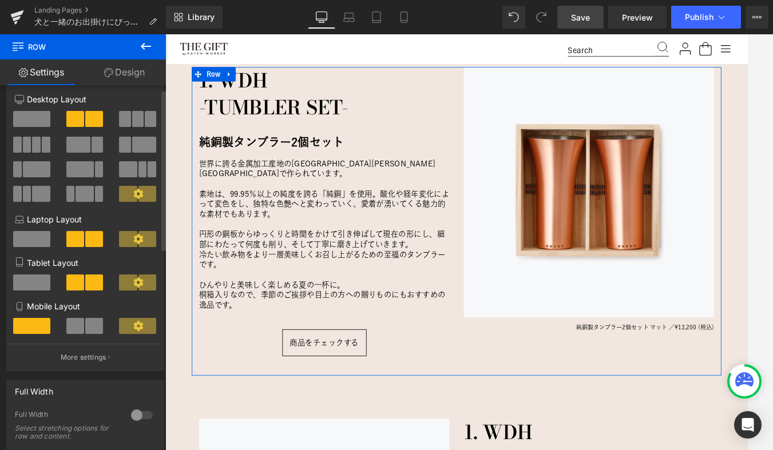
scroll to position [8, 0]
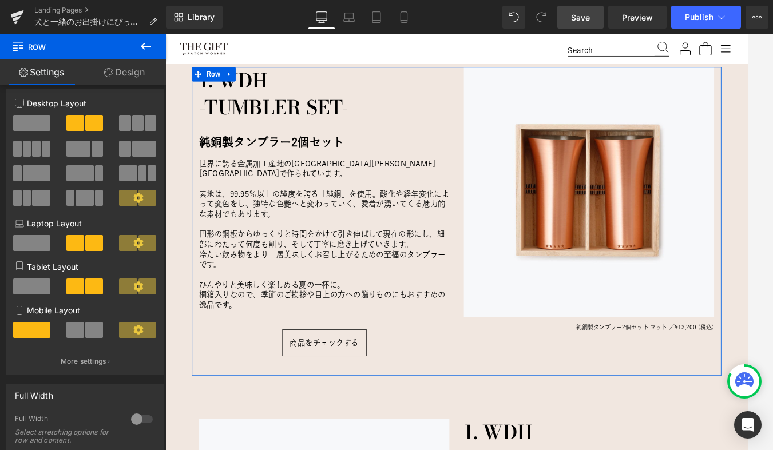
click at [121, 73] on link "Design" at bounding box center [124, 72] width 83 height 26
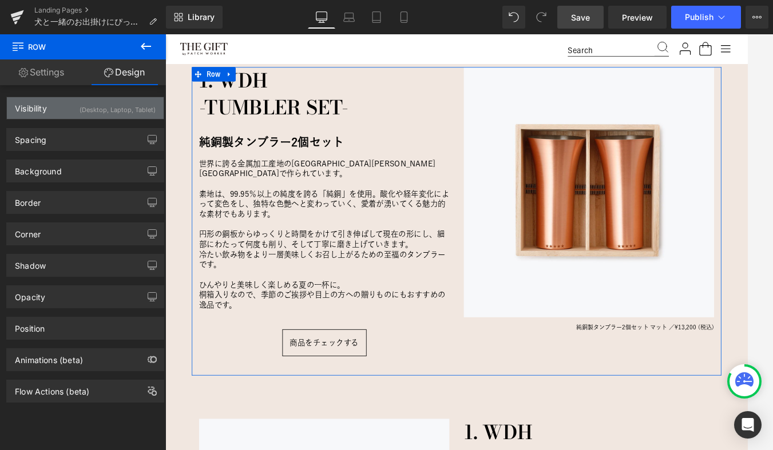
click at [79, 103] on div "(Desktop, Laptop, Tablet)" at bounding box center [117, 106] width 76 height 19
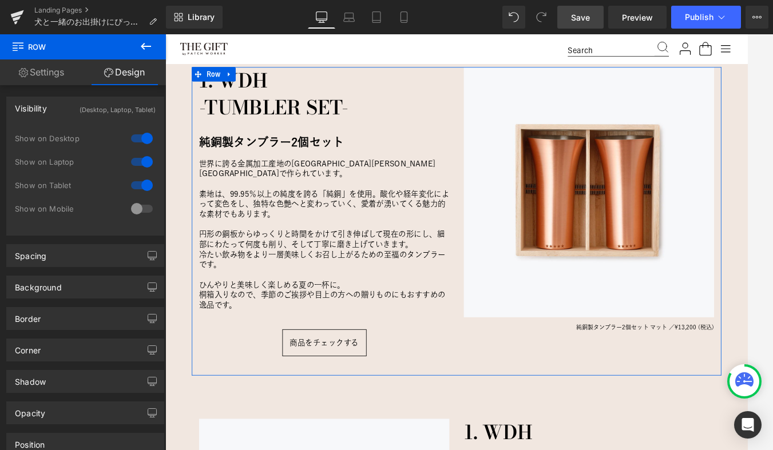
click at [130, 206] on div at bounding box center [141, 209] width 27 height 18
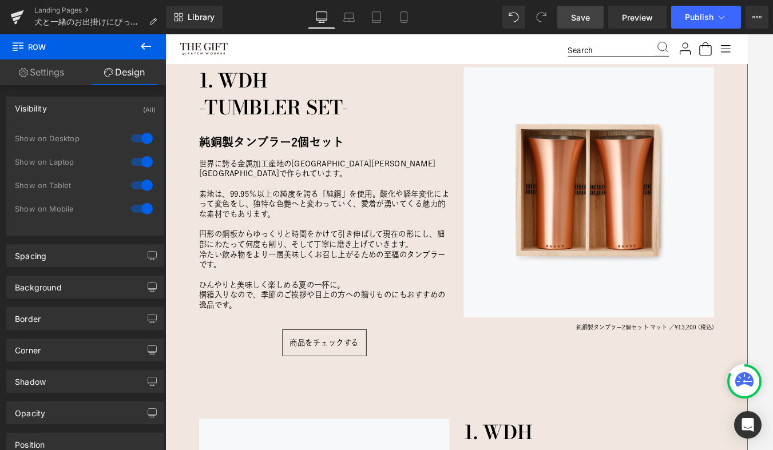
click at [180, 183] on div "愛犬にとっておもちゃは、ただの“遊び道具”じゃない。 Heading 犬と一緒に暮らす中で、「おもちゃ」はとても大切な存在。 噛んだり、引っ張ったり、追いかけ…" at bounding box center [511, 358] width 692 height 1093
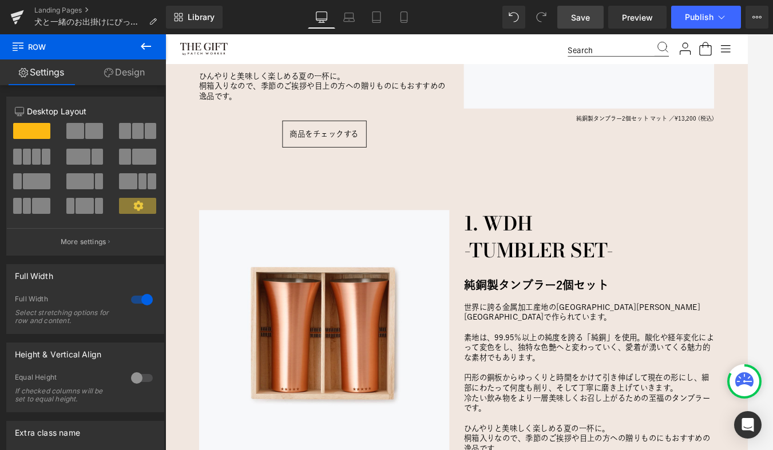
scroll to position [1359, 0]
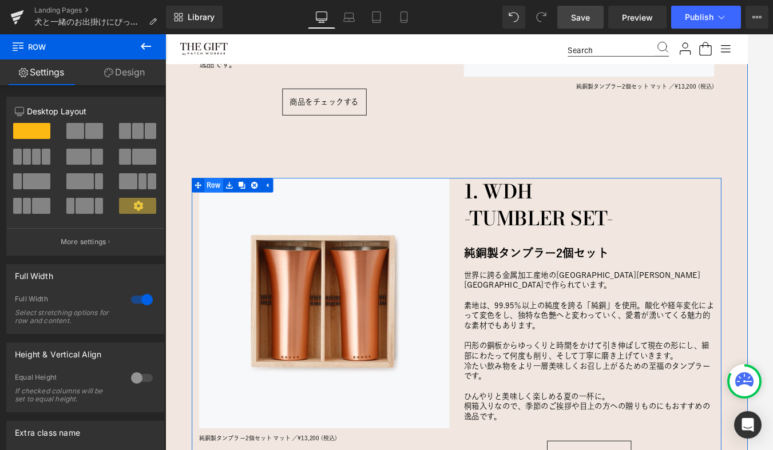
click at [223, 205] on span "Row" at bounding box center [223, 213] width 22 height 17
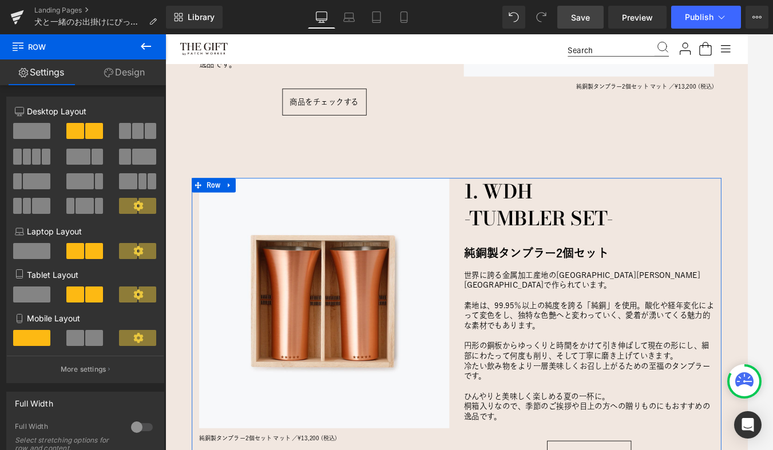
click at [141, 65] on link "Design" at bounding box center [124, 72] width 83 height 26
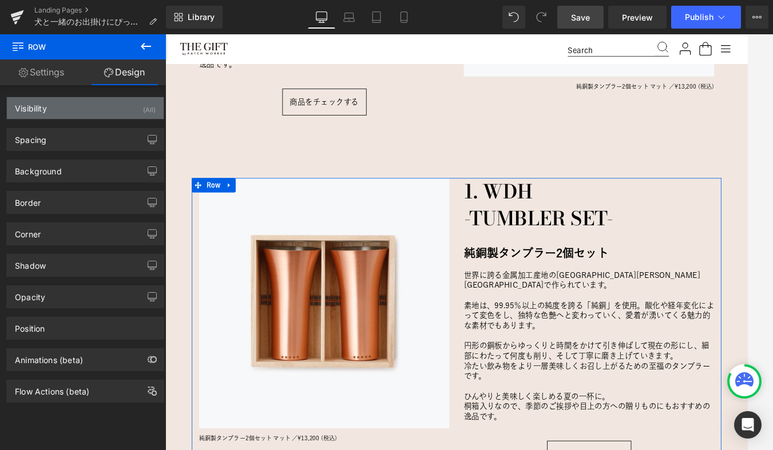
click at [92, 113] on div "Visibility (All)" at bounding box center [85, 108] width 157 height 22
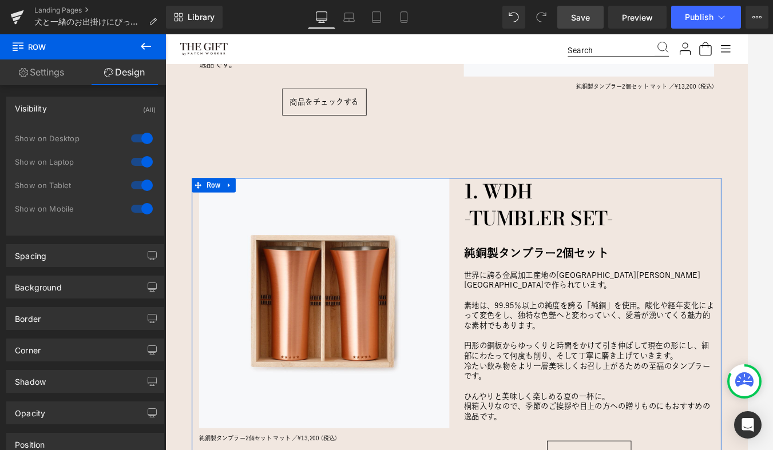
click at [137, 208] on div at bounding box center [141, 209] width 27 height 18
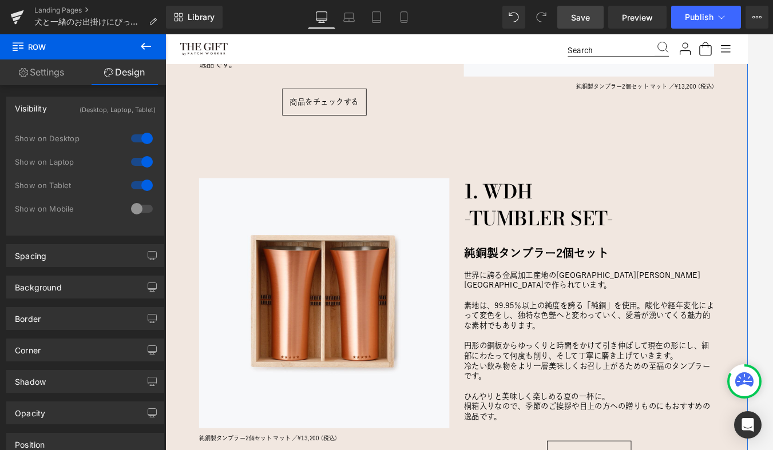
click at [178, 161] on div "愛犬にとっておもちゃは、ただの“遊び道具”じゃない。 Heading 犬と一緒に暮らす中で、「おもちゃ」はとても大切な存在。 噛んだり、引っ張ったり、追いかけ…" at bounding box center [511, 72] width 692 height 1093
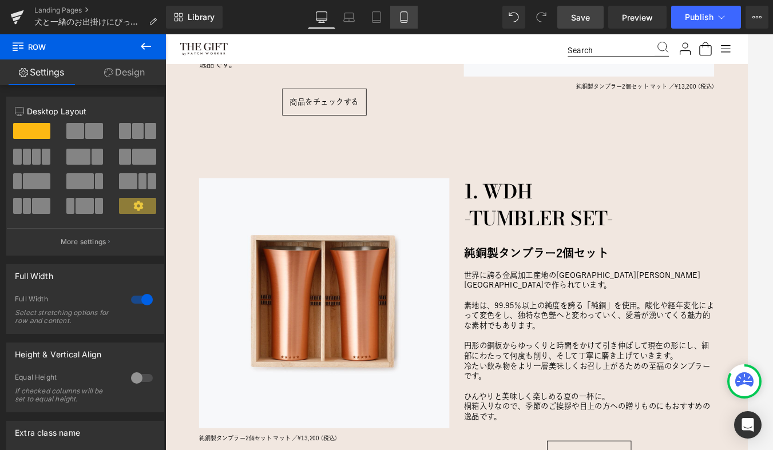
click at [405, 17] on icon at bounding box center [403, 16] width 11 height 11
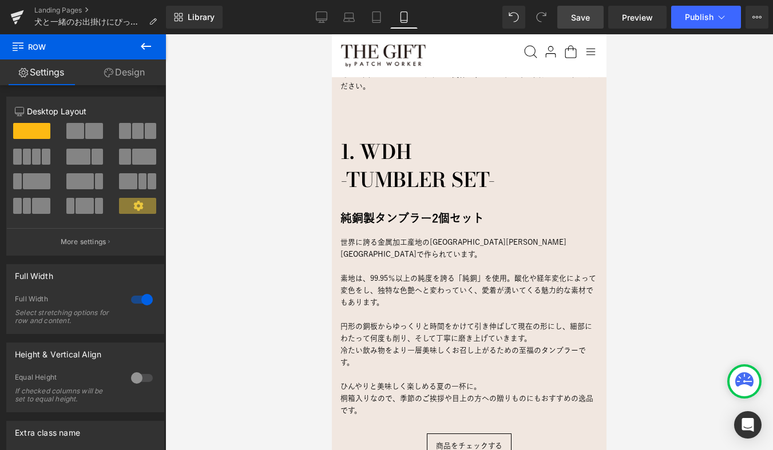
scroll to position [1112, 0]
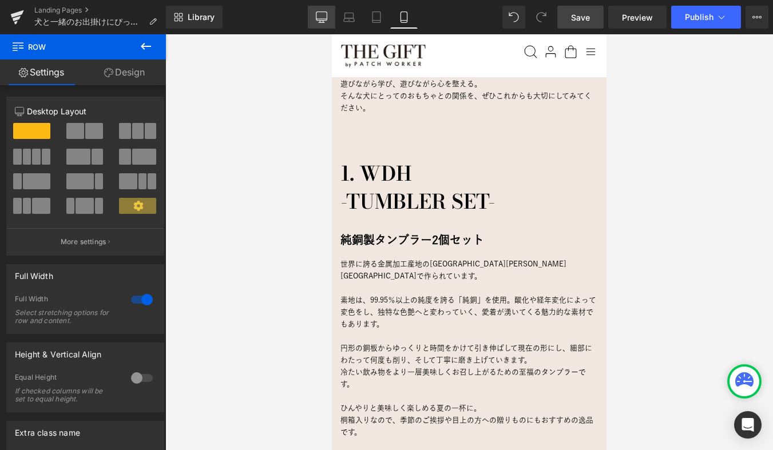
click at [320, 15] on icon at bounding box center [321, 16] width 11 height 11
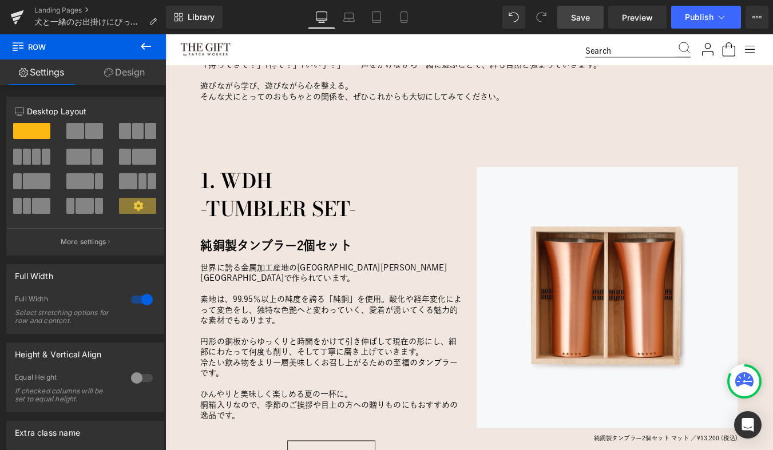
scroll to position [965, 0]
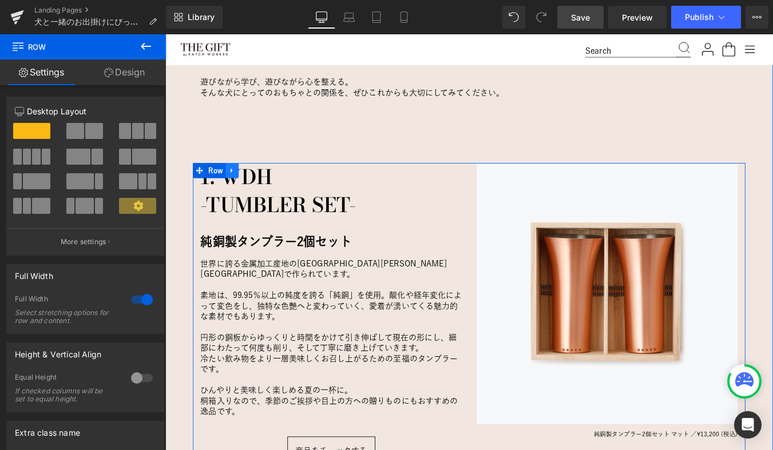
click at [237, 189] on icon at bounding box center [241, 189] width 8 height 9
click at [257, 189] on icon at bounding box center [256, 190] width 8 height 8
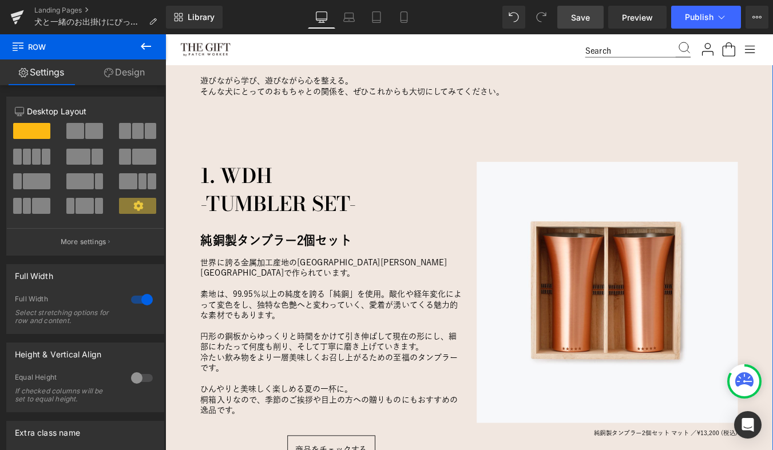
scroll to position [966, 0]
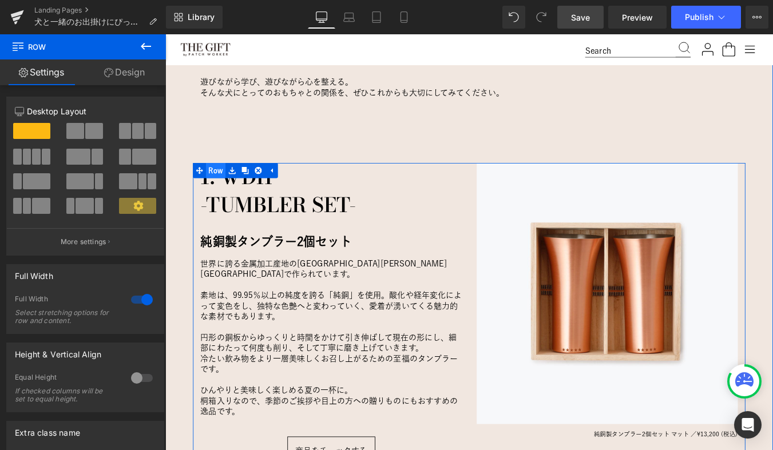
click at [222, 188] on span "Row" at bounding box center [223, 189] width 22 height 17
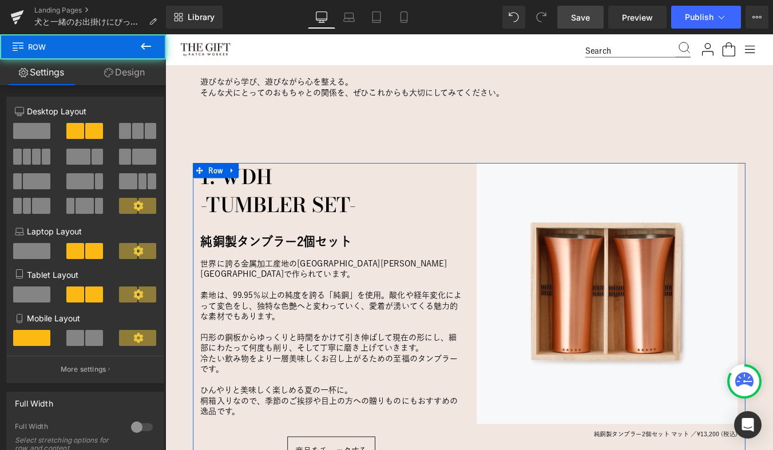
click at [132, 65] on link "Design" at bounding box center [124, 72] width 83 height 26
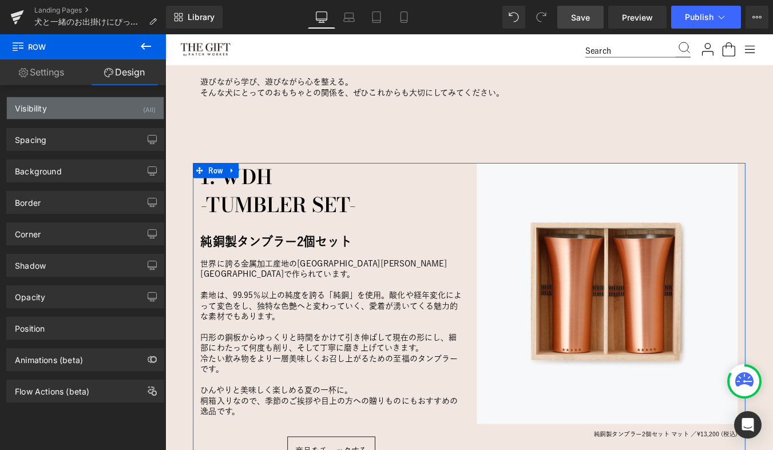
click at [91, 110] on div "Visibility (All)" at bounding box center [85, 108] width 157 height 22
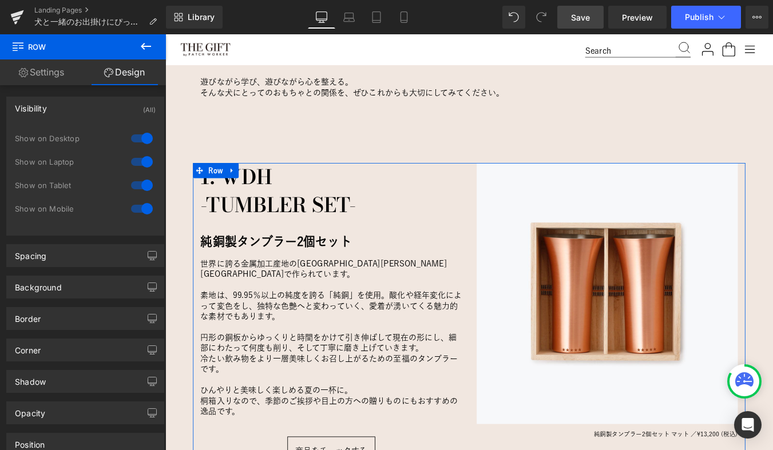
click at [141, 208] on div at bounding box center [141, 209] width 27 height 18
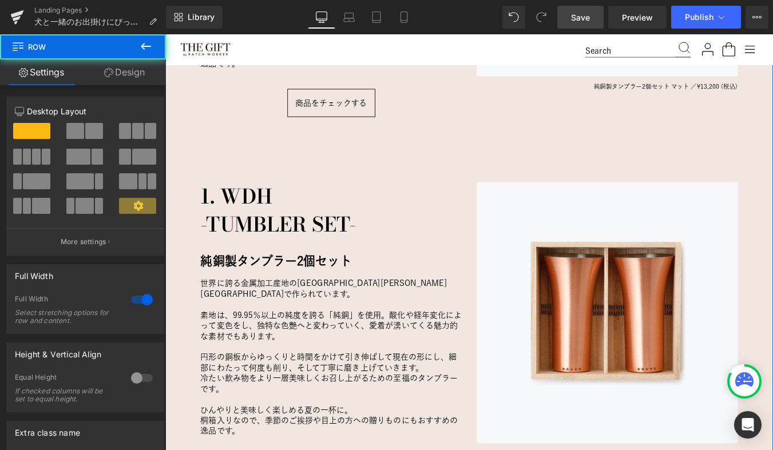
scroll to position [1392, 0]
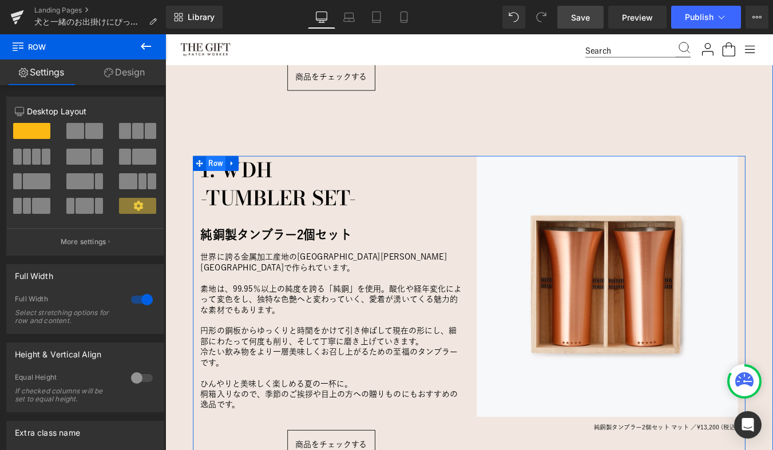
click at [228, 173] on span "Row" at bounding box center [223, 181] width 22 height 17
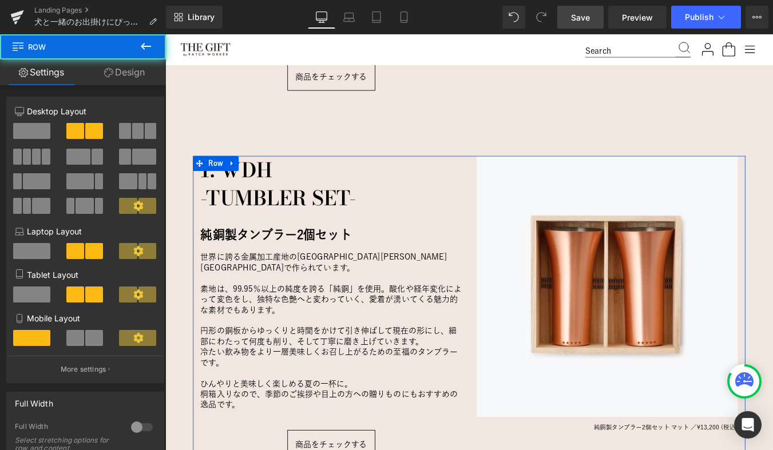
click at [146, 71] on link "Design" at bounding box center [124, 72] width 83 height 26
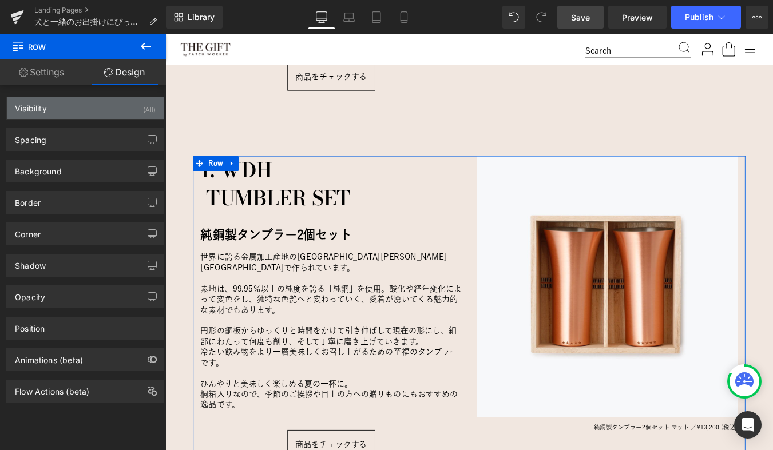
click at [119, 106] on div "Visibility (All)" at bounding box center [85, 108] width 157 height 22
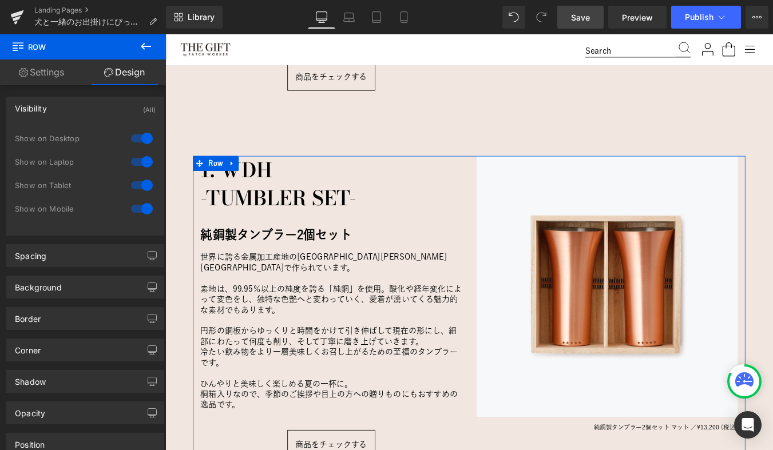
click at [141, 138] on div at bounding box center [141, 138] width 27 height 18
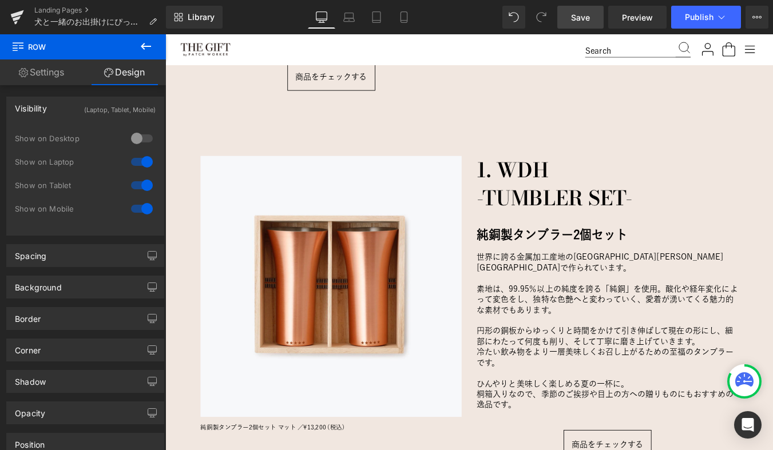
click at [144, 154] on div at bounding box center [141, 162] width 27 height 18
click at [139, 178] on div at bounding box center [141, 185] width 27 height 18
click at [105, 151] on div "Show on Desktop" at bounding box center [85, 144] width 141 height 23
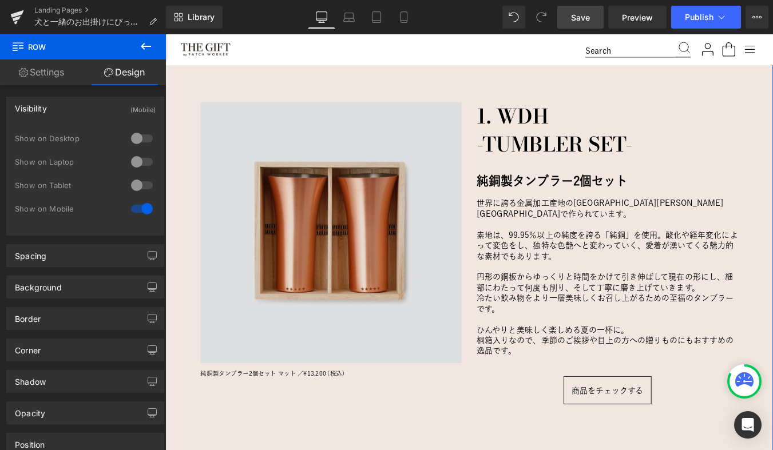
scroll to position [1449, 0]
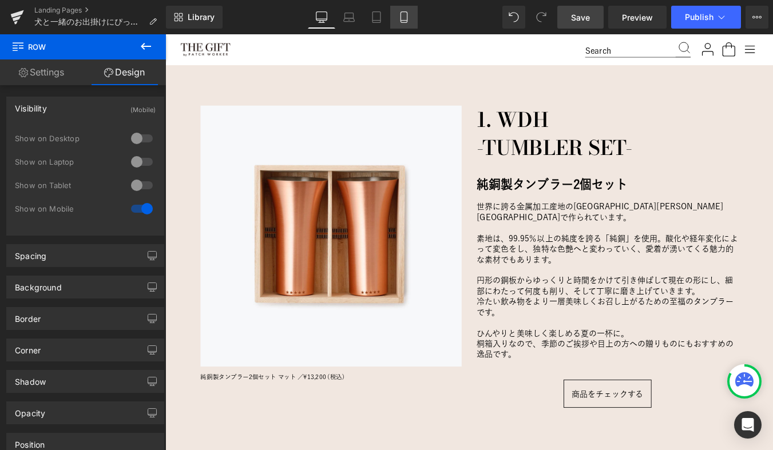
click at [404, 19] on icon at bounding box center [403, 16] width 11 height 11
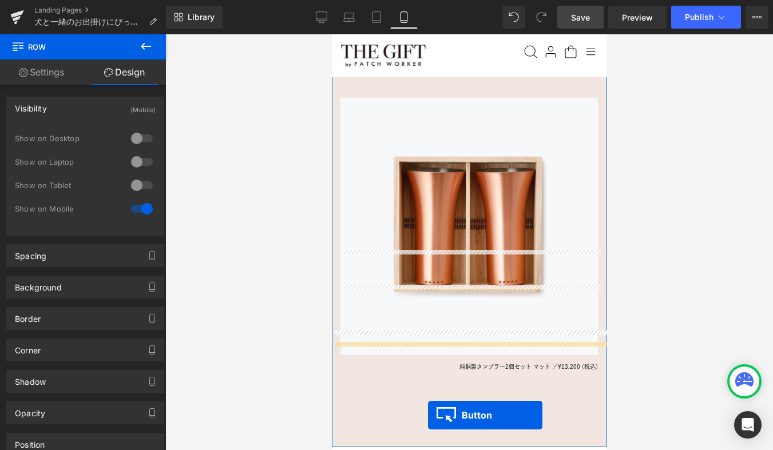
scroll to position [1600, 0]
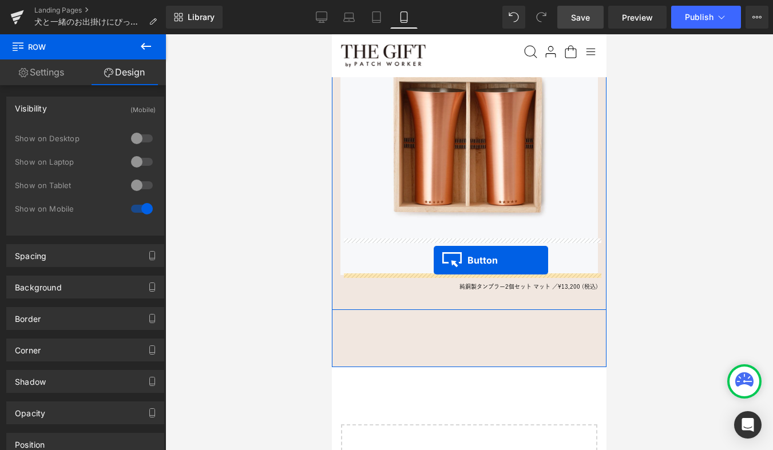
drag, startPoint x: 449, startPoint y: 228, endPoint x: 433, endPoint y: 260, distance: 35.8
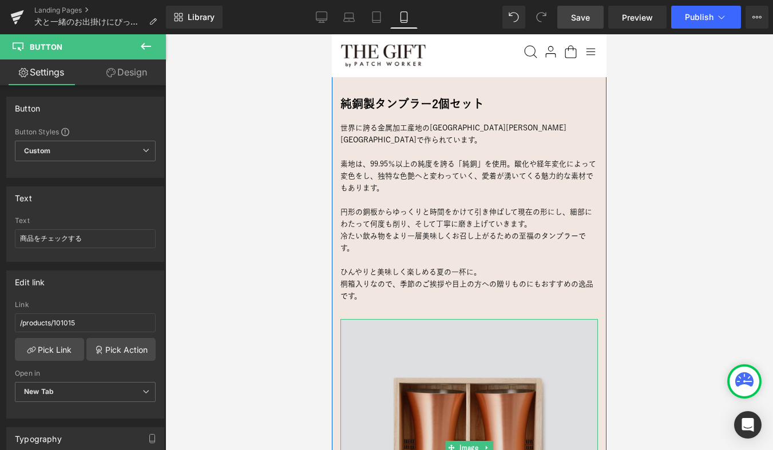
scroll to position [1248, 0]
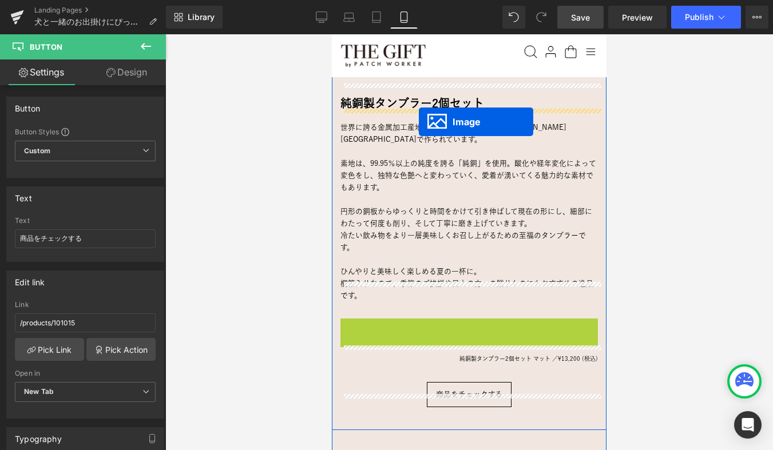
drag, startPoint x: 452, startPoint y: 408, endPoint x: 419, endPoint y: 122, distance: 288.4
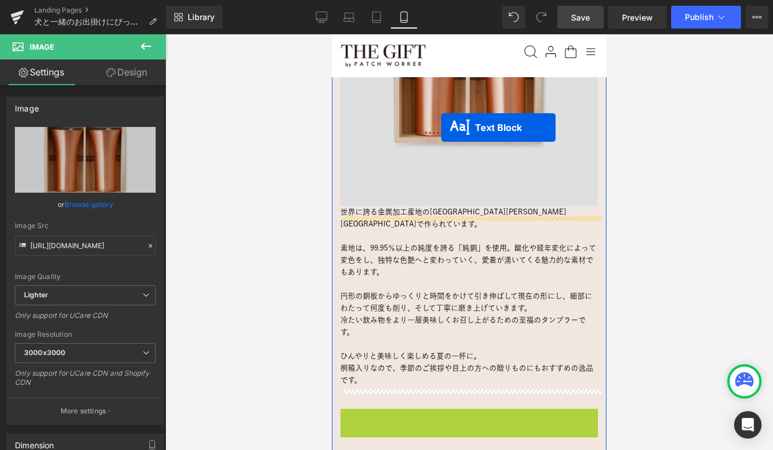
scroll to position [1398, 0]
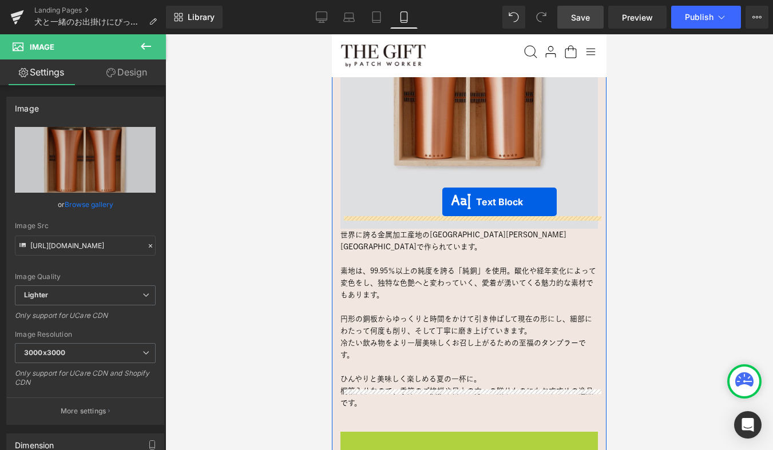
drag, startPoint x: 437, startPoint y: 251, endPoint x: 442, endPoint y: 202, distance: 49.4
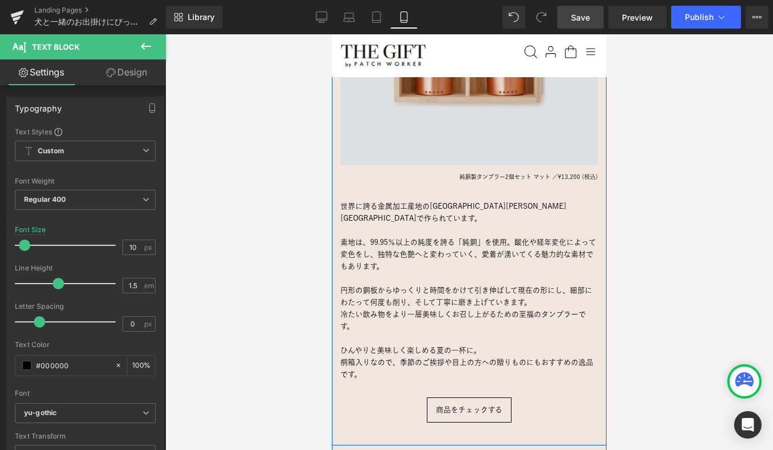
scroll to position [1490, 0]
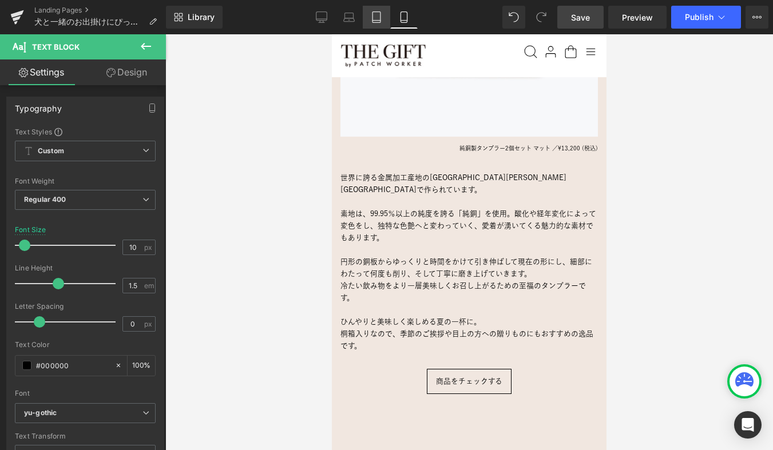
click at [382, 15] on icon at bounding box center [376, 16] width 11 height 11
type input "12.8"
type input "100"
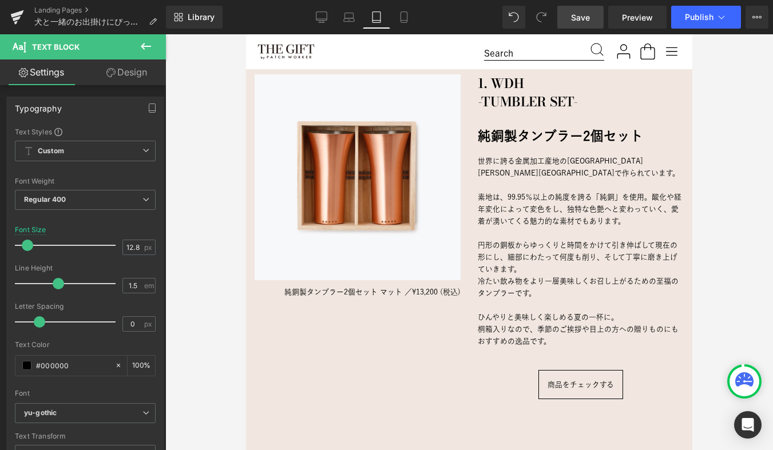
scroll to position [1425, 0]
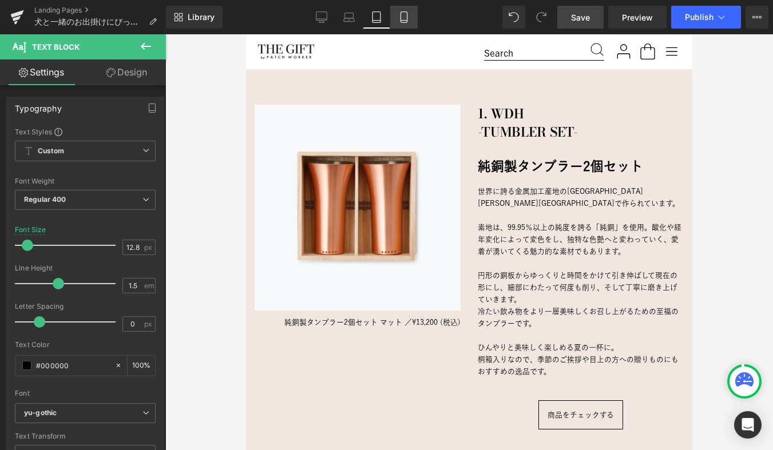
click at [407, 25] on link "Mobile" at bounding box center [403, 17] width 27 height 23
type input "10"
type input "100"
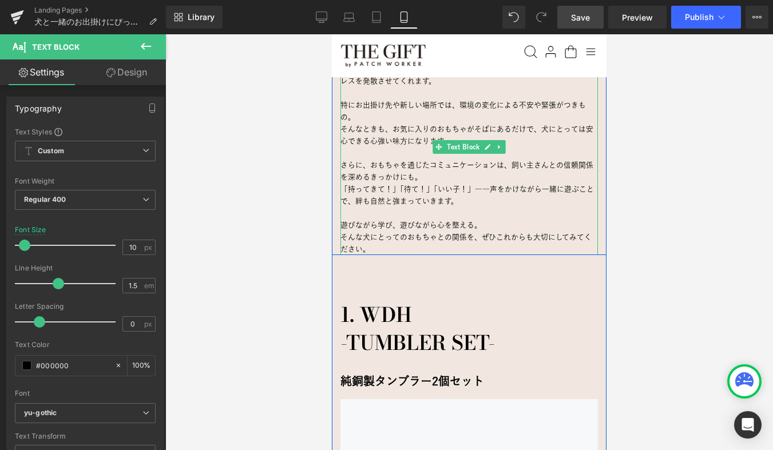
scroll to position [979, 0]
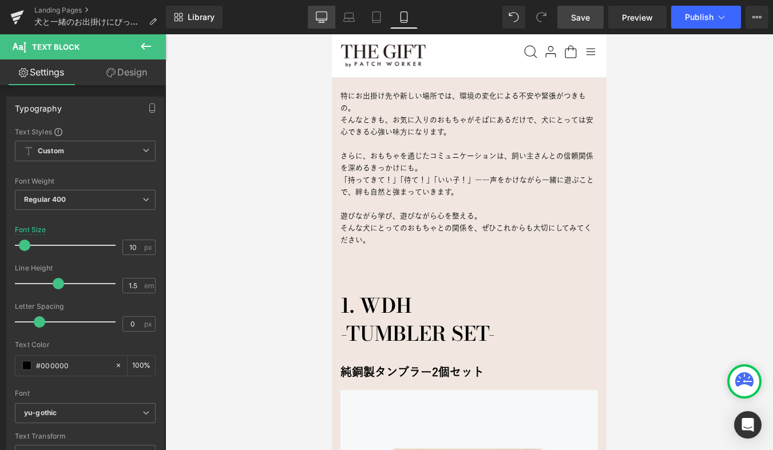
click at [318, 23] on link "Desktop" at bounding box center [321, 17] width 27 height 23
type input "12"
type input "100"
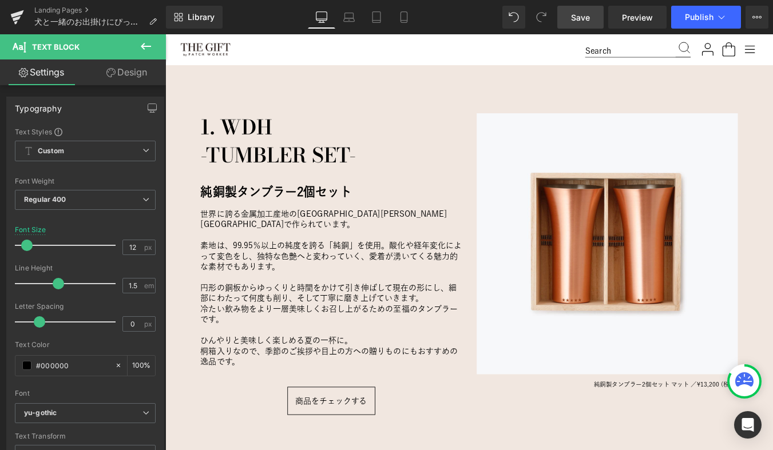
scroll to position [1018, 0]
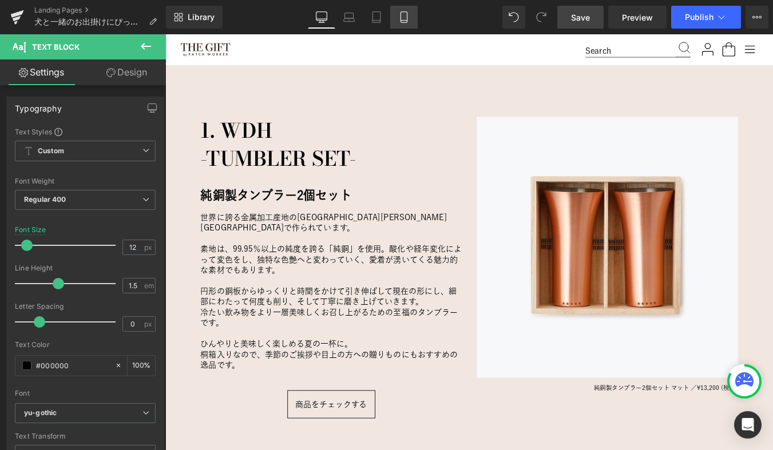
click at [405, 15] on icon at bounding box center [403, 16] width 11 height 11
type input "10"
type input "100"
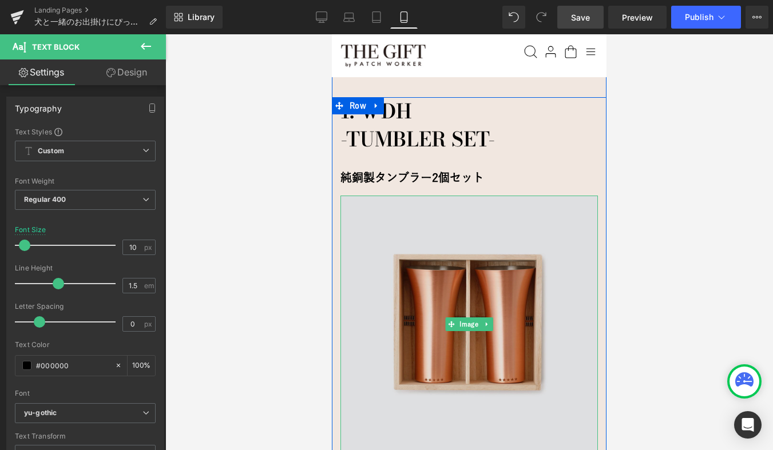
scroll to position [1154, 0]
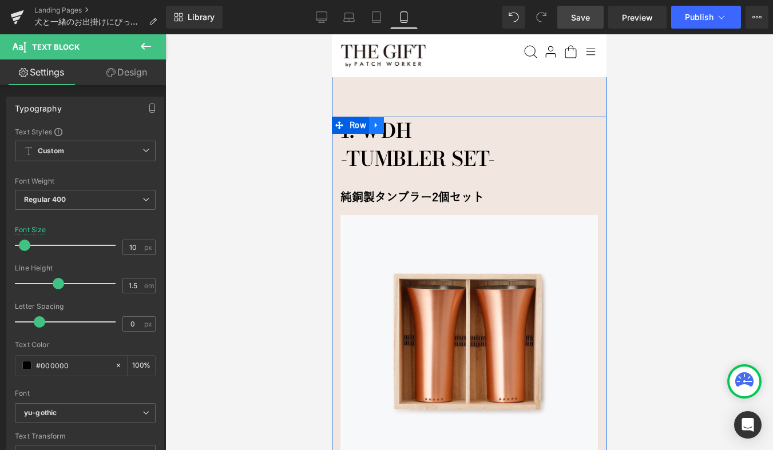
click at [376, 121] on icon at bounding box center [376, 125] width 8 height 9
click at [406, 121] on icon at bounding box center [406, 125] width 8 height 8
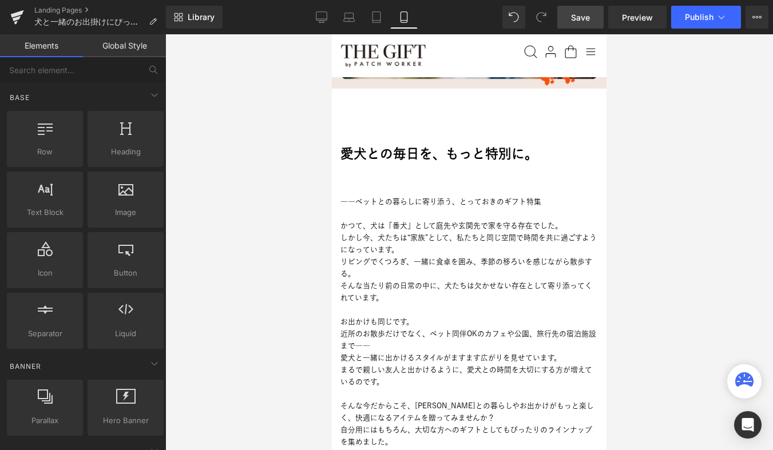
scroll to position [349, 0]
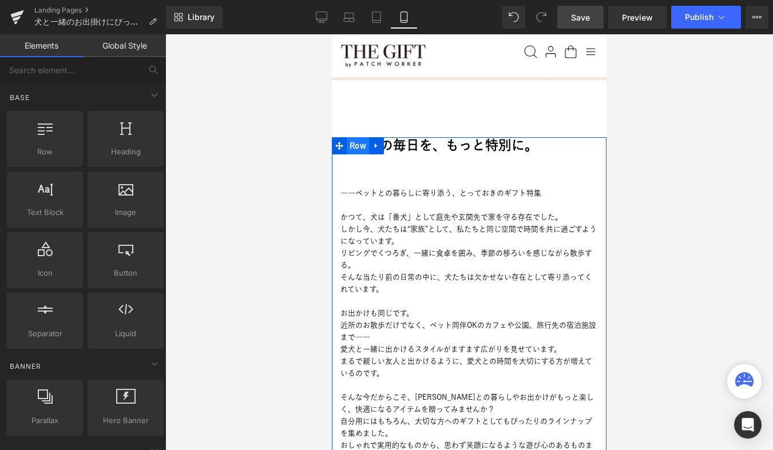
click at [357, 144] on span "Row" at bounding box center [358, 145] width 22 height 17
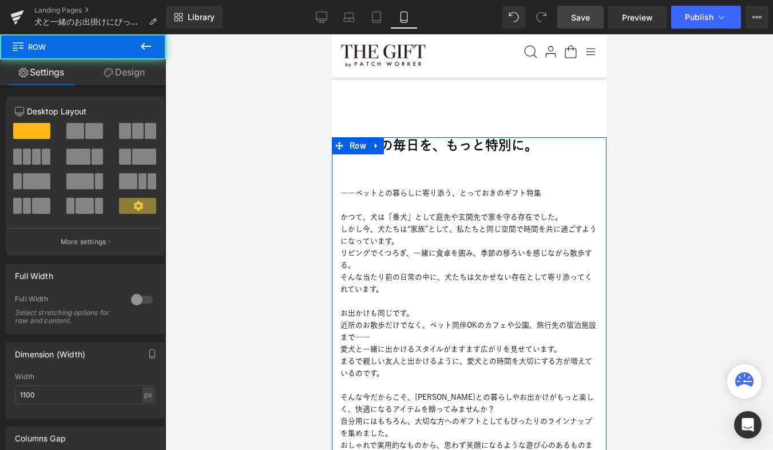
click at [138, 76] on link "Design" at bounding box center [124, 72] width 83 height 26
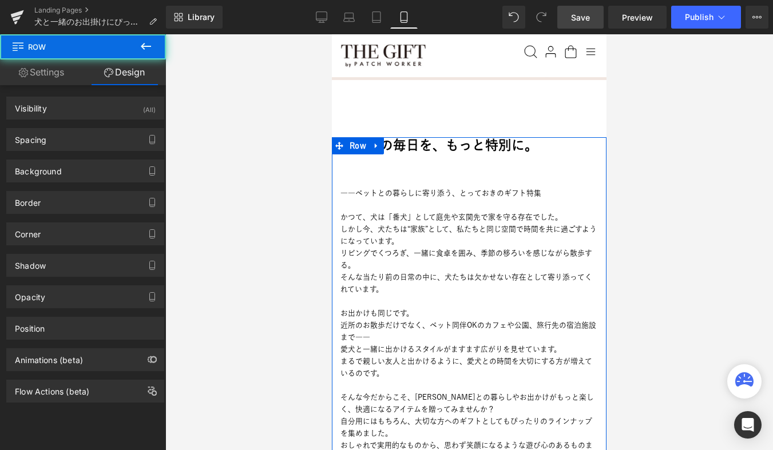
type input "100"
type input "130"
type input "0"
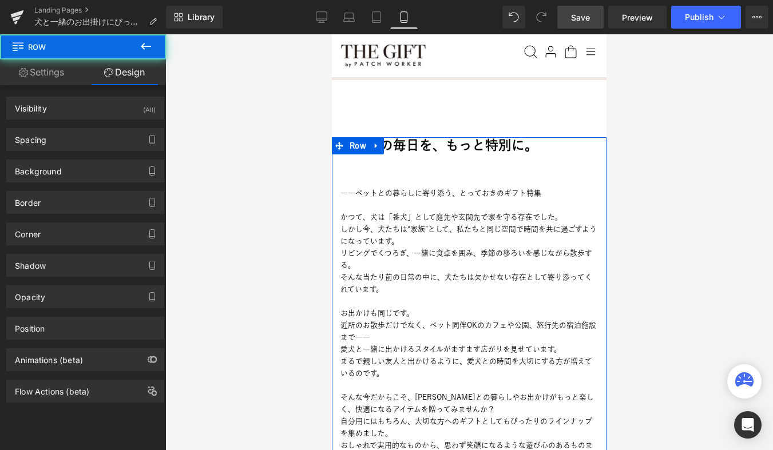
type input "0"
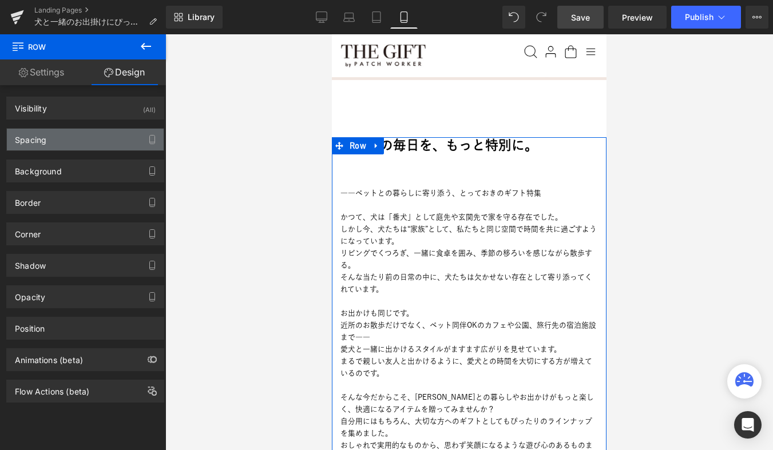
click at [76, 133] on div "Spacing" at bounding box center [85, 140] width 157 height 22
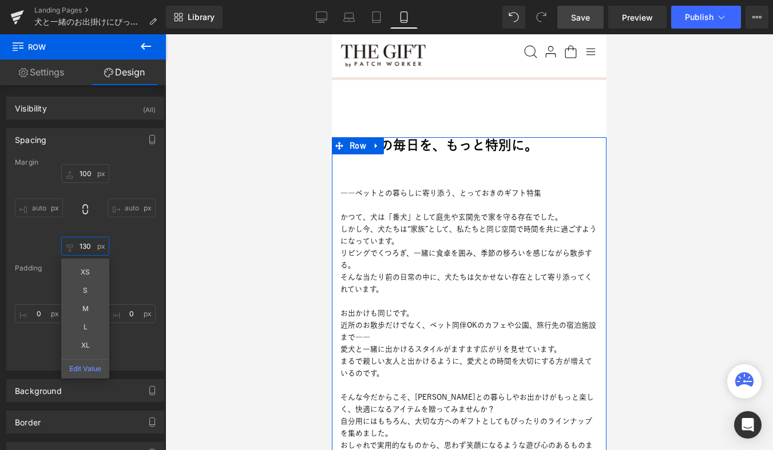
click at [84, 246] on input "130" at bounding box center [85, 246] width 48 height 19
type input "100"
click at [125, 231] on div "100px 100 auto auto 100 100 XS S M L XL Edit Value auto auto" at bounding box center [85, 209] width 141 height 91
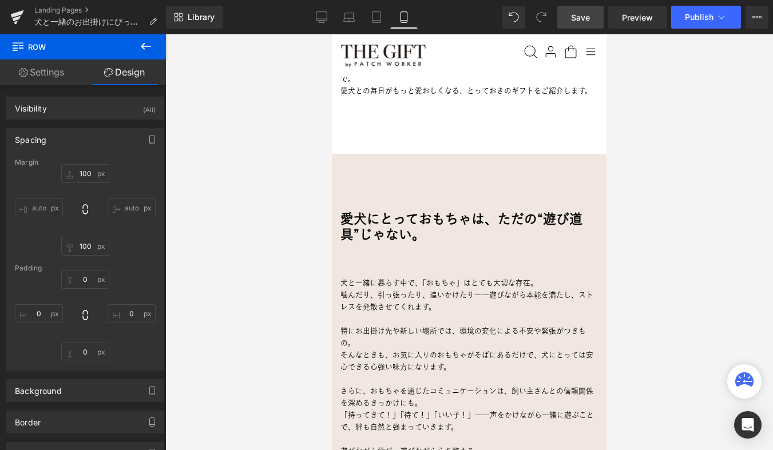
scroll to position [717, 0]
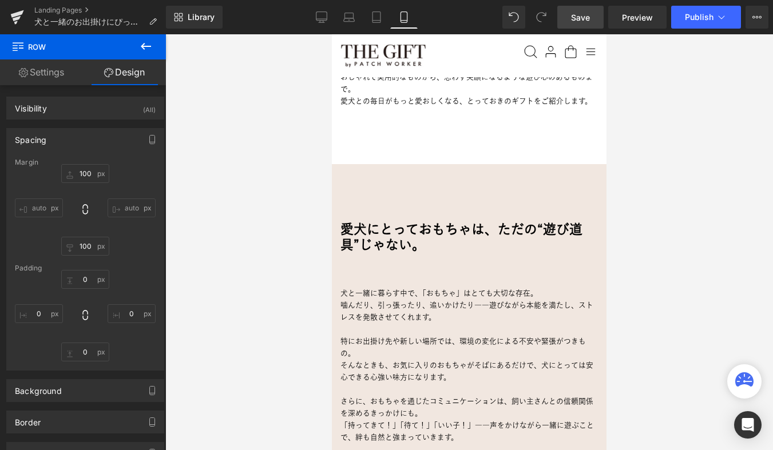
click at [277, 173] on div at bounding box center [468, 242] width 607 height 416
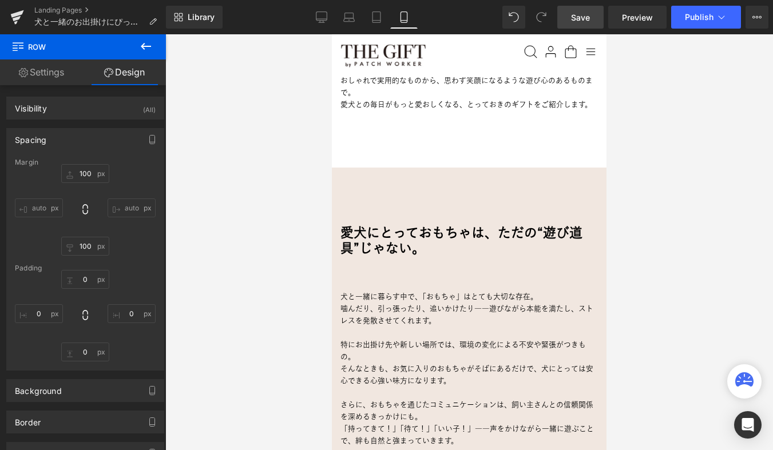
scroll to position [718, 0]
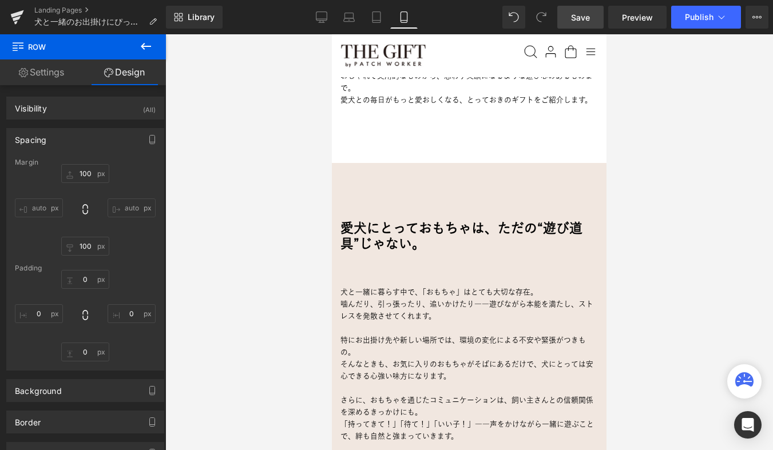
click at [286, 211] on div at bounding box center [468, 242] width 607 height 416
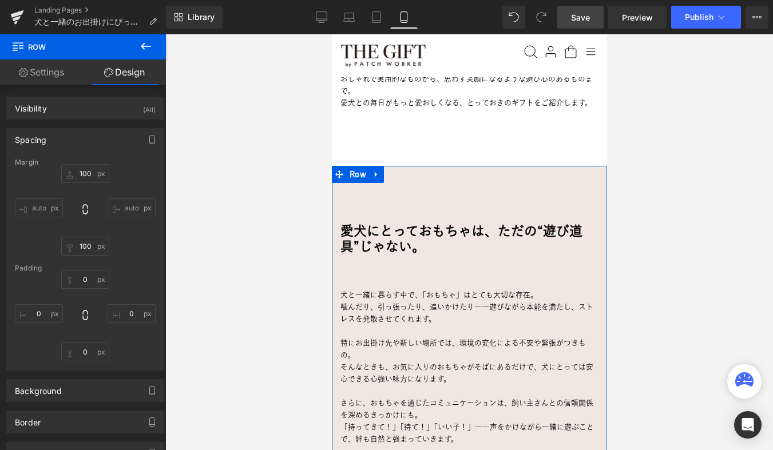
scroll to position [716, 0]
click at [360, 174] on span "Row" at bounding box center [358, 173] width 22 height 17
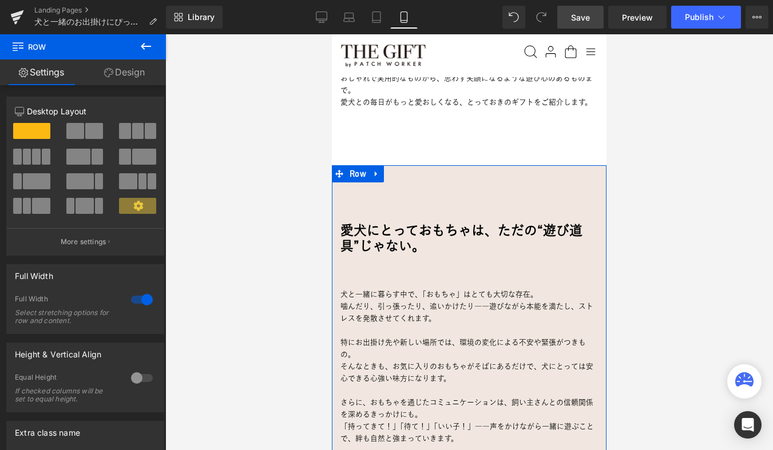
click at [123, 73] on link "Design" at bounding box center [124, 72] width 83 height 26
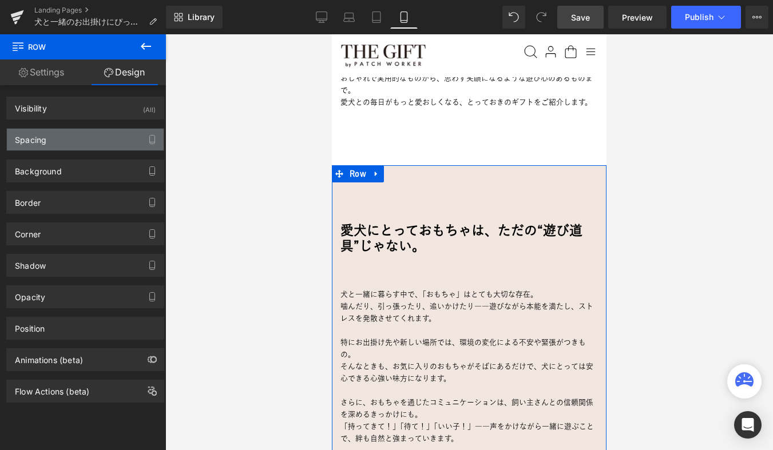
click at [80, 142] on div "Spacing" at bounding box center [85, 140] width 157 height 22
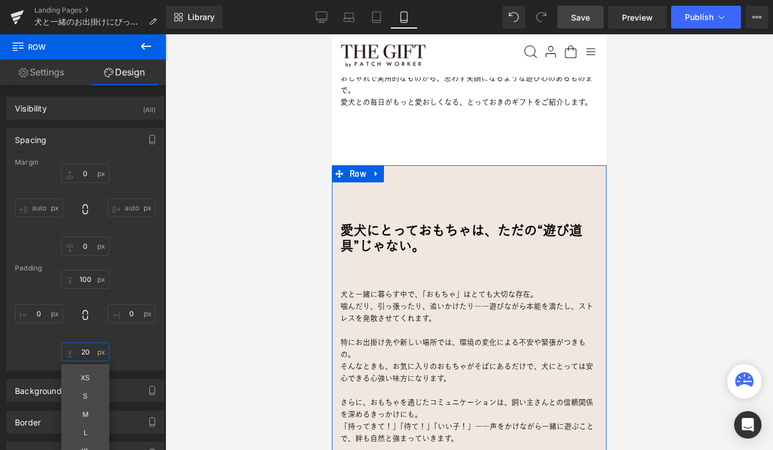
click at [82, 346] on input "20" at bounding box center [85, 352] width 48 height 19
type input "100"
click at [152, 333] on div "Margin 0px 0 auto auto 0px 0 auto auto Padding 100px 100 0px 0 100 100 XS S M L…" at bounding box center [85, 264] width 157 height 212
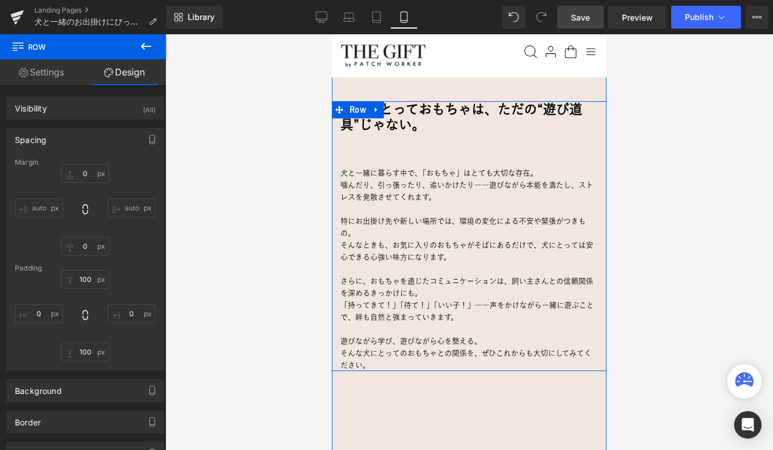
scroll to position [842, 0]
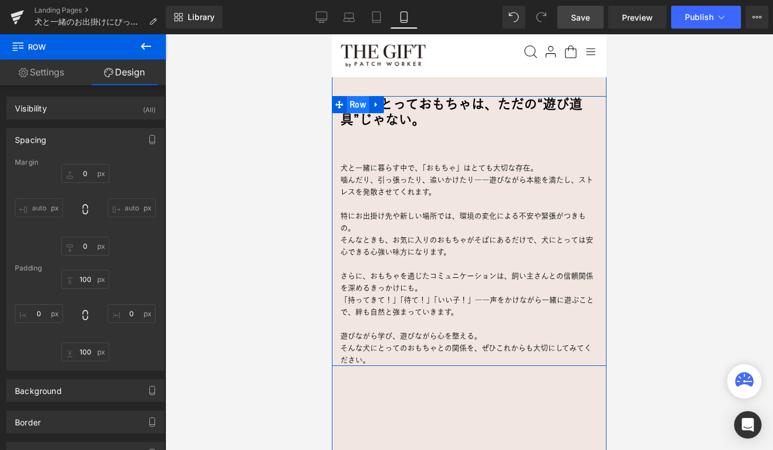
click at [359, 107] on span "Row" at bounding box center [358, 104] width 22 height 17
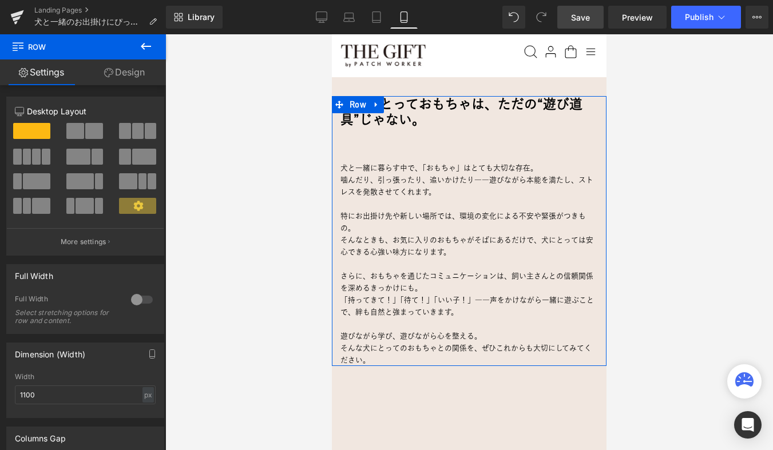
click at [116, 75] on link "Design" at bounding box center [124, 72] width 83 height 26
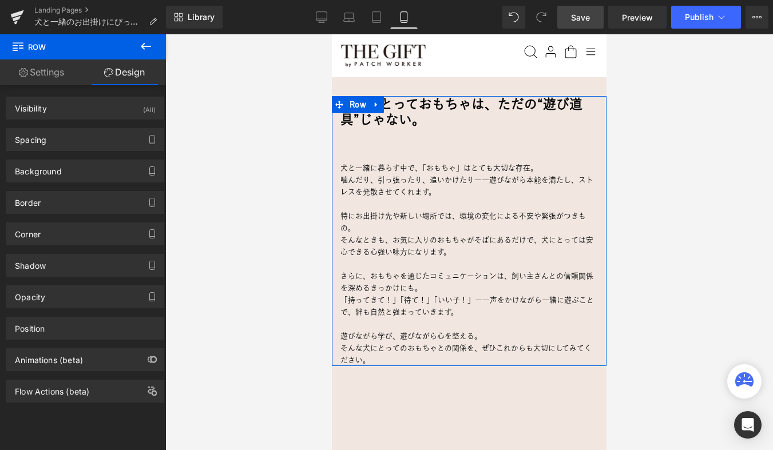
type input "0"
type input "50"
type input "0"
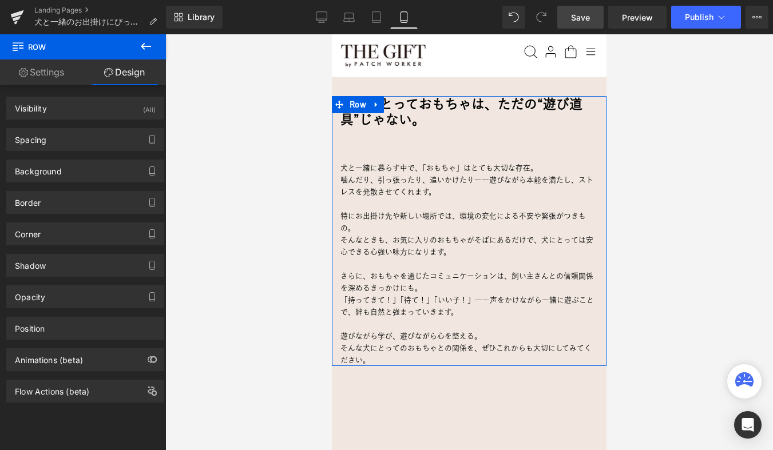
type input "0"
click at [86, 138] on div "Spacing" at bounding box center [85, 140] width 157 height 22
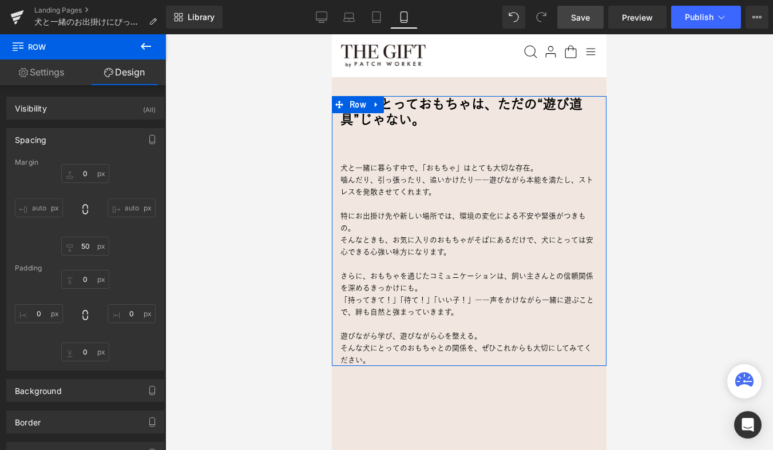
click at [127, 178] on div "0px 0 auto auto 50px 50 auto auto" at bounding box center [85, 209] width 141 height 91
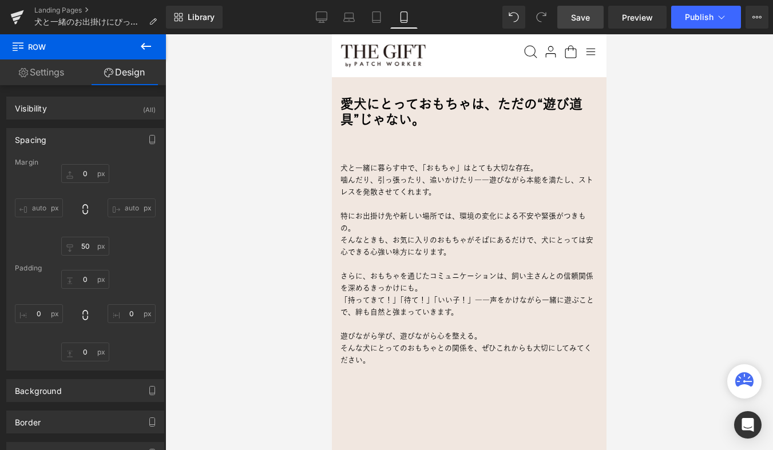
click at [569, 19] on link "Save" at bounding box center [580, 17] width 46 height 23
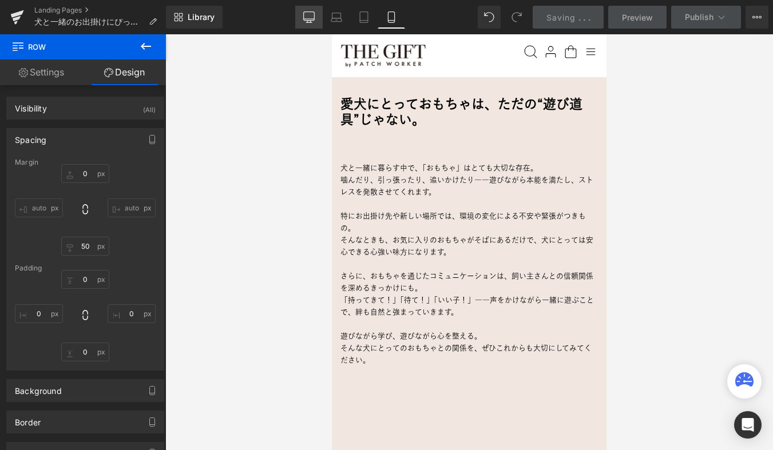
click at [312, 16] on icon at bounding box center [308, 16] width 11 height 11
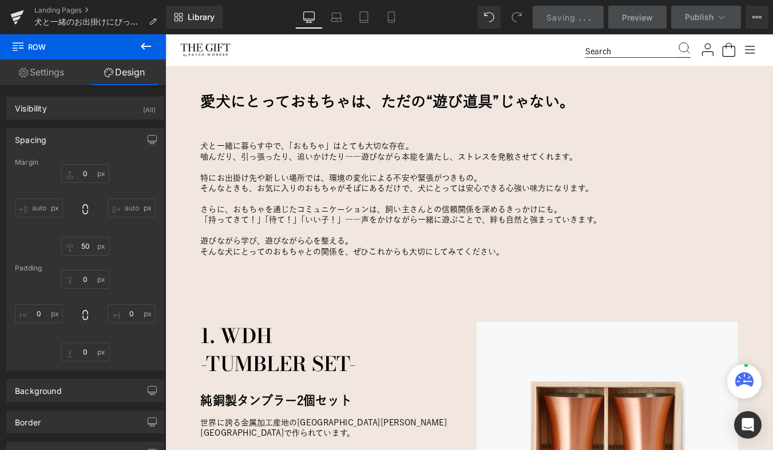
type input "0"
type input "50"
type input "0"
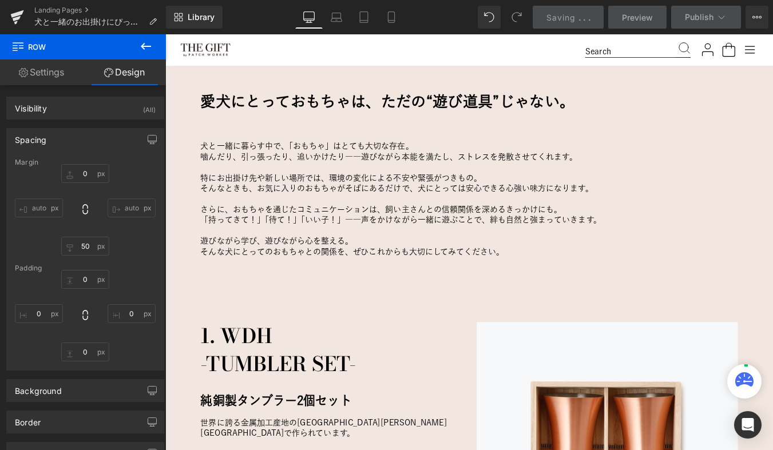
type input "0"
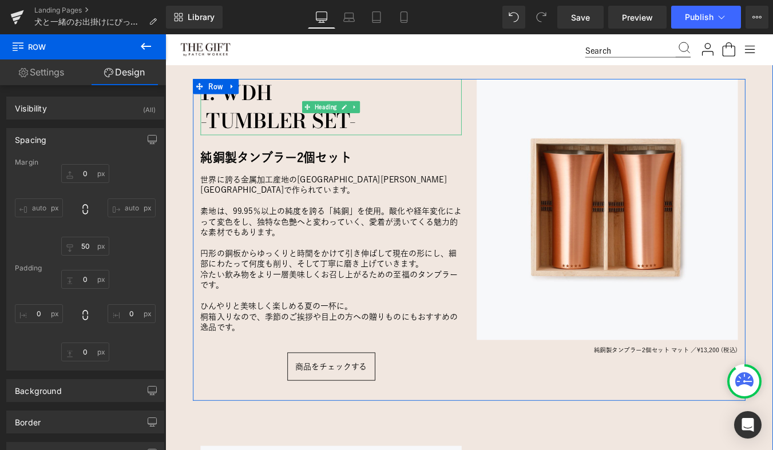
scroll to position [1058, 0]
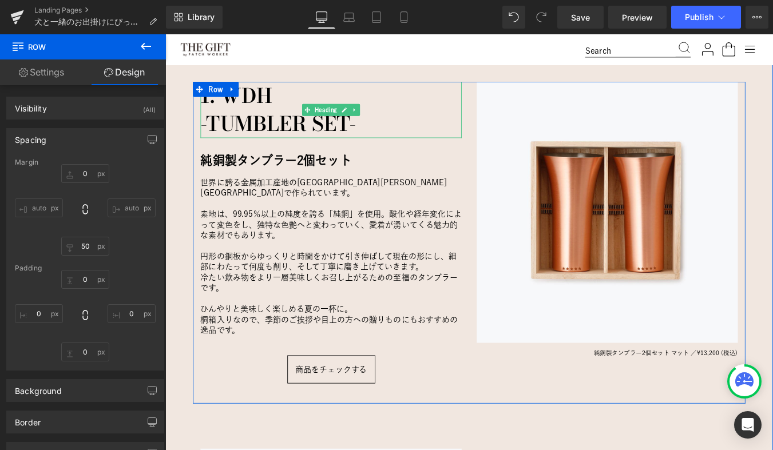
click at [269, 102] on h3 "1. WDH" at bounding box center [353, 105] width 297 height 32
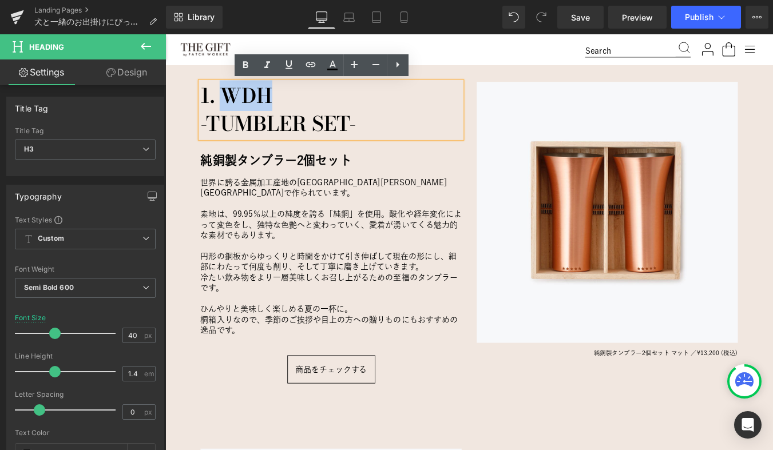
drag, startPoint x: 234, startPoint y: 104, endPoint x: 283, endPoint y: 102, distance: 49.2
click at [283, 102] on h3 "1. WDH" at bounding box center [353, 105] width 297 height 32
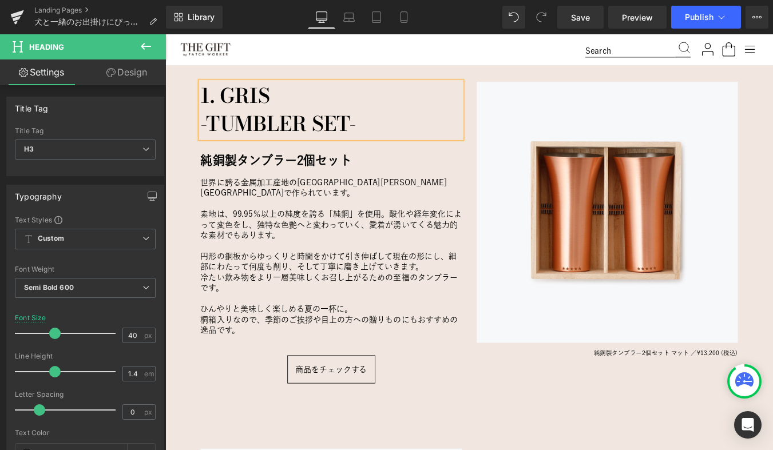
click at [182, 221] on div "愛犬にとっておもちゃは、ただの“遊び道具”じゃない。 Heading 犬と一緒に暮らす中で、「おもちゃ」はとても大切な存在。 噛んだり、引っ張ったり、追いかけ…" at bounding box center [511, 373] width 692 height 1093
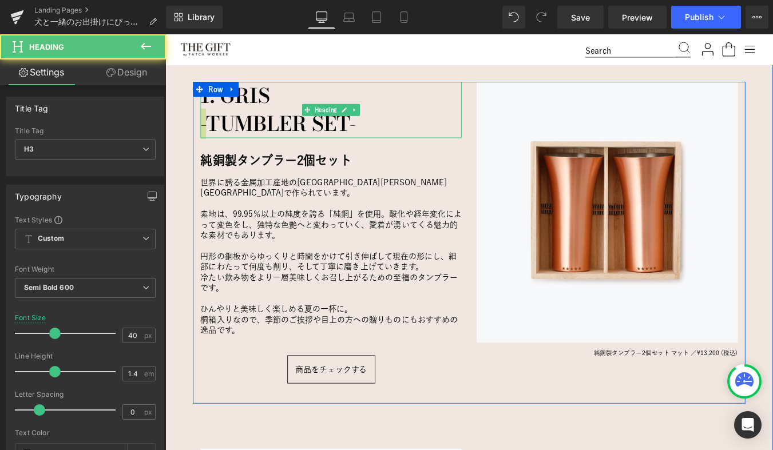
drag, startPoint x: 230, startPoint y: 133, endPoint x: 416, endPoint y: 120, distance: 186.3
click at [416, 120] on div "1. GRIS 　-TUMBLER SET-" at bounding box center [353, 121] width 297 height 64
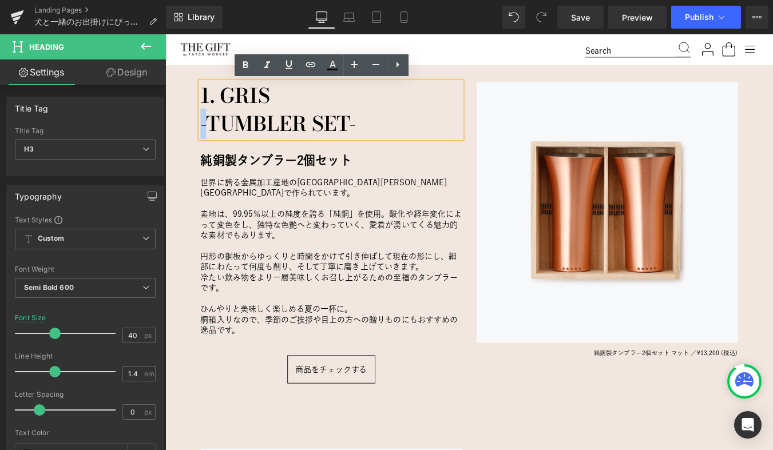
drag, startPoint x: 405, startPoint y: 137, endPoint x: 229, endPoint y: 141, distance: 176.2
click at [229, 141] on h3 "-TUMBLER SET-" at bounding box center [353, 137] width 297 height 32
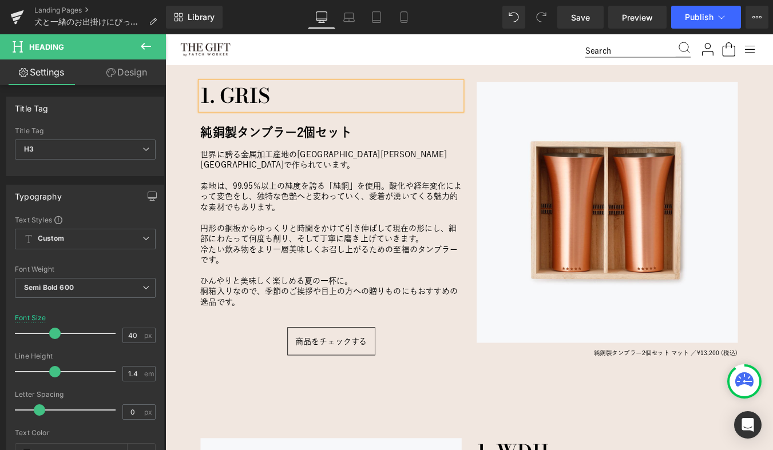
click at [181, 202] on div "愛犬にとっておもちゃは、ただの“遊び道具”じゃない。 Heading 犬と一緒に暮らす中で、「おもちゃ」はとても大切な存在。 噛んだり、引っ張ったり、追いかけ…" at bounding box center [511, 367] width 692 height 1081
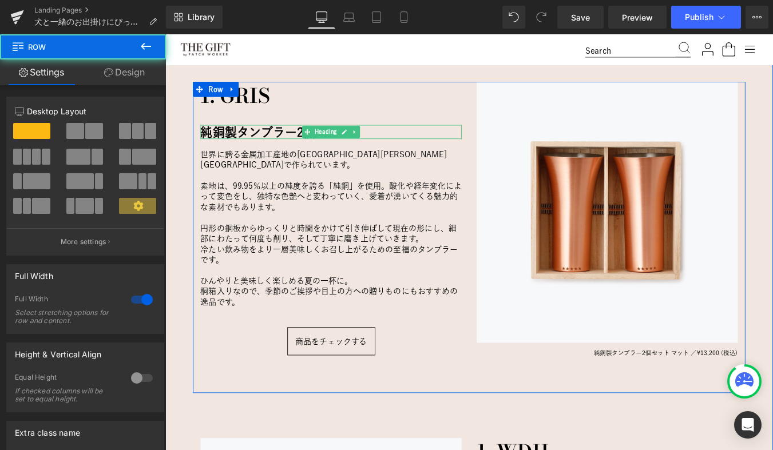
click at [247, 146] on h4 "純銅製タンブラー2個セット" at bounding box center [353, 146] width 297 height 17
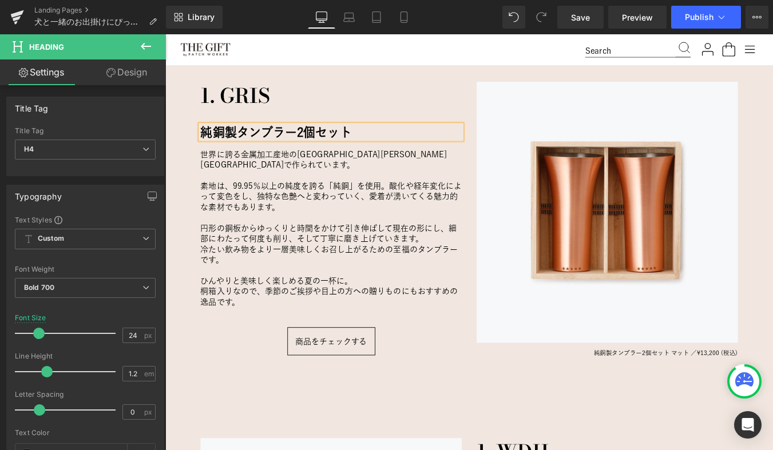
click at [247, 146] on h4 "純銅製タンブラー2個セット" at bounding box center [353, 146] width 297 height 17
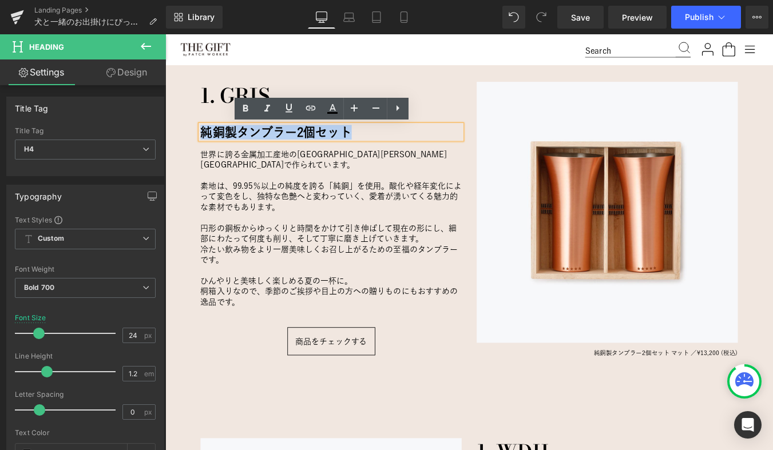
drag, startPoint x: 378, startPoint y: 145, endPoint x: 206, endPoint y: 145, distance: 171.5
click at [206, 145] on h4 "純銅製タンブラー2個セット" at bounding box center [353, 146] width 297 height 17
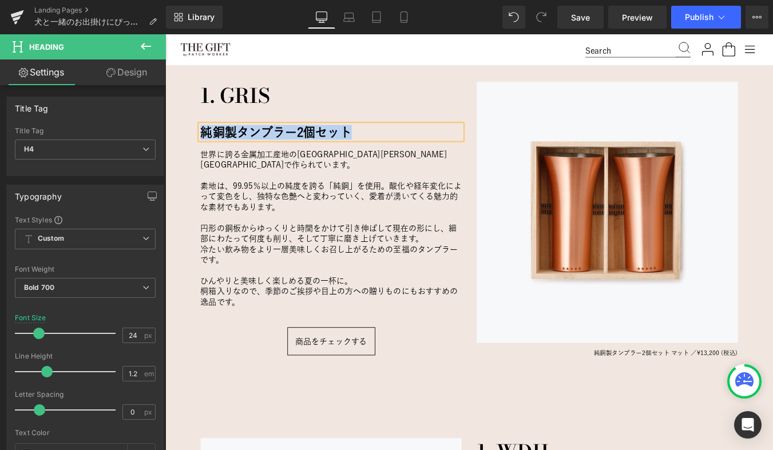
paste div
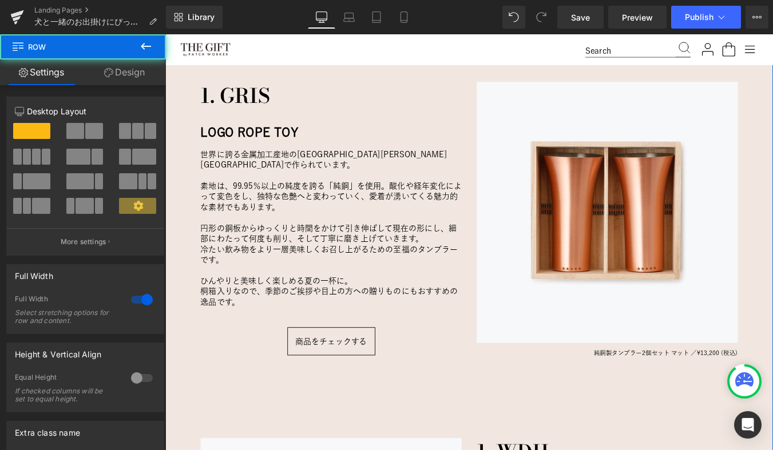
click at [177, 180] on div "愛犬にとっておもちゃは、ただの“遊び道具”じゃない。 Heading 犬と一緒に暮らす中で、「おもちゃ」はとても大切な存在。 噛んだり、引っ張ったり、追いかけ…" at bounding box center [511, 367] width 692 height 1081
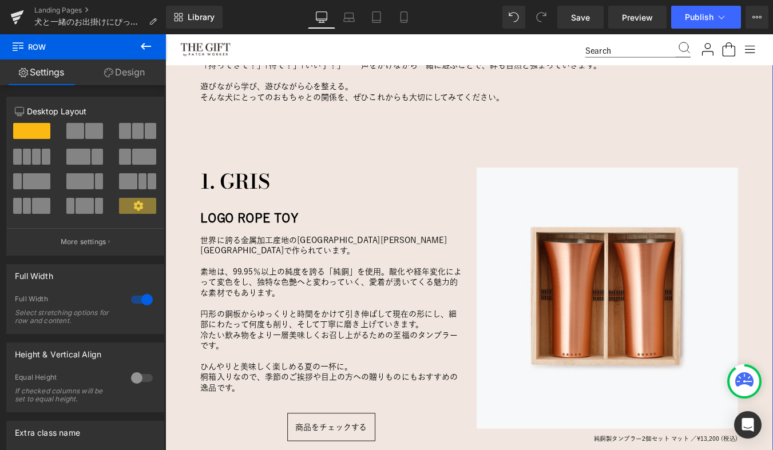
scroll to position [961, 0]
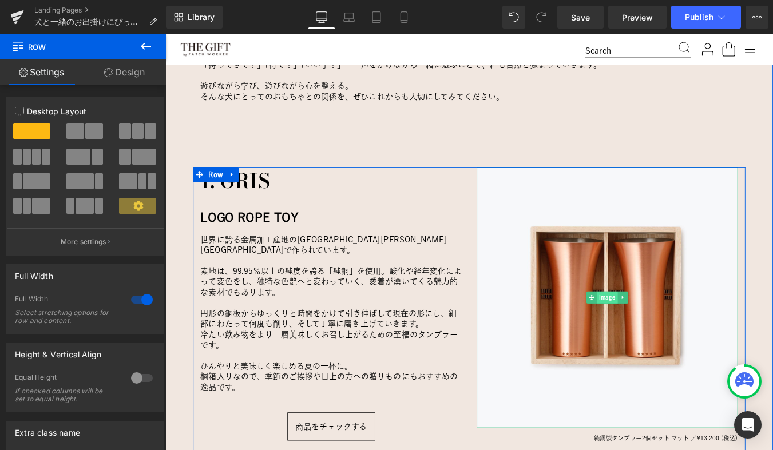
click at [668, 335] on span "Image" at bounding box center [667, 334] width 23 height 14
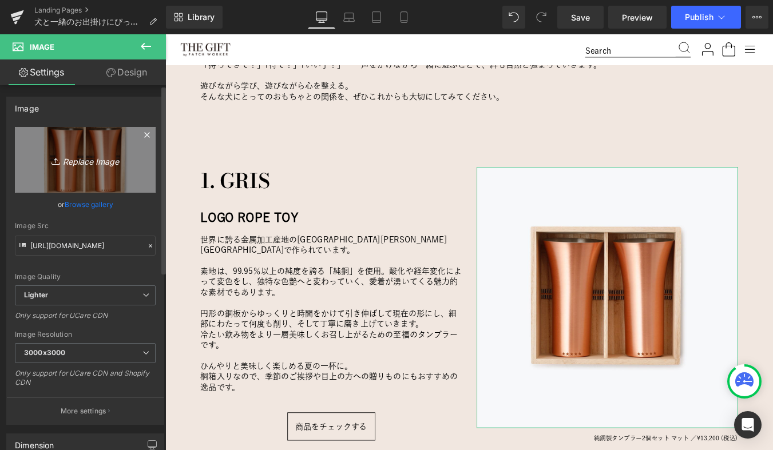
click at [85, 158] on icon "Replace Image" at bounding box center [84, 160] width 91 height 14
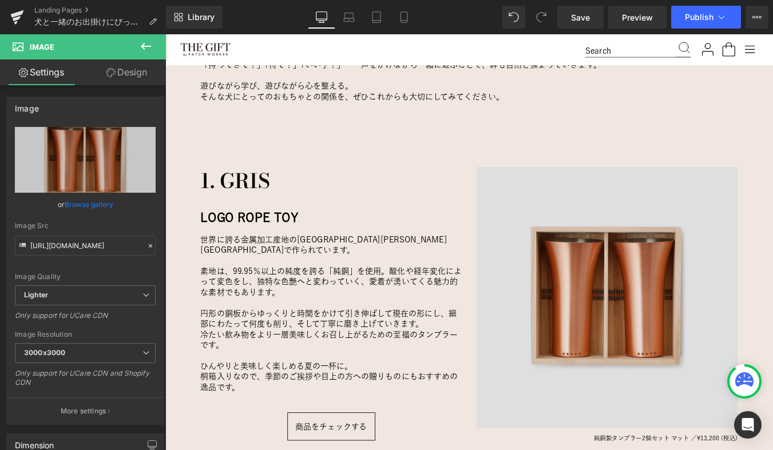
type input "C:\fakepath\126_03_09_1.jpg"
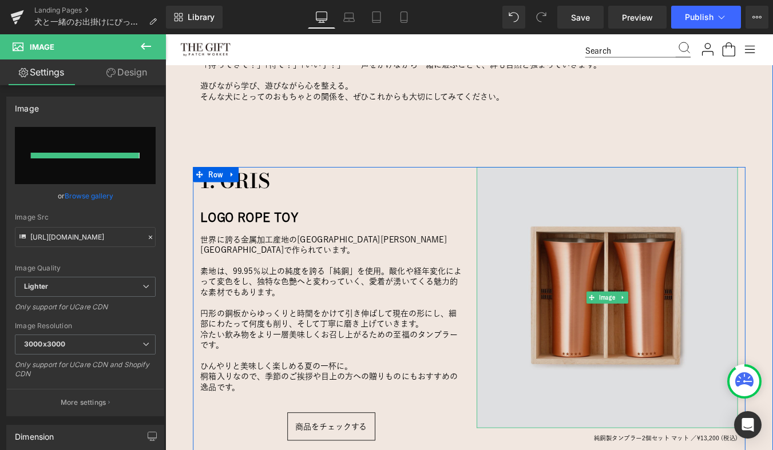
type input "https://ucarecdn.com/a5c213ec-ec40-455b-ae68-c2d4499ee681/-/format/auto/-/previ…"
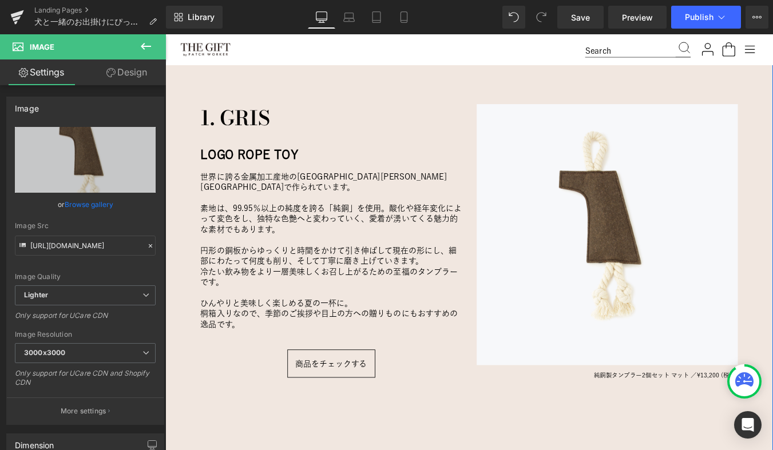
scroll to position [1033, 0]
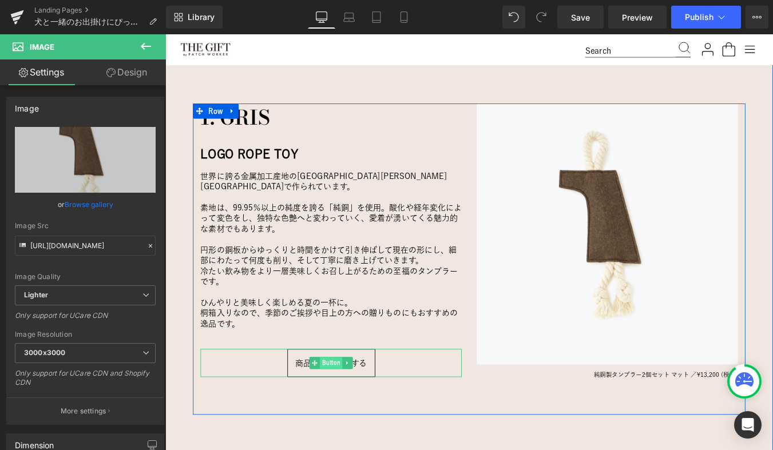
click at [351, 402] on span "Button" at bounding box center [354, 409] width 26 height 14
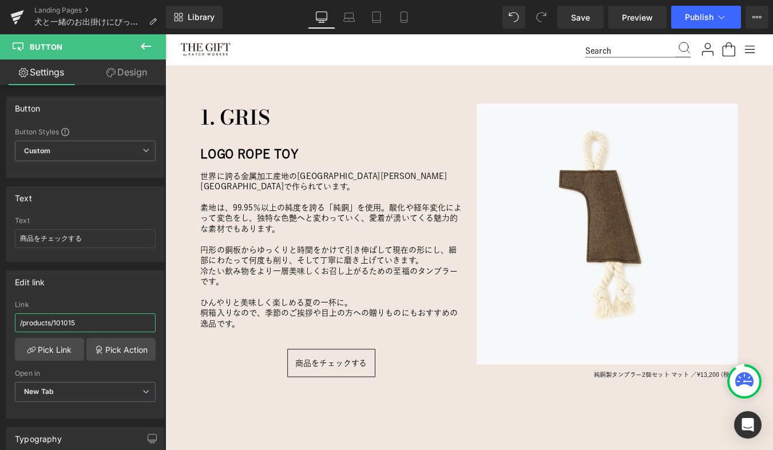
drag, startPoint x: 81, startPoint y: 325, endPoint x: -2, endPoint y: 318, distance: 83.2
click at [0, 318] on html "Button You are previewing how the will restyle your page. You can not edit Elem…" at bounding box center [386, 225] width 773 height 450
paste input "26003?variant=46512933240984"
type input "/products/126003?variant=46512933240984"
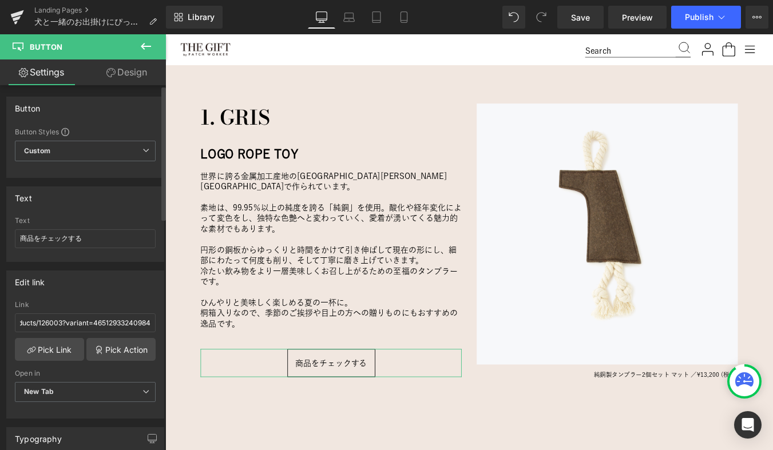
scroll to position [0, 0]
click at [62, 297] on div "Edit link /products/126003?variant=46512933240984 Link /products/126003?variant…" at bounding box center [85, 344] width 158 height 148
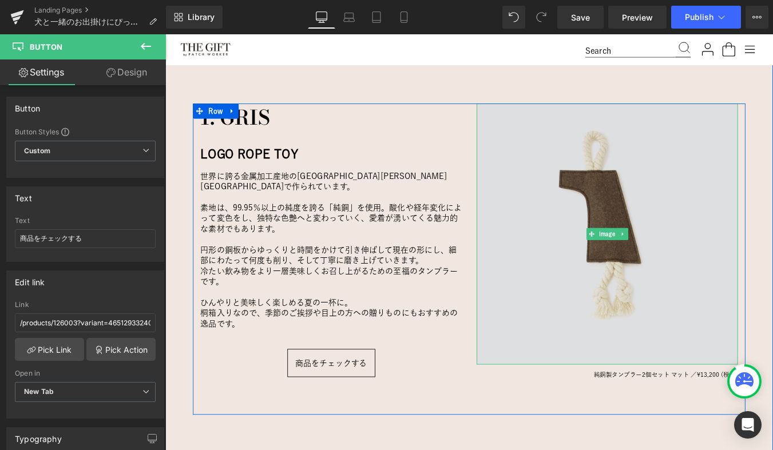
scroll to position [1090, 0]
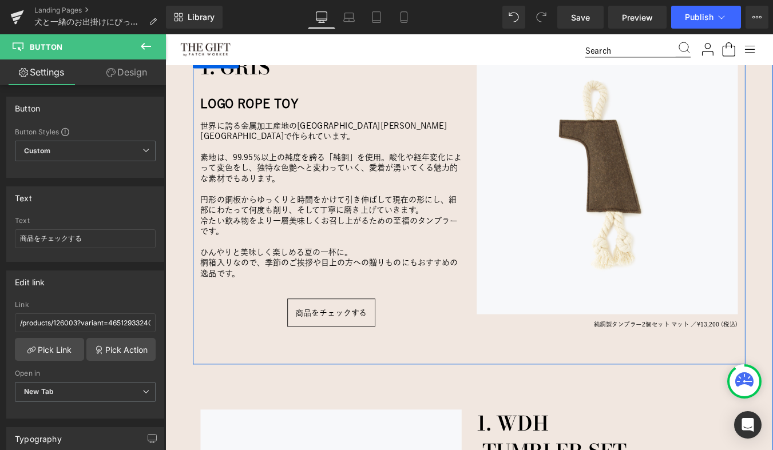
click at [726, 363] on span "純銅製タンブラー2個セット マット ／" at bounding box center [711, 364] width 117 height 7
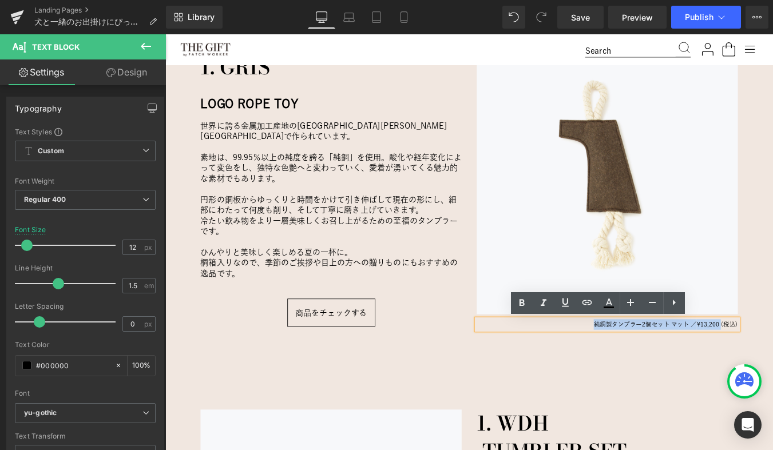
drag, startPoint x: 797, startPoint y: 364, endPoint x: 646, endPoint y: 367, distance: 151.6
click at [646, 367] on p "純銅製タンブラー2個セット マット ／ ¥13,200 (税込)" at bounding box center [668, 365] width 297 height 12
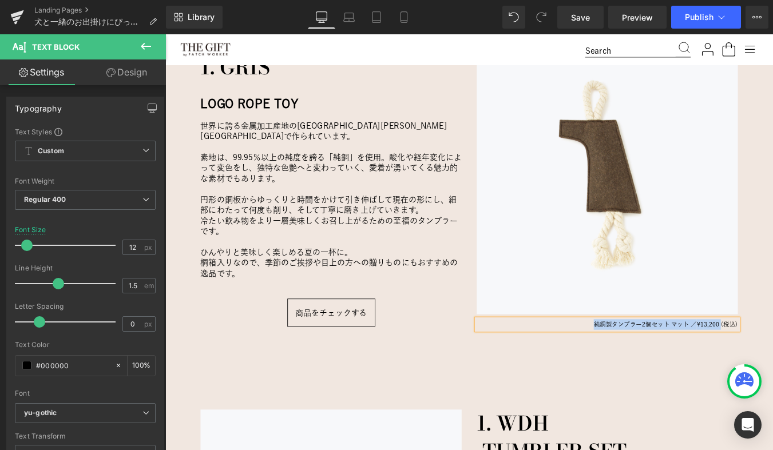
paste div
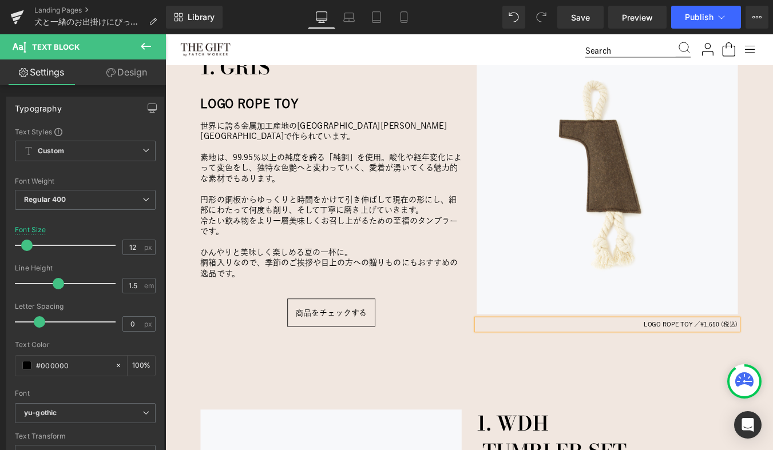
click at [747, 364] on span "LOGO ROPE TOY ／" at bounding box center [742, 364] width 64 height 7
click at [670, 426] on div "愛犬にとっておもちゃは、ただの“遊び道具”じゃない。 Heading 犬と一緒に暮らす中で、「おもちゃ」はとても大切な存在。 噛んだり、引っ張ったり、追いかけ…" at bounding box center [511, 335] width 692 height 1081
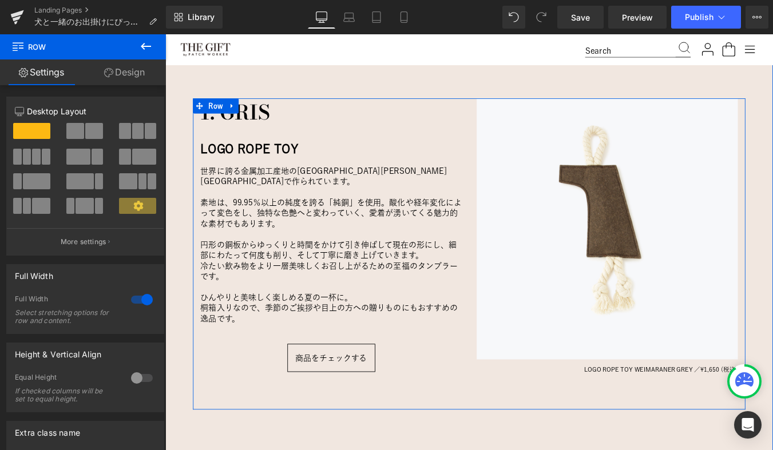
scroll to position [995, 0]
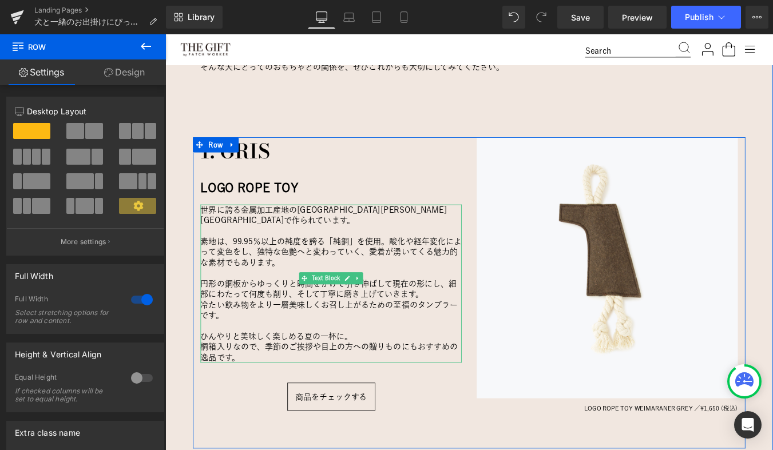
click at [287, 312] on p "円形の銅板からゆっくりと時間をかけて引き伸ばして現在の形にし、細部にわたって何度も削り、そして丁寧に磨き上げていきます。" at bounding box center [353, 324] width 297 height 24
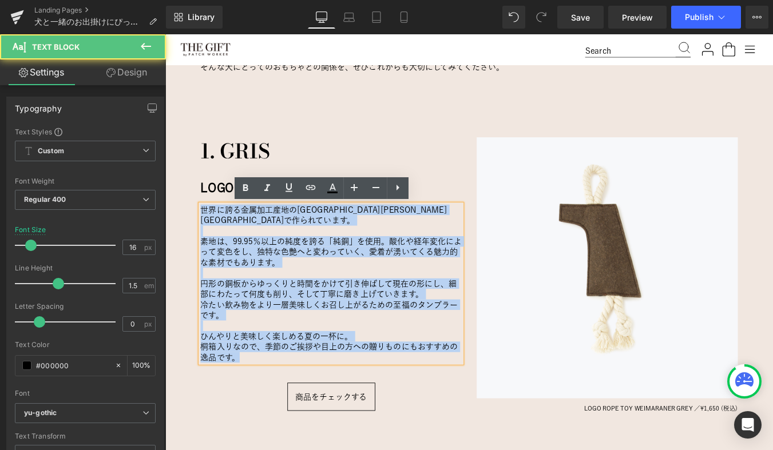
drag, startPoint x: 260, startPoint y: 389, endPoint x: 165, endPoint y: 230, distance: 184.7
click at [165, 230] on div "愛犬にとっておもちゃは、ただの“遊び道具”じゃない。 Heading 犬と一緒に暮らす中で、「おもちゃ」はとても大切な存在。 噛んだり、引っ張ったり、追いかけ…" at bounding box center [511, 430] width 692 height 1081
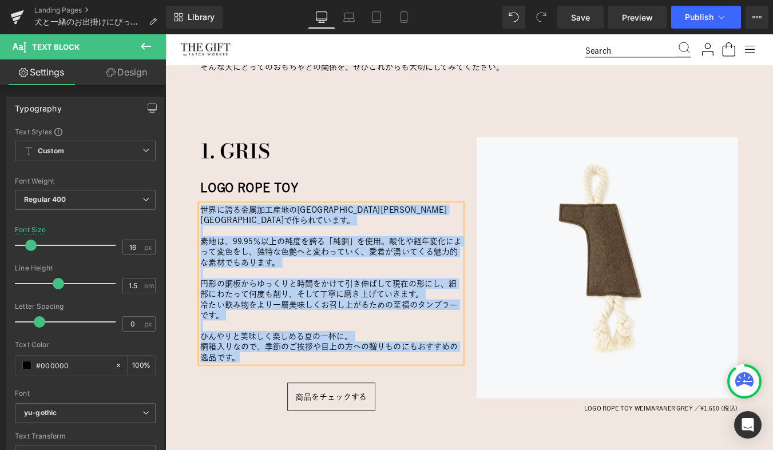
paste div
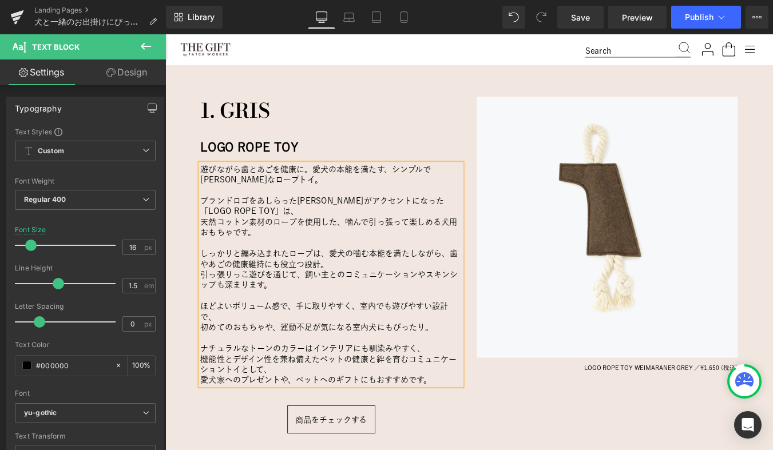
scroll to position [1042, 0]
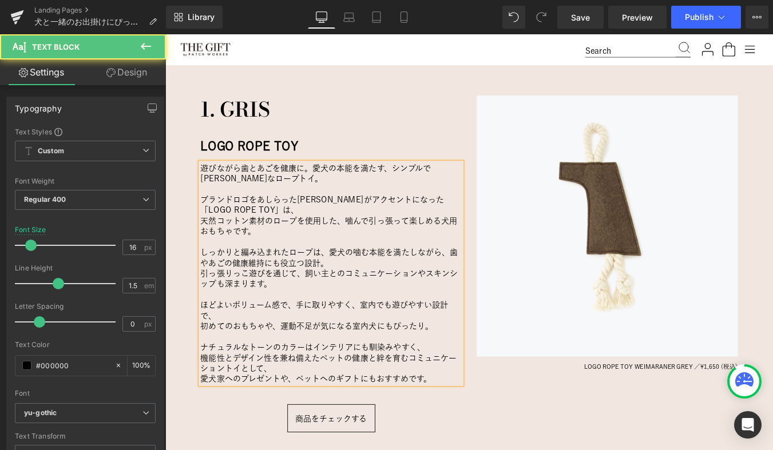
click at [296, 234] on p "ブランドロゴをあしらったフェルトがアクセントになった「LOGO ROPE TOY」は、" at bounding box center [353, 229] width 297 height 24
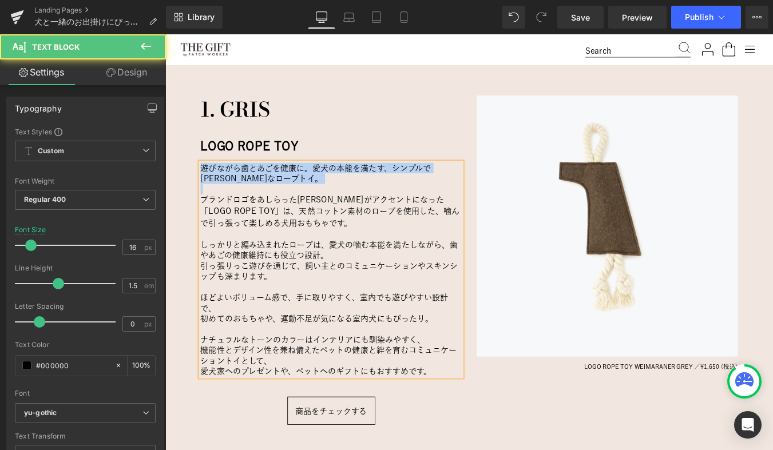
drag, startPoint x: 206, startPoint y: 225, endPoint x: 201, endPoint y: 178, distance: 47.2
click at [201, 178] on div "1. GRIS Heading LOGO ROPE TOY Heading 遊びながら歯とあごを健康に。愛犬の本能を満たす、シンプルで丈夫なロープトイ。 ブラ…" at bounding box center [354, 303] width 314 height 399
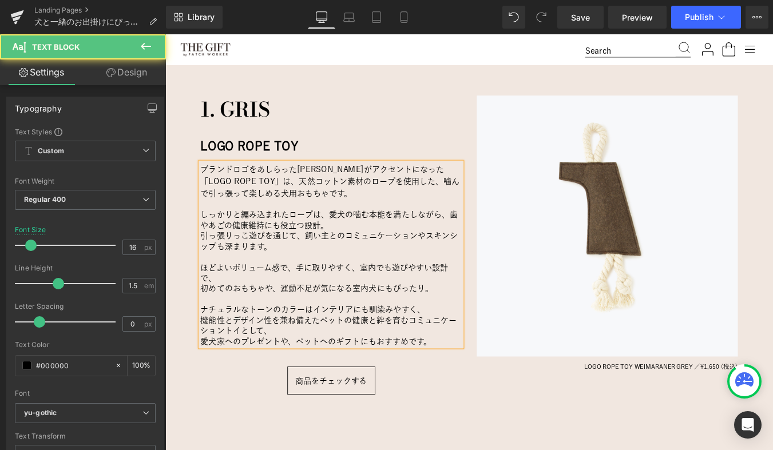
click at [366, 218] on p "ブランドロゴをあしらったフェルトがアクセントになった「LOGO ROPE TOY」は、 天然コットン素材のロープを使用した、噛んで引っ張って楽しめる犬用おもち…" at bounding box center [353, 201] width 297 height 41
click at [359, 253] on p "しっかりと編み込まれたロープは、愛犬の噛む本能を満たしながら、歯やあごの健康維持にも役立つ設計。" at bounding box center [353, 246] width 297 height 24
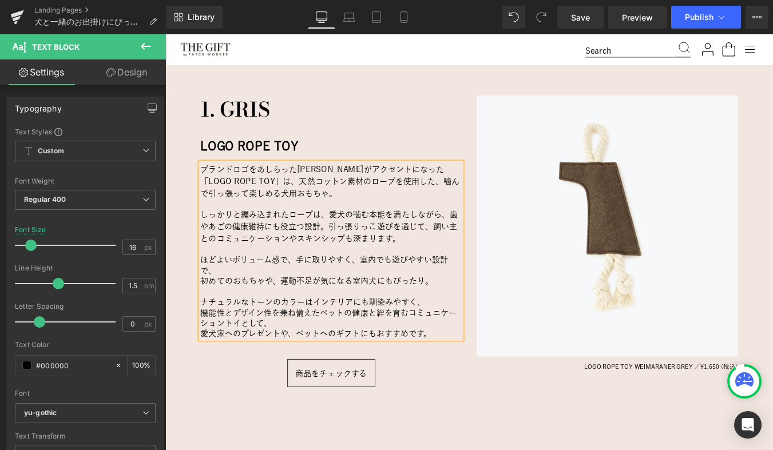
click at [305, 300] on p "ほどよいボリューム感で、手に取りやすく、室内でも遊びやすい設計で、" at bounding box center [353, 297] width 297 height 24
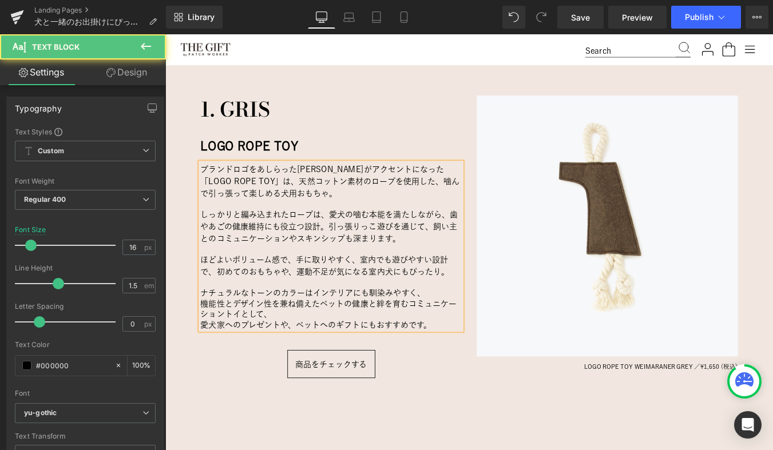
click at [467, 329] on p "ナチュラルなトーンのカラーはインテリアにも馴染みやすく、" at bounding box center [353, 329] width 297 height 12
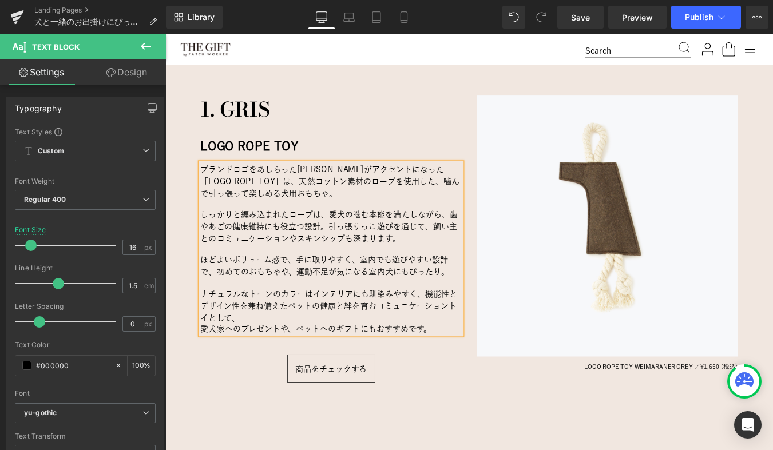
click at [306, 355] on p "ナチュラルなトーンのカラーはインテリアにも馴染みやすく、 機能性とデザイン性を兼ね備えたペットの健康と絆を育むコミュニケーショントイとして、" at bounding box center [353, 343] width 297 height 41
click at [226, 426] on div "愛犬にとっておもちゃは、ただの“遊び道具”じゃない。 Heading 犬と一緒に暮らす中で、「おもちゃ」はとても大切な存在。 噛んだり、引っ張ったり、追いかけ…" at bounding box center [511, 383] width 692 height 1081
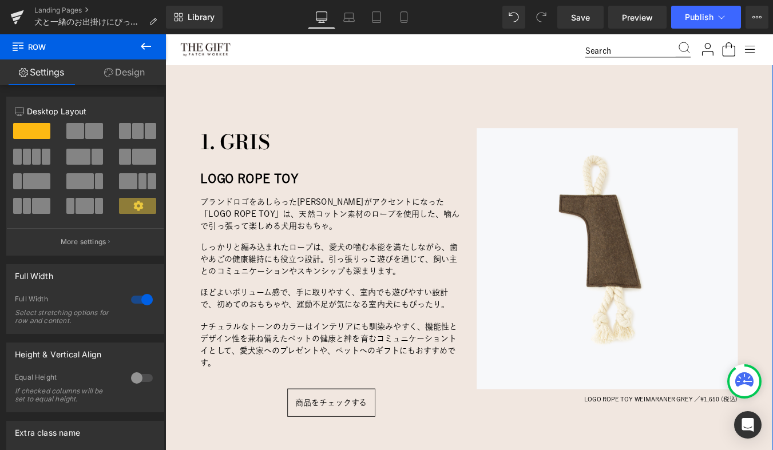
scroll to position [1007, 0]
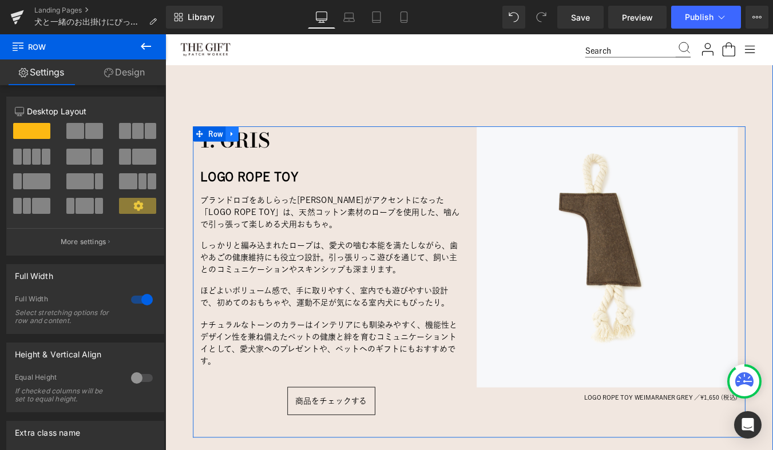
click at [240, 148] on icon at bounding box center [241, 147] width 2 height 5
click at [258, 149] on icon at bounding box center [256, 148] width 8 height 9
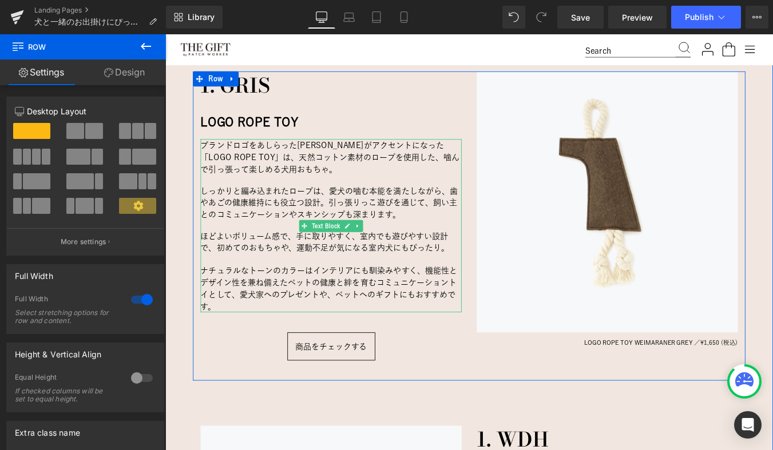
scroll to position [1438, 0]
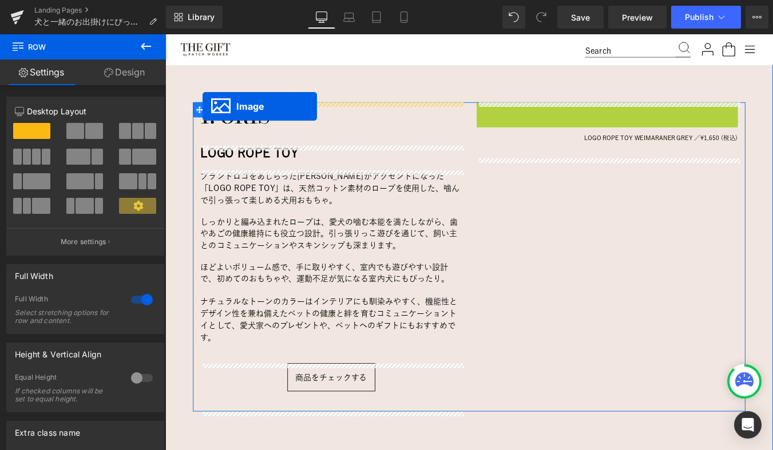
drag, startPoint x: 652, startPoint y: 259, endPoint x: 208, endPoint y: 116, distance: 466.7
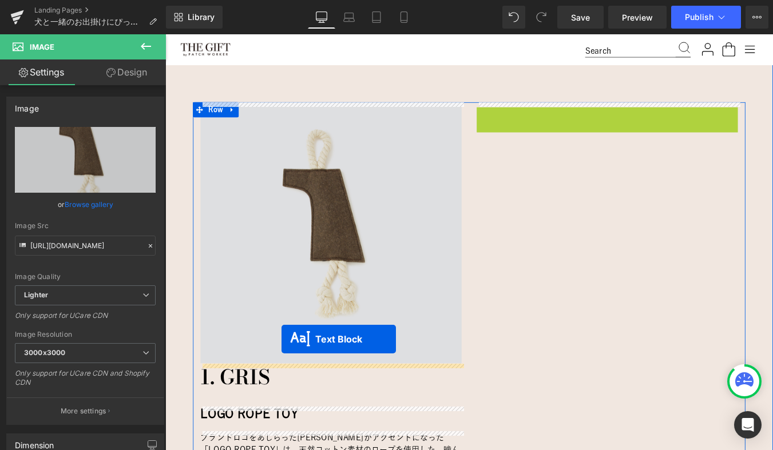
drag, startPoint x: 644, startPoint y: 124, endPoint x: 297, endPoint y: 381, distance: 431.9
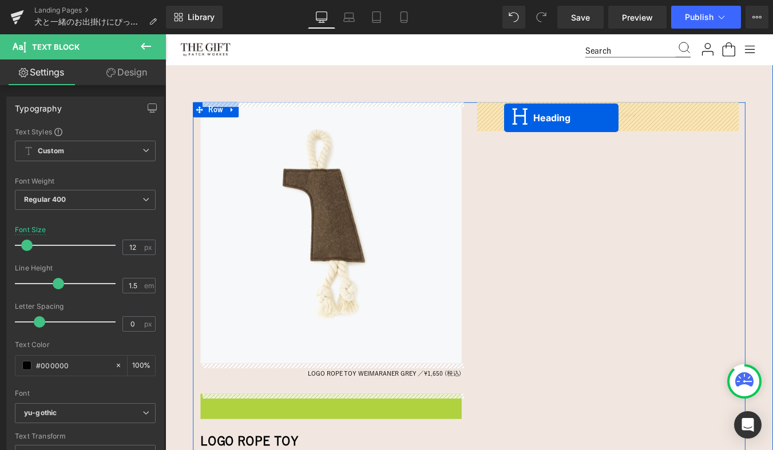
drag, startPoint x: 328, startPoint y: 460, endPoint x: 551, endPoint y: 130, distance: 398.7
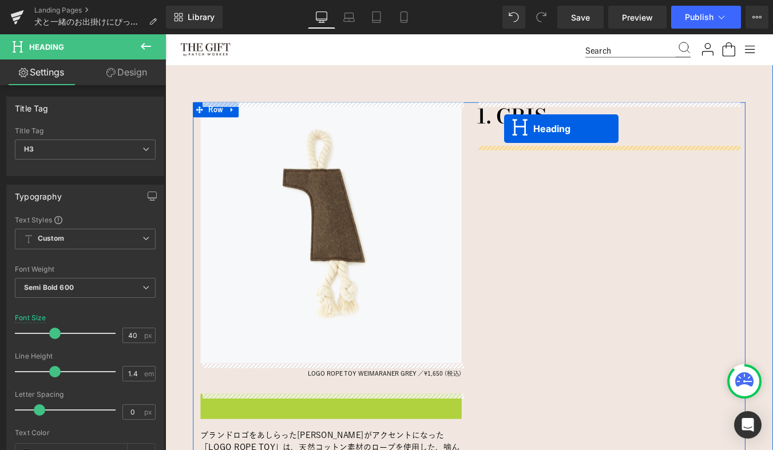
drag, startPoint x: 328, startPoint y: 453, endPoint x: 551, endPoint y: 142, distance: 383.1
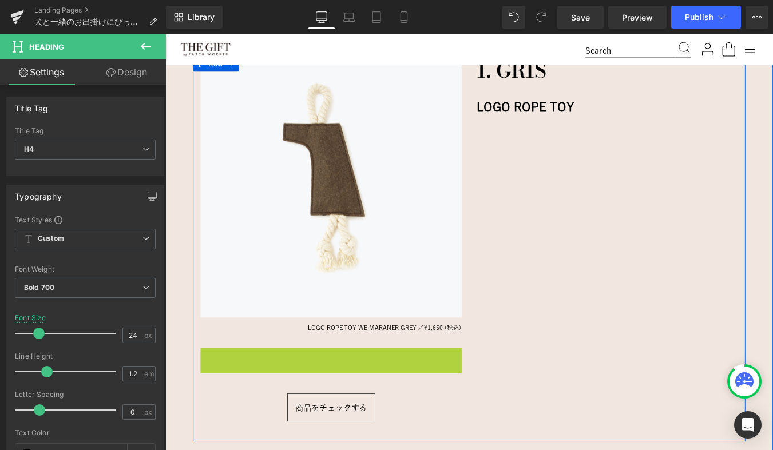
scroll to position [1502, 0]
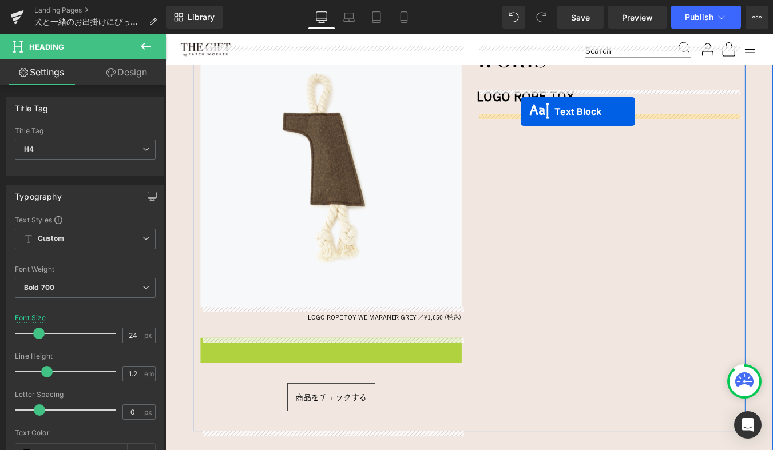
drag, startPoint x: 322, startPoint y: 486, endPoint x: 570, endPoint y: 125, distance: 437.9
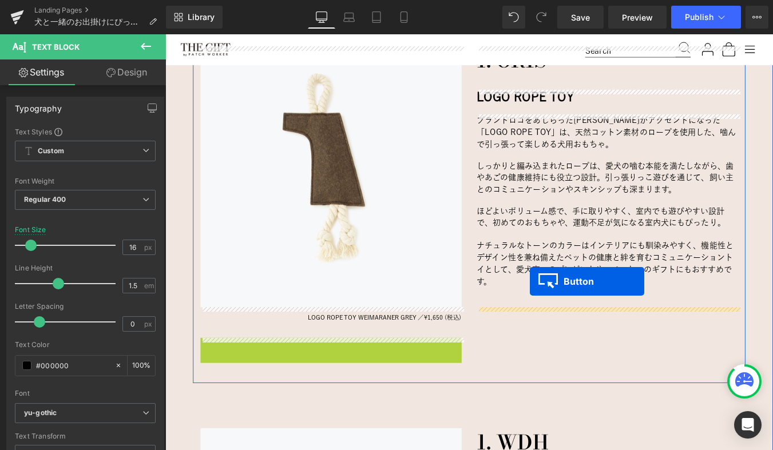
drag, startPoint x: 334, startPoint y: 396, endPoint x: 580, endPoint y: 316, distance: 259.3
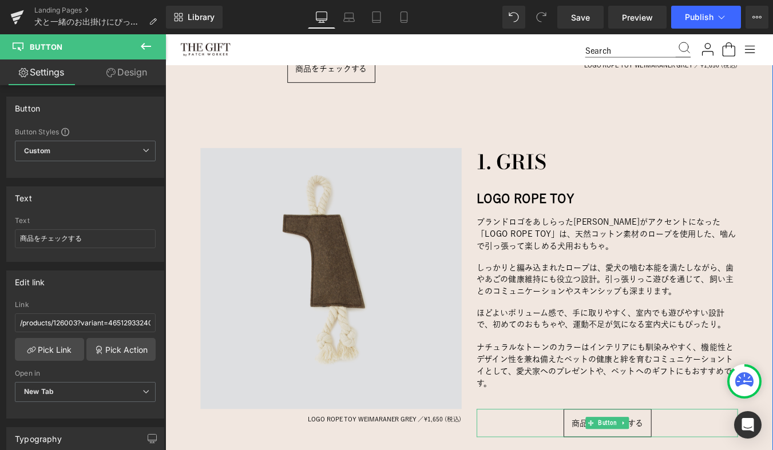
scroll to position [1383, 0]
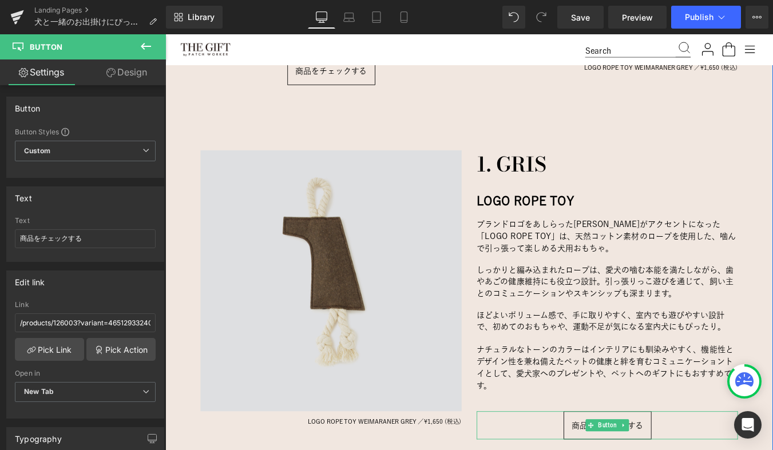
click at [355, 311] on div "Image" at bounding box center [353, 314] width 297 height 297
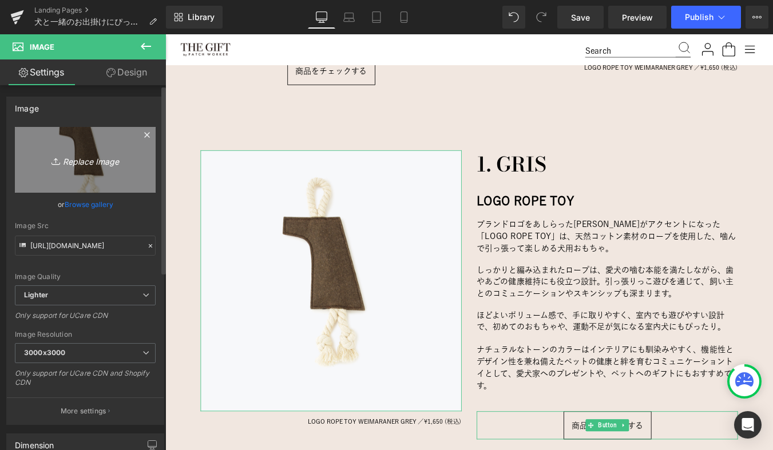
click at [108, 160] on icon "Replace Image" at bounding box center [84, 160] width 91 height 14
type input "C:\fakepath\126_04_23_1.jpg"
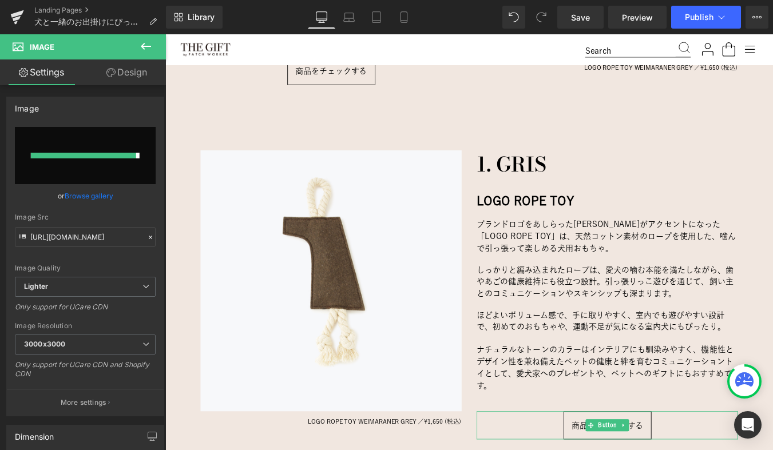
type input "https://ucarecdn.com/3e290106-187a-42af-beec-df35bbe98911/-/format/auto/-/previ…"
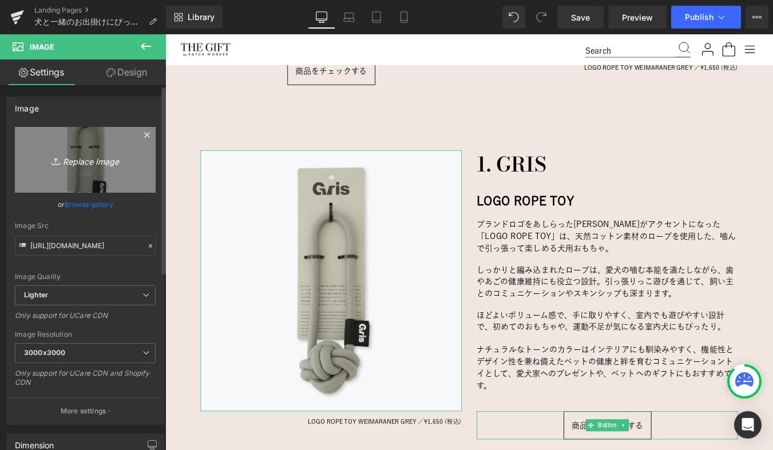
click at [87, 160] on icon "Replace Image" at bounding box center [84, 160] width 91 height 14
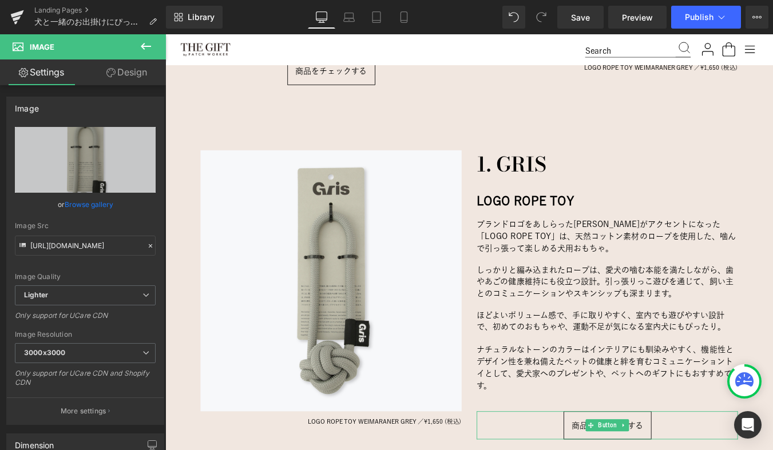
type input "C:\fakepath\126_04_21_1.jpg"
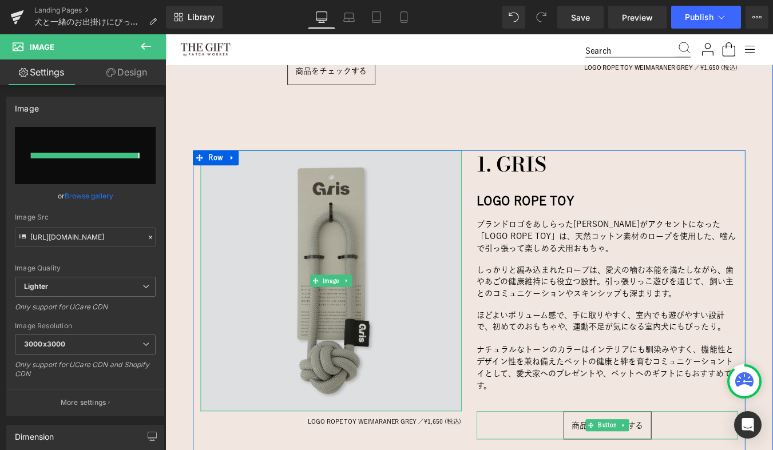
type input "https://ucarecdn.com/27737458-030f-4403-a0f2-e9afa709e918/-/format/auto/-/previ…"
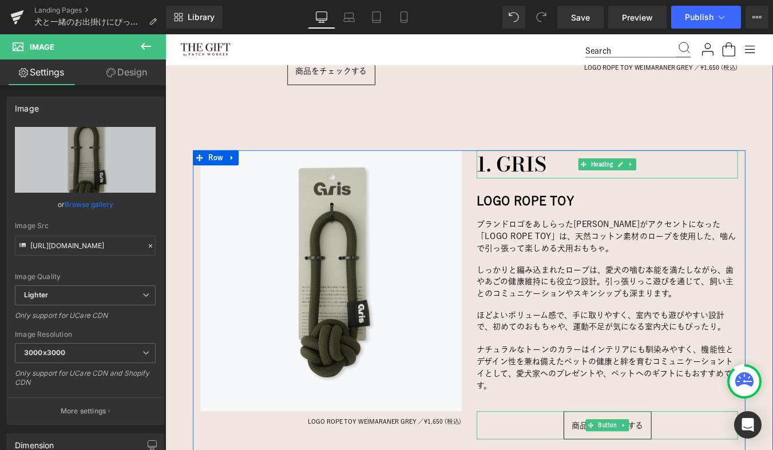
click at [531, 185] on h3 "1. GRIS" at bounding box center [668, 182] width 297 height 32
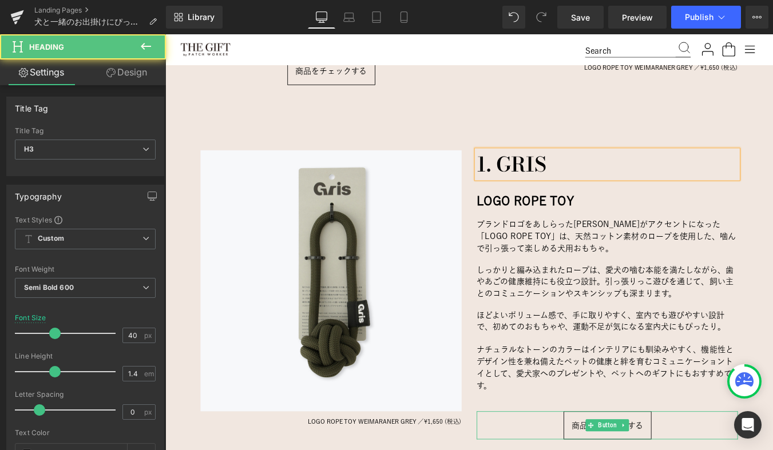
click at [530, 184] on h3 "1. GRIS" at bounding box center [668, 182] width 297 height 32
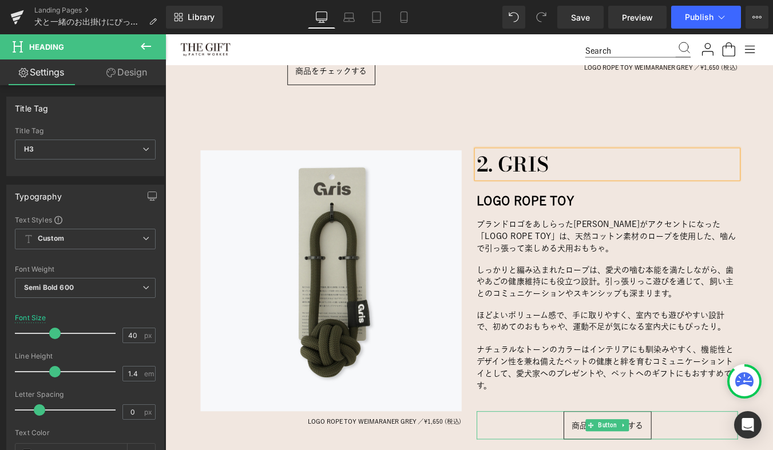
click at [478, 134] on div "愛犬にとっておもちゃは、ただの“遊び道具”じゃない。 Heading 犬と一緒に暮らす中で、「おもちゃ」はとても大切な存在。 噛んだり、引っ張ったり、追いかけ…" at bounding box center [511, 242] width 692 height 1481
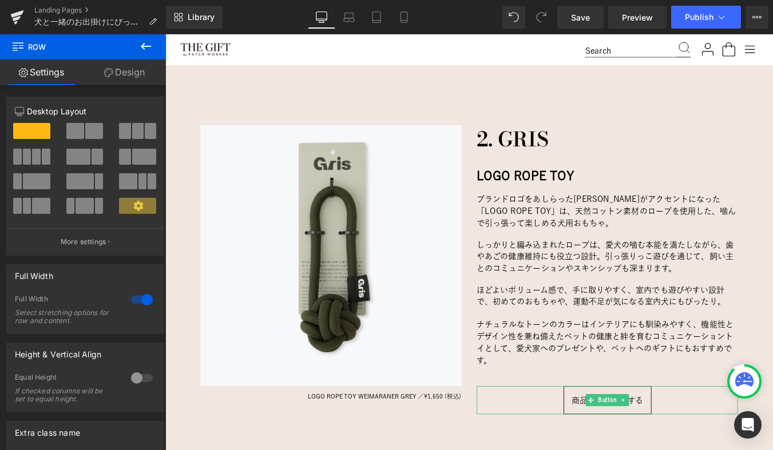
scroll to position [1414, 0]
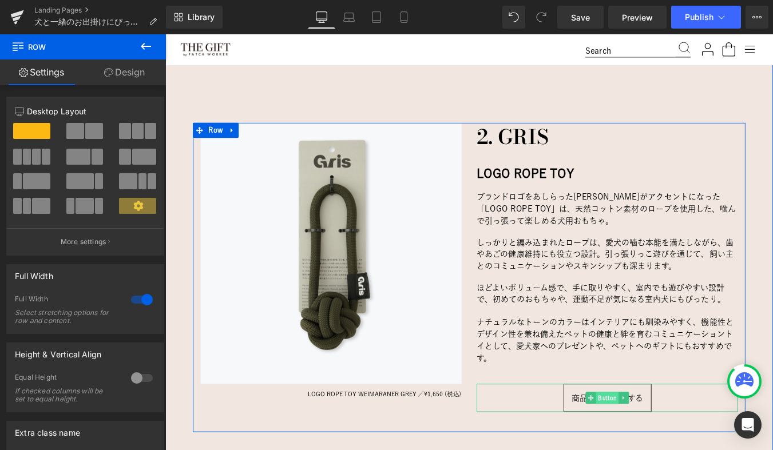
click at [664, 426] on span "Button" at bounding box center [669, 450] width 26 height 14
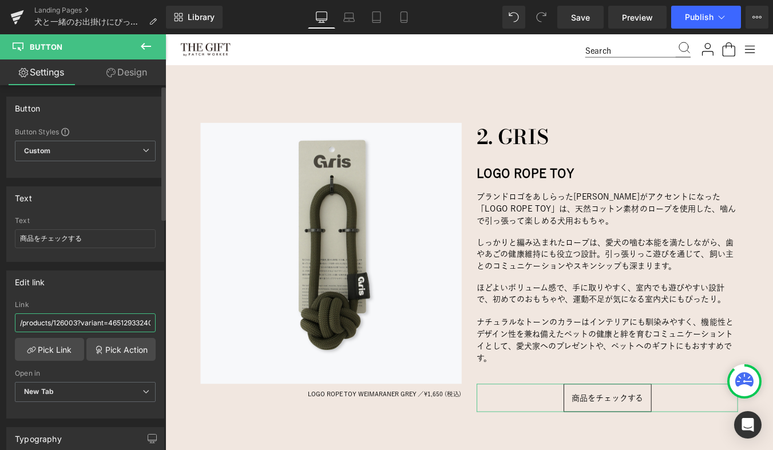
click at [87, 328] on input "/products/126003?variant=46512933240984" at bounding box center [85, 322] width 141 height 19
paste input "4?variant=46513049010328"
type input "/products/126004?variant=46513049010328"
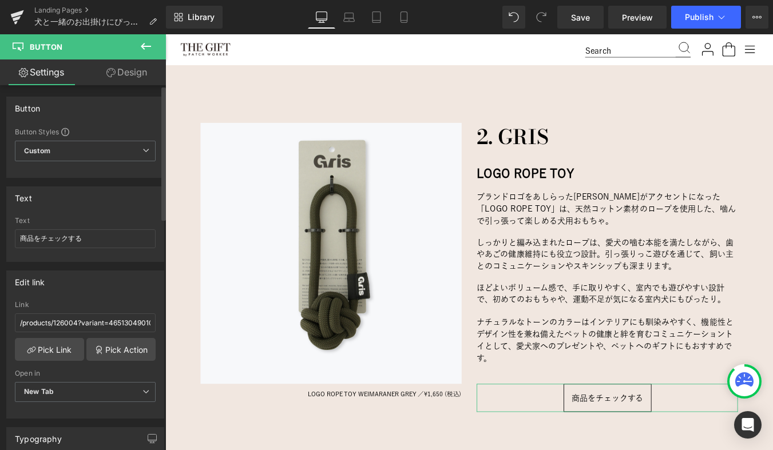
click at [99, 297] on div "Edit link /products/126004?variant=46513049010328 Link /products/126004?variant…" at bounding box center [85, 344] width 158 height 148
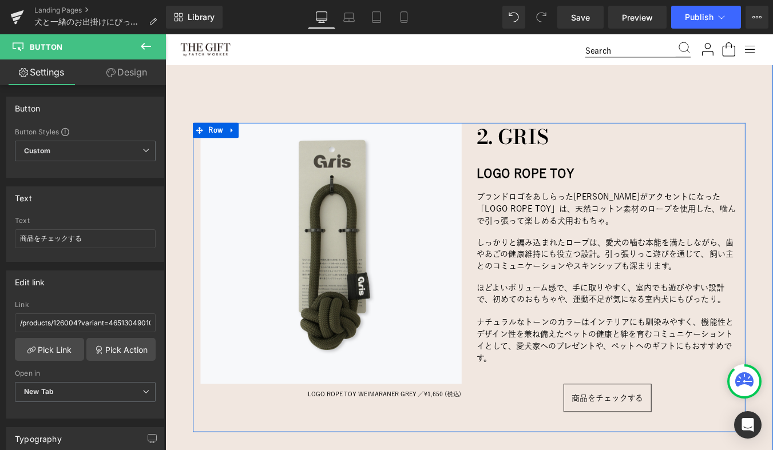
click at [572, 192] on h4 "LOGO ROPE TOY" at bounding box center [668, 193] width 297 height 17
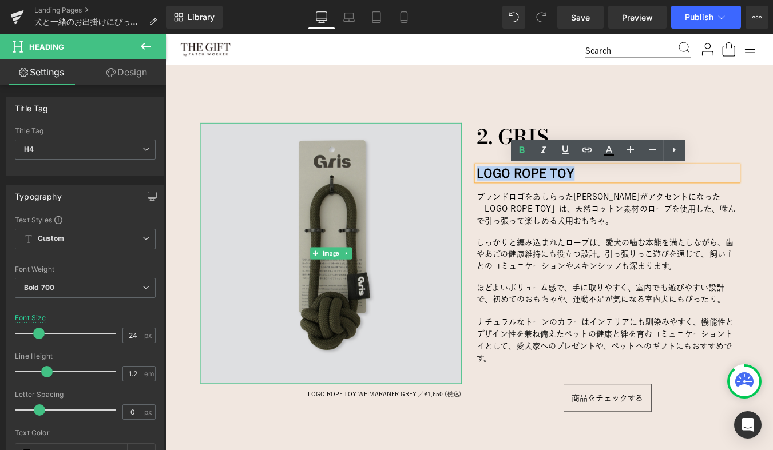
drag, startPoint x: 628, startPoint y: 194, endPoint x: 491, endPoint y: 194, distance: 137.8
click at [491, 194] on div "Image LOGO ROPE TOY WEIMARANER GREY ／ ¥1,650 (税込) Text Block 2. GRIS Heading LO…" at bounding box center [511, 312] width 629 height 352
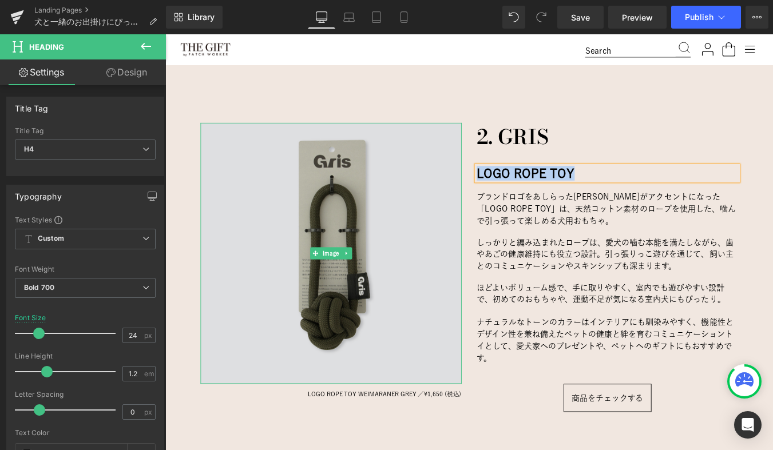
paste div
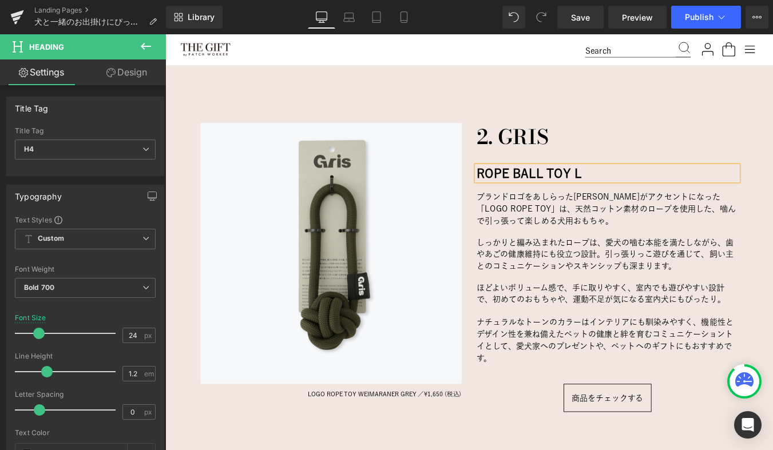
click at [509, 116] on div "愛犬にとっておもちゃは、ただの“遊び道具”じゃない。 Heading 犬と一緒に暮らす中で、「おもちゃ」はとても大切な存在。 噛んだり、引っ張ったり、追いかけ…" at bounding box center [511, 211] width 692 height 1481
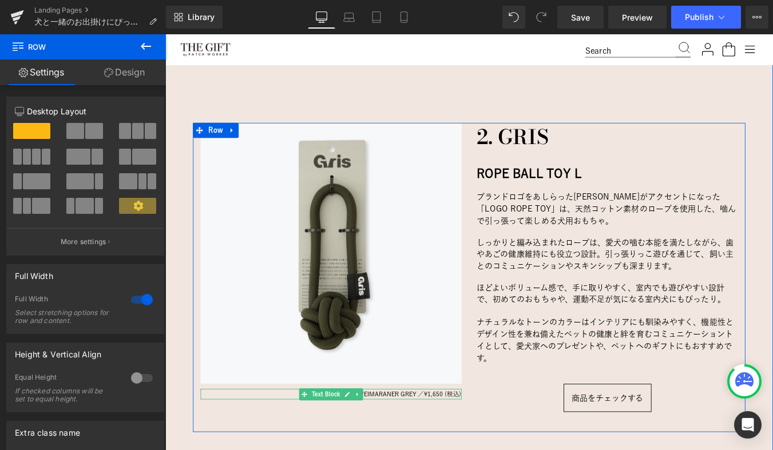
click at [413, 426] on span "LOGO ROPE TOY WEIMARANER GREY ／" at bounding box center [394, 444] width 132 height 7
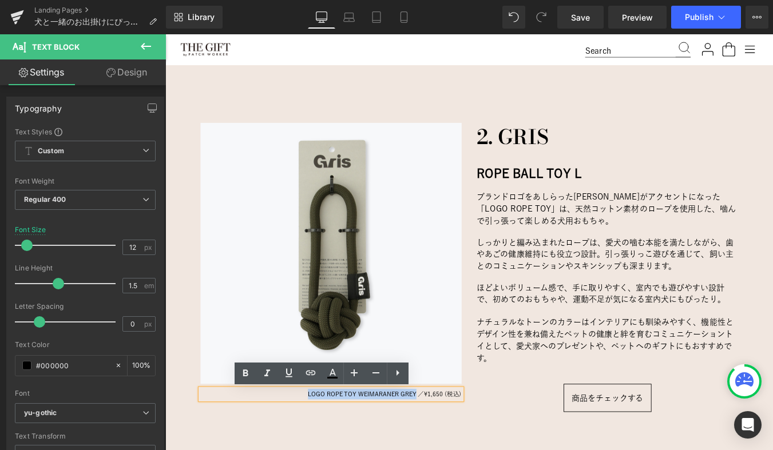
drag, startPoint x: 449, startPoint y: 445, endPoint x: 322, endPoint y: 446, distance: 126.9
click at [322, 426] on p "LOGO ROPE TOY WEIMARANER GREY ／ ¥1,650 (税込)" at bounding box center [353, 445] width 297 height 12
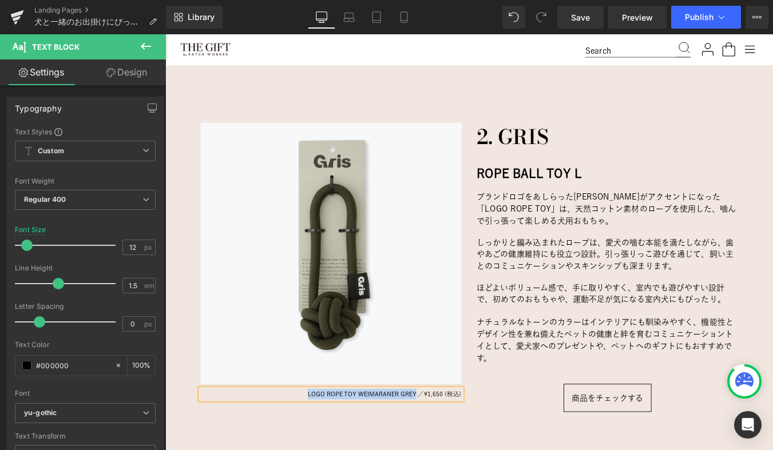
paste div
click at [340, 426] on div "Image ROPE BALL TOY L ALGA ／ ¥1,650 (税込) Text Block" at bounding box center [354, 312] width 314 height 352
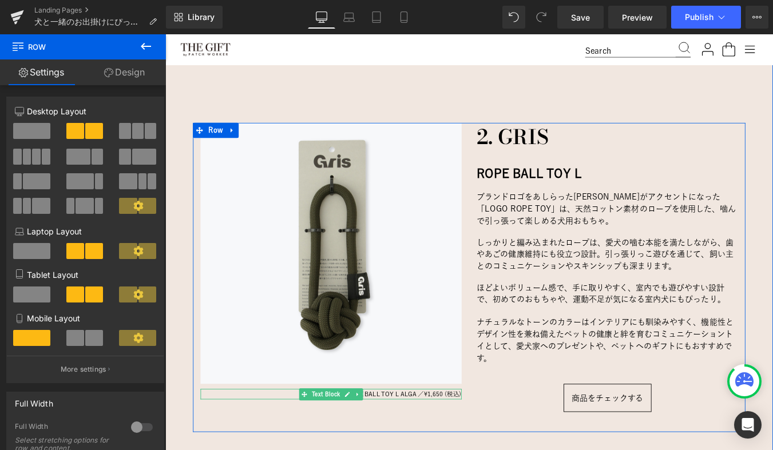
click at [472, 426] on span "¥1,650 (税込)" at bounding box center [481, 444] width 43 height 7
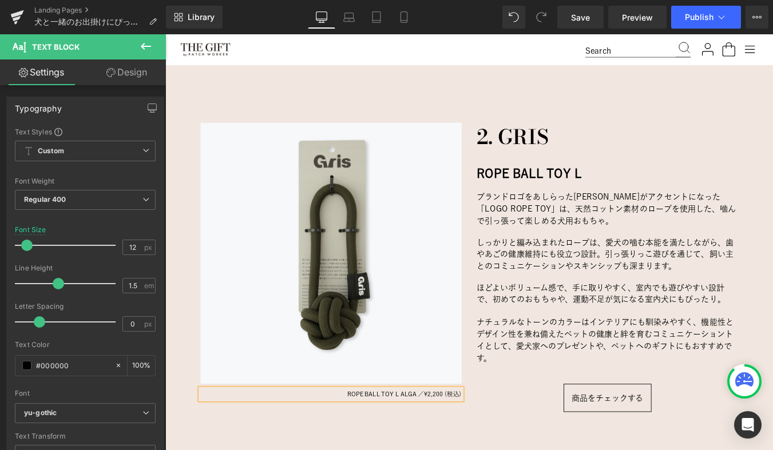
click at [423, 426] on div "Image ROPE BALL TOY L ALGA ／ ¥2,200 (税込) Text Block" at bounding box center [354, 312] width 314 height 352
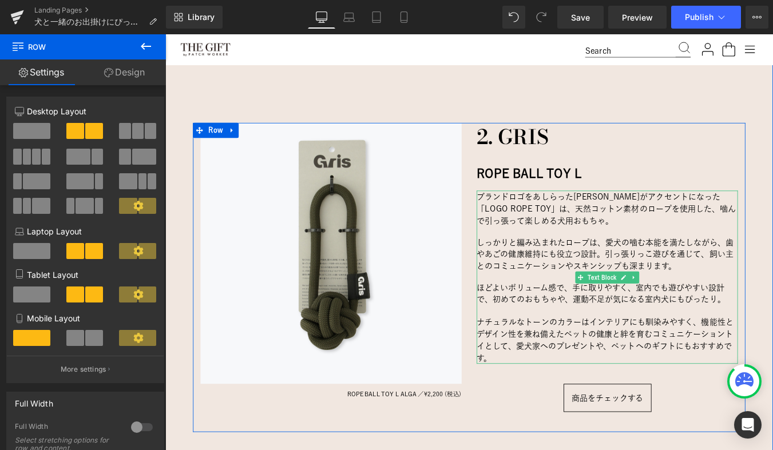
click at [561, 231] on span "ブランドロゴをあしらったフェルトがアクセントになった「LOGO ROPE TOY」は、" at bounding box center [658, 226] width 277 height 23
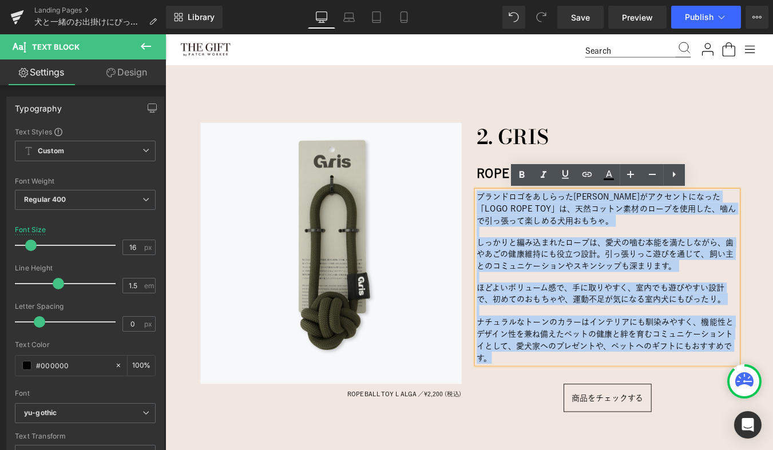
drag, startPoint x: 523, startPoint y: 218, endPoint x: 603, endPoint y: 400, distance: 198.7
click at [603, 400] on div "ブランドロゴをあしらったフェルトがアクセントになった「LOGO ROPE TOY」は、 天然コットン素材のロープを使用した、噛んで引っ張って楽しめる犬用おもち…" at bounding box center [668, 311] width 297 height 197
paste div
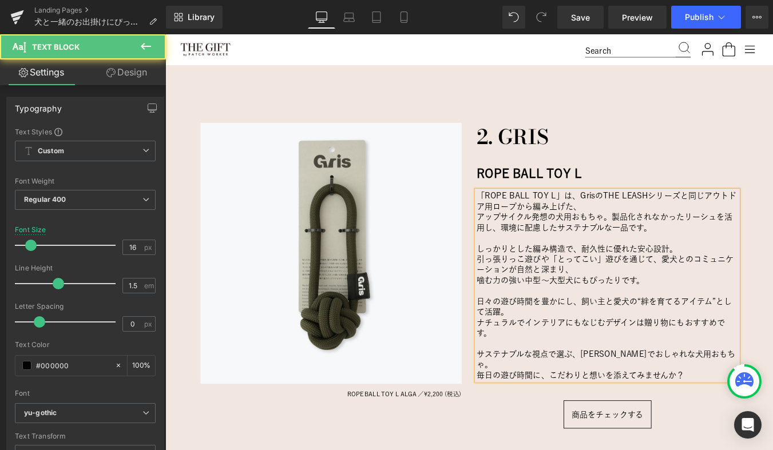
click at [644, 232] on p "「ROPE BALL TOY L」は、GrisのTHE LEASHシリーズと同じアウトドア用ロープから編み上げた、" at bounding box center [668, 225] width 297 height 24
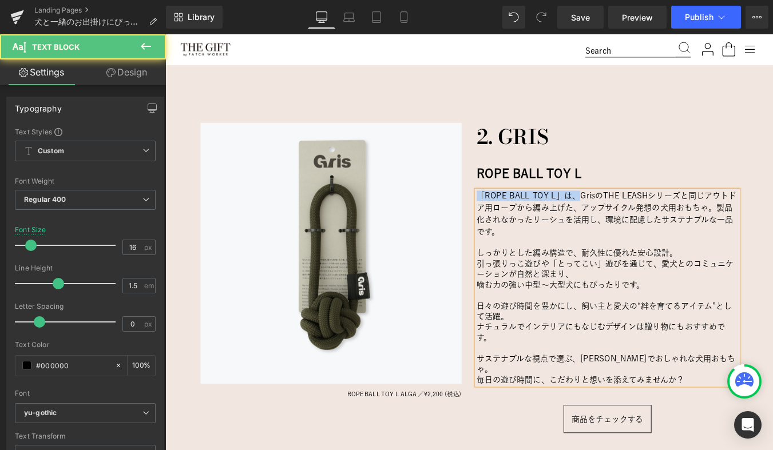
drag, startPoint x: 634, startPoint y: 217, endPoint x: 505, endPoint y: 220, distance: 129.2
click at [505, 220] on div "Image ROPE BALL TOY L ALGA ／ ¥2,200 (税込) Text Block 2. GRIS Heading ROPE BALL T…" at bounding box center [511, 324] width 629 height 376
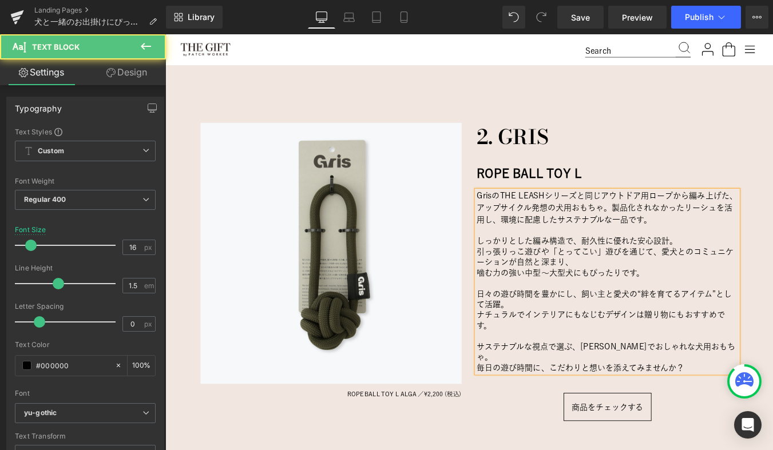
click at [681, 290] on p "引っ張りっこ遊びや「とってこい」遊びを通じて、愛犬とのコミュニケーションが自然と深まり、" at bounding box center [668, 288] width 297 height 24
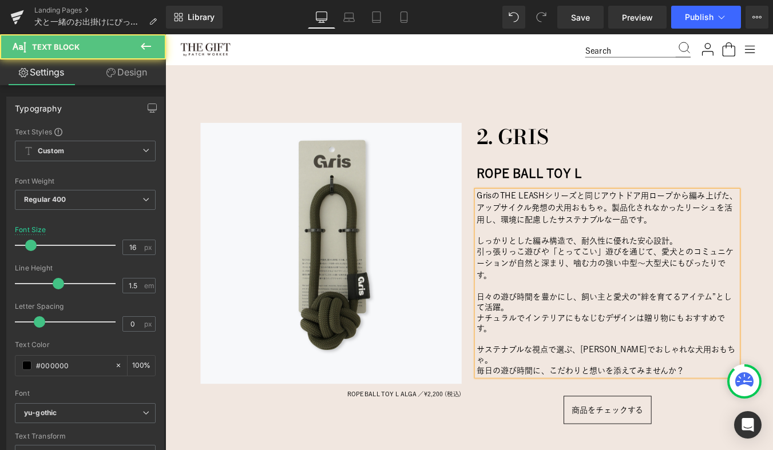
click at [587, 348] on p "日々の遊び時間を豊かにし、飼い主と愛犬の“絆を育てるアイテム”として活躍。" at bounding box center [668, 340] width 297 height 24
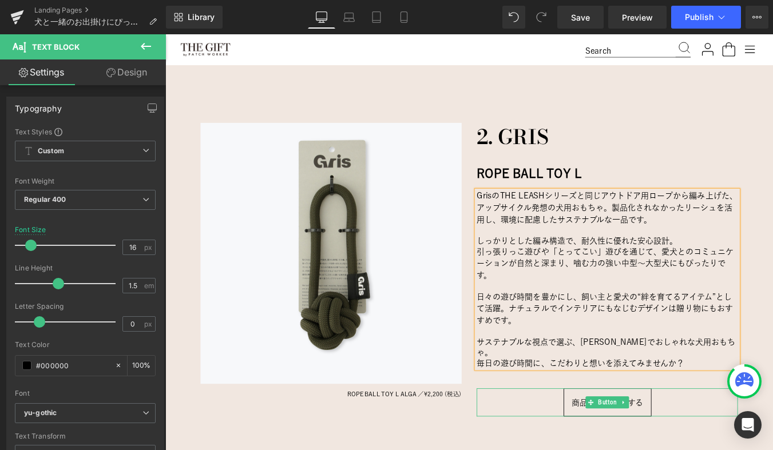
click at [550, 426] on div "商品をチェックする" at bounding box center [668, 454] width 297 height 32
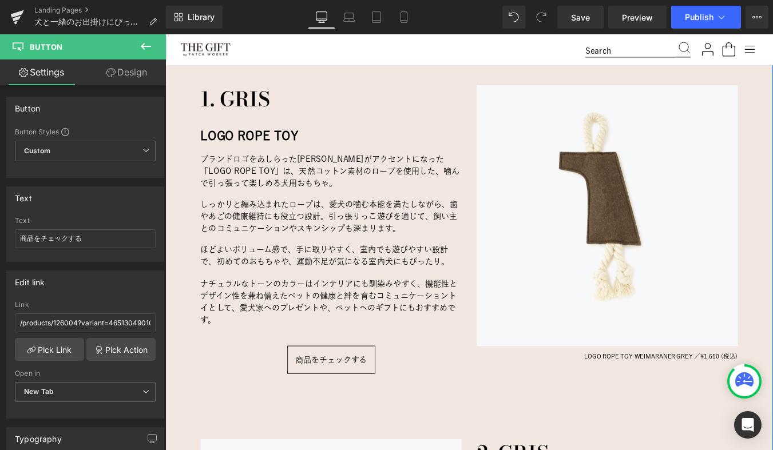
scroll to position [1036, 0]
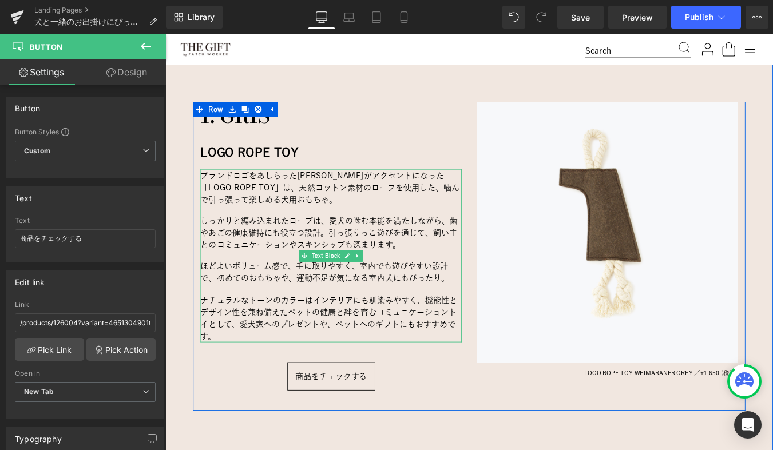
click at [305, 215] on p "ブランドロゴをあしらったフェルトがアクセントになった「LOGO ROPE TOY」は、 天然コットン素材のロープを使用した、噛んで引っ張って楽しめる犬用おもち…" at bounding box center [353, 208] width 297 height 41
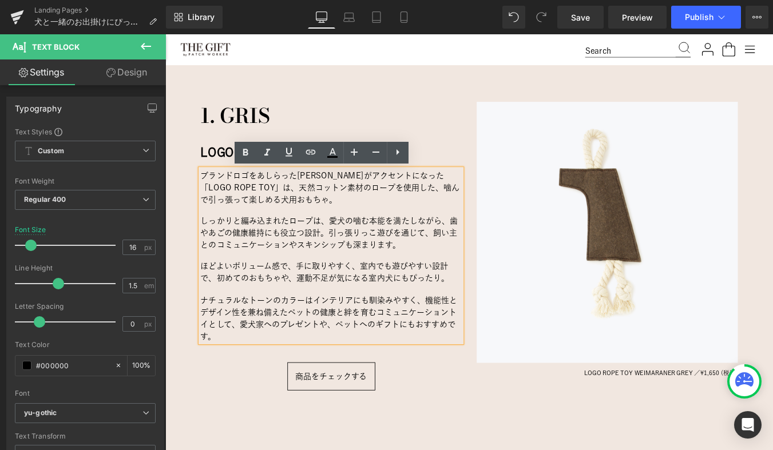
click at [444, 197] on span "ブランドロゴをあしらったフェルトがアクセントになった「LOGO ROPE TOY」は、" at bounding box center [343, 201] width 277 height 23
drag, startPoint x: 409, startPoint y: 193, endPoint x: 269, endPoint y: 210, distance: 141.2
click at [269, 210] on span "ブランドロゴをあしらったフェルトがアクセントになった「LOGO ROPE TOY」は、" at bounding box center [343, 201] width 277 height 23
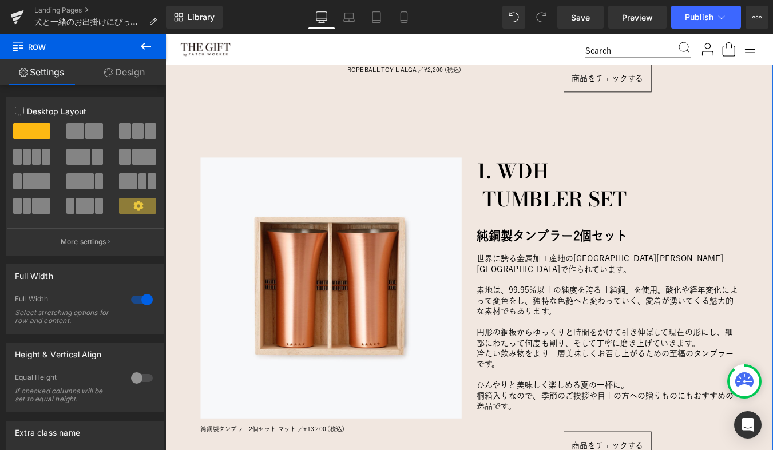
scroll to position [1809, 0]
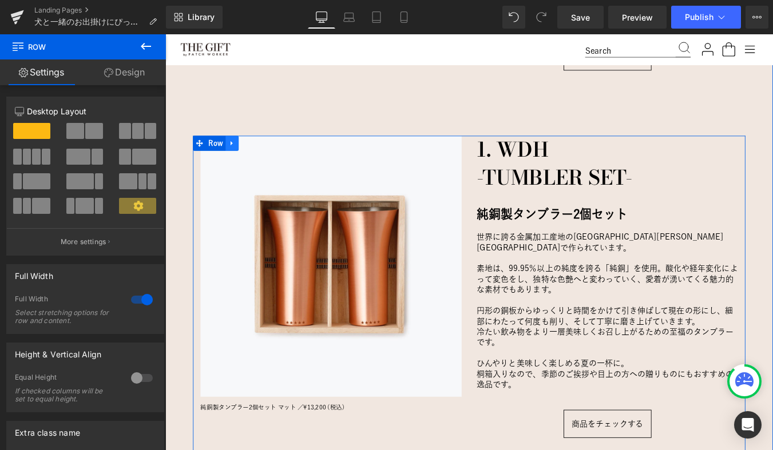
click at [242, 154] on icon at bounding box center [241, 158] width 8 height 9
click at [270, 154] on icon at bounding box center [271, 158] width 8 height 8
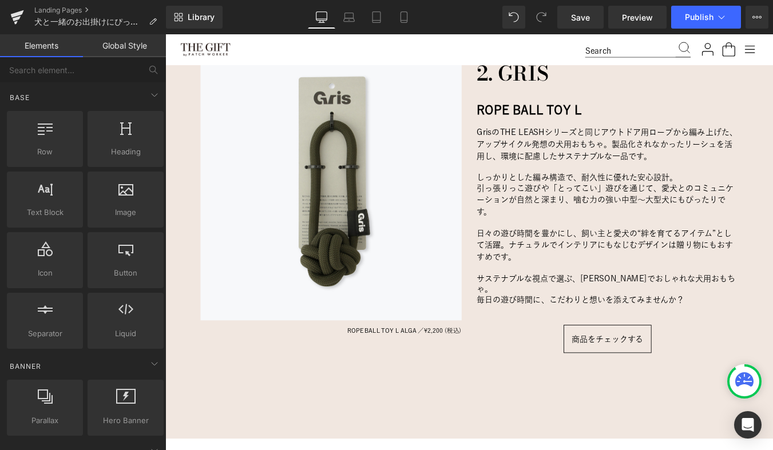
scroll to position [1476, 0]
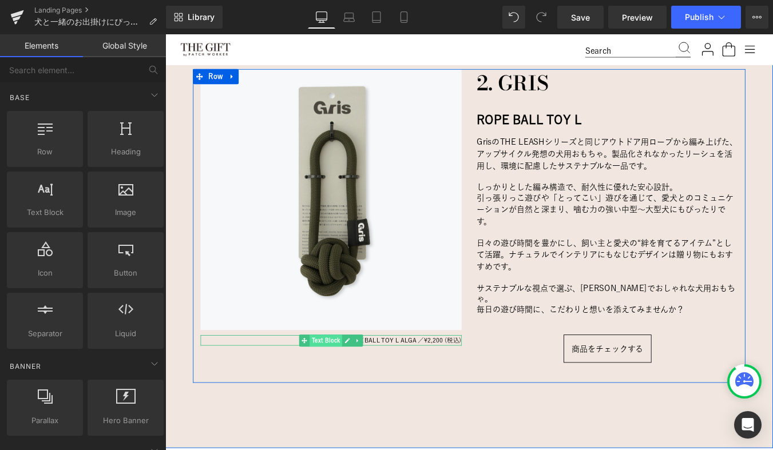
click at [352, 381] on span "Text Block" at bounding box center [347, 383] width 37 height 14
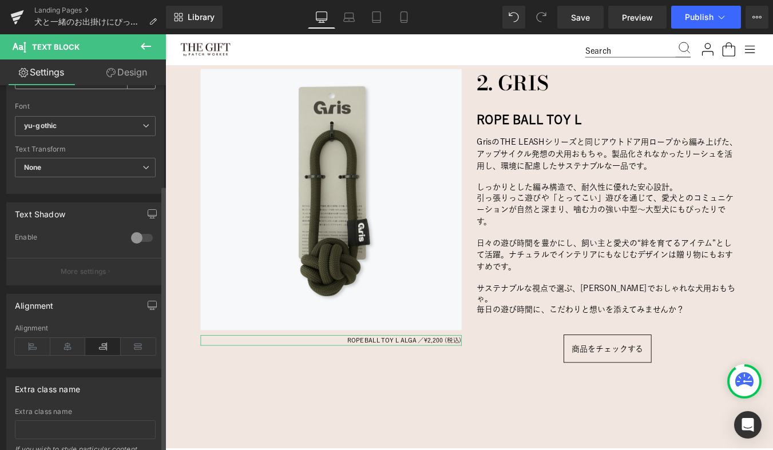
scroll to position [301, 0]
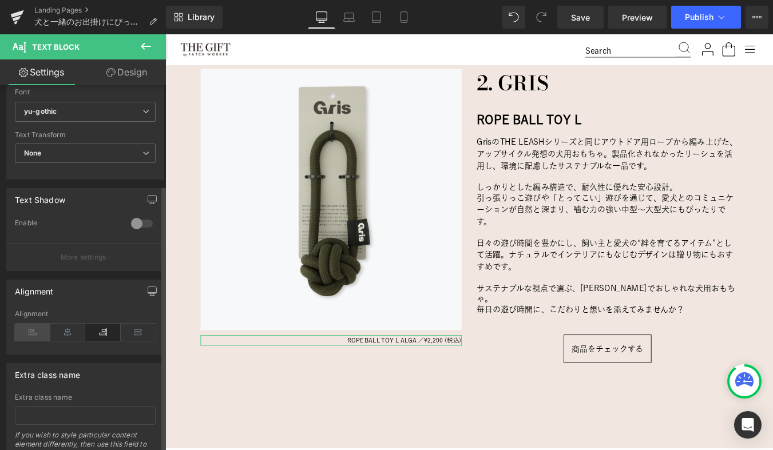
click at [30, 338] on icon at bounding box center [32, 332] width 35 height 17
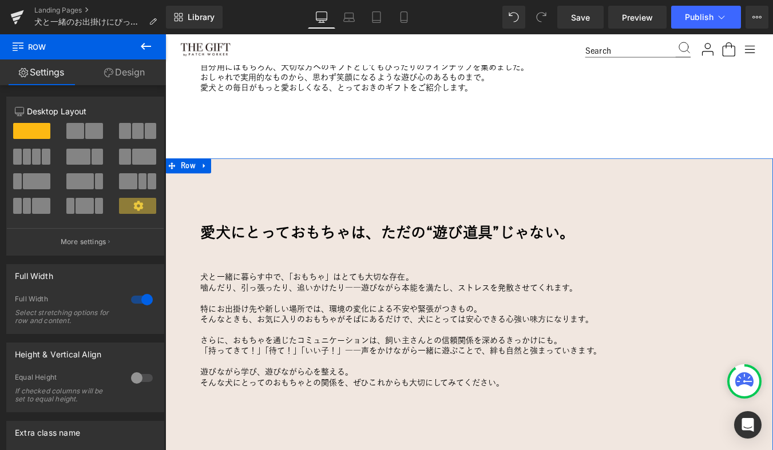
scroll to position [636, 0]
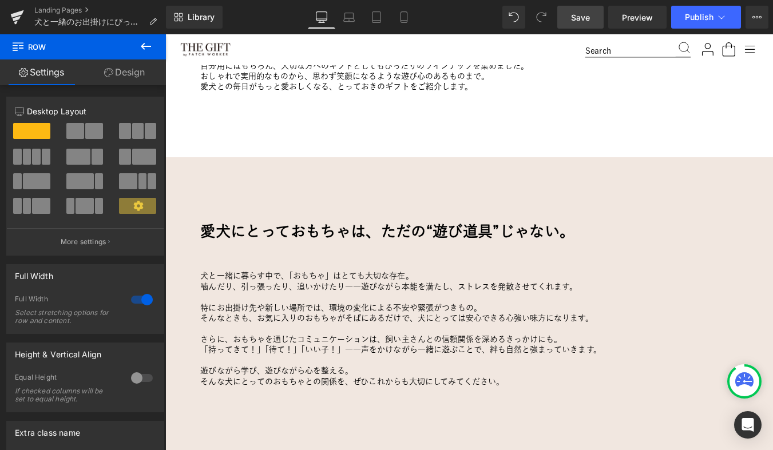
click at [571, 23] on link "Save" at bounding box center [580, 17] width 46 height 23
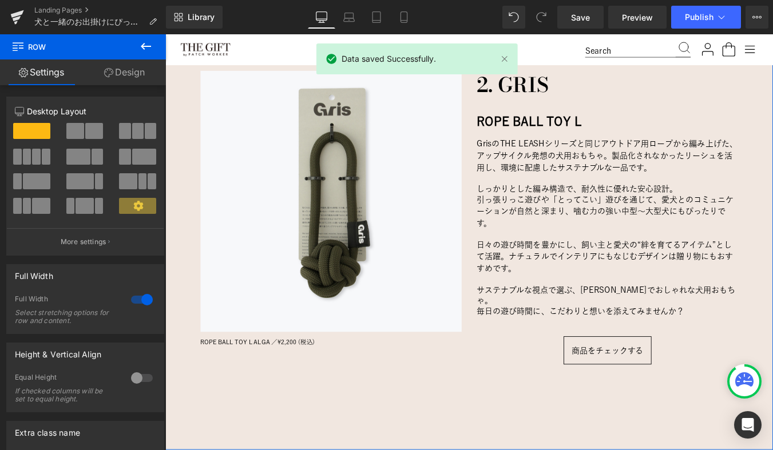
scroll to position [1499, 0]
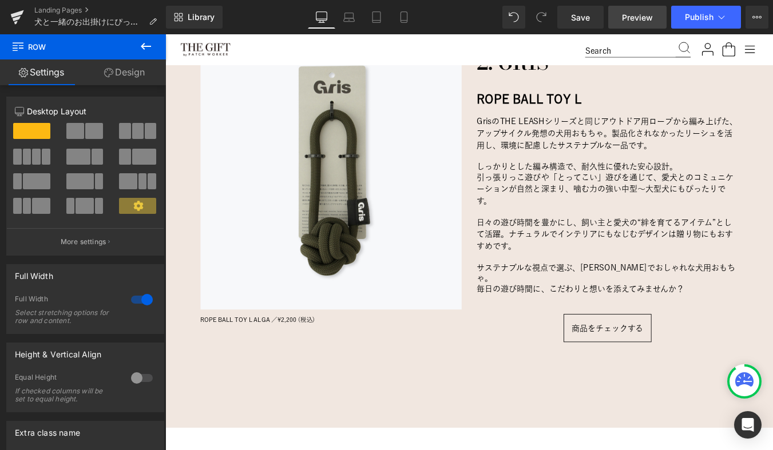
click at [632, 20] on span "Preview" at bounding box center [637, 17] width 31 height 12
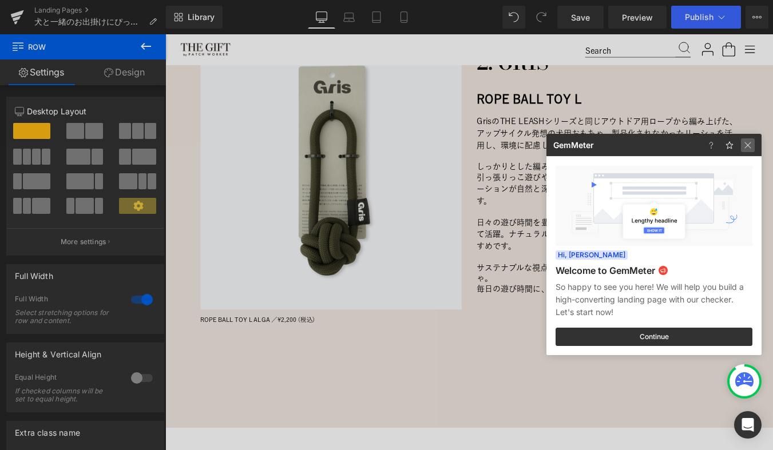
click at [747, 140] on img at bounding box center [747, 145] width 14 height 14
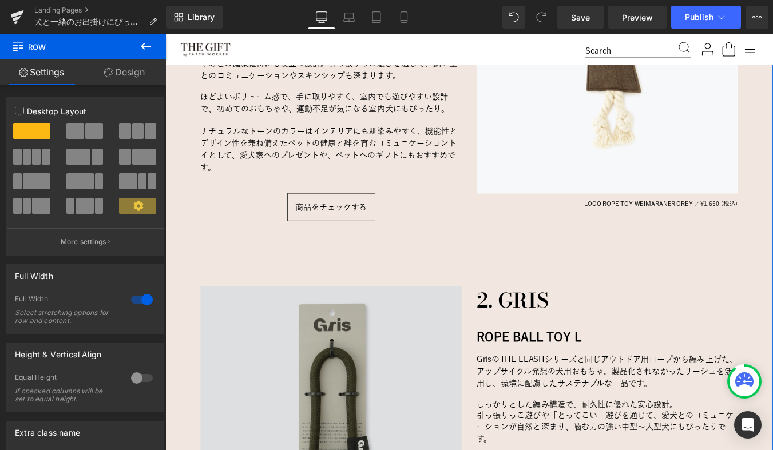
scroll to position [1036, 0]
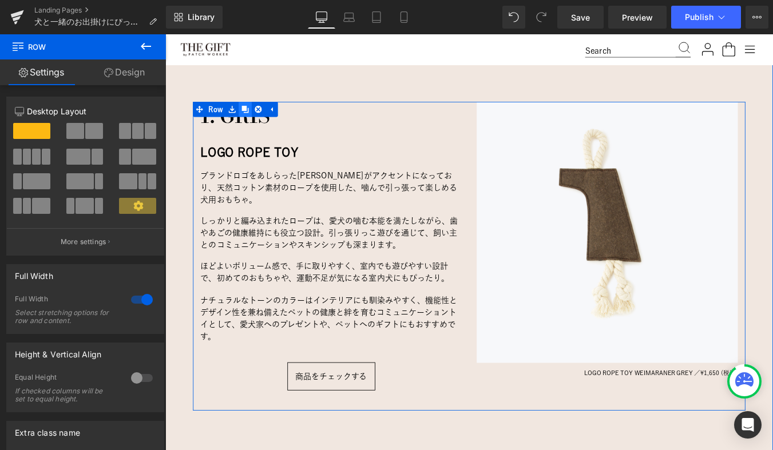
click at [258, 119] on icon at bounding box center [256, 120] width 8 height 8
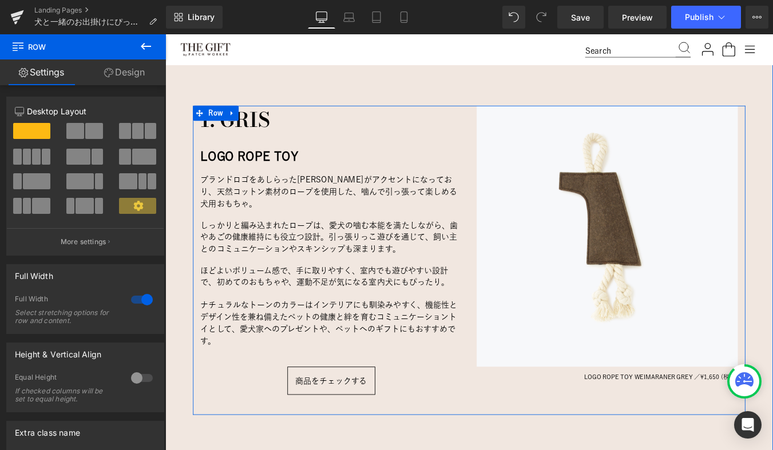
scroll to position [1412, 0]
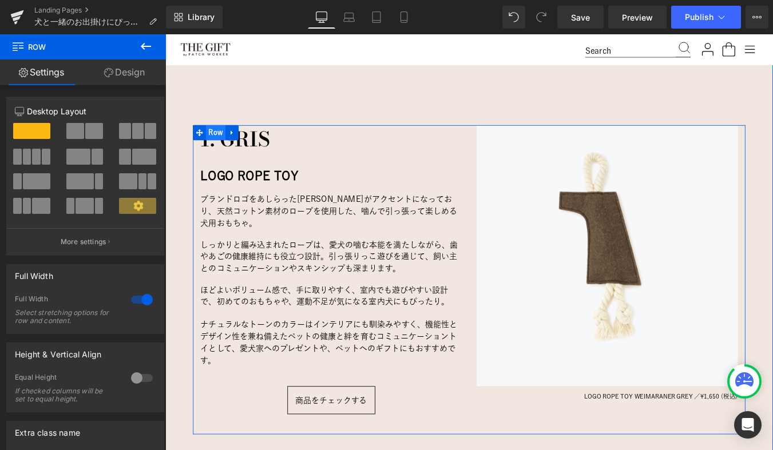
click at [224, 147] on span "Row" at bounding box center [223, 146] width 22 height 17
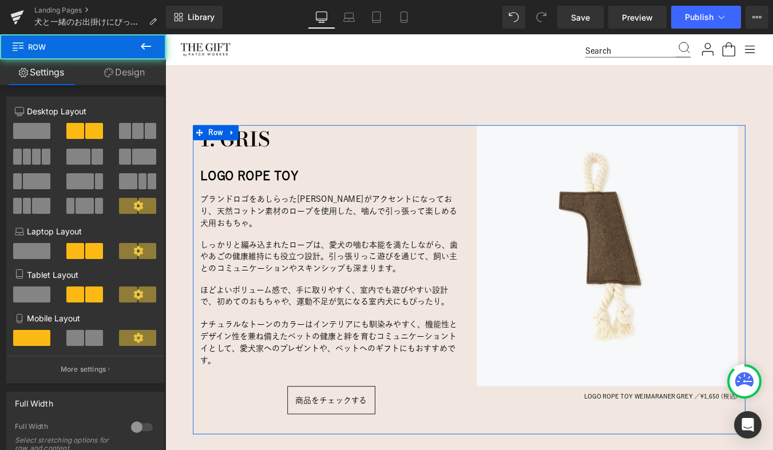
click at [121, 74] on link "Design" at bounding box center [124, 72] width 83 height 26
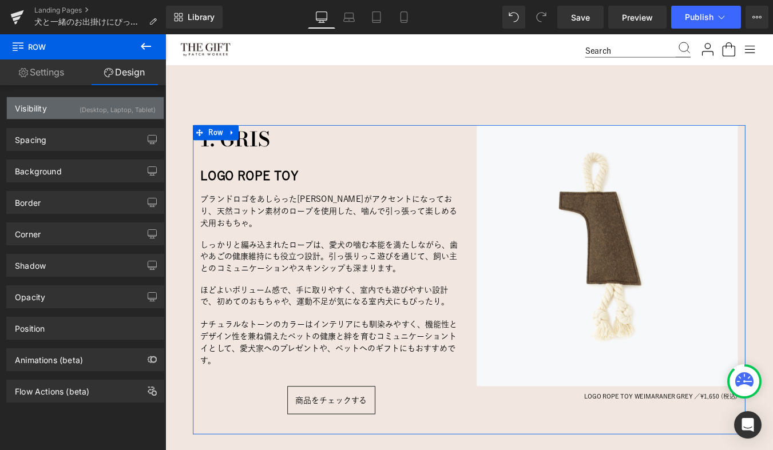
click at [86, 106] on div "(Desktop, Laptop, Tablet)" at bounding box center [117, 106] width 76 height 19
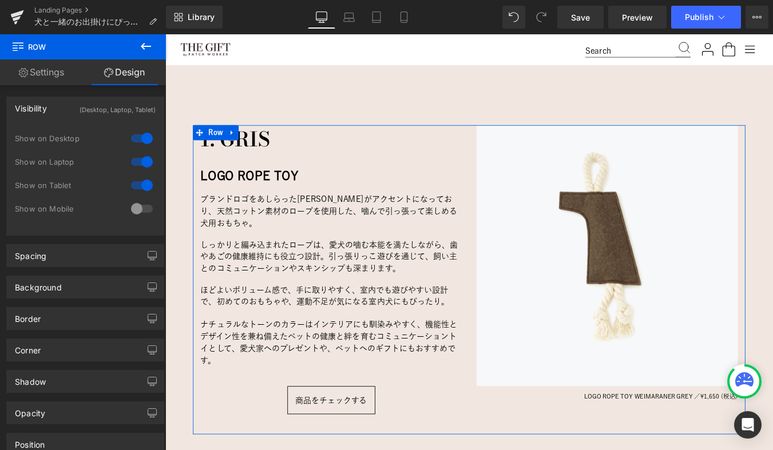
click at [142, 140] on div at bounding box center [141, 138] width 27 height 18
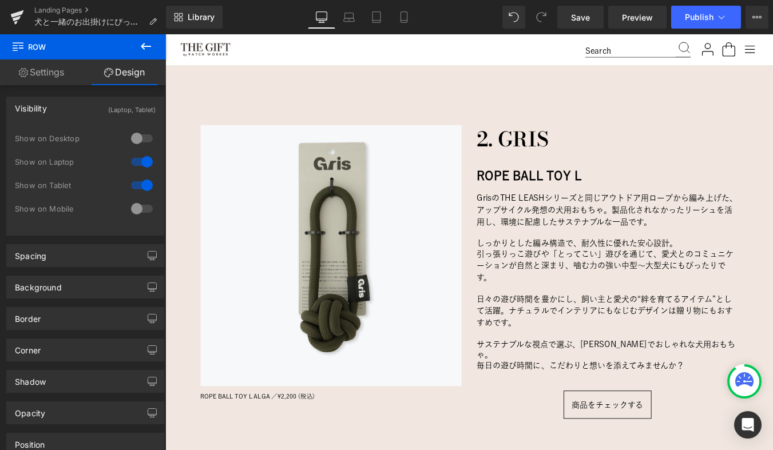
click at [144, 161] on div at bounding box center [141, 162] width 27 height 18
click at [144, 185] on div at bounding box center [141, 185] width 27 height 18
click at [130, 212] on div at bounding box center [141, 209] width 27 height 18
click at [147, 187] on div at bounding box center [141, 185] width 27 height 18
click at [179, 117] on div "愛犬にとっておもちゃは、ただの“遊び道具”じゃない。 Heading 犬と一緒に暮らす中で、「おもちゃ」はとても大切な存在。 噛んだり、引っ張ったり、追いかけ…" at bounding box center [511, 7] width 692 height 1068
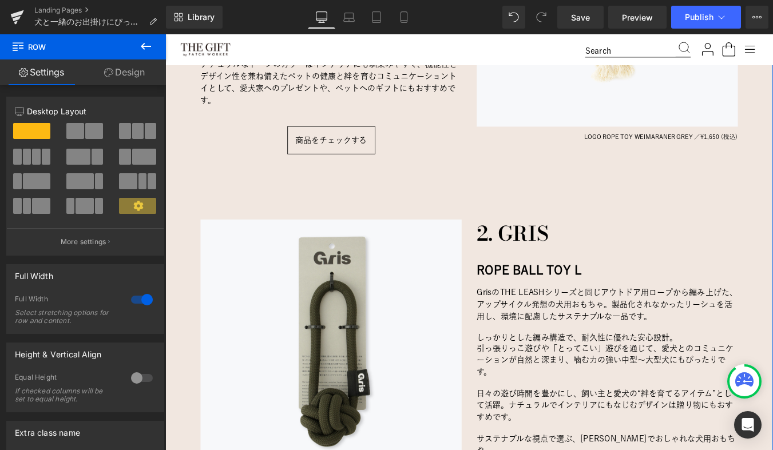
scroll to position [1415, 0]
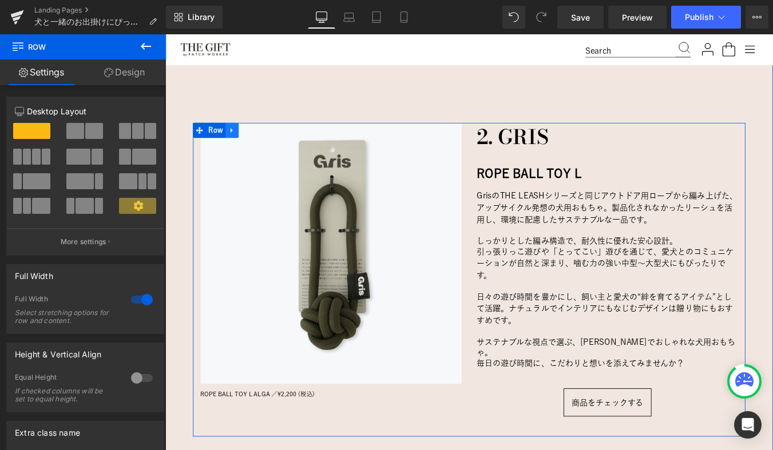
click at [241, 143] on icon at bounding box center [241, 144] width 8 height 9
click at [258, 144] on icon at bounding box center [256, 144] width 8 height 9
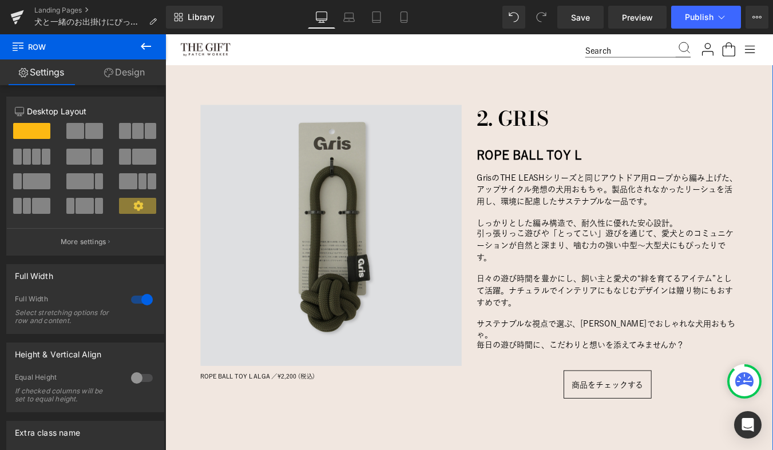
scroll to position [1830, 0]
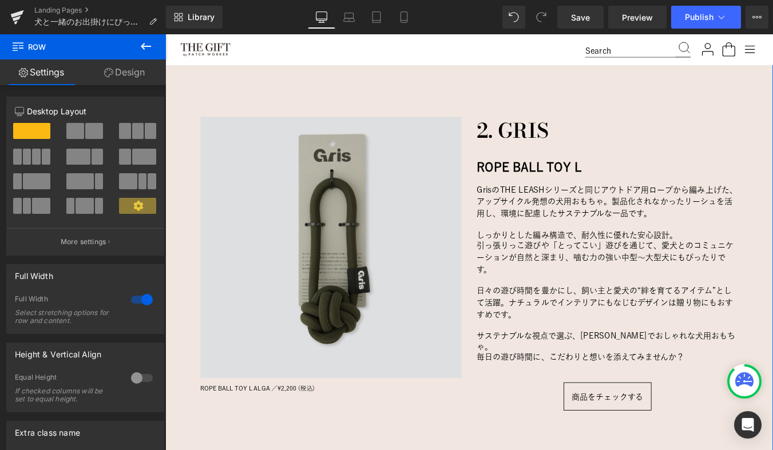
click at [245, 139] on img at bounding box center [353, 277] width 297 height 297
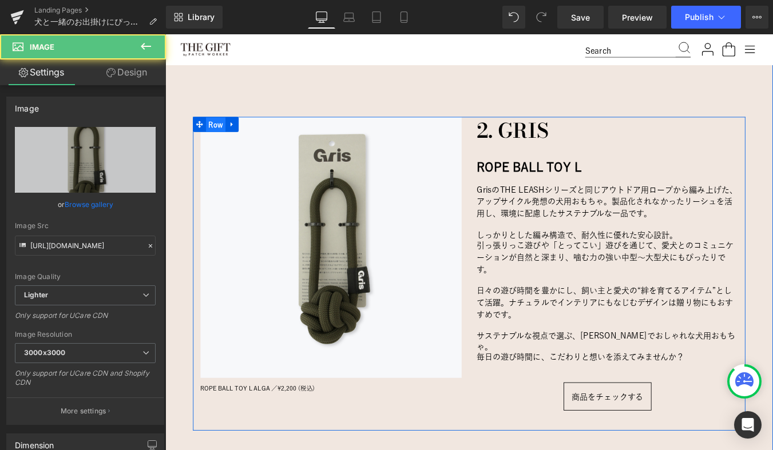
click at [221, 129] on span "Row" at bounding box center [223, 137] width 22 height 17
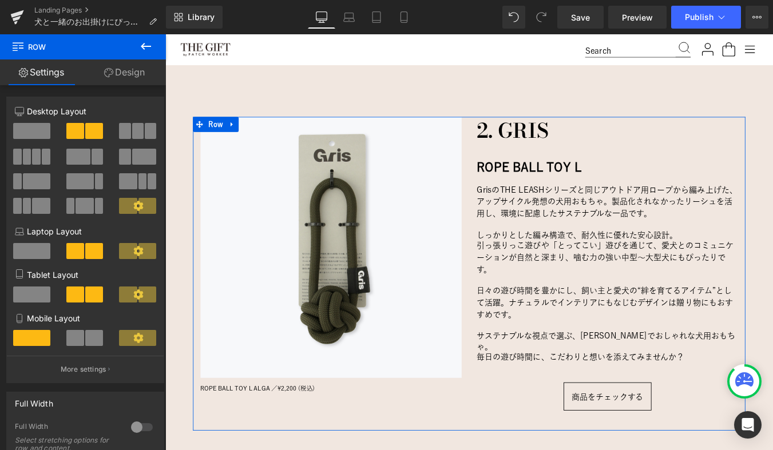
click at [126, 73] on link "Design" at bounding box center [124, 72] width 83 height 26
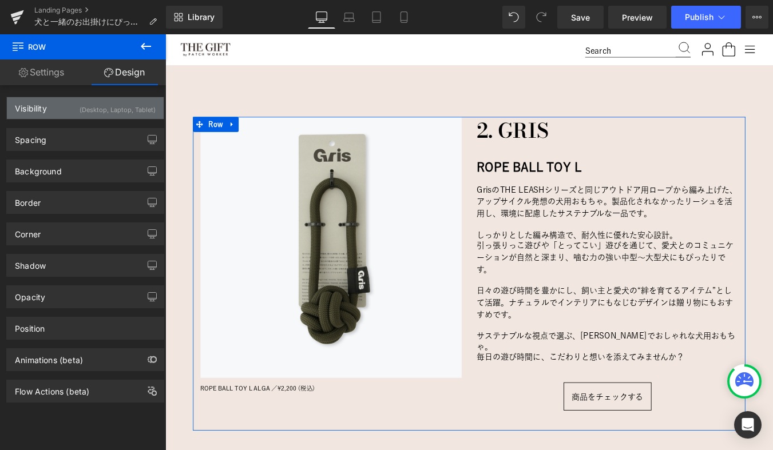
click at [67, 109] on div "Visibility (Desktop, Laptop, Tablet)" at bounding box center [85, 108] width 157 height 22
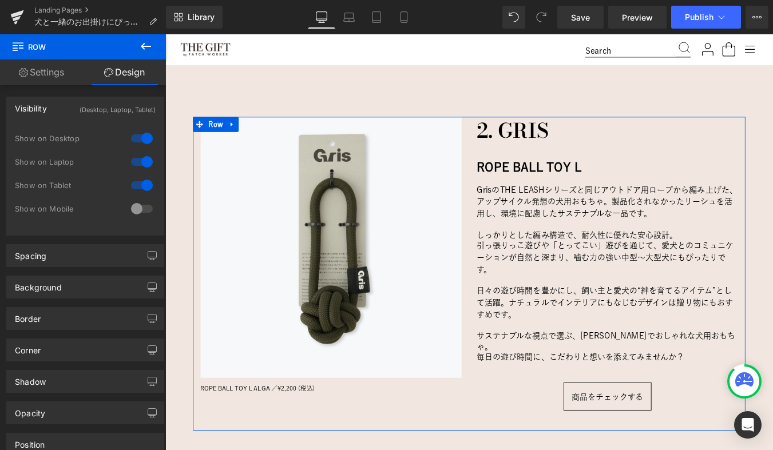
click at [137, 209] on div at bounding box center [141, 209] width 27 height 18
click at [142, 138] on div at bounding box center [141, 138] width 27 height 18
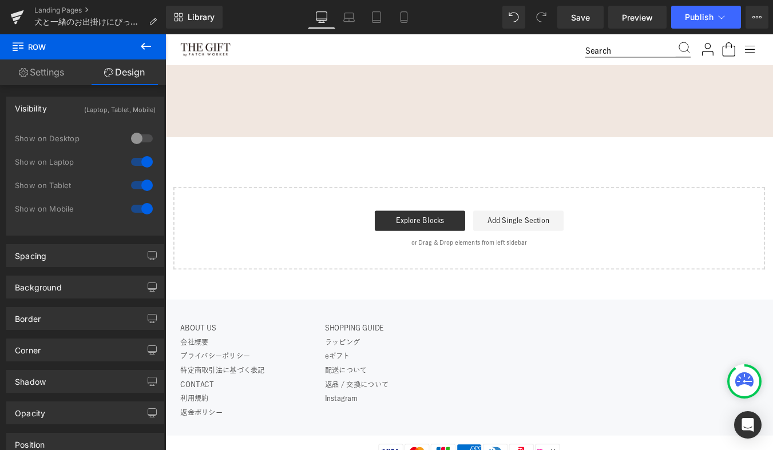
click at [144, 165] on div at bounding box center [141, 162] width 27 height 18
click at [144, 186] on div at bounding box center [141, 185] width 27 height 18
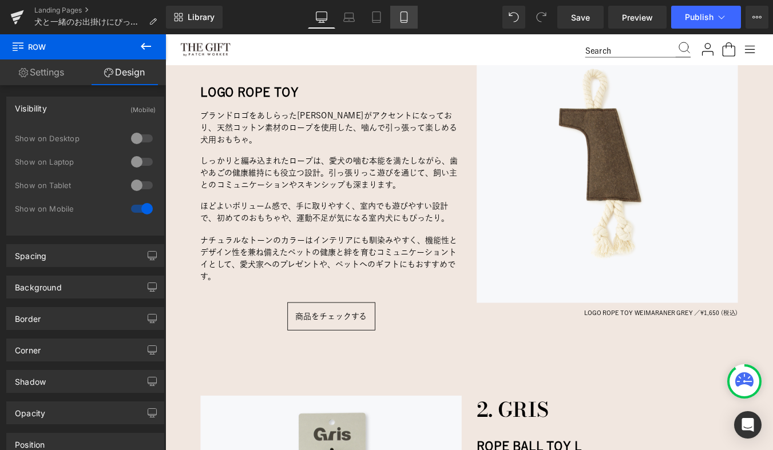
click at [403, 22] on link "Mobile" at bounding box center [403, 17] width 27 height 23
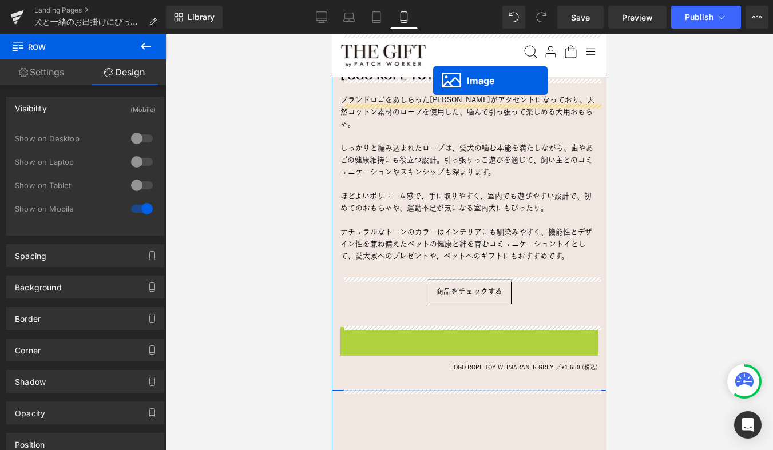
scroll to position [1162, 0]
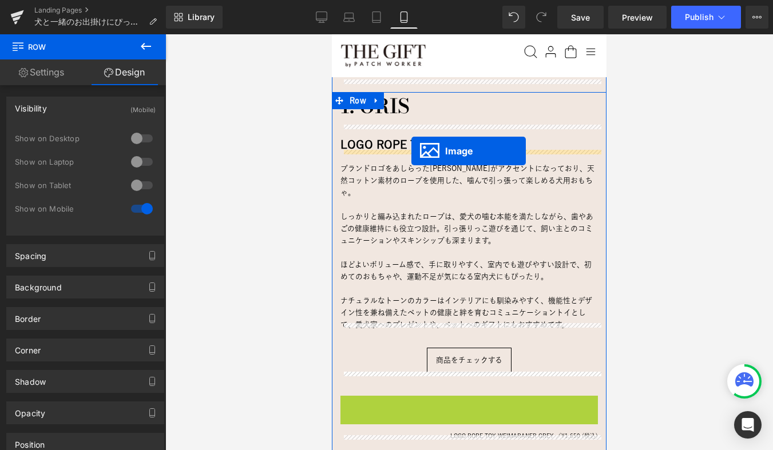
drag, startPoint x: 451, startPoint y: 273, endPoint x: 411, endPoint y: 151, distance: 128.7
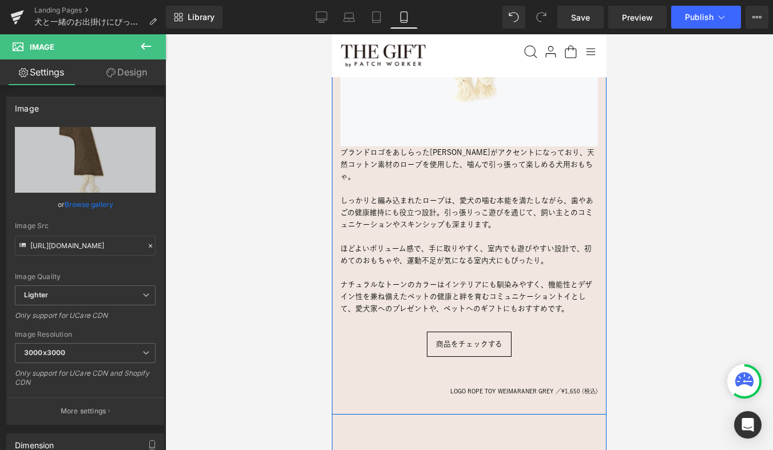
scroll to position [1430, 0]
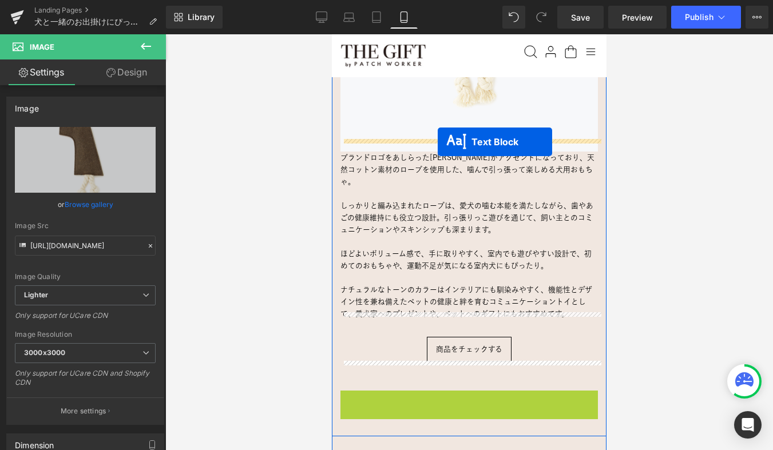
drag, startPoint x: 440, startPoint y: 372, endPoint x: 437, endPoint y: 141, distance: 231.0
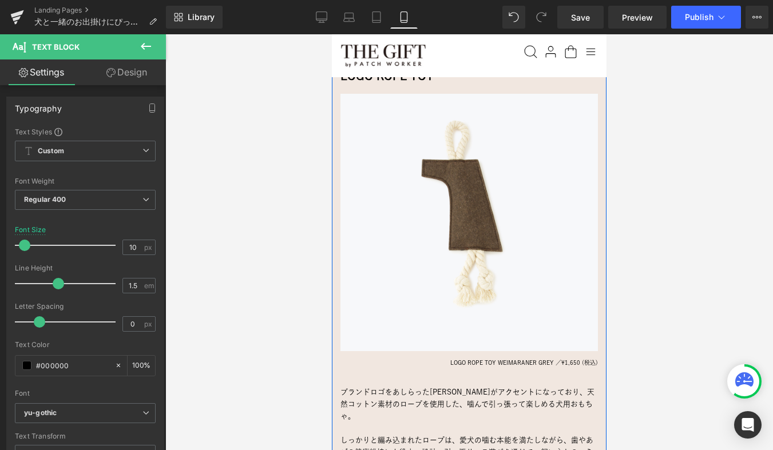
scroll to position [1079, 0]
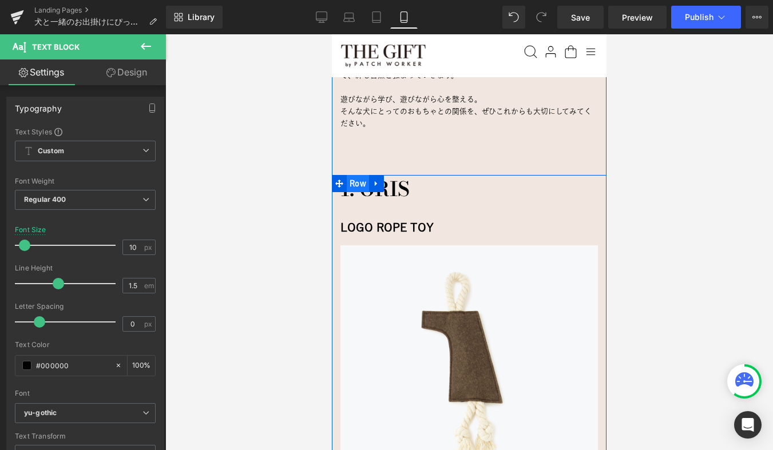
click at [357, 175] on span "Row" at bounding box center [358, 183] width 22 height 17
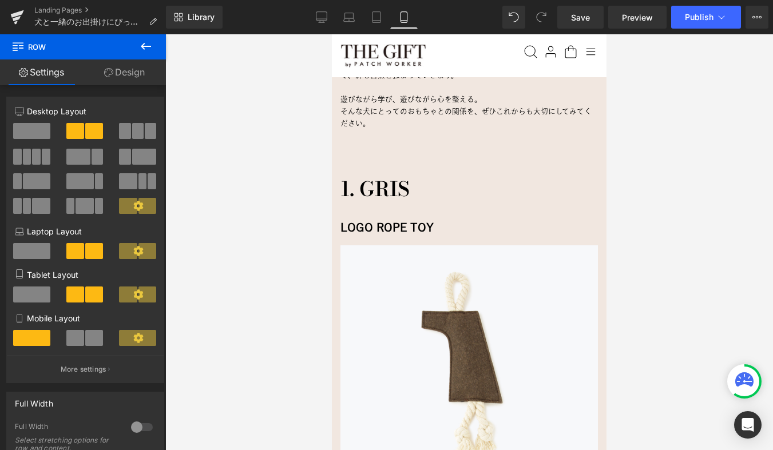
click at [276, 251] on div at bounding box center [468, 242] width 607 height 416
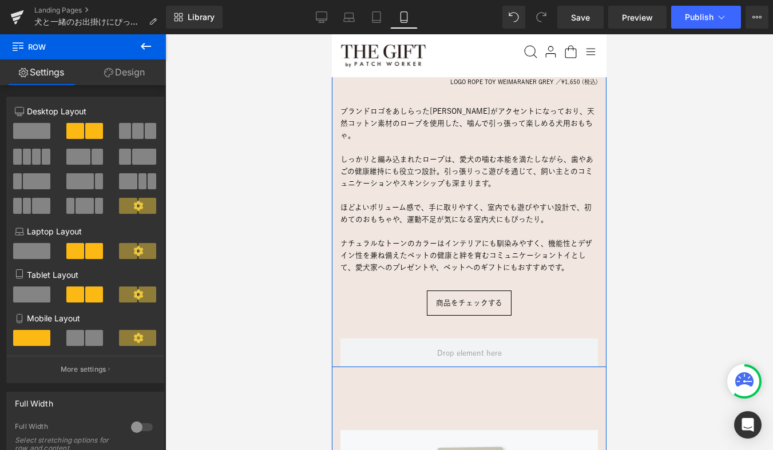
scroll to position [1512, 0]
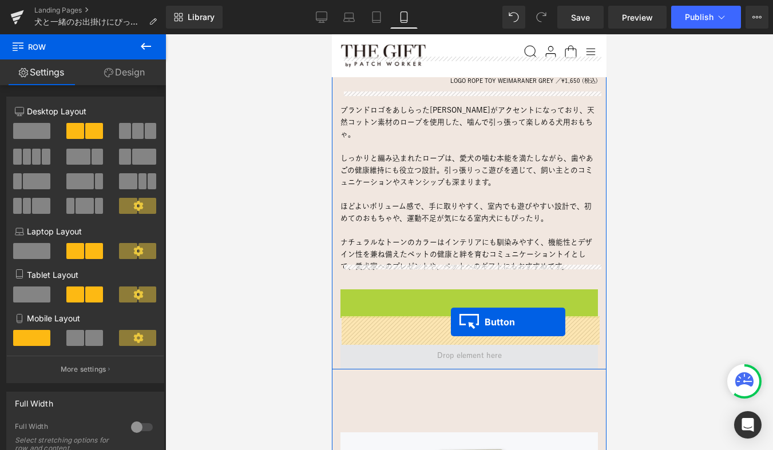
drag, startPoint x: 450, startPoint y: 275, endPoint x: 451, endPoint y: 321, distance: 46.3
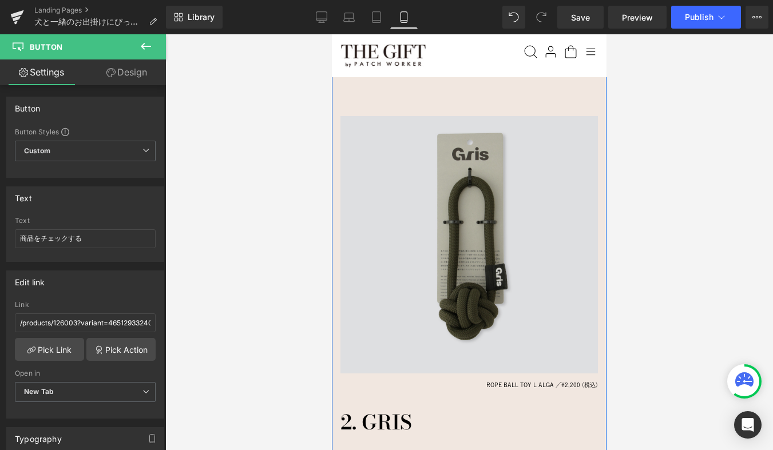
scroll to position [1817, 0]
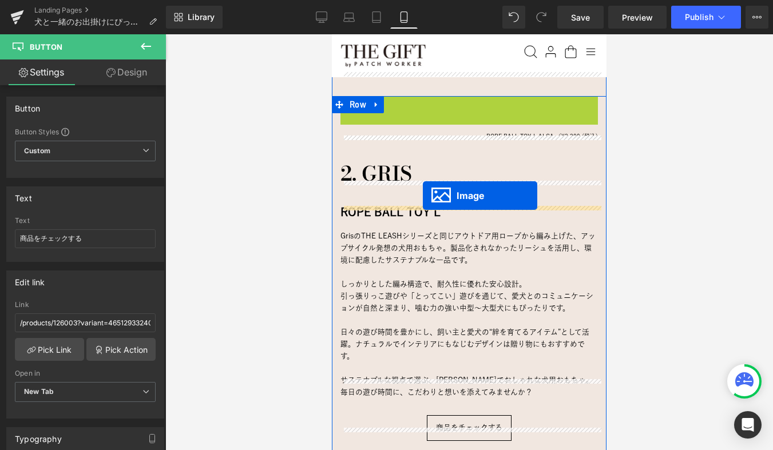
drag, startPoint x: 452, startPoint y: 199, endPoint x: 424, endPoint y: 196, distance: 27.6
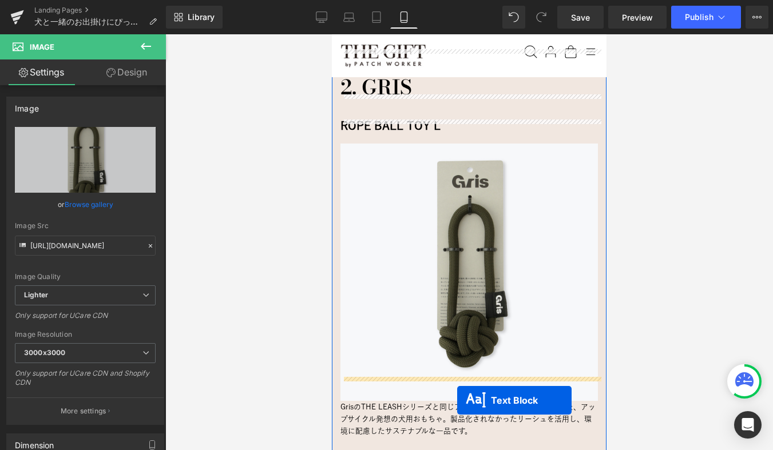
scroll to position [1914, 0]
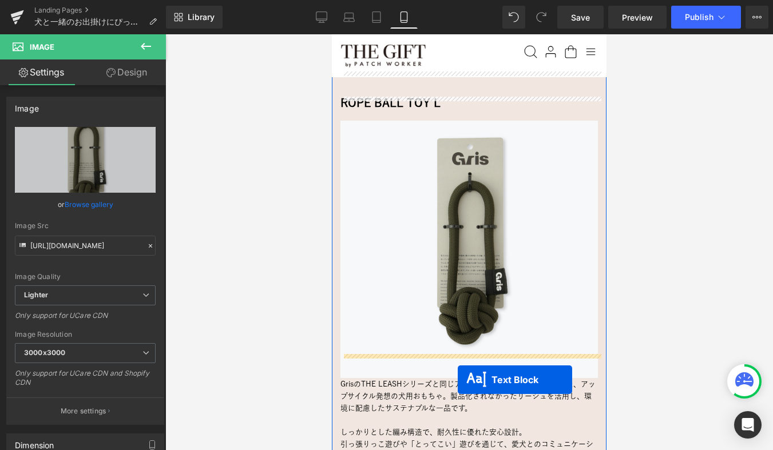
drag, startPoint x: 441, startPoint y: 202, endPoint x: 457, endPoint y: 380, distance: 178.0
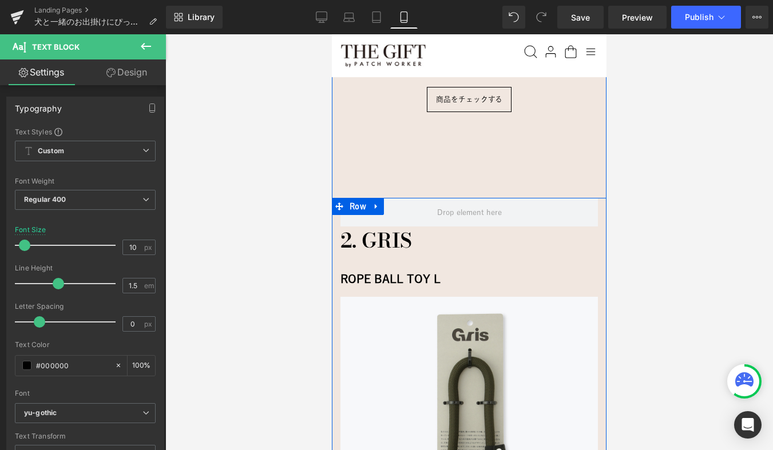
scroll to position [1707, 0]
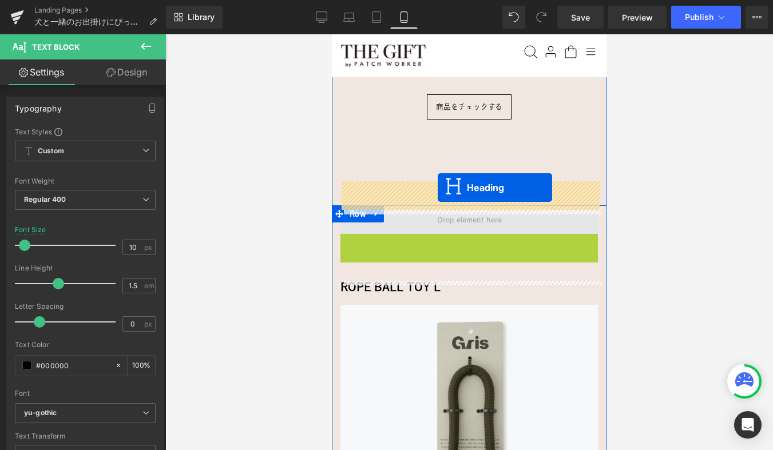
drag, startPoint x: 440, startPoint y: 224, endPoint x: 437, endPoint y: 187, distance: 37.2
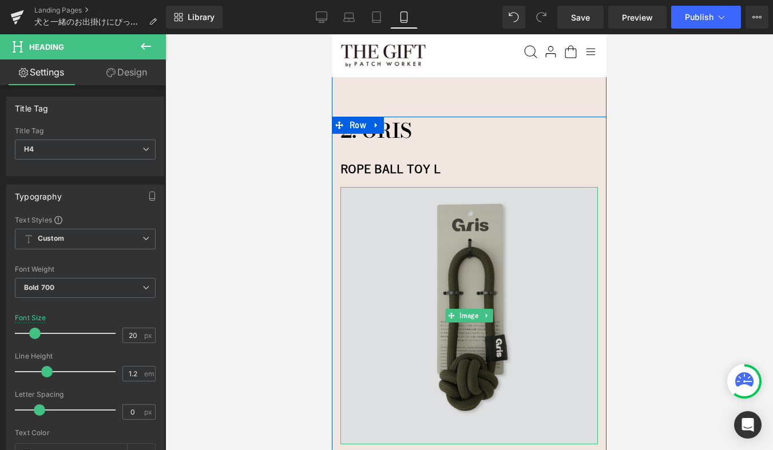
scroll to position [1797, 0]
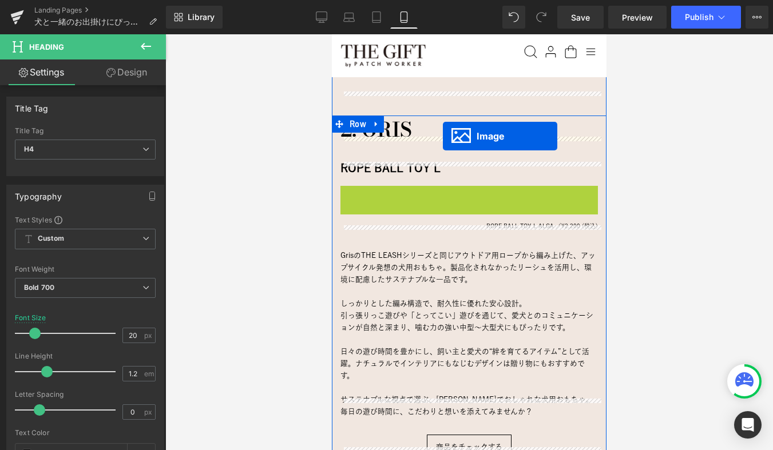
drag, startPoint x: 452, startPoint y: 287, endPoint x: 443, endPoint y: 137, distance: 150.1
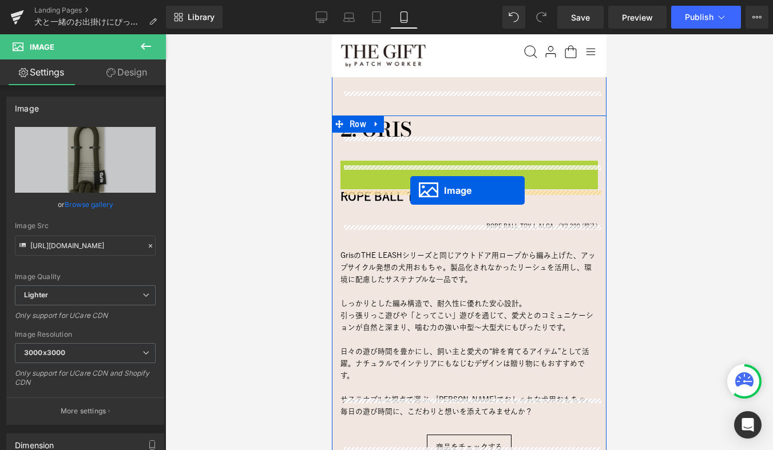
drag, startPoint x: 450, startPoint y: 261, endPoint x: 410, endPoint y: 190, distance: 81.4
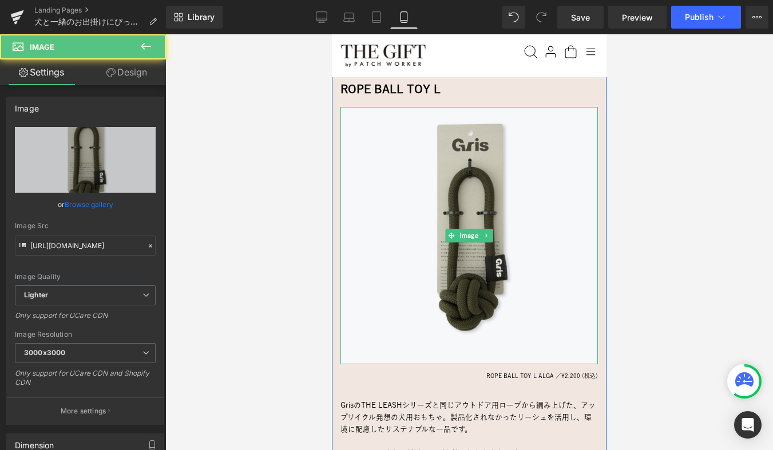
scroll to position [1901, 0]
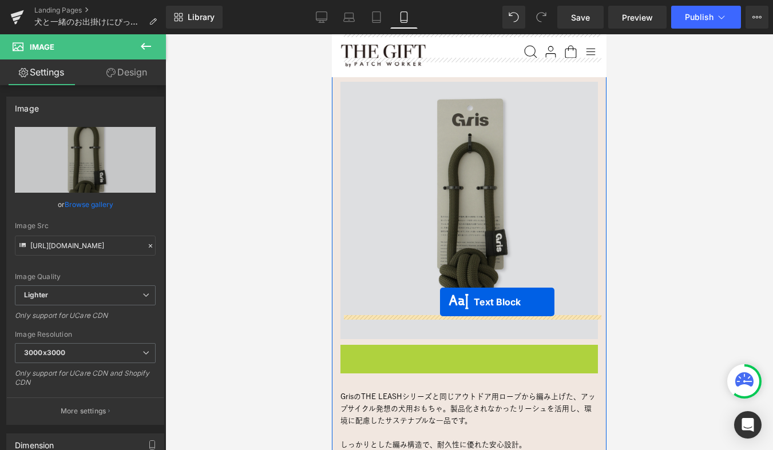
drag, startPoint x: 440, startPoint y: 328, endPoint x: 440, endPoint y: 301, distance: 26.9
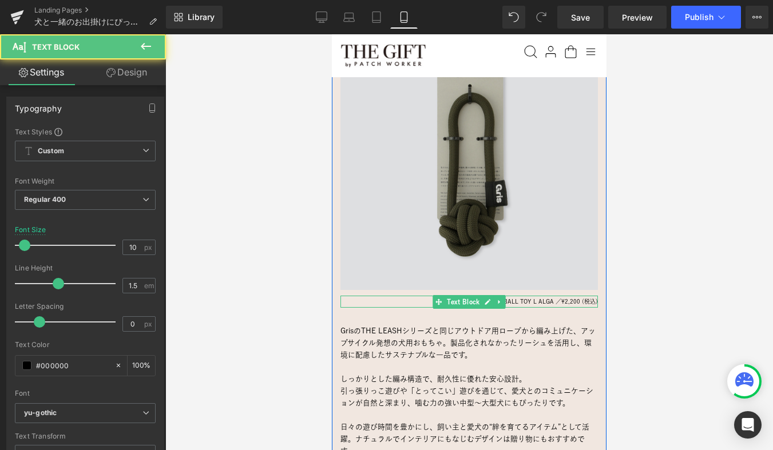
scroll to position [1957, 0]
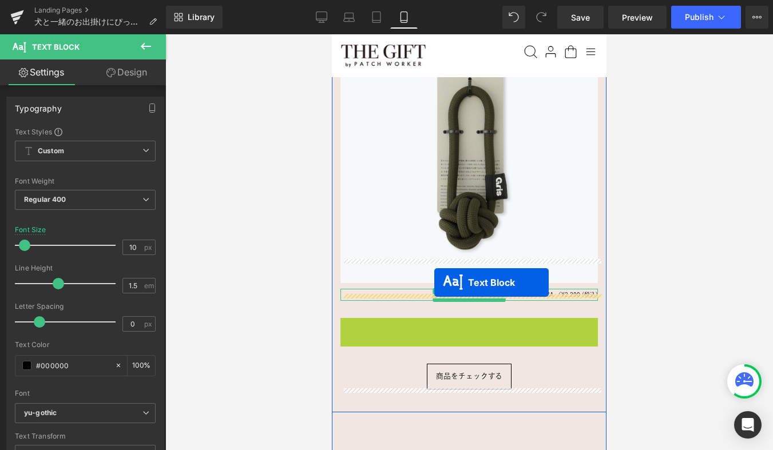
drag, startPoint x: 437, startPoint y: 369, endPoint x: 434, endPoint y: 282, distance: 87.6
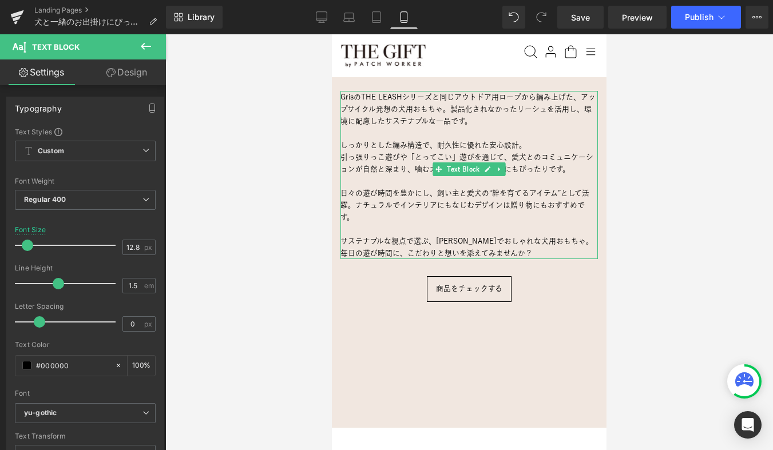
scroll to position [2183, 0]
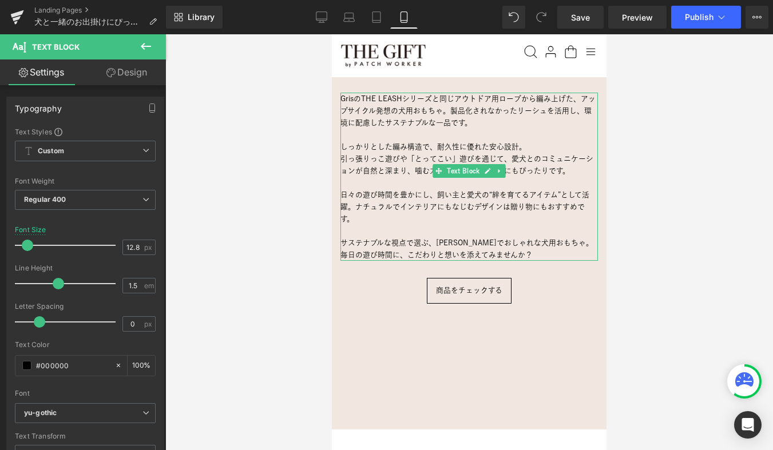
click at [293, 279] on div at bounding box center [468, 242] width 607 height 416
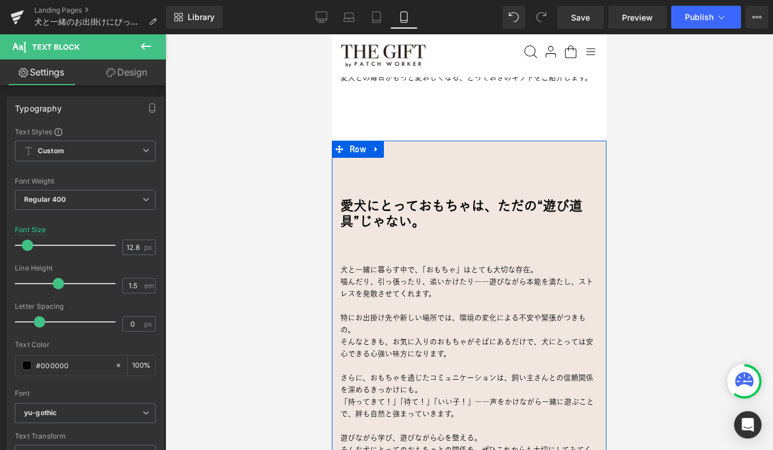
scroll to position [716, 0]
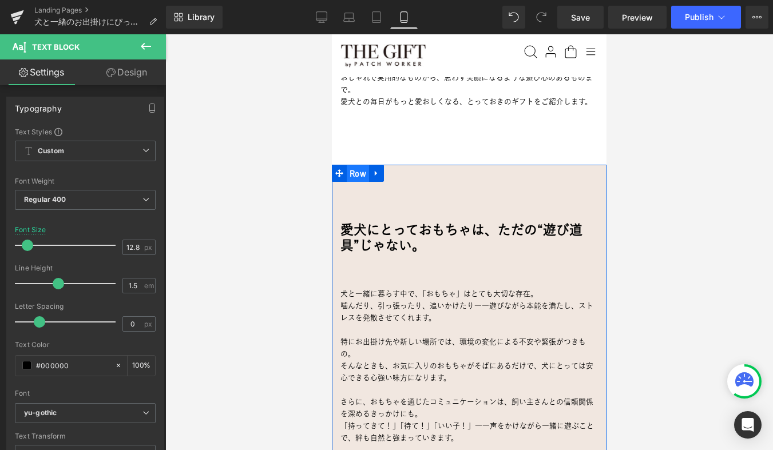
click at [353, 170] on span "Row" at bounding box center [358, 173] width 22 height 17
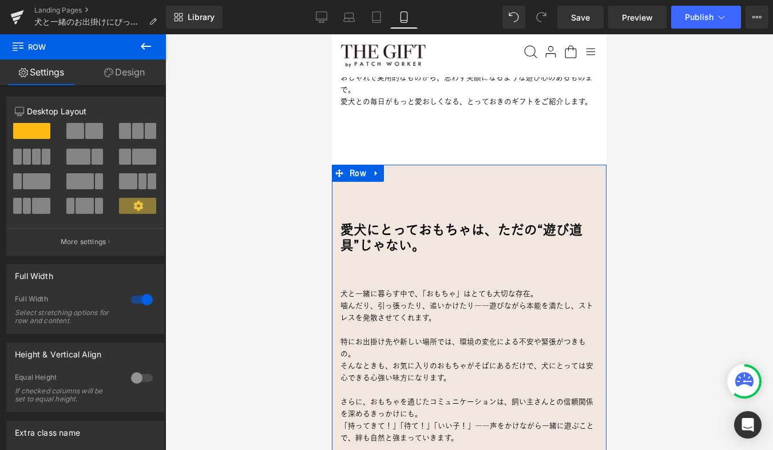
click at [124, 74] on link "Design" at bounding box center [124, 72] width 83 height 26
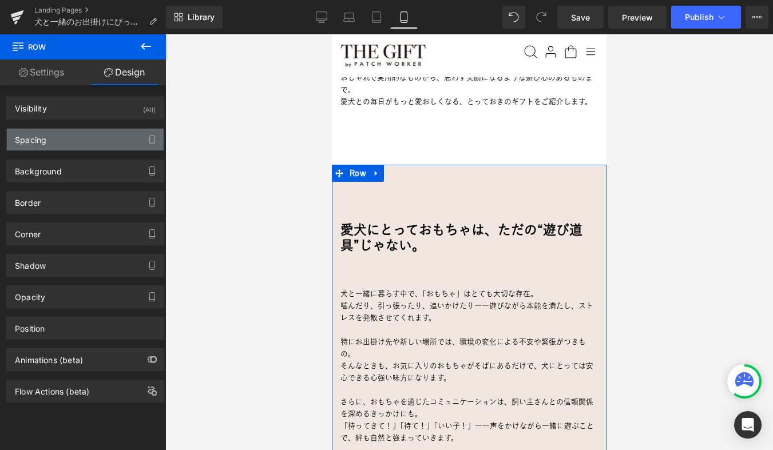
type input "0"
type input "100"
type input "0"
type input "100"
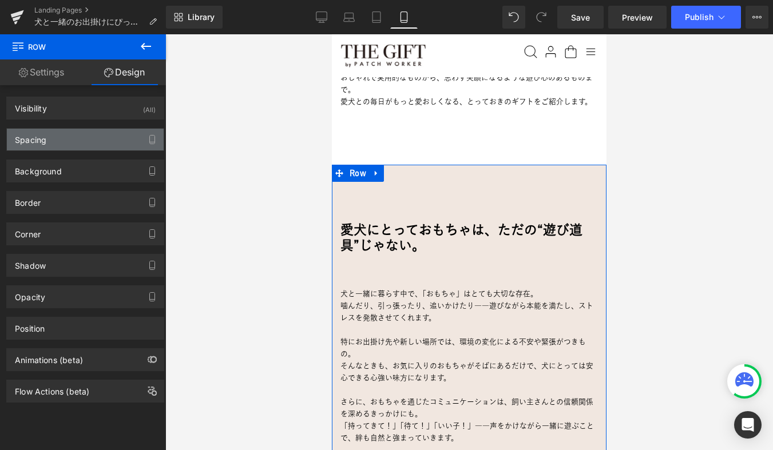
type input "0"
click at [80, 145] on div "Spacing" at bounding box center [85, 140] width 157 height 22
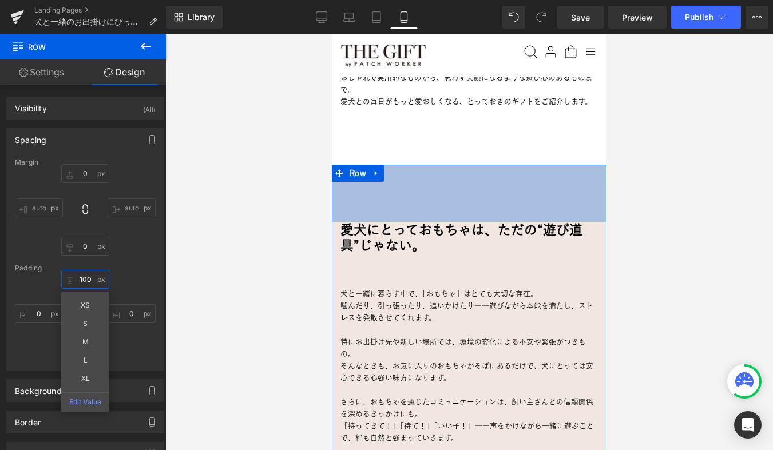
drag, startPoint x: 417, startPoint y: 312, endPoint x: 357, endPoint y: 277, distance: 68.7
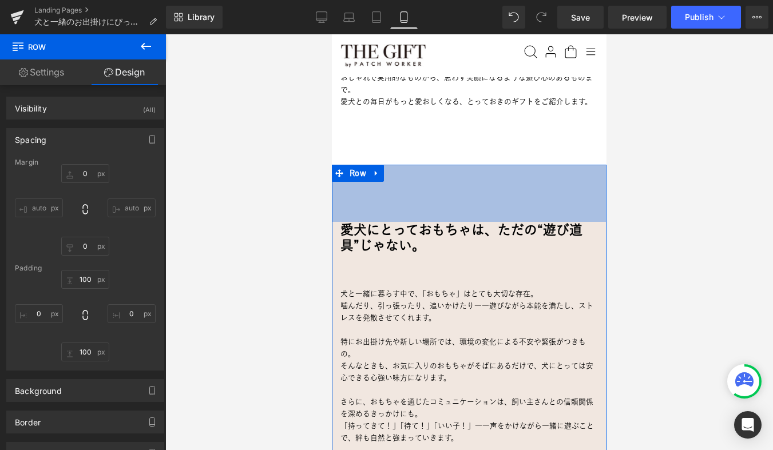
click at [131, 286] on div "100px 100 0px 0 100px 100 0px 0" at bounding box center [85, 315] width 141 height 91
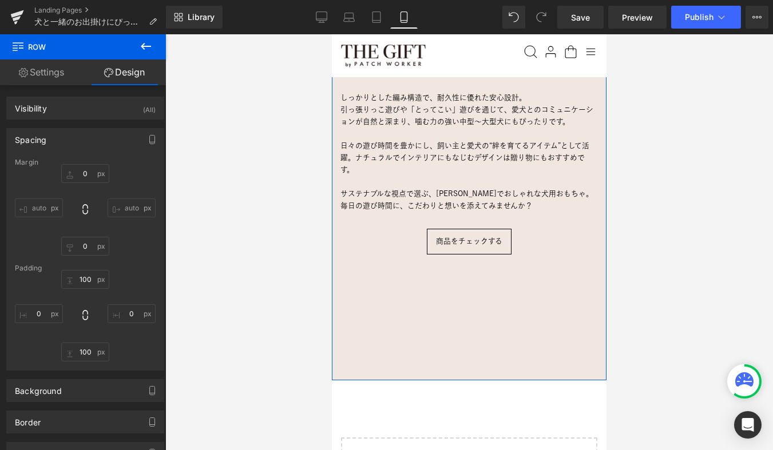
scroll to position [2265, 0]
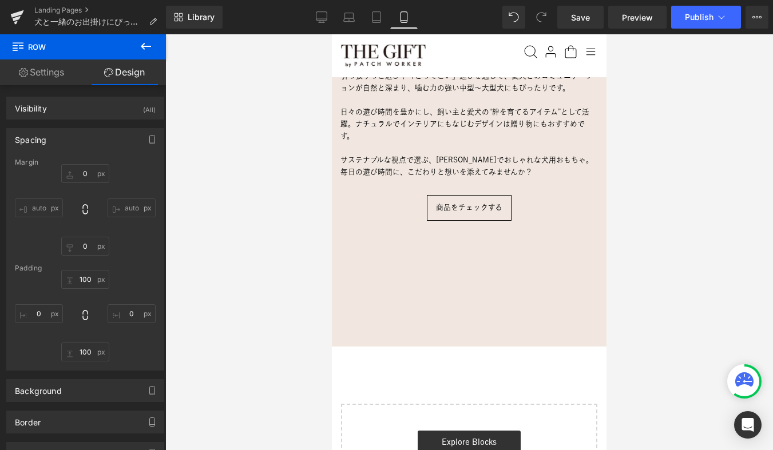
click at [280, 230] on div at bounding box center [468, 242] width 607 height 416
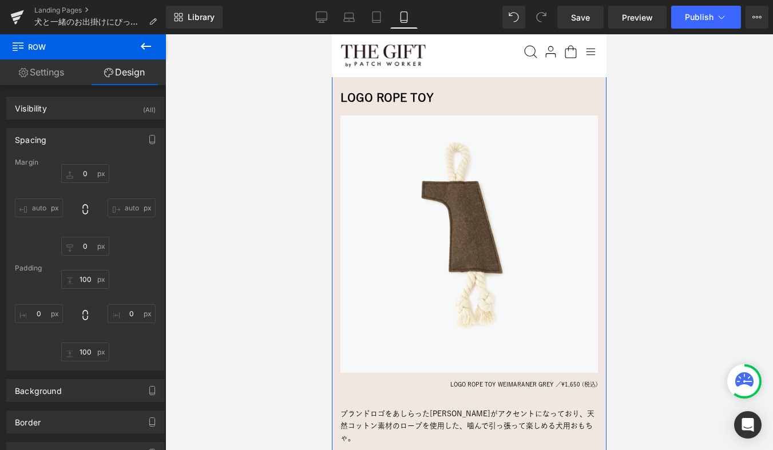
scroll to position [1116, 0]
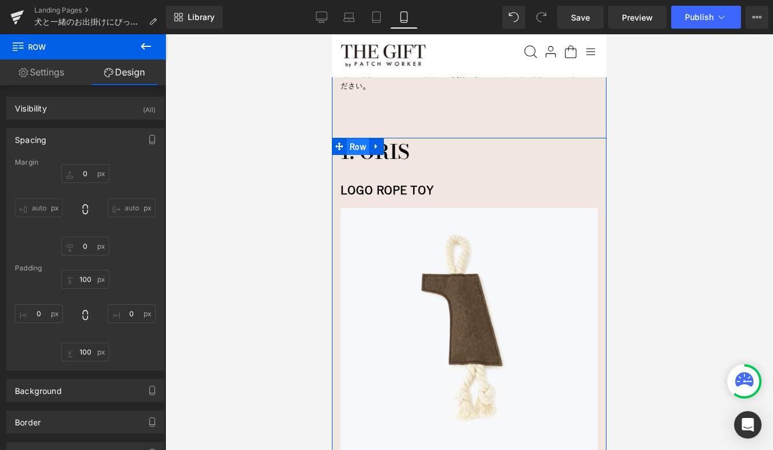
click at [356, 138] on span "Row" at bounding box center [358, 146] width 22 height 17
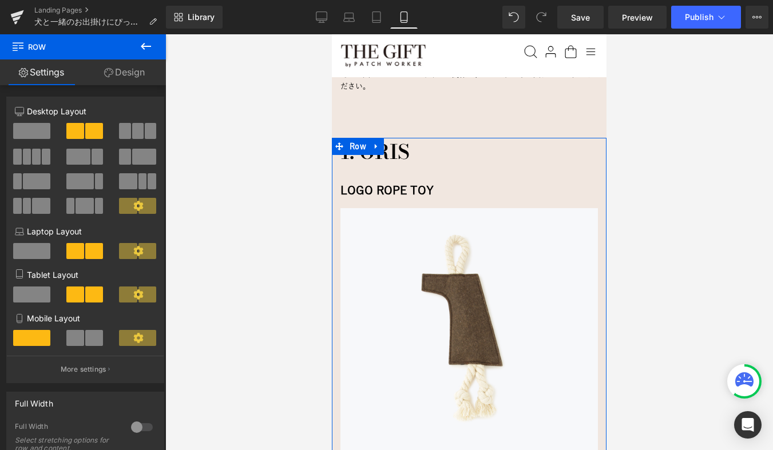
click at [122, 74] on link "Design" at bounding box center [124, 72] width 83 height 26
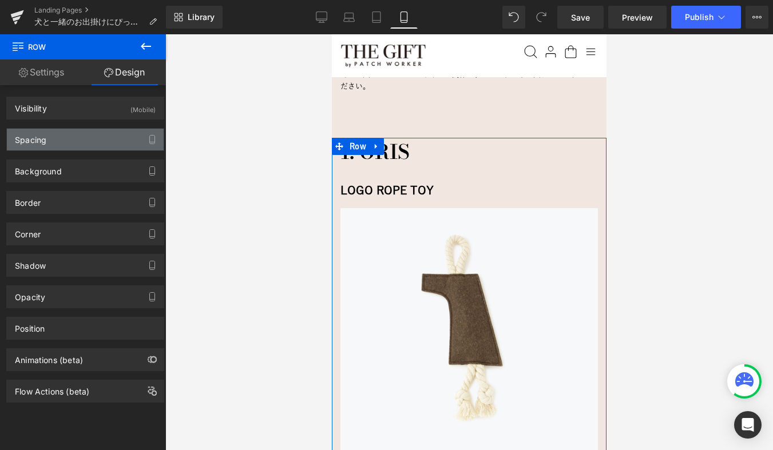
click at [79, 136] on div "Spacing" at bounding box center [85, 140] width 157 height 22
type input "30"
type input "80"
type input "0"
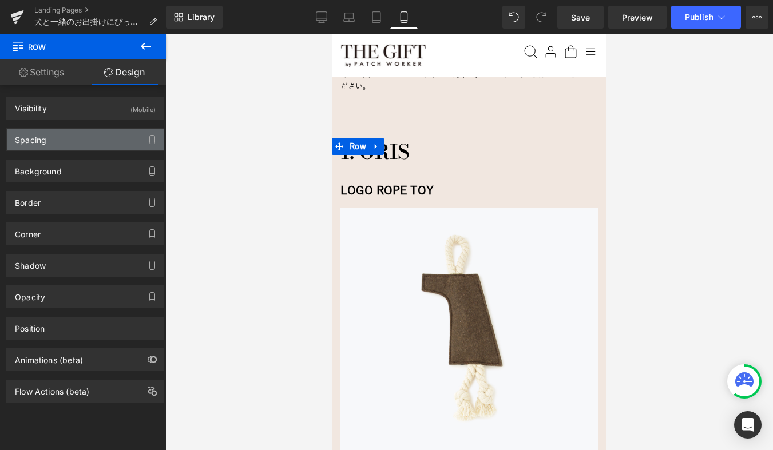
type input "0"
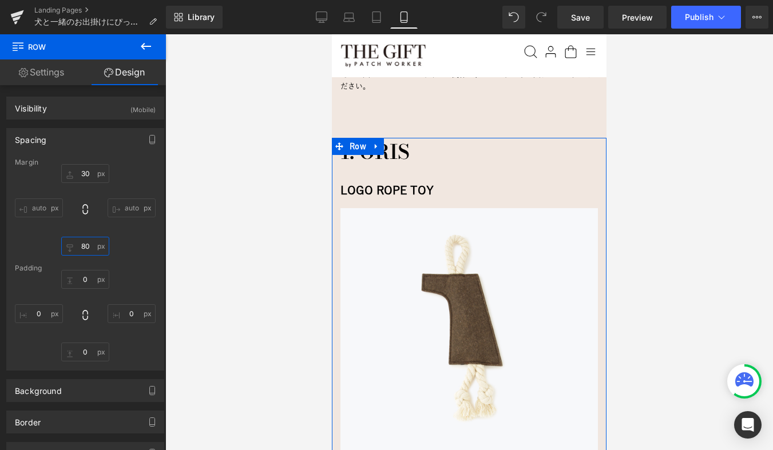
click at [88, 248] on input "80" at bounding box center [85, 246] width 48 height 19
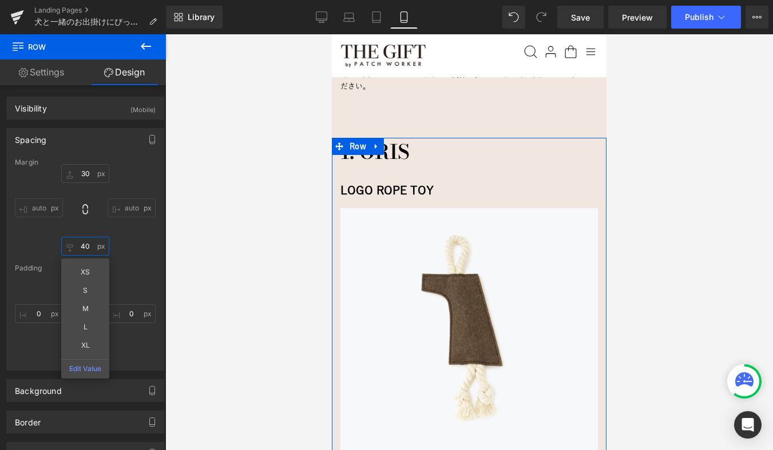
type input "30"
click at [129, 244] on div "30px 30 auto auto 30 30 XS S M L XL Edit Value auto auto" at bounding box center [85, 209] width 141 height 91
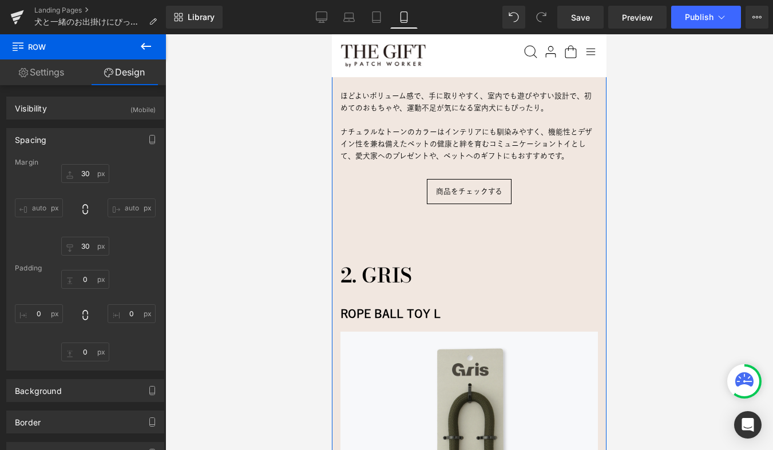
scroll to position [1628, 0]
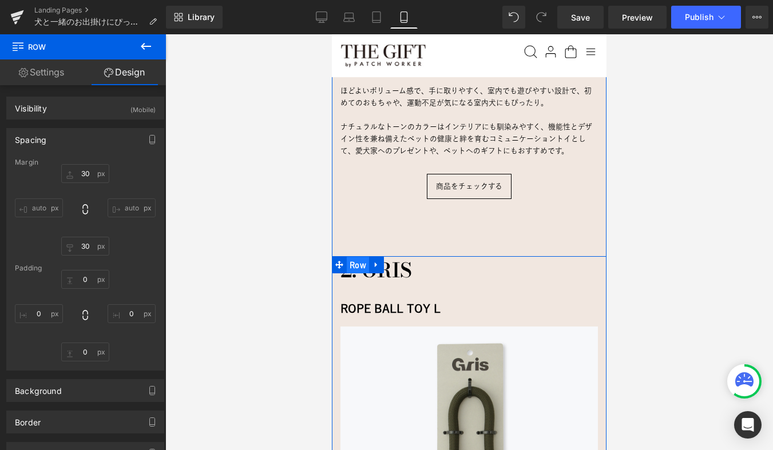
click at [355, 257] on span "Row" at bounding box center [358, 265] width 22 height 17
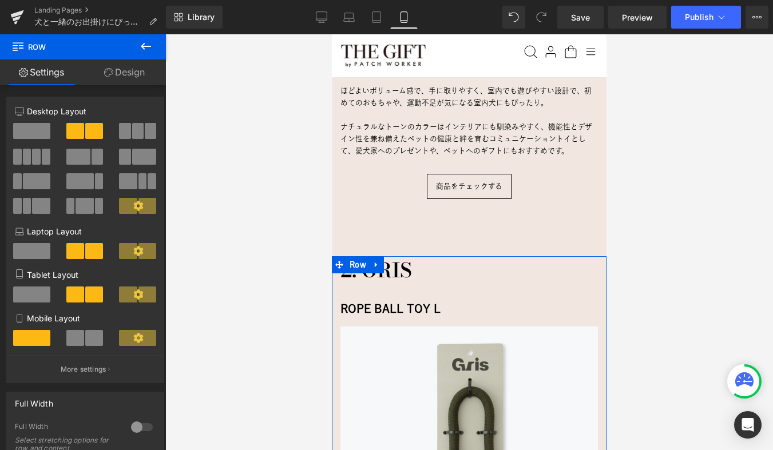
click at [125, 77] on link "Design" at bounding box center [124, 72] width 83 height 26
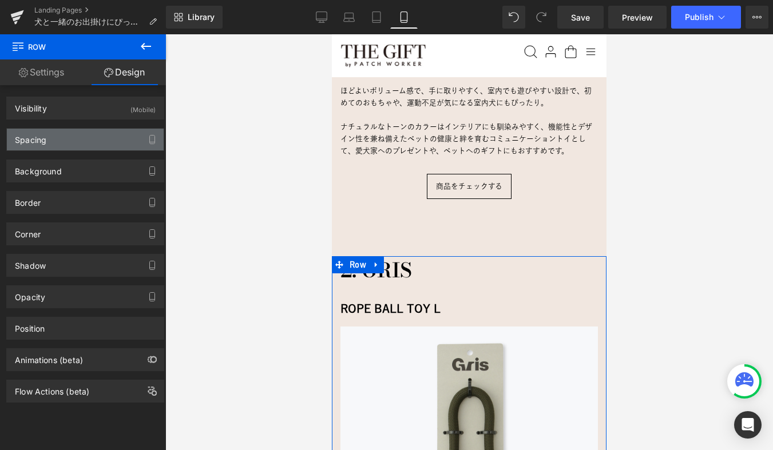
type input "30"
type input "80"
type input "0"
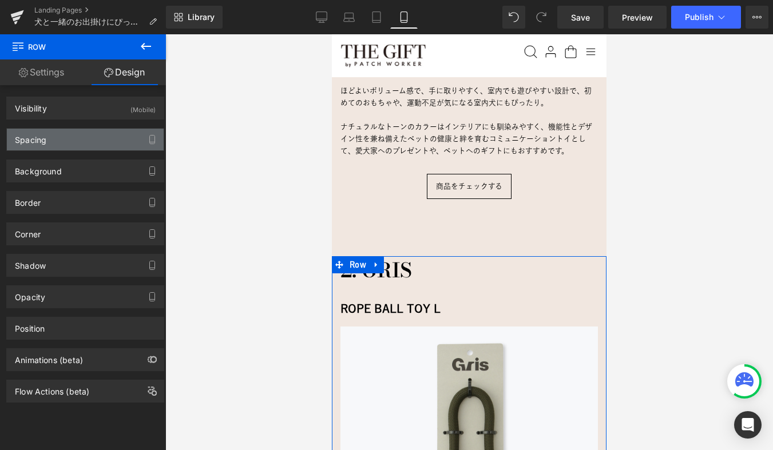
type input "0"
click at [62, 143] on div "Spacing" at bounding box center [85, 140] width 157 height 22
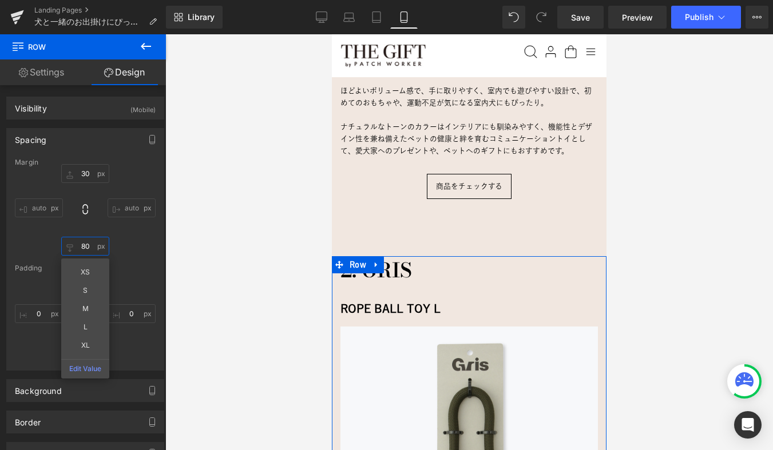
click at [85, 242] on input "80" at bounding box center [85, 246] width 48 height 19
type input "30"
click at [136, 250] on div "30px 30 auto auto 30 30 XS S M L XL Edit Value auto auto" at bounding box center [85, 209] width 141 height 91
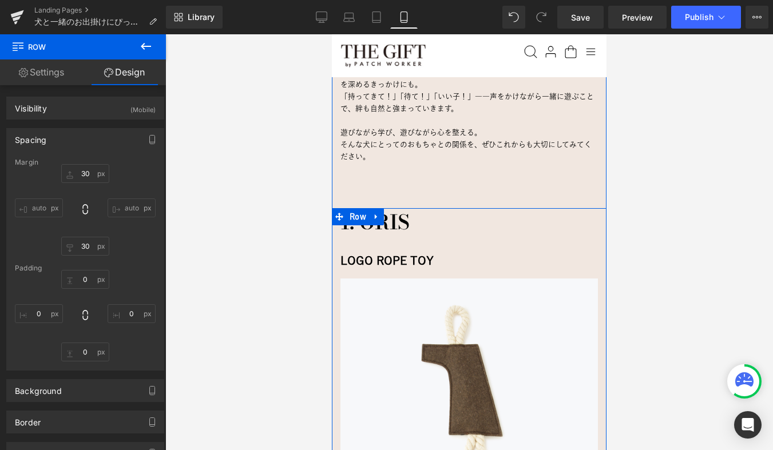
scroll to position [1044, 0]
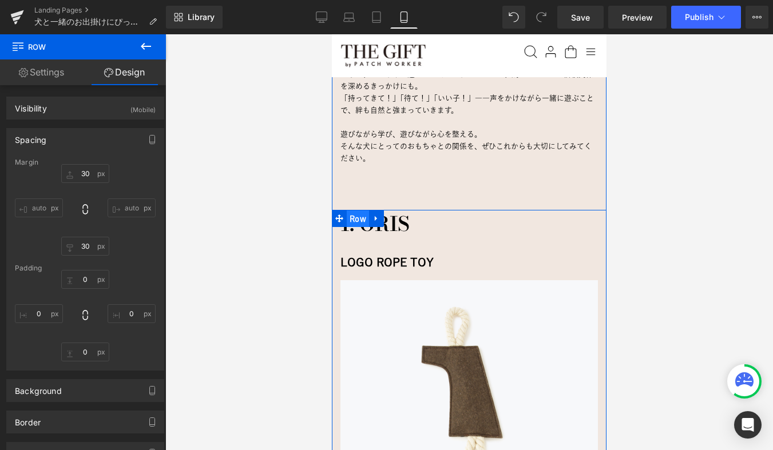
click at [362, 210] on span "Row" at bounding box center [358, 218] width 22 height 17
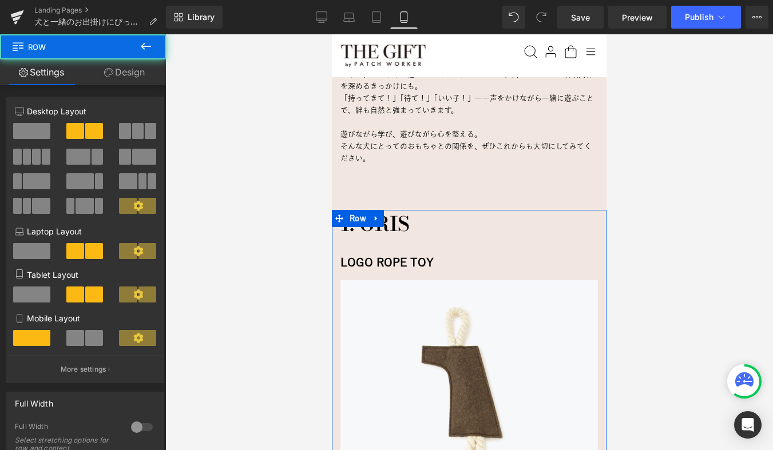
click at [121, 74] on link "Design" at bounding box center [124, 72] width 83 height 26
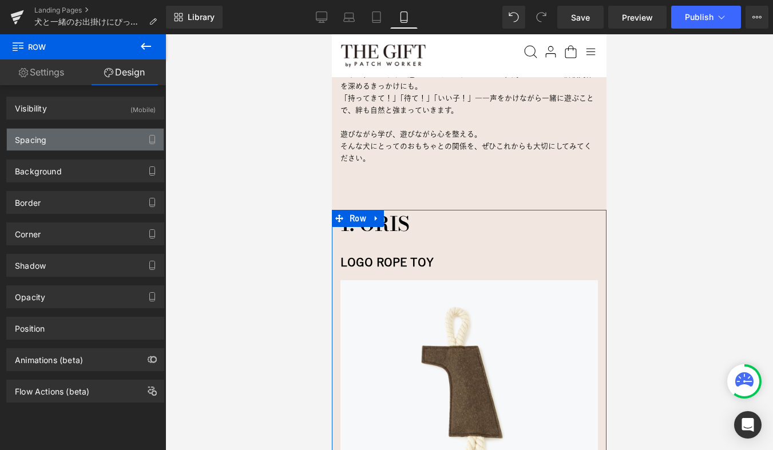
type input "30"
type input "0"
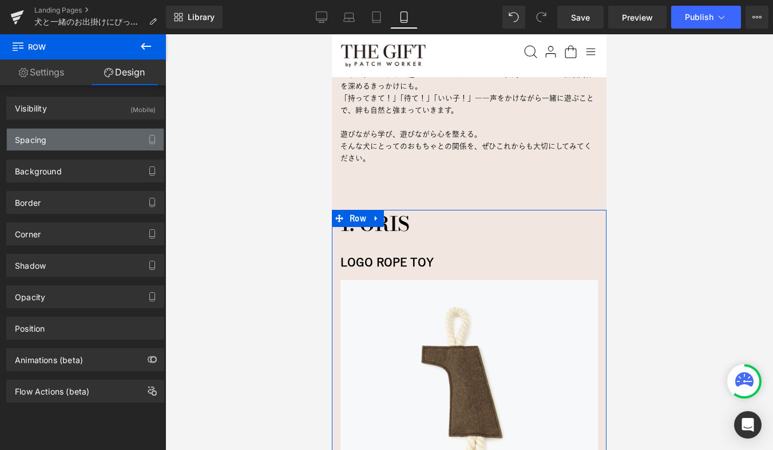
type input "0"
click at [66, 136] on div "Spacing" at bounding box center [85, 140] width 157 height 22
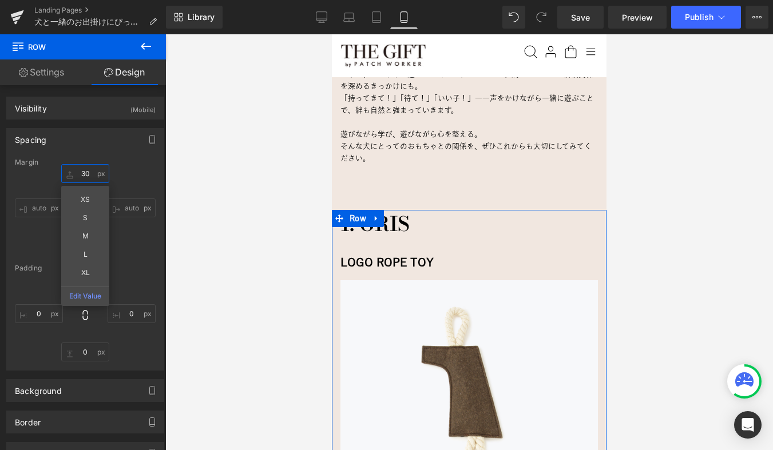
click at [87, 179] on input "30" at bounding box center [85, 173] width 48 height 19
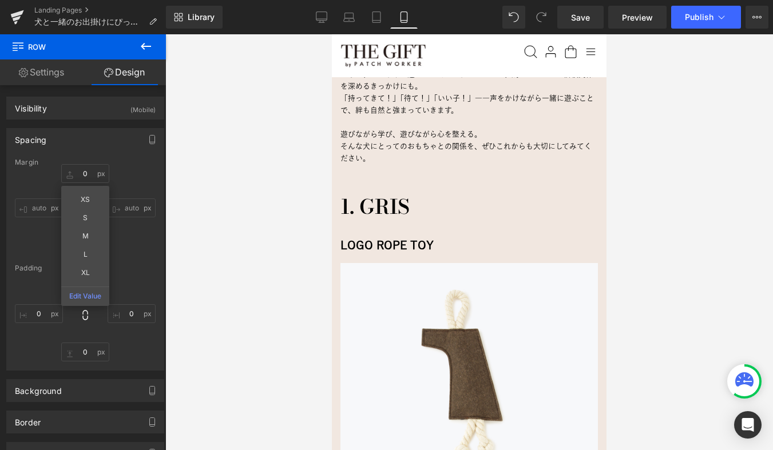
click at [243, 178] on div at bounding box center [468, 242] width 607 height 416
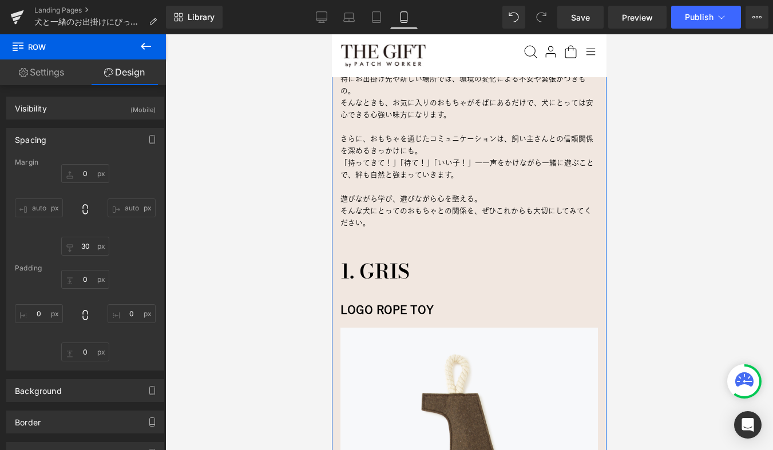
scroll to position [986, 0]
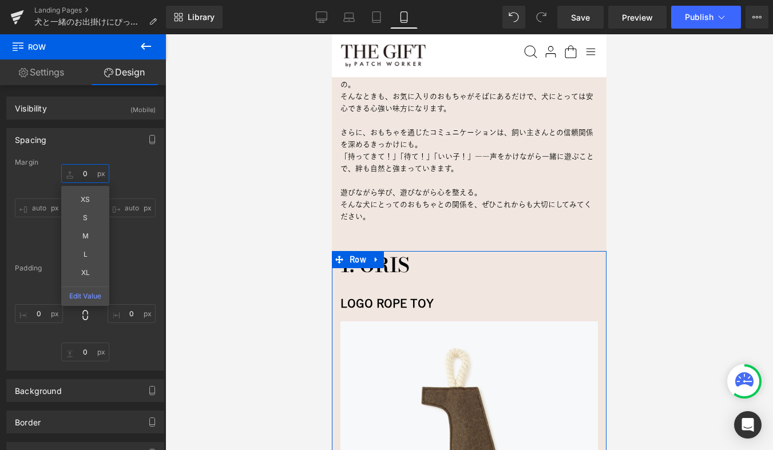
click at [84, 172] on input "0" at bounding box center [85, 173] width 48 height 19
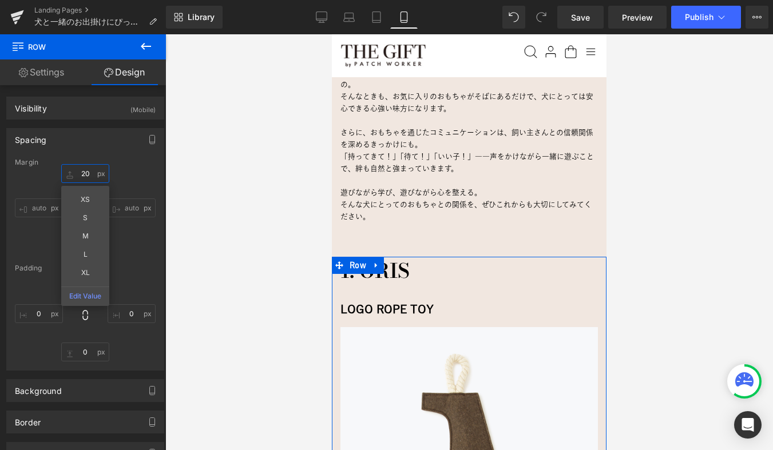
type input "30"
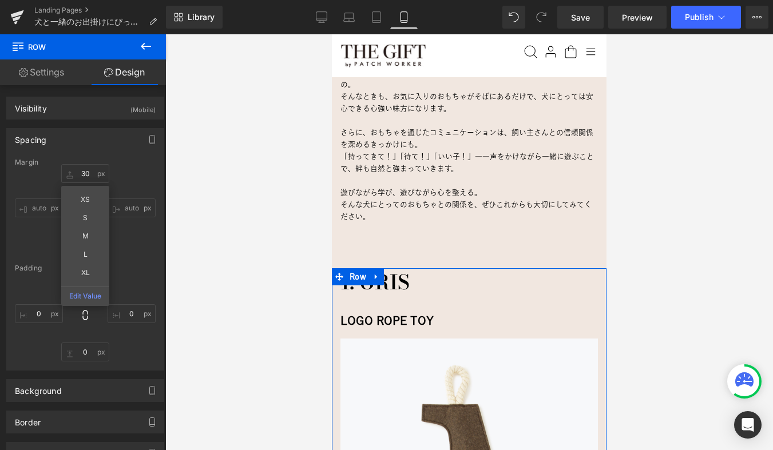
click at [145, 178] on div "30 30 XS S M L XL Edit Value auto auto 30px 30 auto auto" at bounding box center [85, 209] width 141 height 91
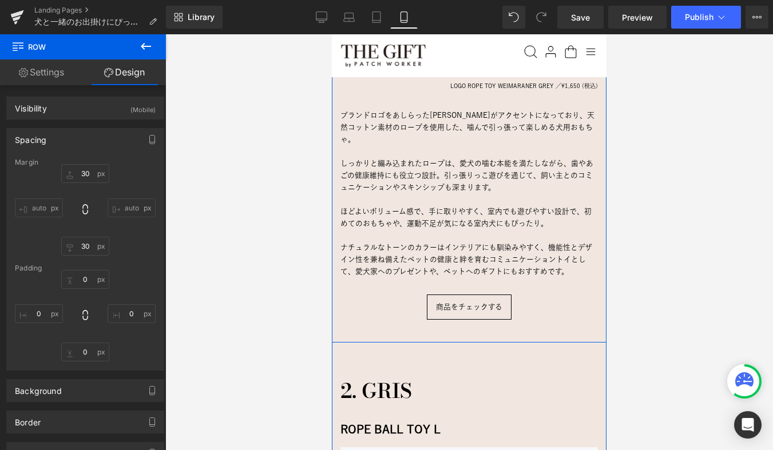
scroll to position [1506, 0]
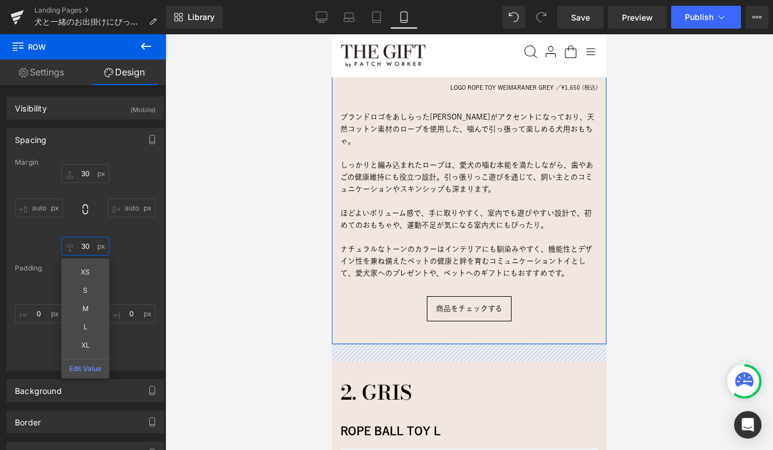
click at [82, 249] on input "30" at bounding box center [85, 246] width 48 height 19
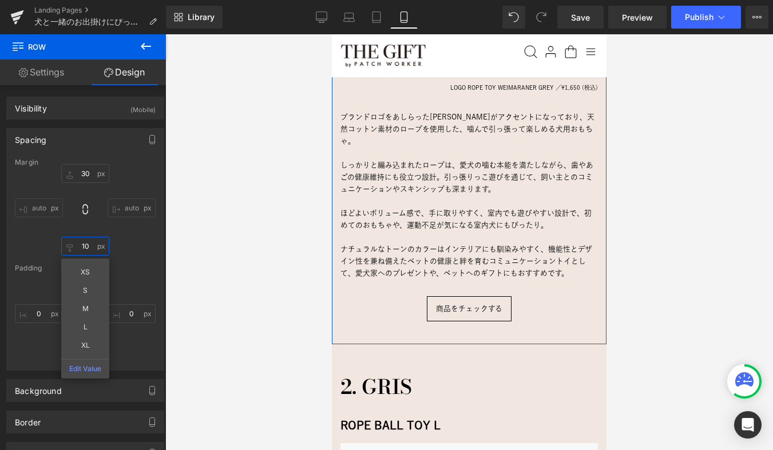
type input "0"
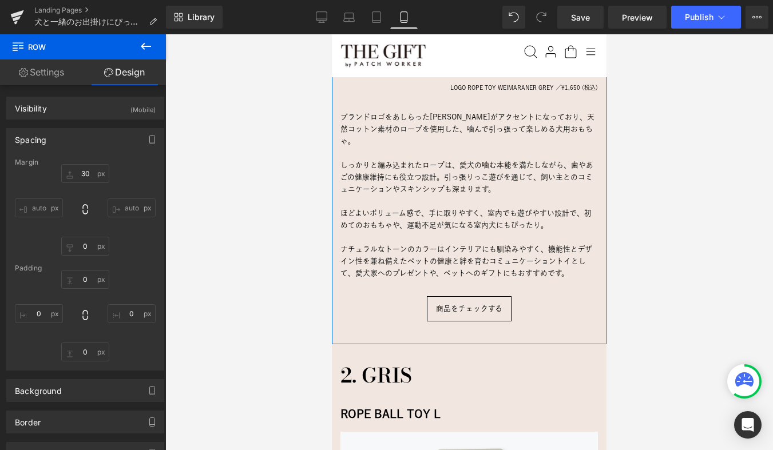
click at [120, 244] on div "30 30 auto auto 0 0 auto auto" at bounding box center [85, 209] width 141 height 91
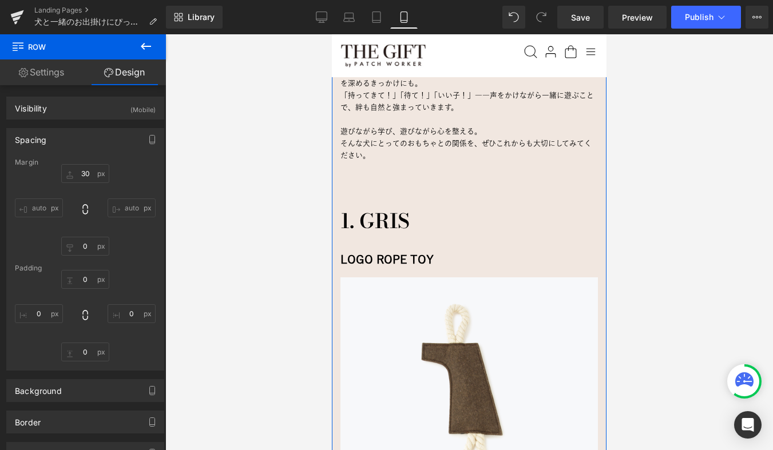
scroll to position [1012, 0]
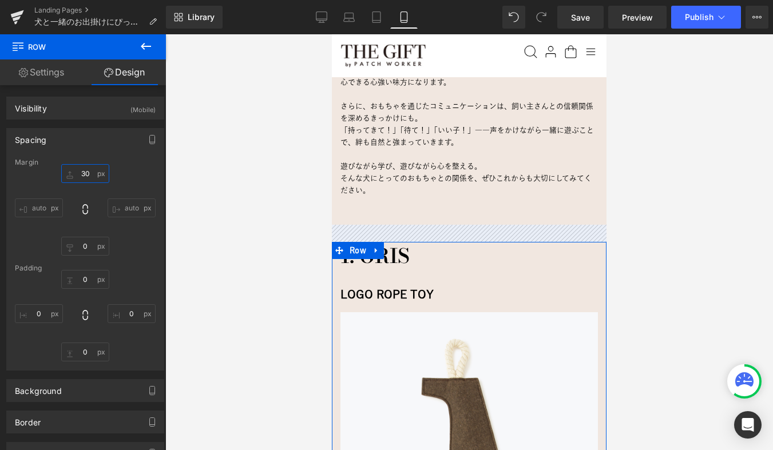
click at [87, 173] on input "30" at bounding box center [85, 173] width 48 height 19
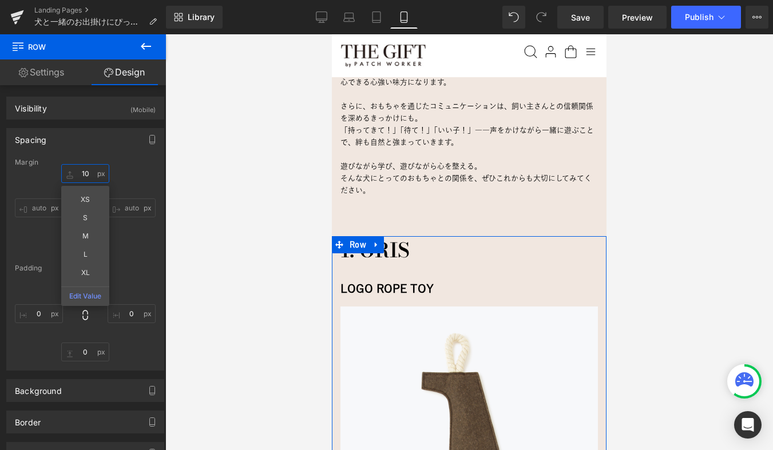
type input "0"
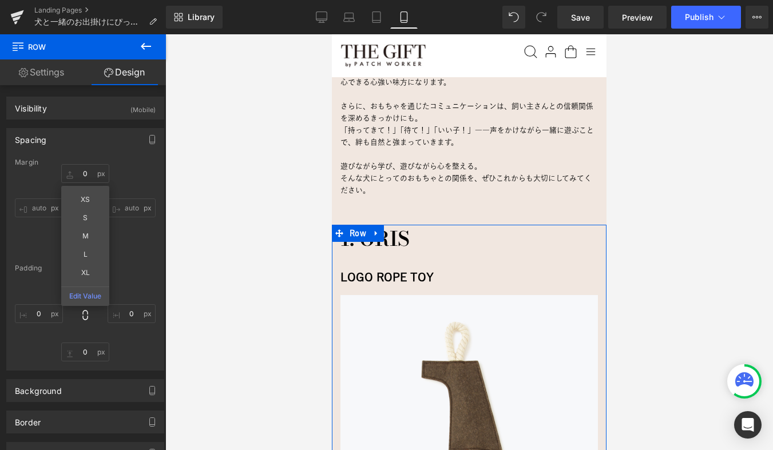
click at [145, 165] on div "Margin 0 0 XS S M L XL Edit Value auto auto 0 0 auto auto Padding 0px 0 0px 0 0…" at bounding box center [85, 264] width 157 height 212
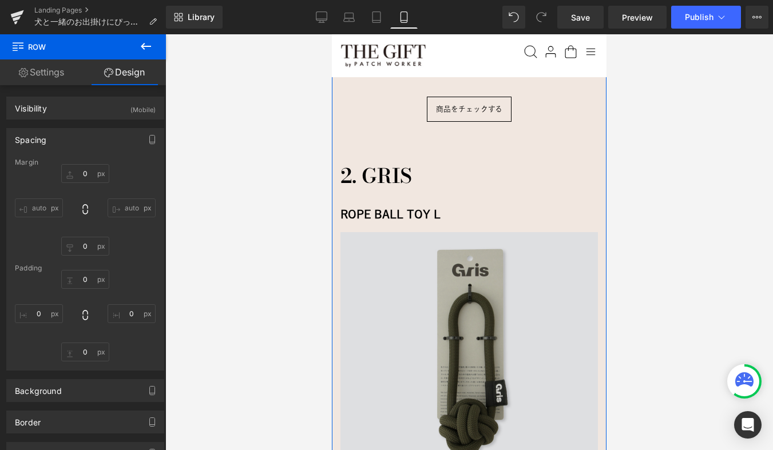
scroll to position [1717, 0]
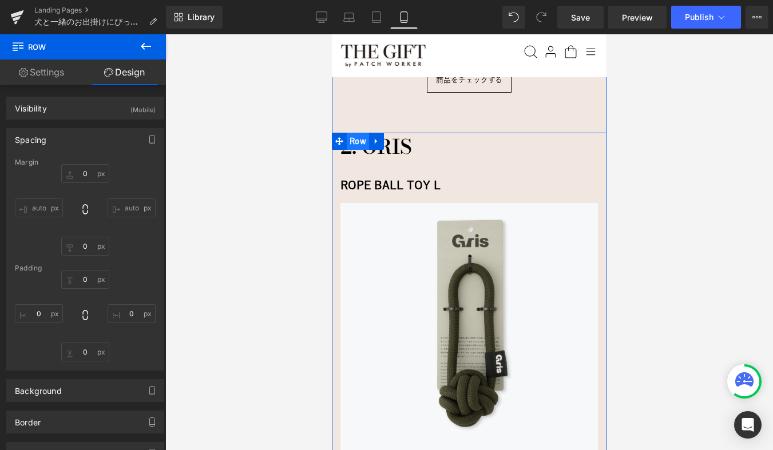
click at [357, 133] on span "Row" at bounding box center [358, 141] width 22 height 17
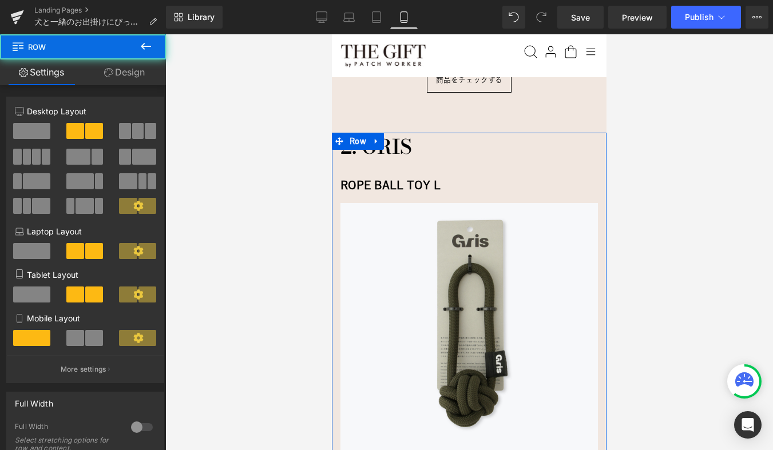
click at [118, 74] on link "Design" at bounding box center [124, 72] width 83 height 26
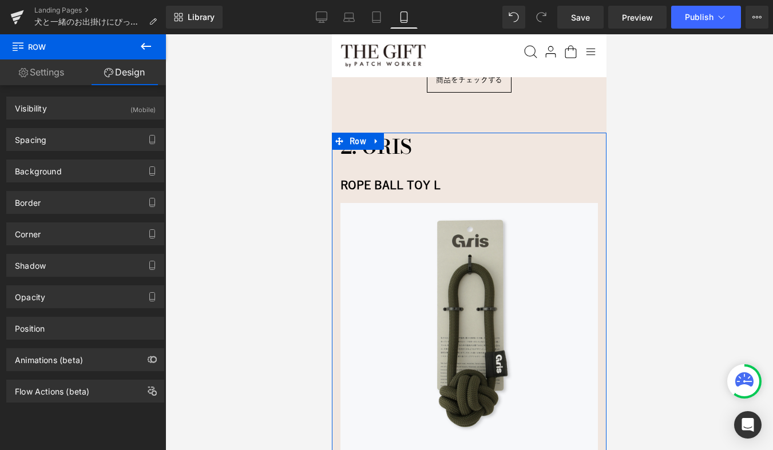
type input "30"
type input "0"
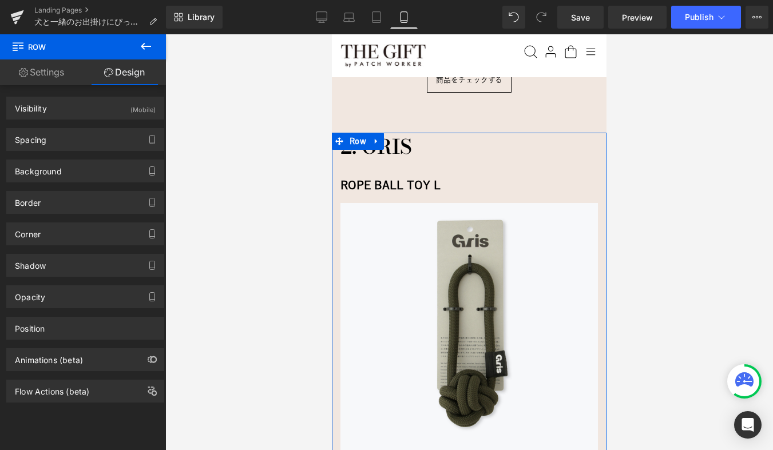
type input "0"
click at [82, 137] on div "Spacing" at bounding box center [85, 140] width 157 height 22
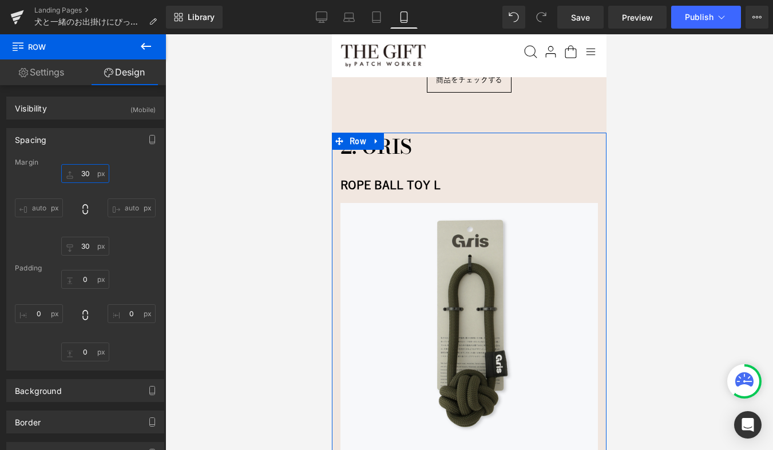
click at [84, 176] on input "30" at bounding box center [85, 173] width 48 height 19
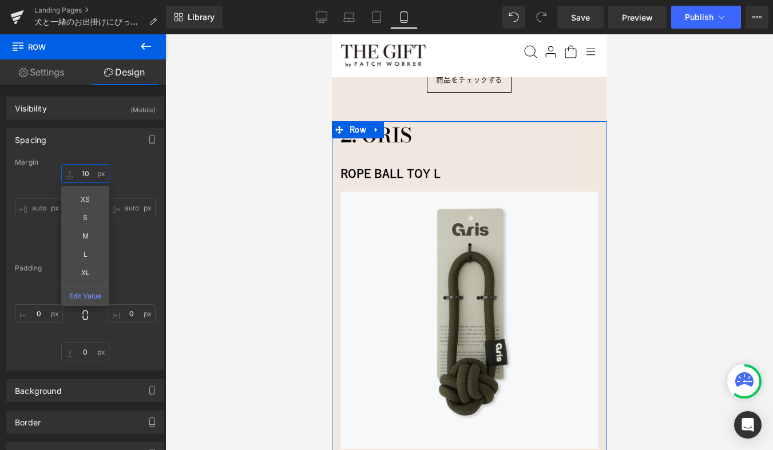
type input "0"
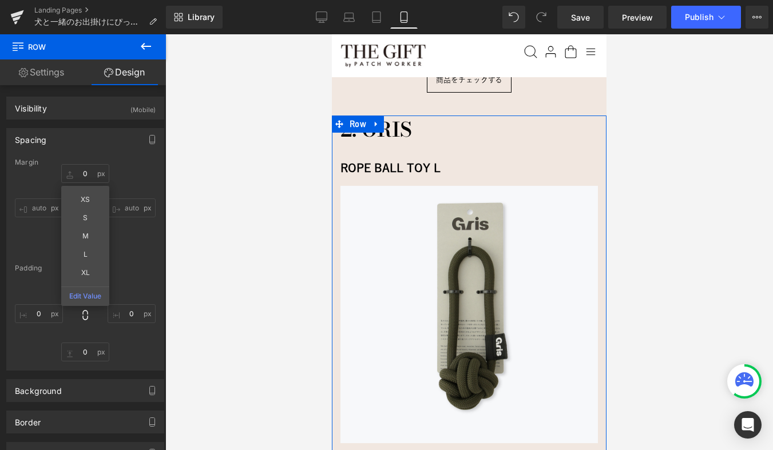
click at [126, 186] on div "0 0 XS S M L XL Edit Value auto auto 30px 30 auto auto" at bounding box center [85, 209] width 141 height 91
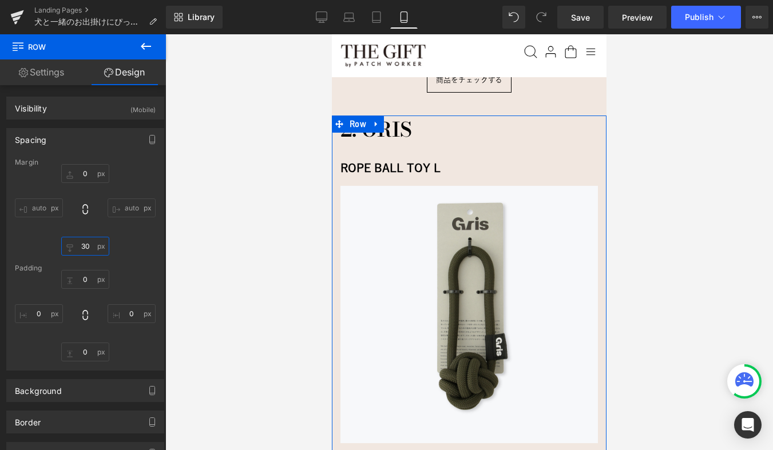
click at [86, 245] on input "30" at bounding box center [85, 246] width 48 height 19
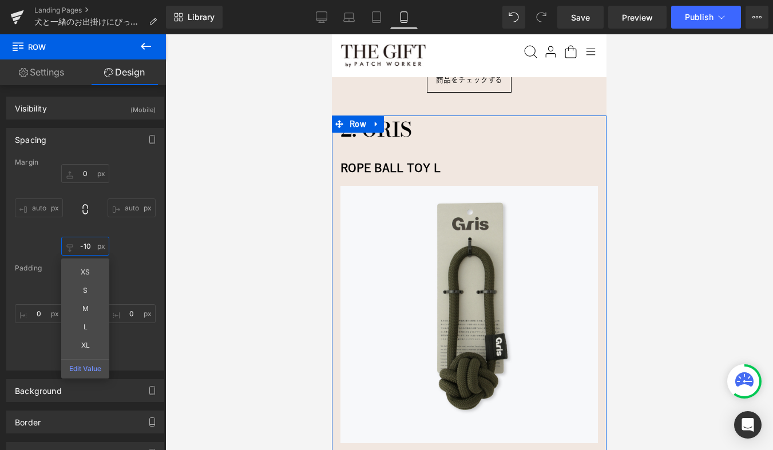
type input "0"
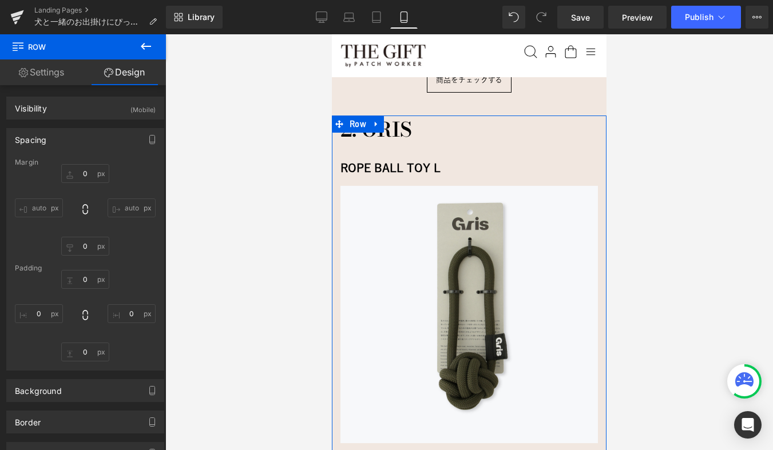
click at [124, 237] on div "0 0 auto auto 0 0 auto auto" at bounding box center [85, 209] width 141 height 91
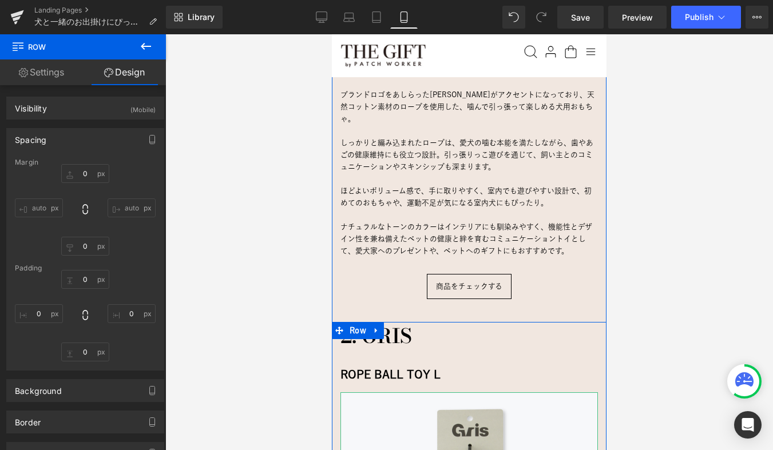
scroll to position [1507, 0]
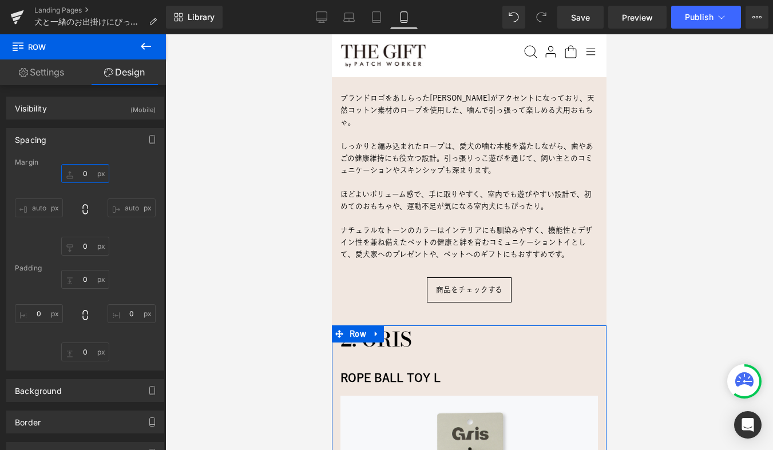
click at [84, 174] on input "0" at bounding box center [85, 173] width 48 height 19
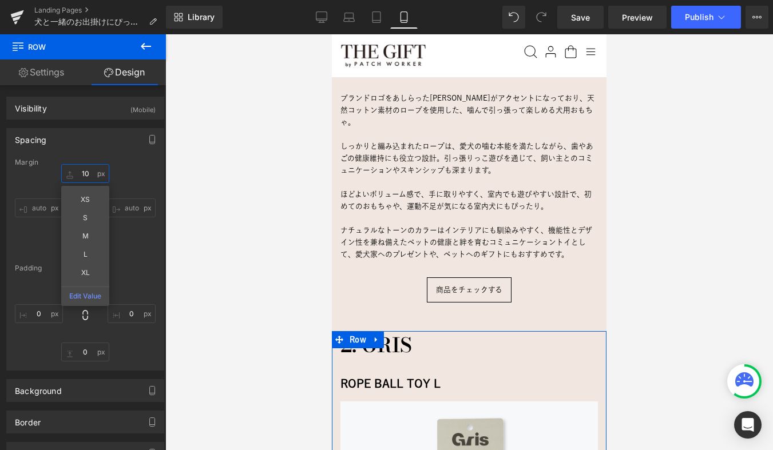
type input "20"
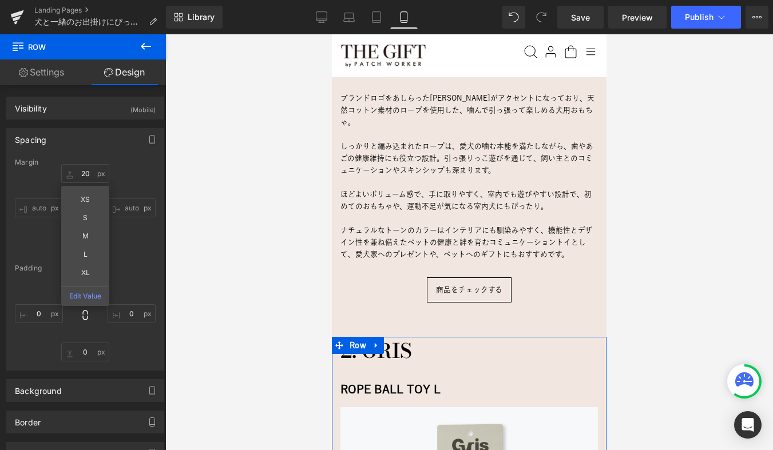
click at [117, 165] on div "Margin 20 20 XS S M L XL Edit Value auto auto 0 0 auto auto Padding 0px 0 0px 0…" at bounding box center [85, 264] width 157 height 212
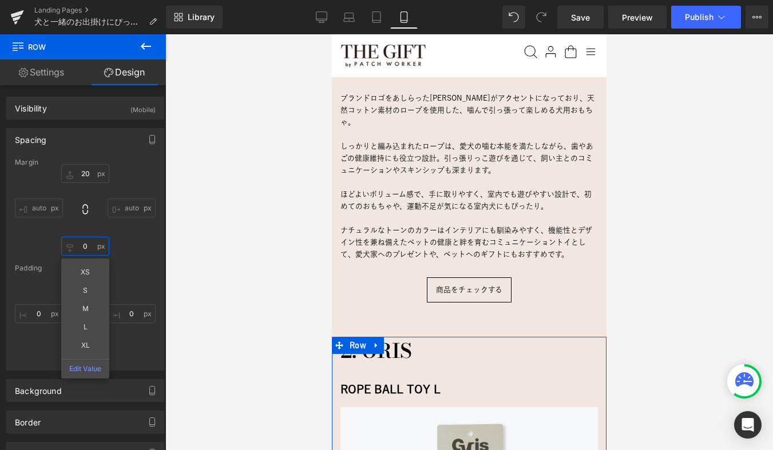
click at [85, 246] on input "0" at bounding box center [85, 246] width 48 height 19
type input "20"
click at [148, 258] on div "Margin 20 20 auto auto 20 20 XS S M L XL Edit Value auto auto Padding 0px 0 0px…" at bounding box center [85, 264] width 157 height 212
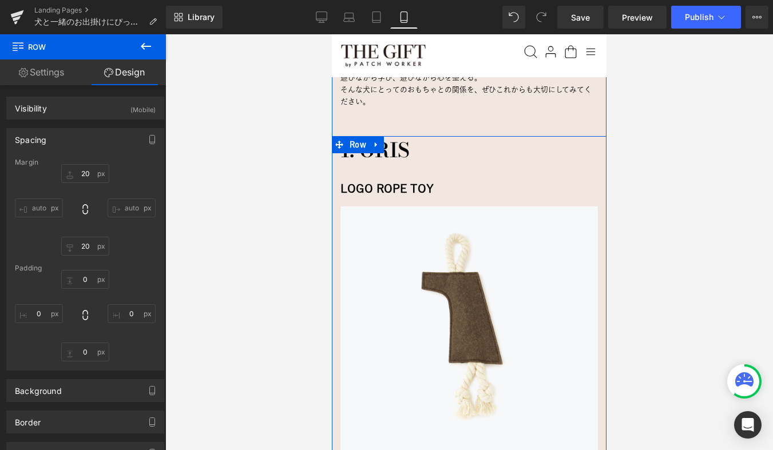
scroll to position [1088, 0]
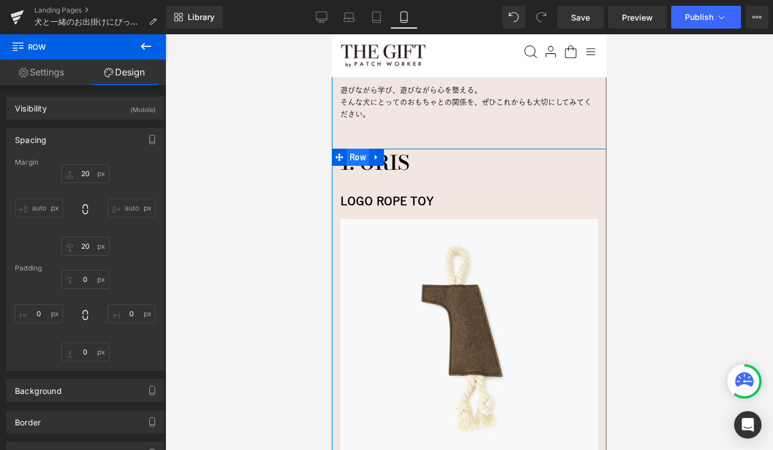
click at [360, 149] on span "Row" at bounding box center [358, 157] width 22 height 17
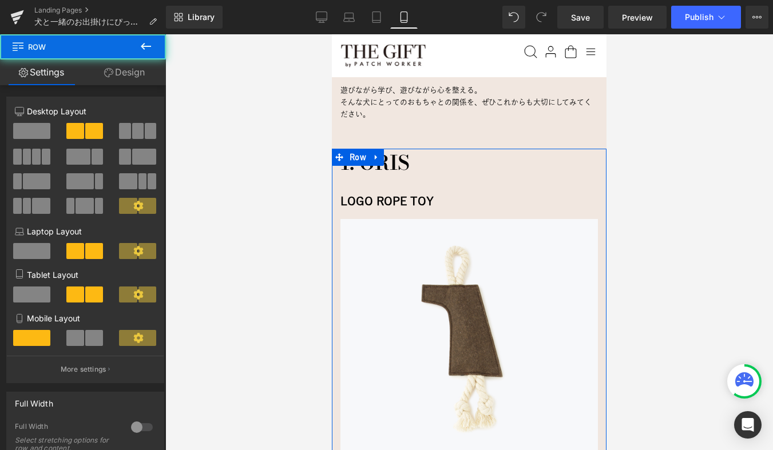
click at [117, 75] on link "Design" at bounding box center [124, 72] width 83 height 26
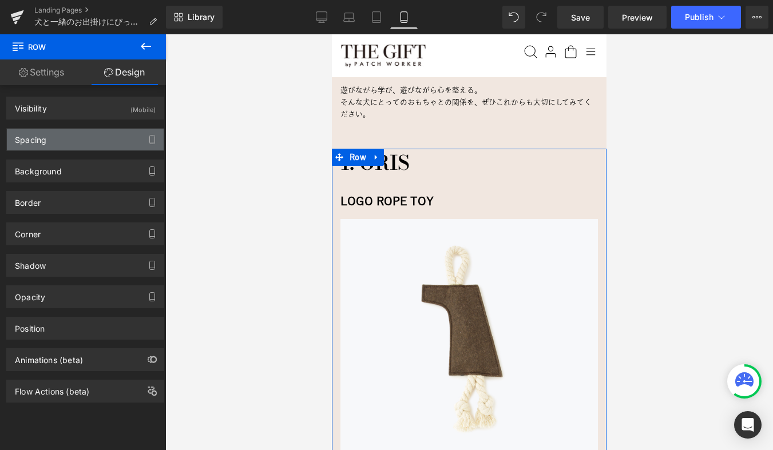
click at [77, 148] on div "Spacing" at bounding box center [85, 140] width 157 height 22
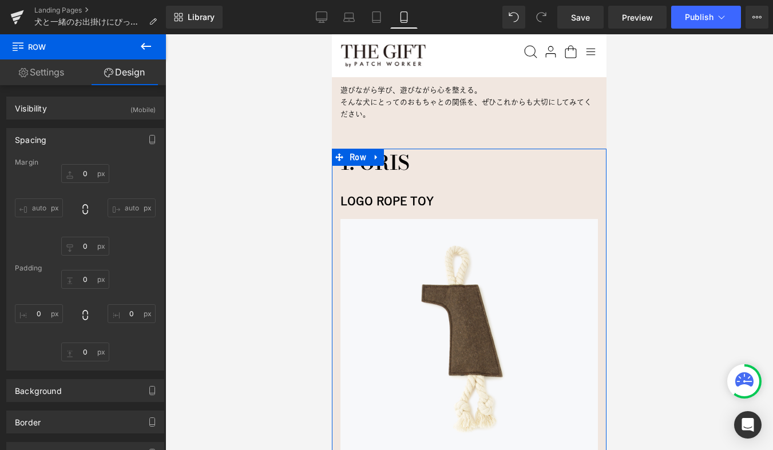
type input "0"
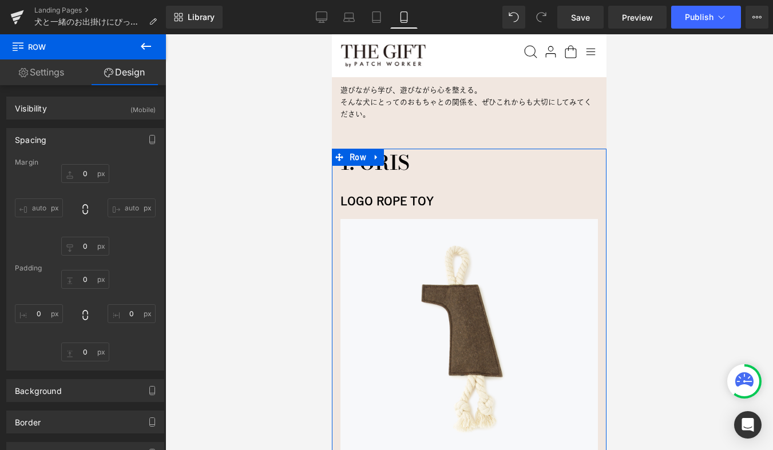
type input "0"
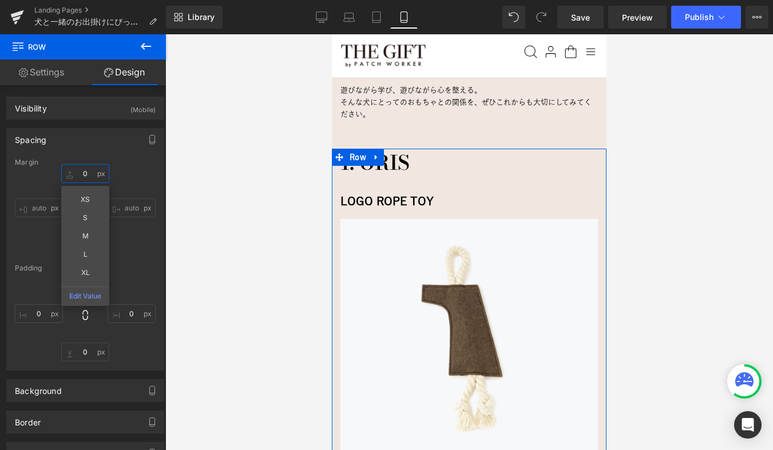
click at [87, 169] on input "0" at bounding box center [85, 173] width 48 height 19
type input "20"
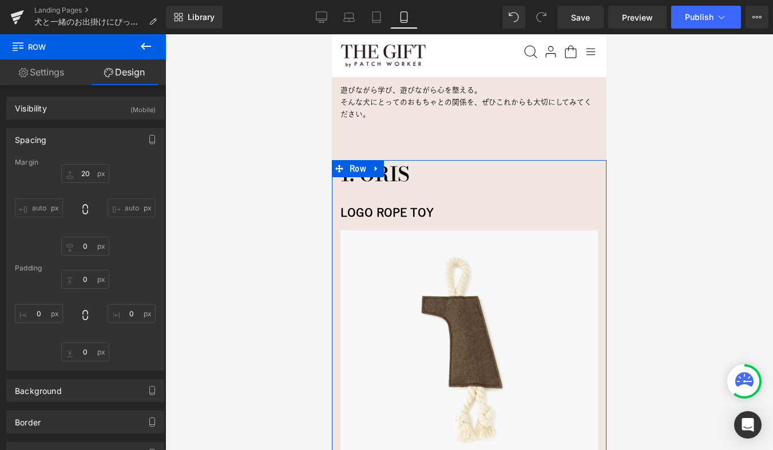
click at [128, 170] on div "20 20 auto auto 0px 0 auto auto" at bounding box center [85, 209] width 141 height 91
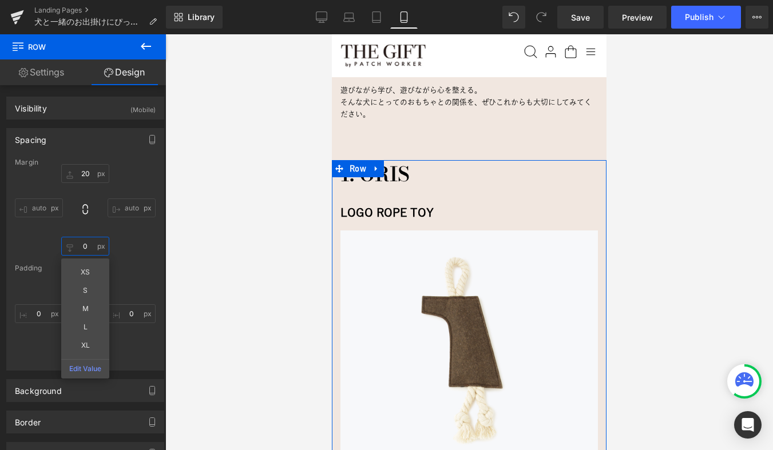
click at [82, 246] on input "0" at bounding box center [85, 246] width 48 height 19
type input "20"
click at [120, 241] on div "20 20 auto auto 20 20 XS S M L XL Edit Value auto auto" at bounding box center [85, 209] width 141 height 91
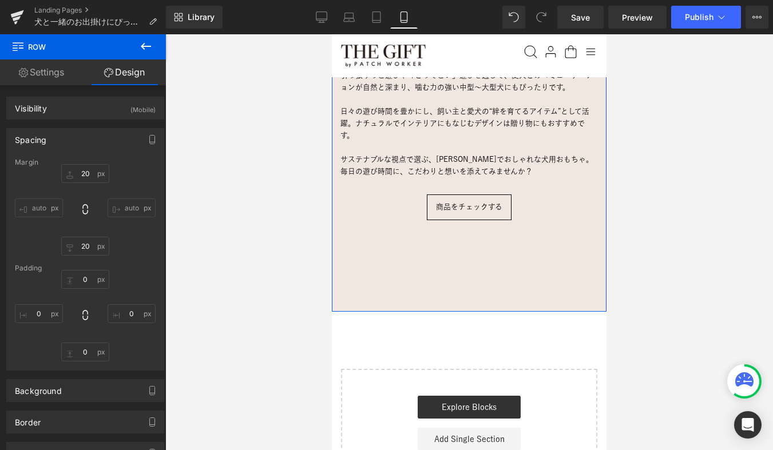
scroll to position [2237, 0]
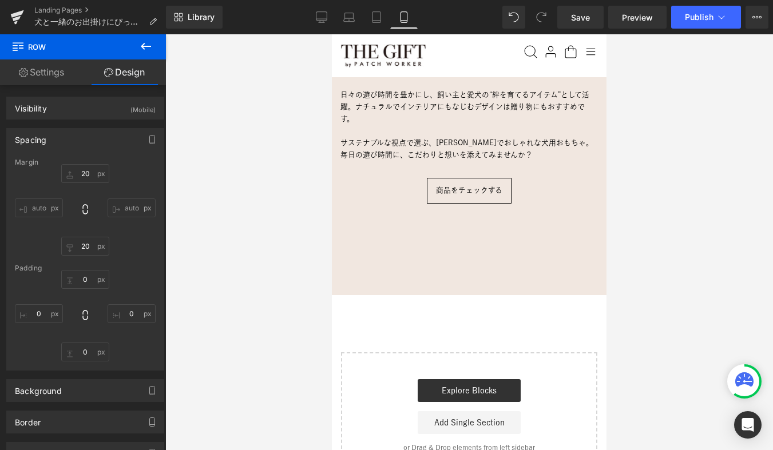
click at [278, 108] on div at bounding box center [468, 242] width 607 height 416
click at [578, 17] on span "Save" at bounding box center [580, 17] width 19 height 12
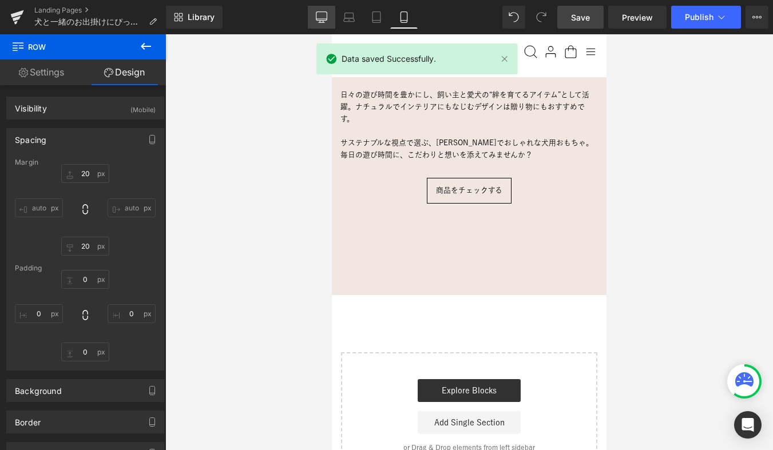
click at [322, 13] on icon at bounding box center [321, 16] width 11 height 11
type input "10"
type input "80"
type input "0"
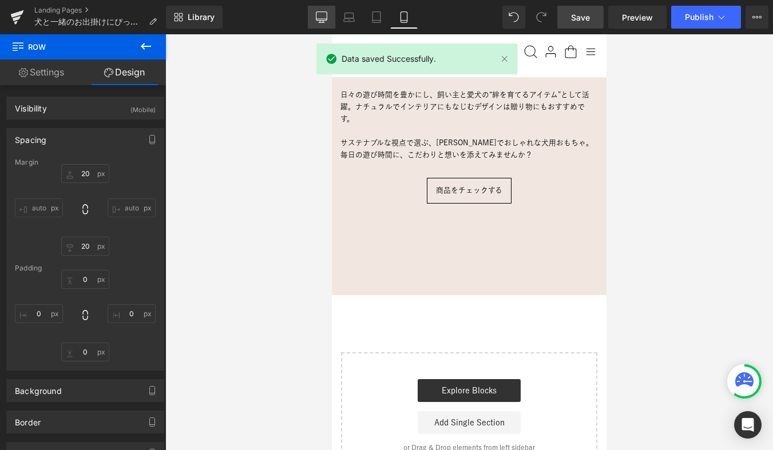
type input "0"
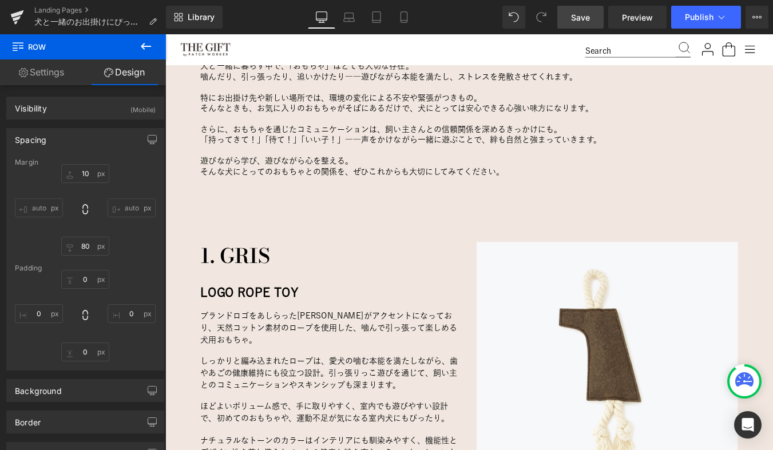
scroll to position [877, 0]
